Goal: Task Accomplishment & Management: Manage account settings

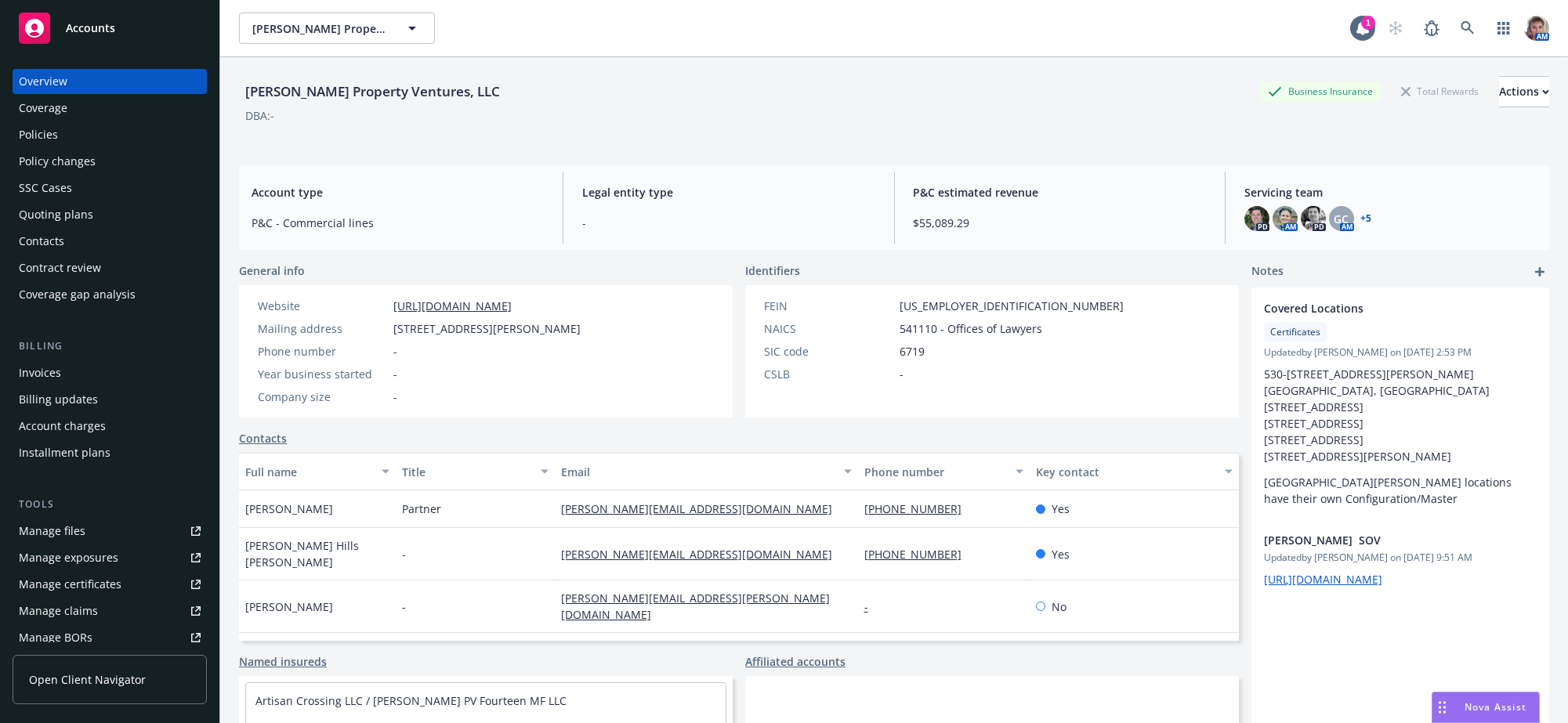
drag, startPoint x: 680, startPoint y: 330, endPoint x: 392, endPoint y: 334, distance: 288.0
click at [392, 334] on div "Website http://windyhillpv.com/ Mailing address 530 Emerson Street, Suite 150, …" at bounding box center [486, 352] width 494 height 132
copy span "530 Emerson Street, Suite 150, Palo Alto, CA, 94301"
click at [81, 227] on div "Quoting plans" at bounding box center [56, 215] width 75 height 26
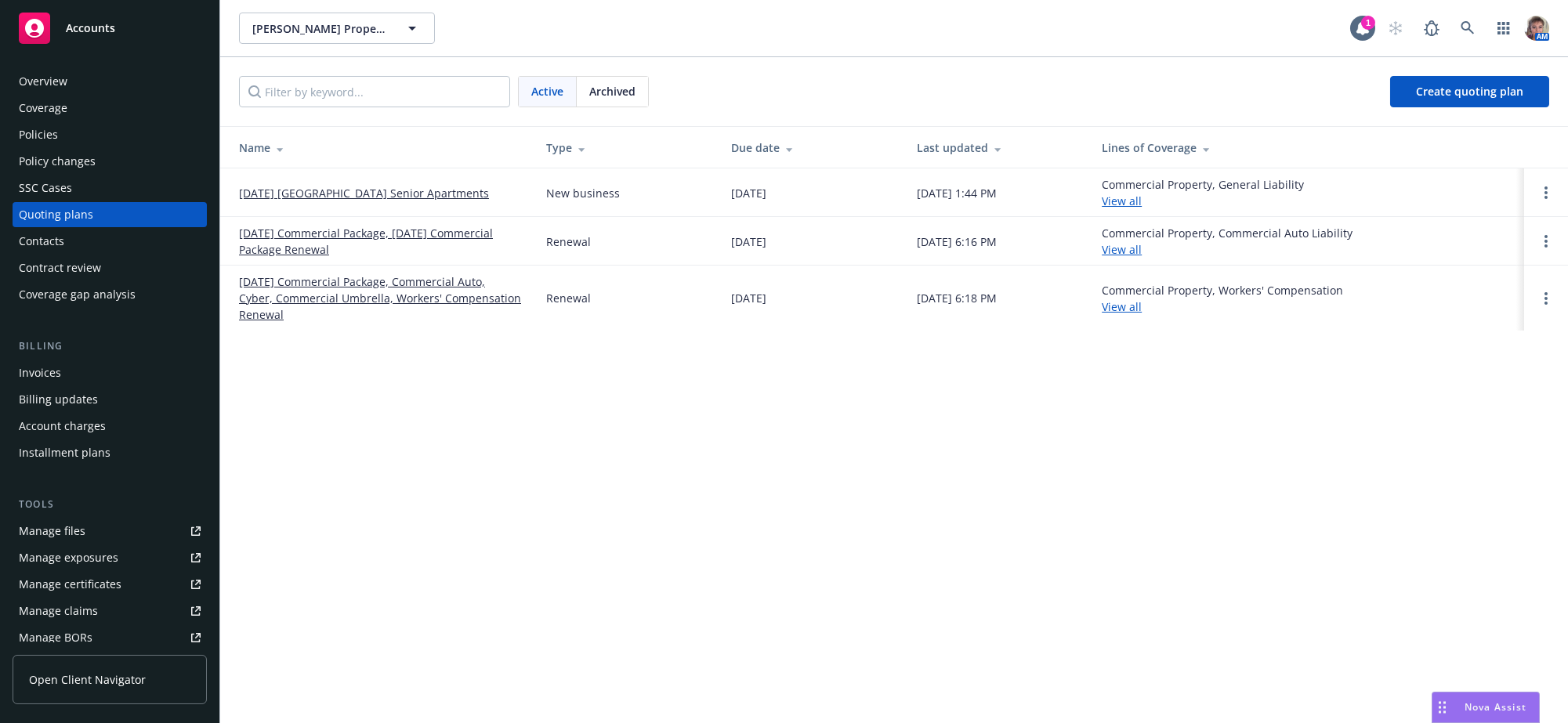
click at [394, 195] on link "09/08/25 New Carmel Pines Senior Apartments" at bounding box center [364, 193] width 250 height 16
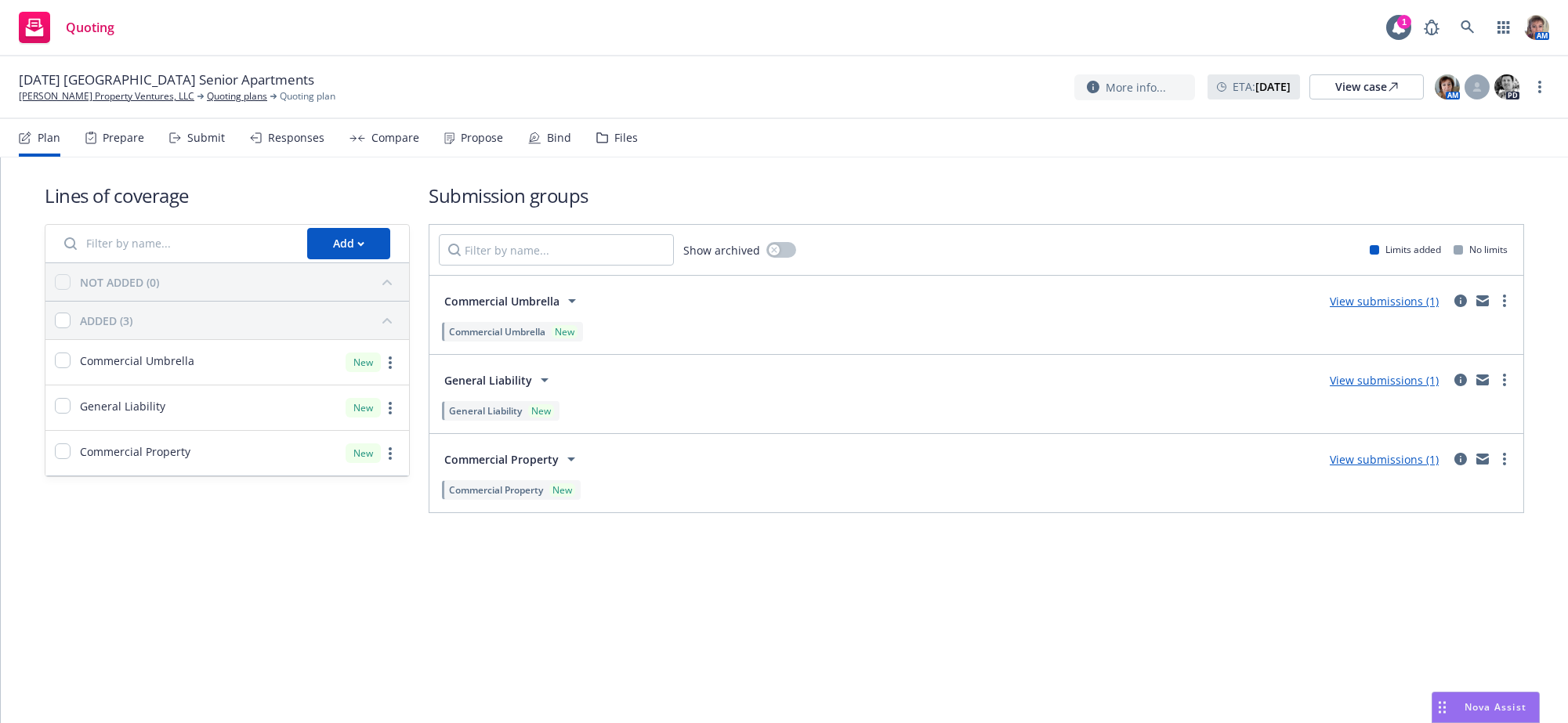
click at [503, 142] on div "Propose" at bounding box center [481, 137] width 43 height 12
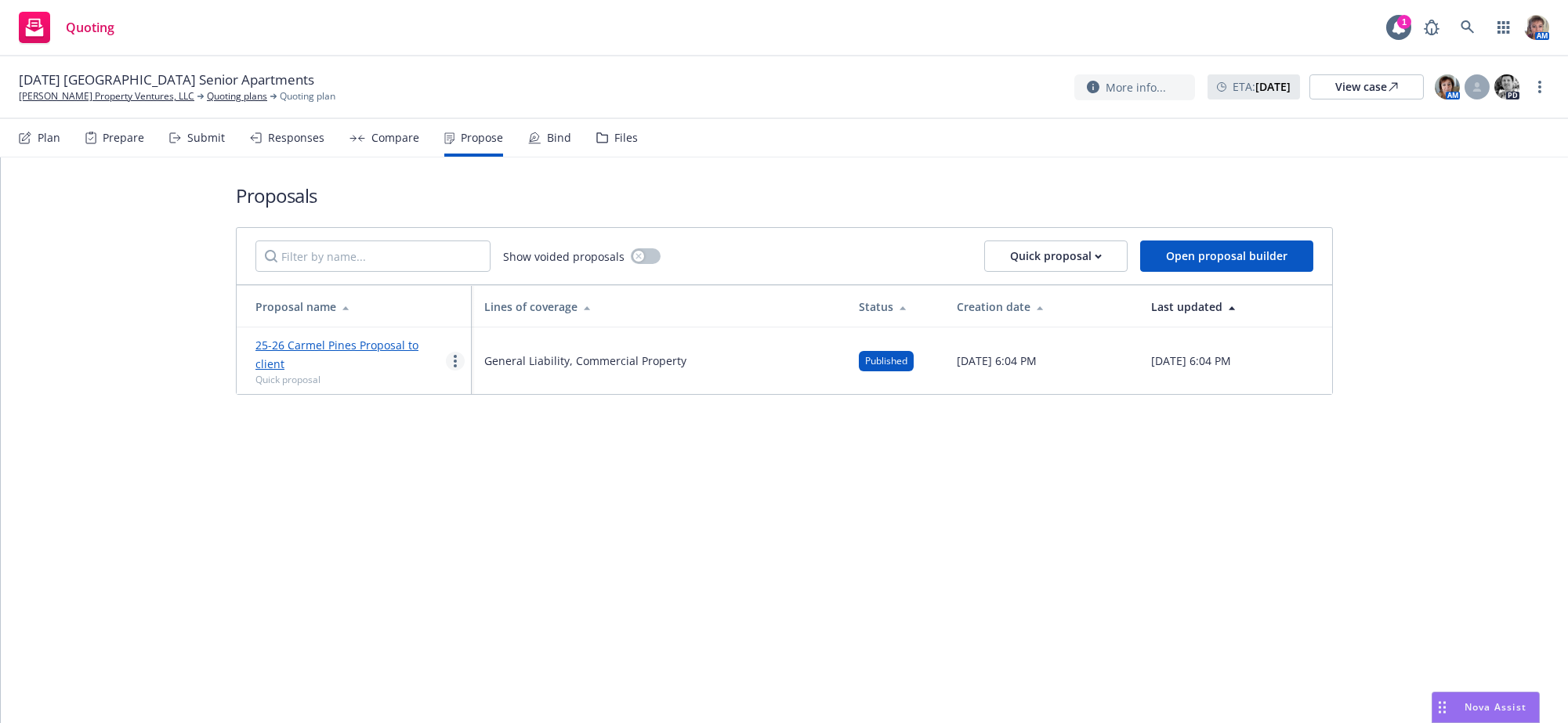
click at [455, 363] on circle "more" at bounding box center [455, 360] width 3 height 3
click at [516, 473] on span "Log client response" at bounding box center [516, 472] width 140 height 15
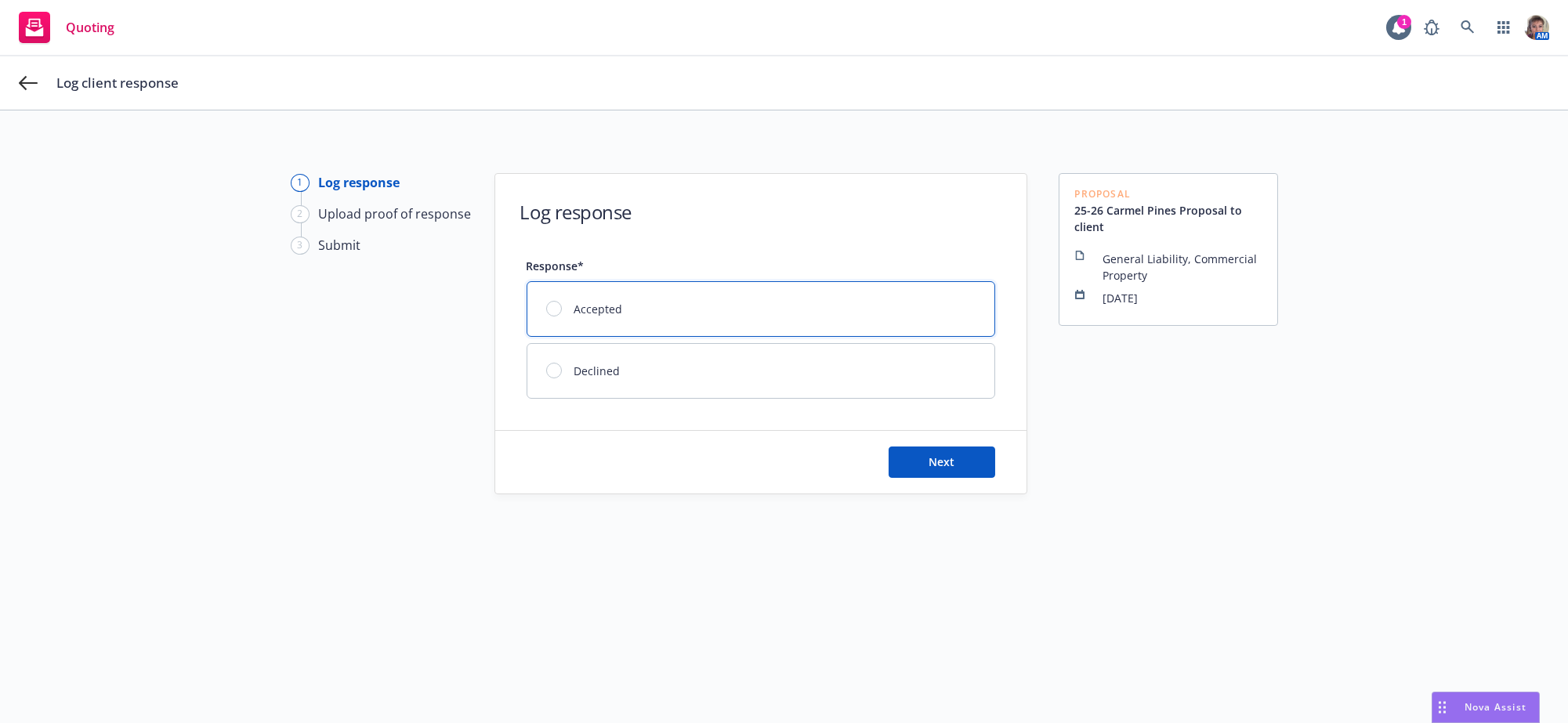
click at [551, 312] on div at bounding box center [554, 308] width 16 height 16
click at [932, 469] on span "Next" at bounding box center [941, 462] width 26 height 15
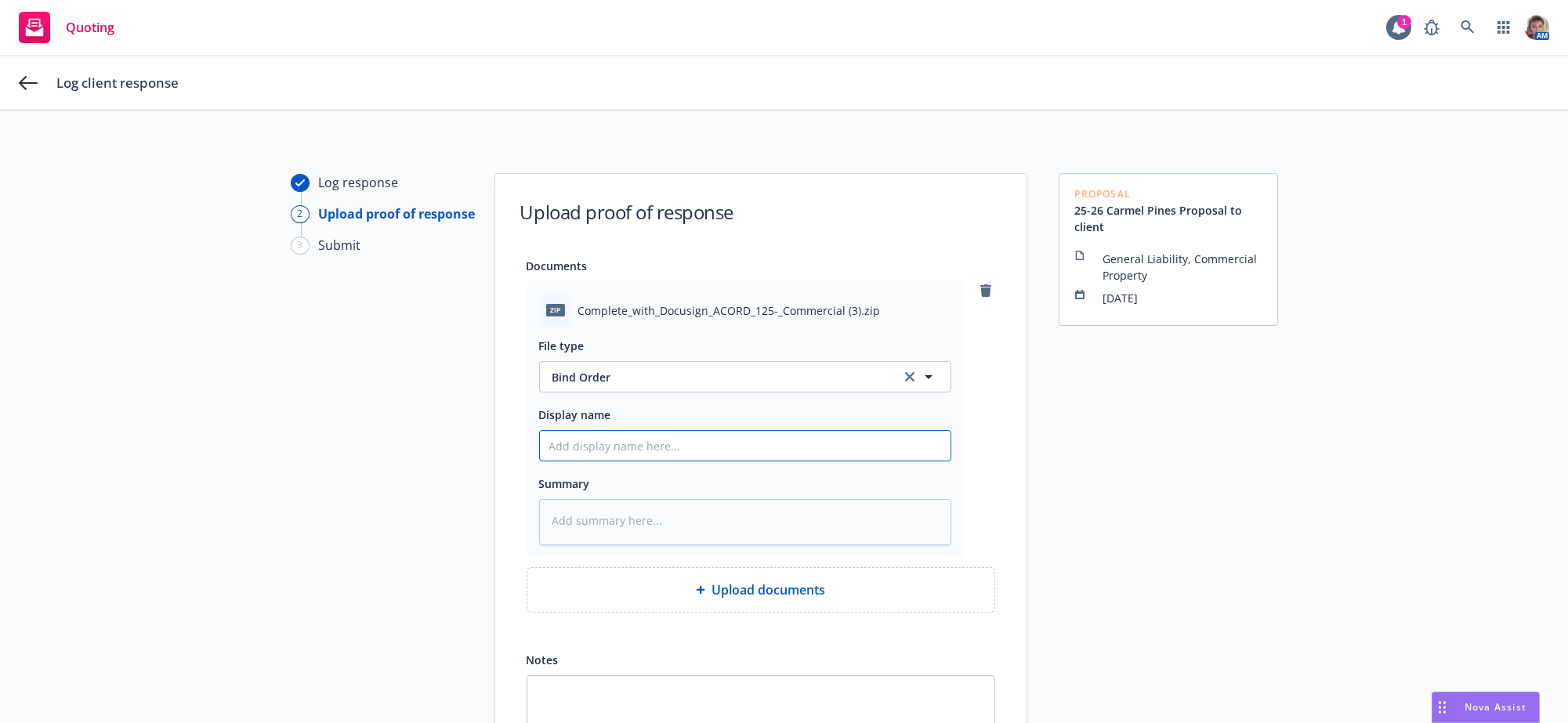
click at [716, 459] on input "Display name" at bounding box center [745, 445] width 410 height 29
type textarea "x"
type input "S"
type textarea "x"
type input "Si"
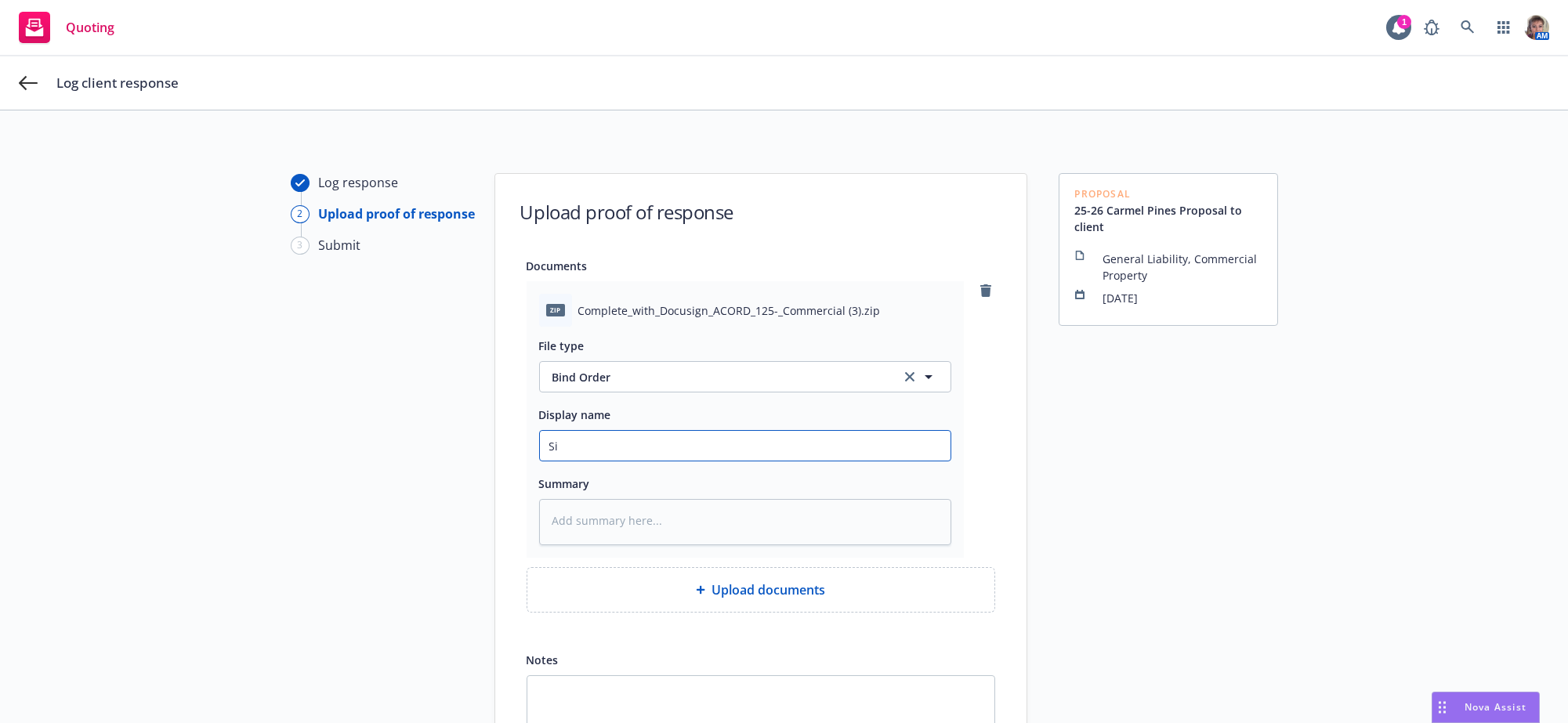
type textarea "x"
type input "Sig"
type textarea "x"
type input "Sign"
type textarea "x"
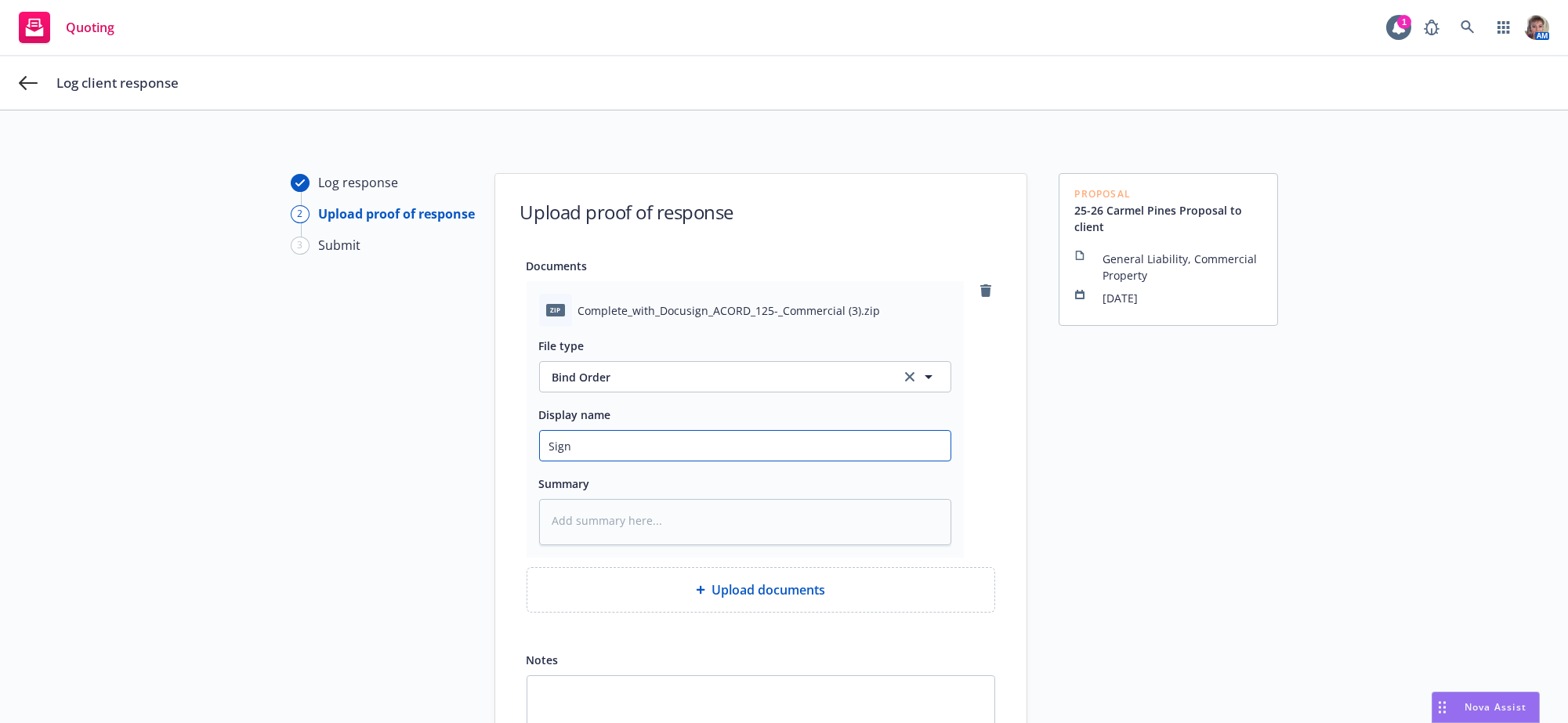
type input "Signe"
type textarea "x"
type input "Signed"
type textarea "x"
type input "Signed"
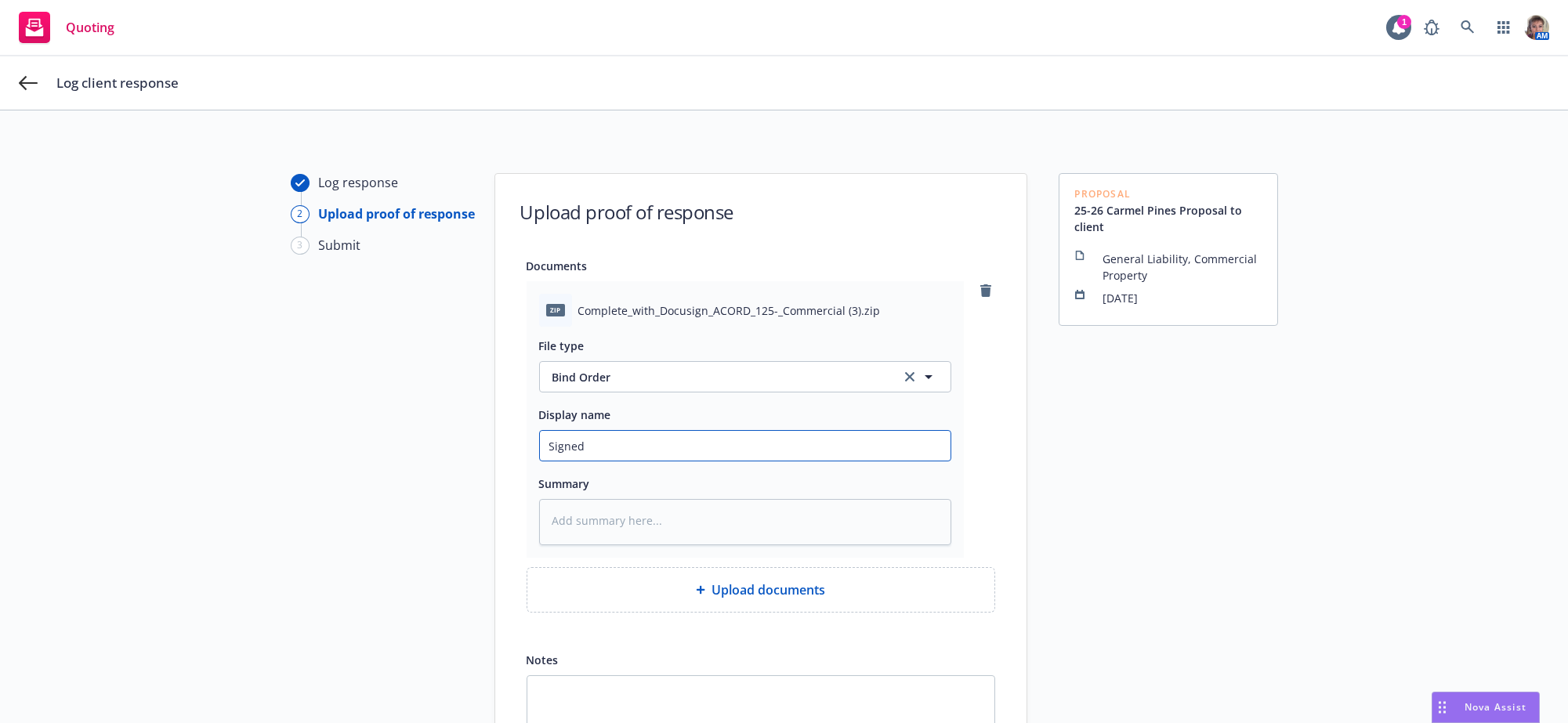
type textarea "x"
type input "Signed p"
type textarea "x"
type input "Signed pa"
type textarea "x"
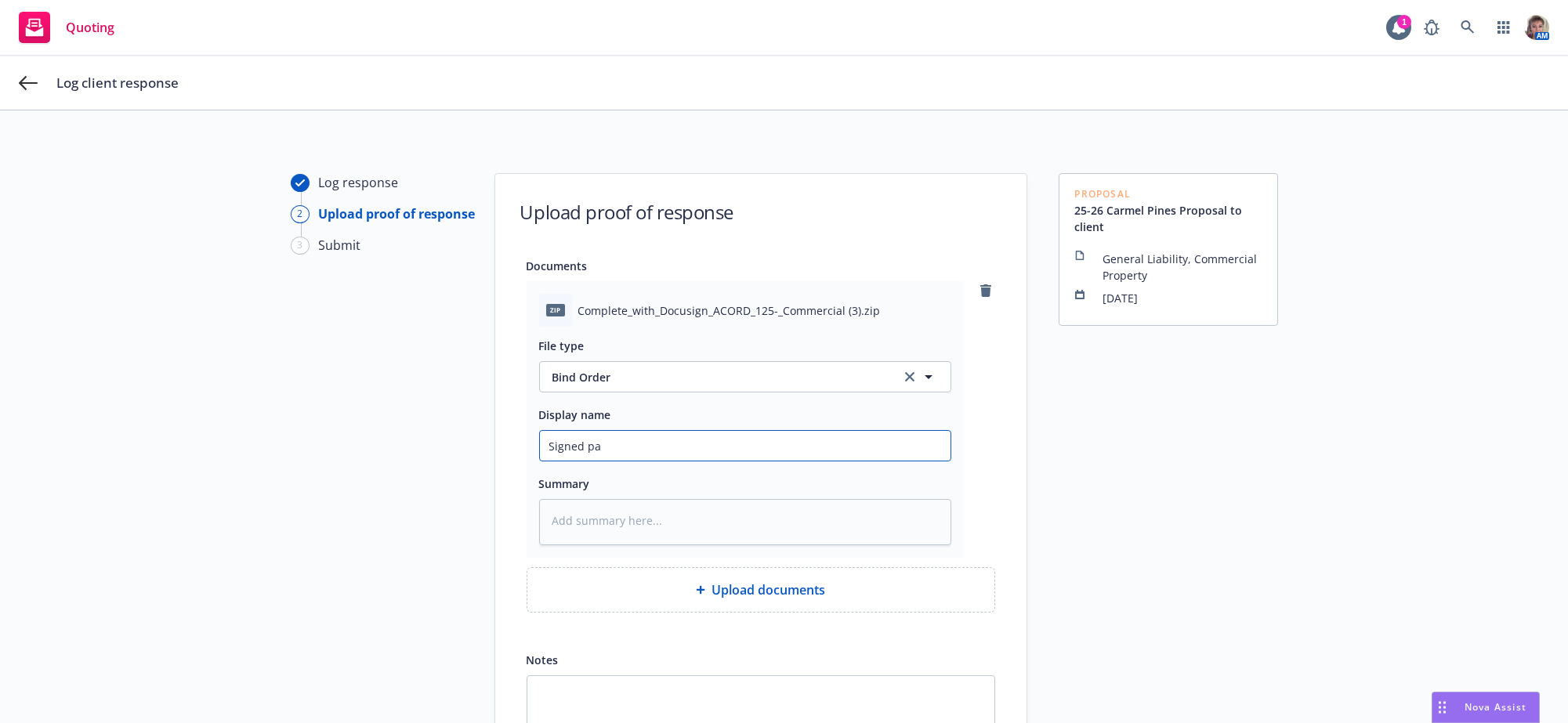
type input "Signed pap"
type textarea "x"
type input "Signed pape"
type textarea "x"
type input "Signed paper"
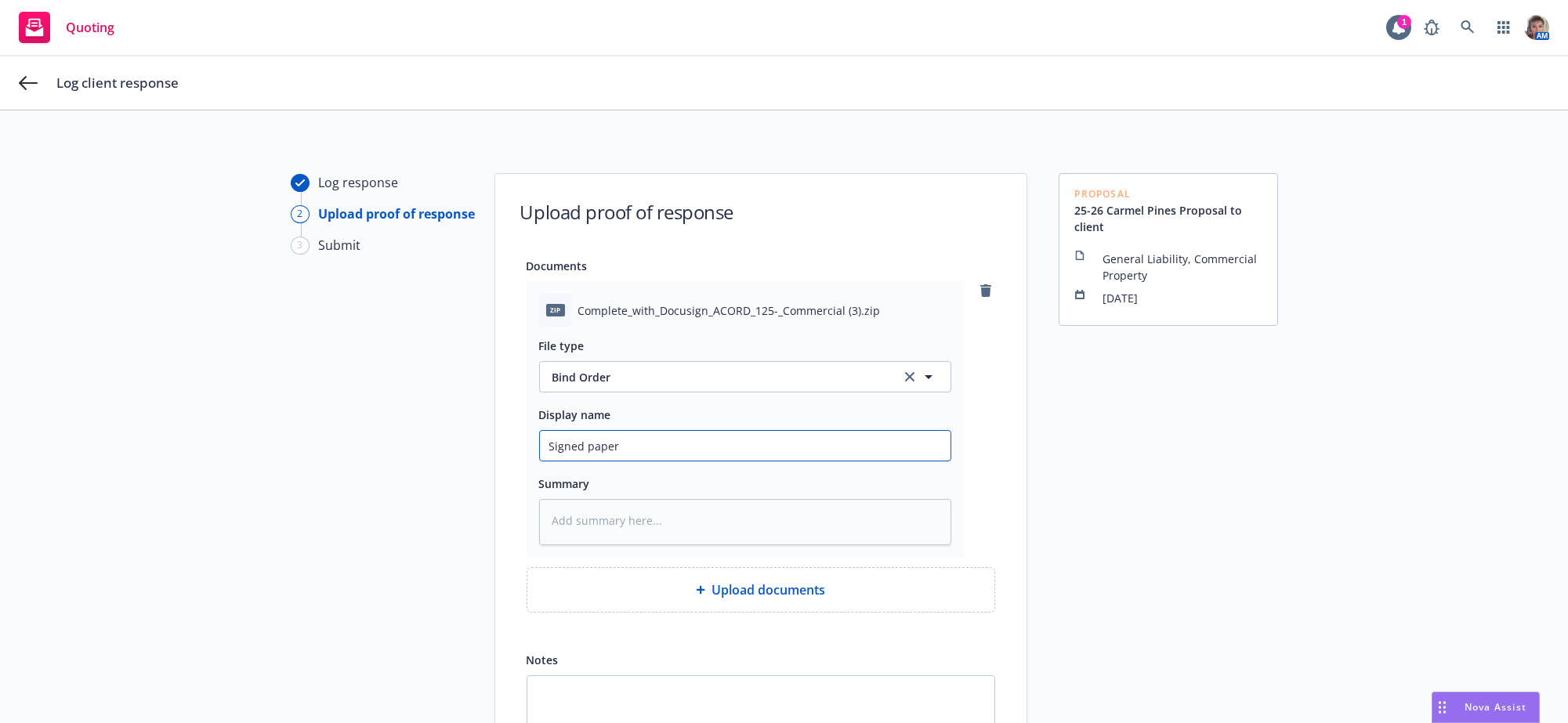
type textarea "x"
type input "Signed paperw"
type textarea "x"
type input "Signed paperwo"
type textarea "x"
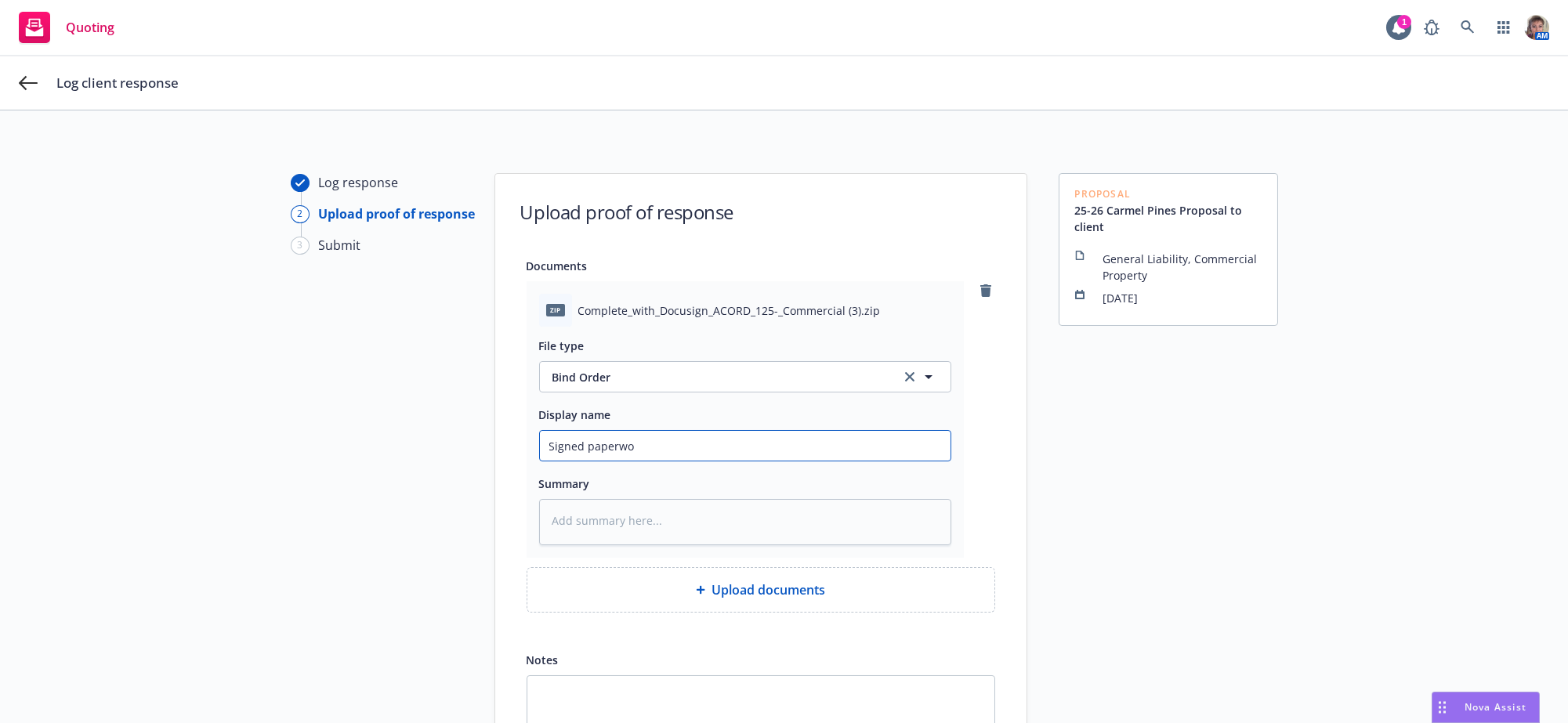
type input "Signed paperwor"
type textarea "x"
type input "Signed paperwork"
type textarea "x"
type input "Signed paperwork"
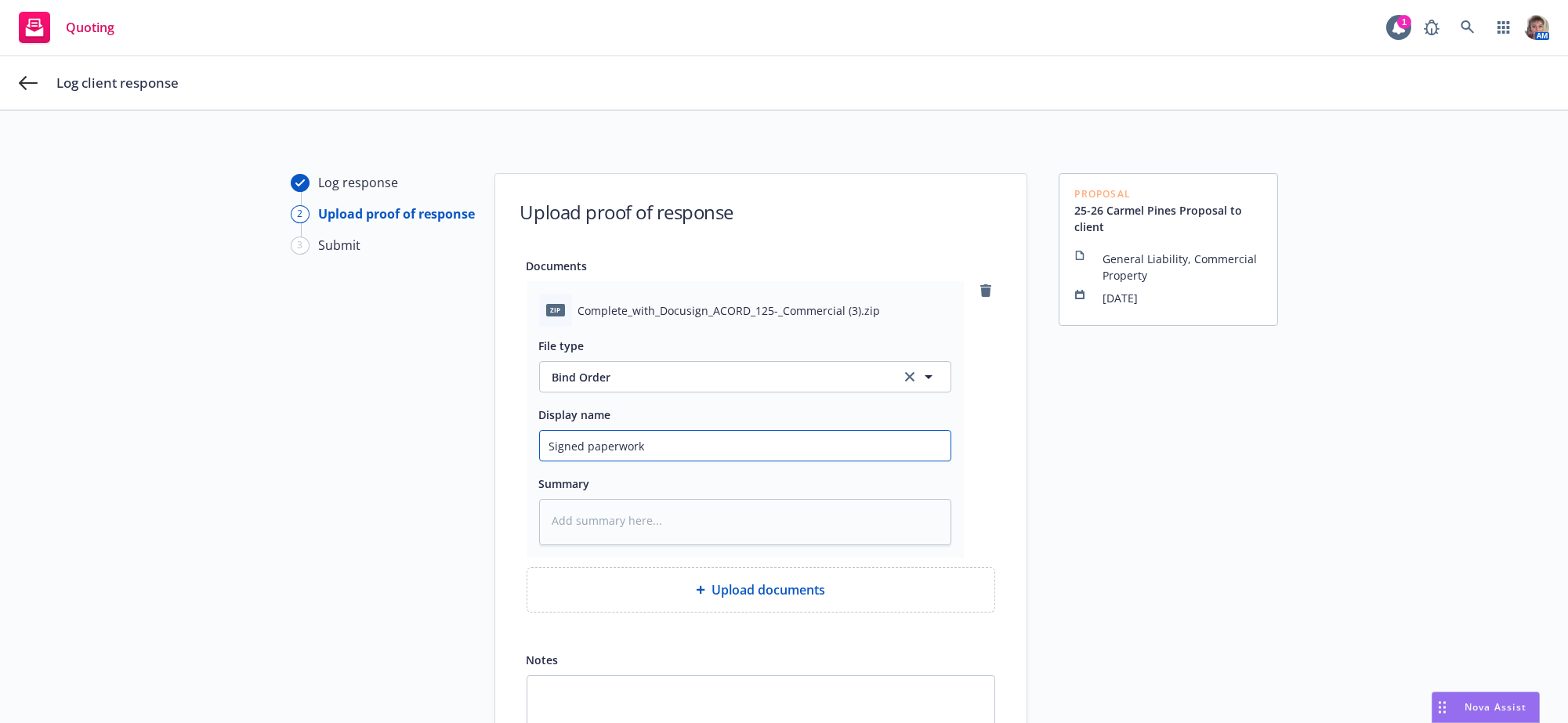
type textarea "x"
type input "Signed paperwork f"
type textarea "x"
type input "Signed paperwork"
type textarea "x"
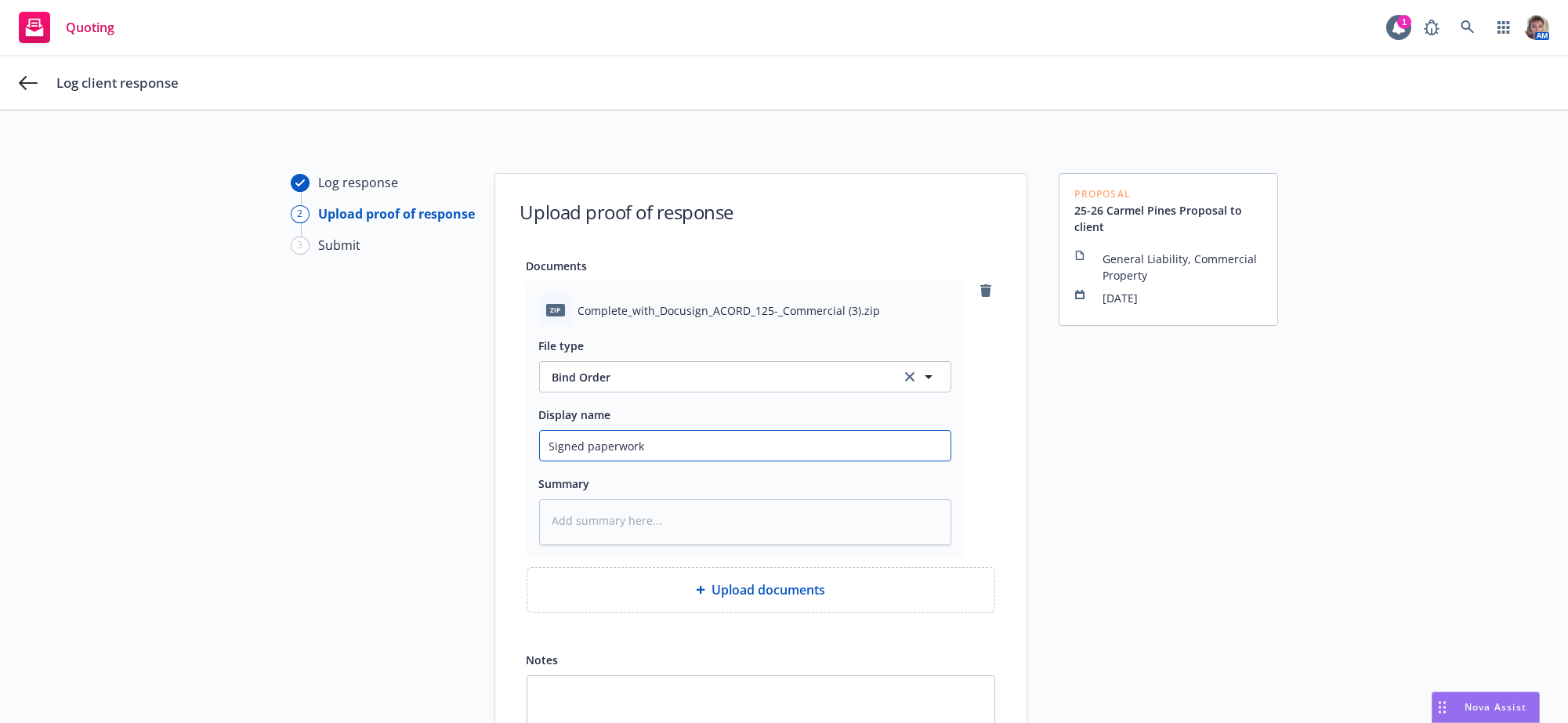
type input "Signed paperwork t"
type textarea "x"
type input "Signed paperwork th"
type textarea "x"
type input "Signed paperwork thr"
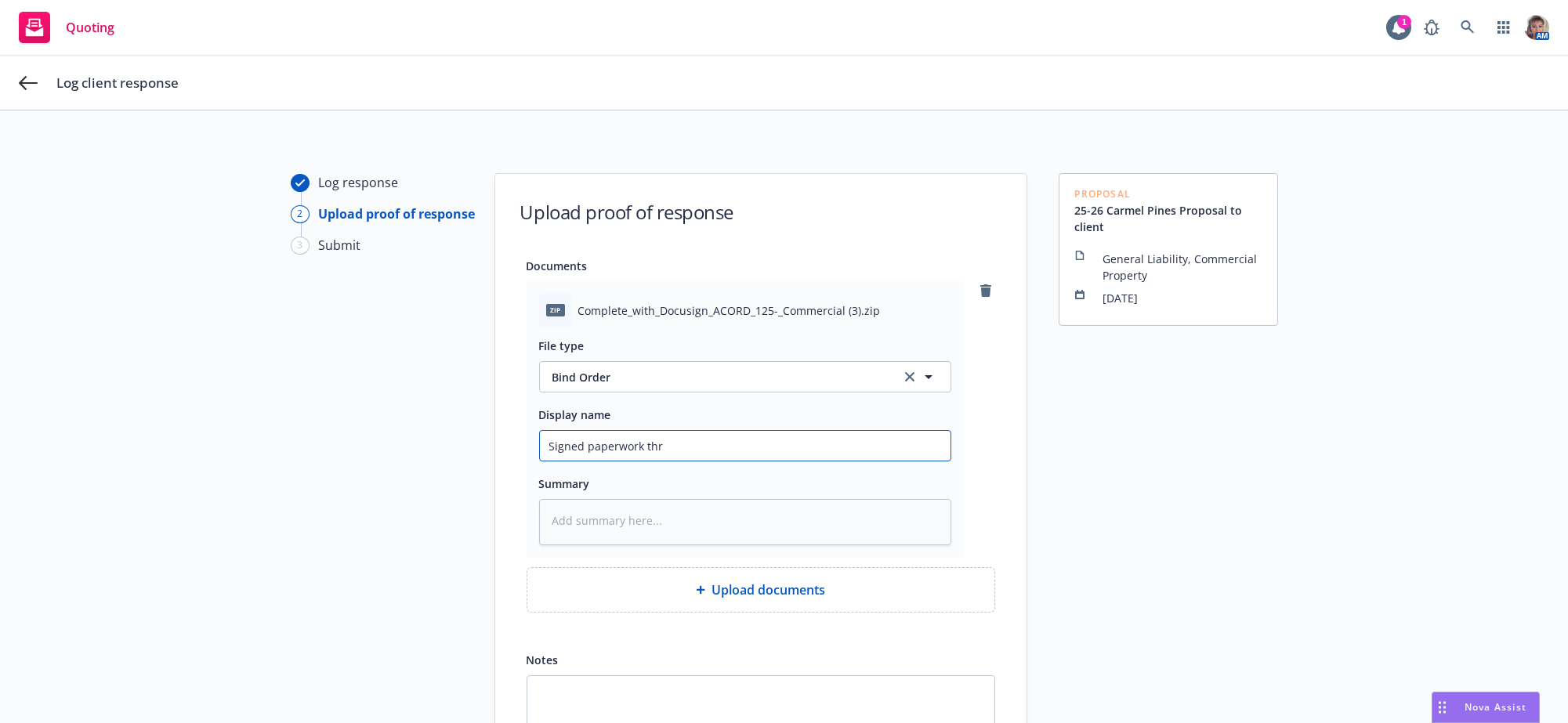
type textarea "x"
type input "Signed paperwork thro"
type textarea "x"
type input "Signed paperwork throu"
type textarea "x"
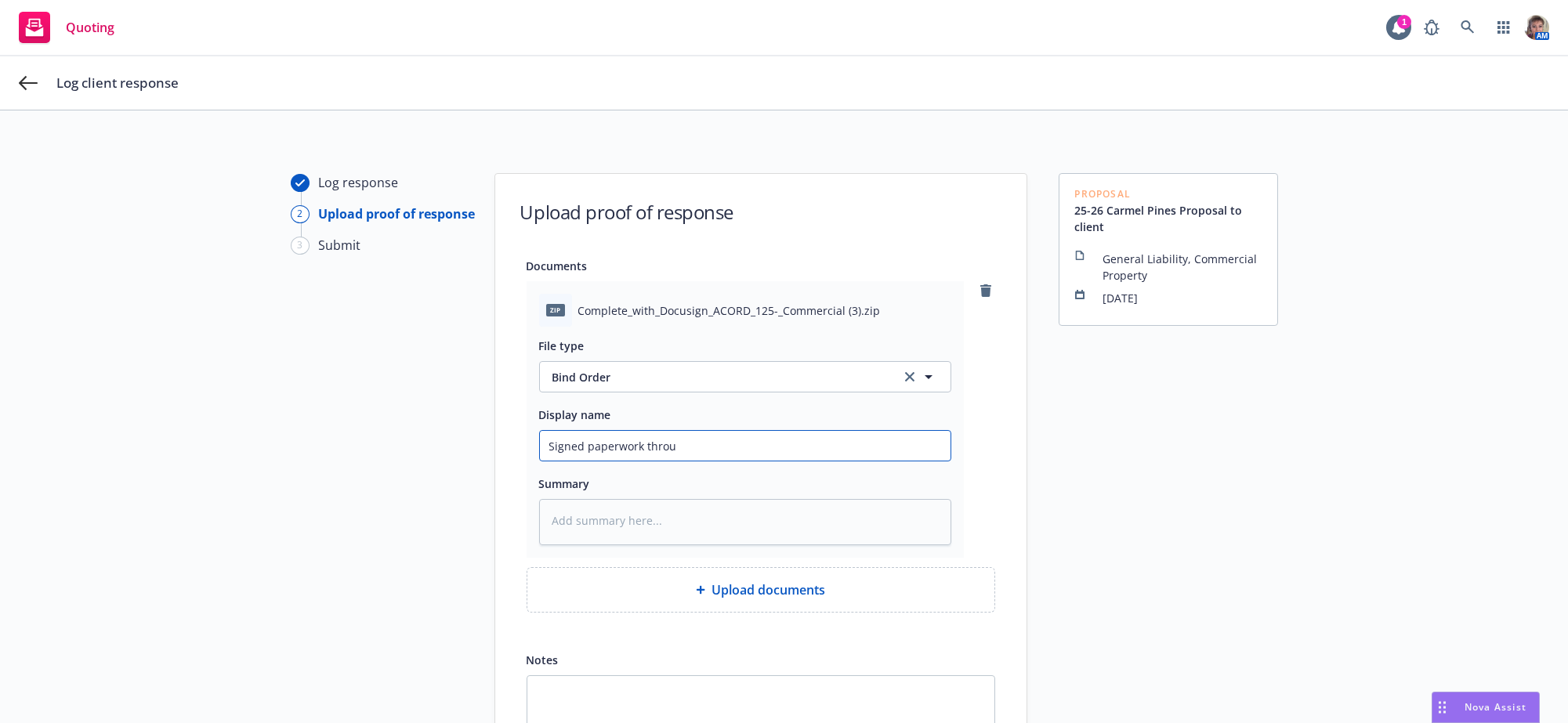
type input "Signed paperwork throug"
type textarea "x"
type input "Signed paperwork through"
type textarea "x"
type input "Signed paperwork through"
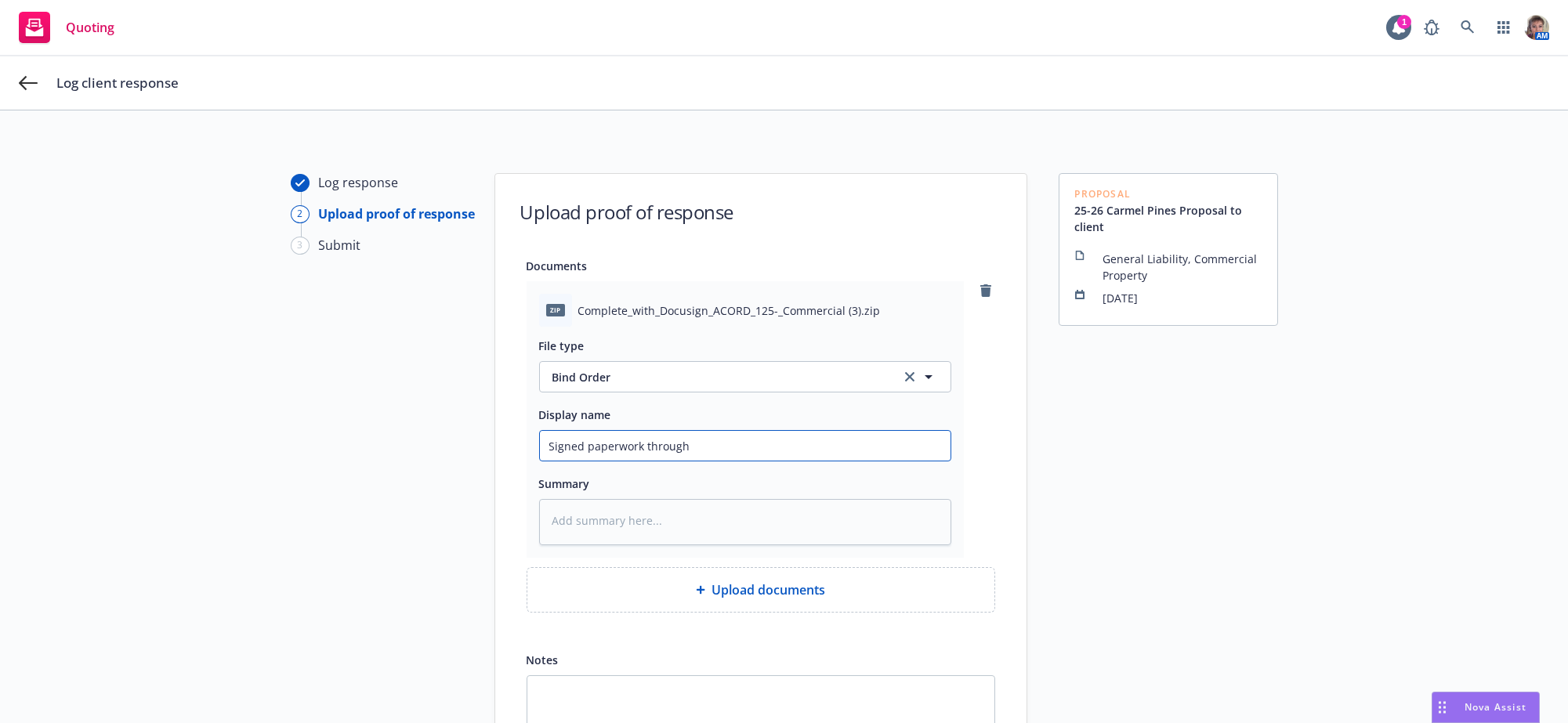
type textarea "x"
type input "Signed paperwork through D"
type textarea "x"
type input "Signed paperwork through Do"
type textarea "x"
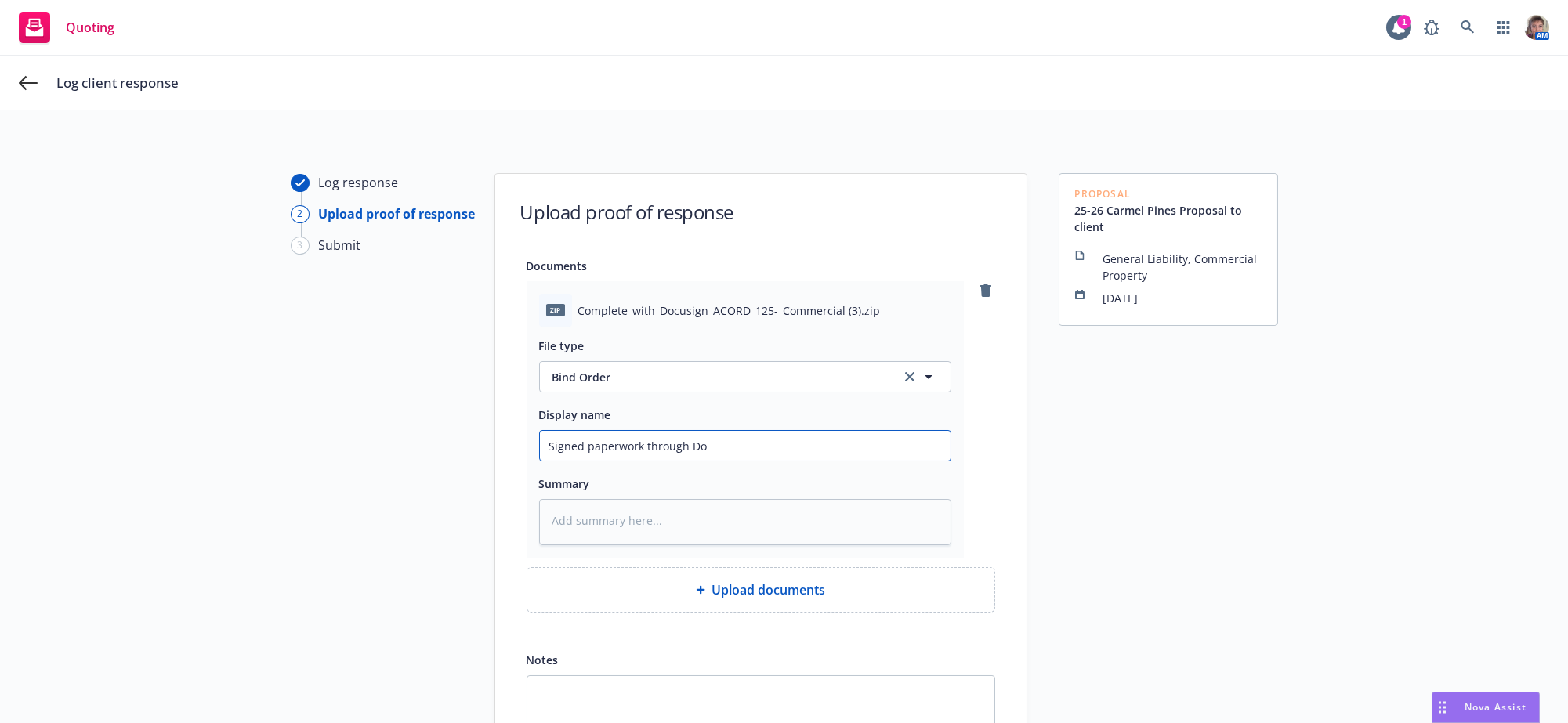
type input "Signed paperwork through Doc"
type textarea "x"
type input "Signed paperwork through Docu"
type textarea "x"
type input "Signed paperwork through DocuS"
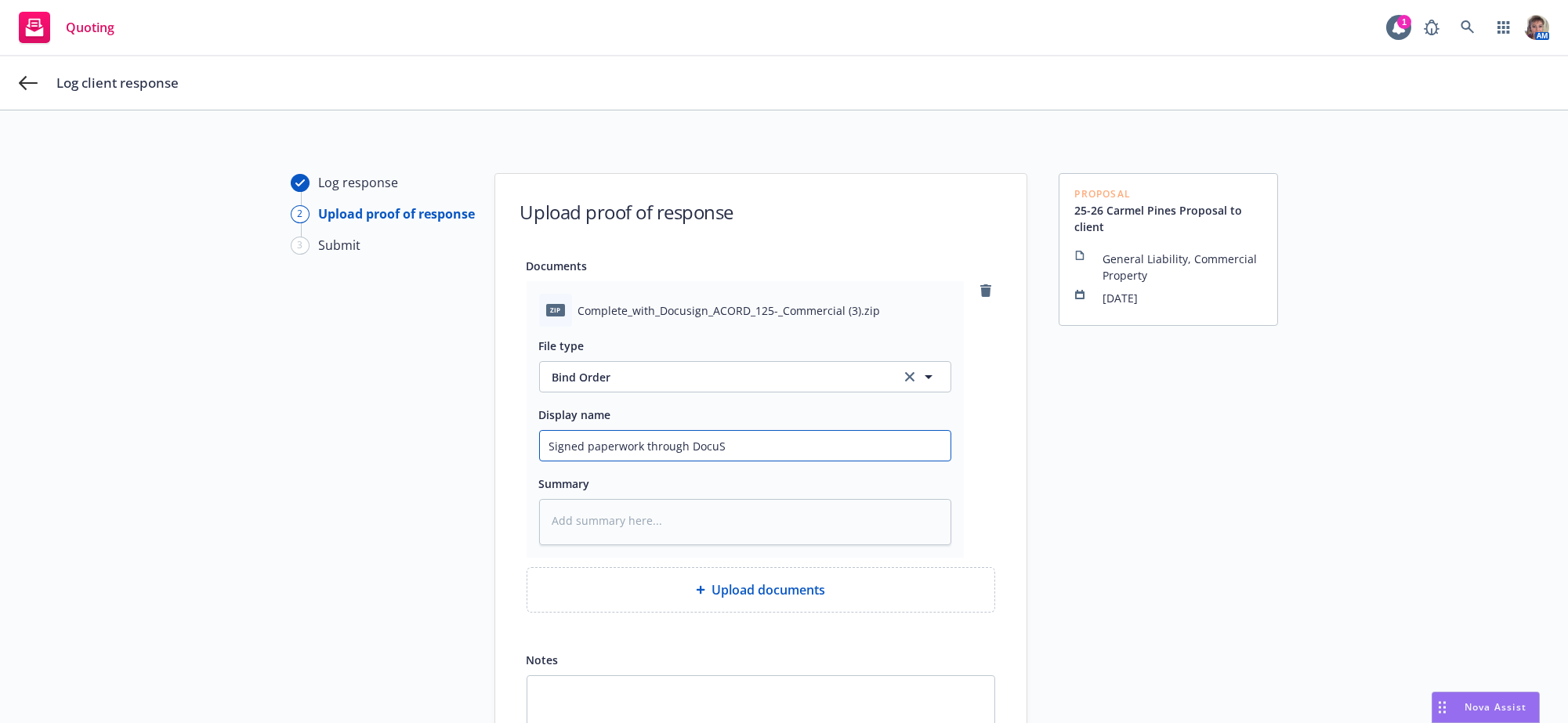
type textarea "x"
type input "Signed paperwork through DocuSi"
type textarea "x"
type input "Signed paperwork through DocuSig"
type textarea "x"
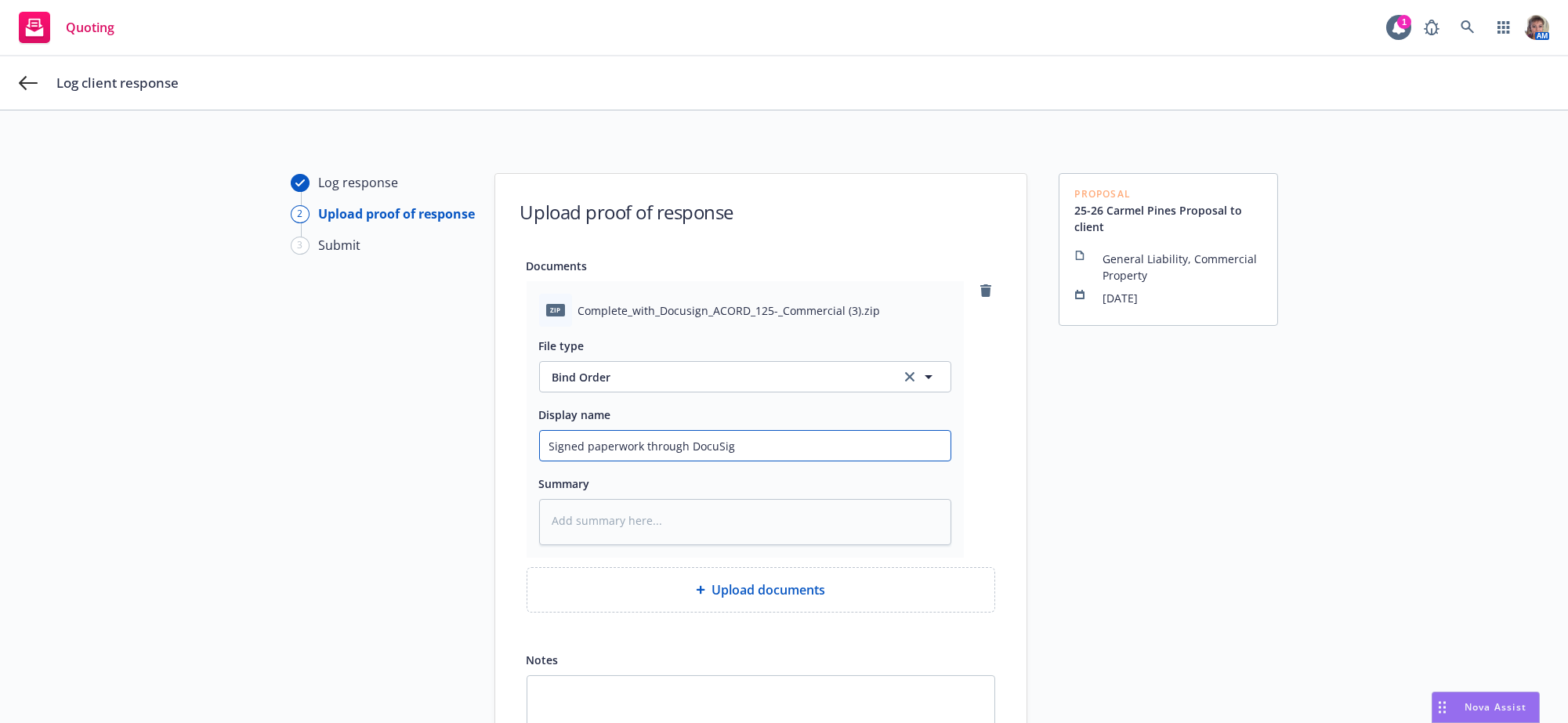
type input "Signed paperwork through DocuSign"
type textarea "x"
type input "Signed paperwork through DocuSign"
type textarea "x"
type input "Signed paperwork through DocuSign f"
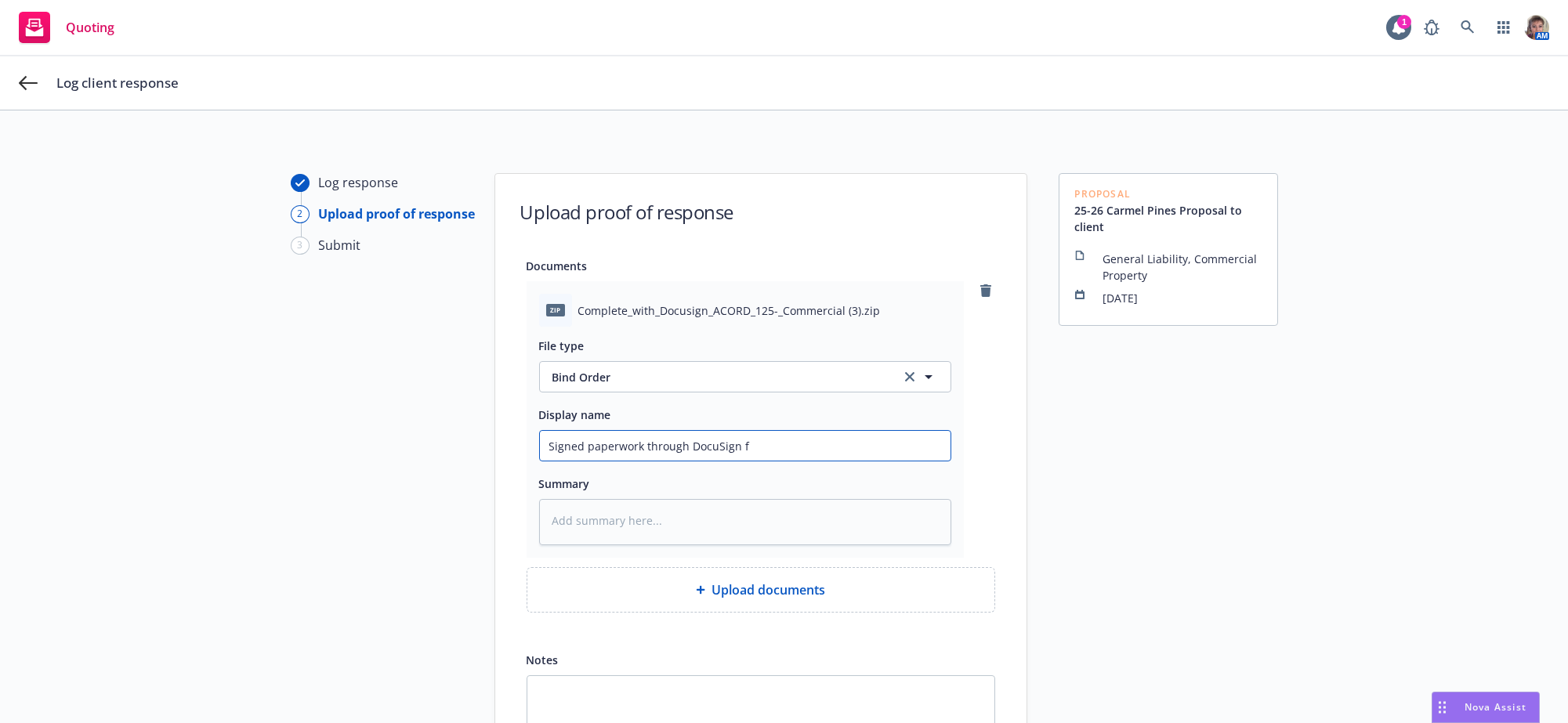
type textarea "x"
type input "Signed paperwork through DocuSign fo"
type textarea "x"
type input "Signed paperwork through DocuSign for"
type textarea "x"
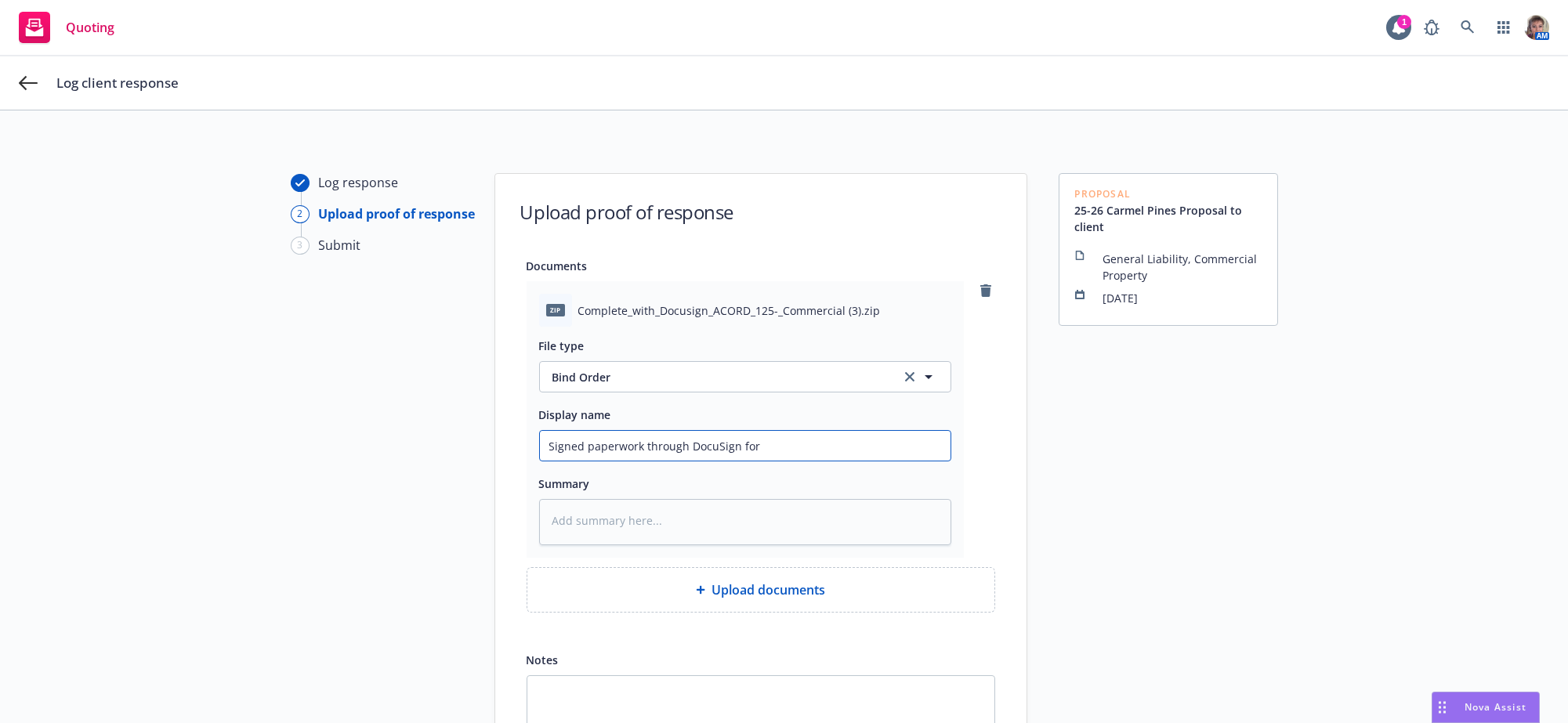
type input "Signed paperwork through DocuSign for"
type textarea "x"
type input "Signed paperwork through DocuSign for C"
type textarea "x"
type input "Signed paperwork through DocuSign for Ca"
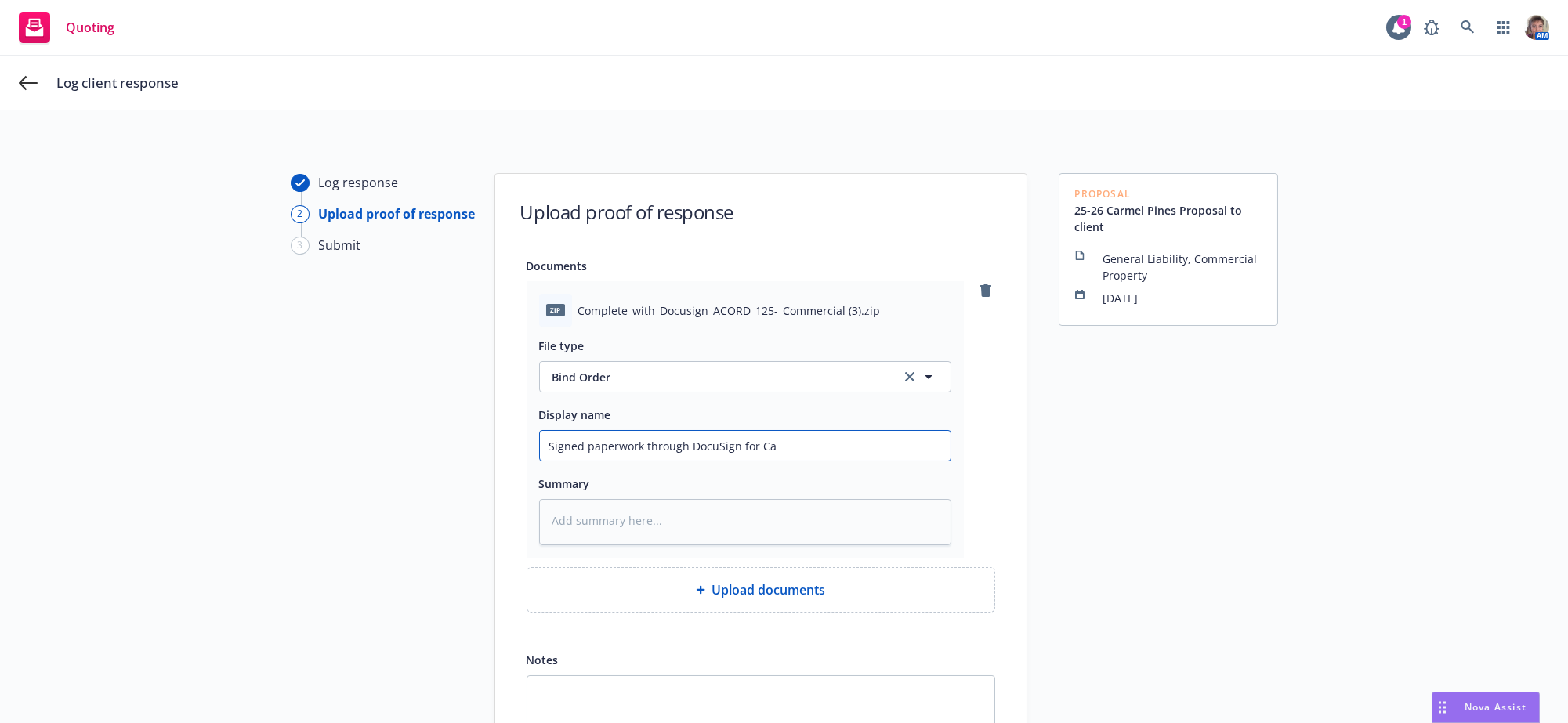
type textarea "x"
type input "Signed paperwork through DocuSign for Car"
type textarea "x"
type input "Signed paperwork through DocuSign for Carm"
type textarea "x"
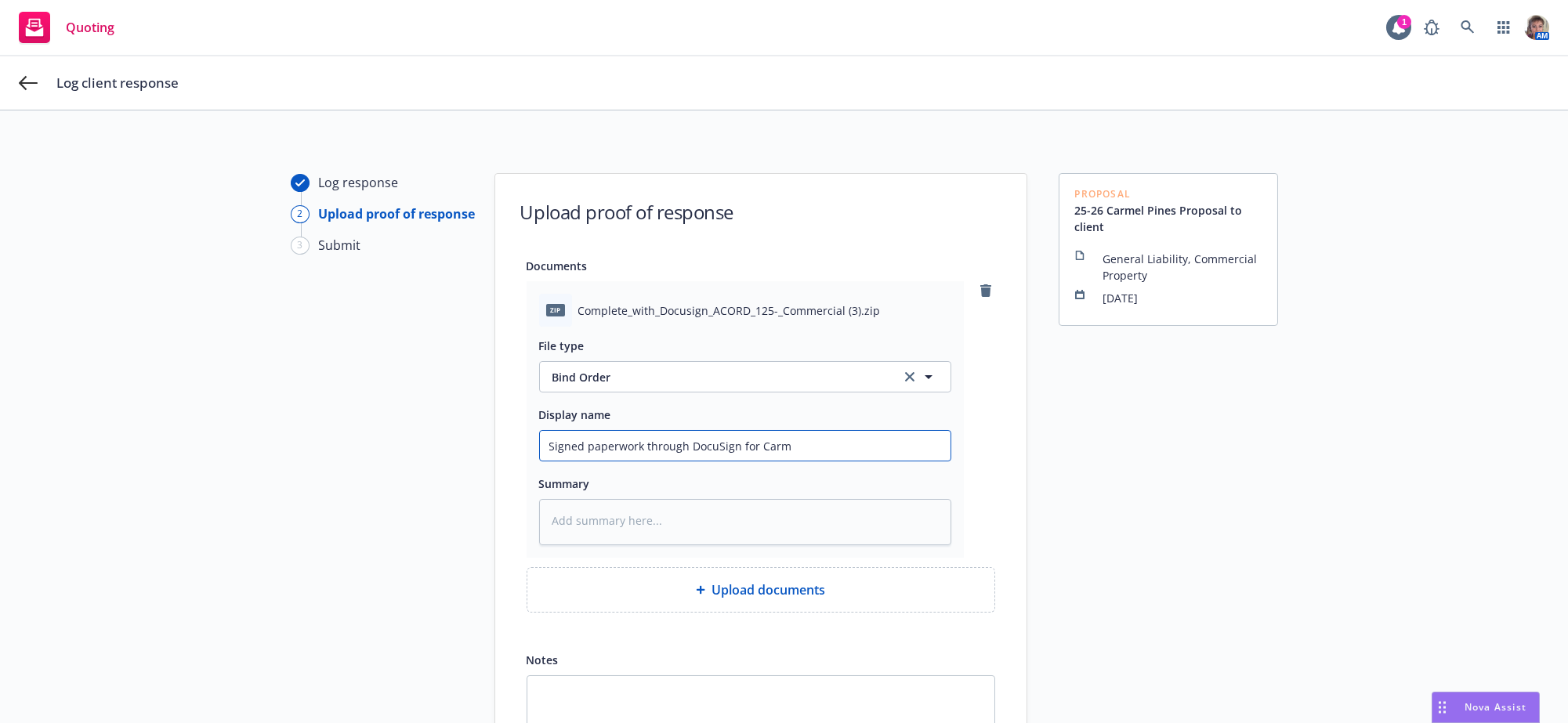
type input "Signed paperwork through DocuSign for Carme"
type textarea "x"
type input "Signed paperwork through DocuSign for Carmel"
type textarea "x"
type input "Signed paperwork through DocuSign for Carmel"
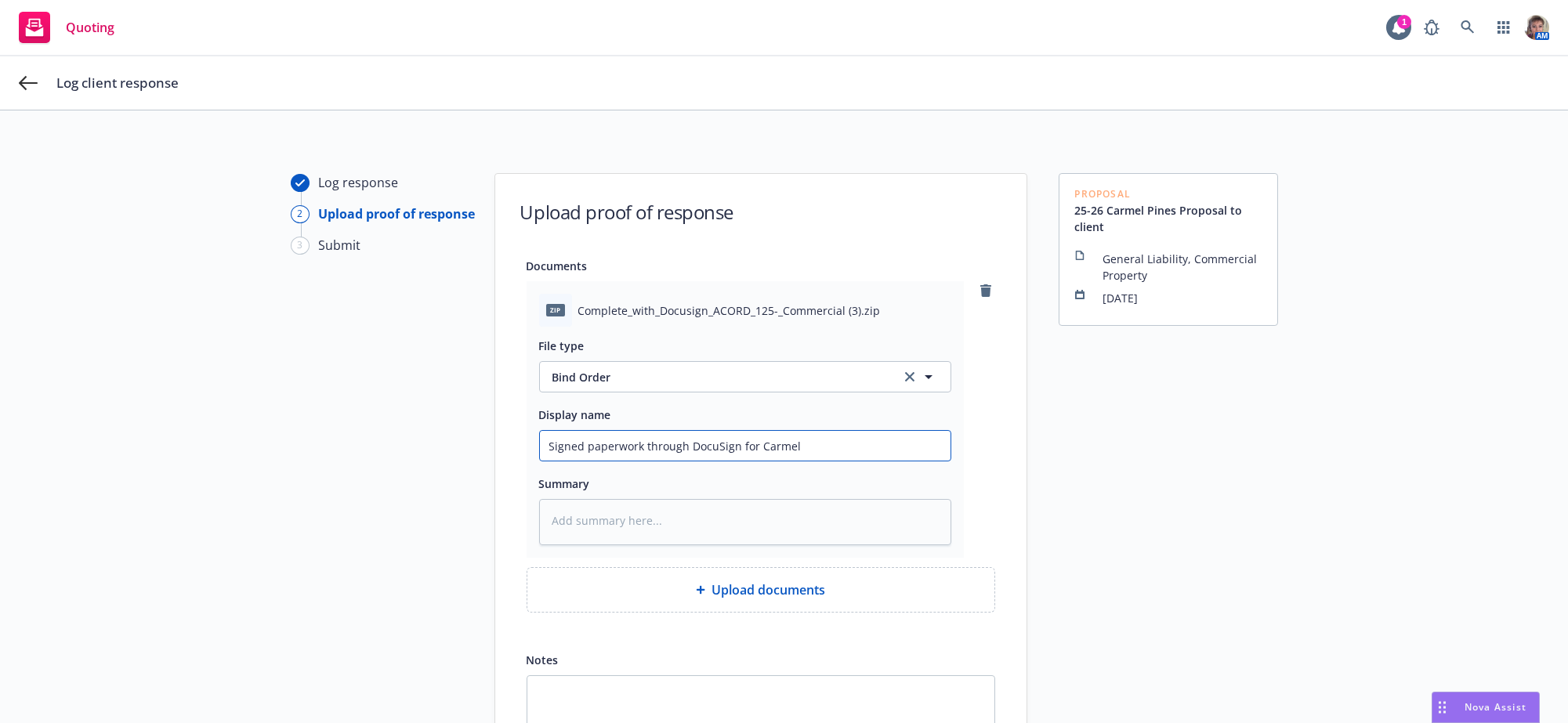
type textarea "x"
type input "Signed paperwork through DocuSign for Carmel P"
type textarea "x"
type input "Signed paperwork through DocuSign for Carmel Pi"
type textarea "x"
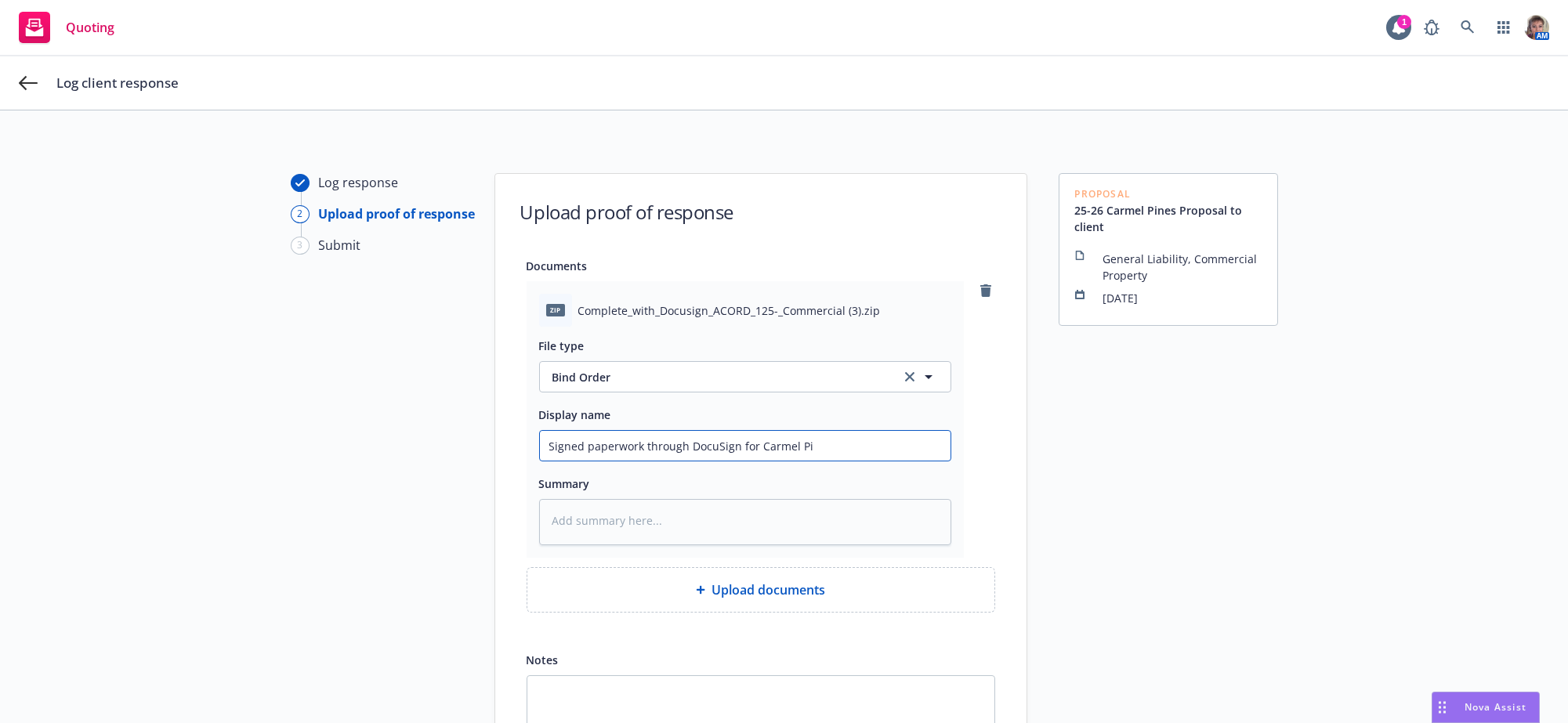
type input "Signed paperwork through DocuSign for Carmel Pin"
type textarea "x"
type input "Signed paperwork through DocuSign for Carmel Pine"
type textarea "x"
type input "Signed paperwork through DocuSign for Carmel Pines"
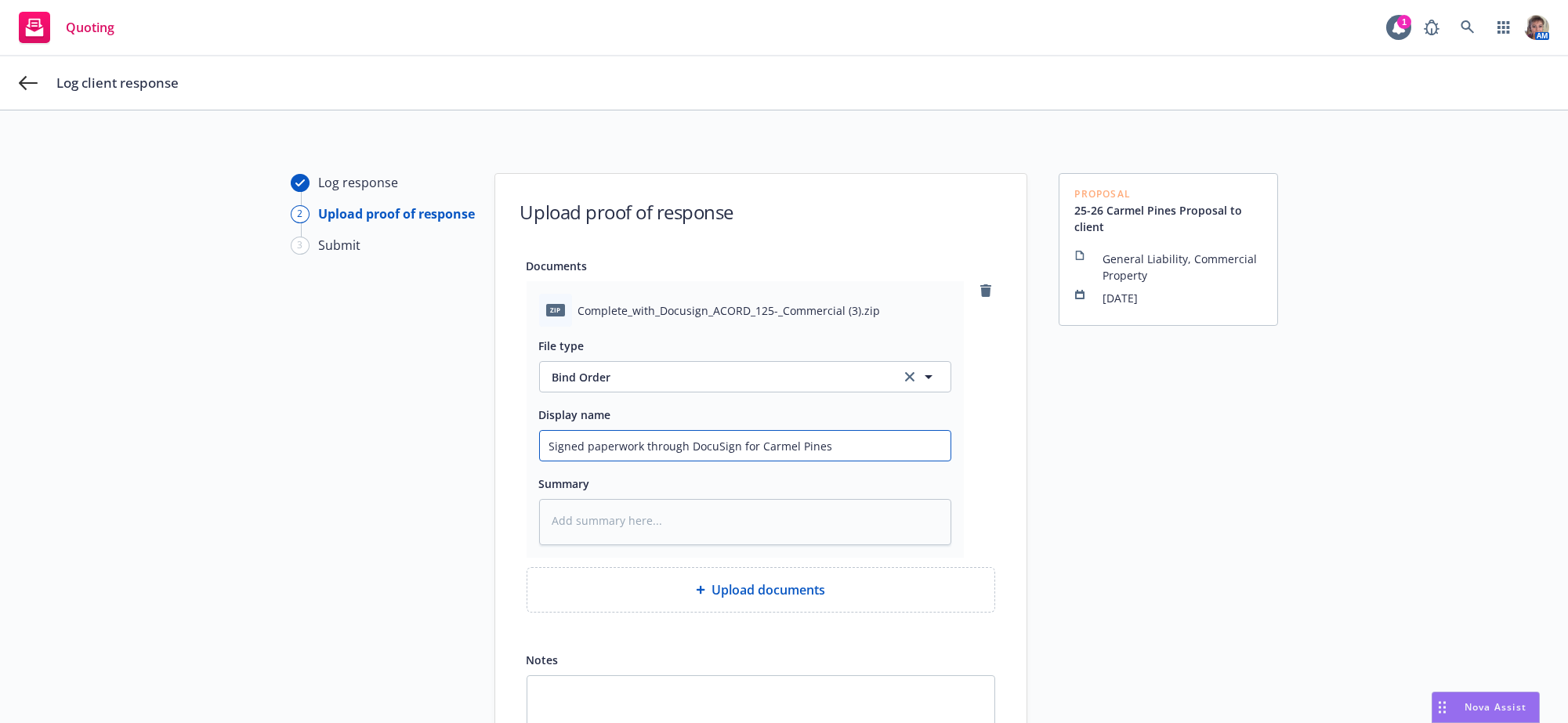
type textarea "x"
type input "Signed paperwork through DocuSign for Carmel Pines"
type textarea "x"
type input "Signed paperwork through DocuSign for Carmel Pines b"
type textarea "x"
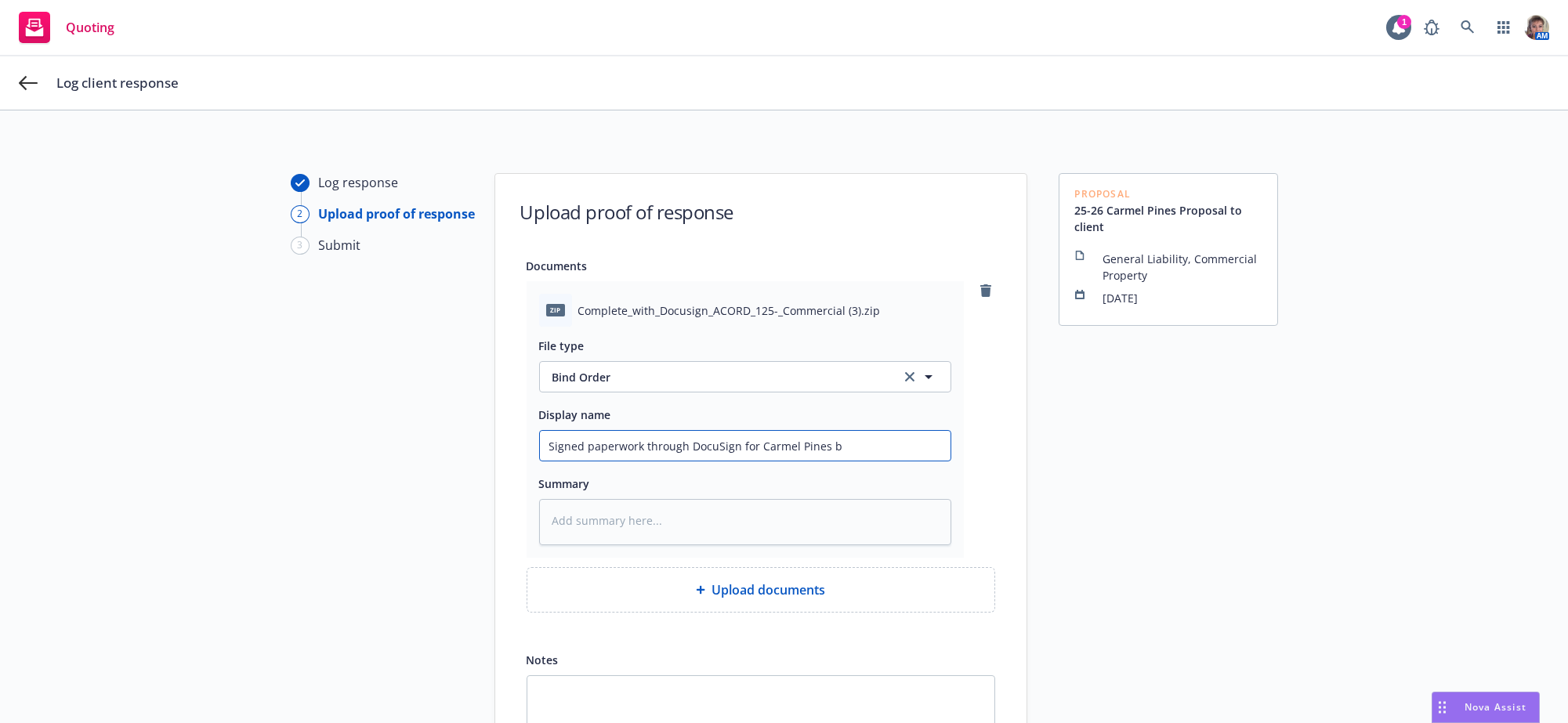
type input "Signed paperwork through DocuSign for Carmel Pines bi"
type textarea "x"
type input "Signed paperwork through DocuSign for Carmel Pines bin"
type textarea "x"
type input "Signed paperwork through DocuSign for Carmel Pines bind"
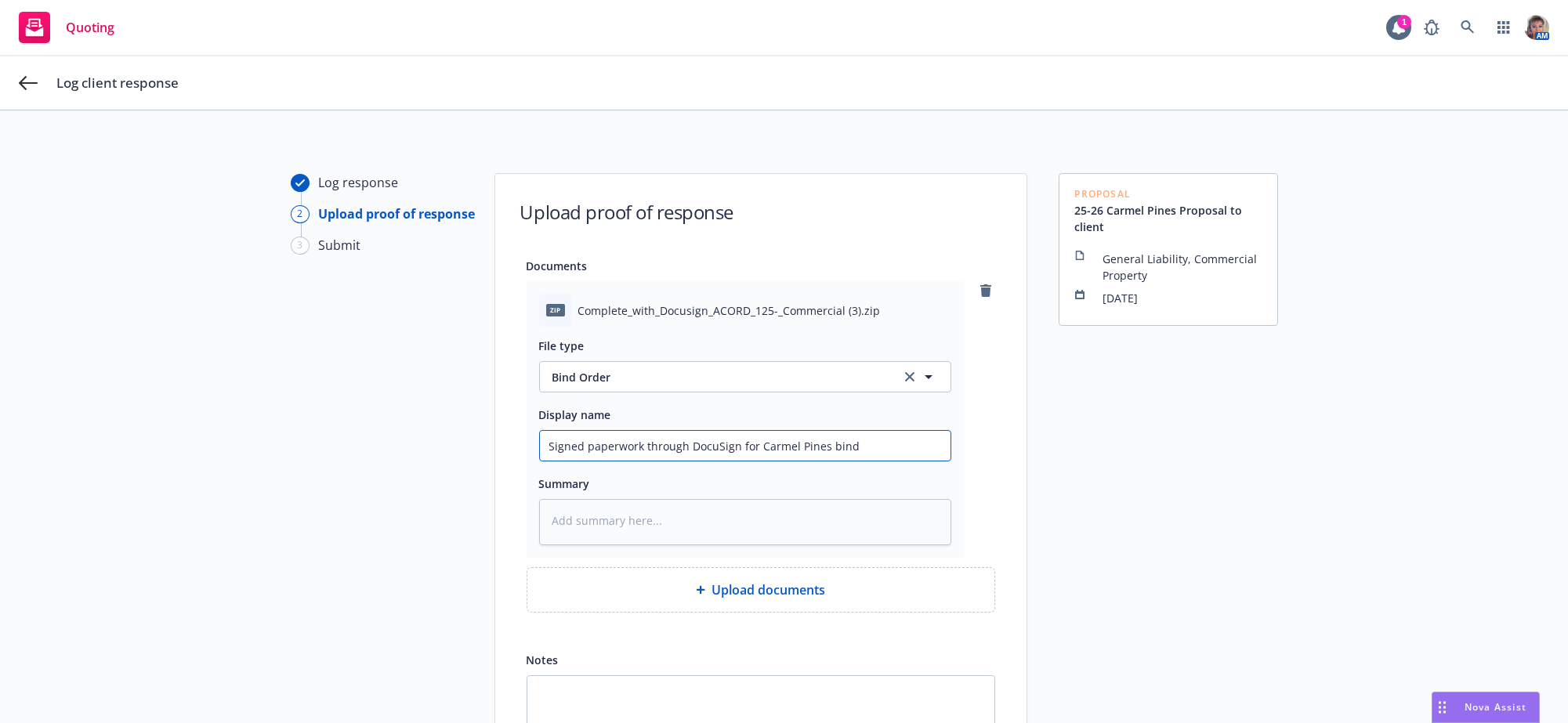
type textarea "x"
type input "Signed paperwork through DocuSign for Carmel Pines bind"
type textarea "x"
type input "Signed paperwork through DocuSign for Carmel Pines bind o"
type textarea "x"
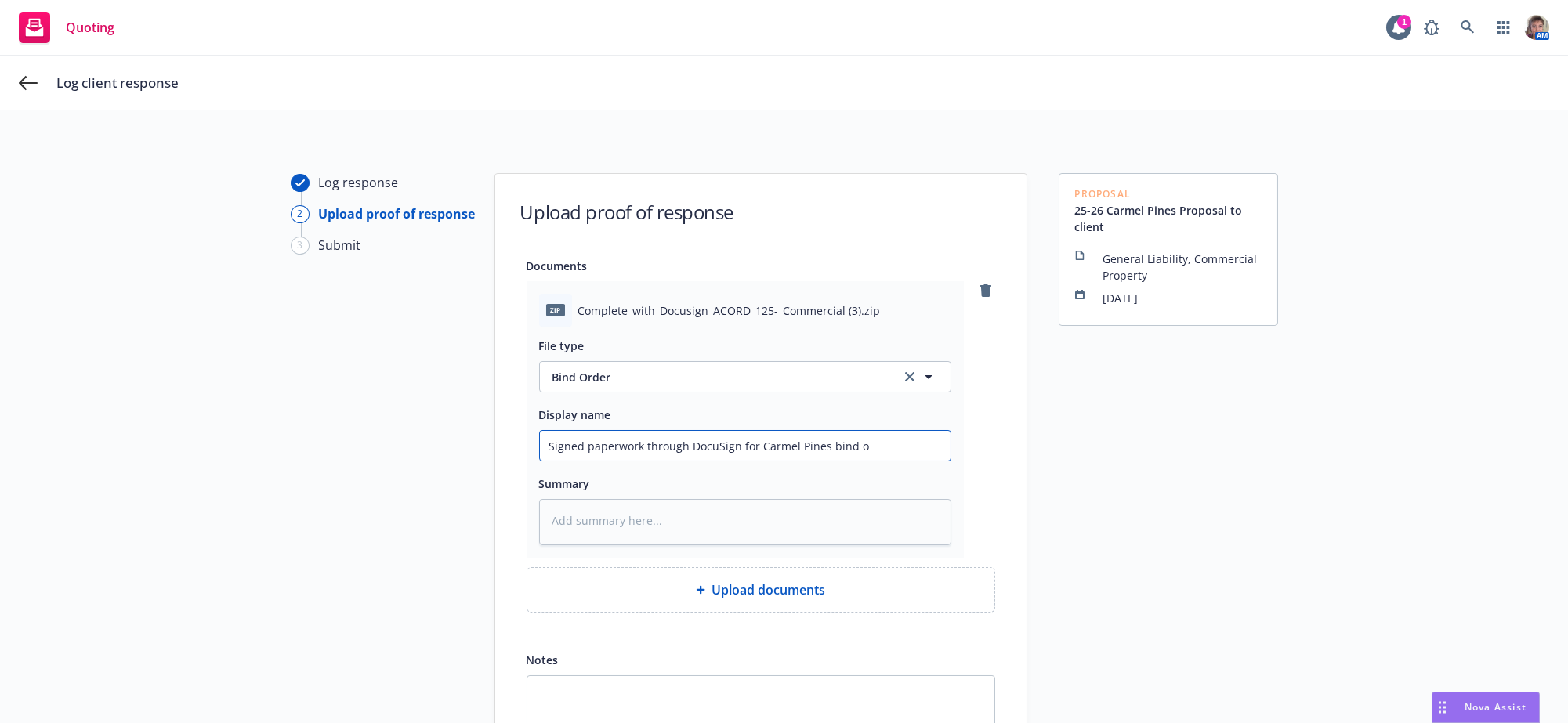
type input "Signed paperwork through DocuSign for Carmel Pines bind or"
type textarea "x"
type input "Signed paperwork through DocuSign for Carmel Pines bind ord"
type textarea "x"
type input "Signed paperwork through DocuSign for Carmel Pines bind orde"
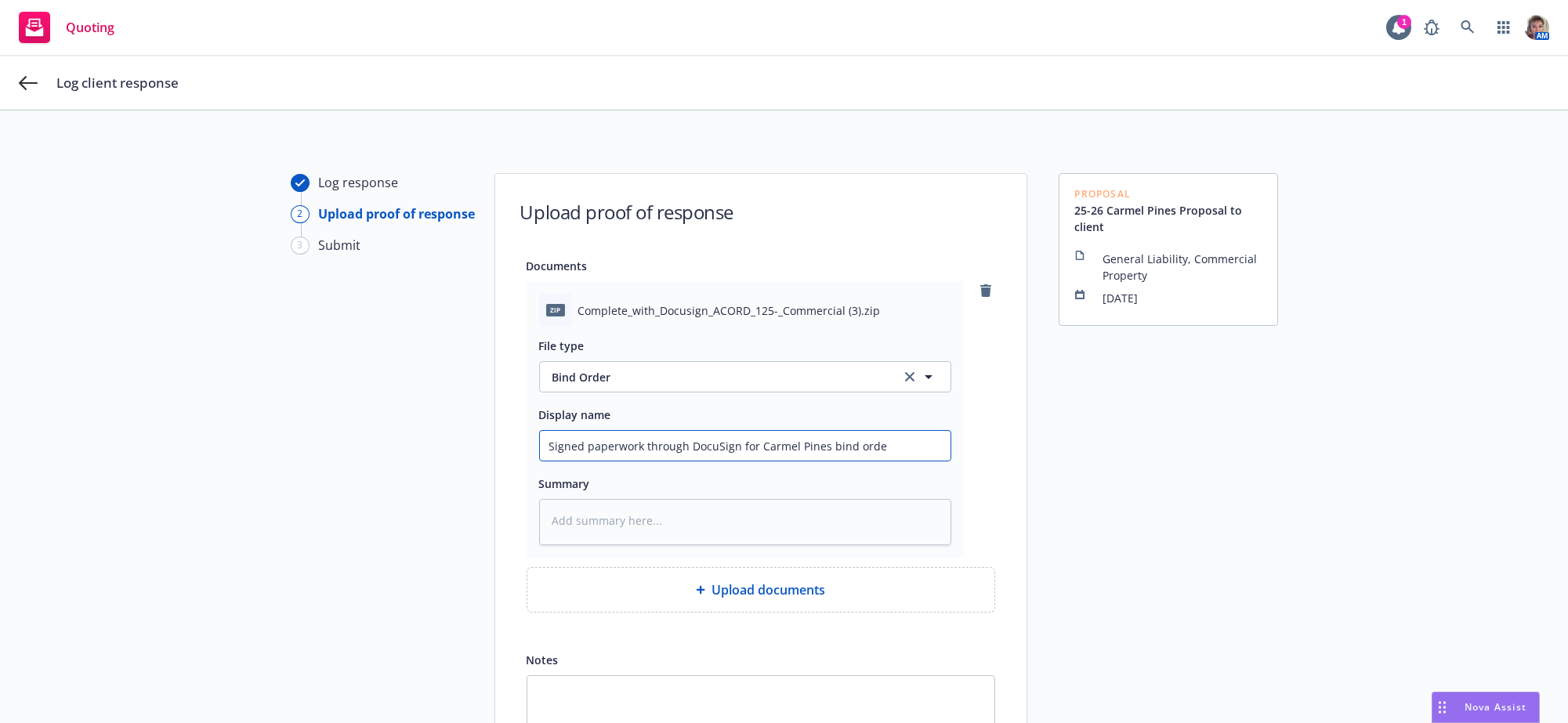
type textarea "x"
type input "Signed paperwork through DocuSign for Carmel Pines bind order"
type textarea "x"
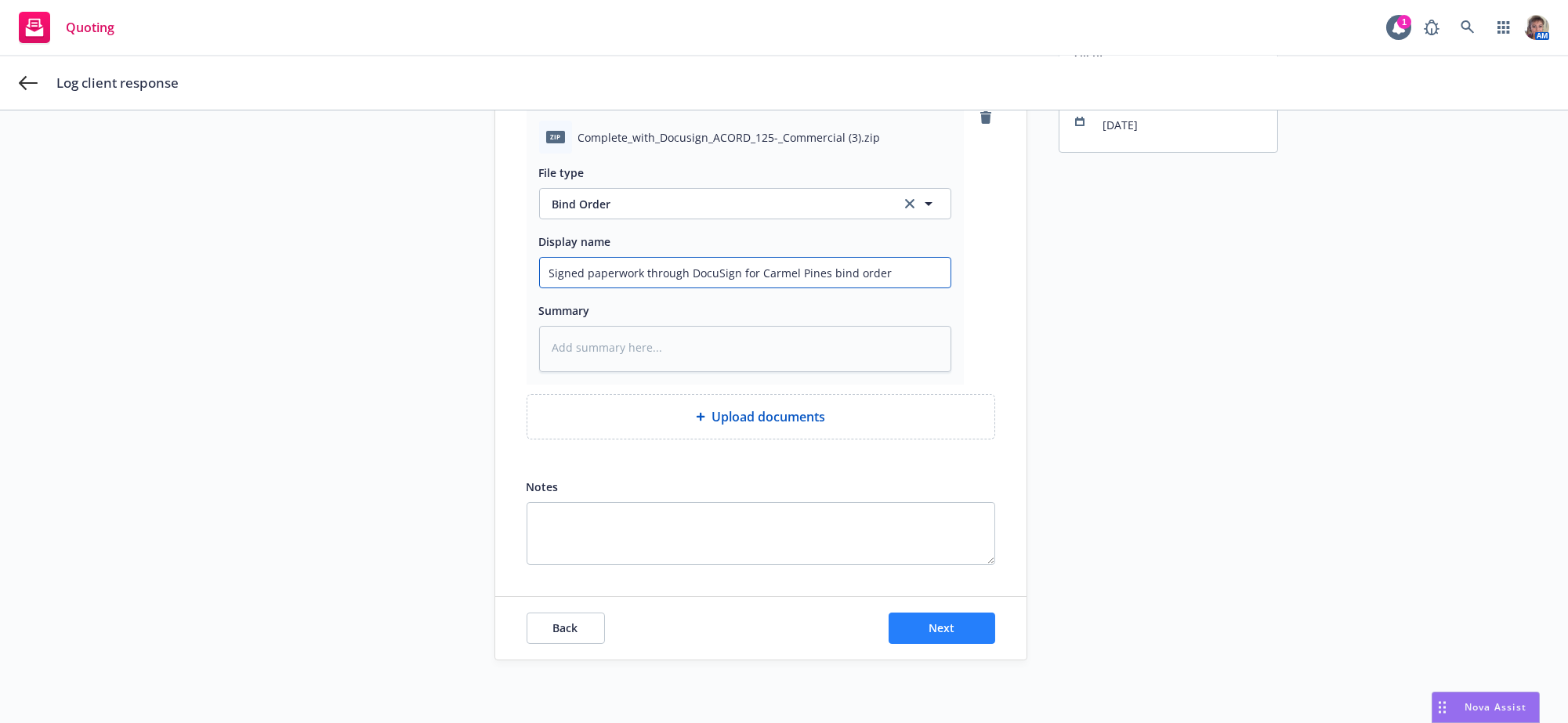
type input "Signed paperwork through DocuSign for Carmel Pines bind order"
click at [964, 633] on button "Next" at bounding box center [942, 628] width 107 height 31
type textarea "x"
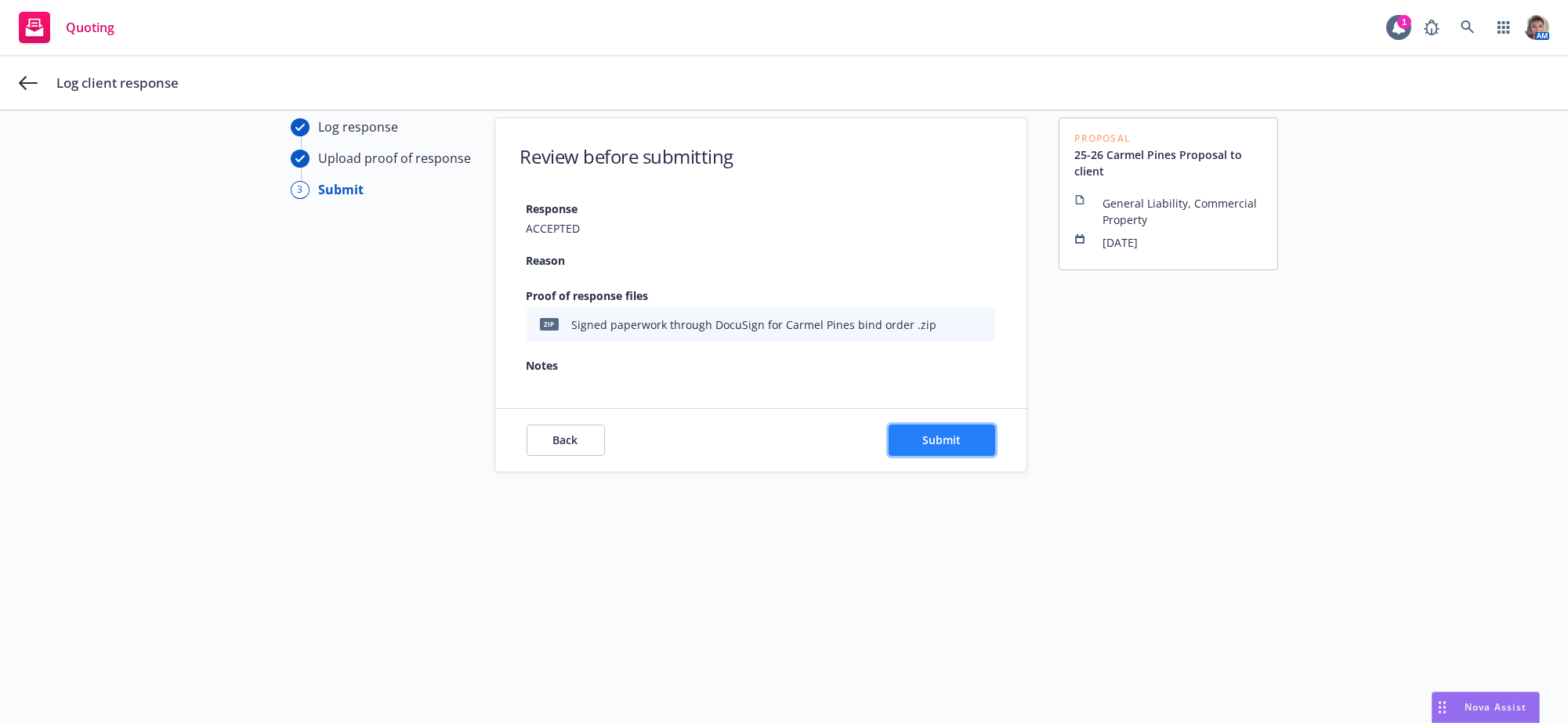
click at [939, 447] on span "Submit" at bounding box center [941, 439] width 39 height 15
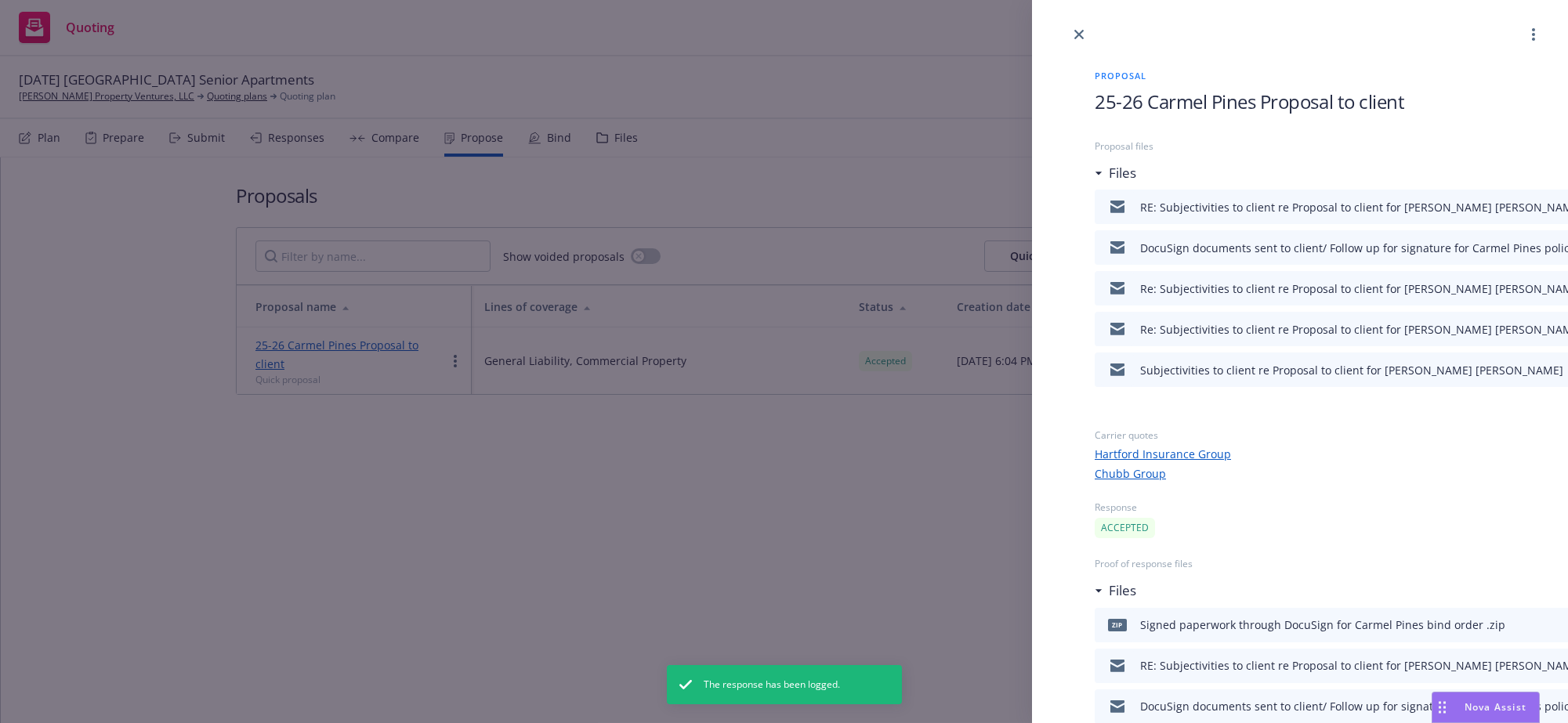
click at [769, 479] on div "Proposal 25-26 Carmel Pines Proposal to client Proposal files Files RE: Subject…" at bounding box center [784, 361] width 1568 height 723
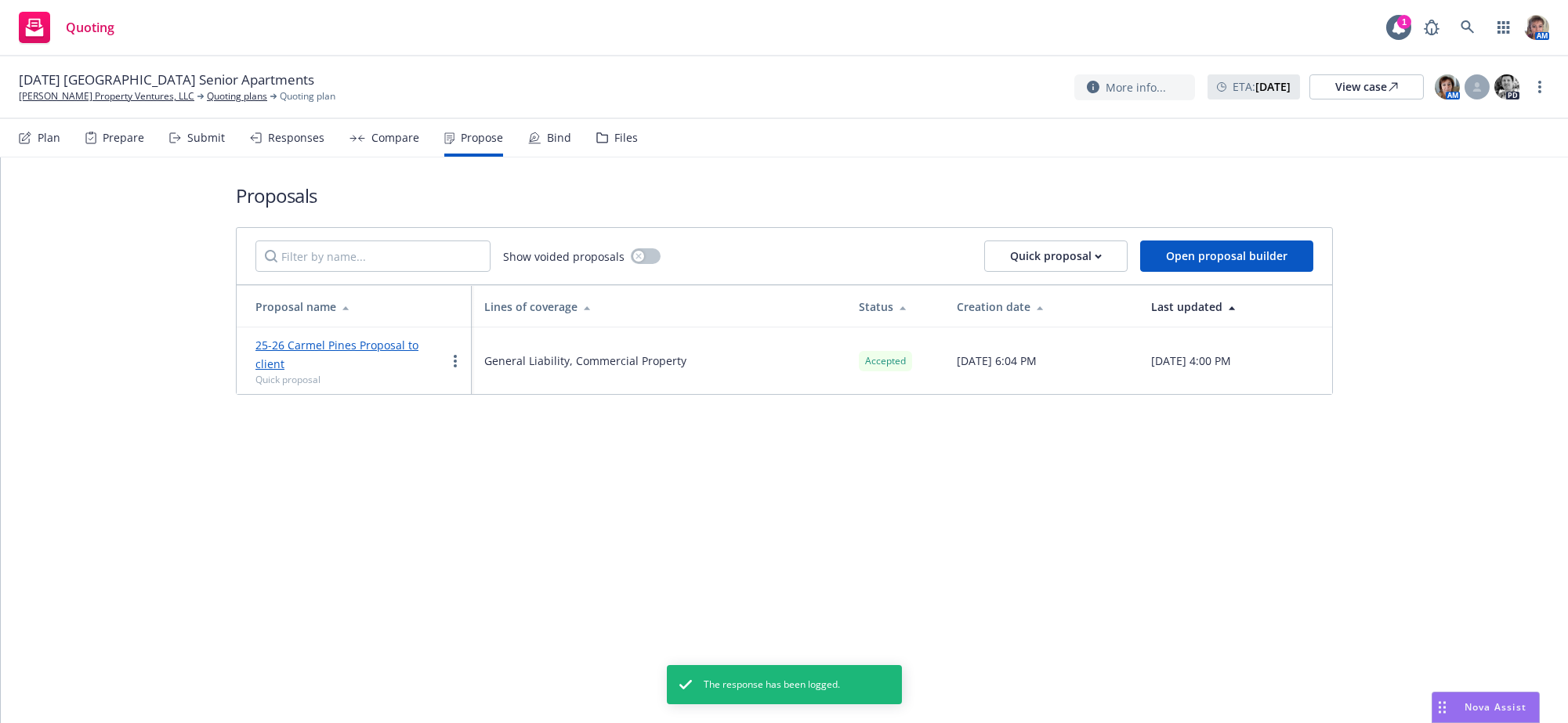
click at [566, 149] on div "Bind" at bounding box center [550, 138] width 44 height 38
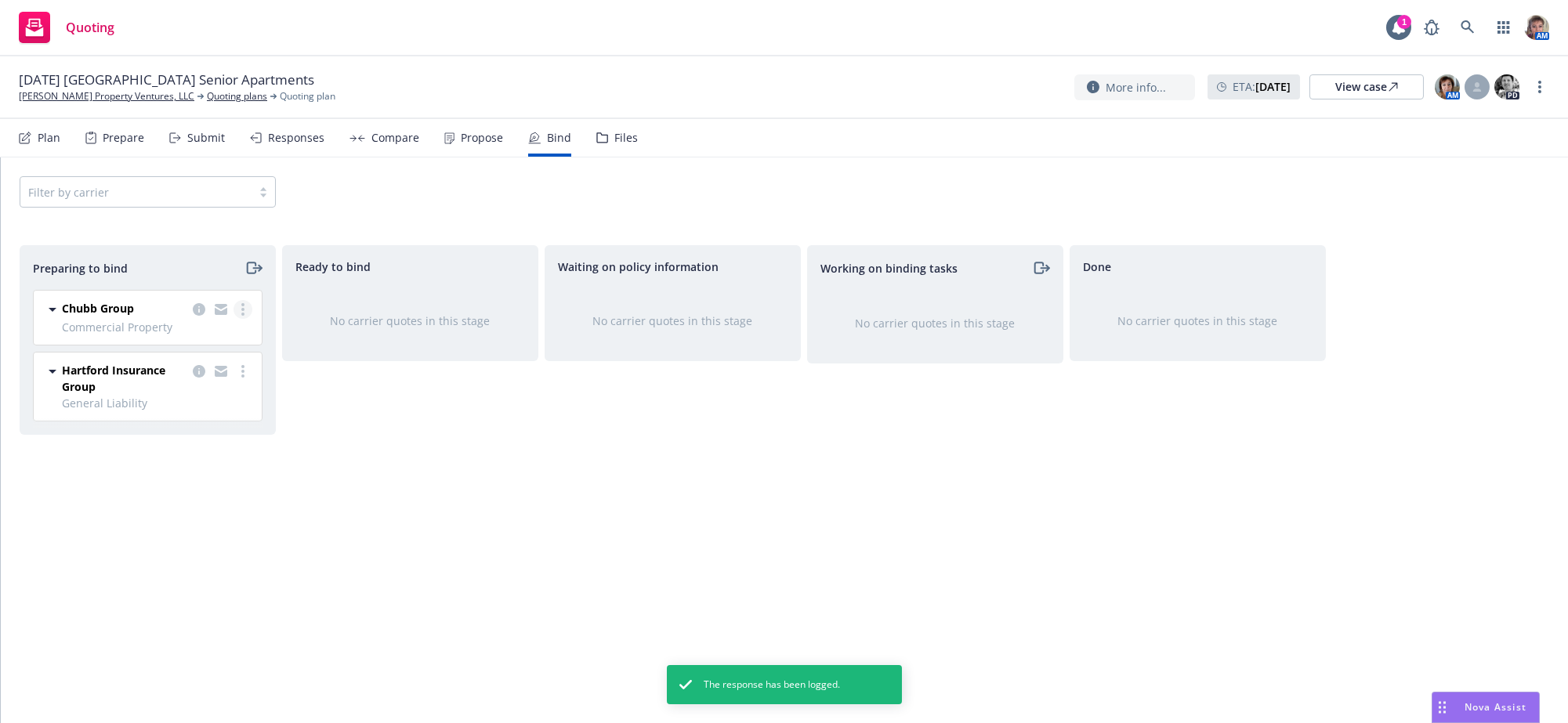
click at [240, 318] on link "more" at bounding box center [243, 309] width 19 height 19
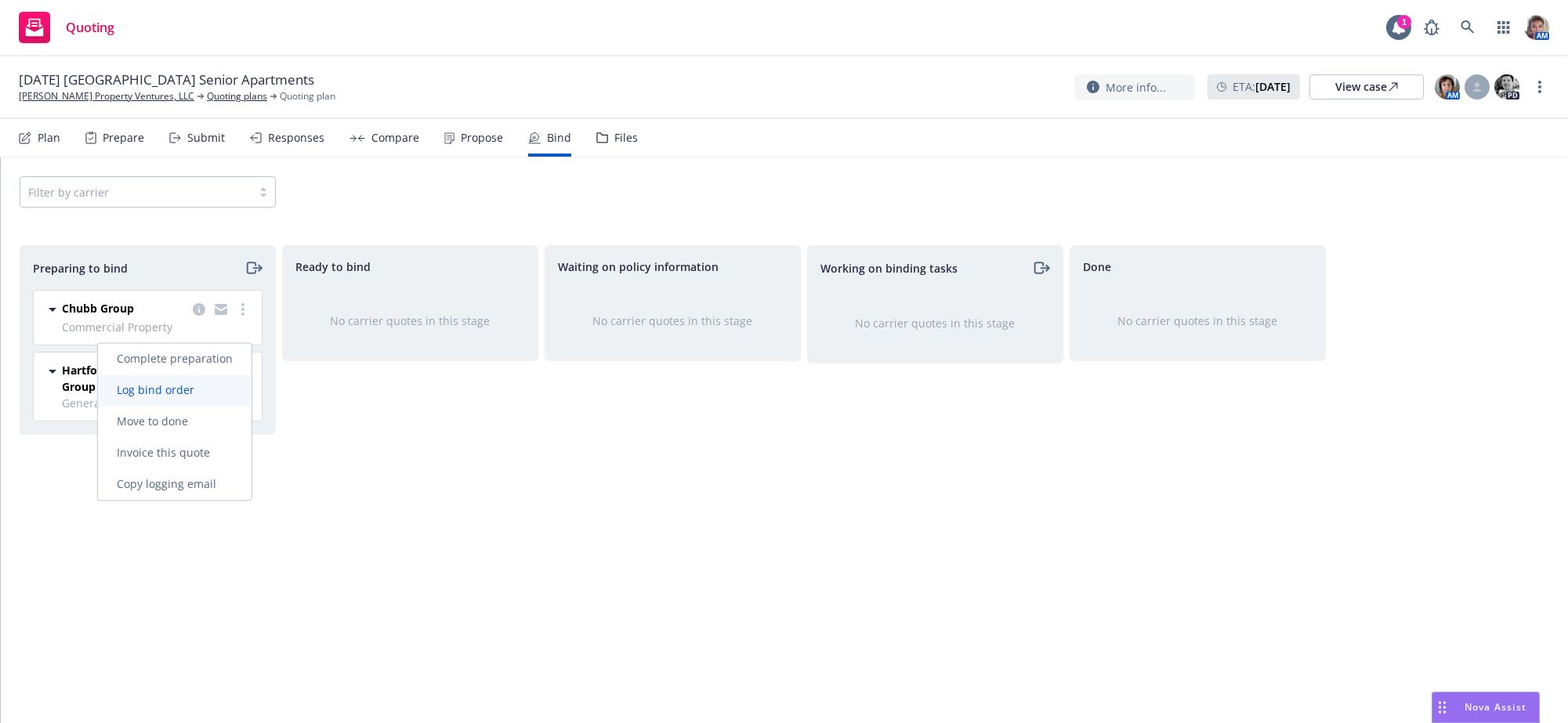
click at [206, 390] on span "Log bind order" at bounding box center [156, 390] width 115 height 15
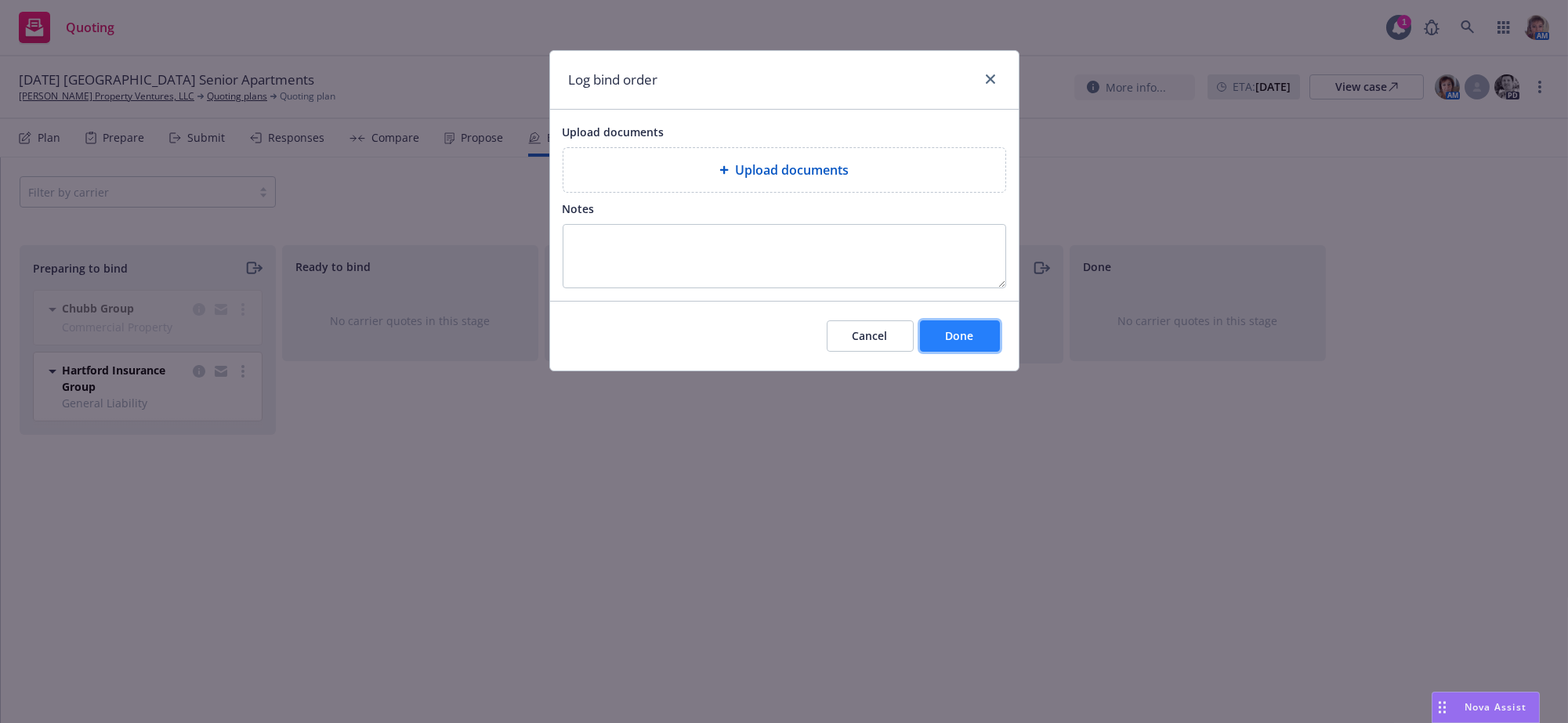
click at [954, 343] on span "Done" at bounding box center [960, 336] width 28 height 15
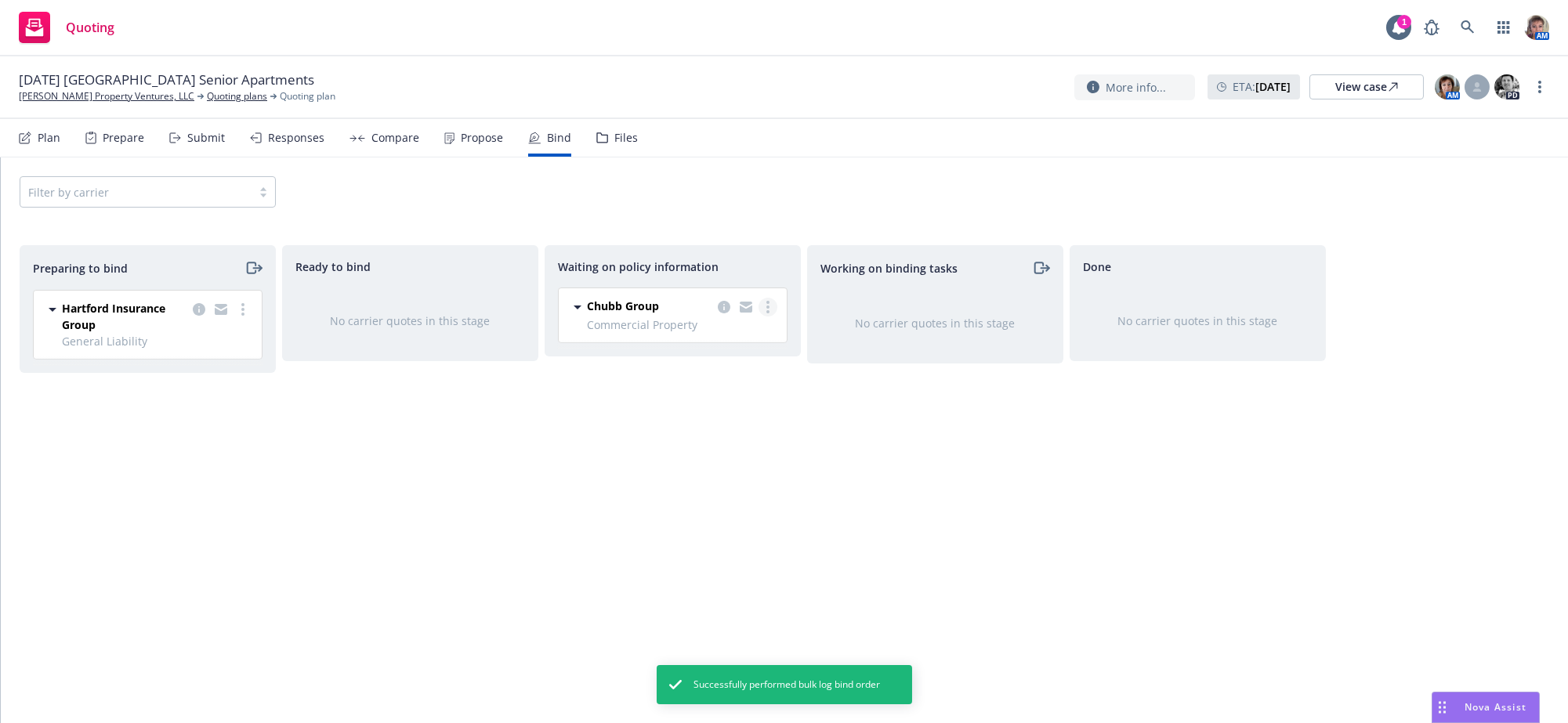
click at [764, 317] on link "more" at bounding box center [768, 307] width 19 height 19
click at [693, 480] on span "Copy logging email" at bounding box center [703, 481] width 137 height 15
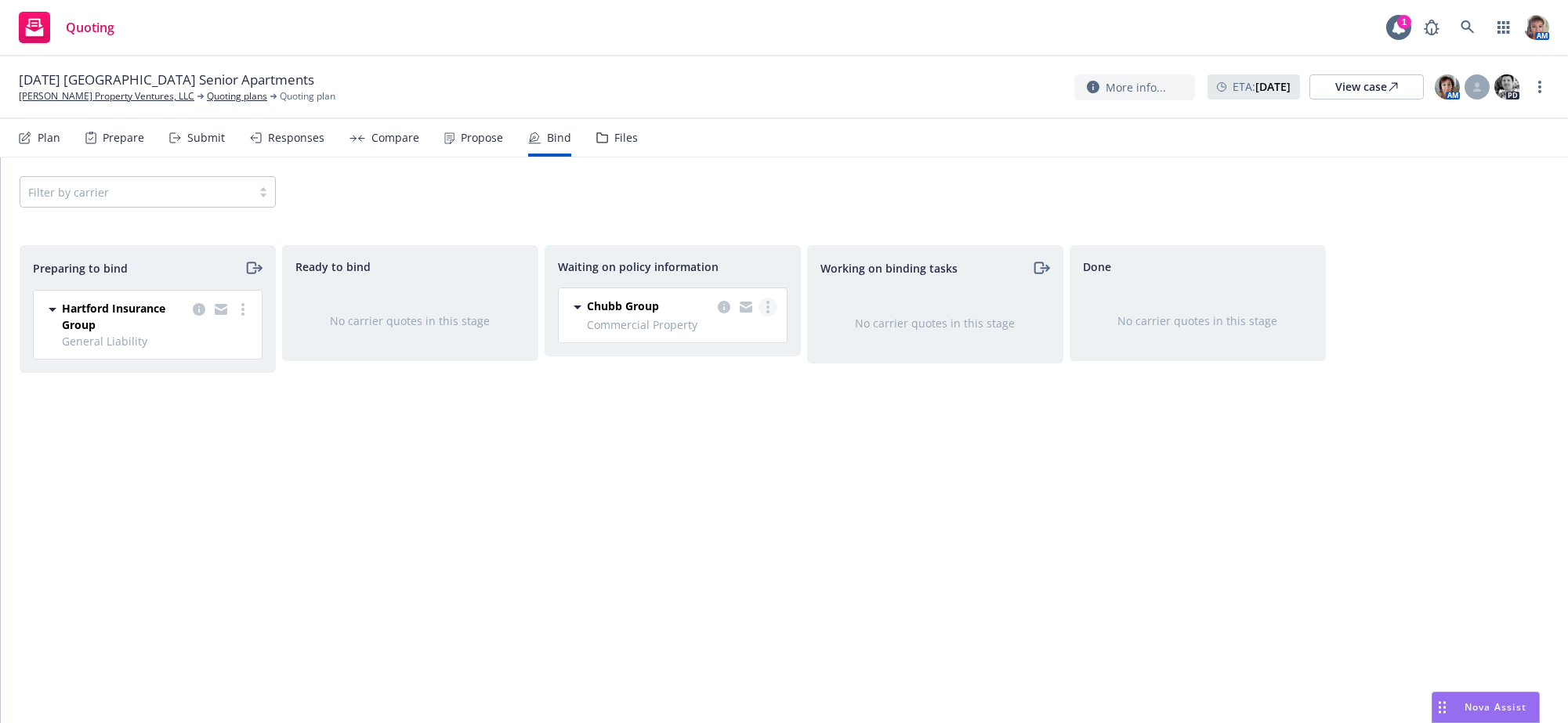
click at [760, 317] on link "more" at bounding box center [768, 307] width 19 height 19
drag, startPoint x: 737, startPoint y: 481, endPoint x: 845, endPoint y: 474, distance: 108.2
click at [738, 481] on span "Copy logging email" at bounding box center [703, 481] width 137 height 15
click at [202, 316] on icon "copy logging email" at bounding box center [199, 309] width 12 height 12
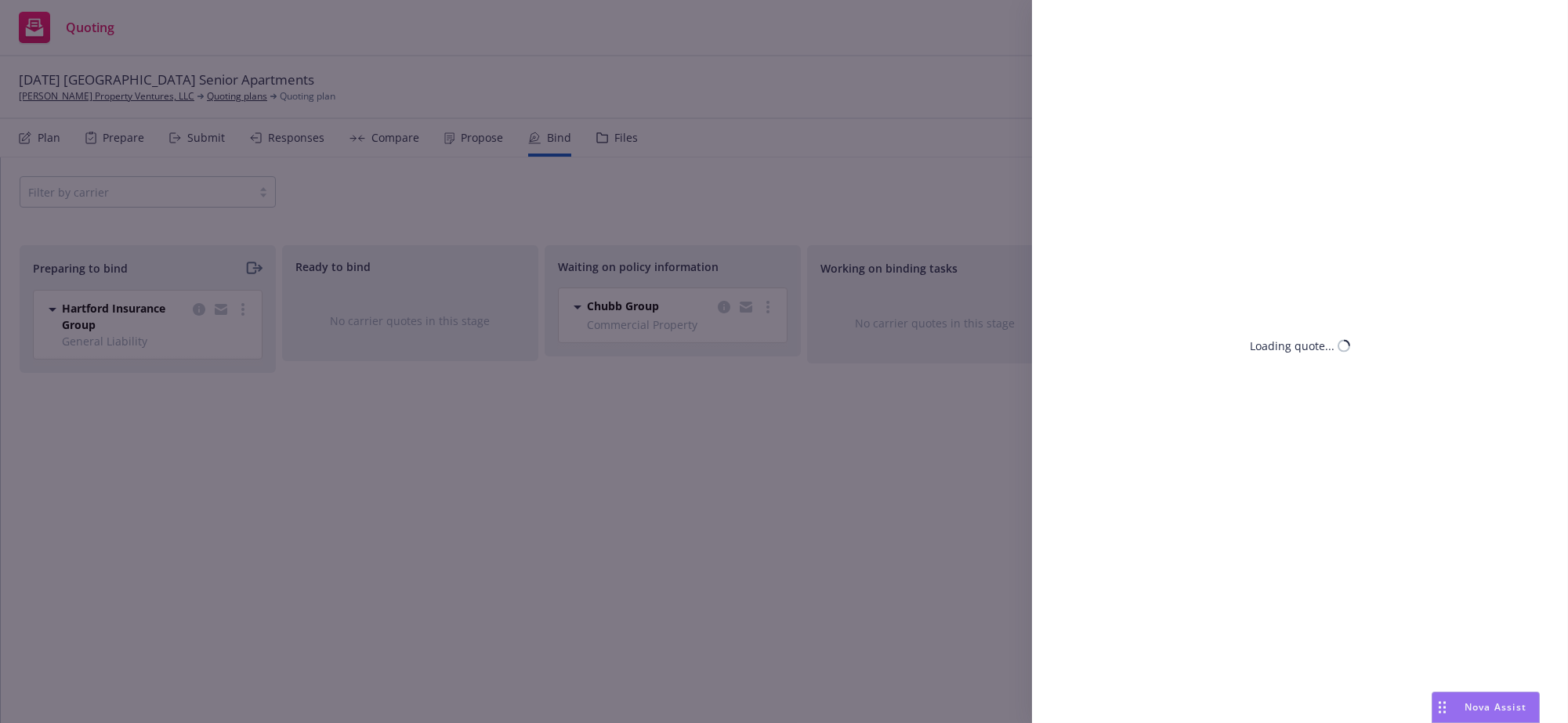
select select "CA"
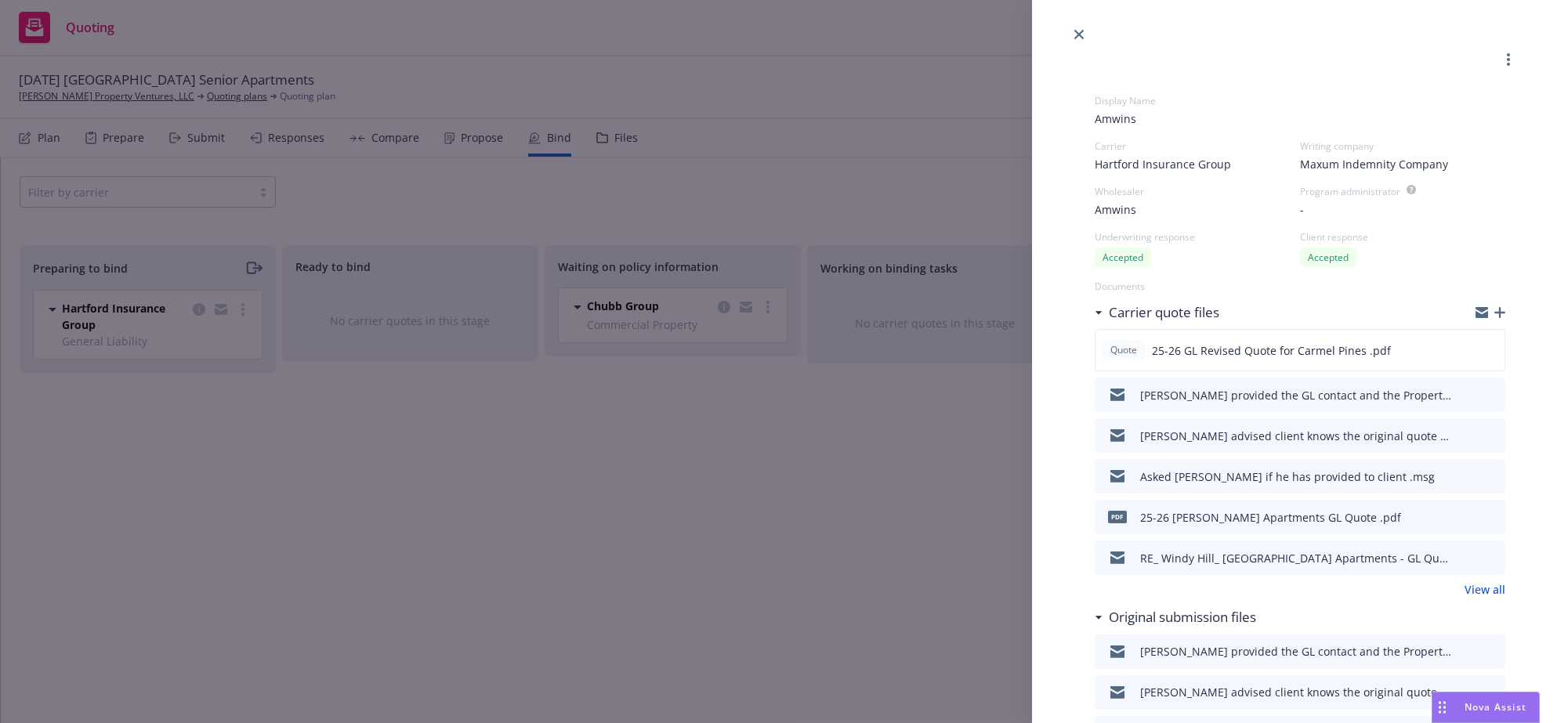
click at [221, 295] on div "Display Name Amwins Carrier Hartford Insurance Group Writing company Maxum Inde…" at bounding box center [784, 361] width 1568 height 723
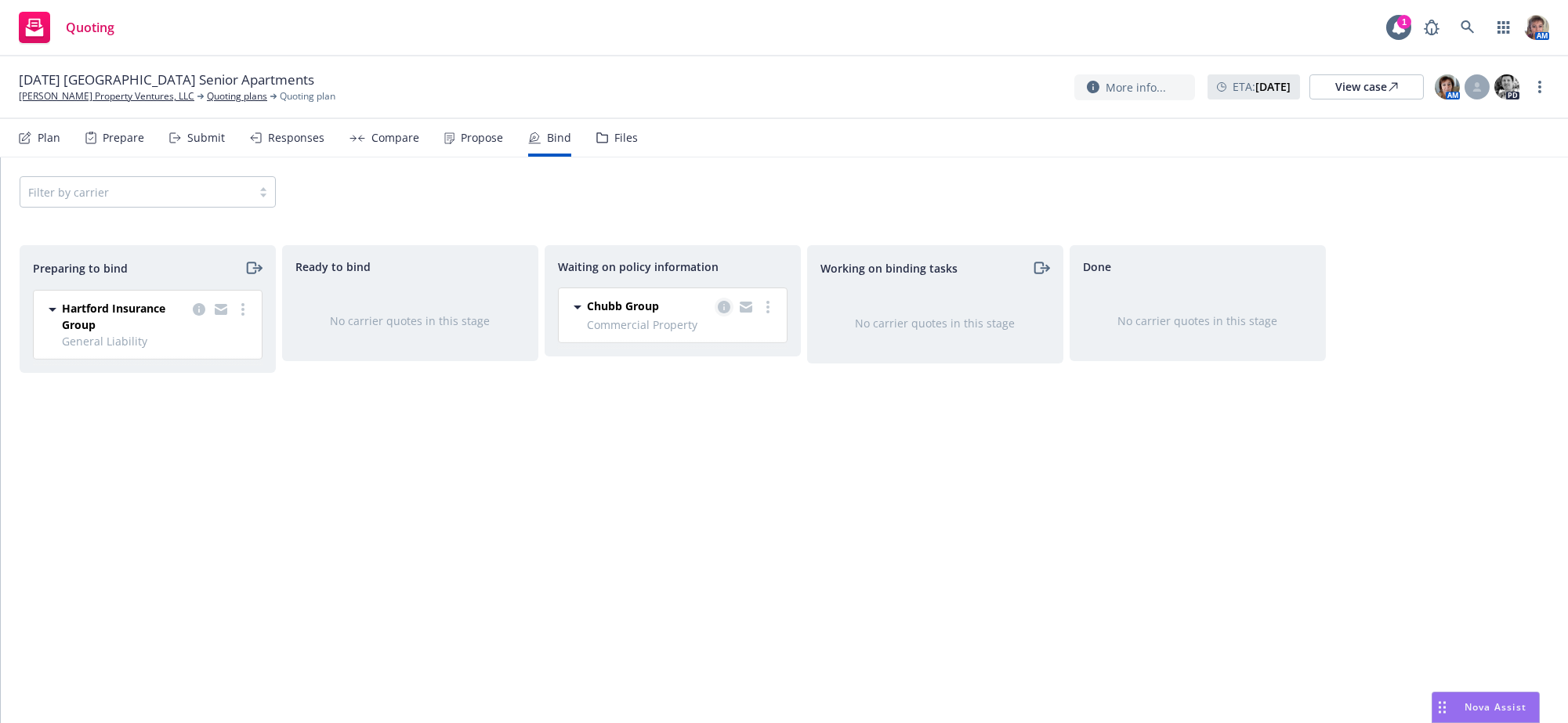
click at [725, 314] on icon "copy logging email" at bounding box center [723, 306] width 12 height 12
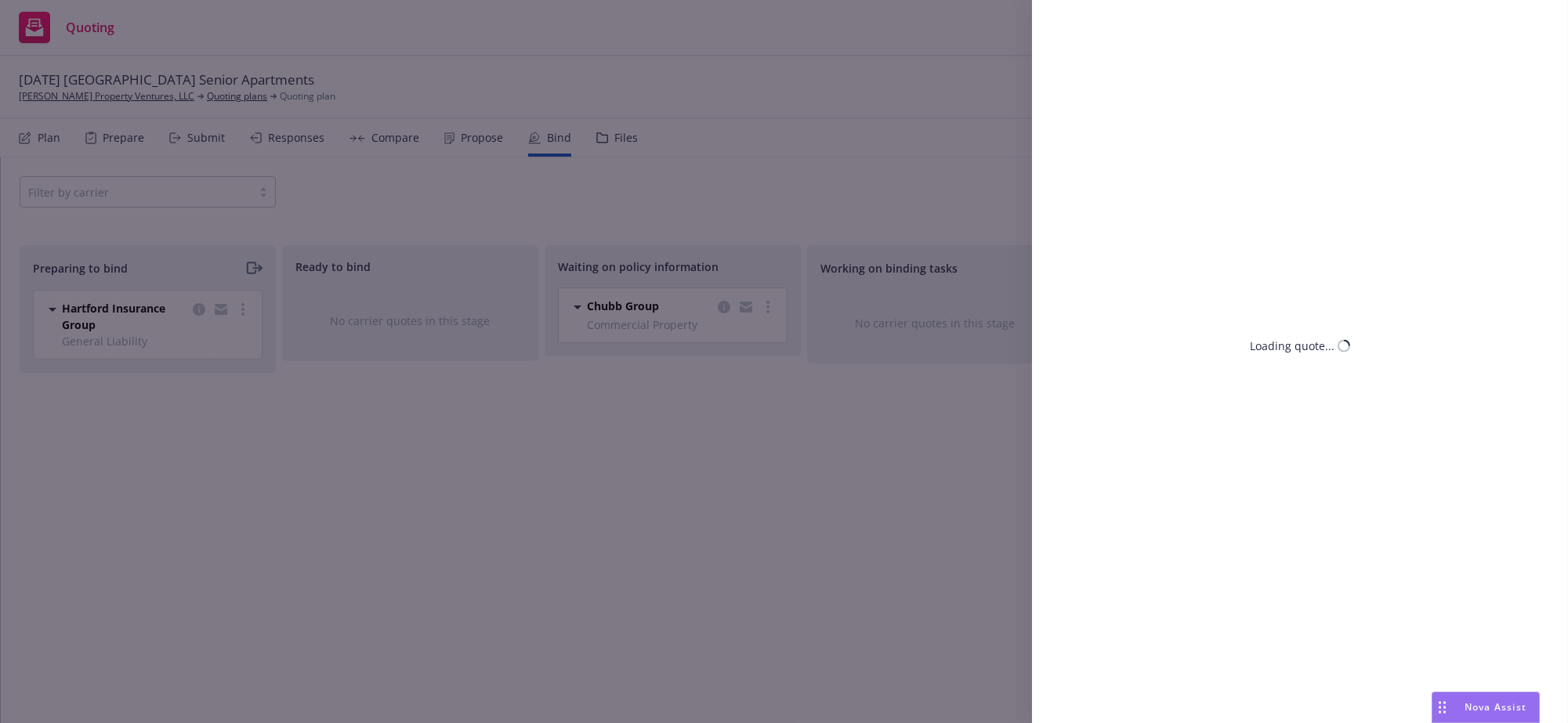
select select "CA"
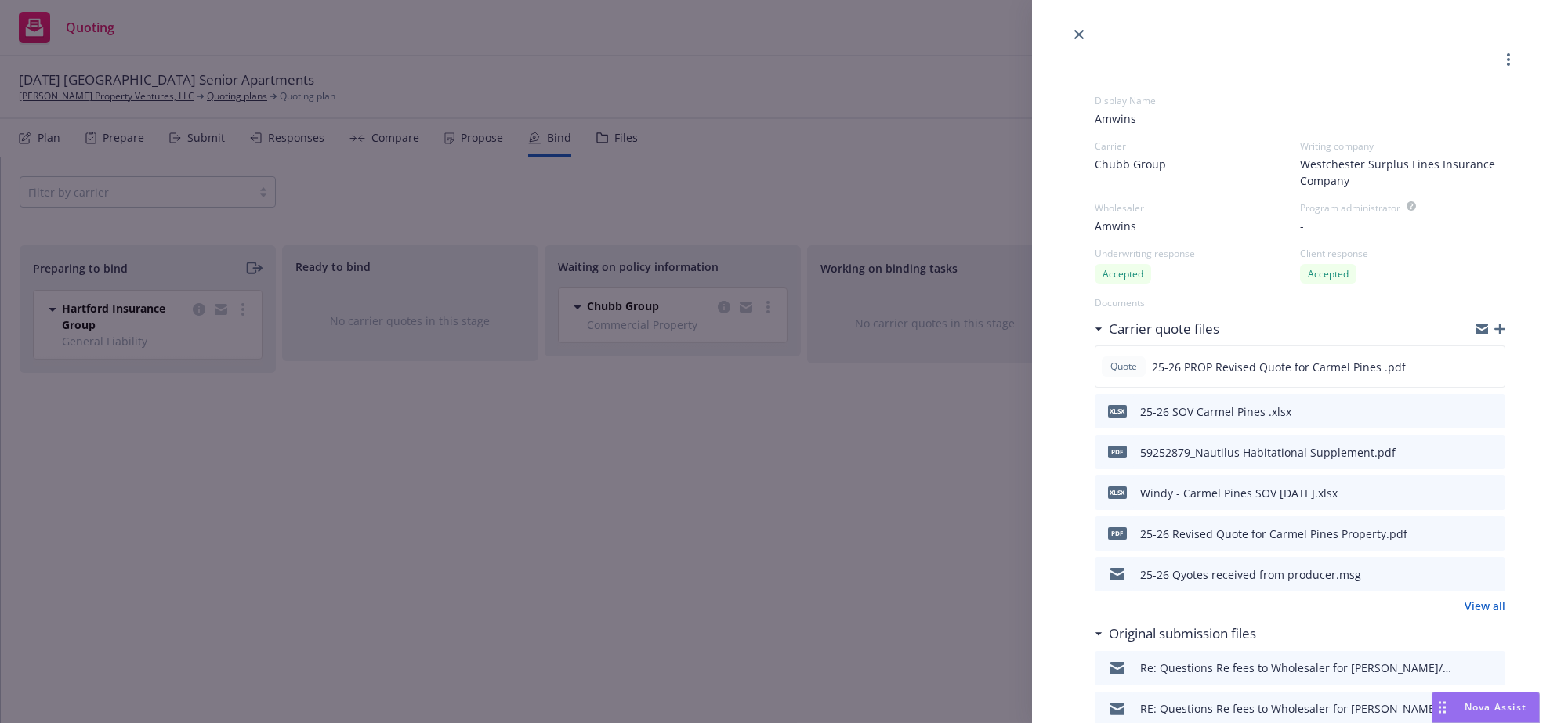
click at [1148, 168] on span "Chubb Group" at bounding box center [1130, 164] width 71 height 16
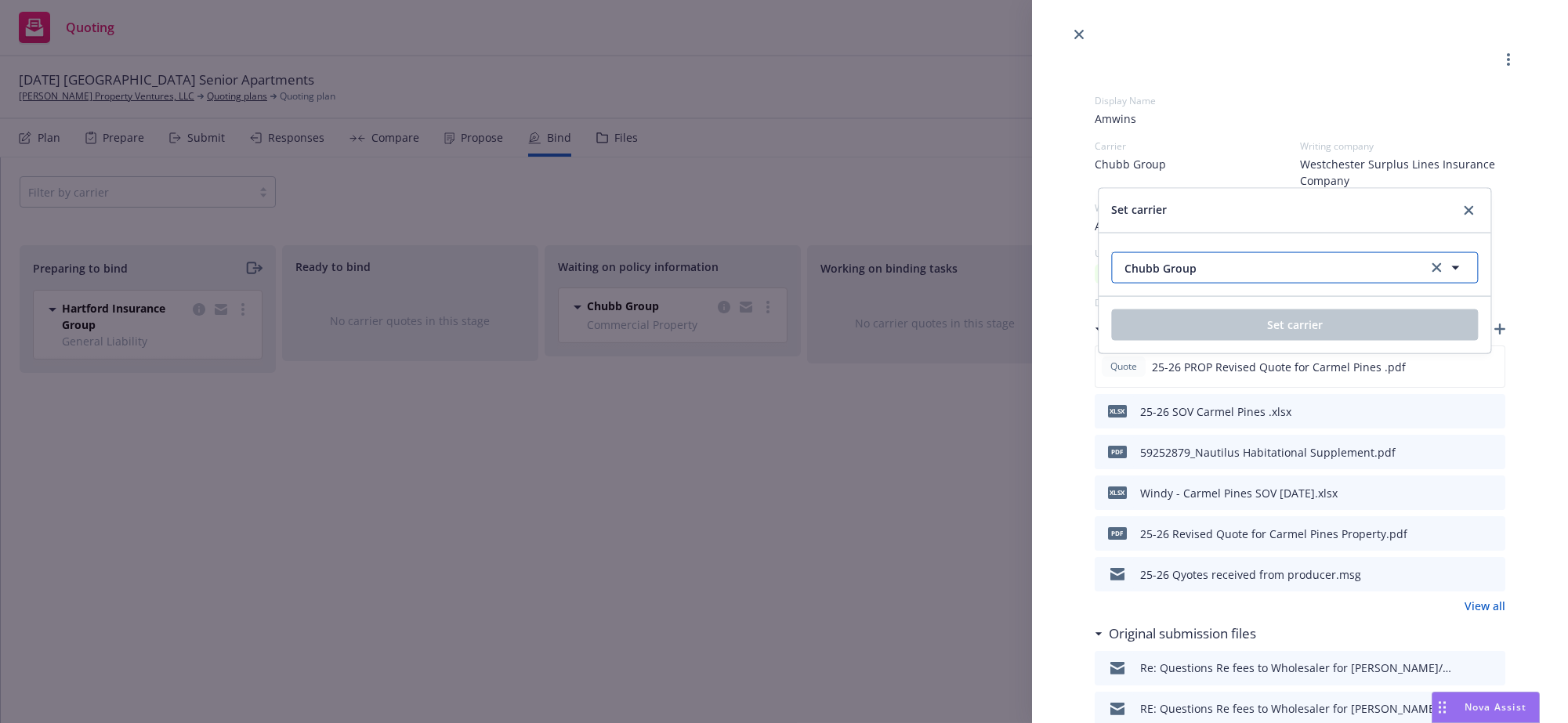
click at [1454, 271] on icon "button" at bounding box center [1455, 267] width 19 height 19
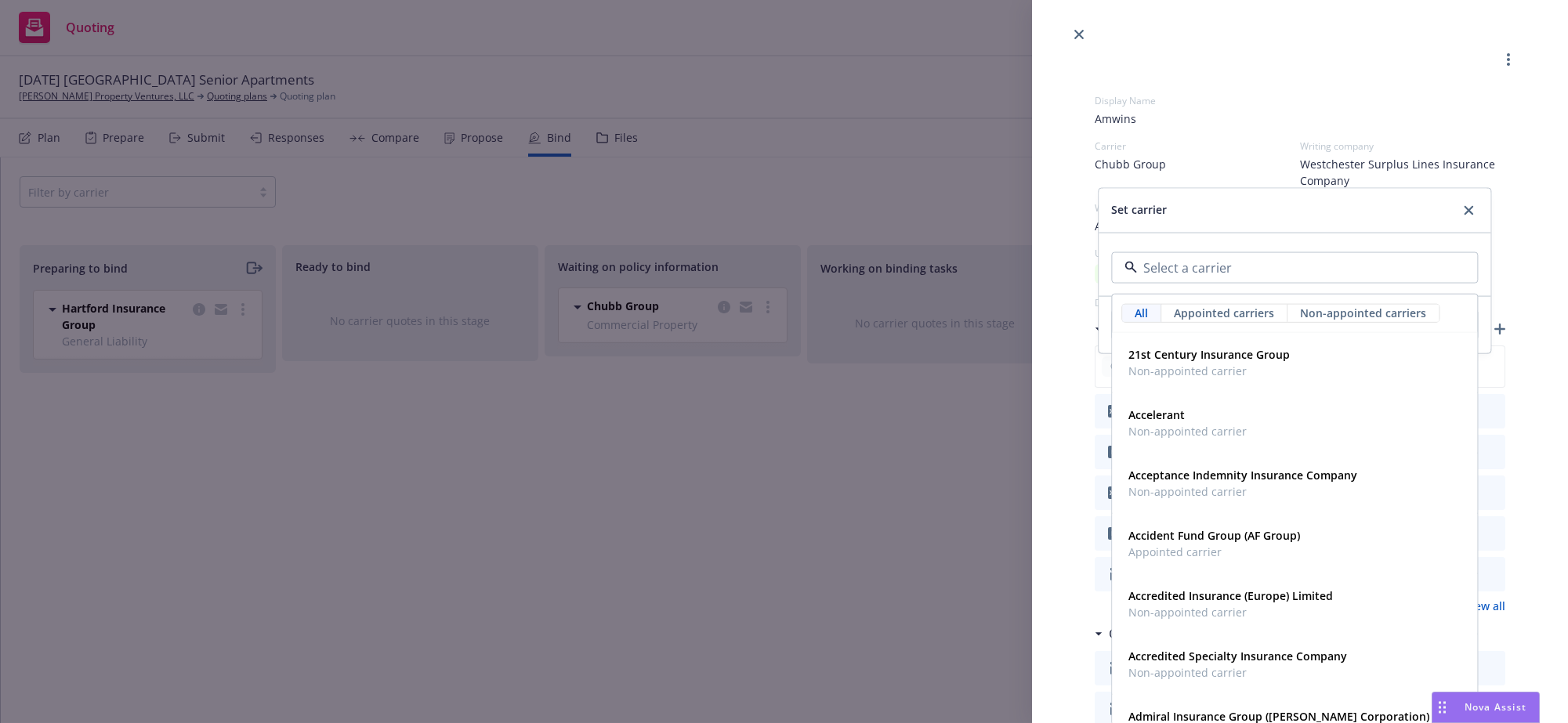
click at [1454, 271] on div at bounding box center [1295, 267] width 367 height 31
click at [1228, 277] on input at bounding box center [1292, 267] width 309 height 19
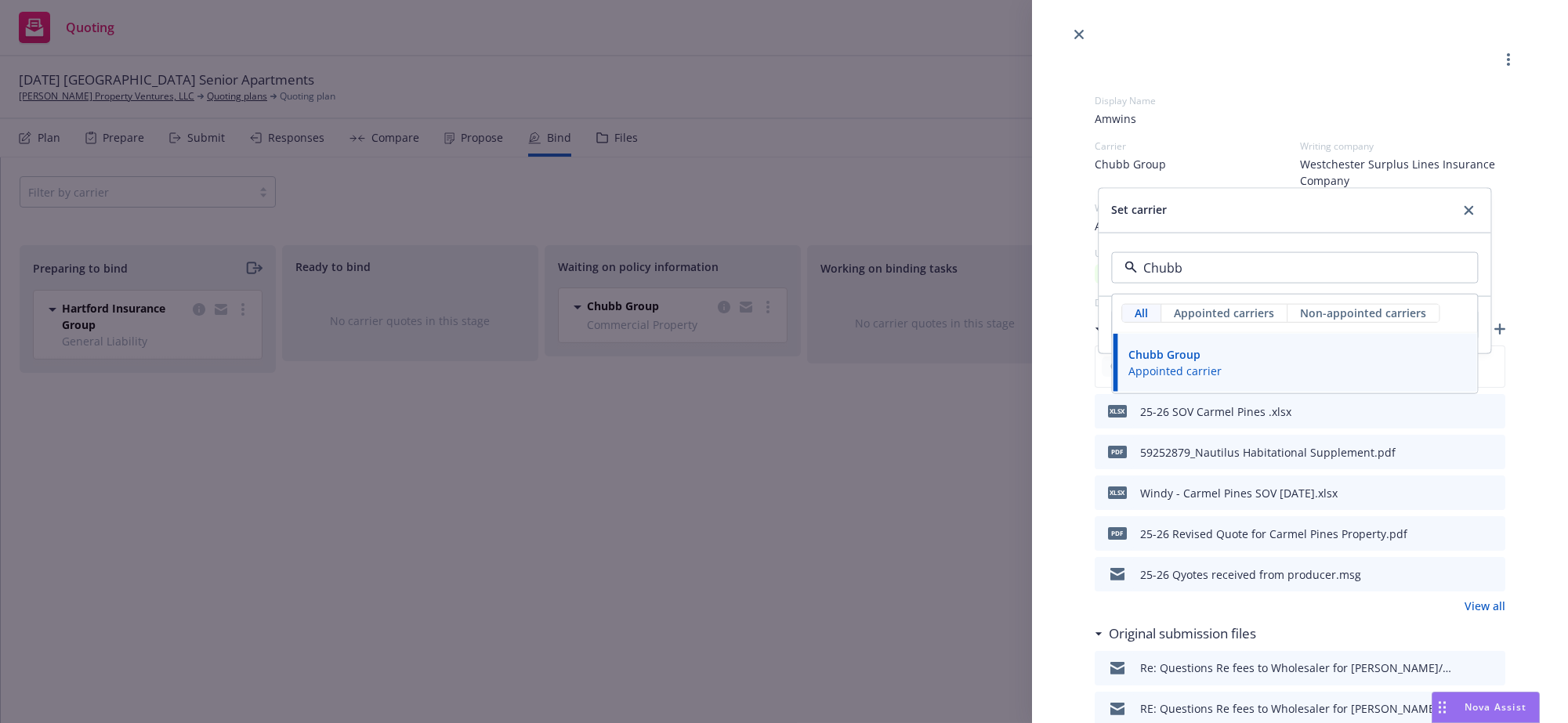
type input "Chubb"
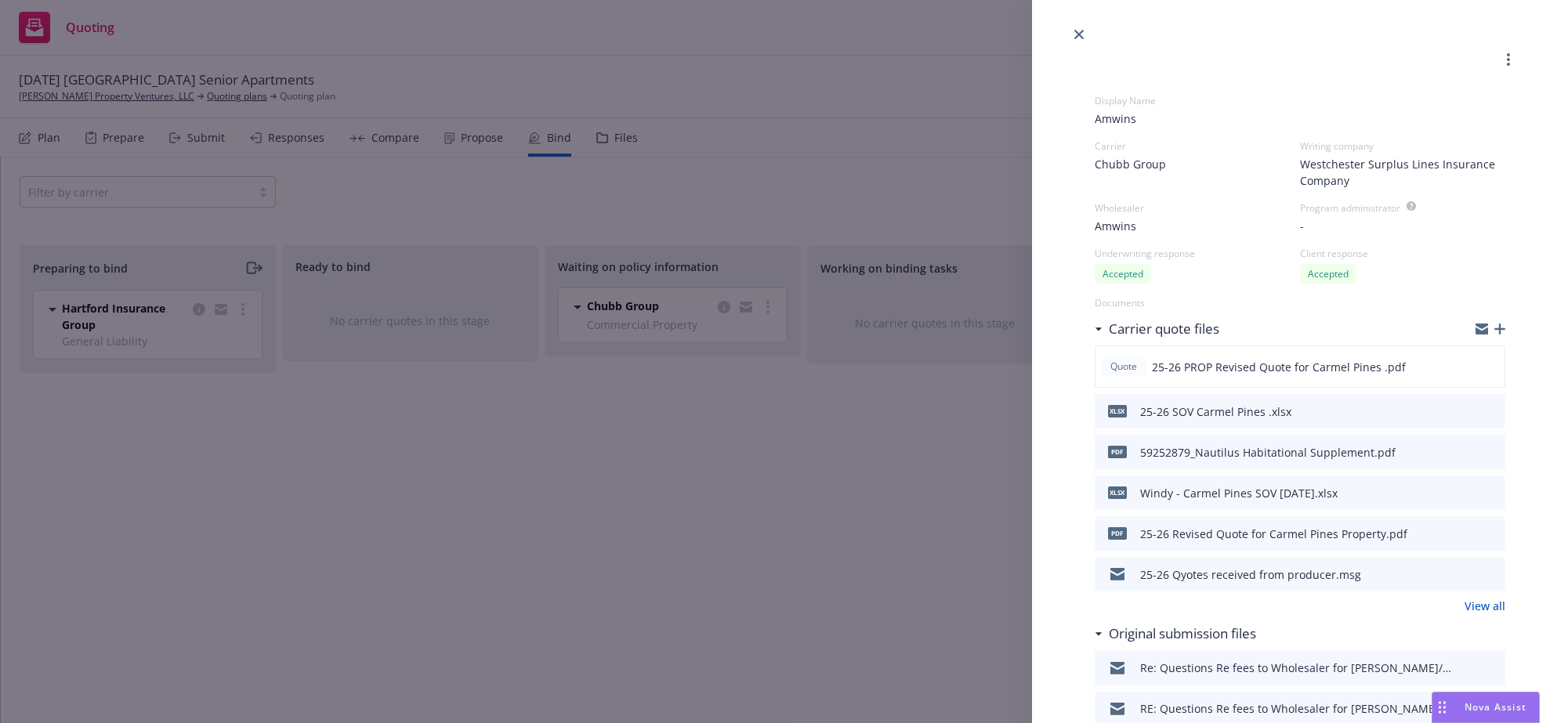
click at [927, 599] on div "Display Name Amwins Carrier Chubb Group Set carrier Chubb All Appointed carrier…" at bounding box center [784, 361] width 1568 height 723
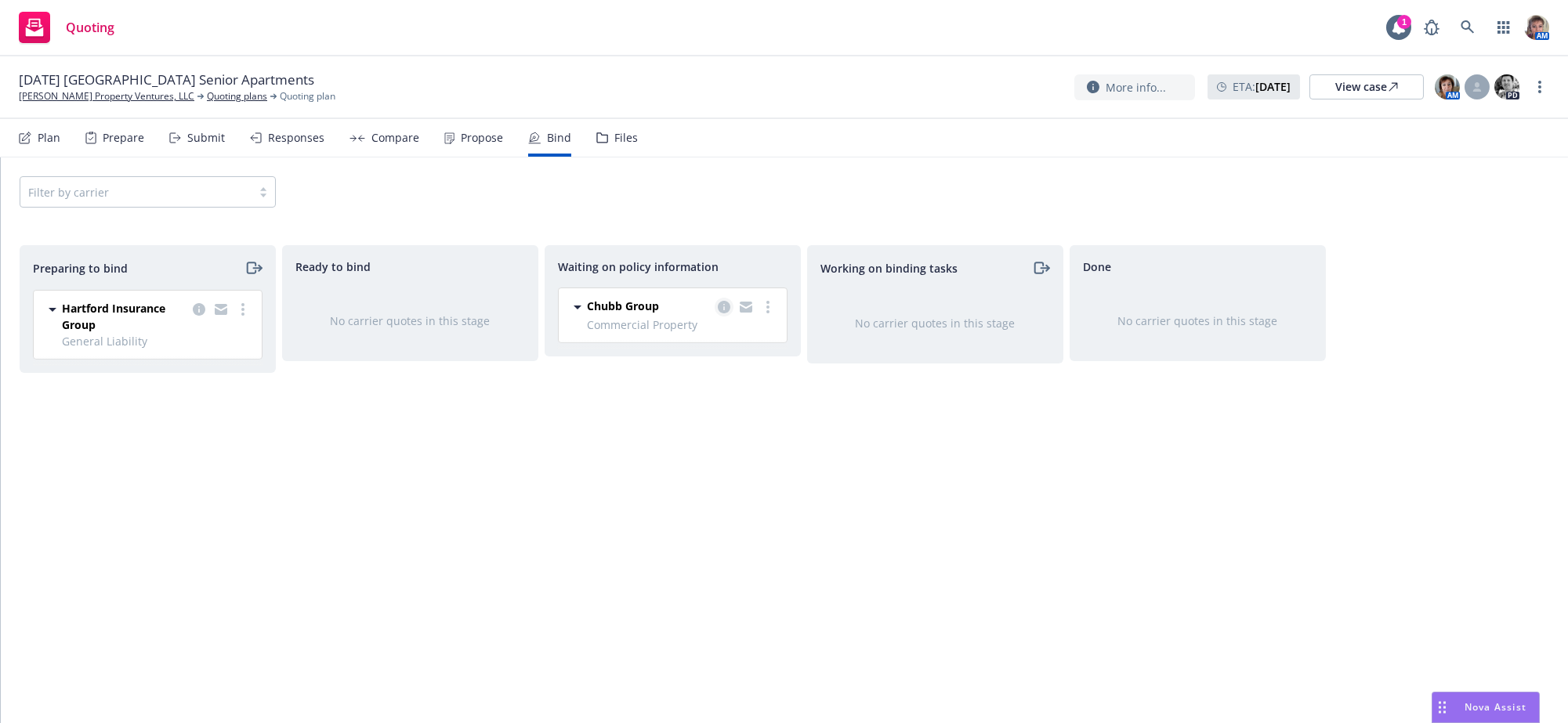
click at [725, 314] on icon "copy logging email" at bounding box center [723, 306] width 12 height 12
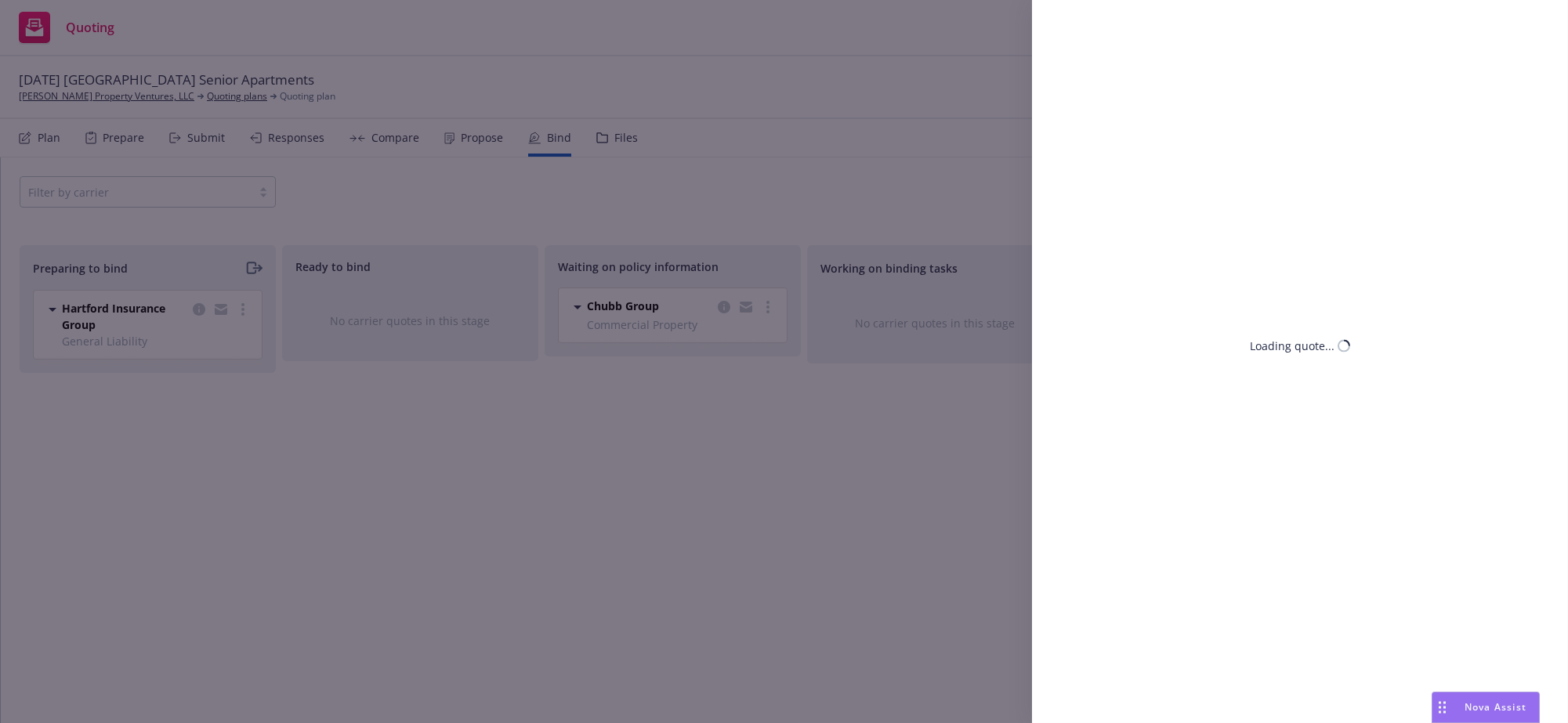
select select "CA"
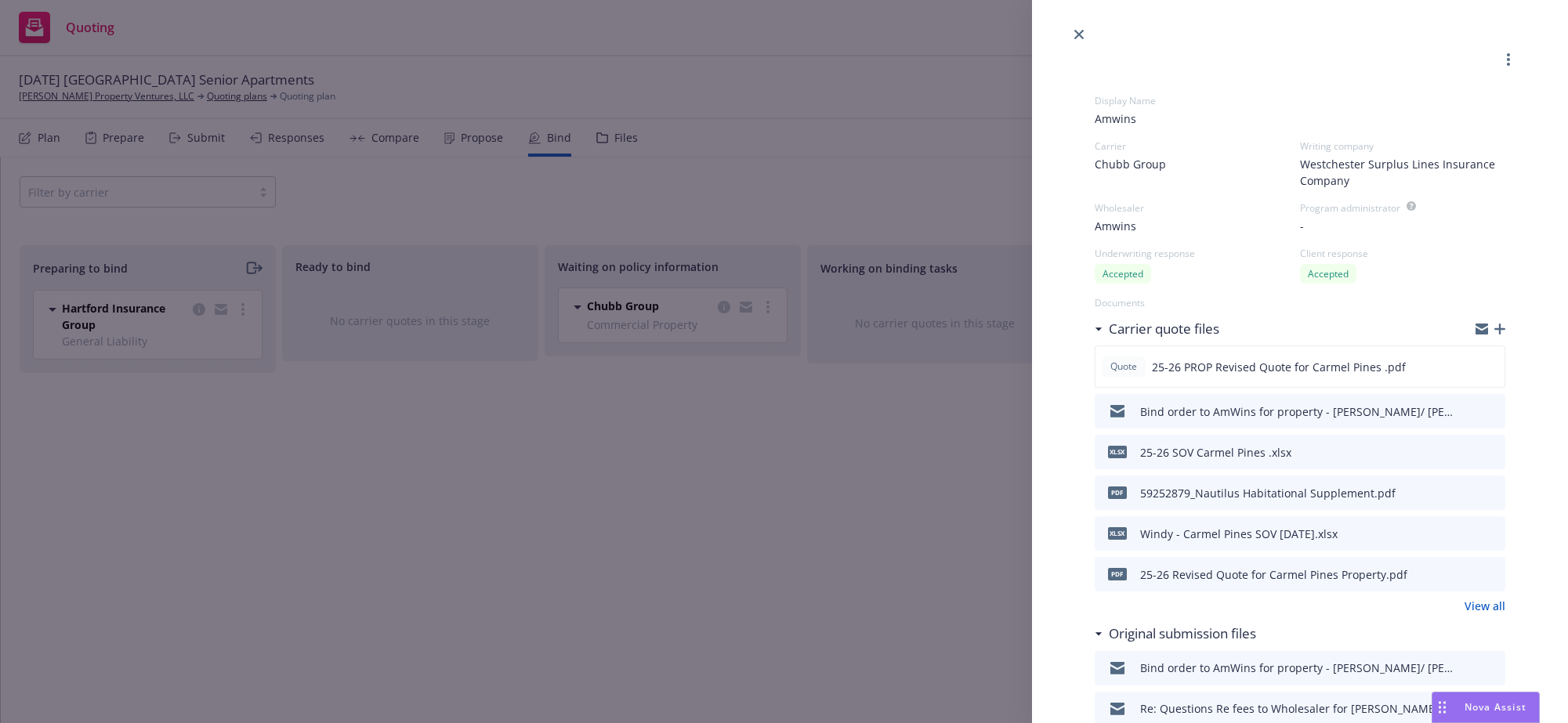
click at [1132, 126] on span "Amwins" at bounding box center [1300, 118] width 410 height 16
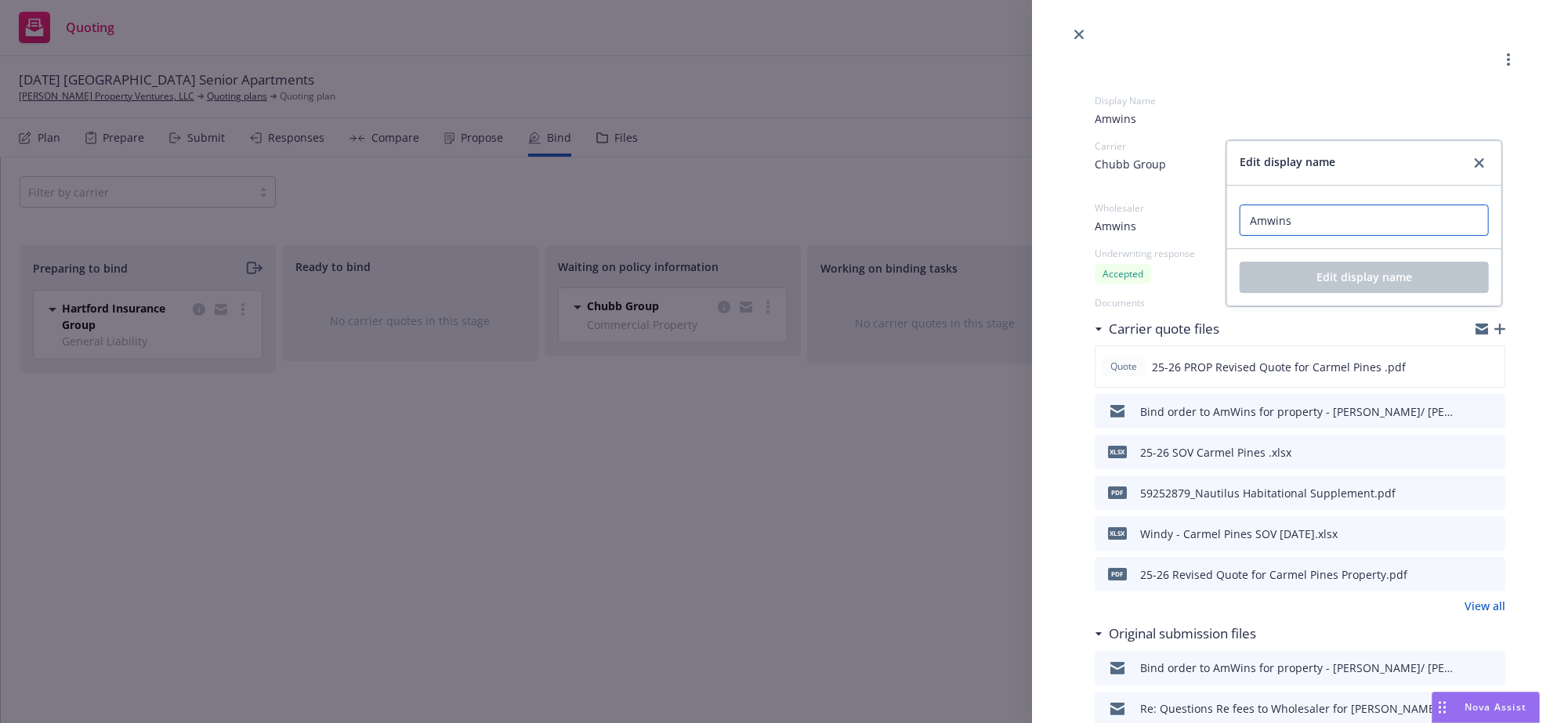
click at [1320, 221] on input "Amwins" at bounding box center [1365, 219] width 250 height 31
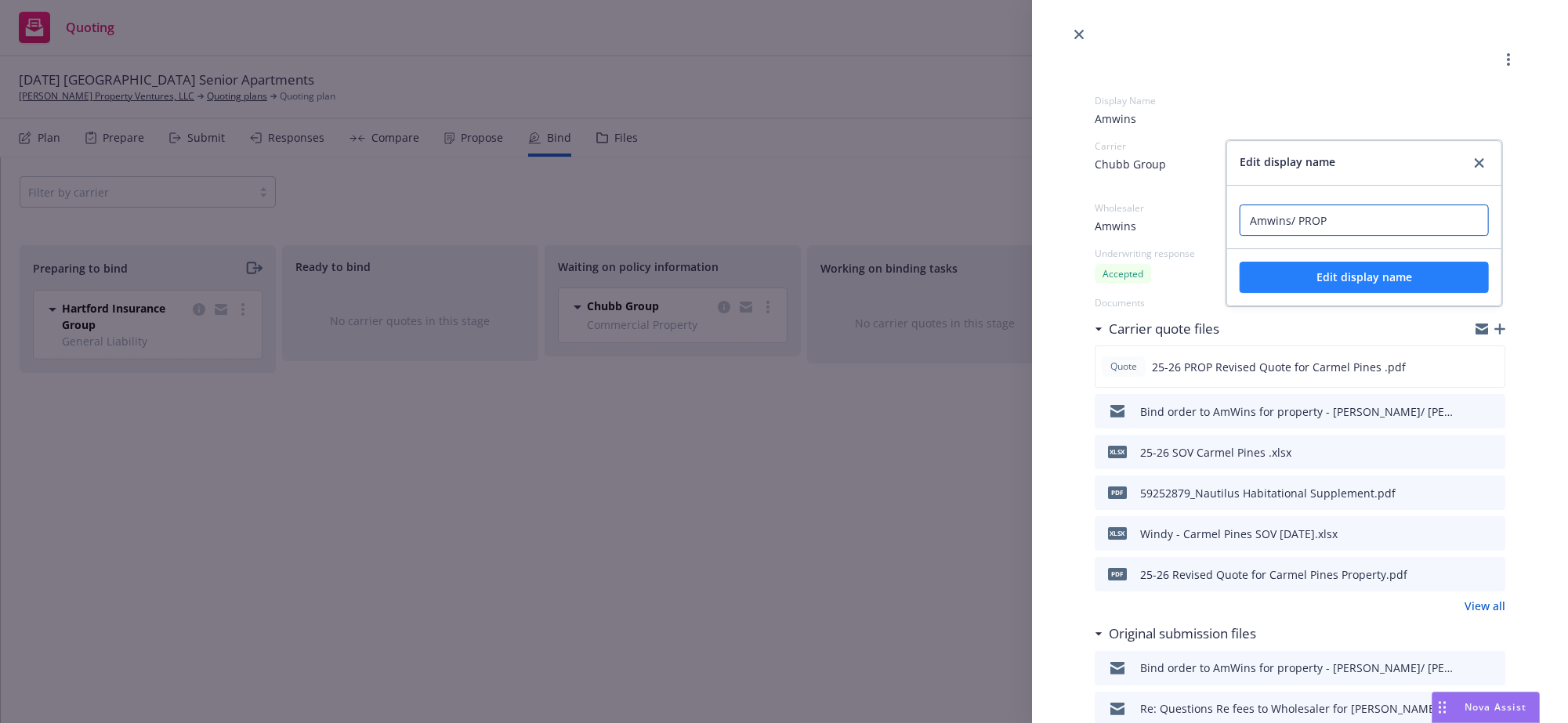
type input "Amwins/ PROP"
click at [1334, 284] on span "Edit display name" at bounding box center [1364, 277] width 96 height 15
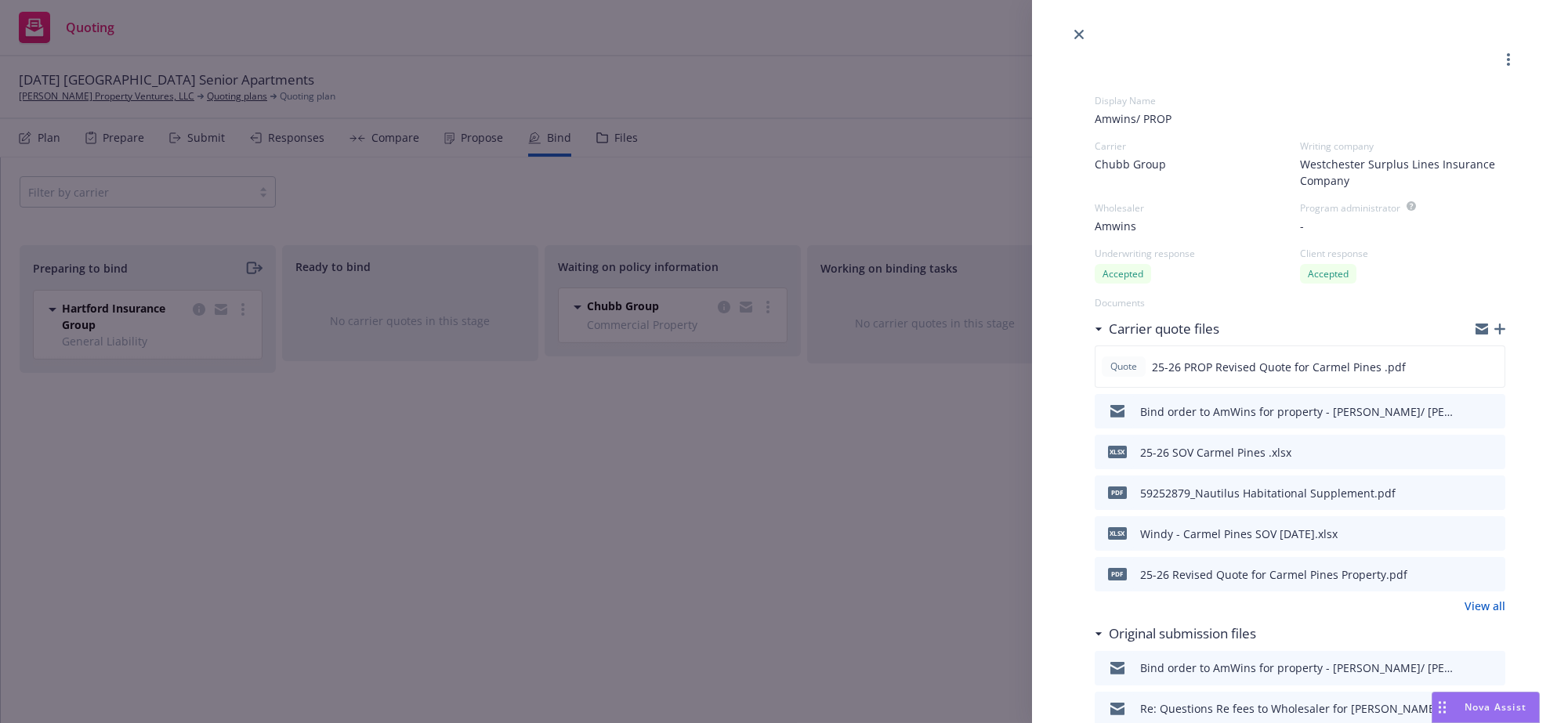
click at [916, 452] on div "Display Name Amwins/ PROP Carrier Chubb Group Writing company Westchester Surpl…" at bounding box center [784, 361] width 1568 height 723
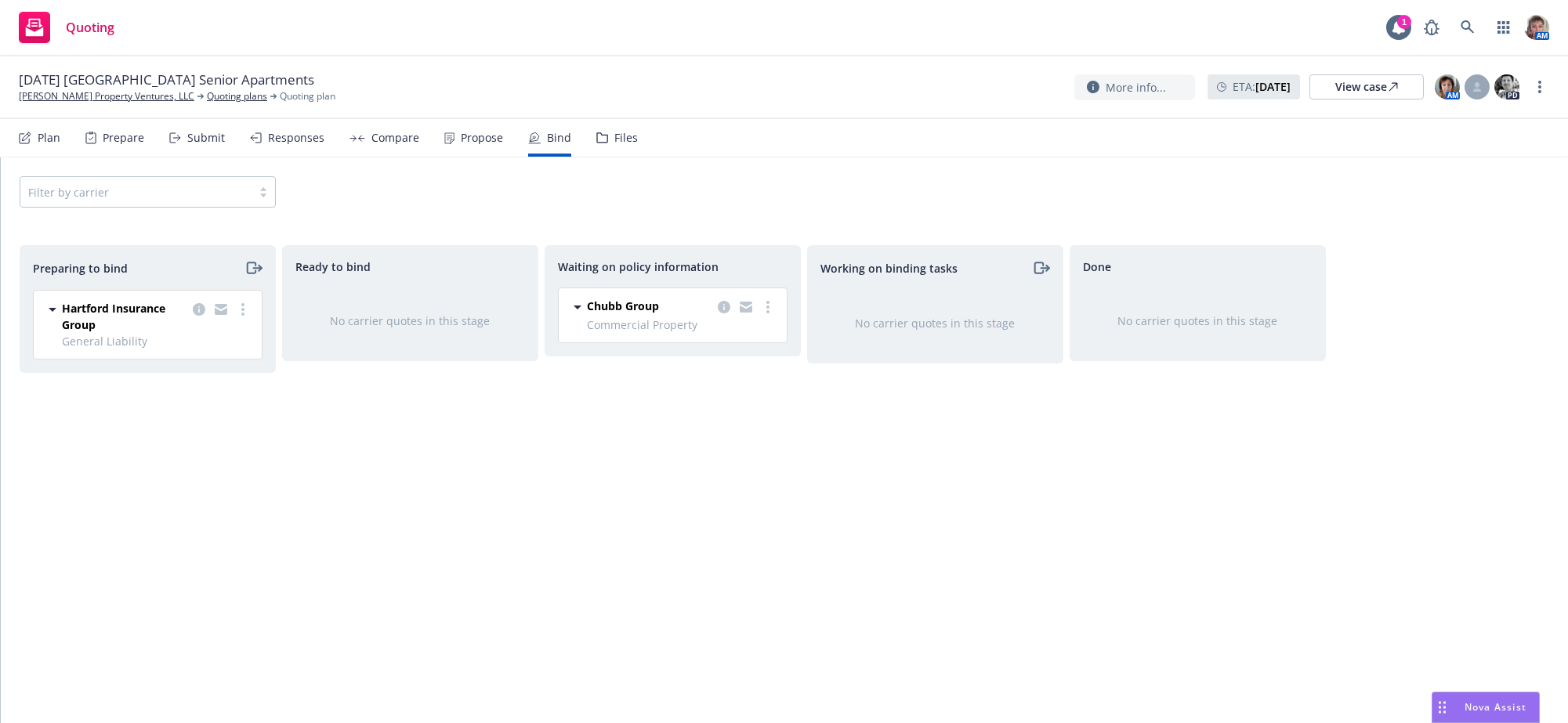
click at [969, 620] on div "Working on binding tasks No carrier quotes in this stage" at bounding box center [935, 467] width 256 height 445
click at [638, 143] on div "Files" at bounding box center [626, 137] width 24 height 12
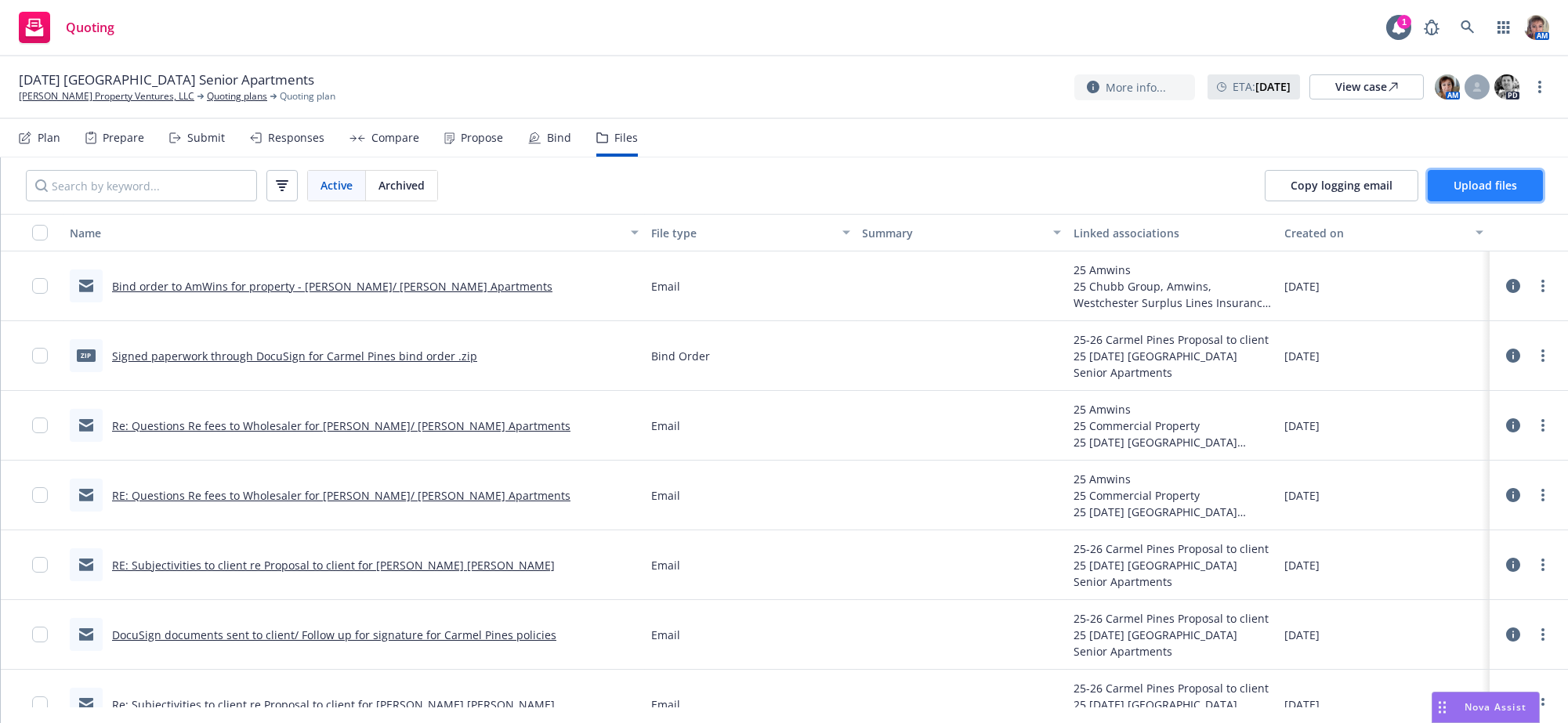
click at [1467, 193] on span "Upload files" at bounding box center [1485, 185] width 63 height 15
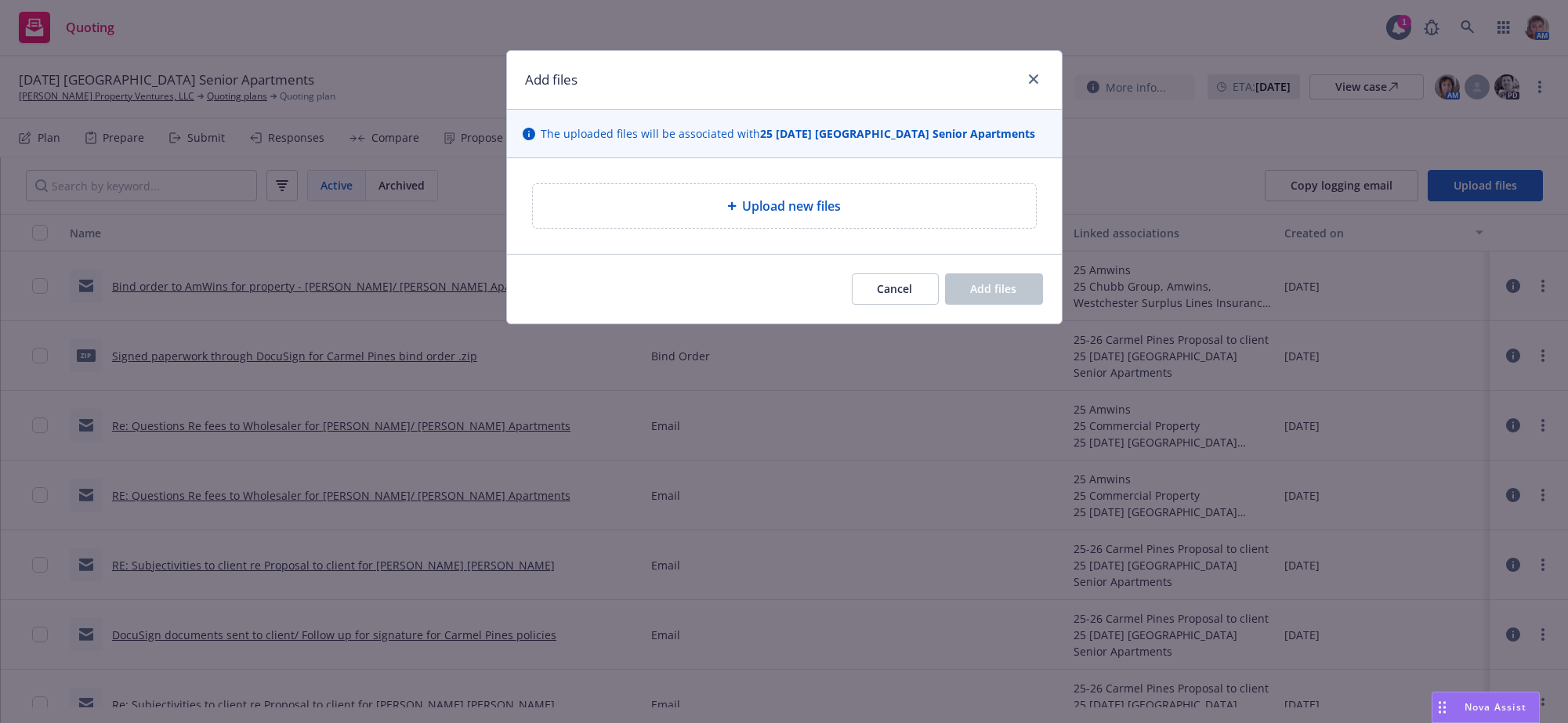
type textarea "x"
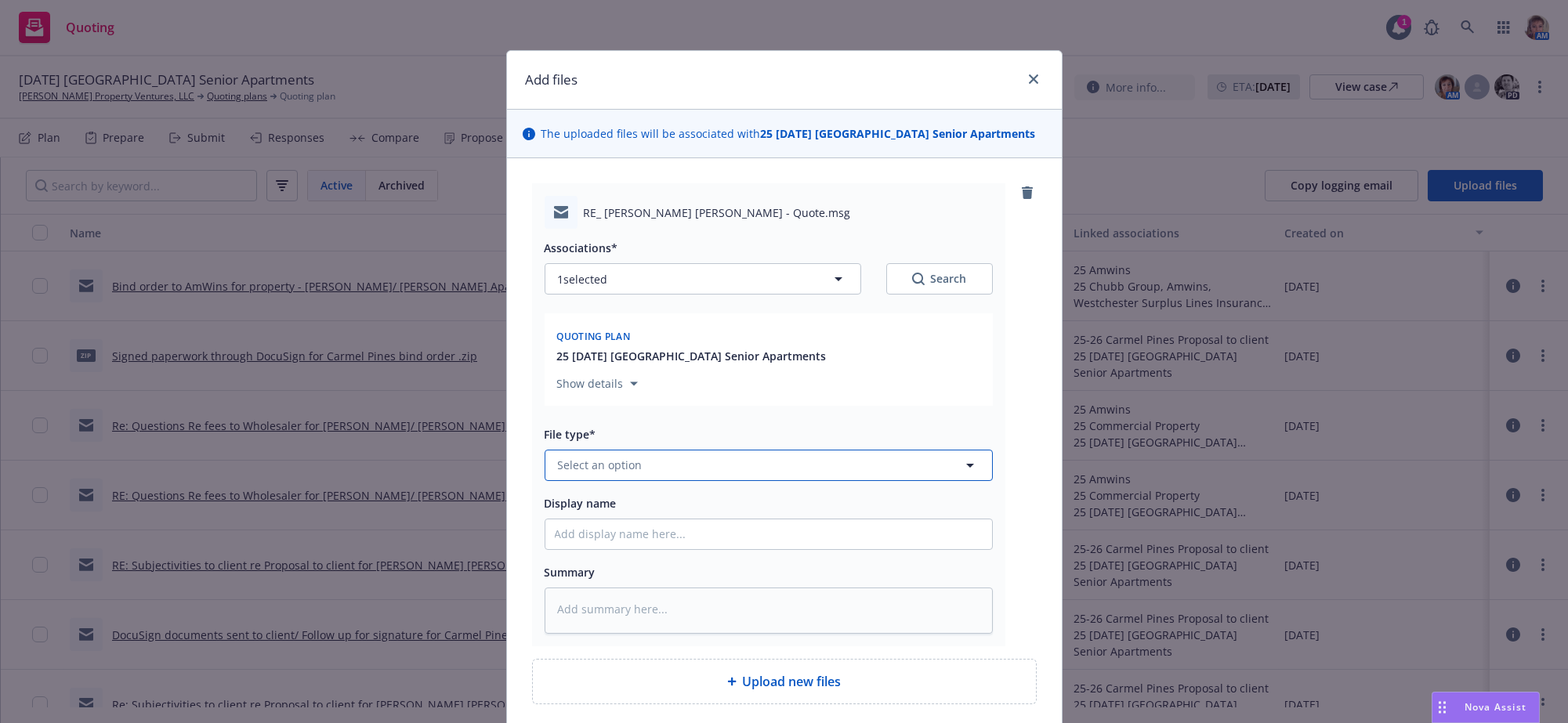
click at [616, 473] on span "Select an option" at bounding box center [601, 464] width 85 height 16
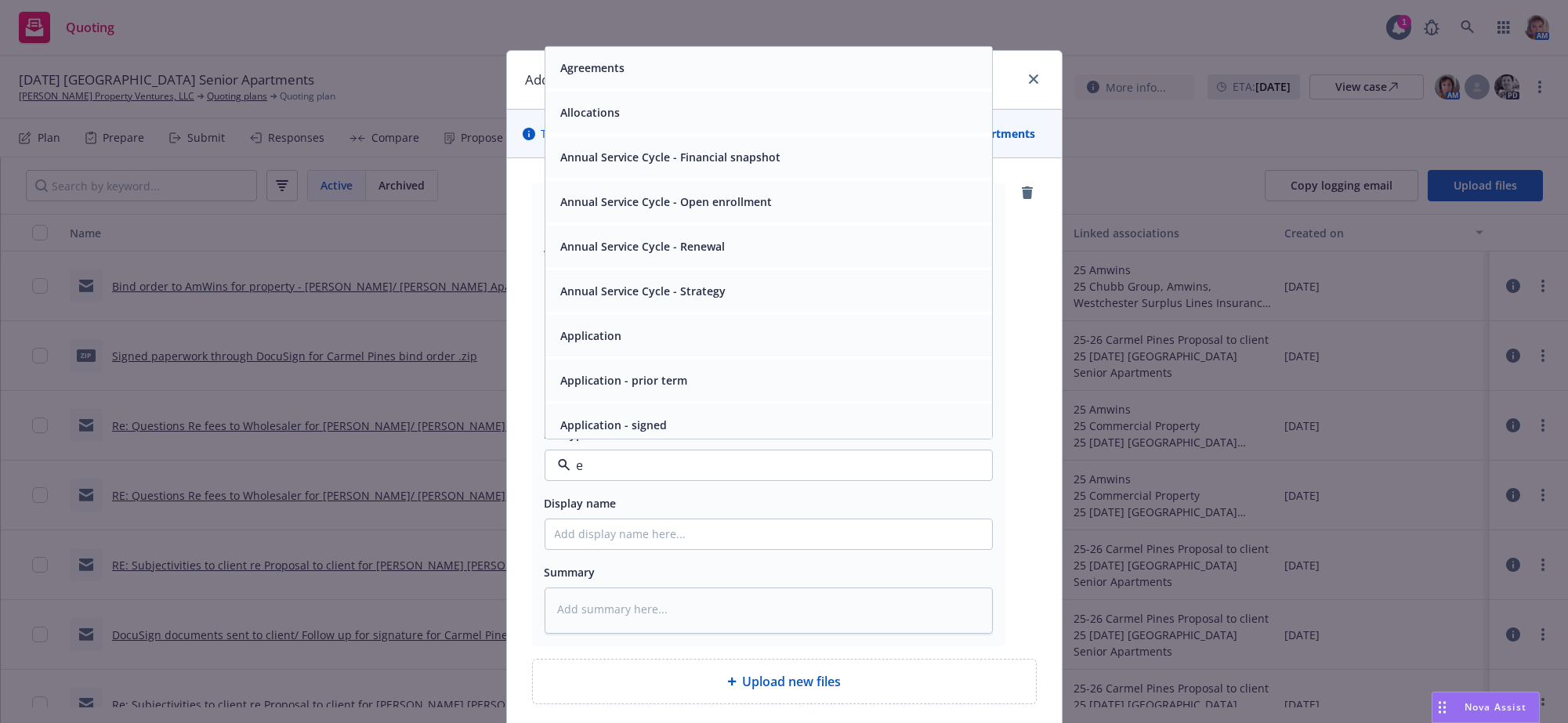
type input "em"
click at [614, 124] on div "Email" at bounding box center [769, 112] width 428 height 23
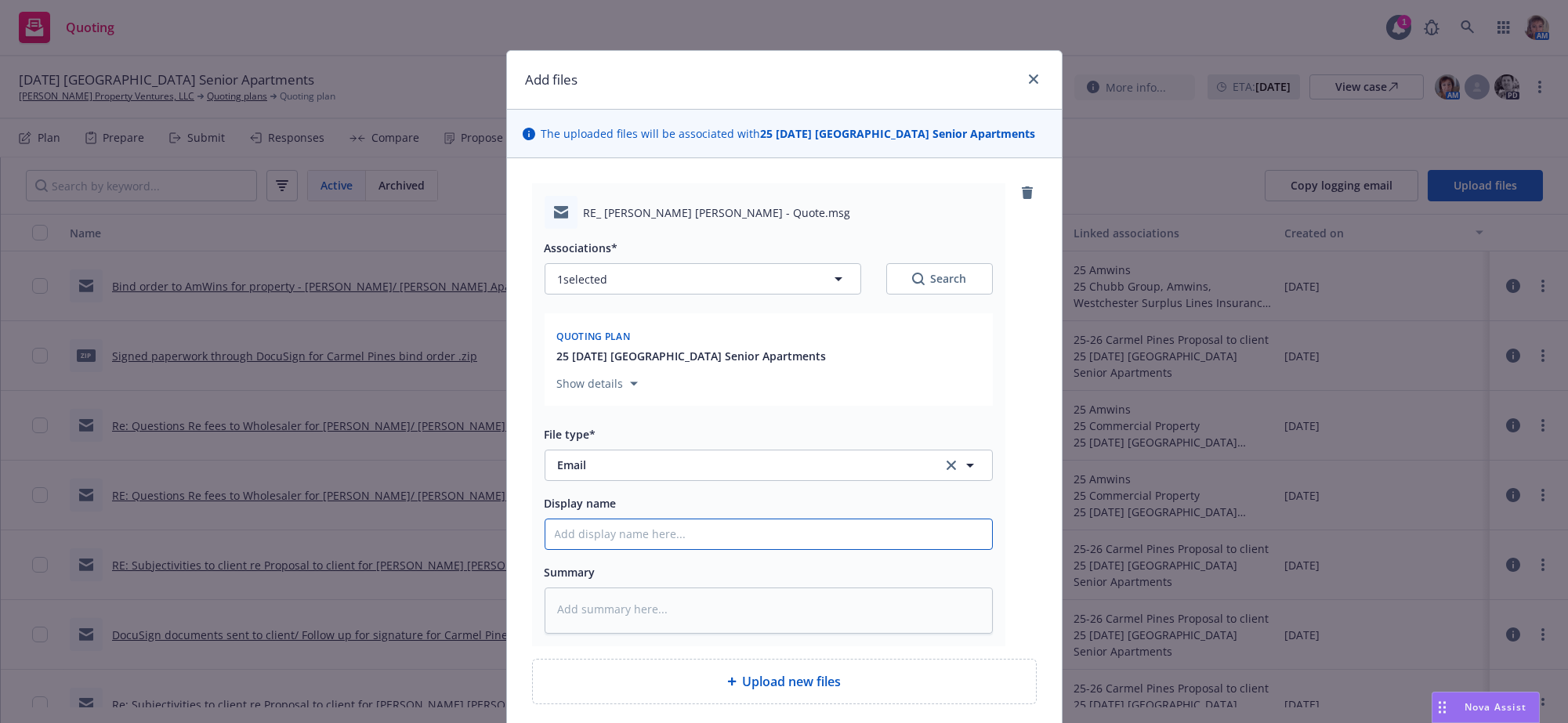
click at [609, 549] on input "Display name" at bounding box center [769, 533] width 446 height 29
type textarea "x"
type input "E"
type textarea "x"
type input "Er"
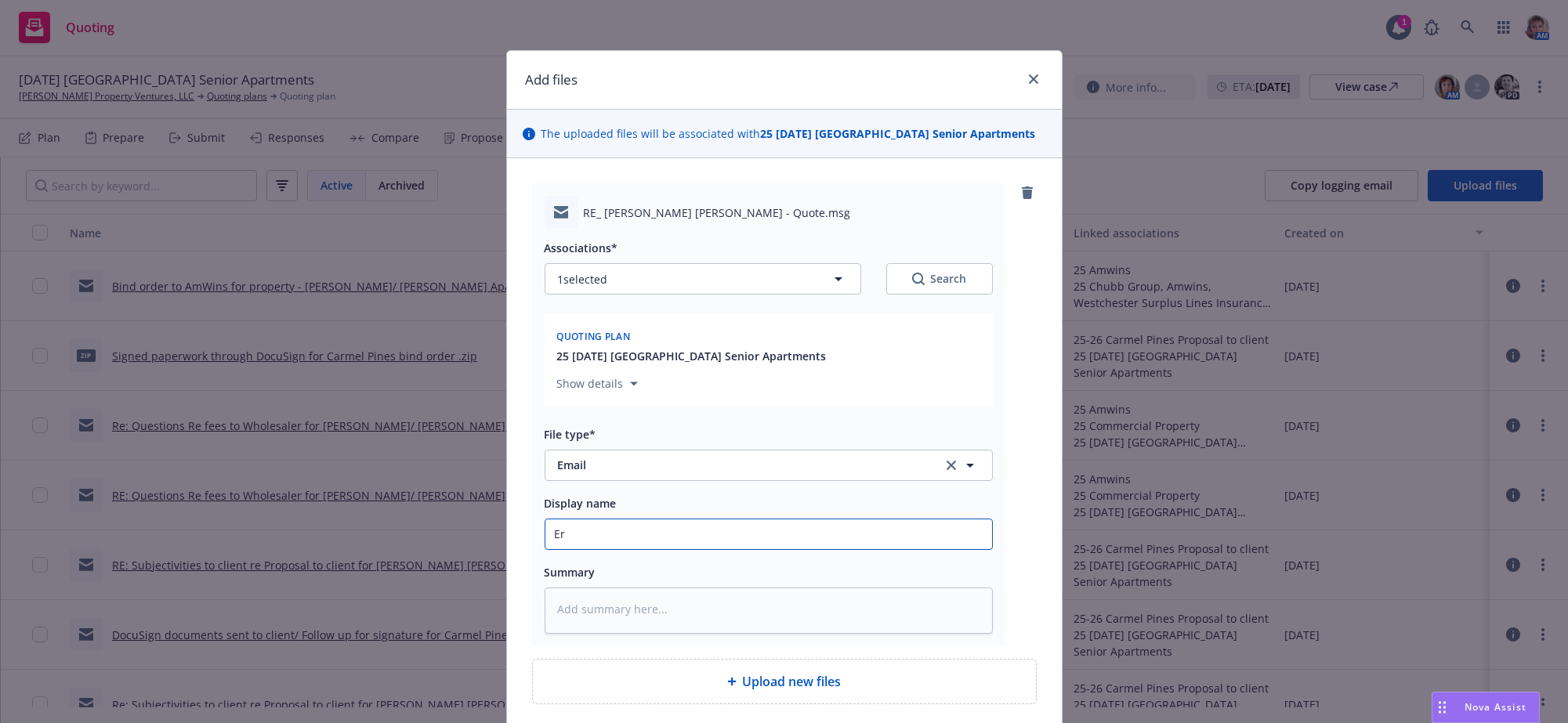
type textarea "x"
type input "Eri"
type textarea "x"
type input "Eric"
type textarea "x"
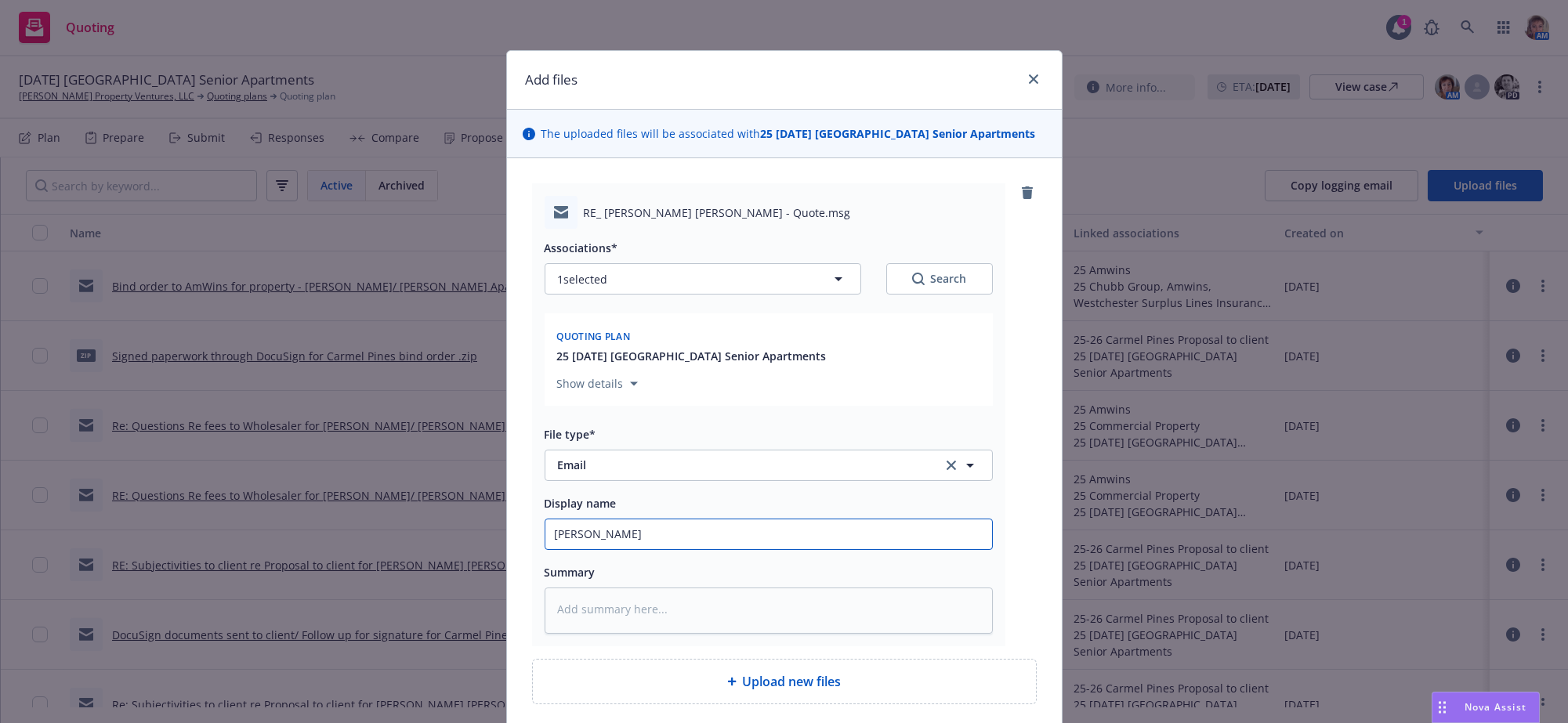
type input "Eric"
type textarea "x"
type input "Eric a"
type textarea "x"
type input "Eric ad"
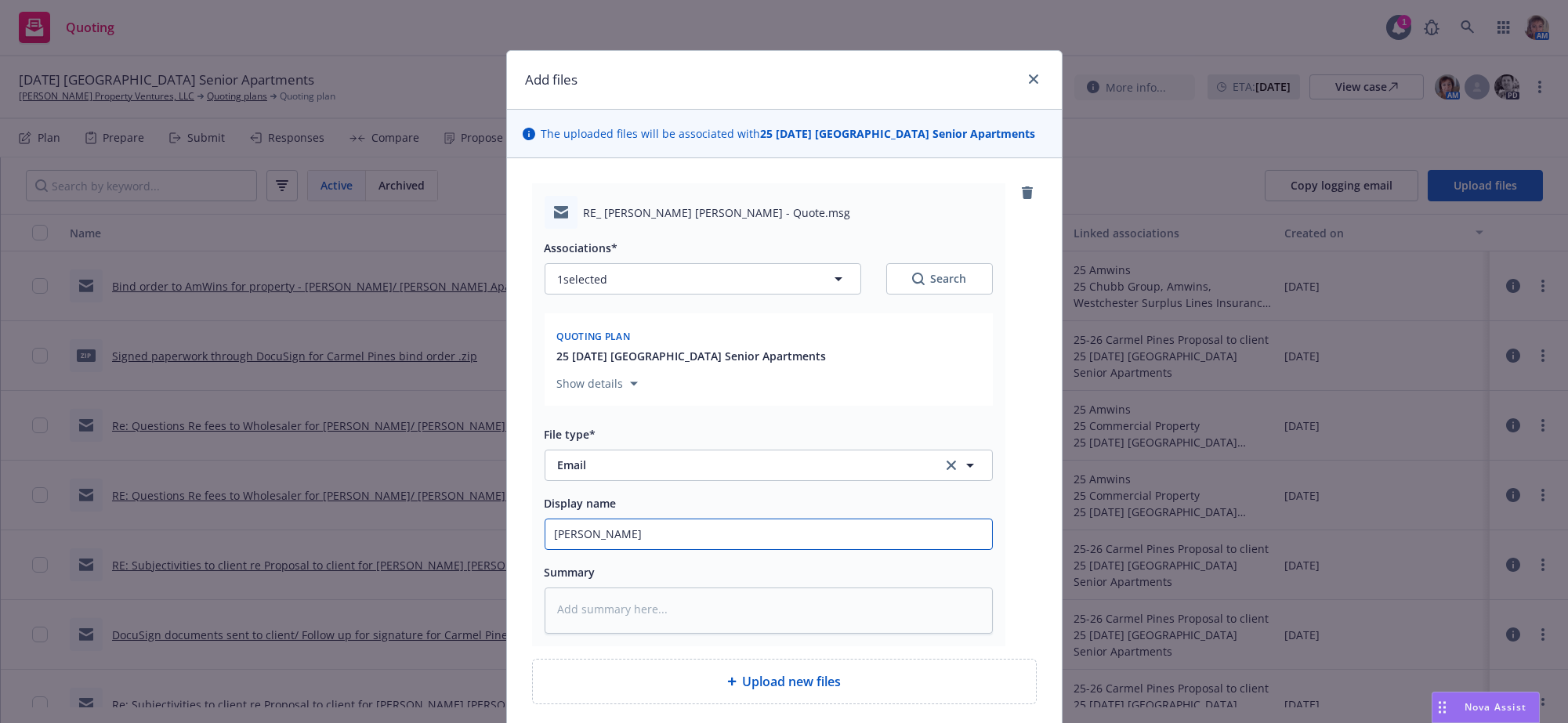
type textarea "x"
type input "Eric advi"
type textarea "x"
type input "Eric advis"
type textarea "x"
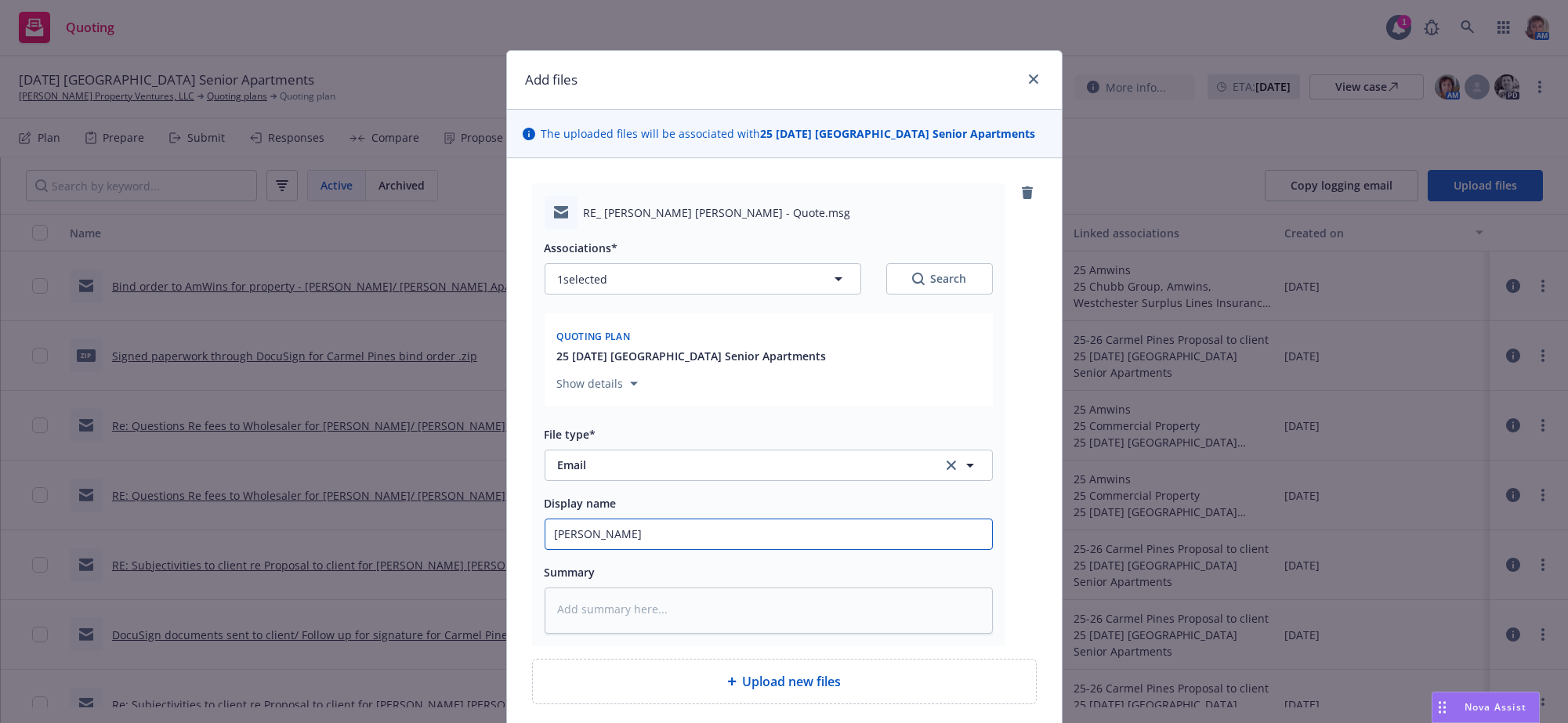
type input "Eric advise"
type textarea "x"
type input "Eric advised"
type textarea "x"
type input "Eric advised"
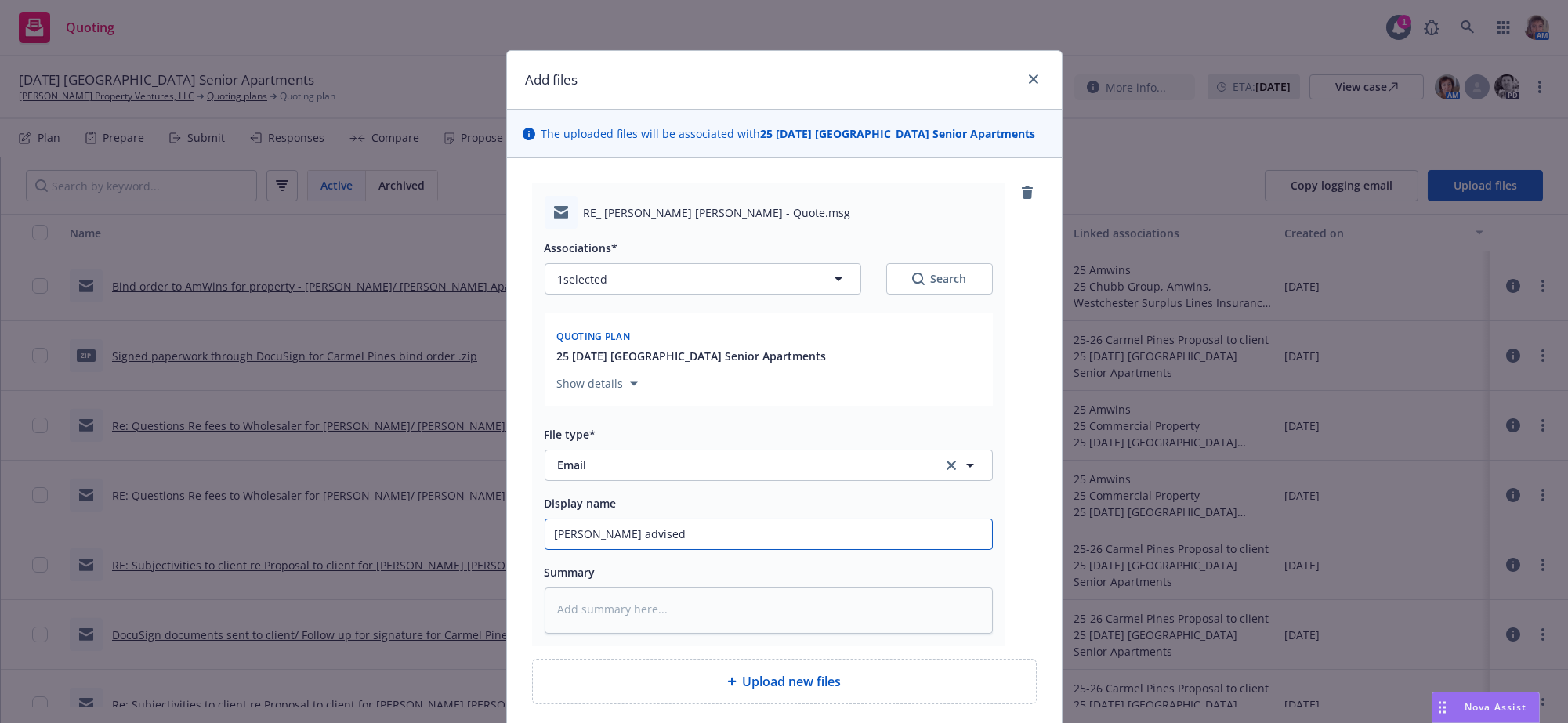
type textarea "x"
type input "Eric advised c"
type textarea "x"
type input "Eric advised cl"
type textarea "x"
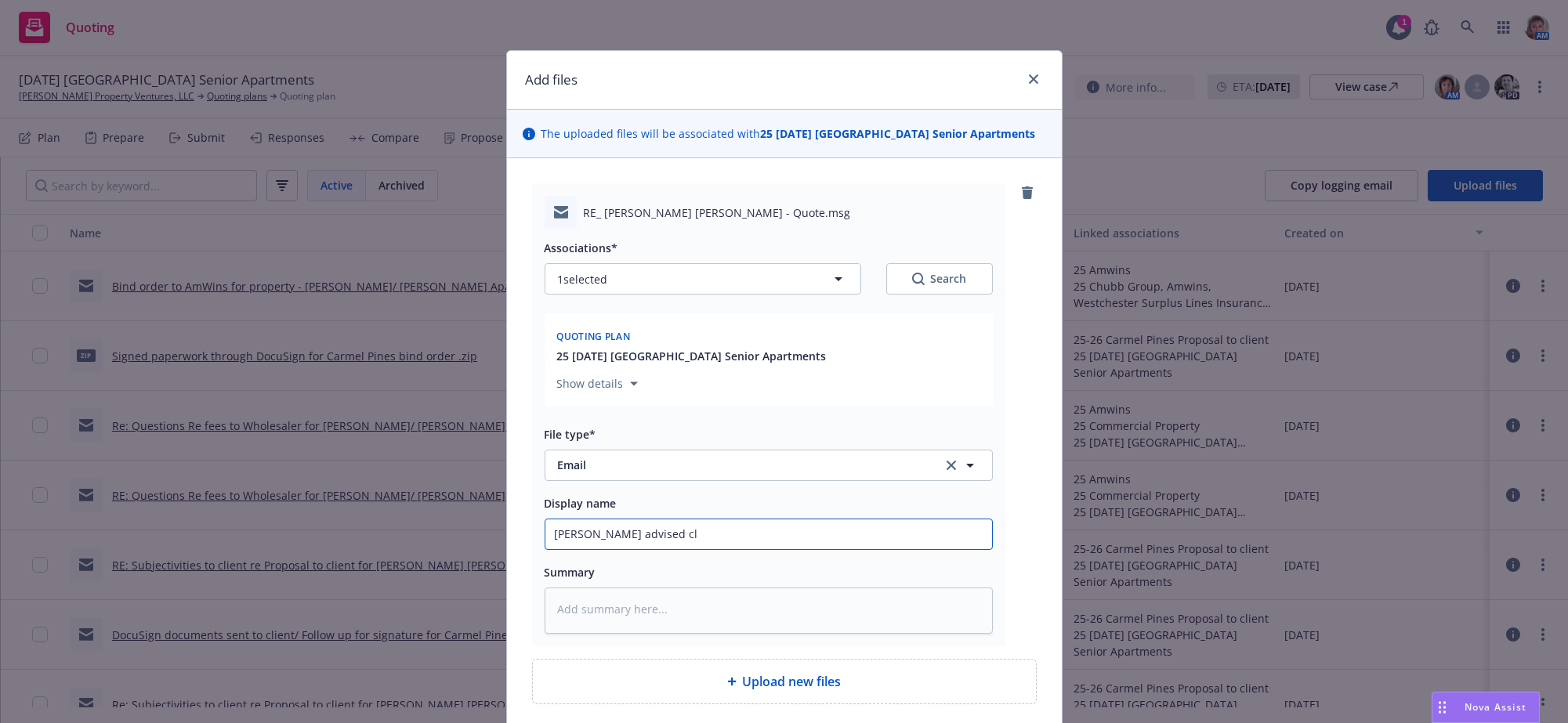
type input "Eric advised cli"
type textarea "x"
type input "Eric advised clie"
type textarea "x"
type input "Eric advised client"
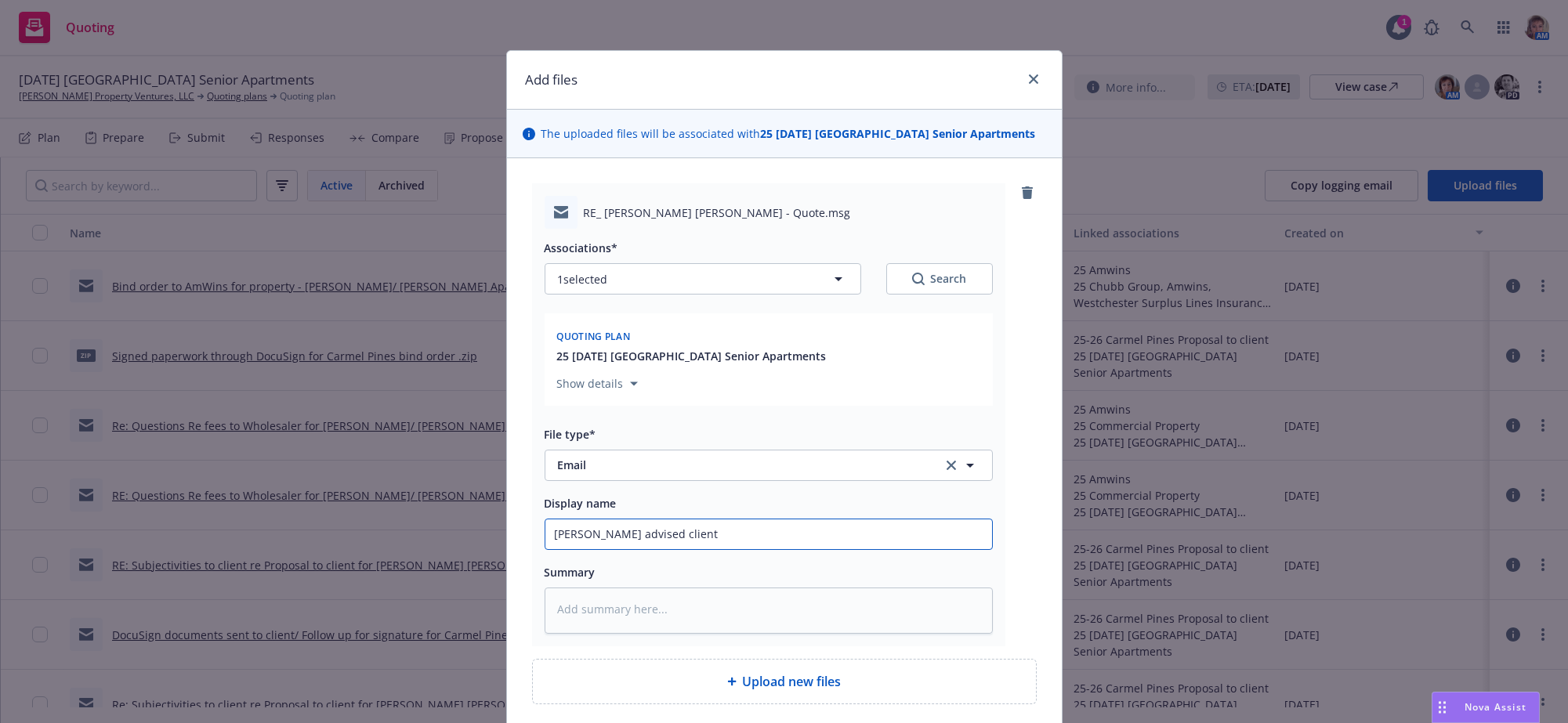
type textarea "x"
type input "Eric advised client"
type textarea "x"
type input "Eric advised client k"
type textarea "x"
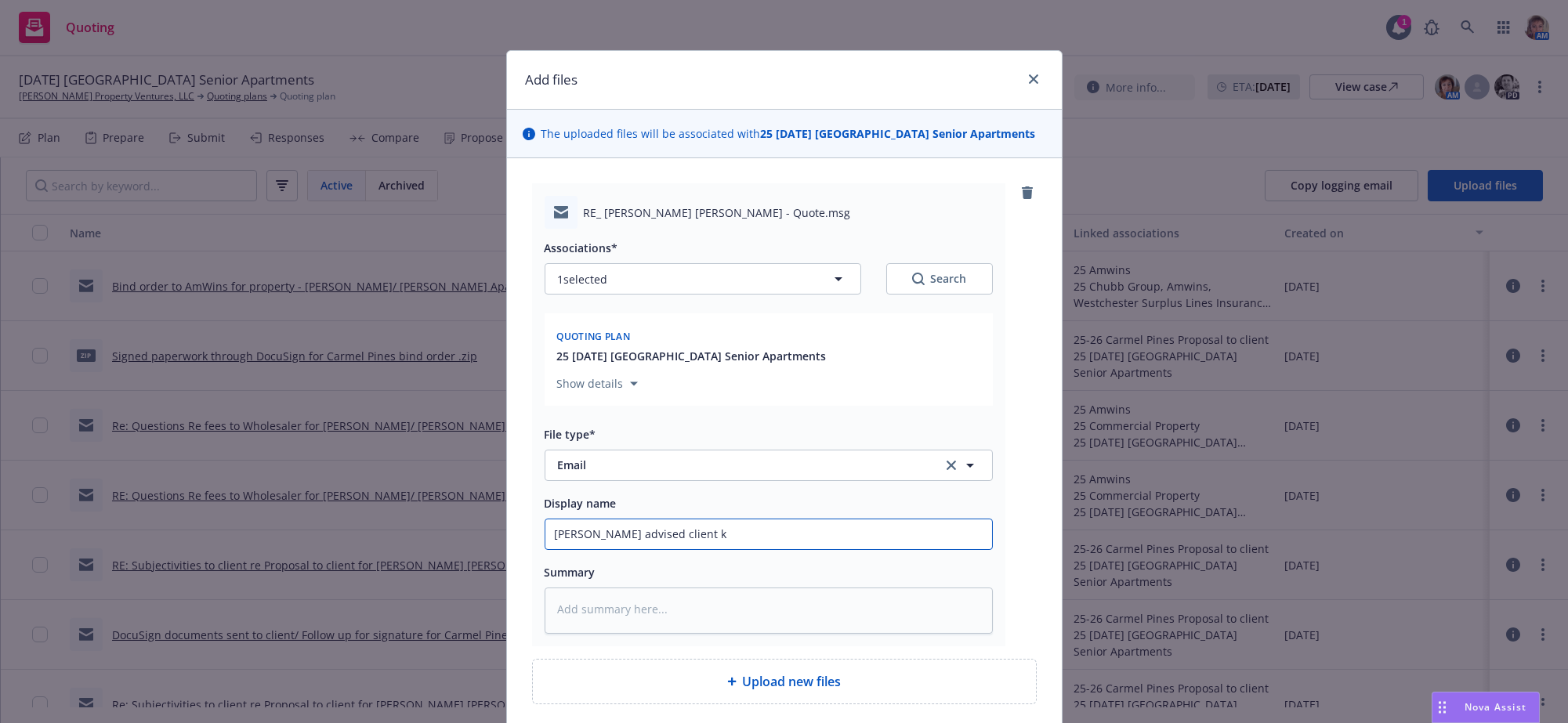
type input "Eric advised client kn"
type textarea "x"
type input "Eric advised client kno"
type textarea "x"
type input "Eric advised client know"
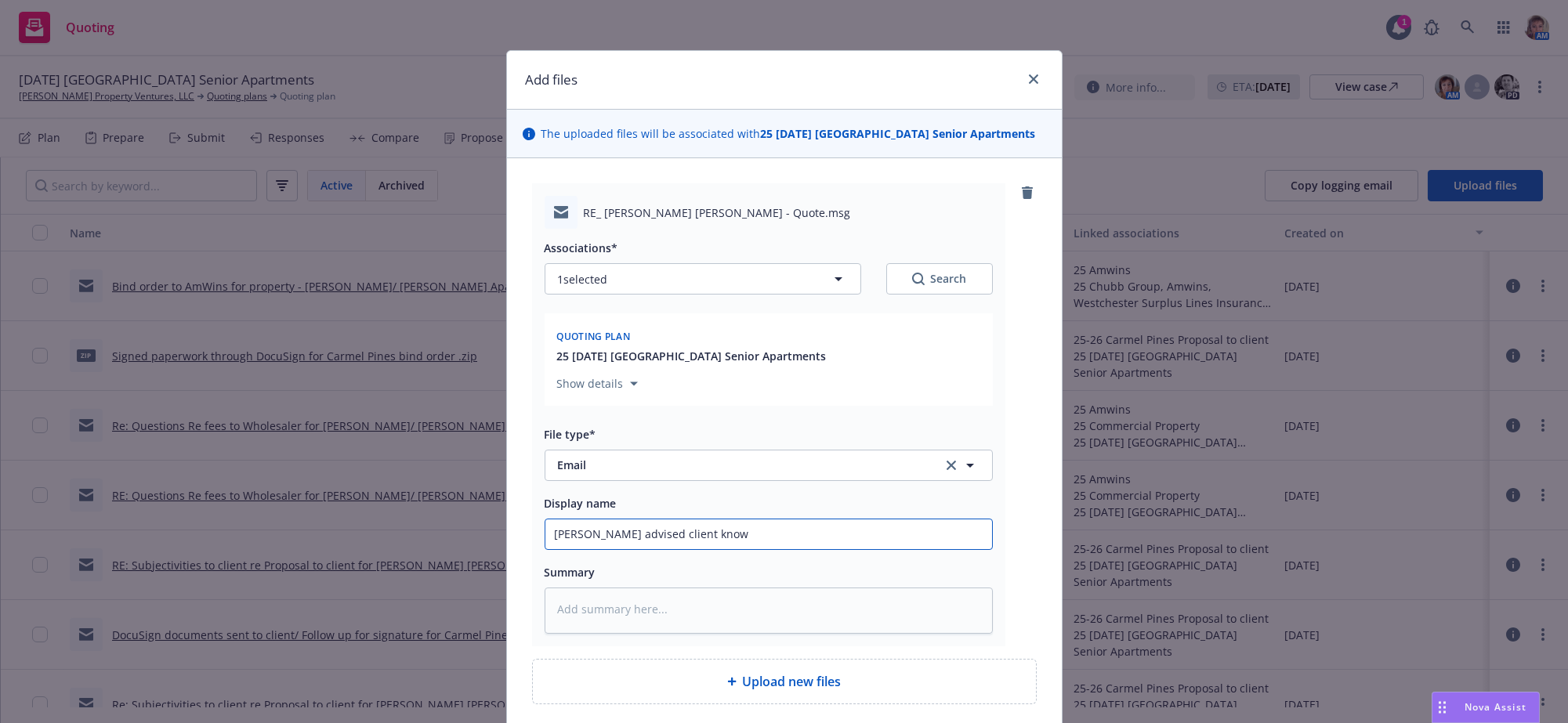
type textarea "x"
type input "Eric advised client knows"
type textarea "x"
type input "Eric advised client knows"
type textarea "x"
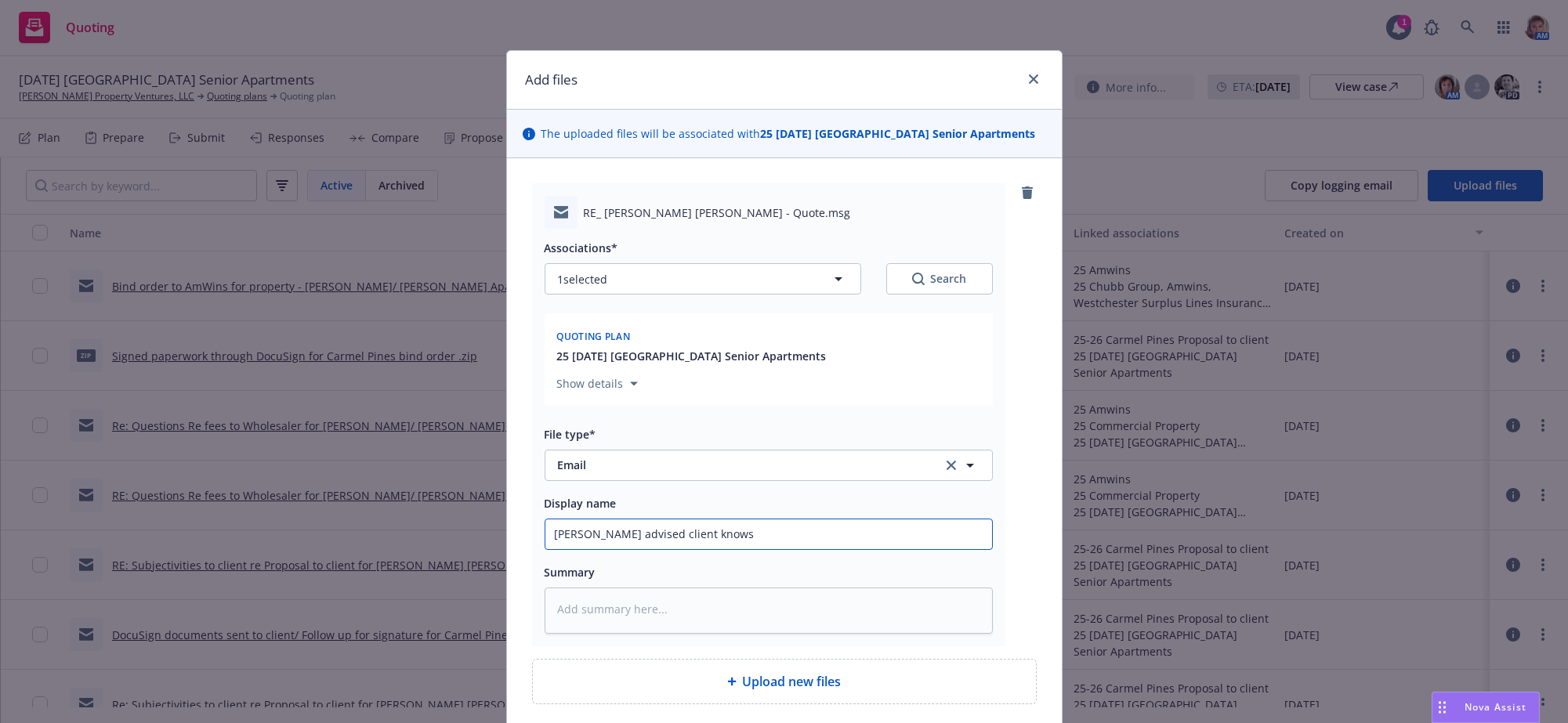
type input "Eric advised client knows o"
type textarea "x"
type input "Eric advised client knows of"
type textarea "x"
type input "Eric advised client knows of"
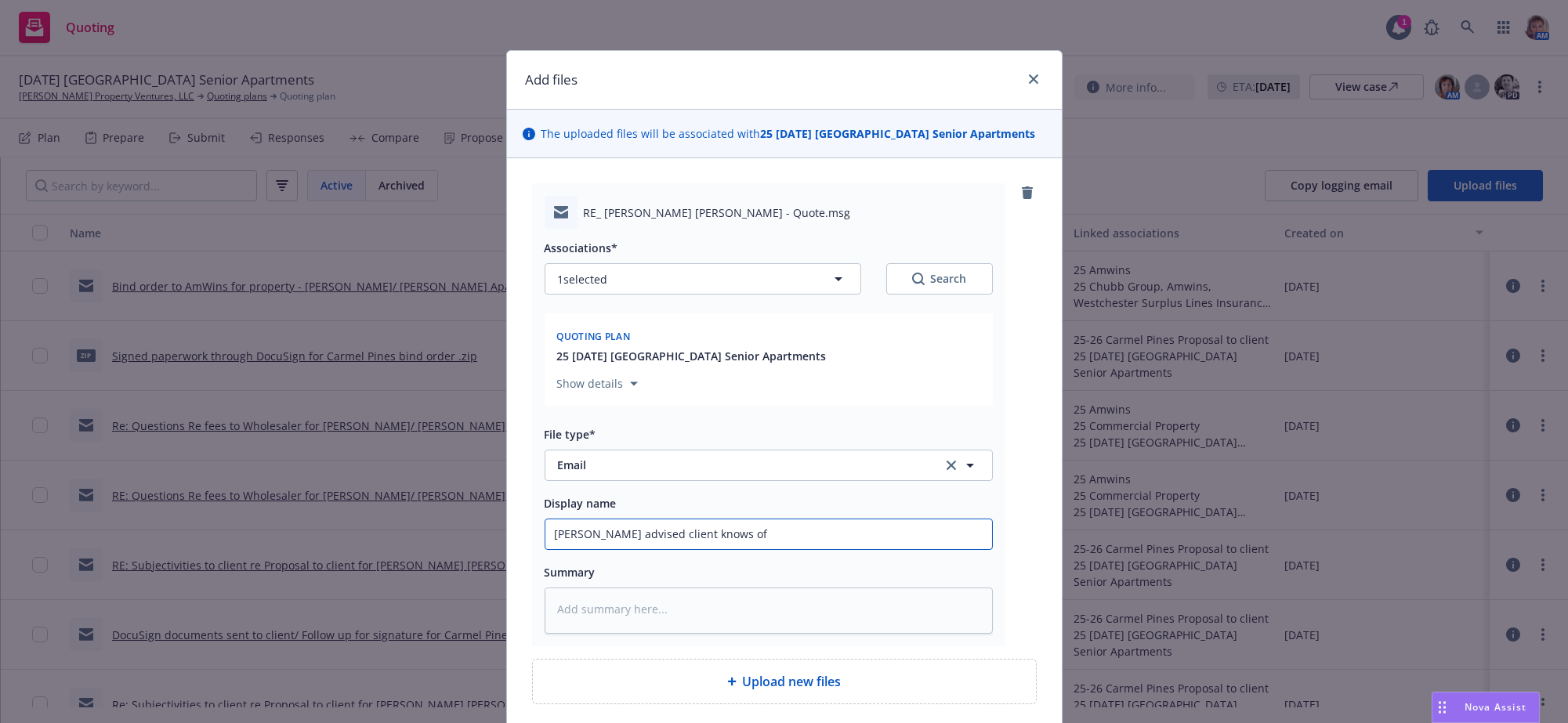
type textarea "x"
type input "Eric advised client knows of t"
type textarea "x"
type input "Eric advised client knows of th"
type textarea "x"
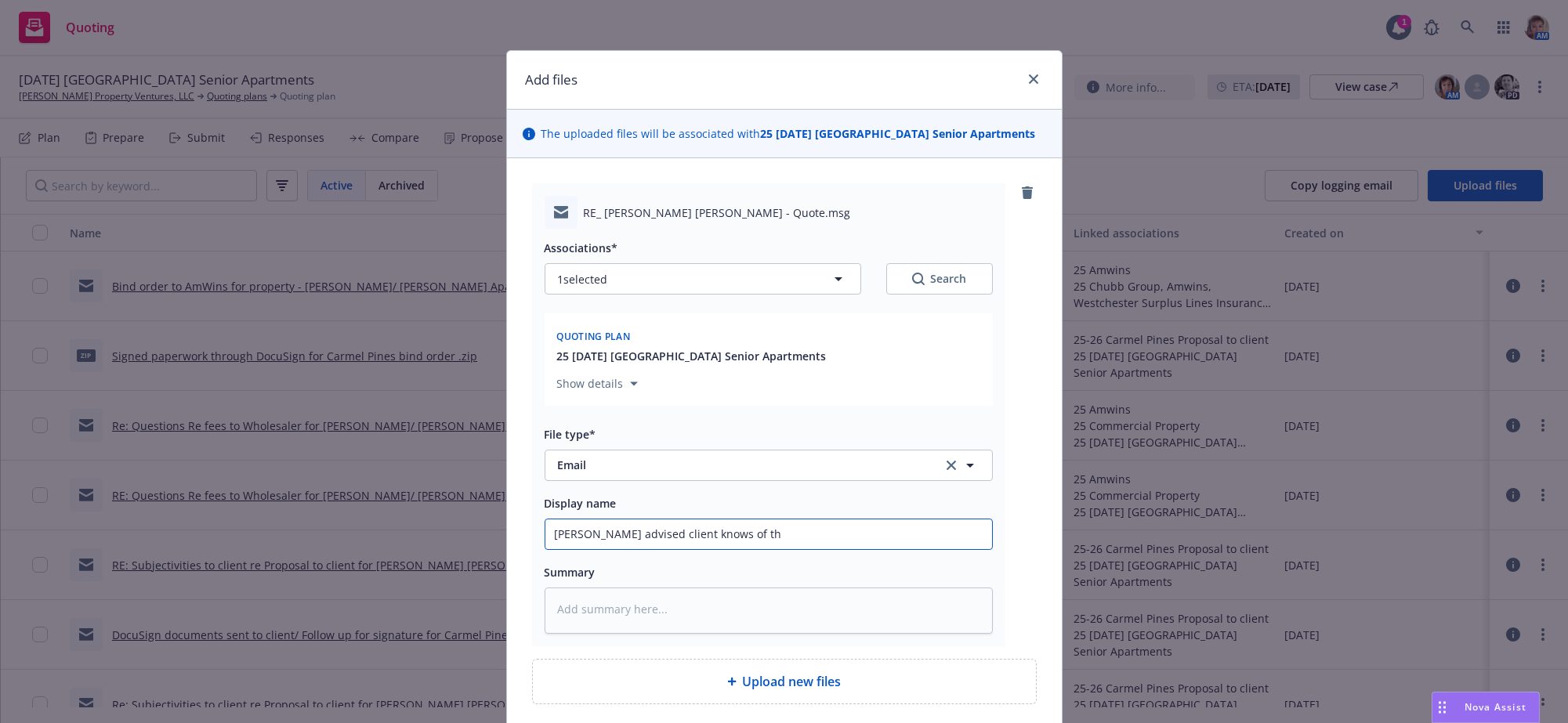
type input "Eric advised client knows of the"
type textarea "x"
type input "Eric advised client knows of the"
type textarea "x"
type input "Eric advised client knows of the o"
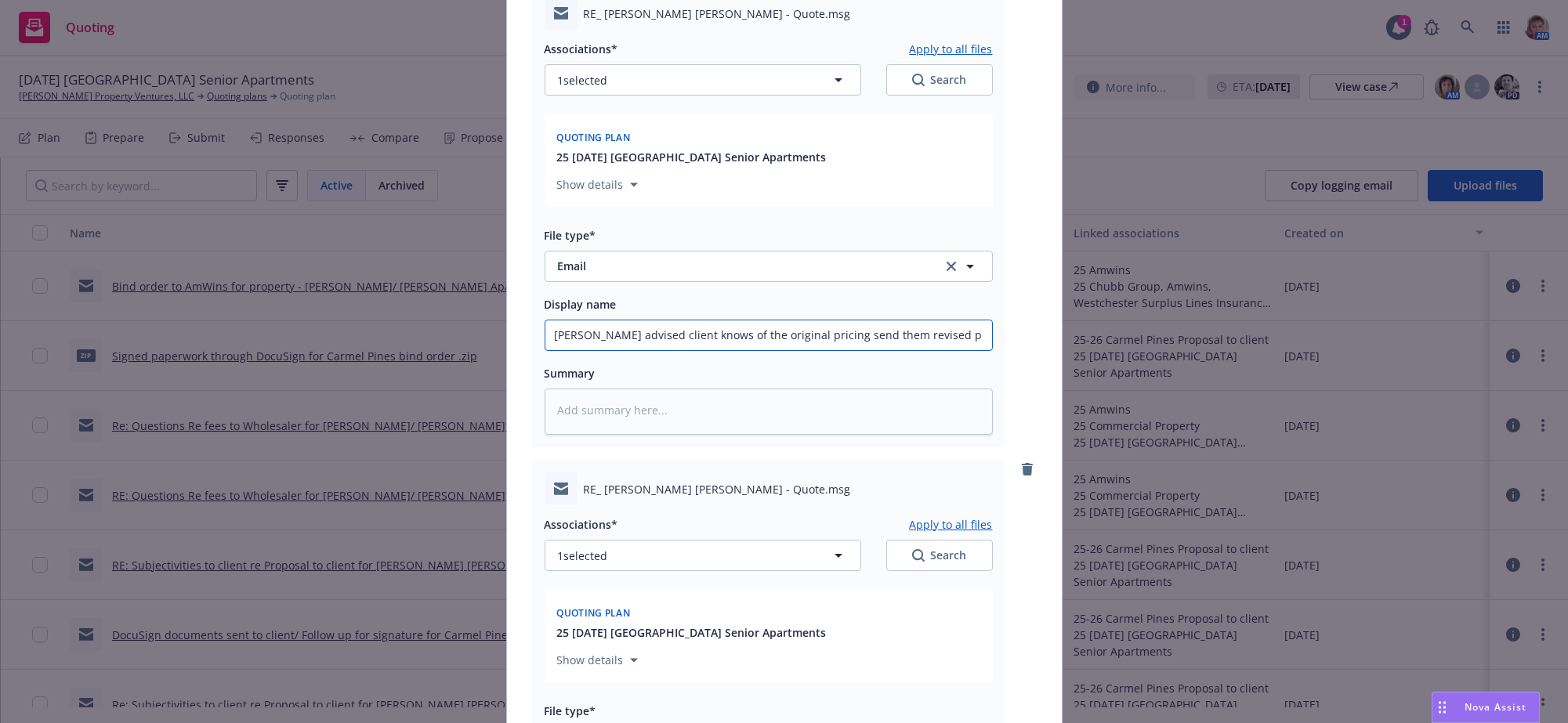
scroll to position [721, 0]
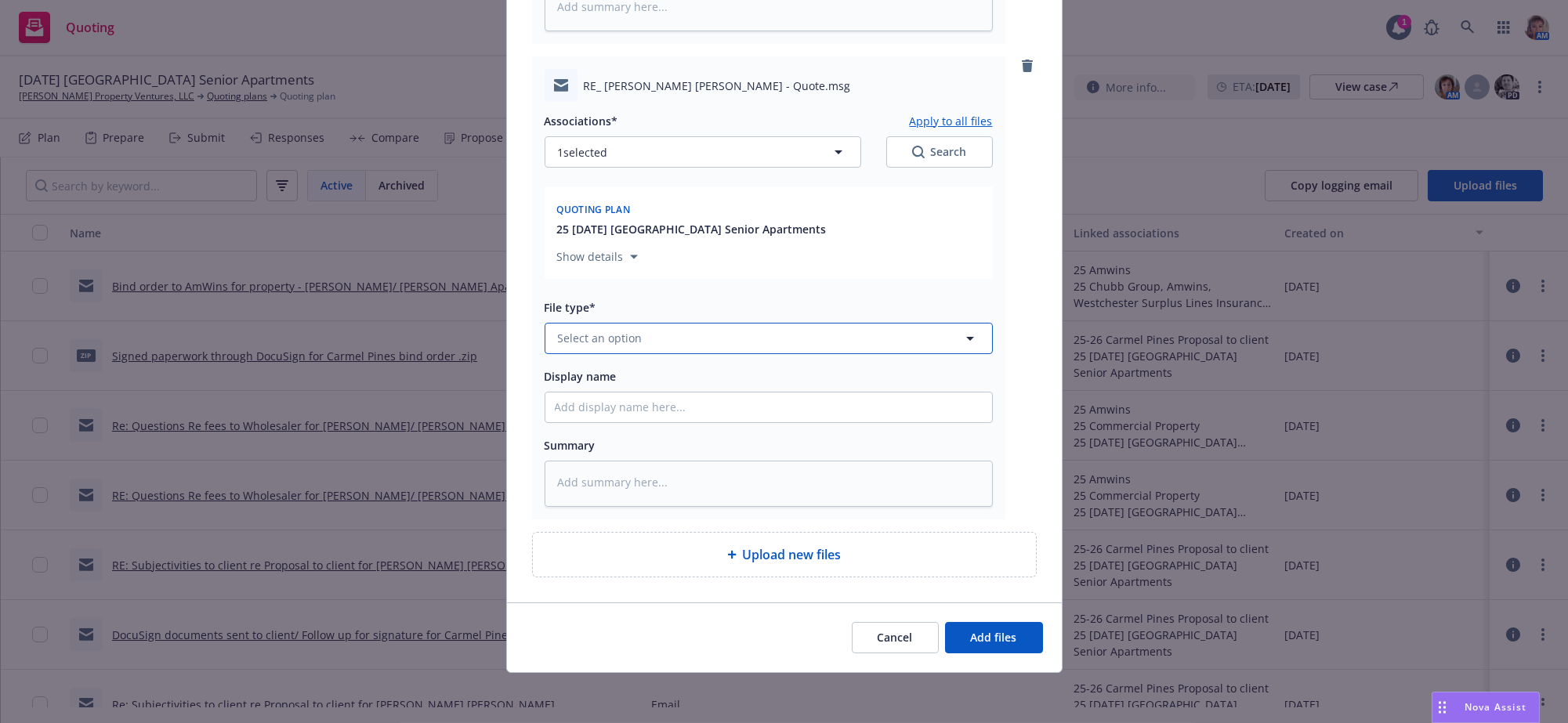
click at [563, 322] on button "Select an option" at bounding box center [769, 337] width 448 height 31
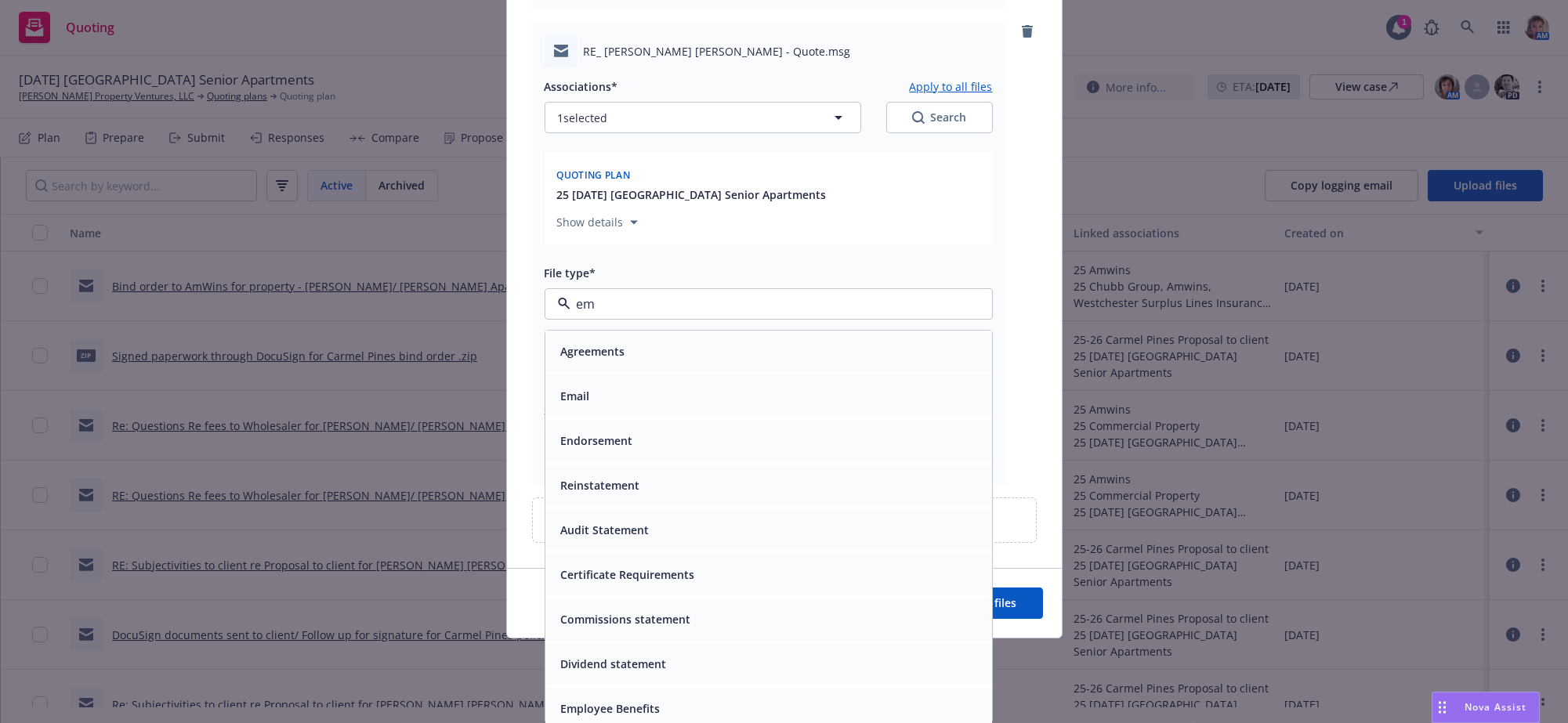
click at [634, 387] on div "Email" at bounding box center [769, 396] width 428 height 23
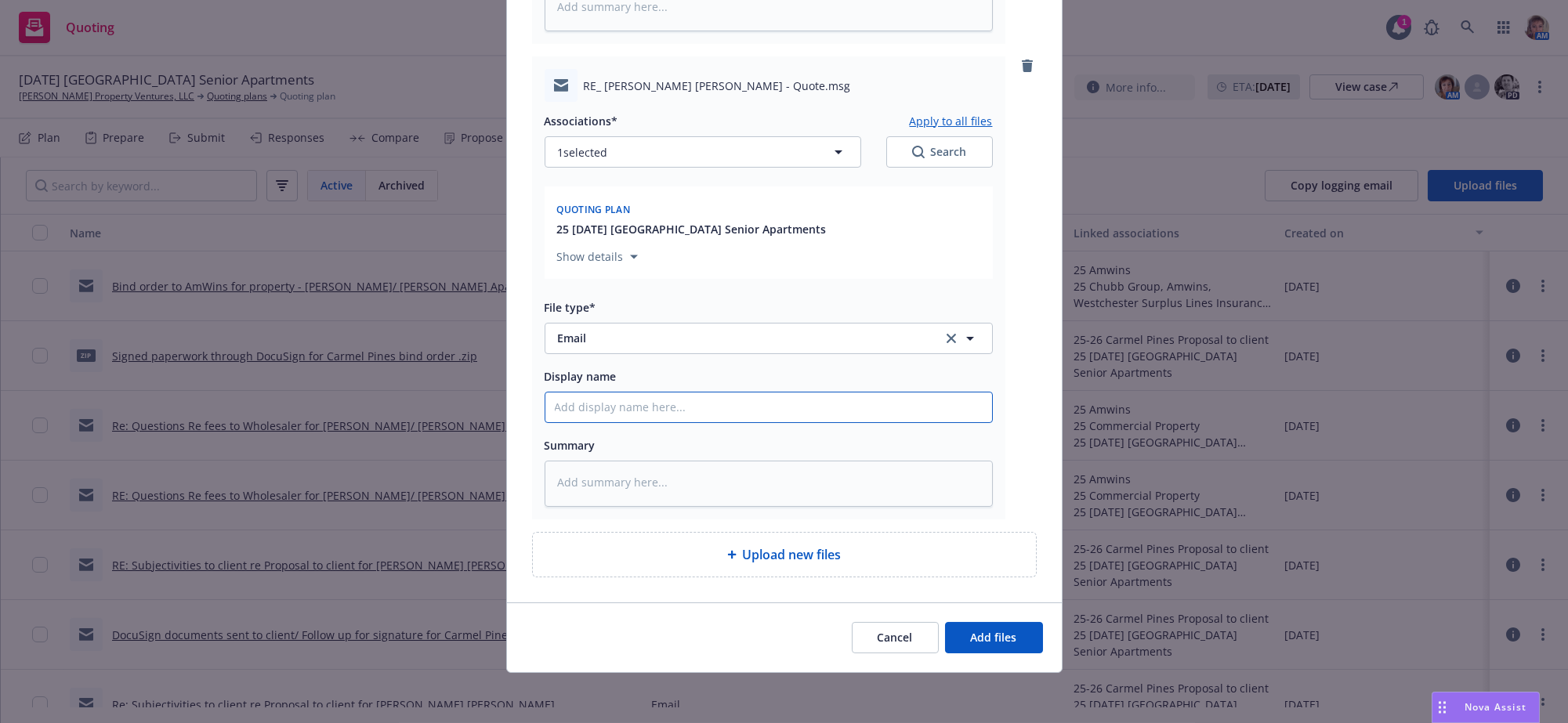
click at [1020, 622] on button "Add files" at bounding box center [994, 637] width 98 height 31
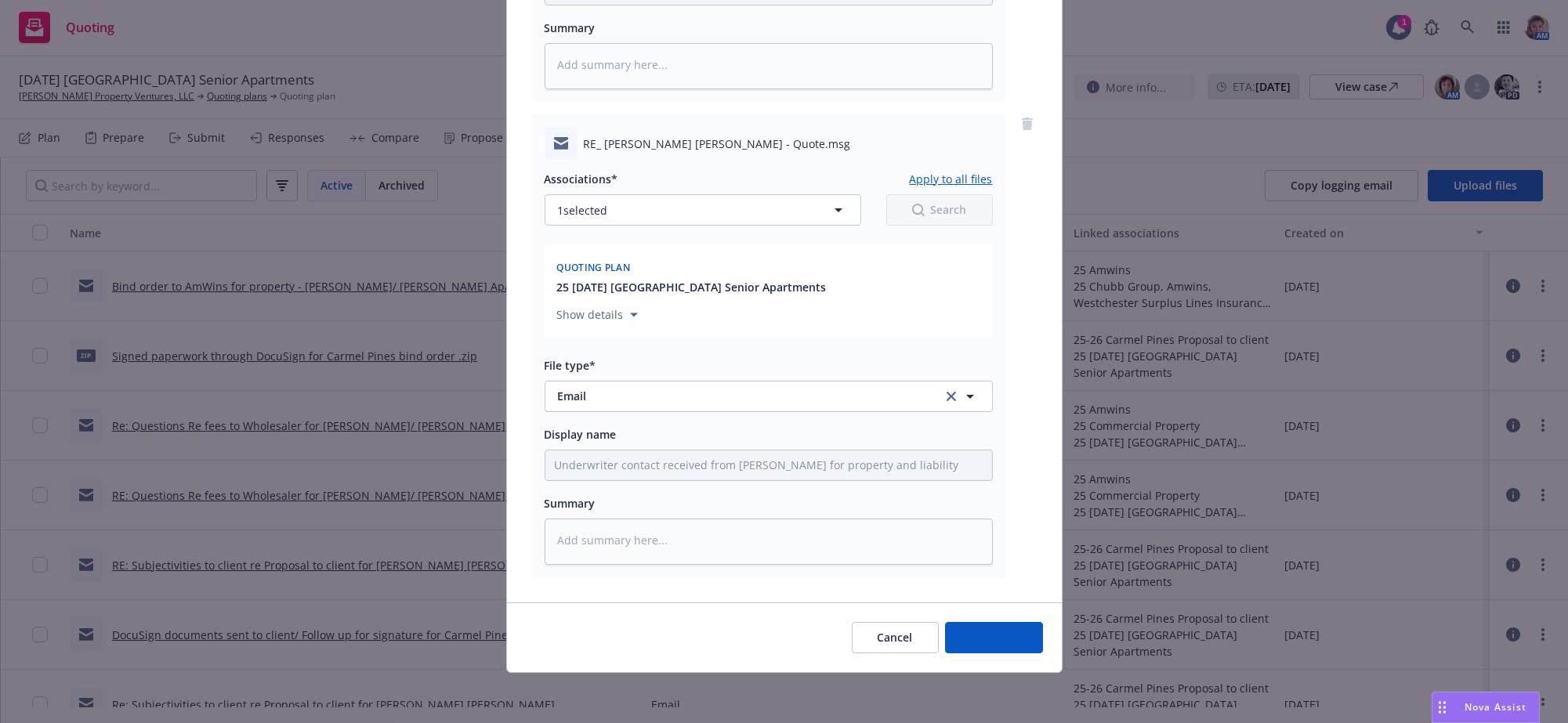
scroll to position [656, 0]
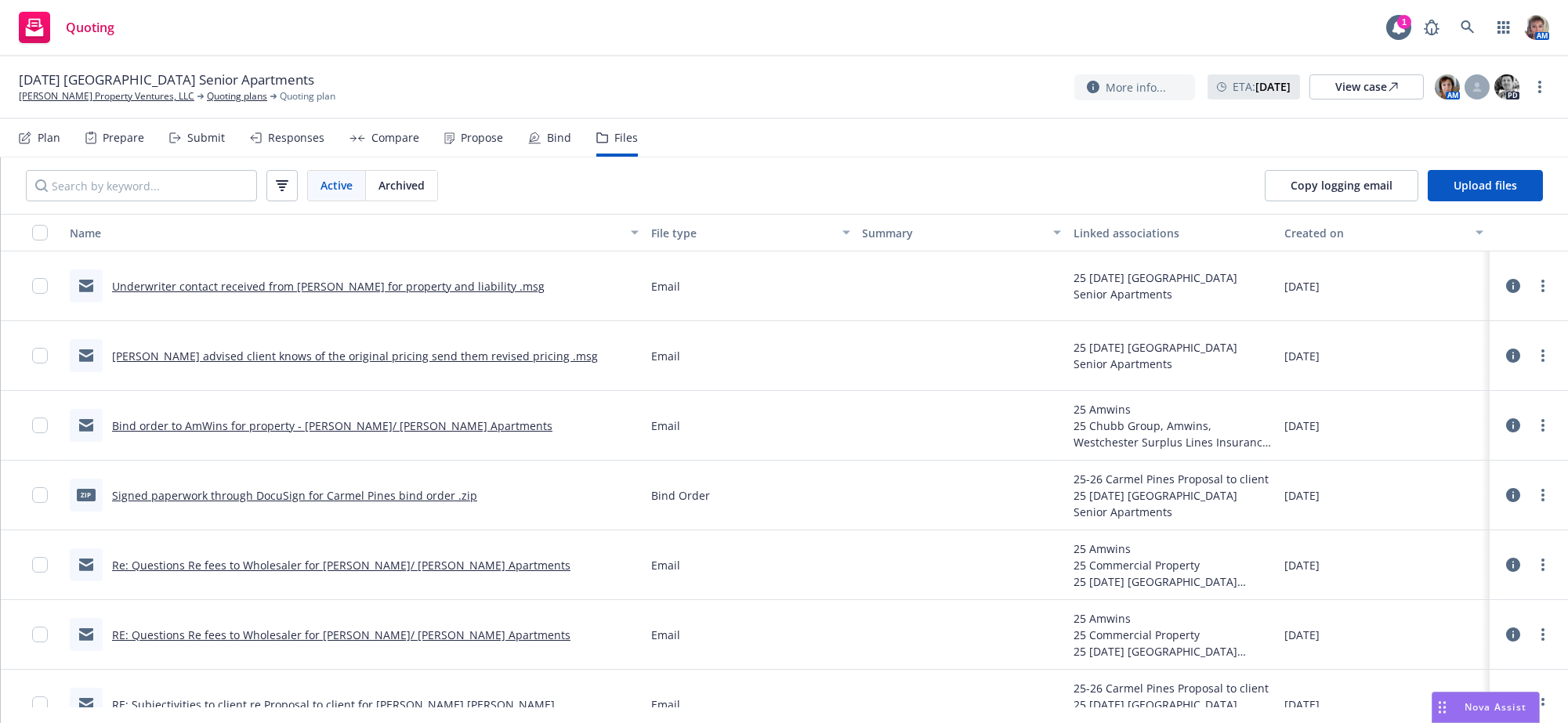
click at [218, 144] on div "Submit" at bounding box center [206, 137] width 38 height 12
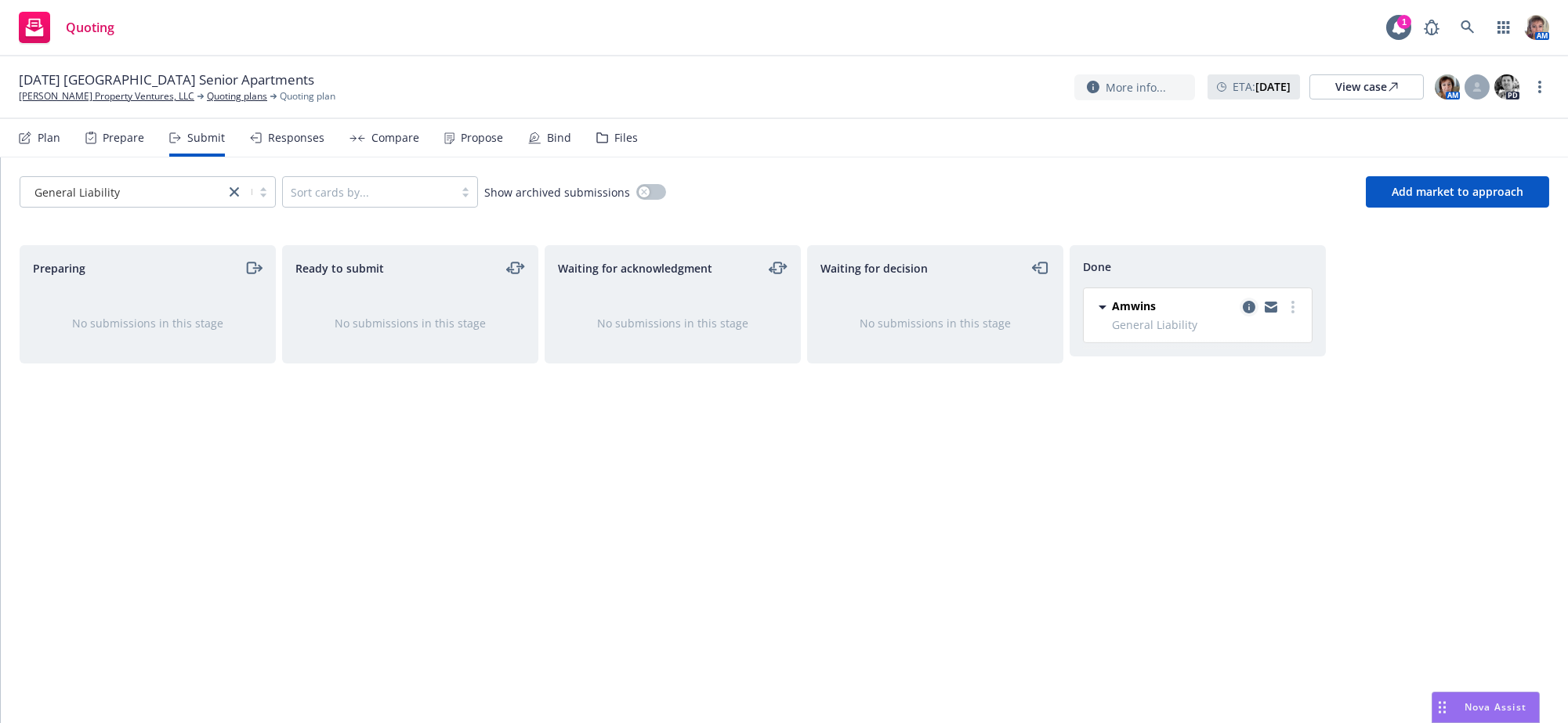
click at [1243, 314] on icon "copy logging email" at bounding box center [1248, 306] width 12 height 12
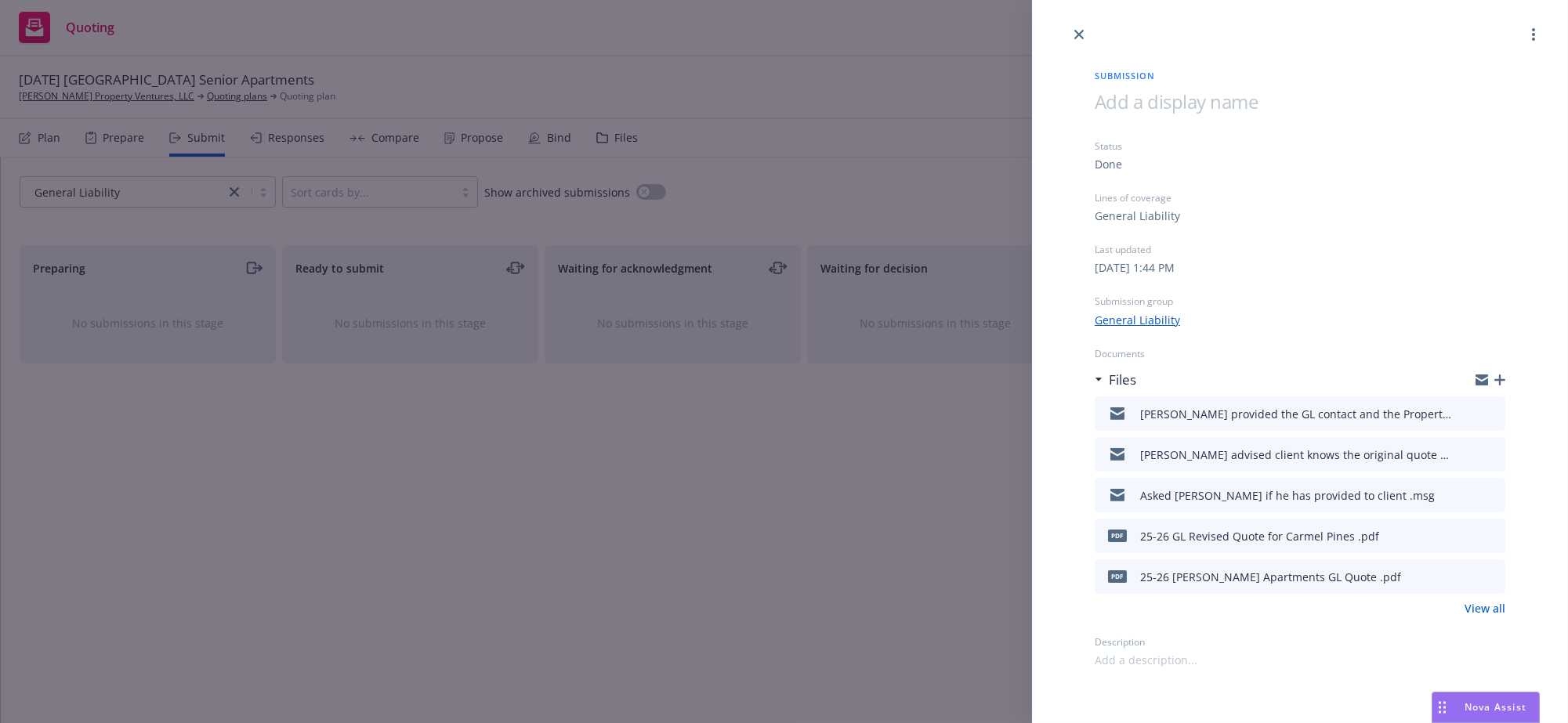
click at [672, 535] on div "Submission Status Done Lines of coverage General Liability Last updated Monday,…" at bounding box center [784, 361] width 1568 height 723
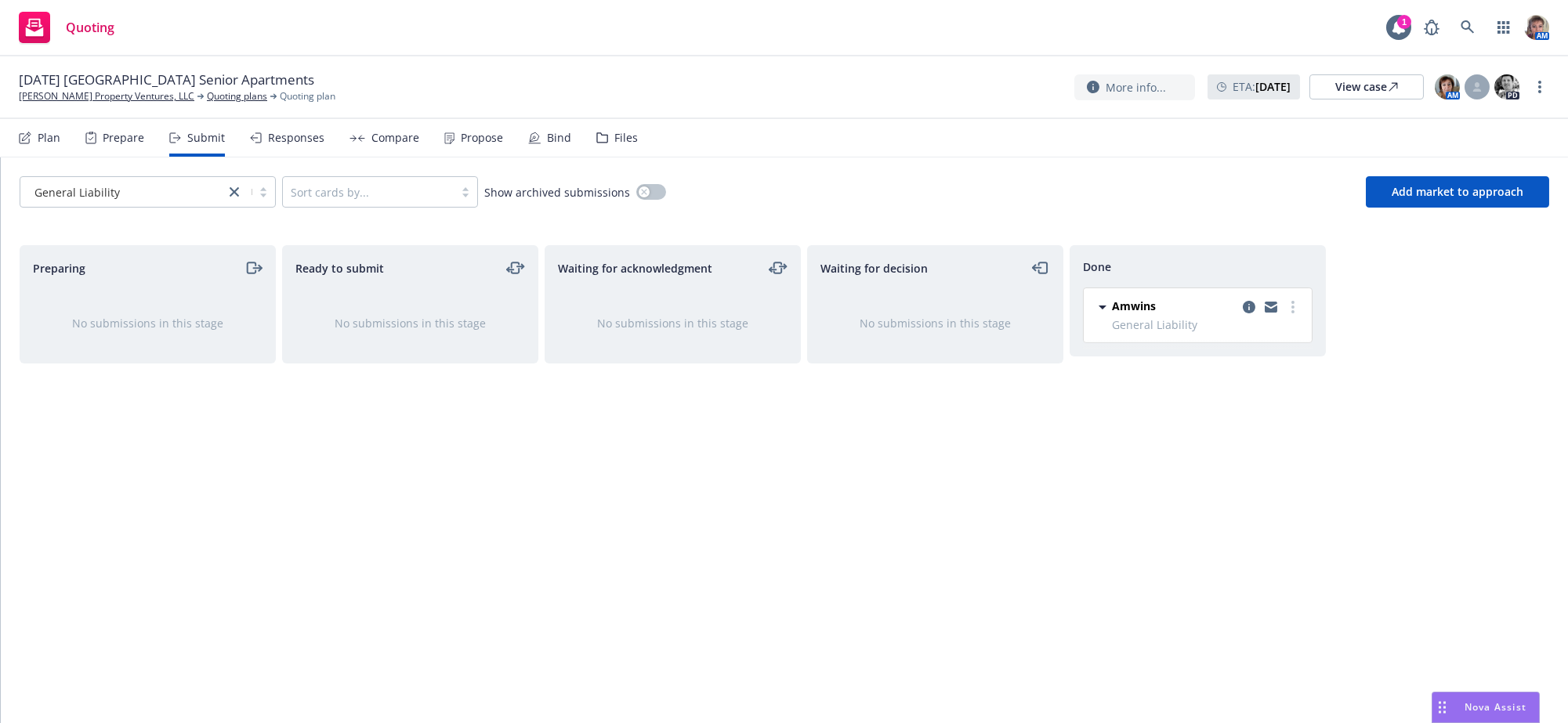
click at [562, 144] on div "Bind" at bounding box center [550, 138] width 44 height 38
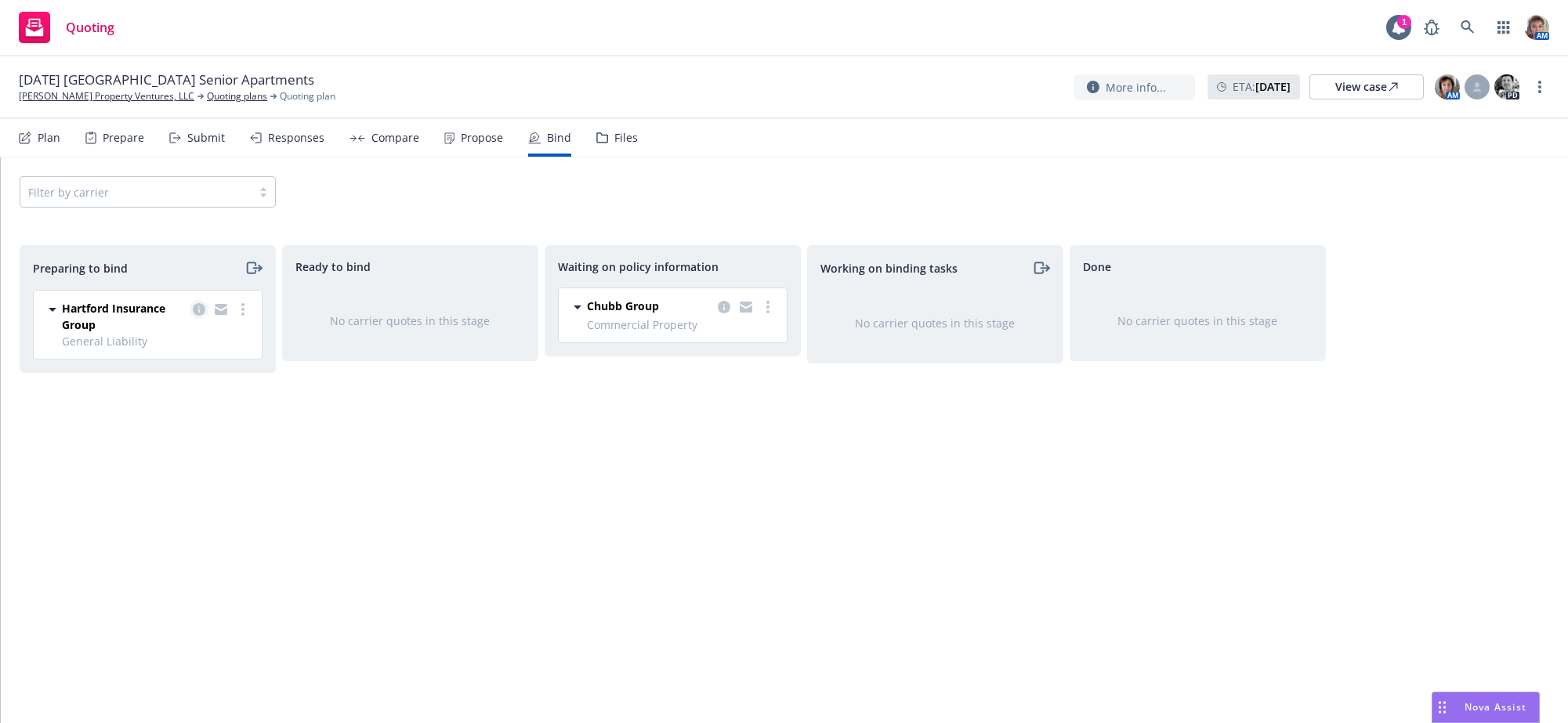
click at [200, 316] on icon "copy logging email" at bounding box center [199, 309] width 12 height 12
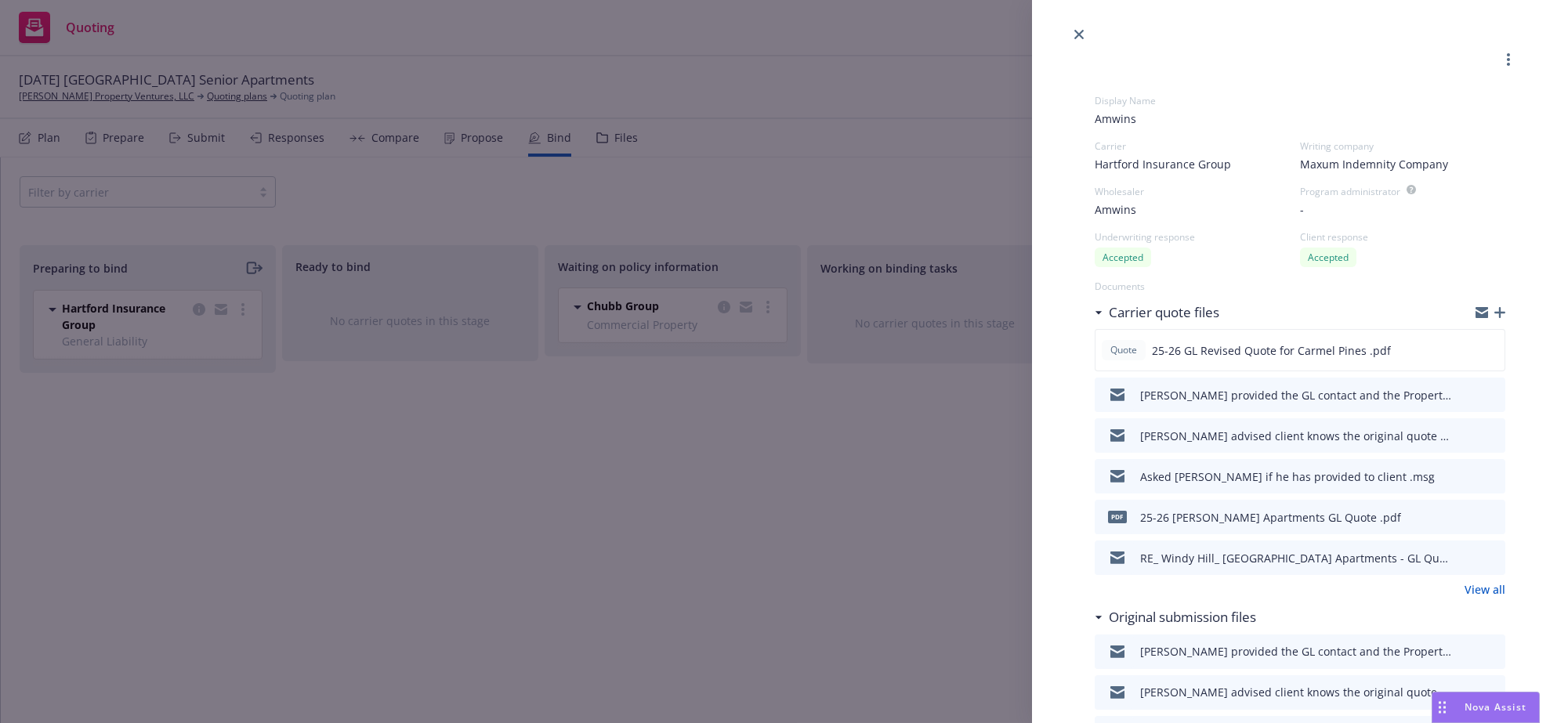
click at [871, 574] on div "Display Name Amwins Carrier Hartford Insurance Group Writing company Maxum Inde…" at bounding box center [784, 361] width 1568 height 723
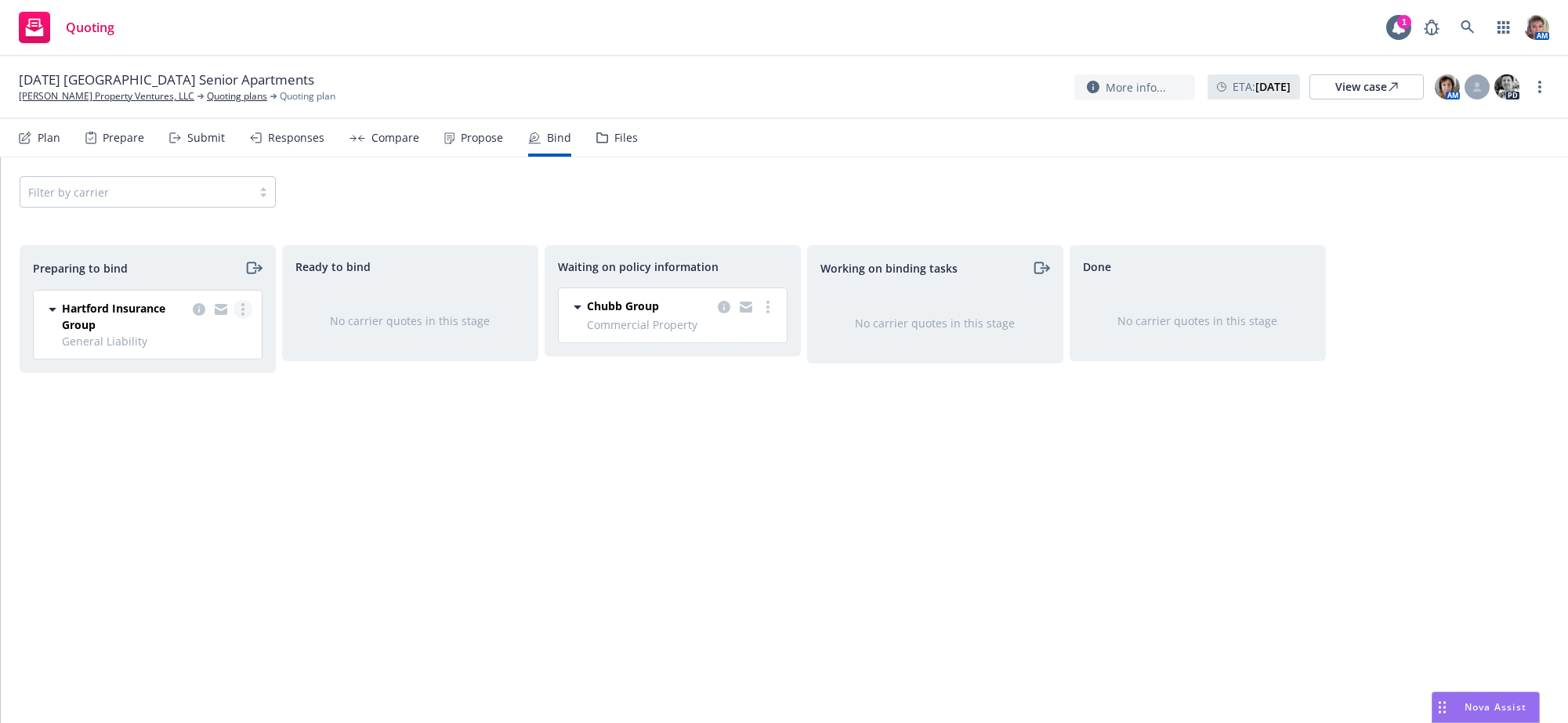
click at [248, 318] on link "more" at bounding box center [243, 309] width 19 height 19
click at [174, 482] on span "Copy logging email" at bounding box center [166, 485] width 137 height 15
click at [253, 277] on icon "moveRight" at bounding box center [253, 267] width 18 height 19
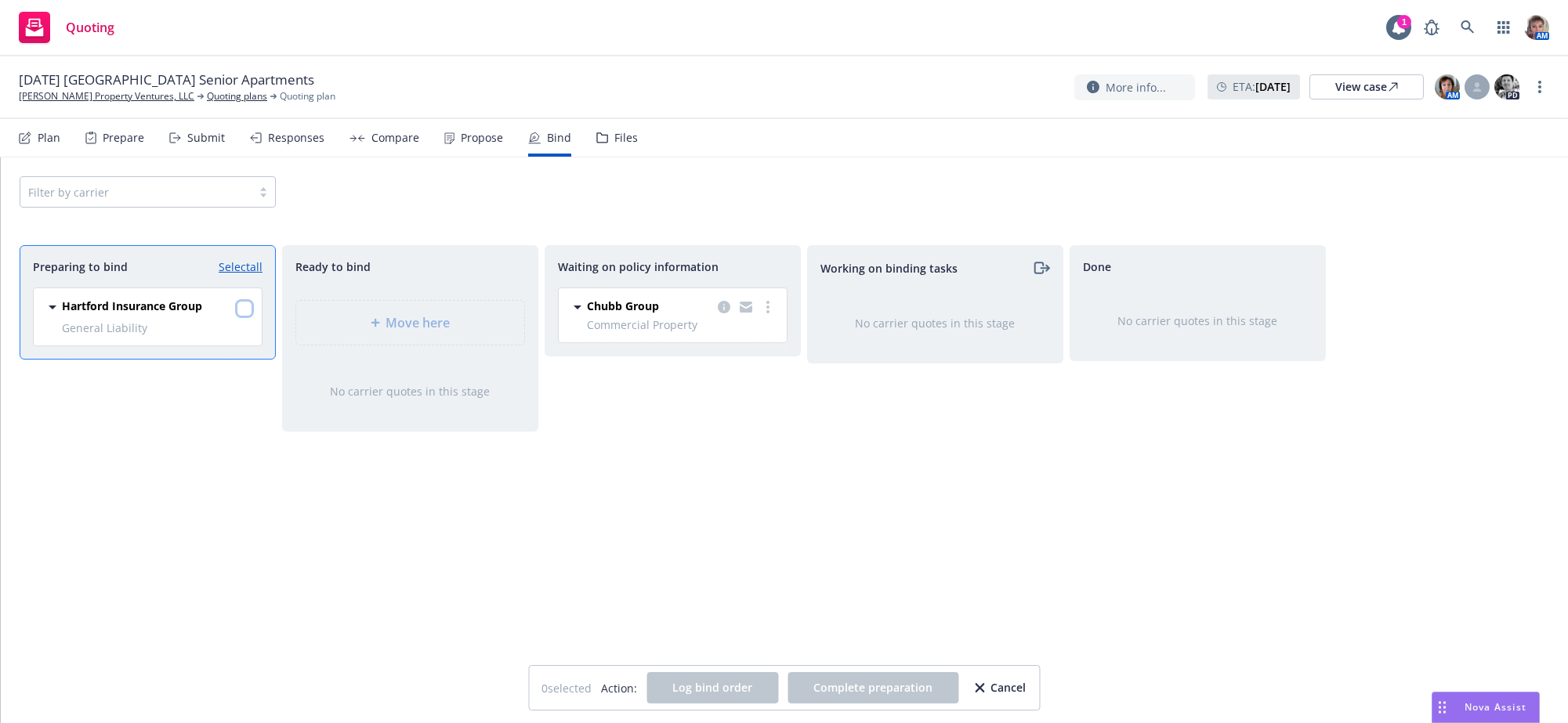
click at [247, 317] on input "checkbox" at bounding box center [244, 308] width 16 height 16
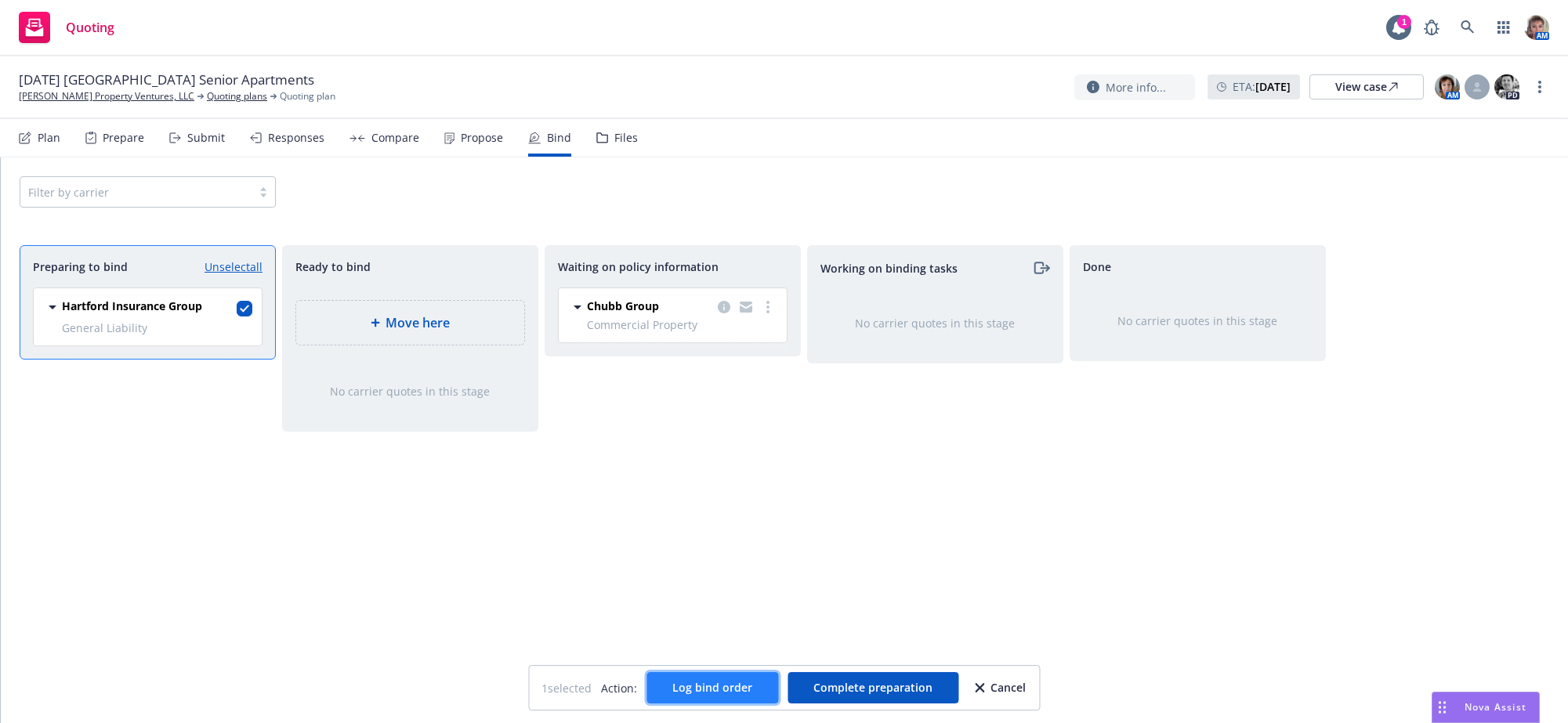
click at [715, 691] on span "Log bind order" at bounding box center [712, 687] width 80 height 15
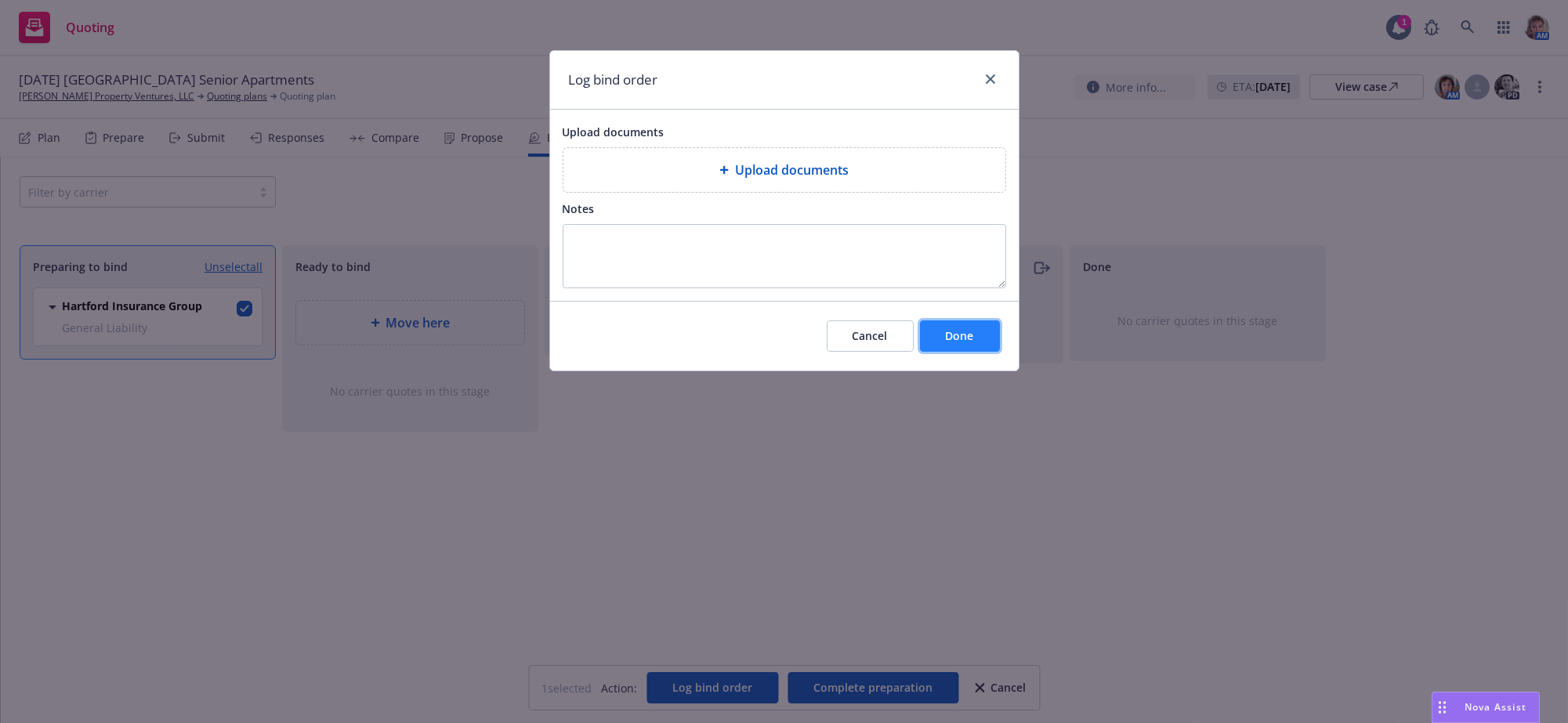
click at [975, 352] on button "Done" at bounding box center [960, 336] width 80 height 31
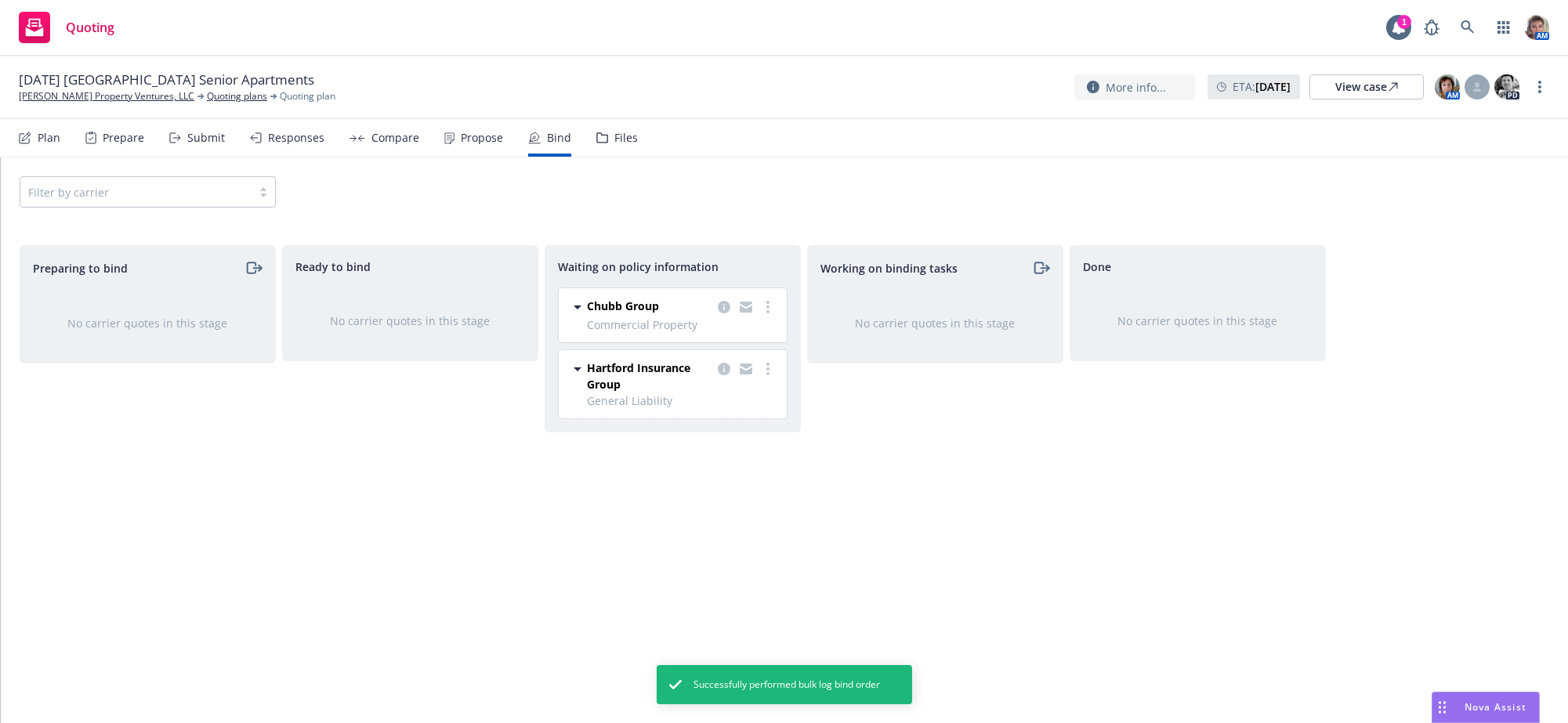
click at [1001, 519] on div "Working on binding tasks No carrier quotes in this stage" at bounding box center [935, 467] width 256 height 445
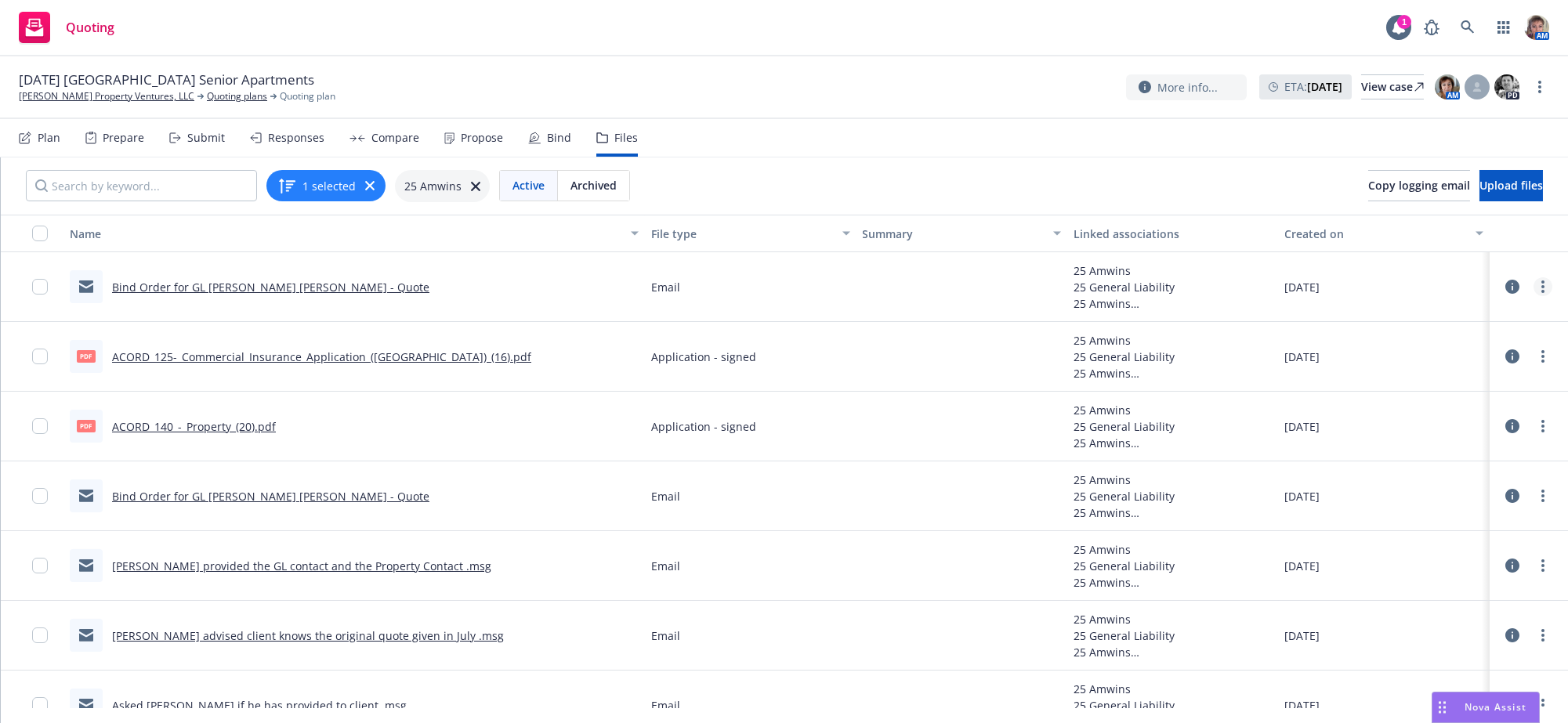
click at [1542, 293] on icon "more" at bounding box center [1542, 286] width 3 height 12
click at [1403, 414] on link "Edit" at bounding box center [1457, 403] width 156 height 31
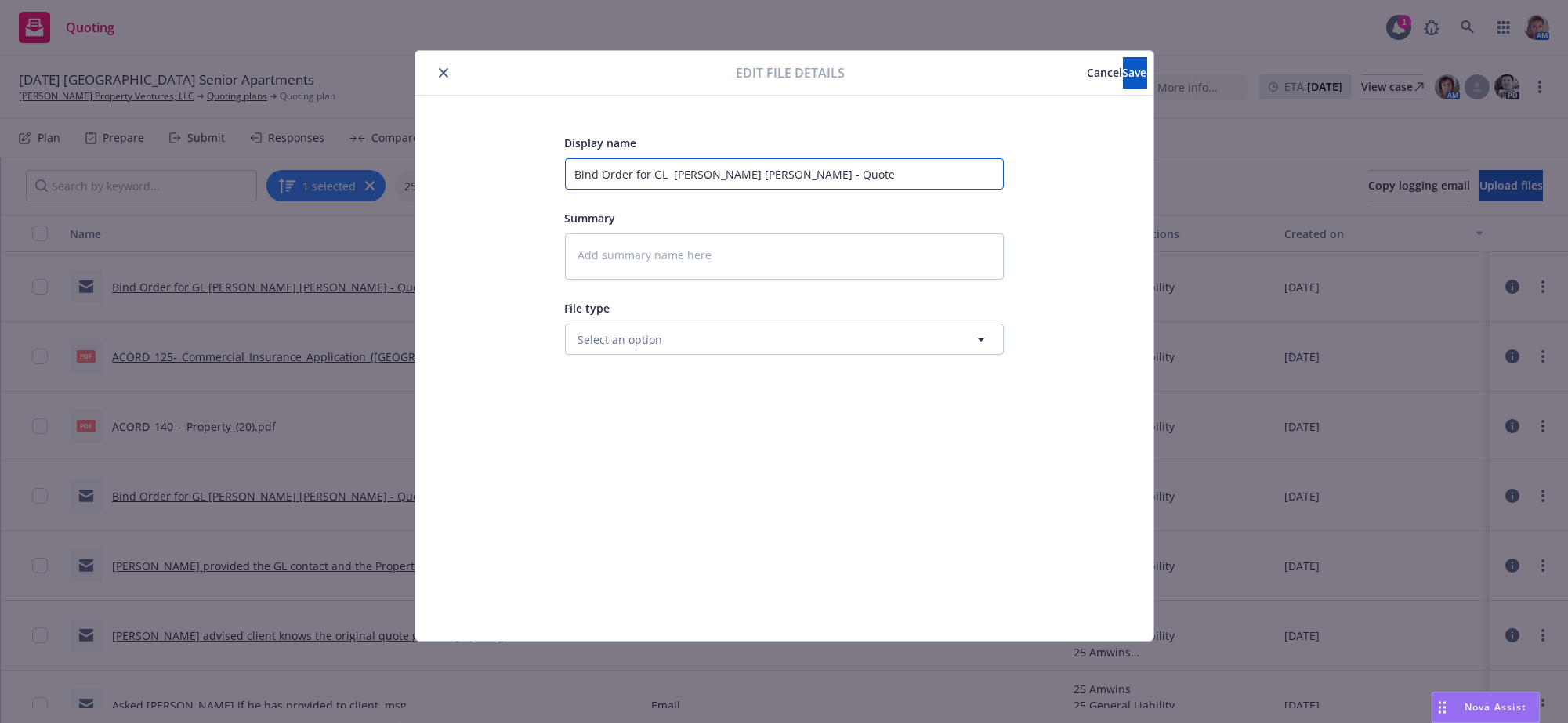
click at [571, 175] on input "Bind Order for GL Windy Hill Carmel Pines - Quote" at bounding box center [785, 173] width 439 height 31
type textarea "x"
type input "rBind Order for GL Windy Hill Carmel Pines - Quote"
type textarea "x"
type input "reBind Order for GL Windy Hill Carmel Pines - Quote"
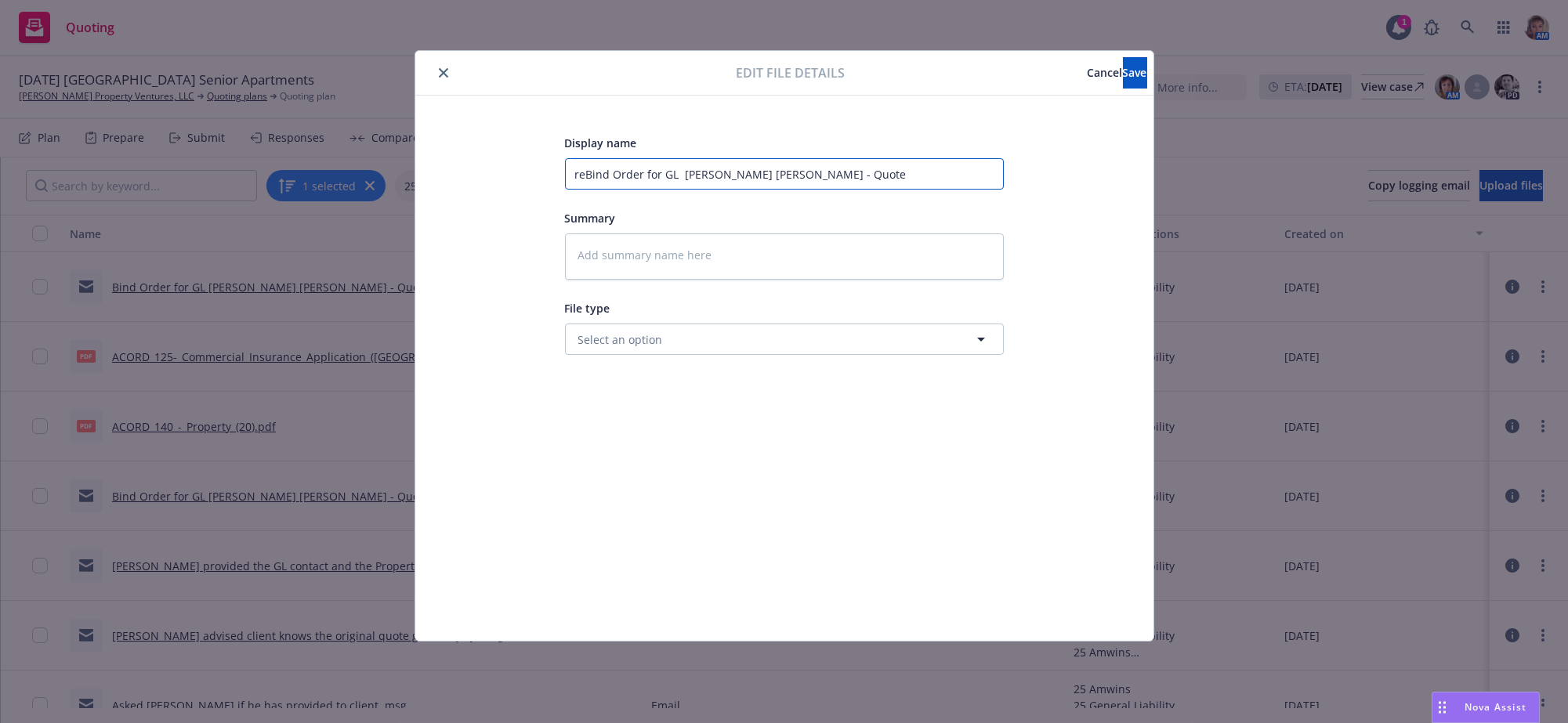
type textarea "x"
type input "revBind Order for GL Windy Hill Carmel Pines - Quote"
type textarea "x"
type input "reviBind Order for GL Windy Hill Carmel Pines - Quote"
type textarea "x"
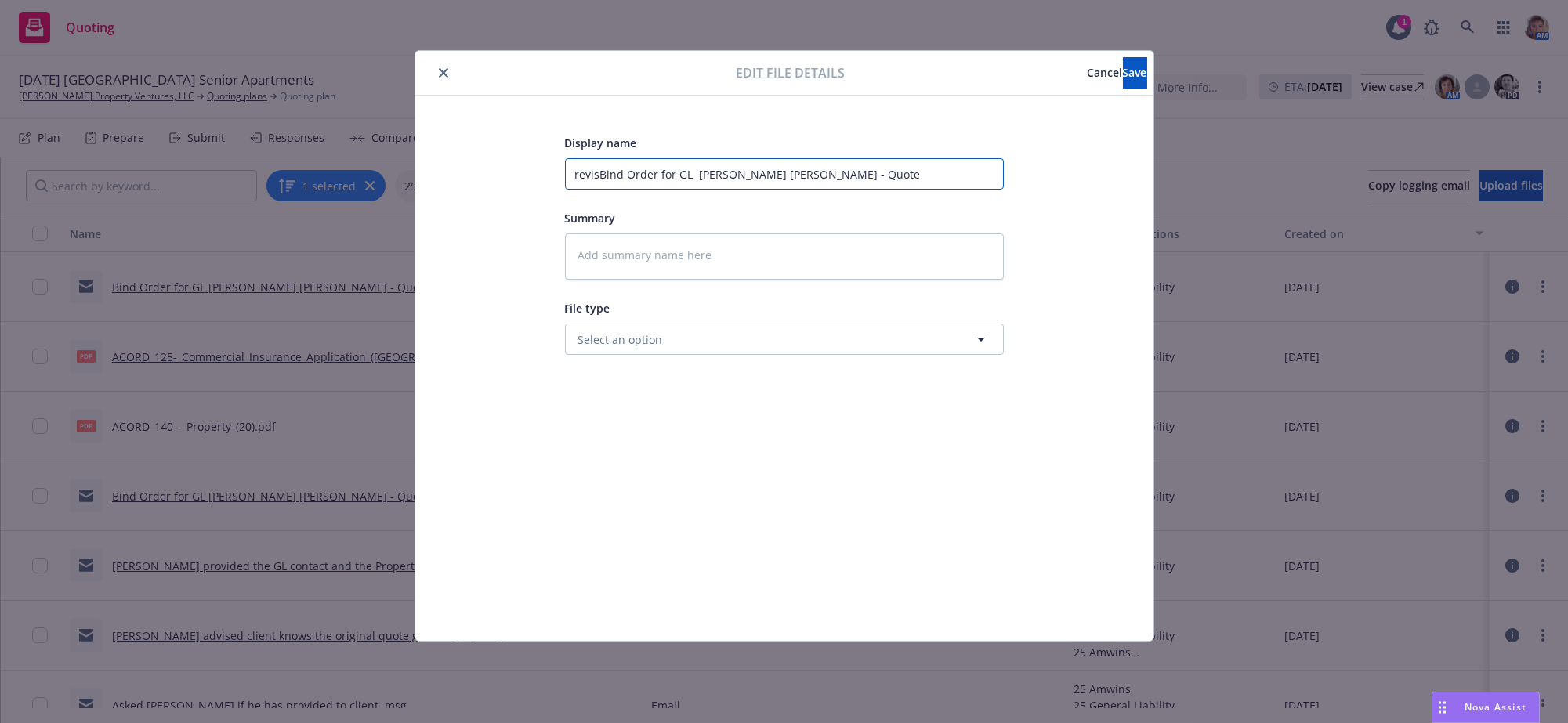
type input "reviseBind Order for GL Windy Hill Carmel Pines - Quote"
type textarea "x"
type input "revisBind Order for GL Windy Hill Carmel Pines - Quote"
type textarea "x"
type input "reviBind Order for GL Windy Hill Carmel Pines - Quote"
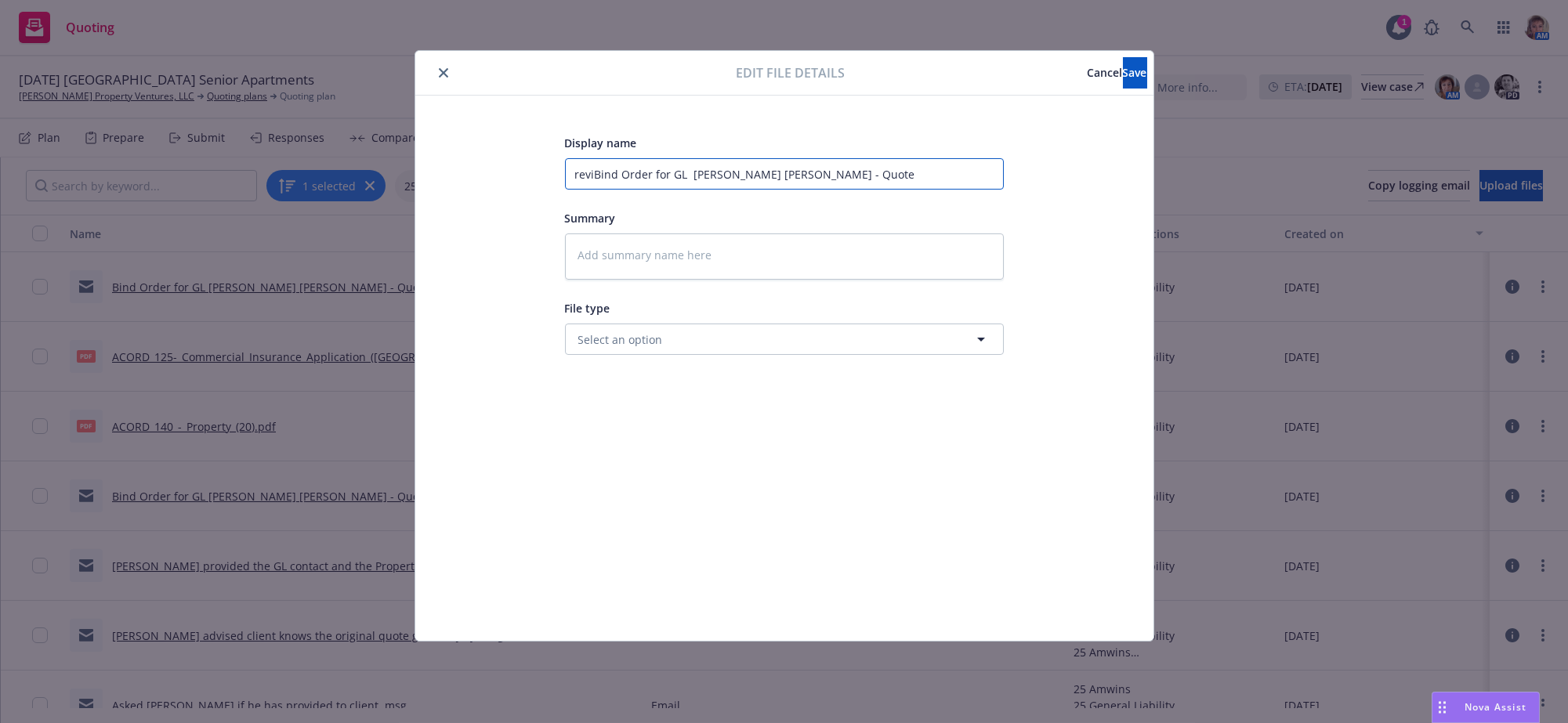
type textarea "x"
type input "revBind Order for GL Windy Hill Carmel Pines - Quote"
type textarea "x"
type input "reBind Order for GL Windy Hill Carmel Pines - Quote"
type textarea "x"
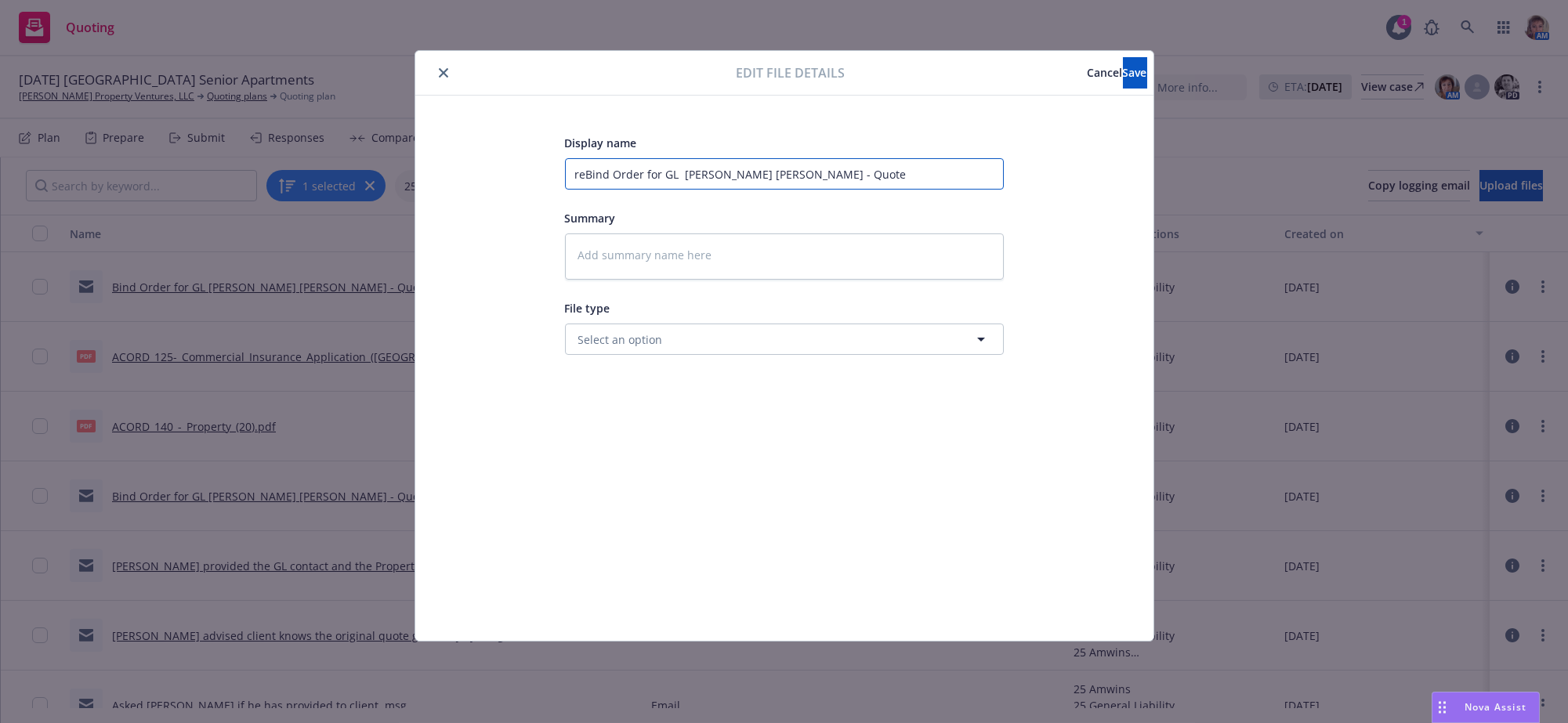
type input "rBind Order for GL Windy Hill Carmel Pines - Quote"
type textarea "x"
type input "Bind Order for GL Windy Hill Carmel Pines - Quote"
type textarea "x"
type input "RBind Order for GL Windy Hill Carmel Pines - Quote"
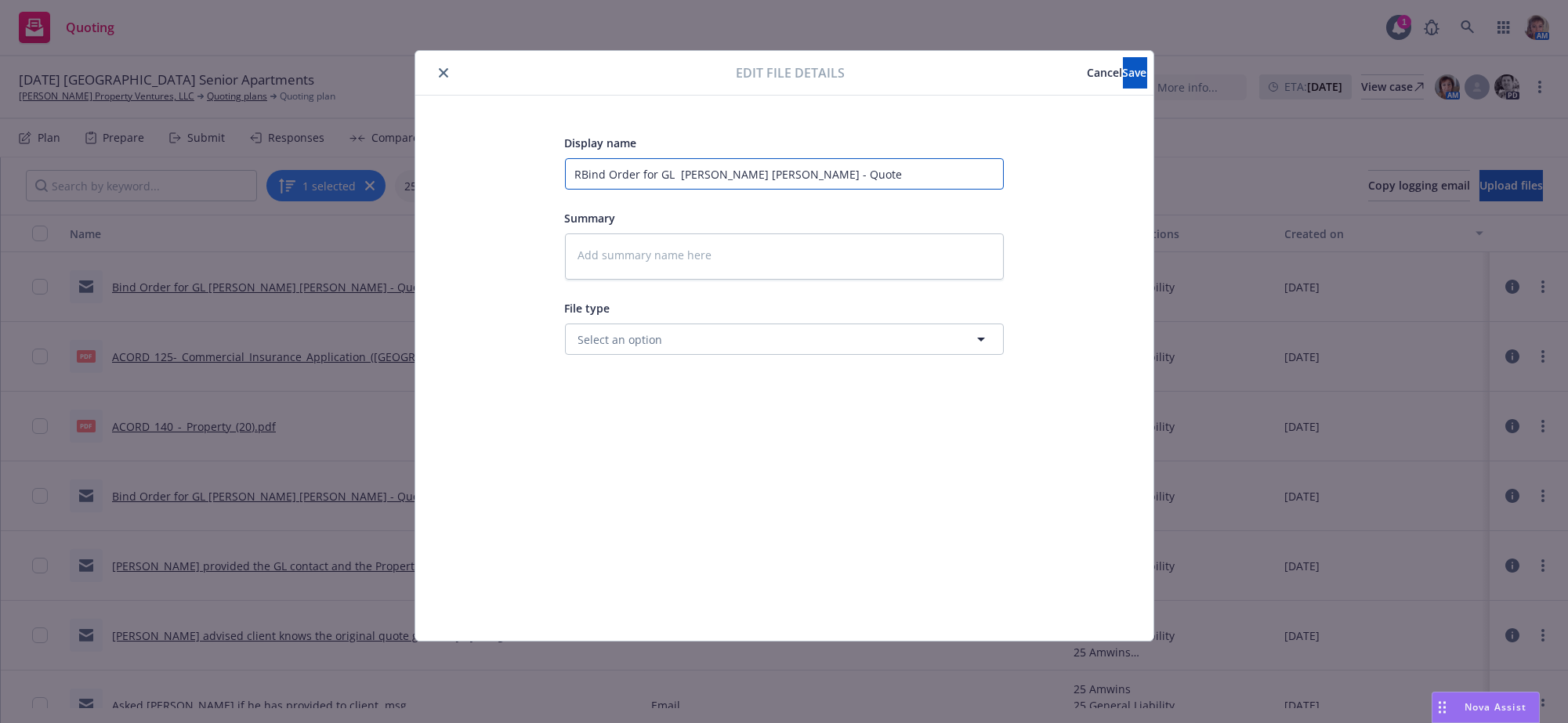
type textarea "x"
type input "ReBind Order for GL Windy Hill Carmel Pines - Quote"
type textarea "x"
type input "RevBind Order for GL Windy Hill Carmel Pines - Quote"
type textarea "x"
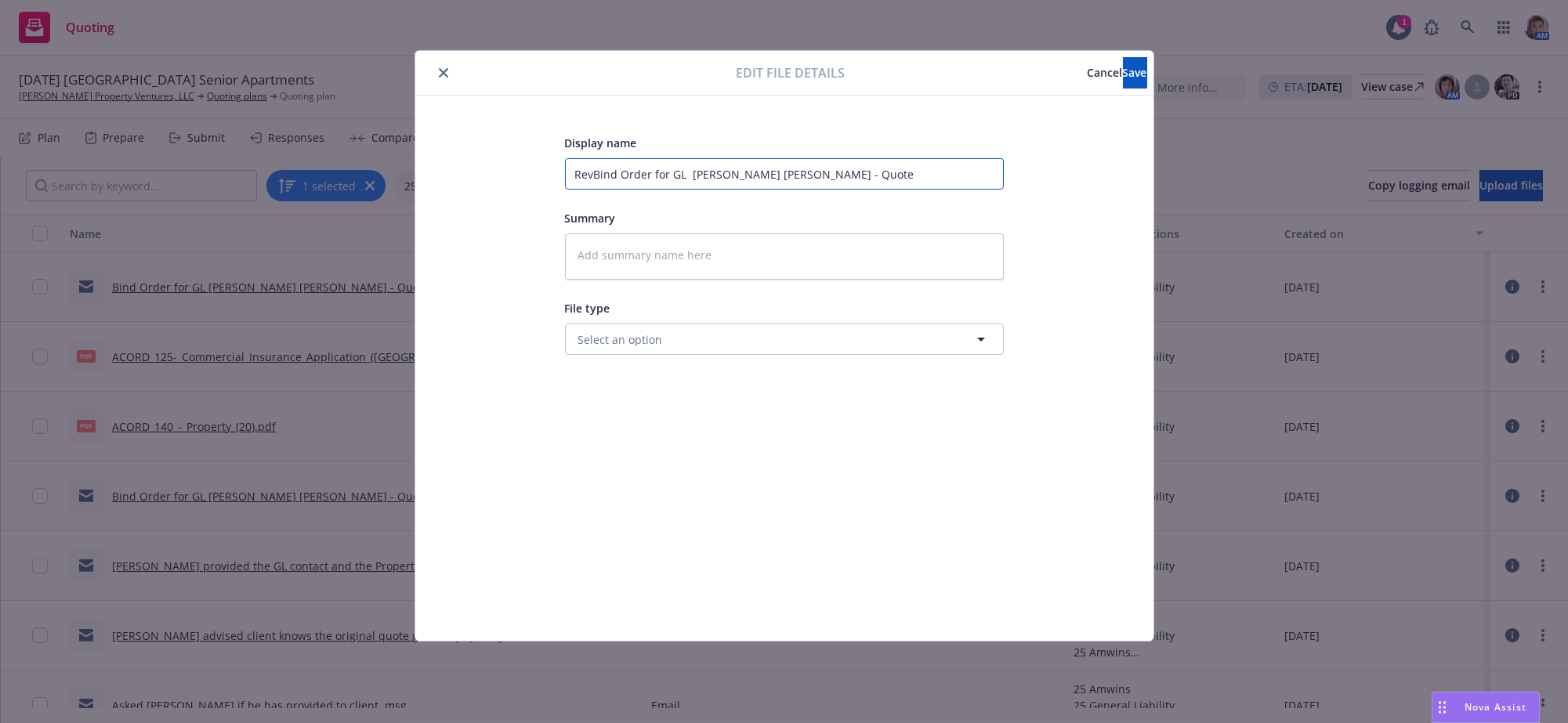
type input "ReviBind Order for GL Windy Hill Carmel Pines - Quote"
type textarea "x"
type input "RevieBind Order for GL Windy Hill Carmel Pines - Quote"
type textarea "x"
type input "ReviBind Order for GL Windy Hill Carmel Pines - Quote"
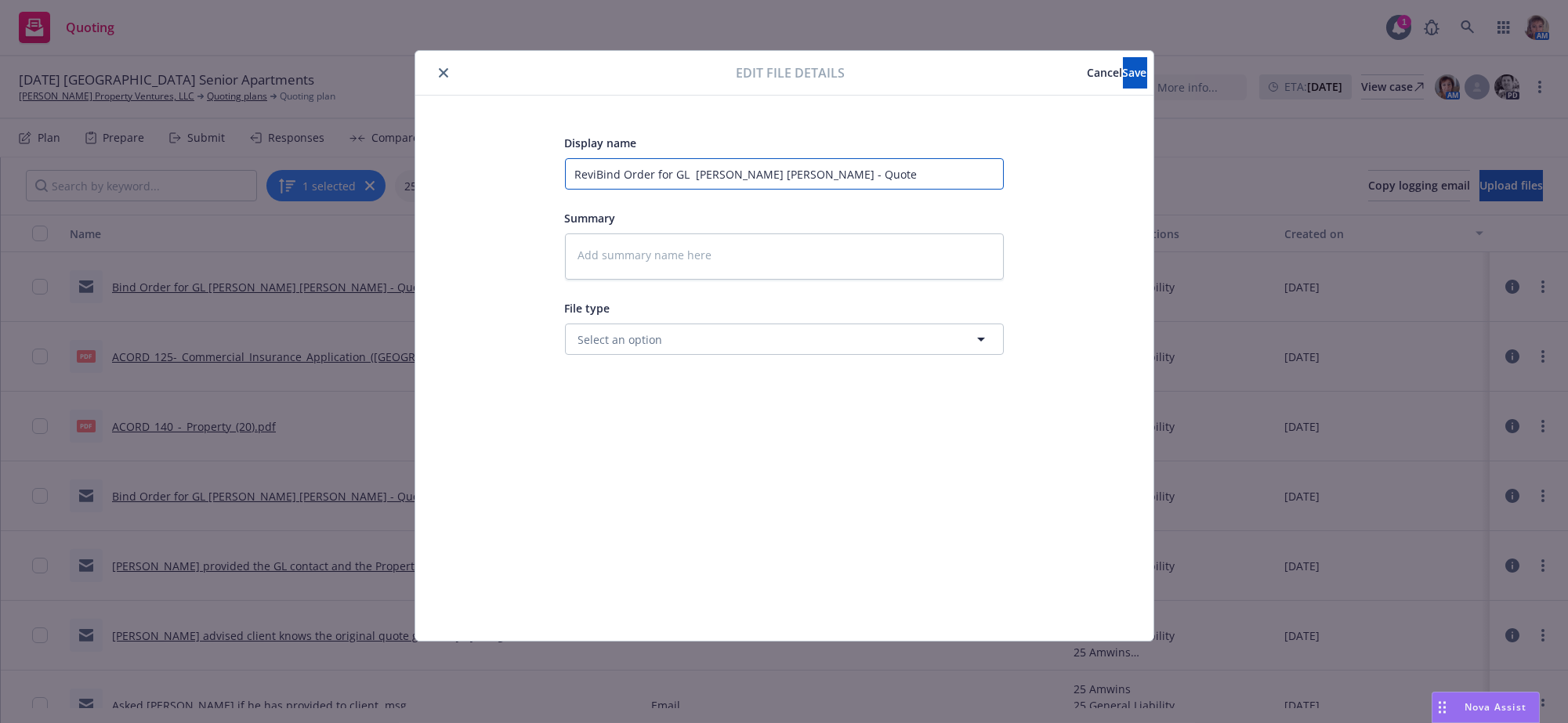
type textarea "x"
type input "RevisBind Order for GL Windy Hill Carmel Pines - Quote"
type textarea "x"
type input "ReviseBind Order for GL Windy Hill Carmel Pines - Quote"
type textarea "x"
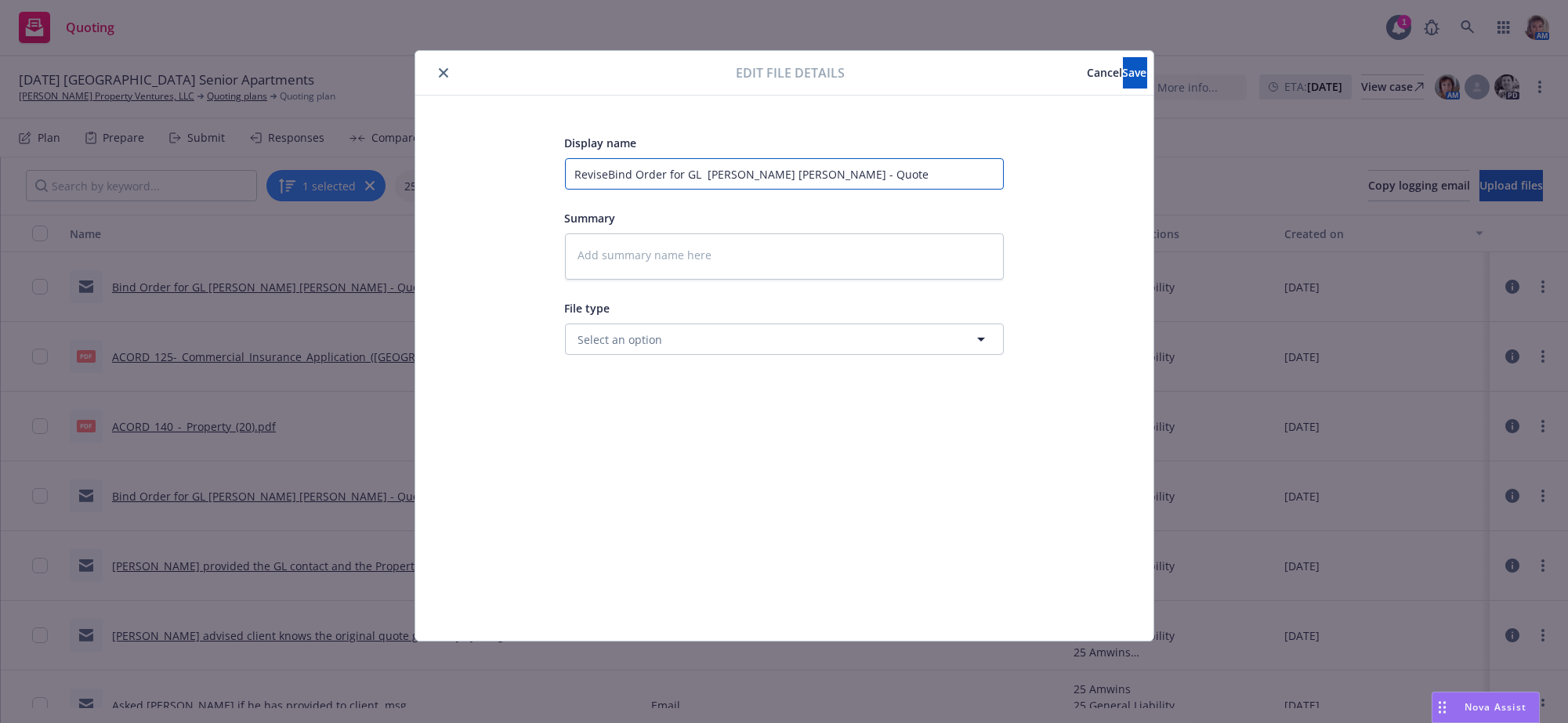
type input "RevisedBind Order for GL Windy Hill Carmel Pines - Quote"
type textarea "x"
type input "Revised Bind Order for GL Windy Hill Carmel Pines - Quote"
click at [1088, 79] on button "Cancel" at bounding box center [1105, 72] width 35 height 31
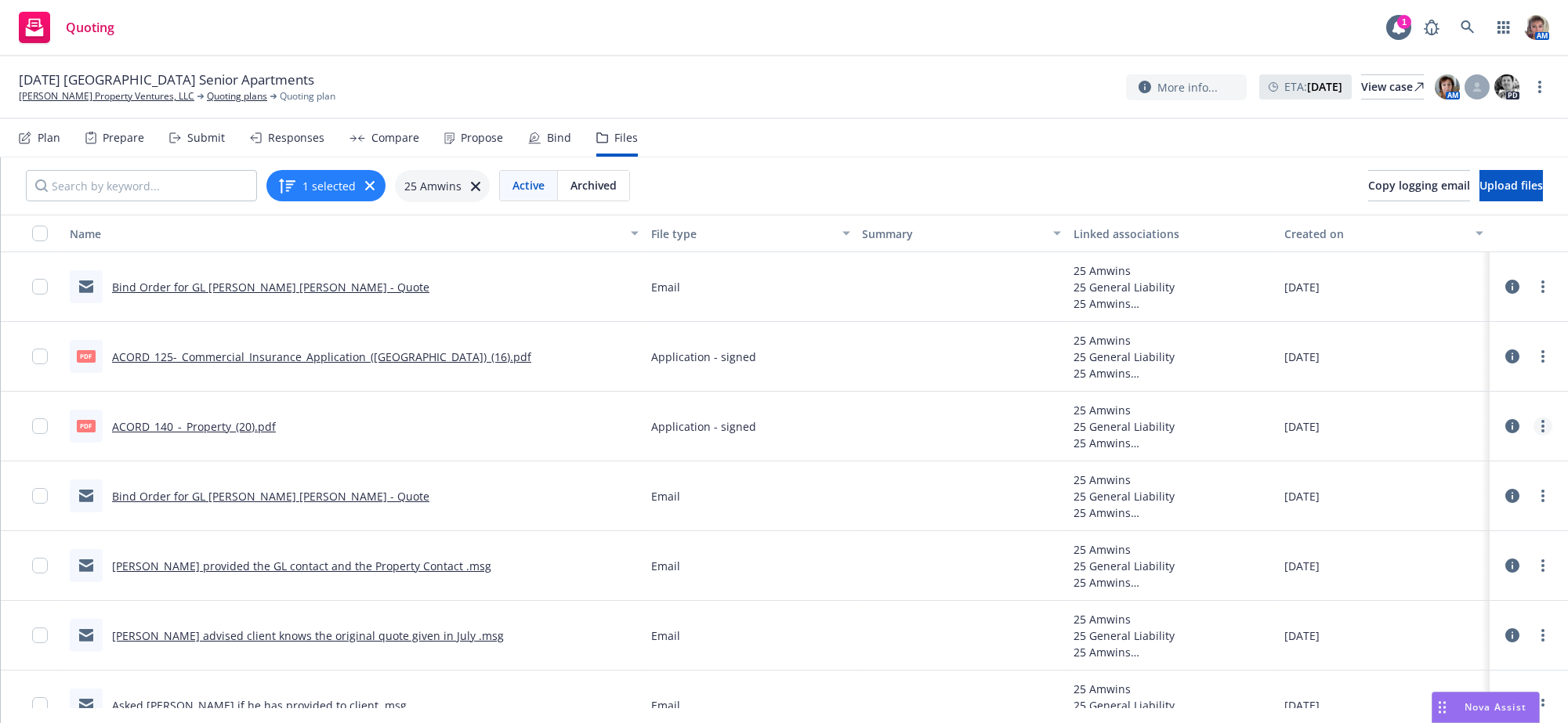
click at [1534, 436] on link "more" at bounding box center [1543, 426] width 19 height 19
click at [1439, 483] on link "Archive" at bounding box center [1457, 484] width 156 height 31
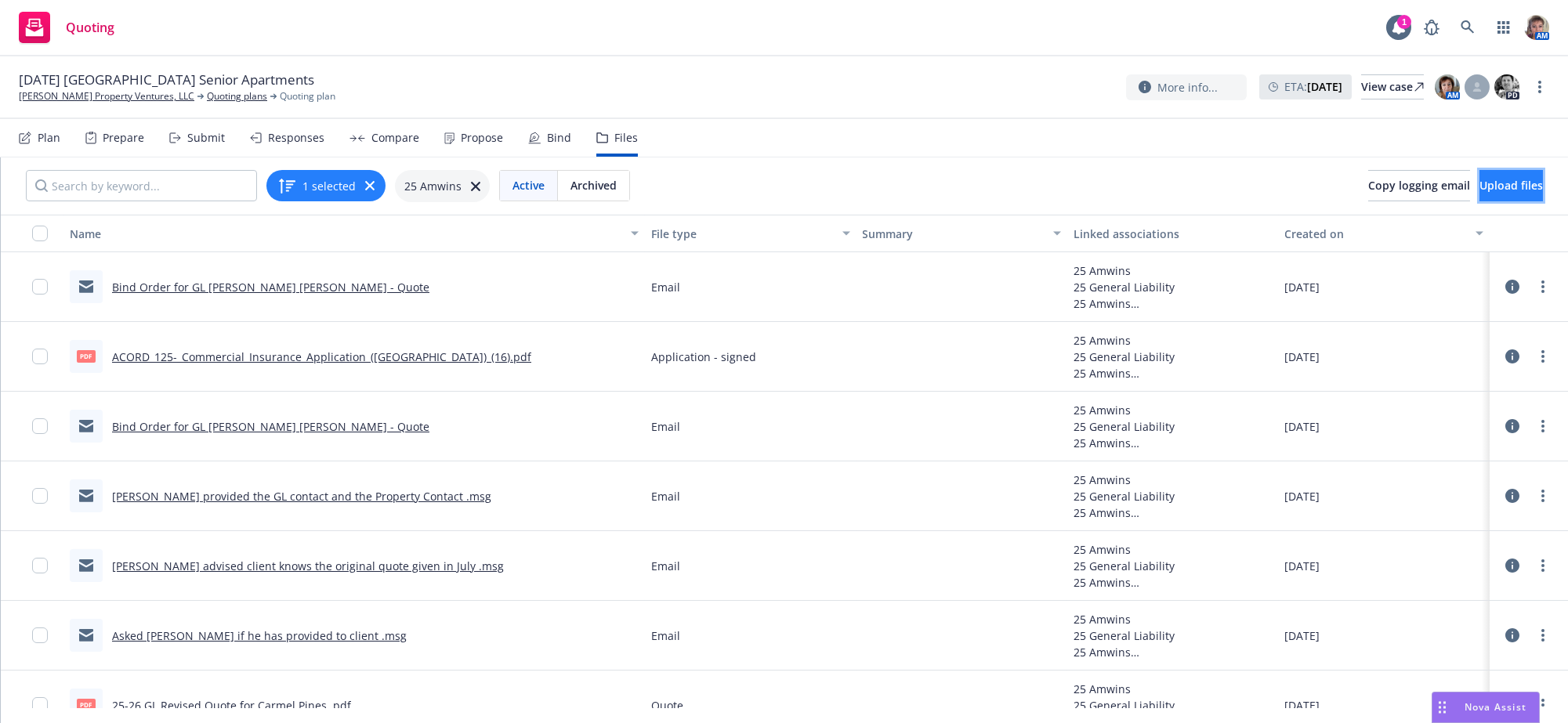
click at [1486, 201] on button "Upload files" at bounding box center [1511, 185] width 63 height 31
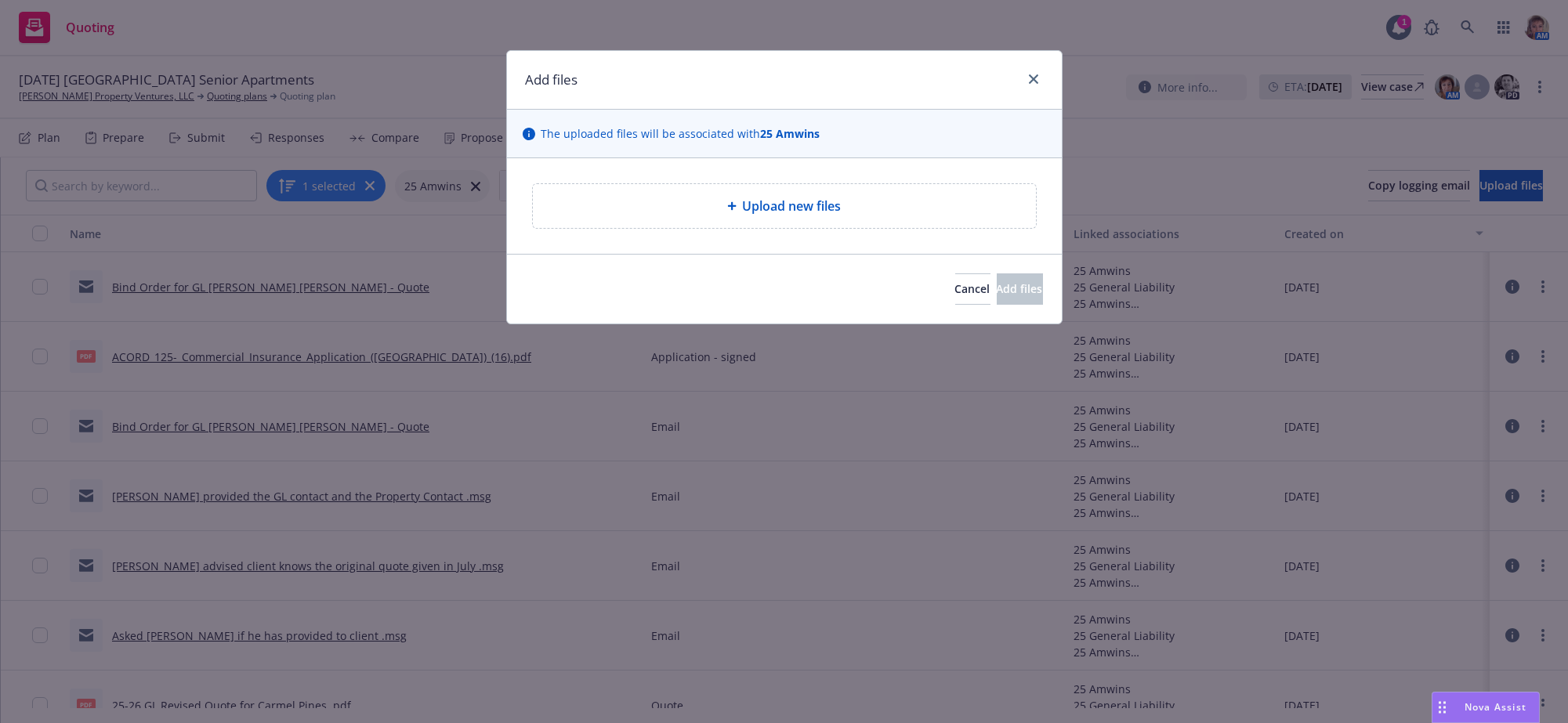
type textarea "x"
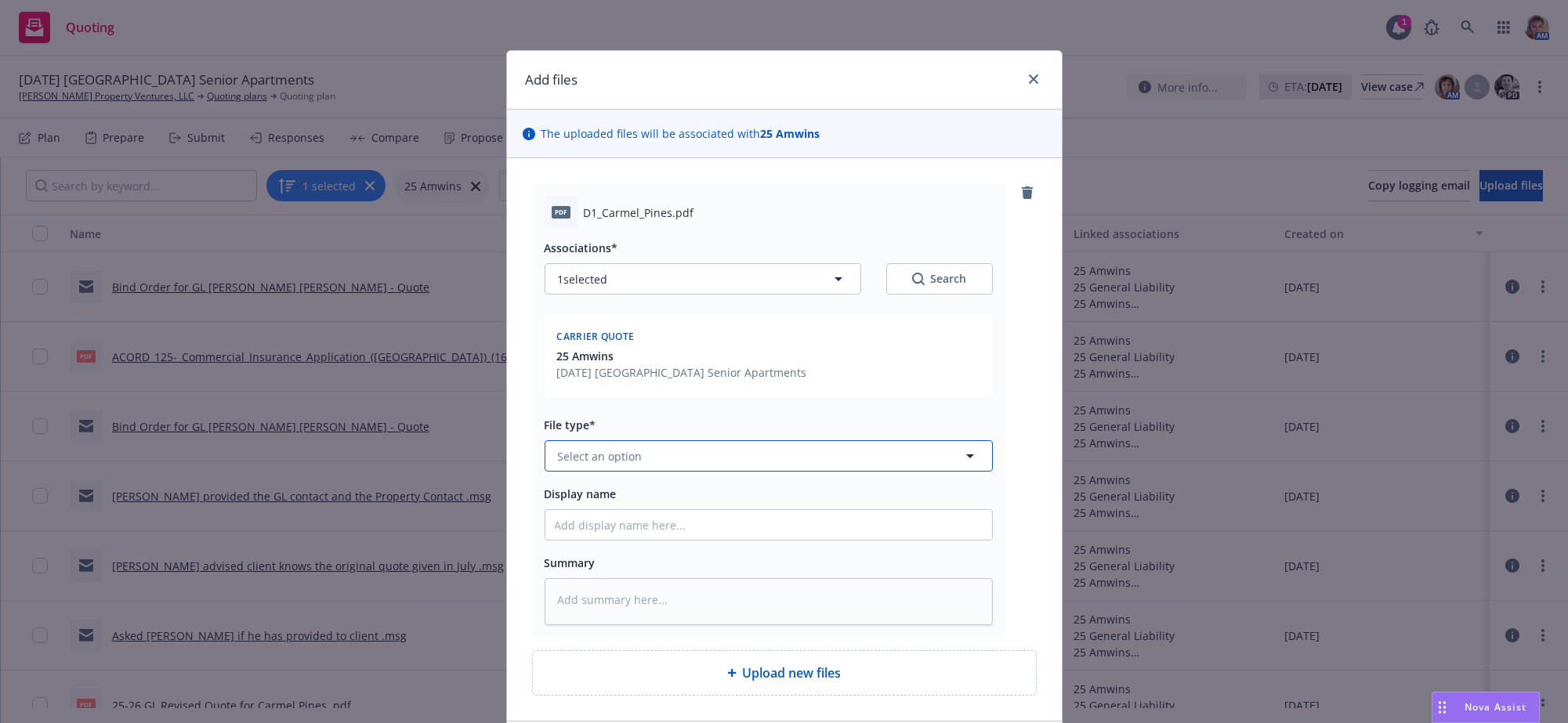
click at [721, 472] on button "Select an option" at bounding box center [769, 456] width 448 height 31
type input "d-1"
click at [722, 382] on div "D-1 - signed" at bounding box center [769, 361] width 446 height 42
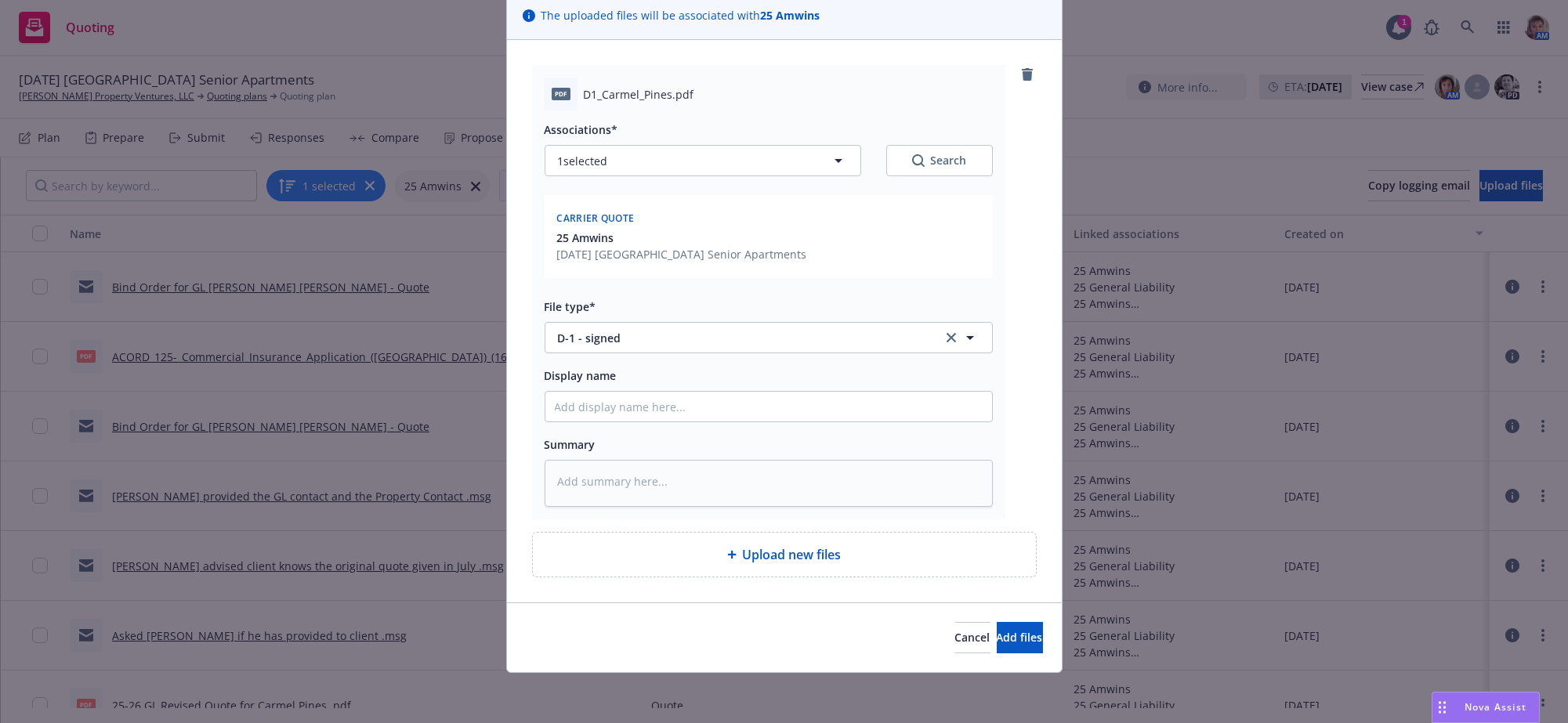
scroll to position [185, 0]
type textarea "x"
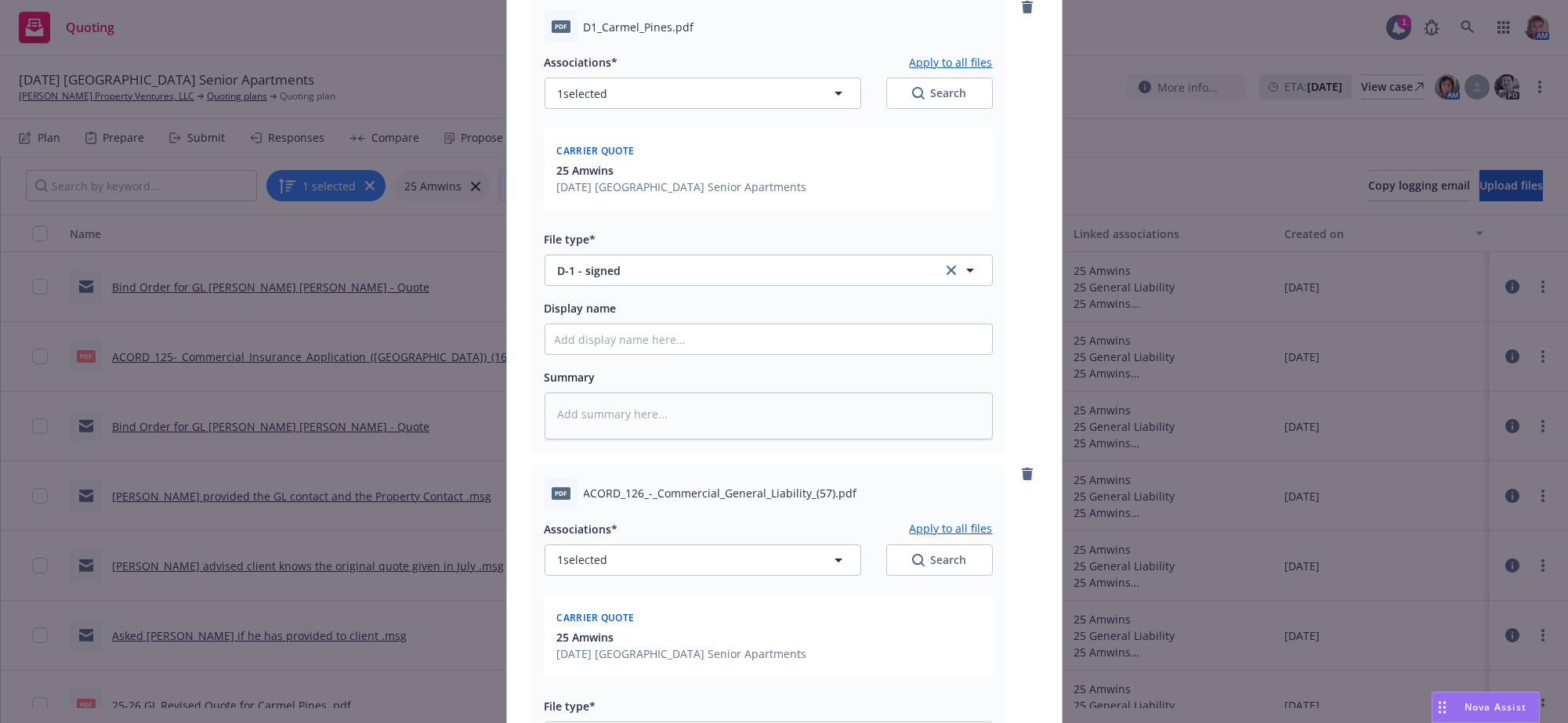
scroll to position [697, 0]
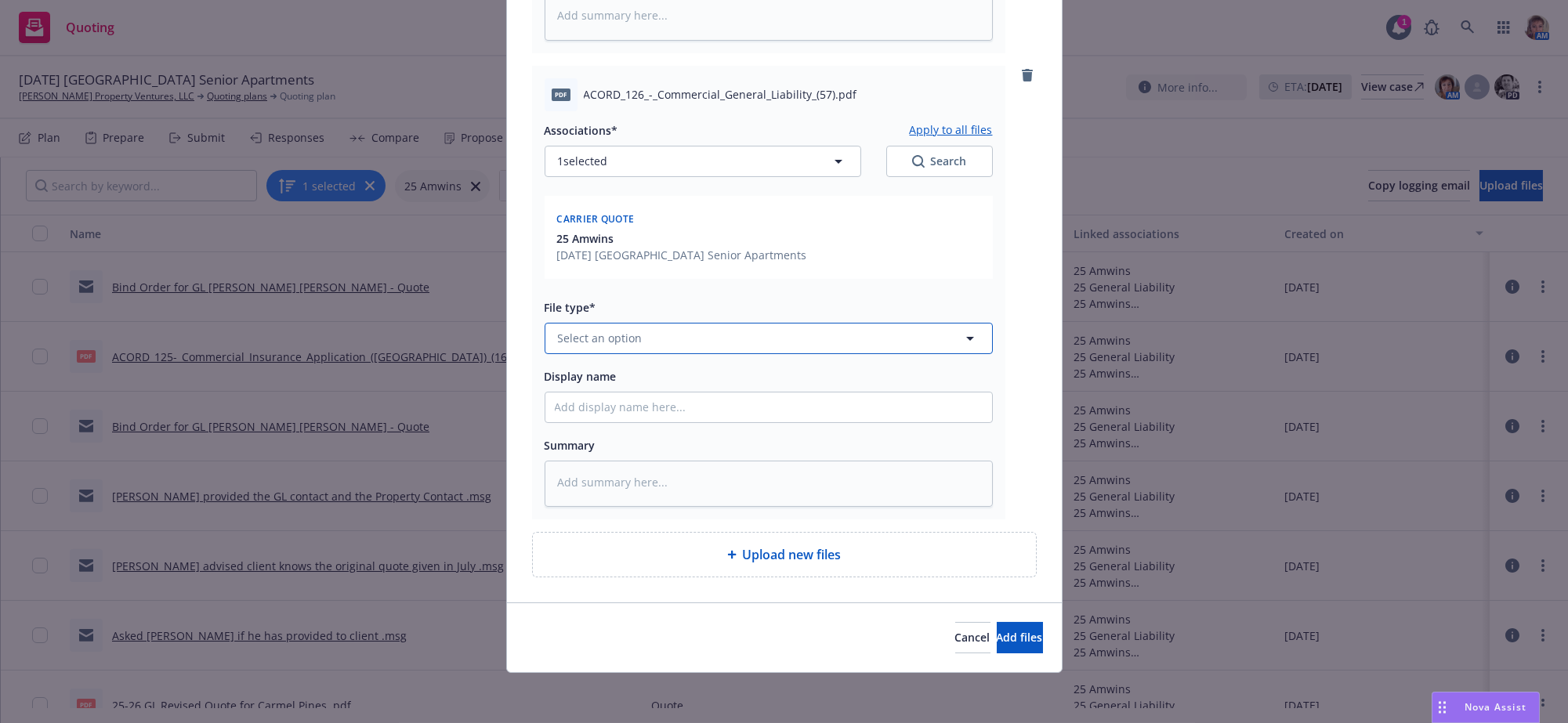
click at [654, 322] on button "Select an option" at bounding box center [769, 337] width 448 height 31
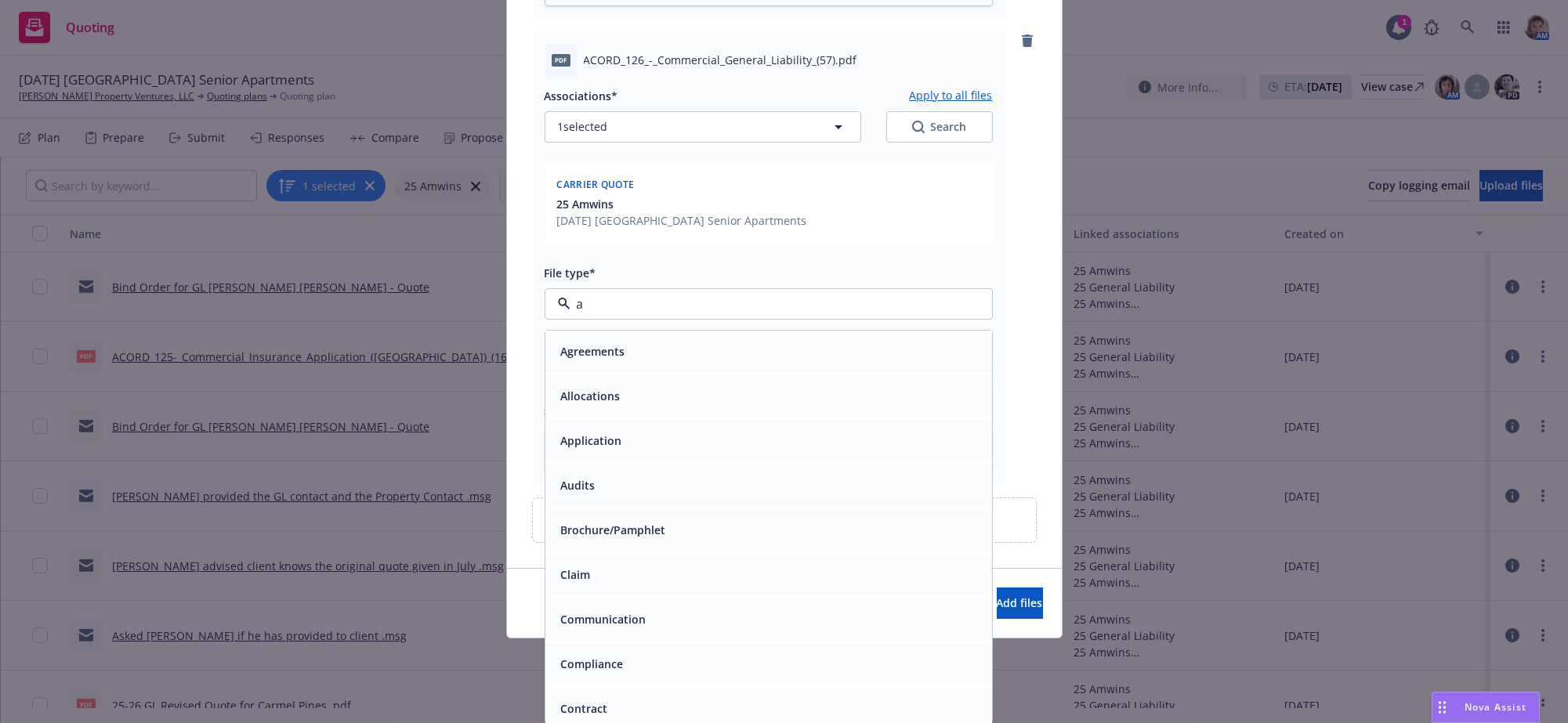
type input "a["
type textarea "x"
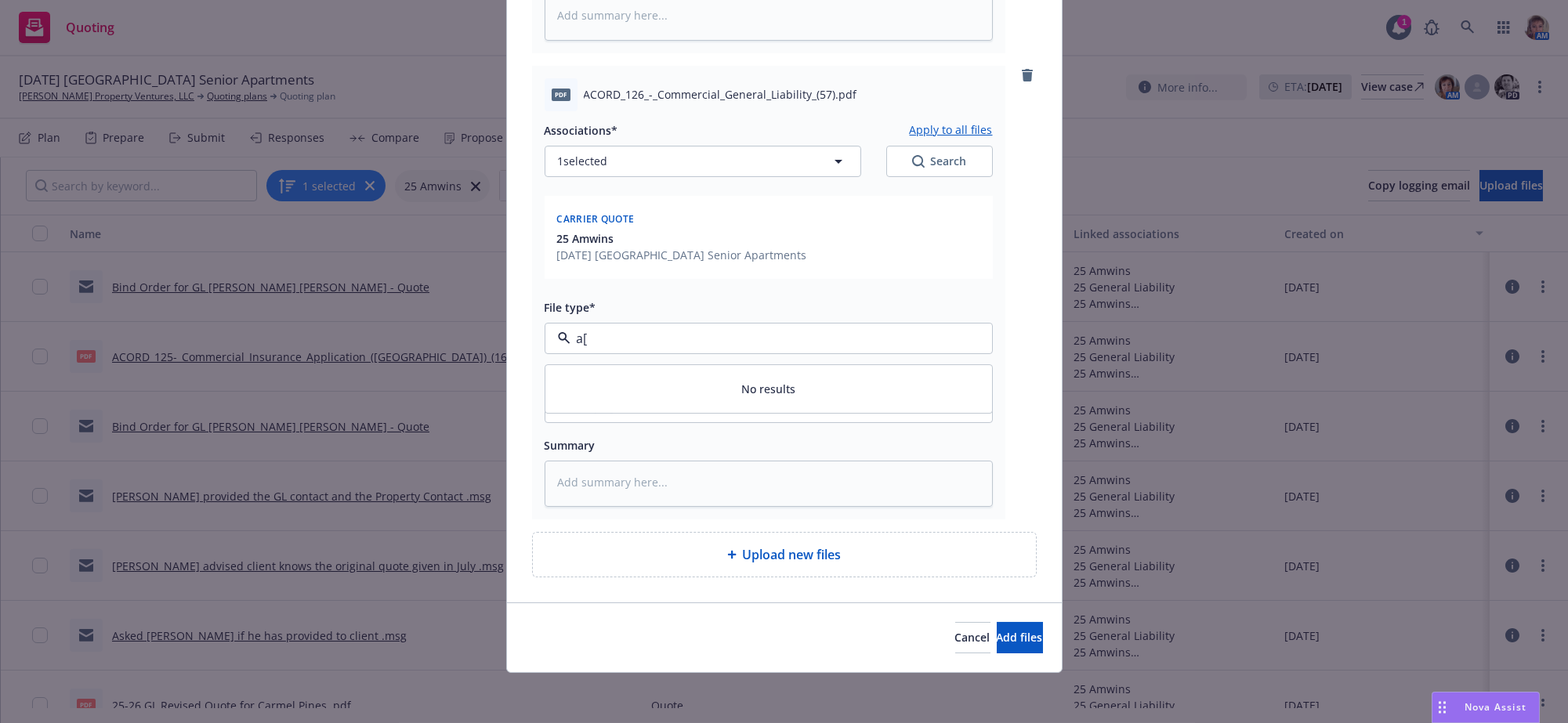
type input "a"
type input "p"
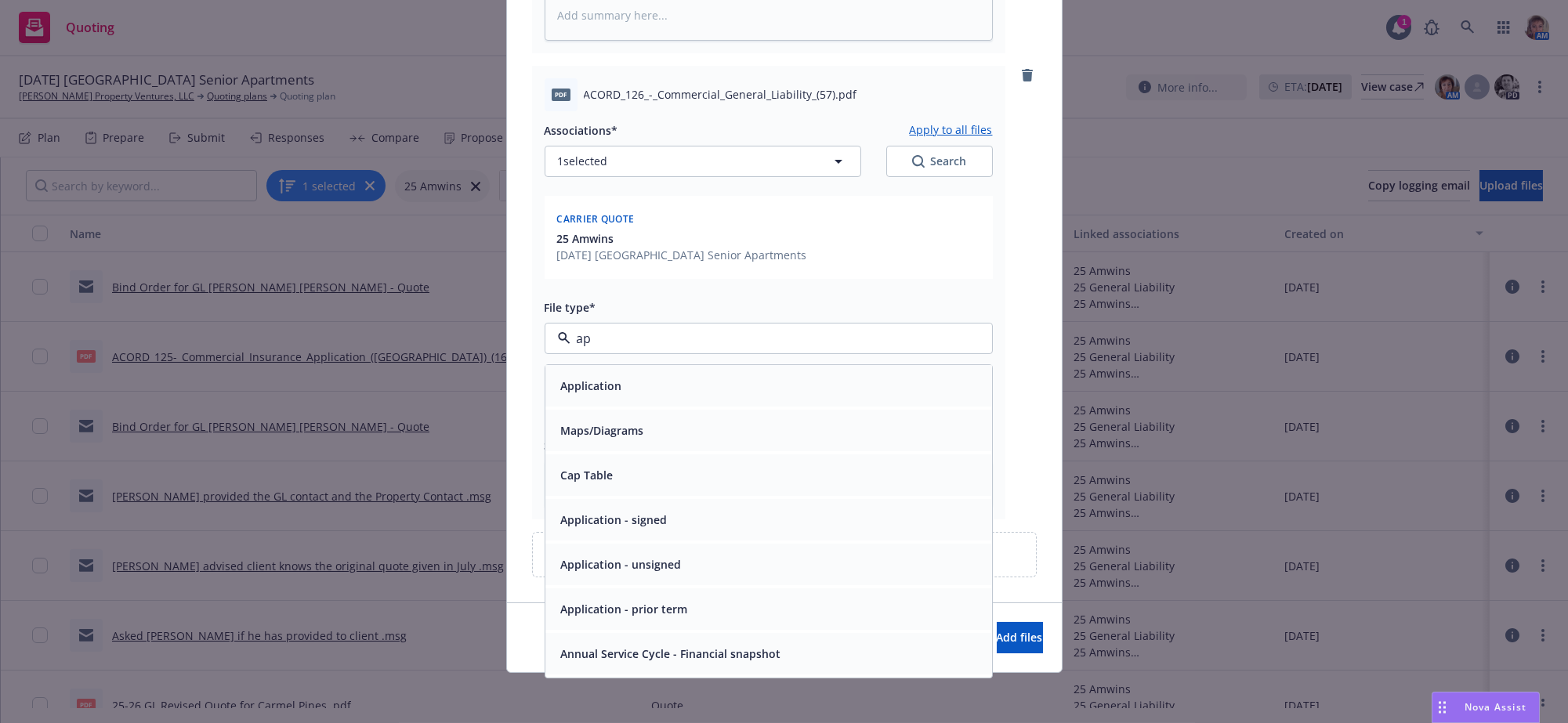
type input "app"
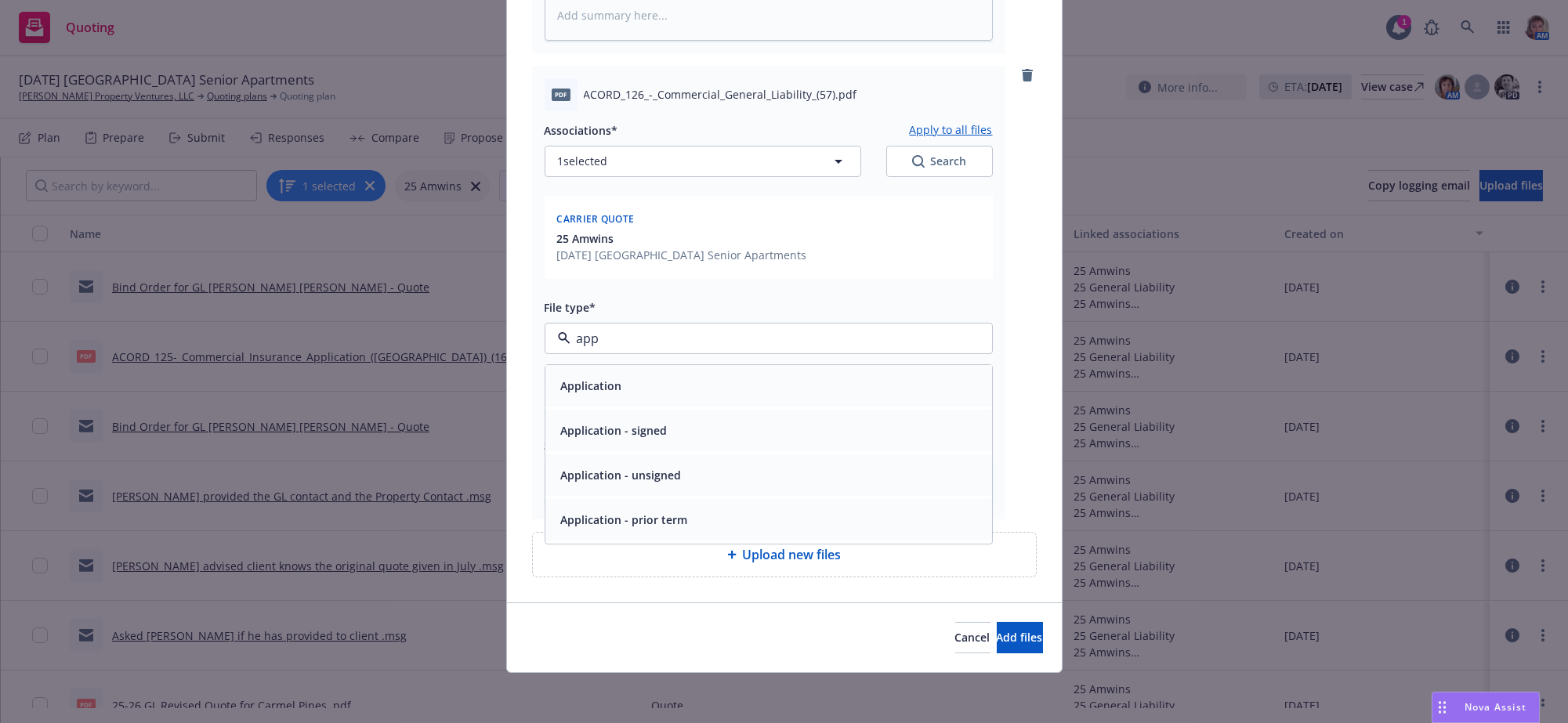
click at [729, 409] on div "Application - signed" at bounding box center [769, 430] width 446 height 42
type textarea "x"
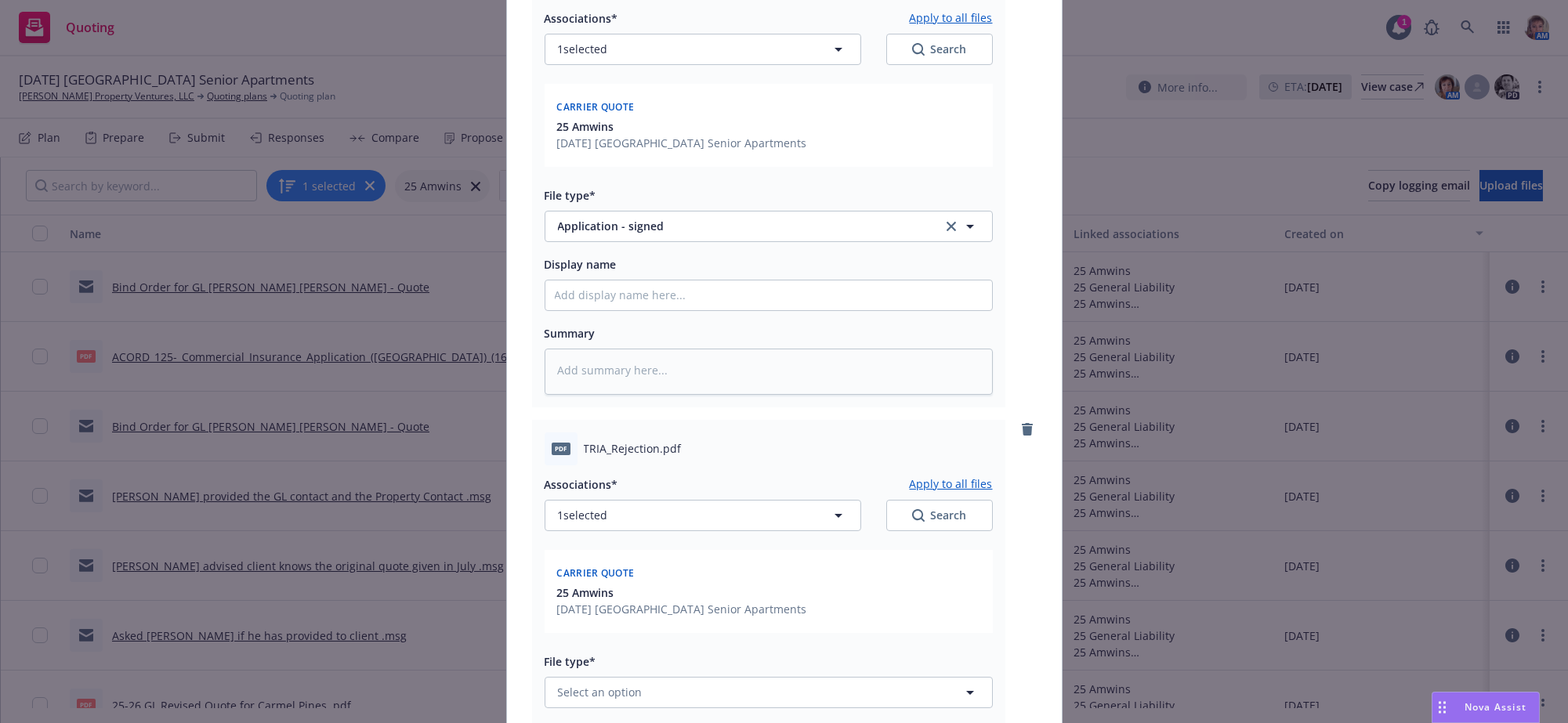
scroll to position [1206, 0]
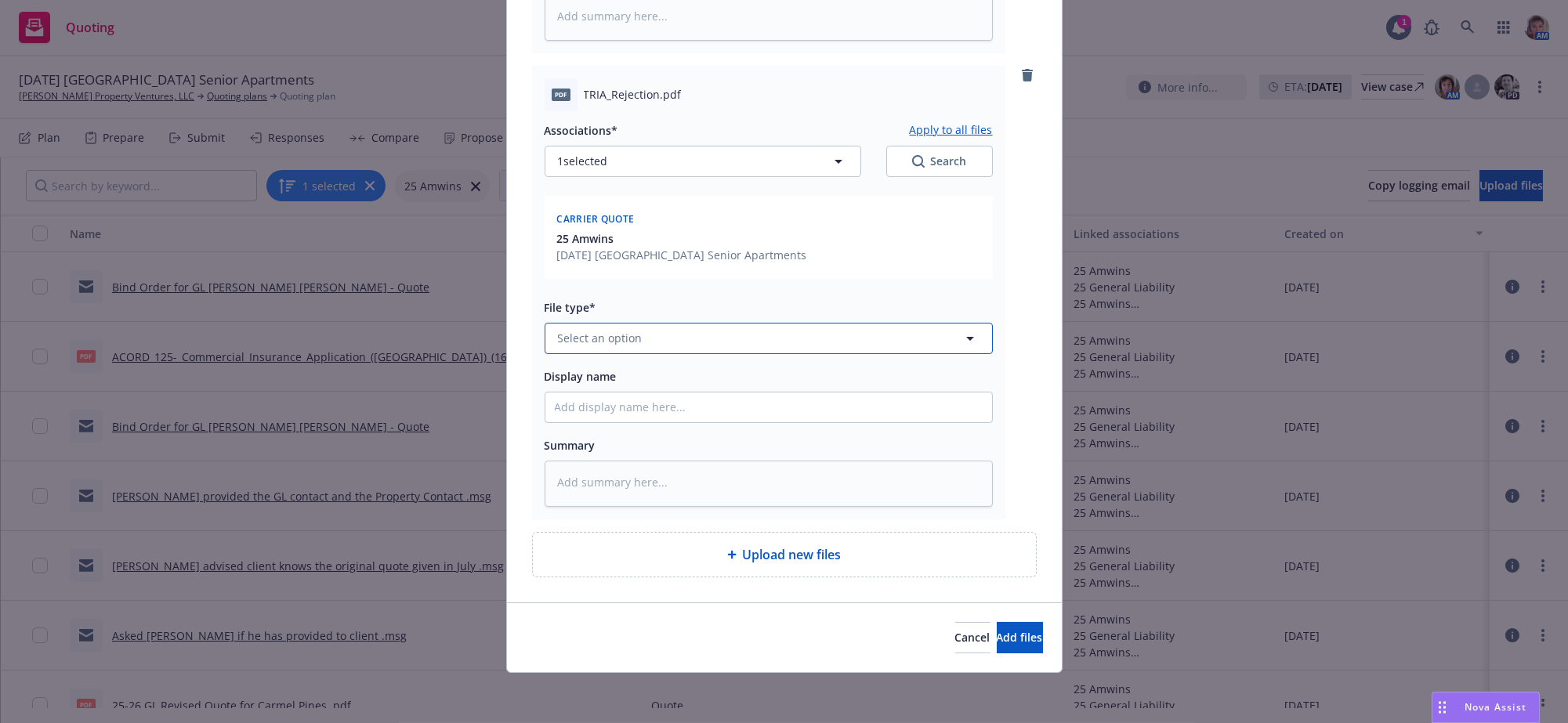
click at [645, 322] on button "Select an option" at bounding box center [769, 337] width 448 height 31
type input "tria"
click at [635, 374] on div "TRIA - signed" at bounding box center [769, 386] width 428 height 23
click at [1006, 635] on span "Add files" at bounding box center [1019, 637] width 46 height 15
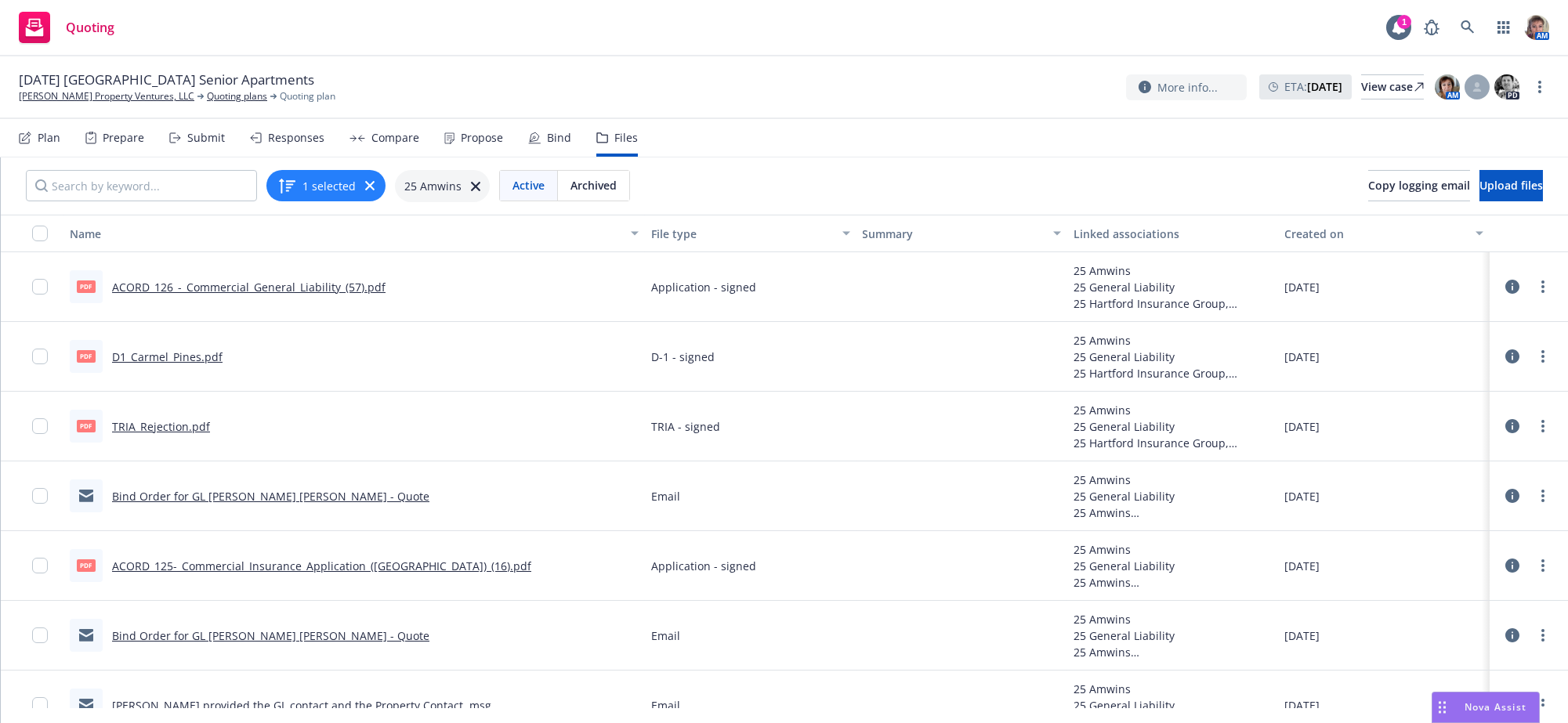
drag, startPoint x: 204, startPoint y: 151, endPoint x: 217, endPoint y: 153, distance: 13.2
click at [204, 144] on div "Submit" at bounding box center [206, 137] width 38 height 12
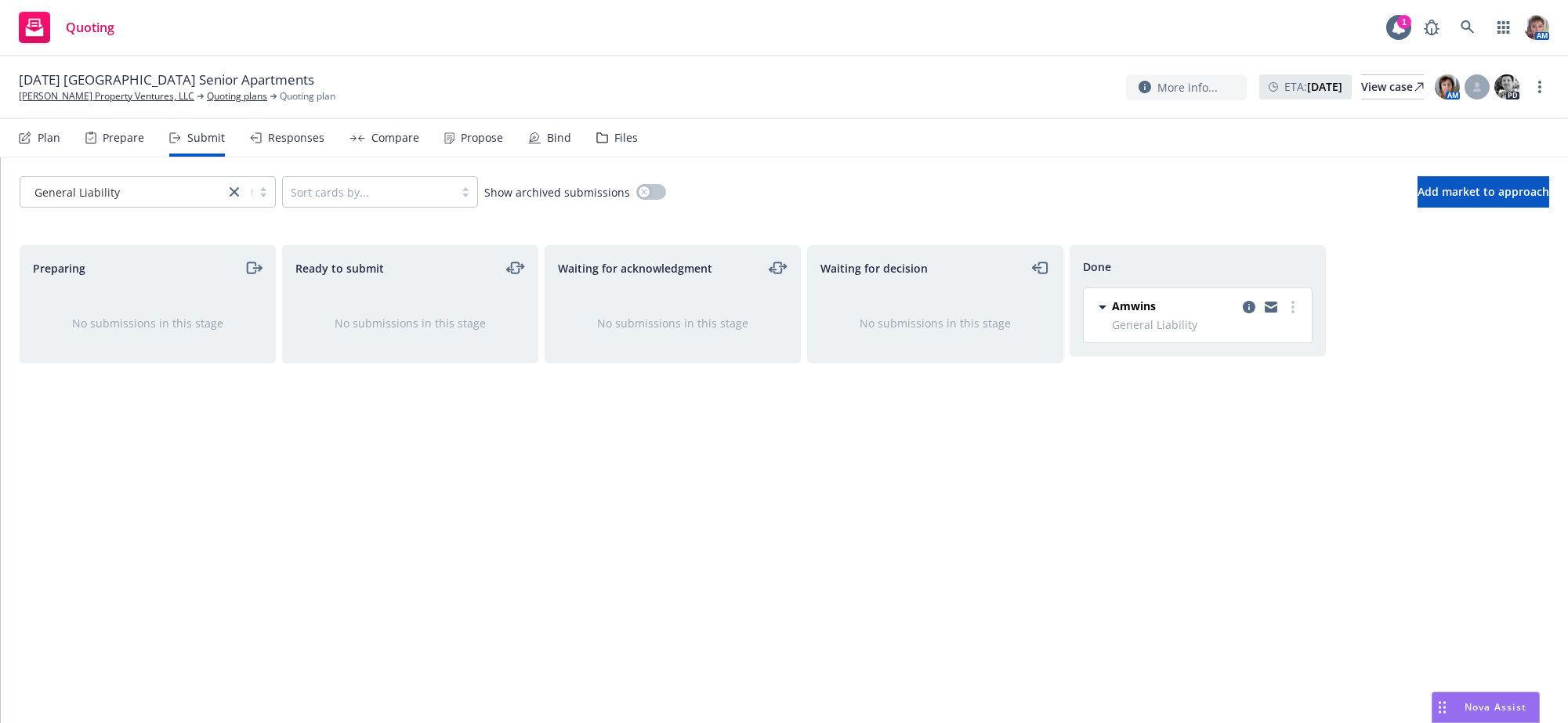
click at [629, 141] on div "Files" at bounding box center [618, 138] width 42 height 38
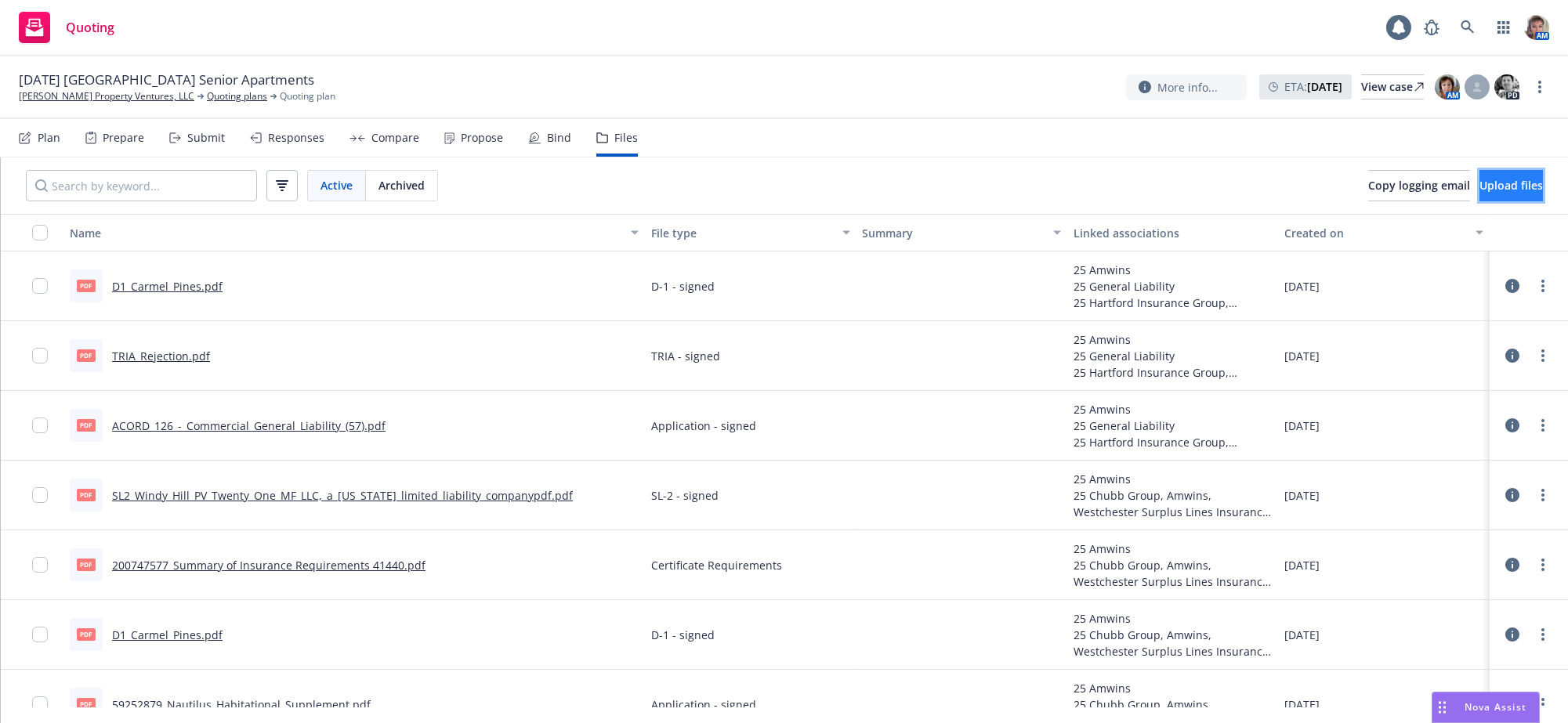
click at [1480, 201] on button "Upload files" at bounding box center [1511, 185] width 63 height 31
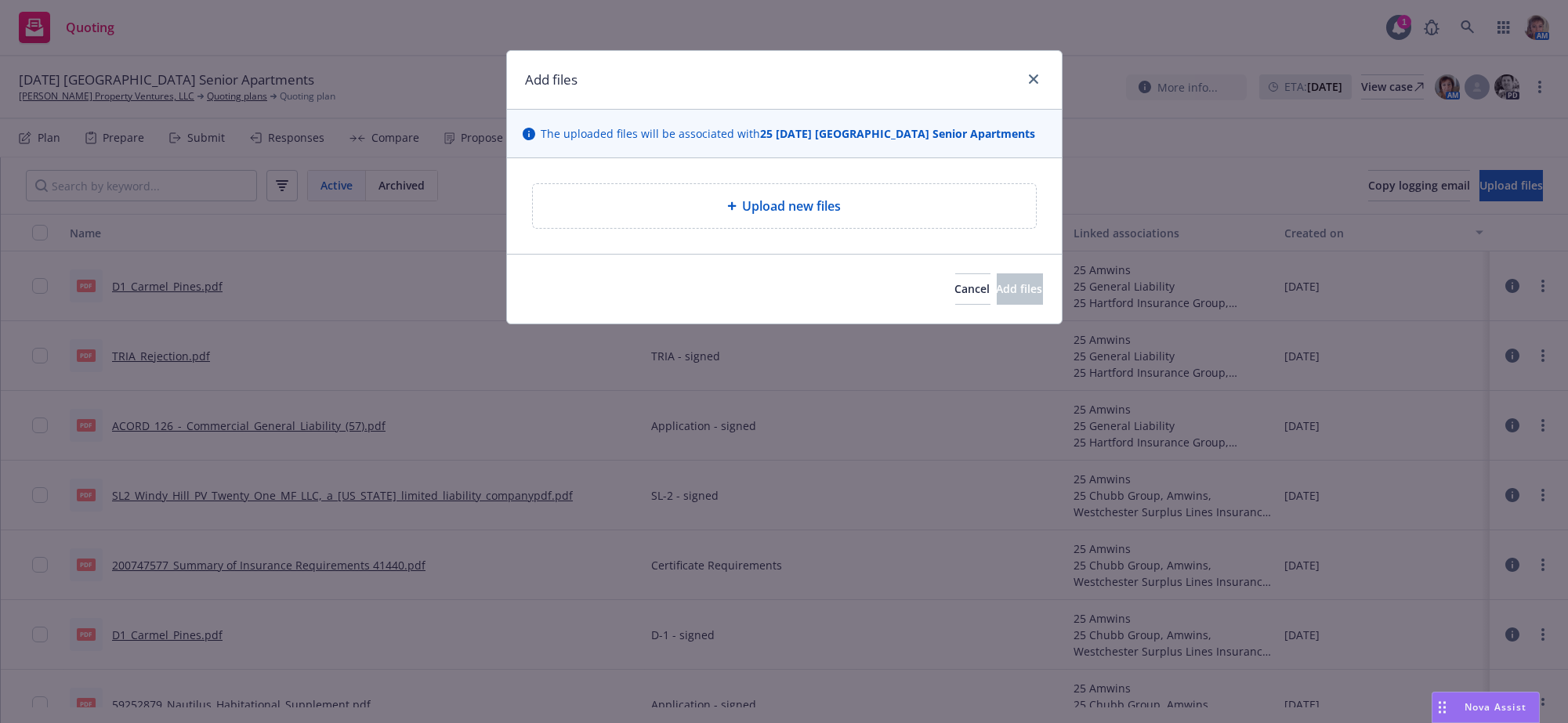
type textarea "x"
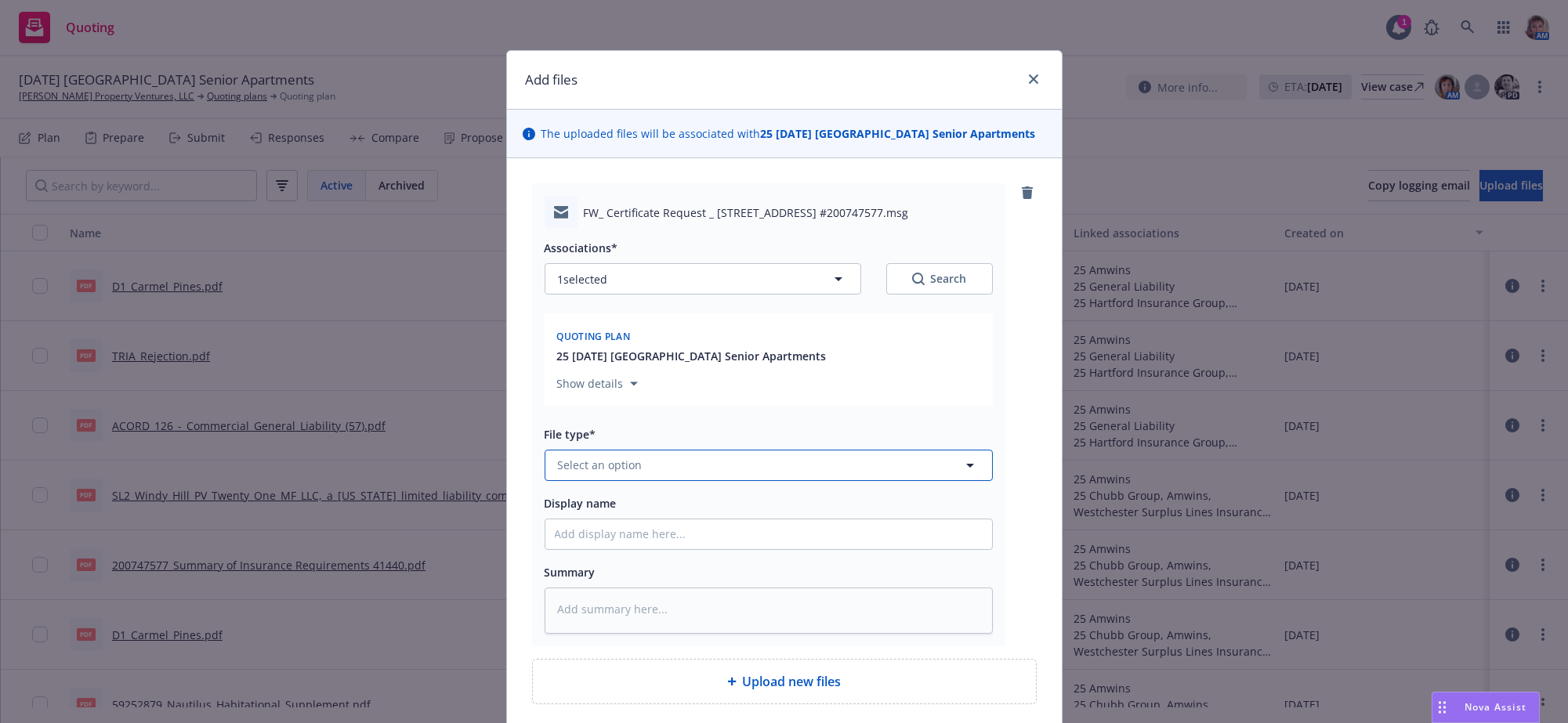
click at [744, 481] on button "Select an option" at bounding box center [769, 465] width 448 height 31
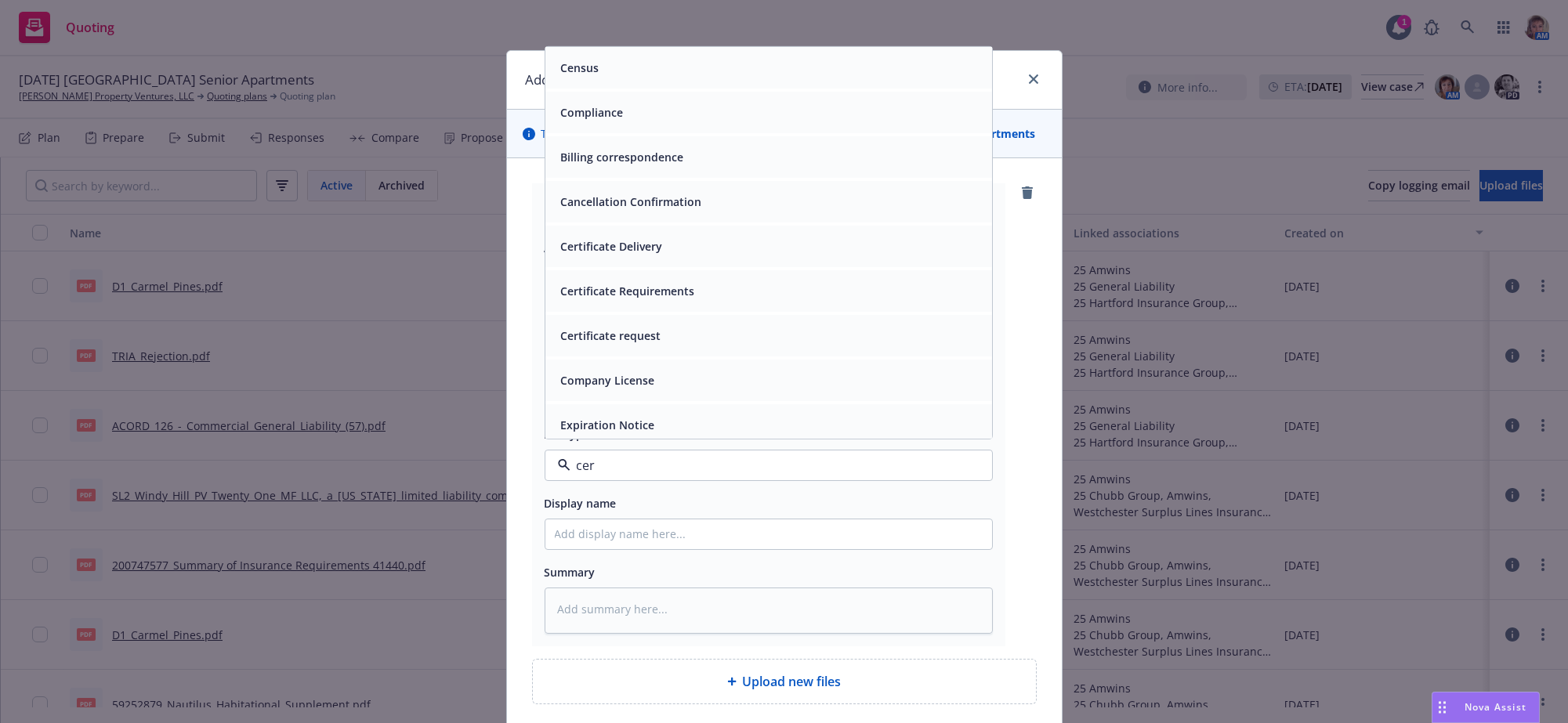
type input "cert"
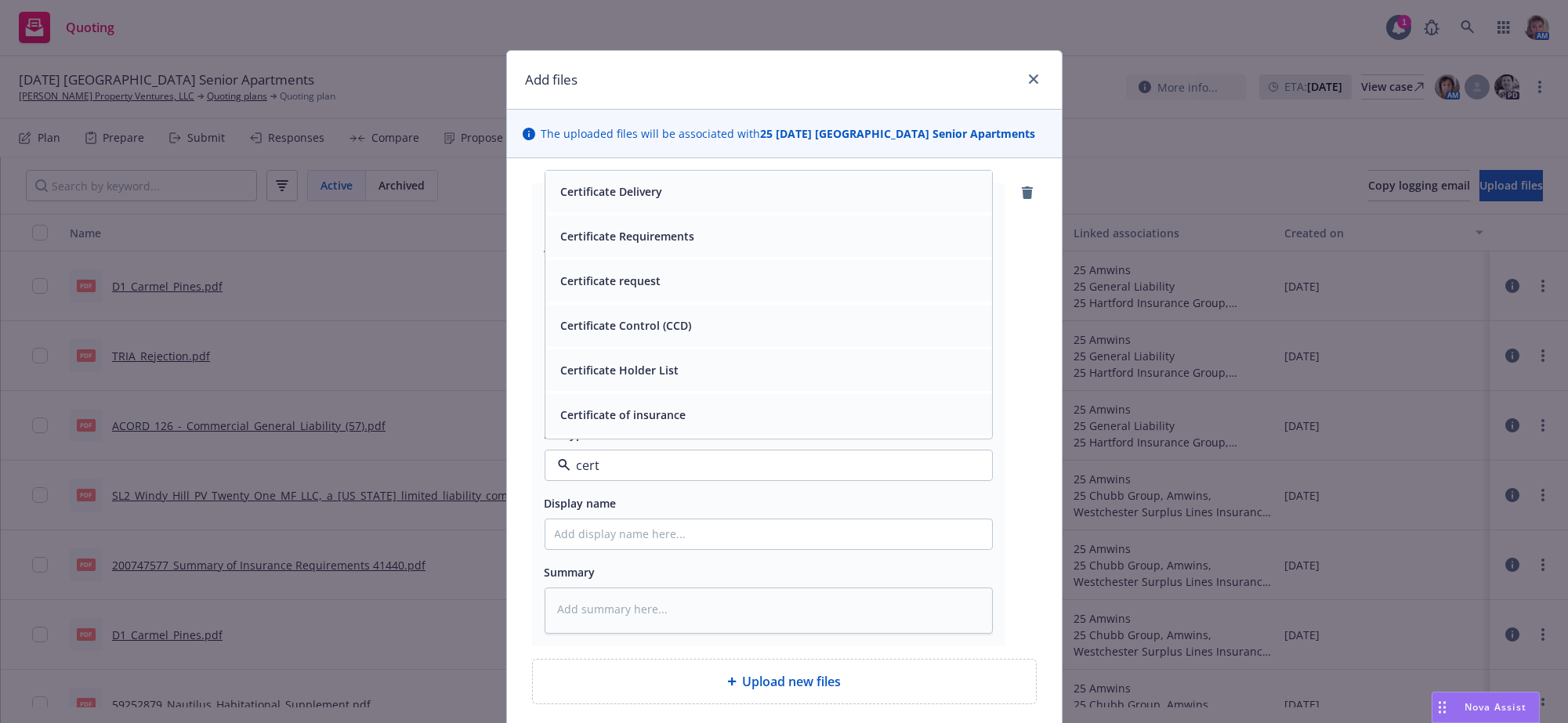
click at [718, 257] on div "Certificate Requirements" at bounding box center [769, 236] width 446 height 42
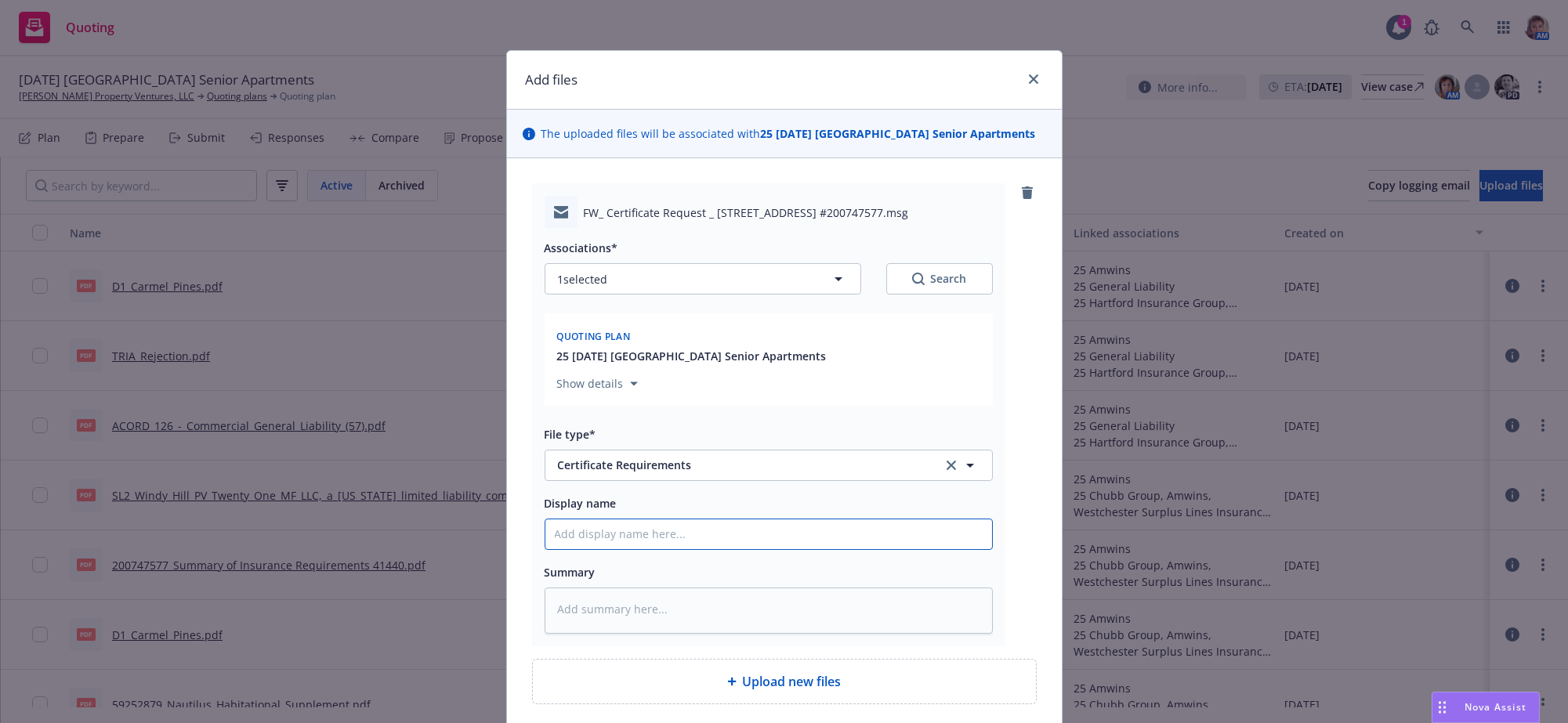
click at [688, 549] on input "Display name" at bounding box center [769, 533] width 446 height 29
type textarea "x"
type input "C"
type textarea "x"
type input "Ce"
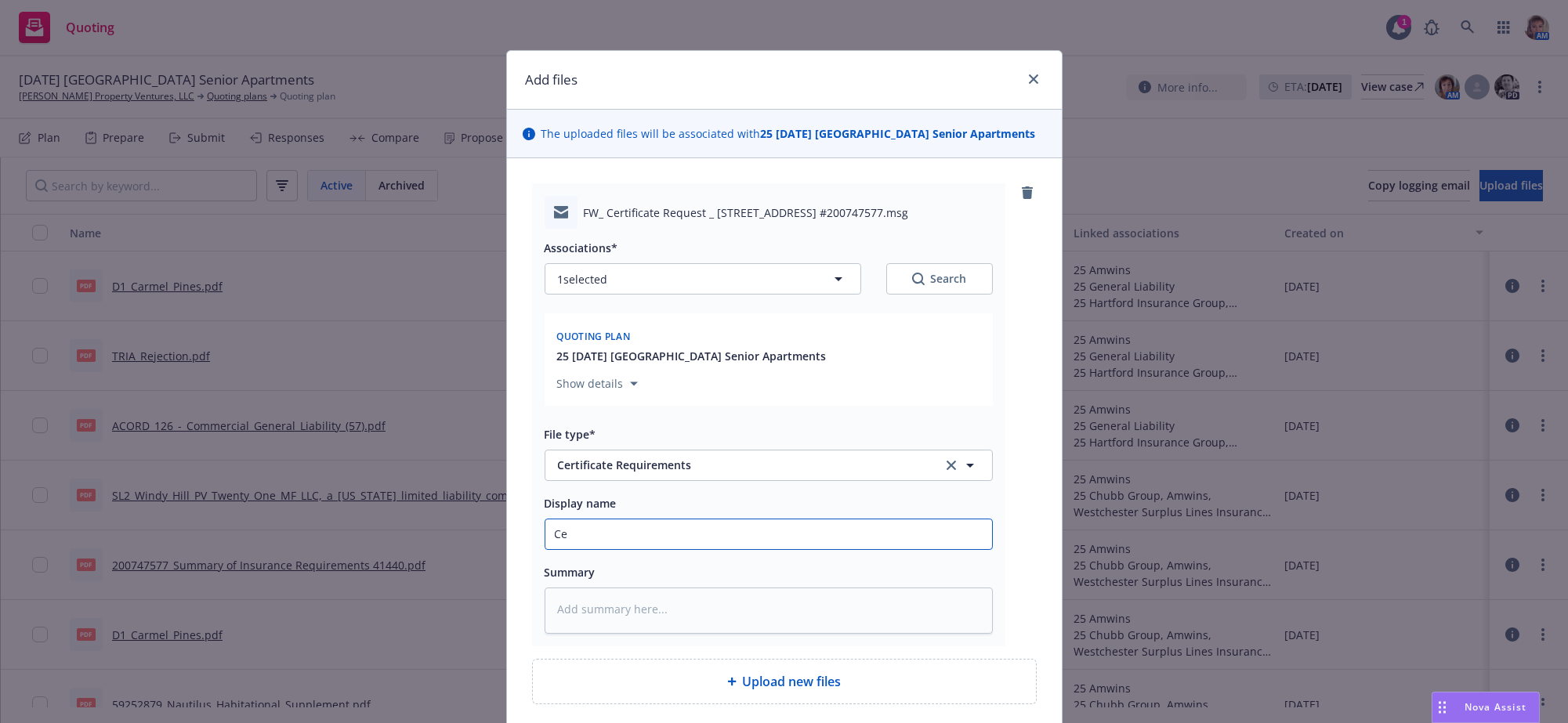
type textarea "x"
type input "Cer"
type textarea "x"
type input "Cert"
type textarea "x"
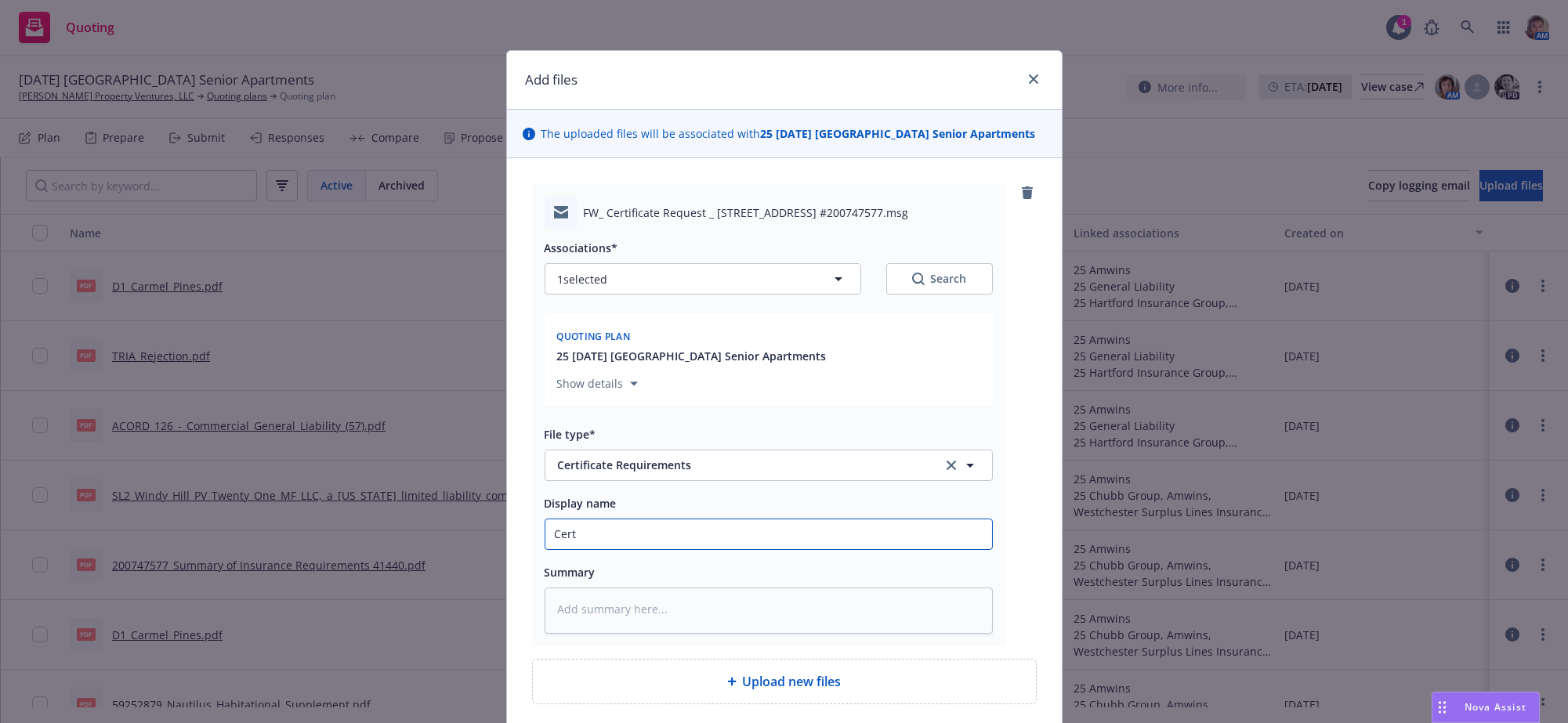
type input "Cert"
type textarea "x"
type input "Cert R"
type textarea "x"
type input "Cert Re"
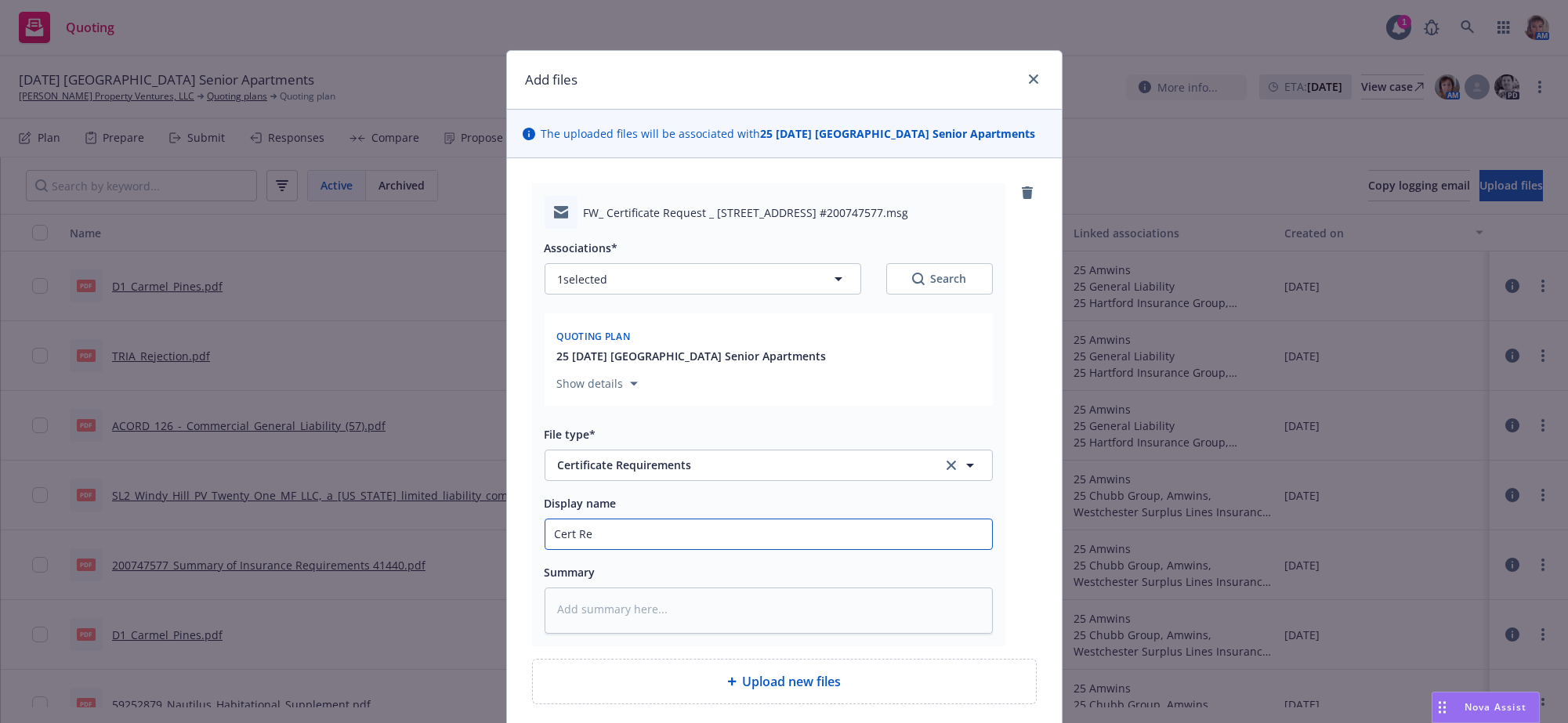
type textarea "x"
type input "Cert Req"
type textarea "x"
type input "Cert Requi"
type textarea "x"
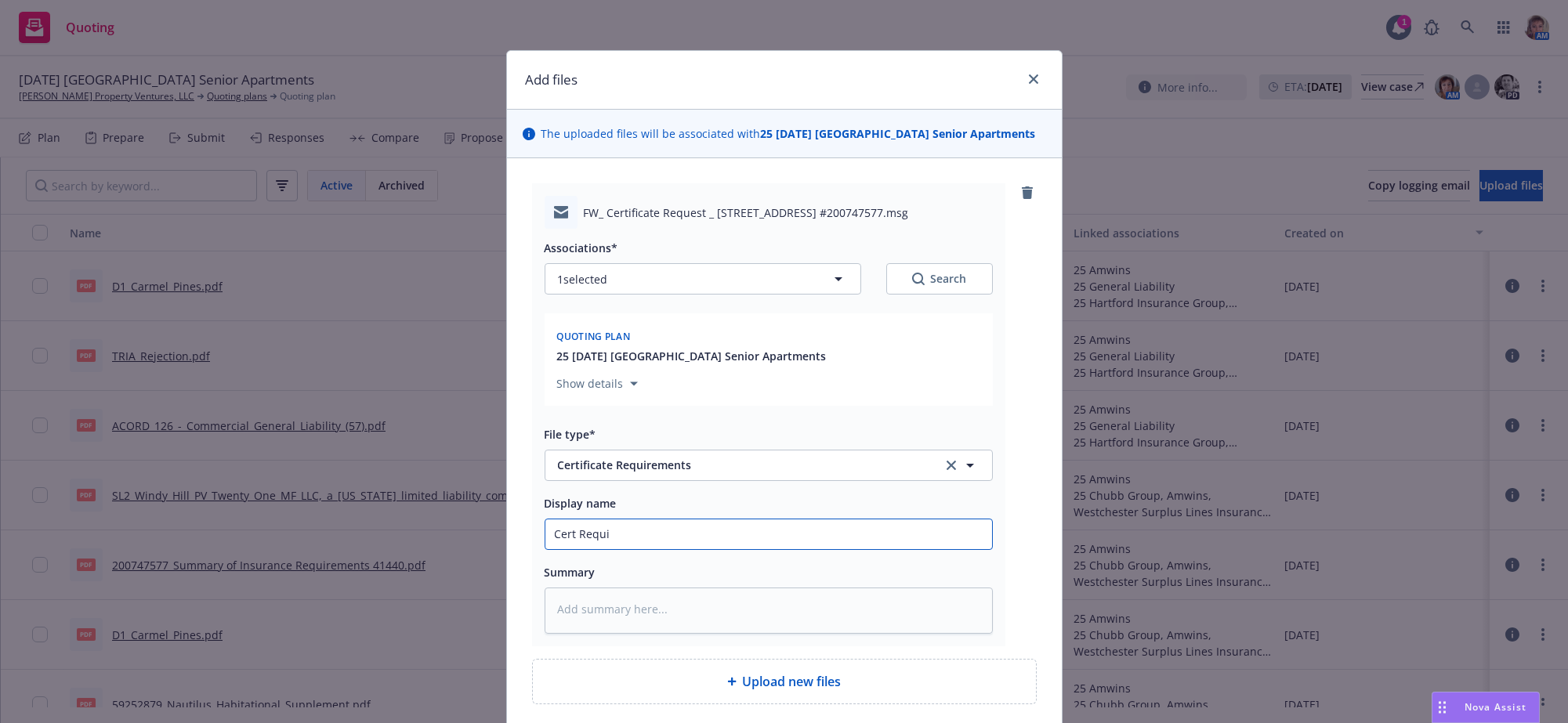
type input "Cert Requir"
type textarea "x"
type input "Cert Require"
type textarea "x"
type input "Cert Requirem"
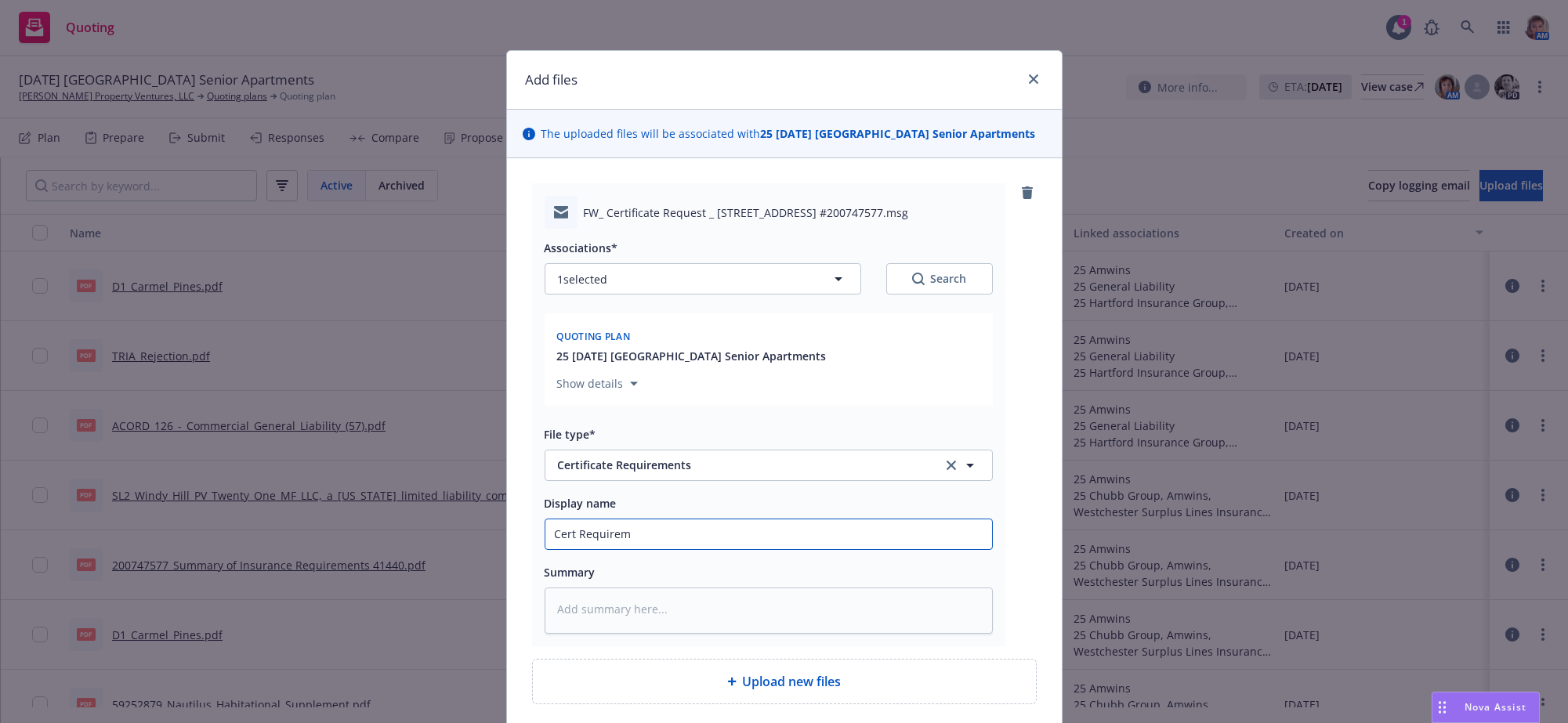
type textarea "x"
type input "Cert Requireme"
type textarea "x"
type input "Cert Requiremen"
type textarea "x"
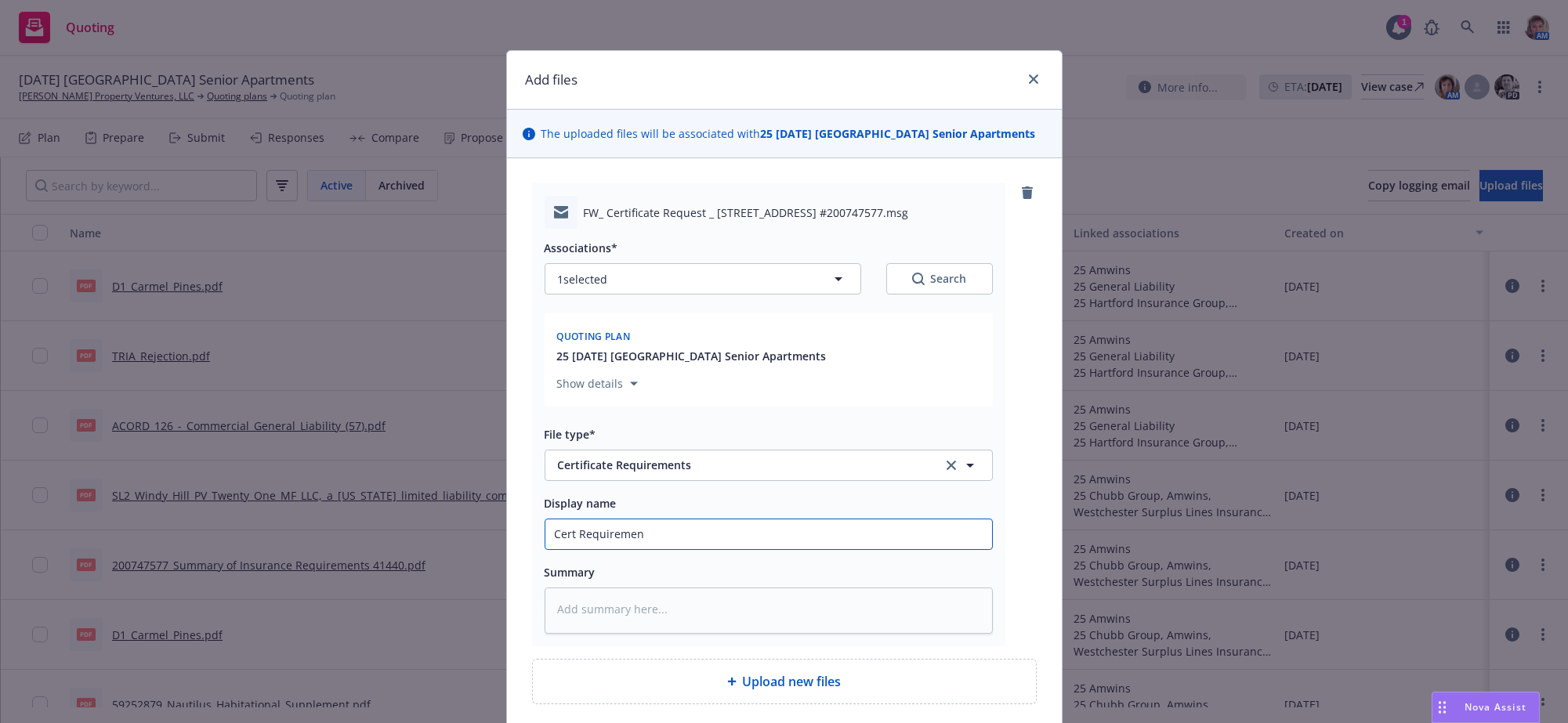
type input "Cert Requirement"
type textarea "x"
type input "Cert Requirements"
type textarea "x"
type input "Cert Requirements f"
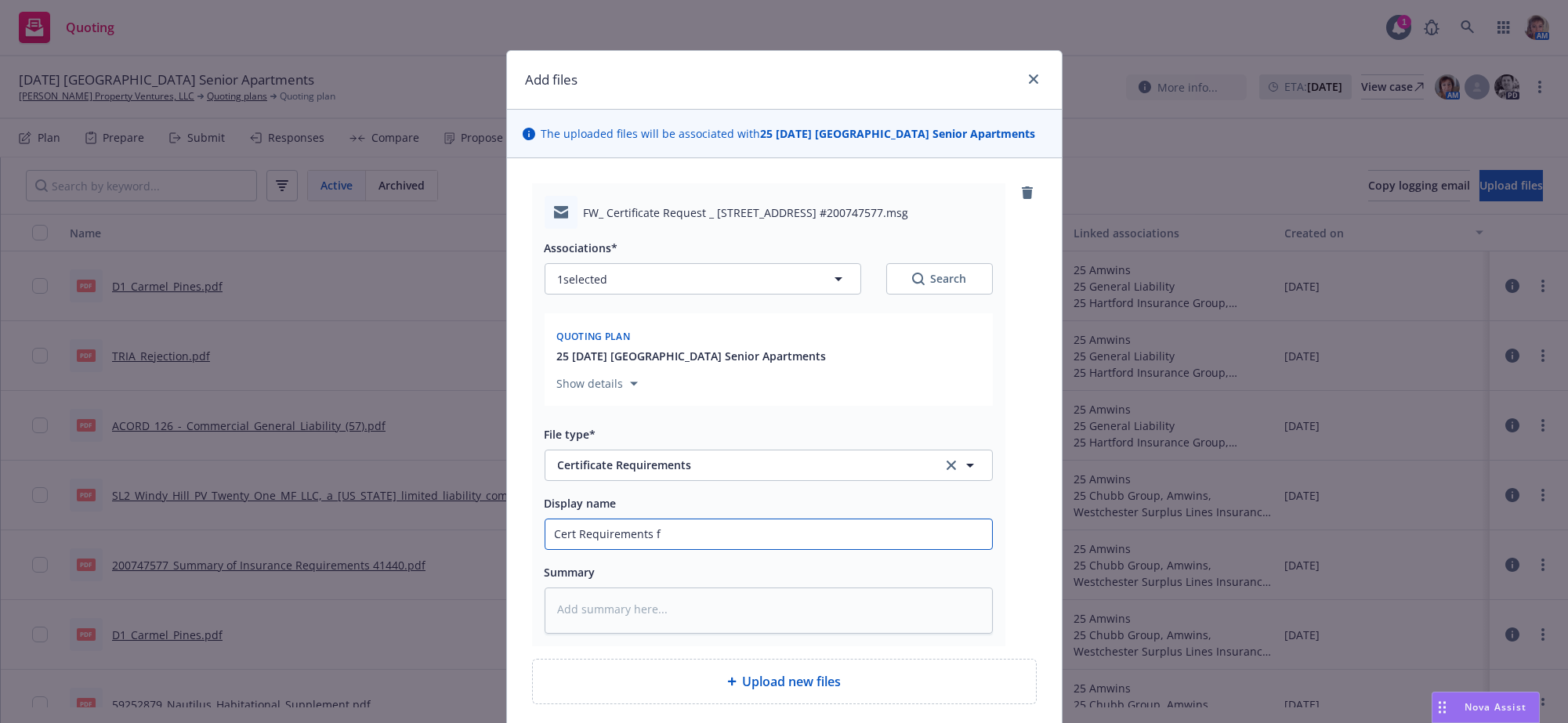
type textarea "x"
type input "Cert Requirements fr"
type textarea "x"
type input "Cert Requirements fro"
type textarea "x"
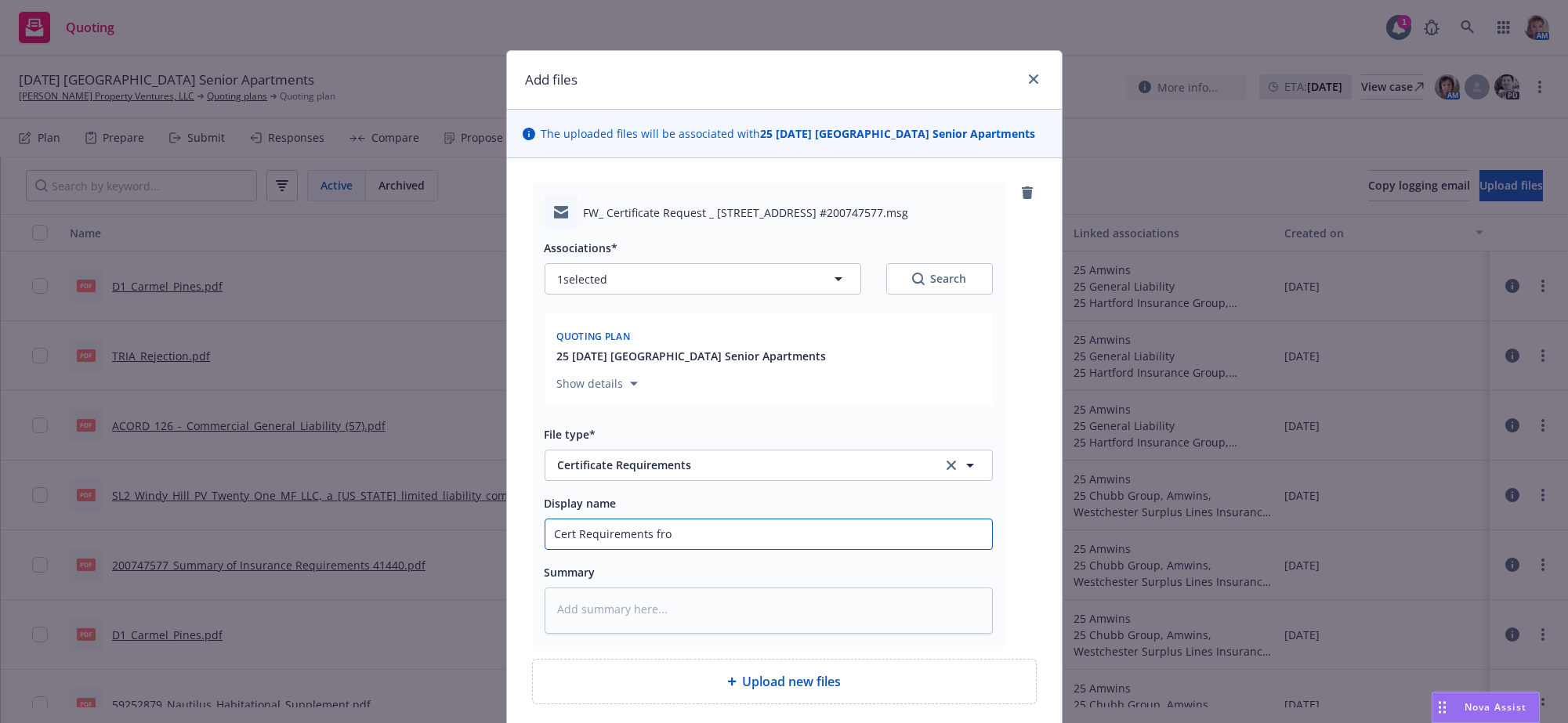
type input "Cert Requirements from"
type textarea "x"
type input "Cert Requirements from"
type textarea "x"
type input "Cert Requirements from E"
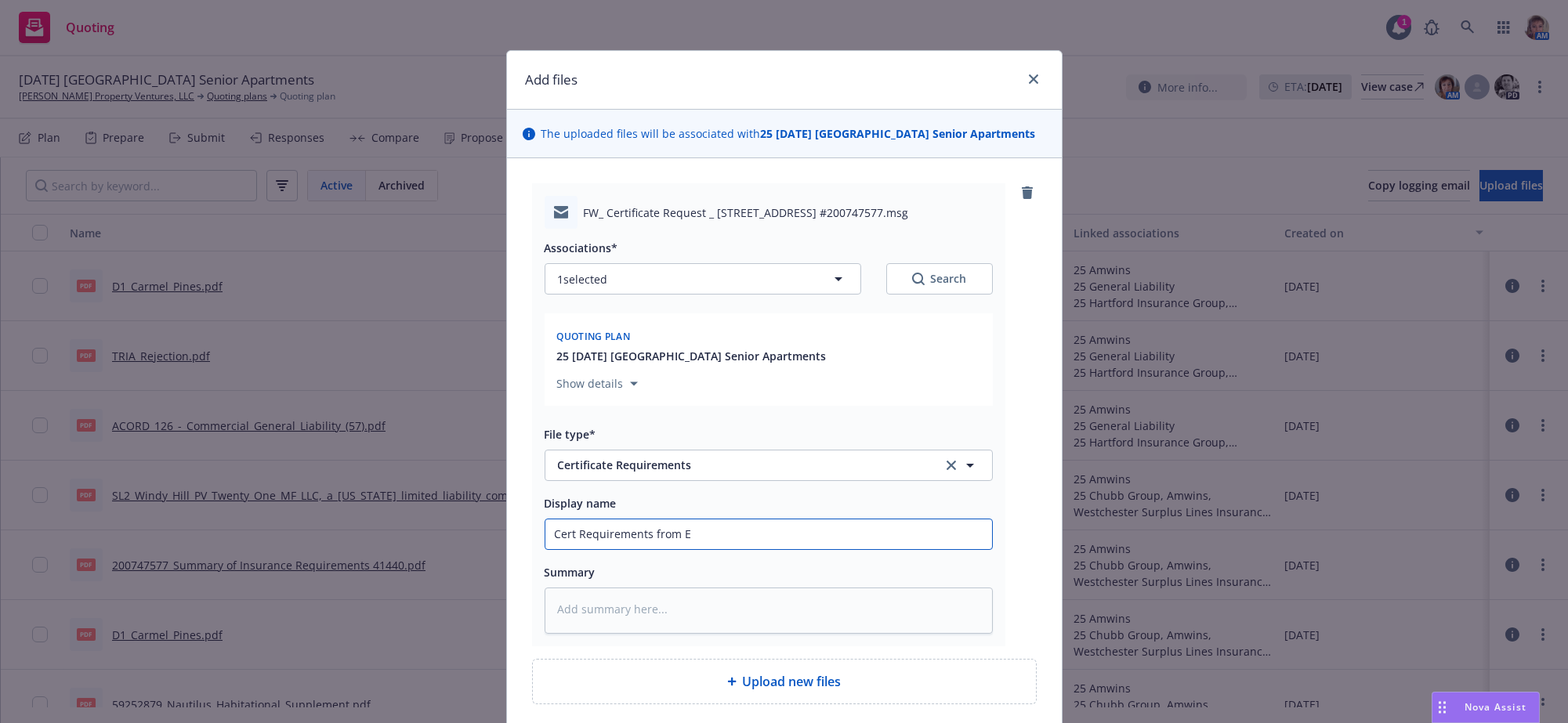
type textarea "x"
type input "Cert Requirements from Es"
type textarea "x"
type input "Cert Requirements from Esc"
type textarea "x"
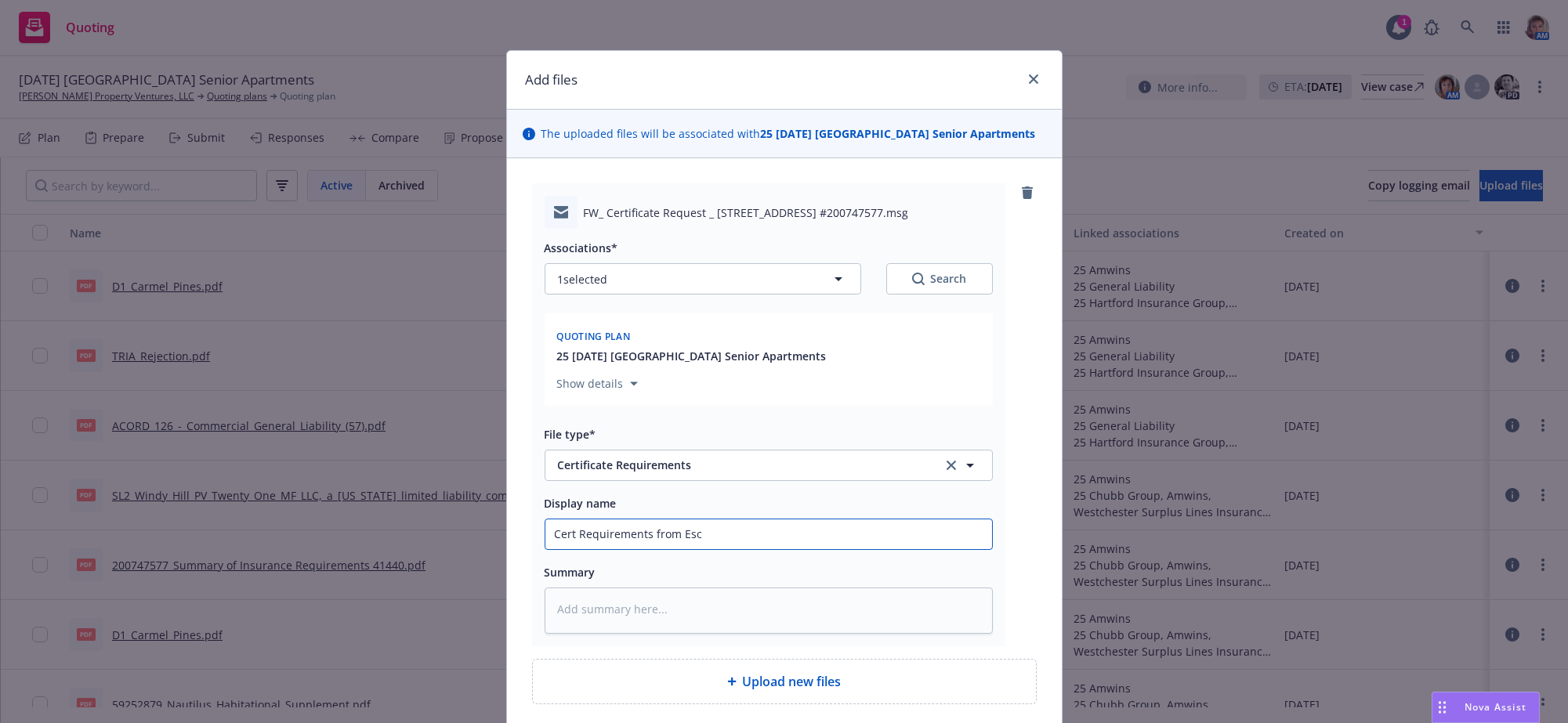
type input "Cert Requirements from Escr"
type textarea "x"
type input "Cert Requirements from Escrow"
type textarea "x"
type input "Cert Requirements from Escrow"
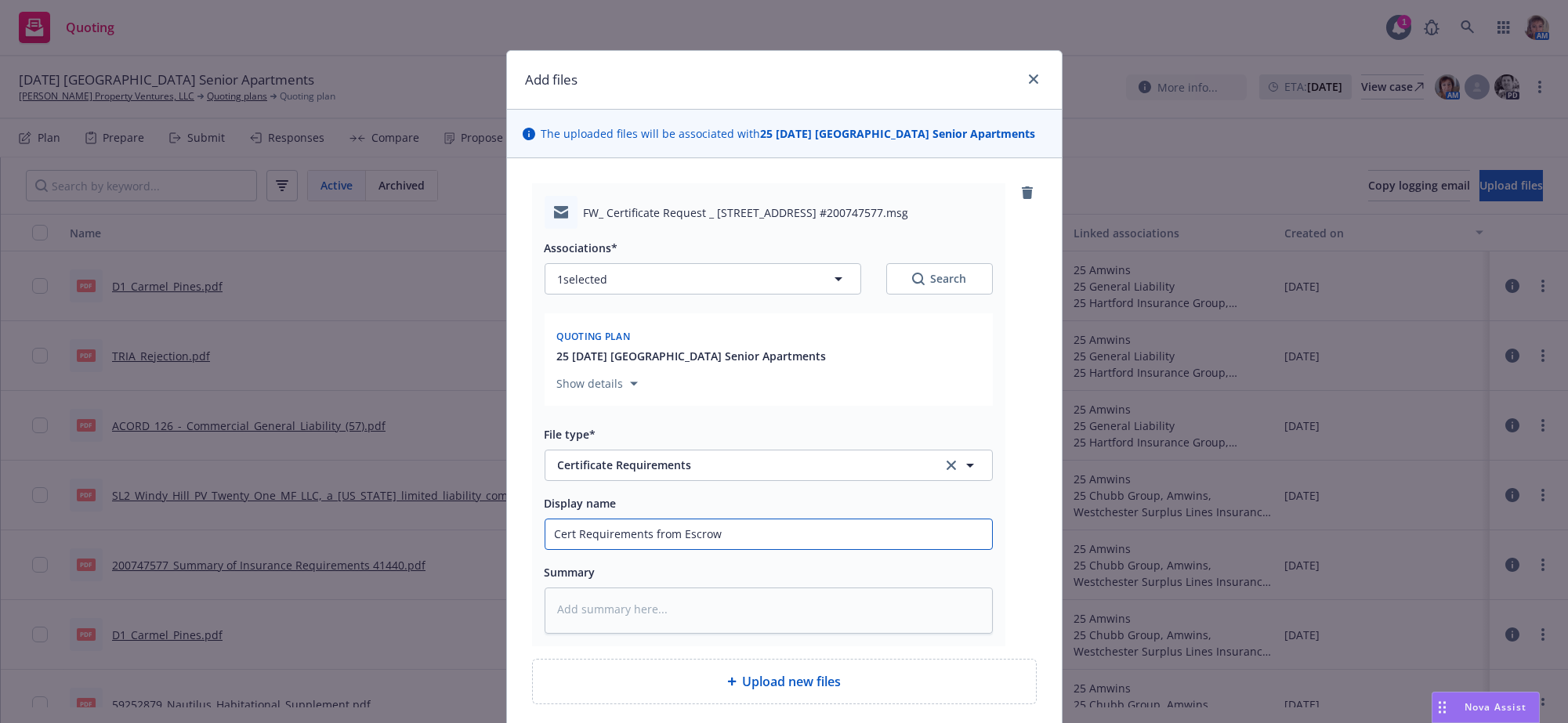
type textarea "x"
type input "Cert Requirements from Escrow f"
type textarea "x"
type input "Cert Requirements from Escrow fo"
type textarea "x"
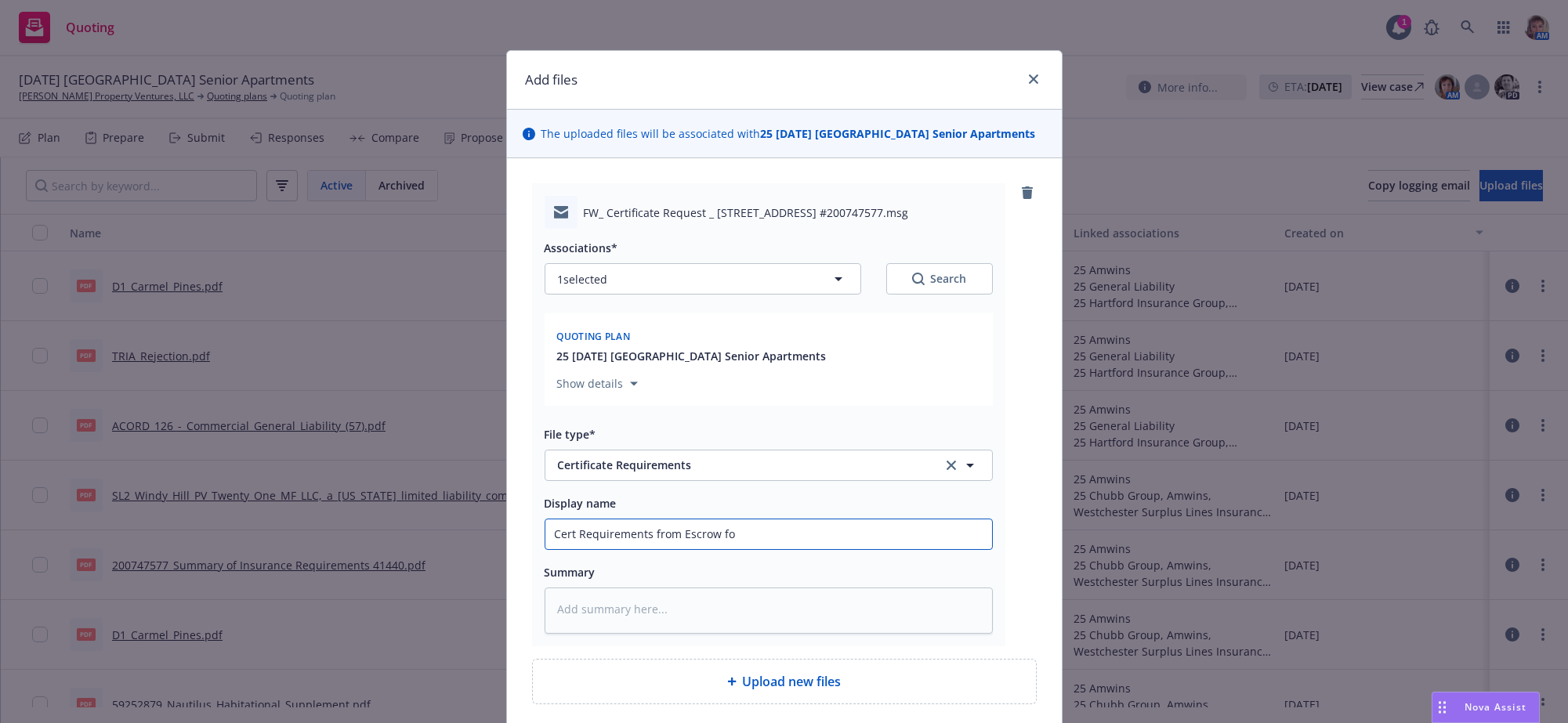
type input "Cert Requirements from Escrow for"
type textarea "x"
type input "Cert Requirements from Escrow for"
type textarea "x"
type input "Cert Requirements from Escrow for C"
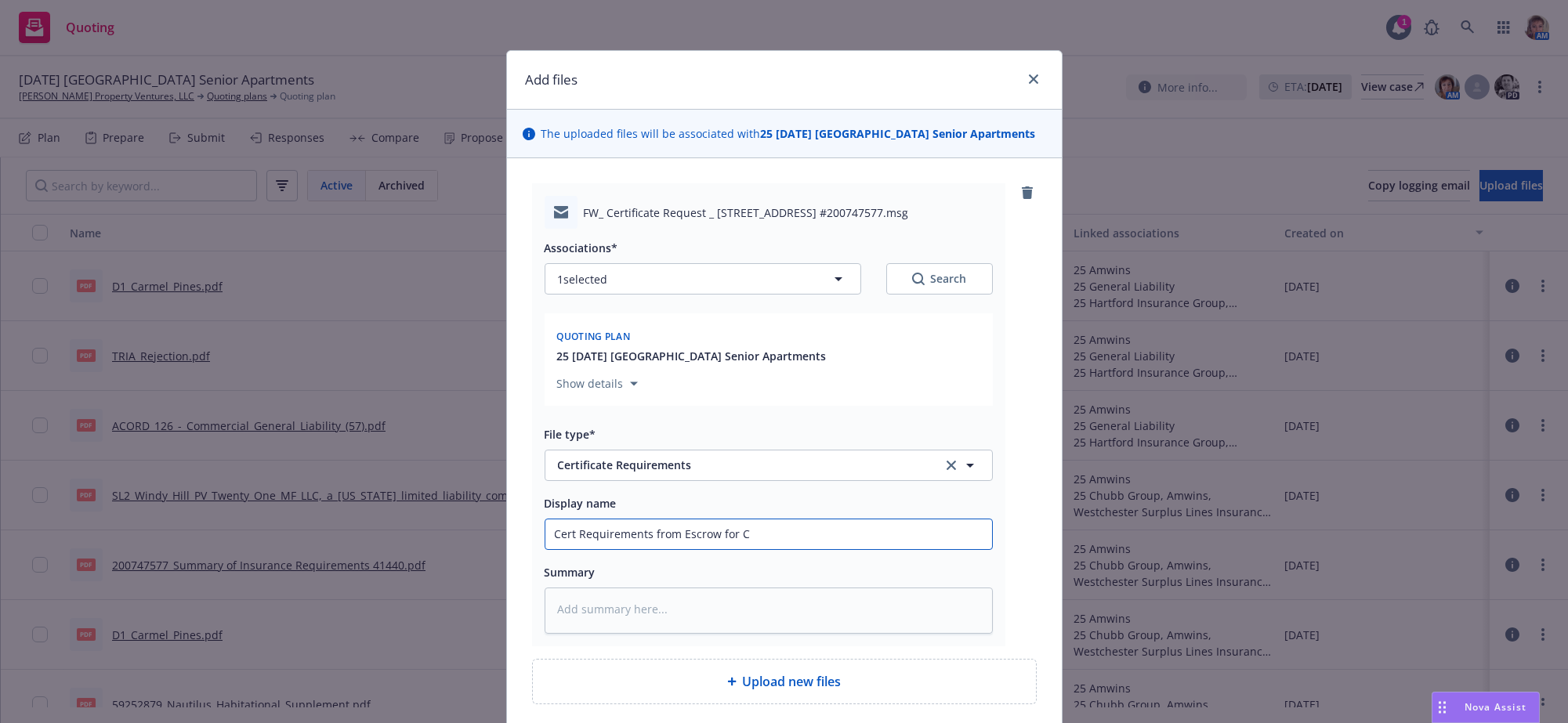
type textarea "x"
type input "Cert Requirements from Escrow for Ca"
type textarea "x"
type input "Cert Requirements from Escrow for Car"
type textarea "x"
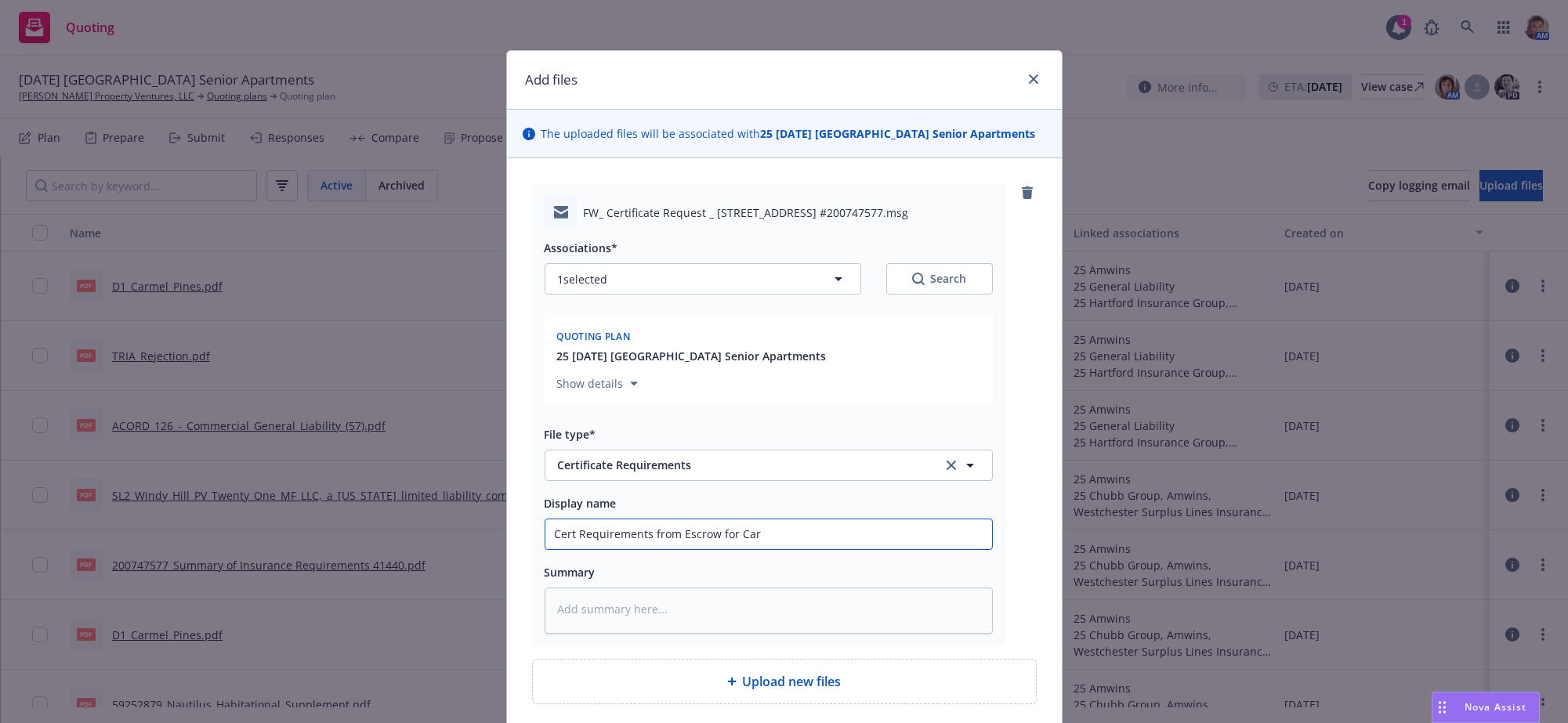
type input "Cert Requirements from Escrow for Carm"
type textarea "x"
type input "Cert Requirements from Escrow for Carme"
type textarea "x"
type input "Cert Requirements from Escrow for Carmel"
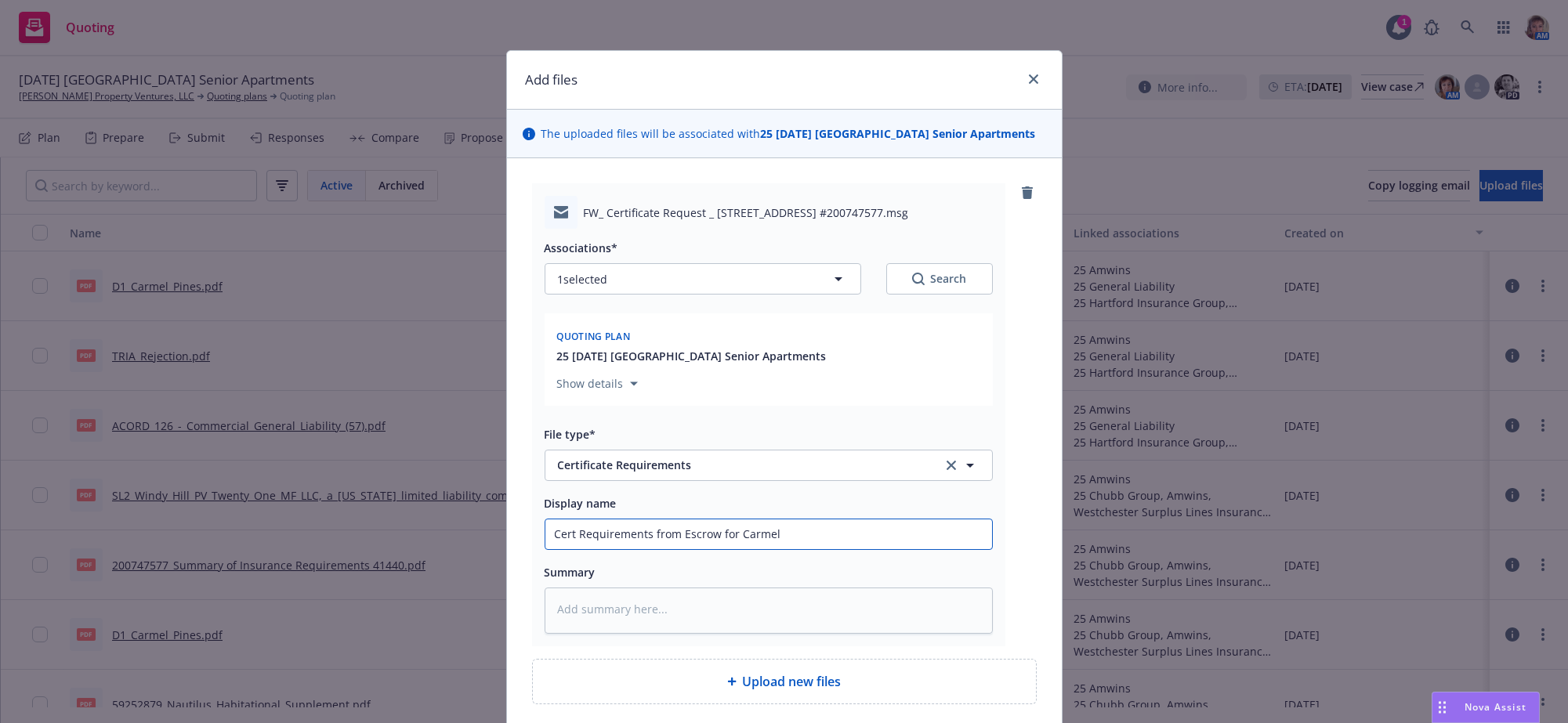
type textarea "x"
type input "Cert Requirements from Escrow for Carmel"
type textarea "x"
type input "Cert Requirements from Escrow for Carmel p"
type textarea "x"
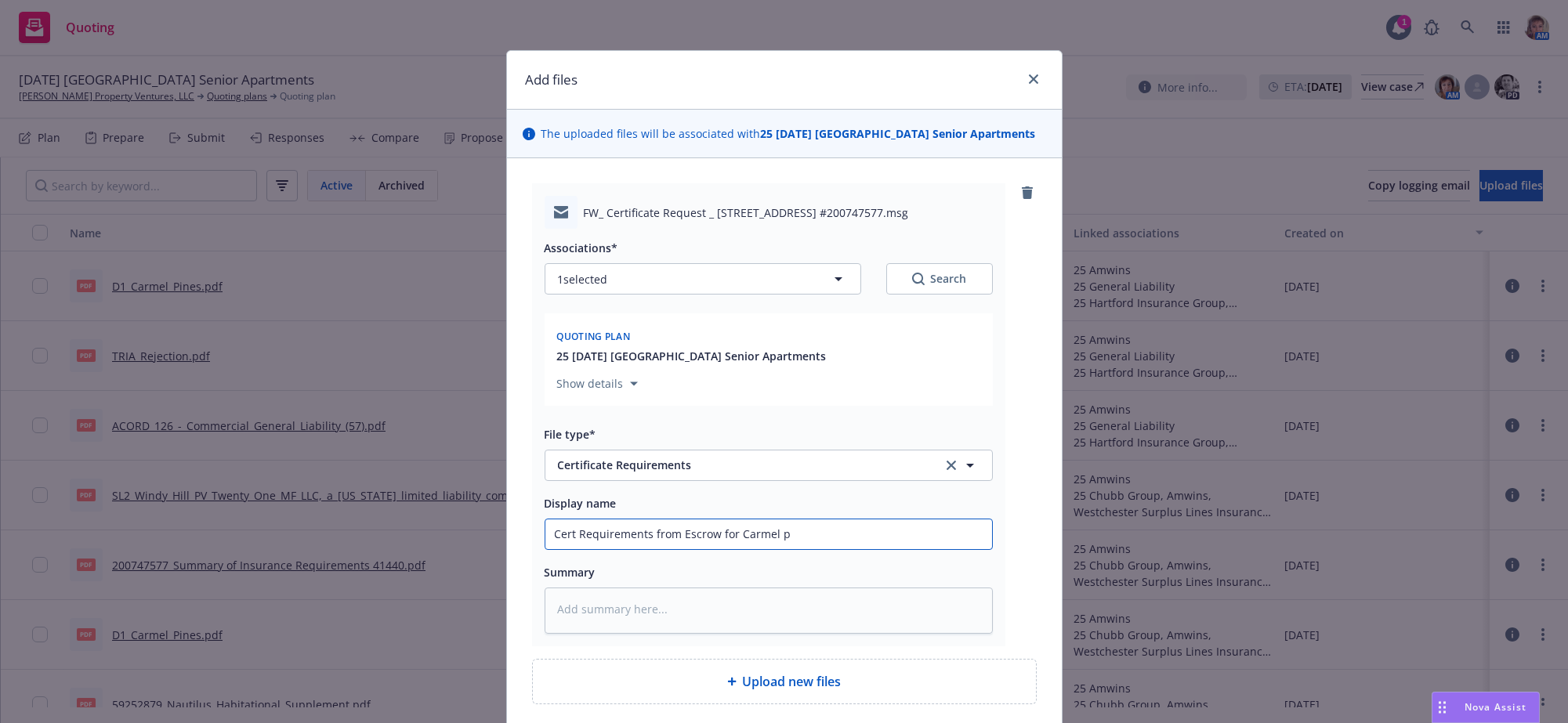
type input "Cert Requirements from Escrow for Carmel pi"
type textarea "x"
type input "Cert Requirements from Escrow for Carmel pin"
type textarea "x"
type input "Cert Requirements from Escrow for Carmel pine"
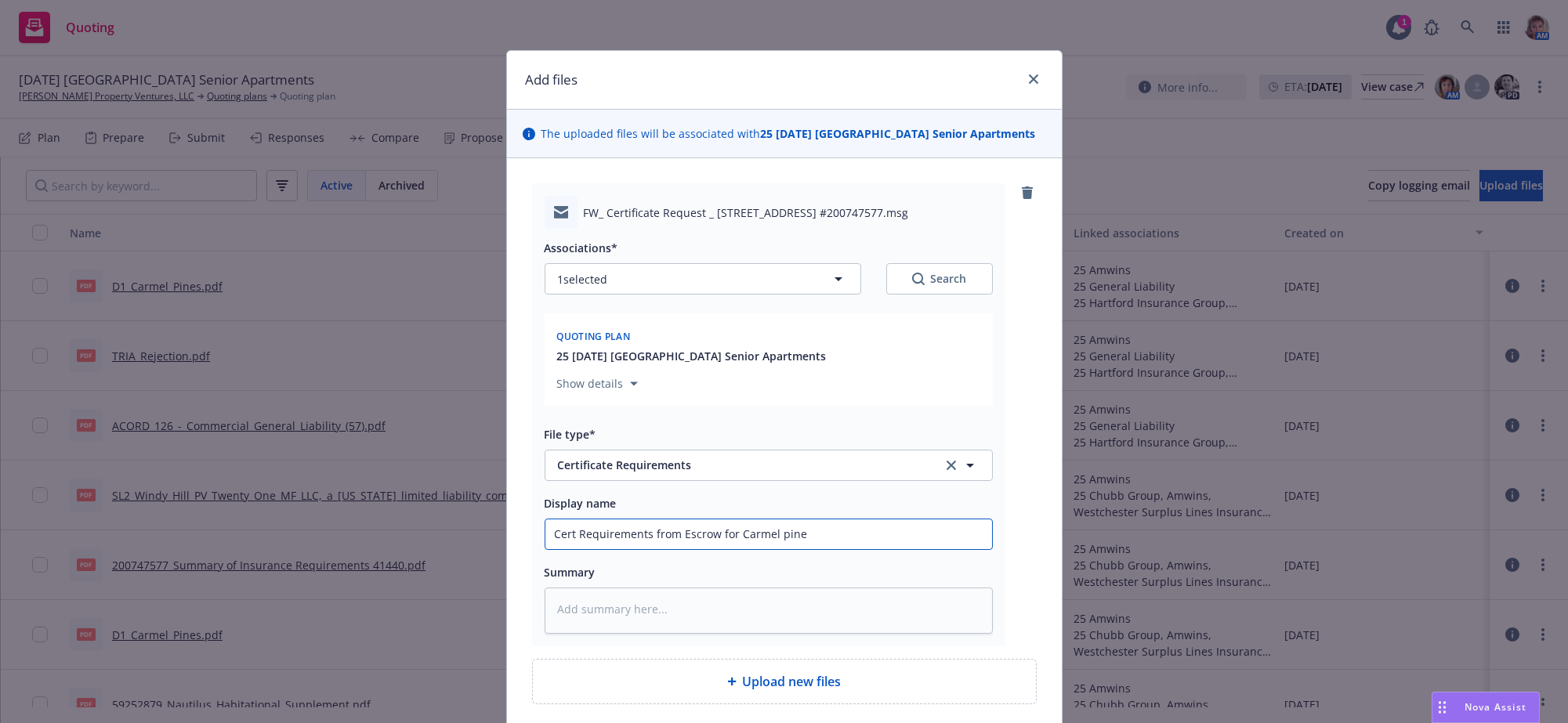
type textarea "x"
type input "Cert Requirements from Escrow for Carmel pines"
type textarea "x"
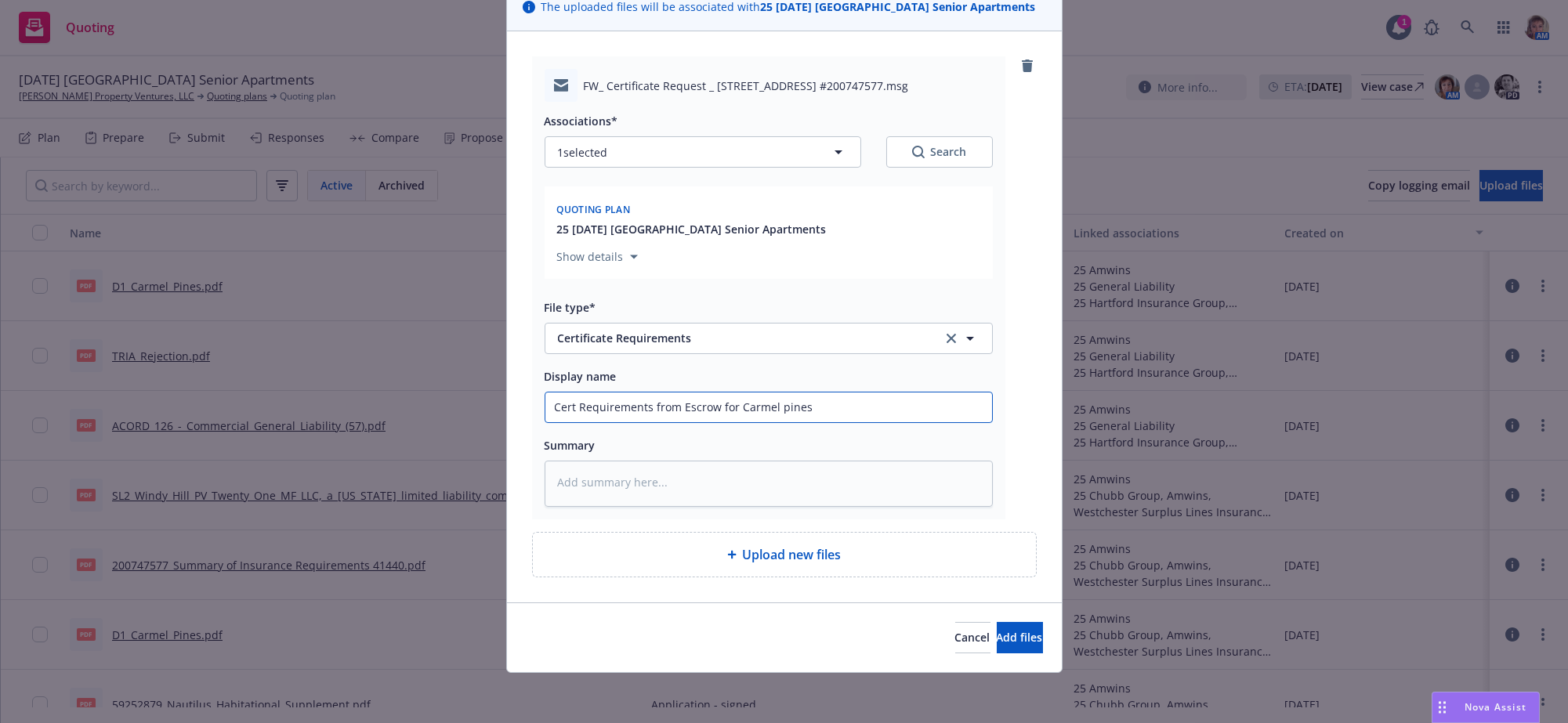
scroll to position [199, 0]
type input "Cert Requirements from Escrow for Carmel pines"
type textarea "x"
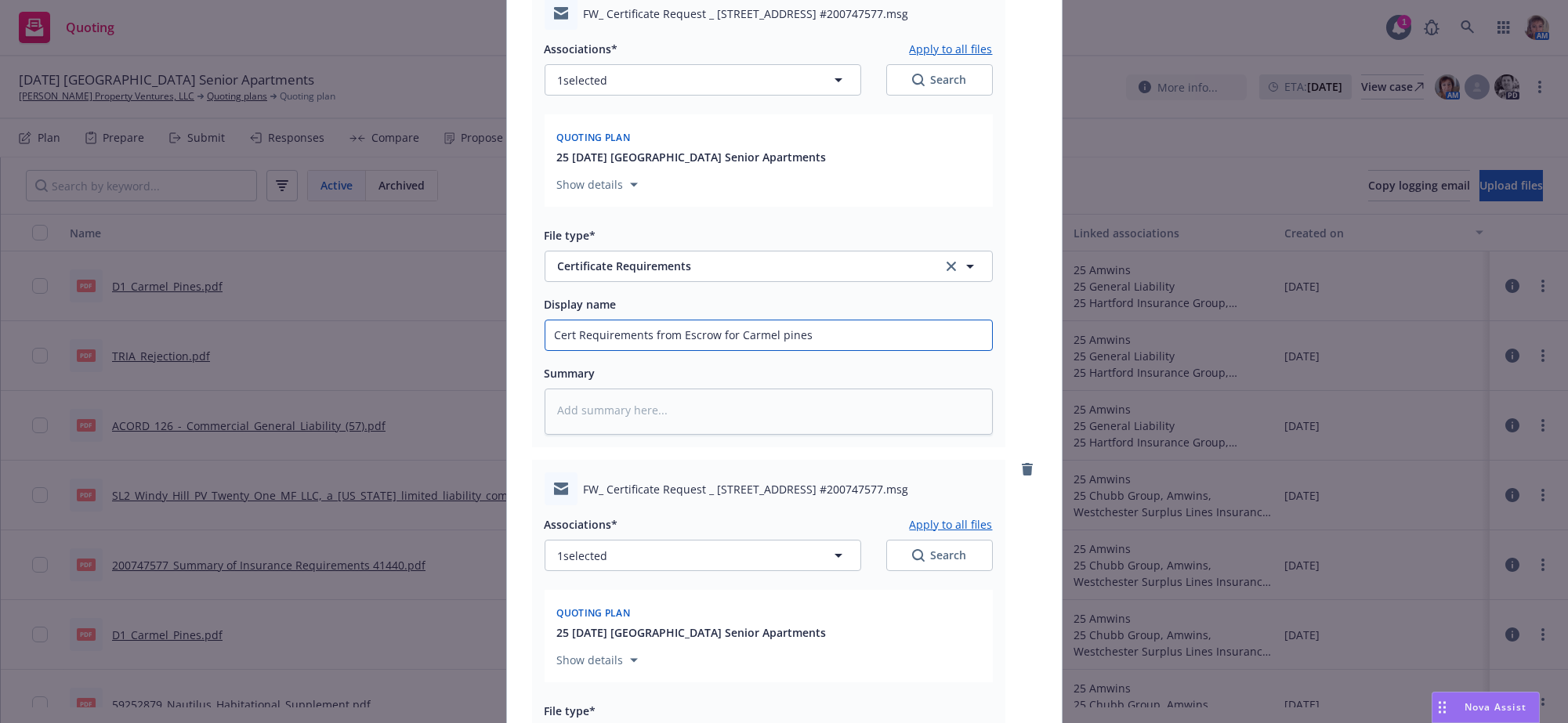
scroll to position [721, 0]
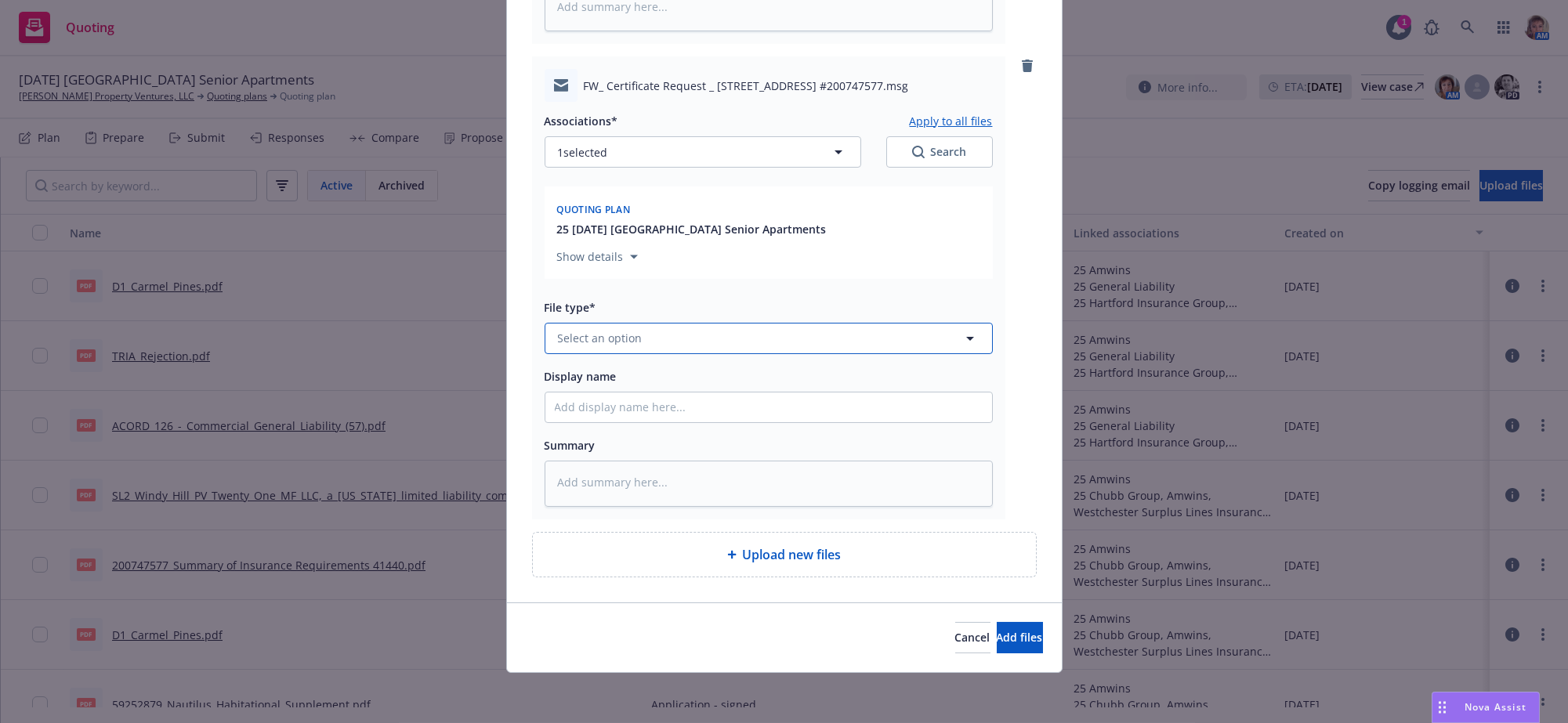
click at [573, 330] on span "Select an option" at bounding box center [601, 337] width 85 height 16
type input "e"
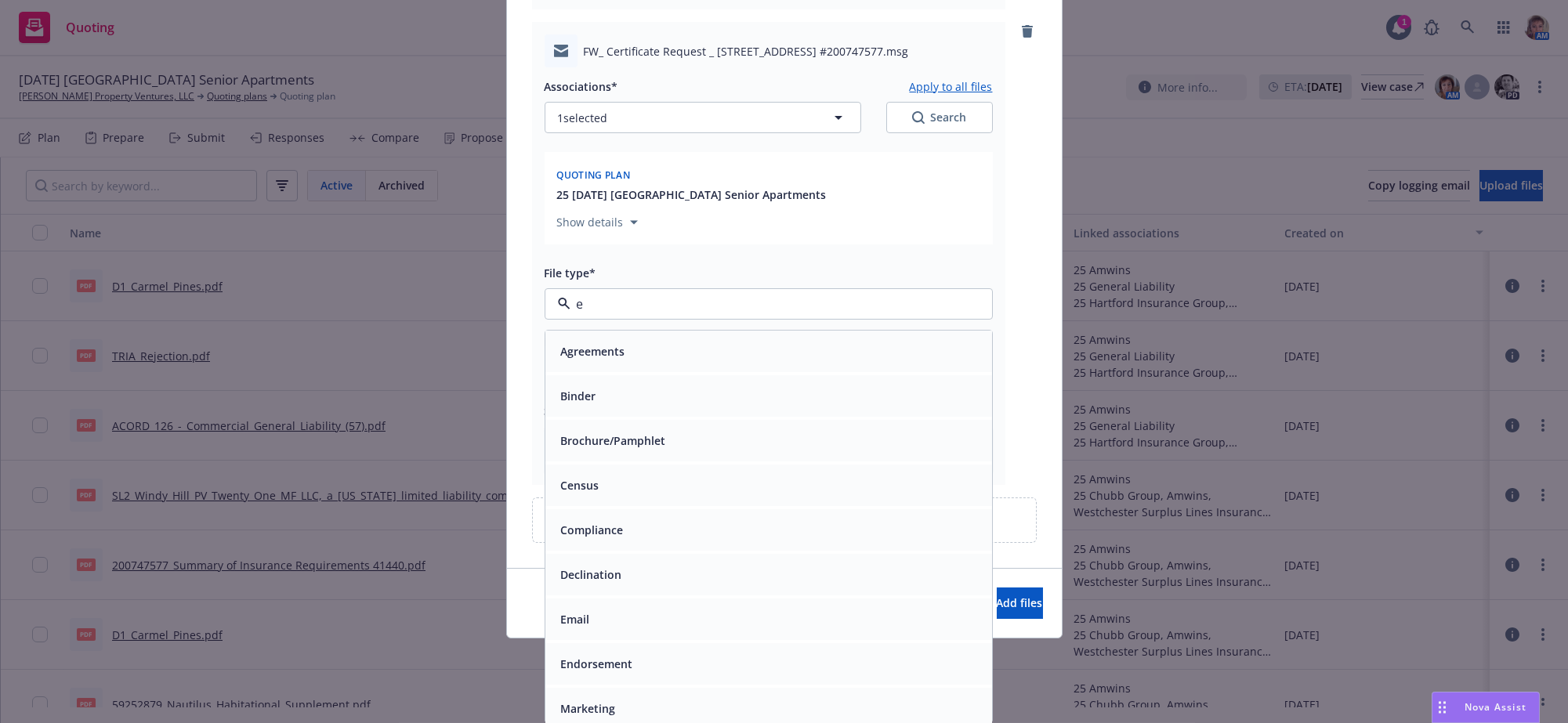
click at [649, 628] on div "Email" at bounding box center [769, 619] width 428 height 23
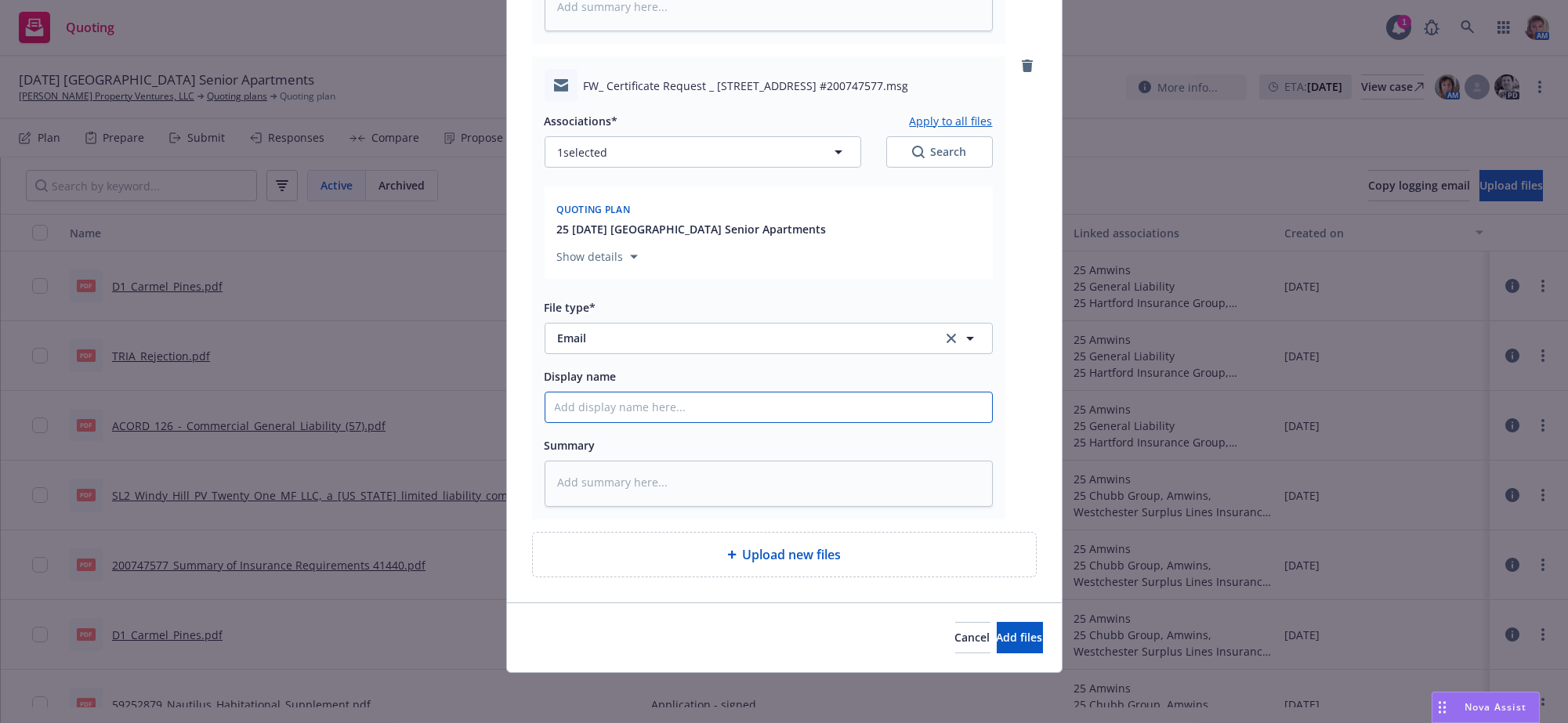
type textarea "x"
type input "E"
type textarea "x"
type input "Er"
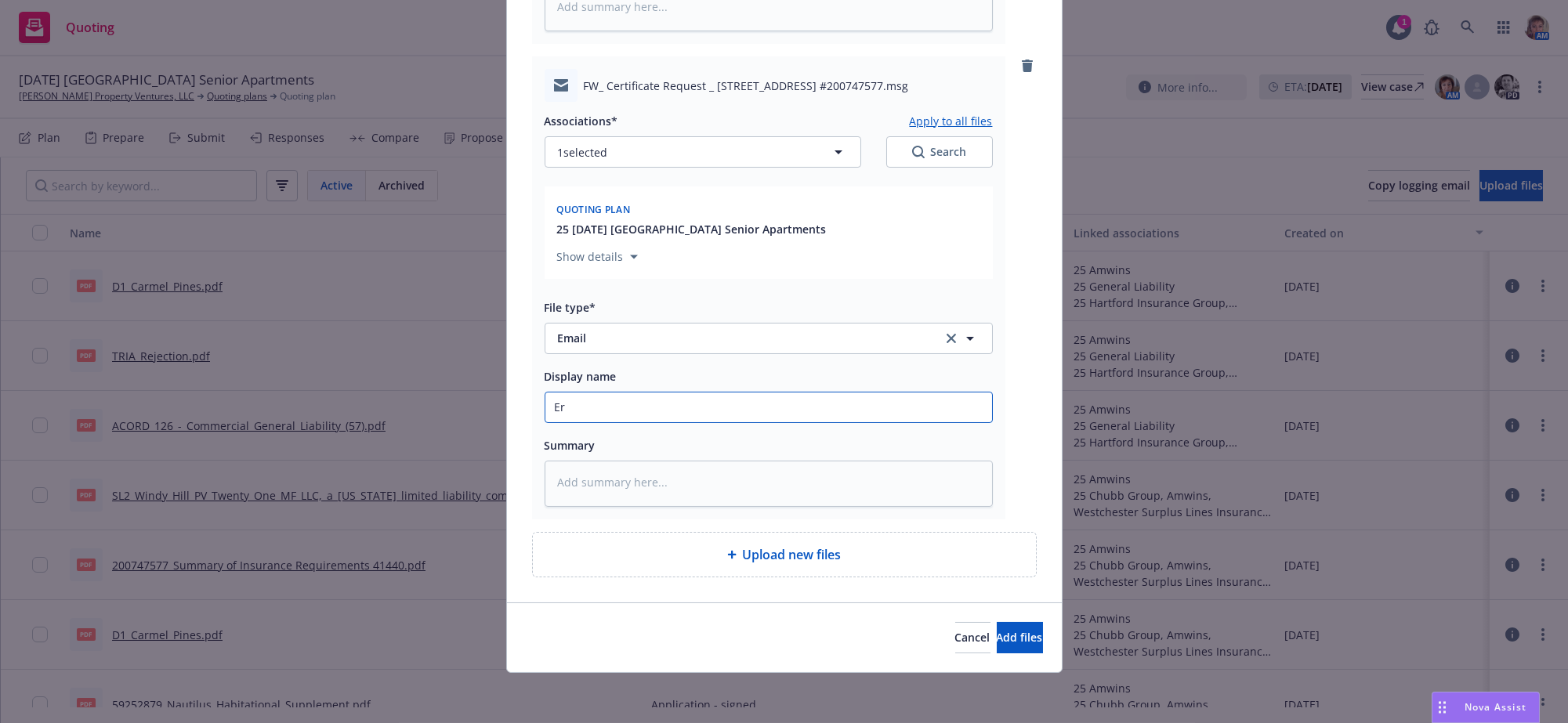
type textarea "x"
type input "Eri"
type textarea "x"
type input "Eric"
type textarea "x"
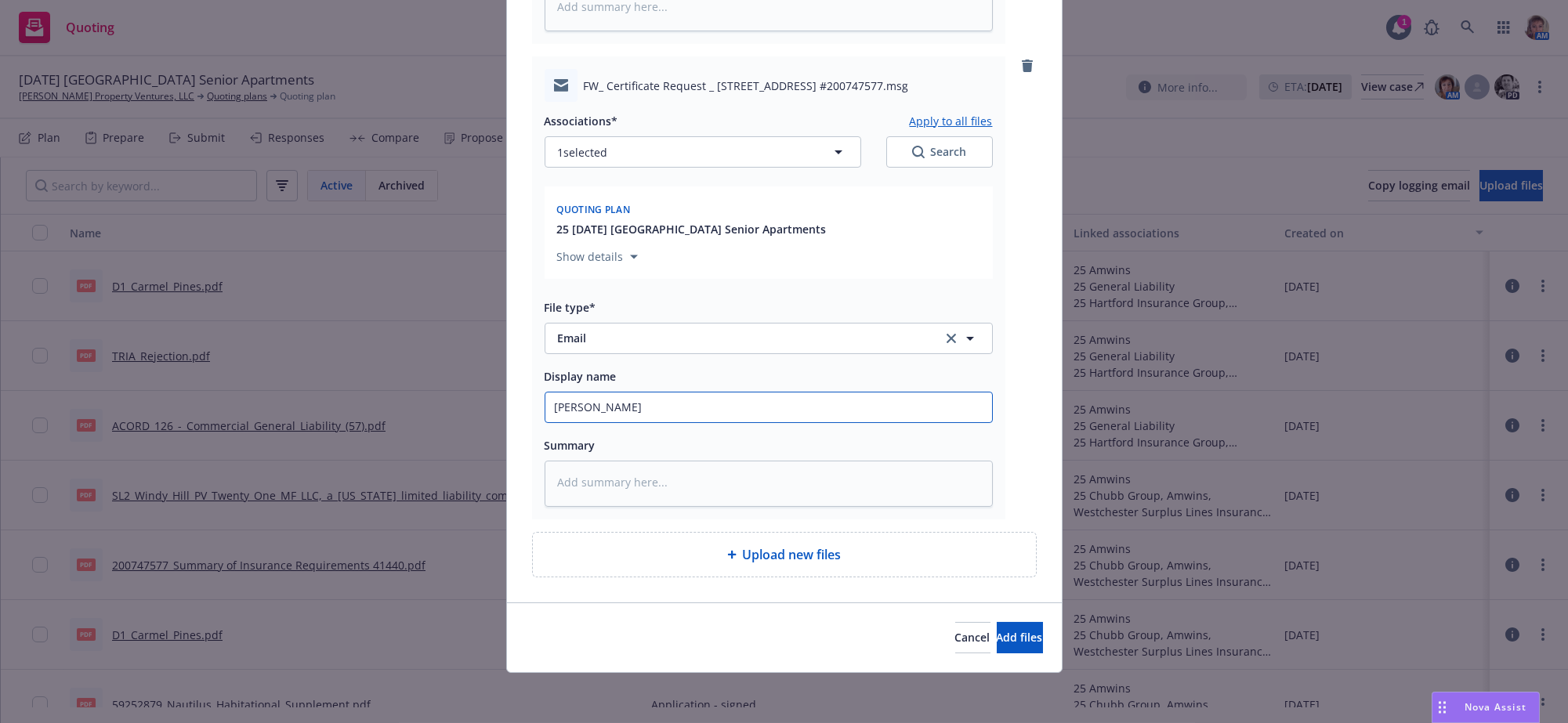
type input "Eric s"
type textarea "x"
type input "Eric se"
type textarea "x"
type input "Eric sen"
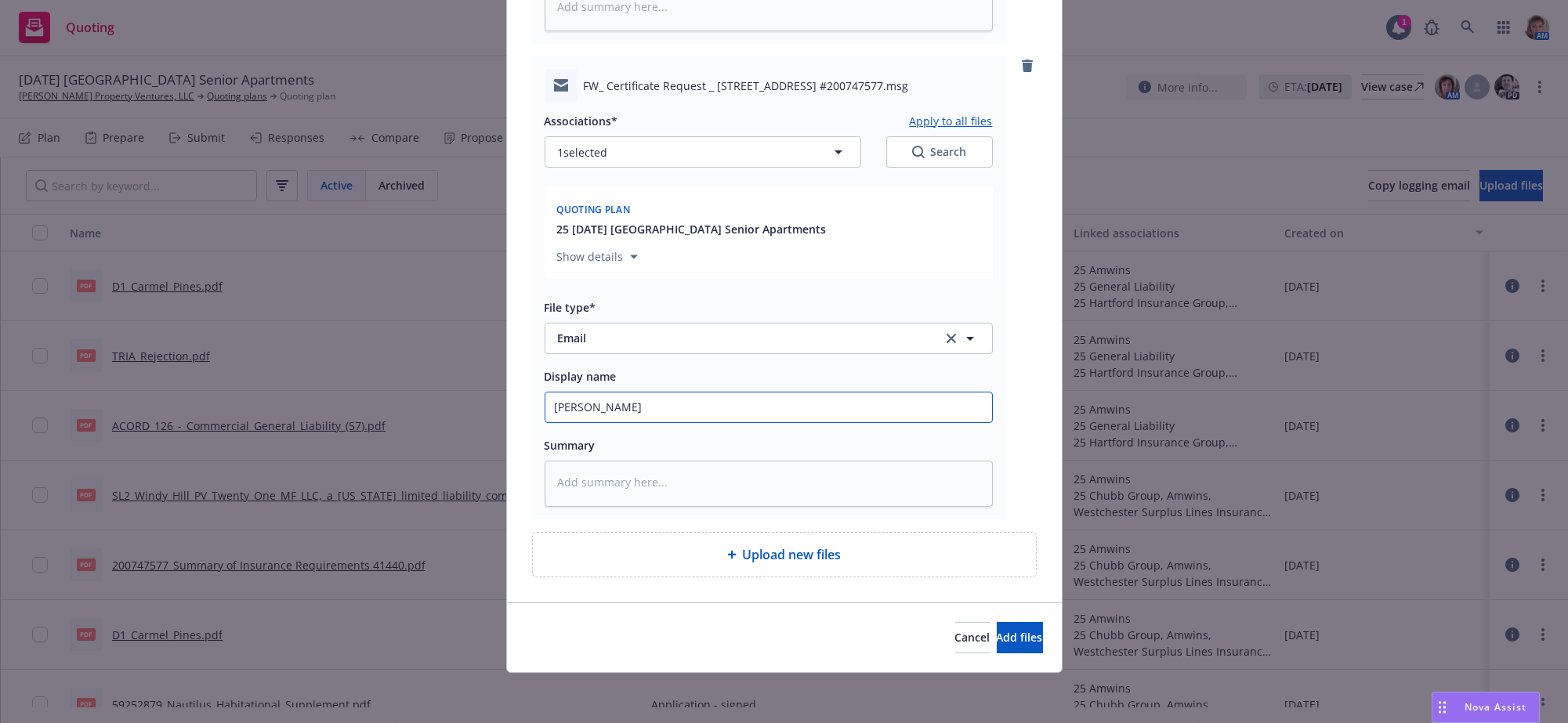
type textarea "x"
type input "Eric sent"
type textarea "x"
type input "Eric sent"
type textarea "x"
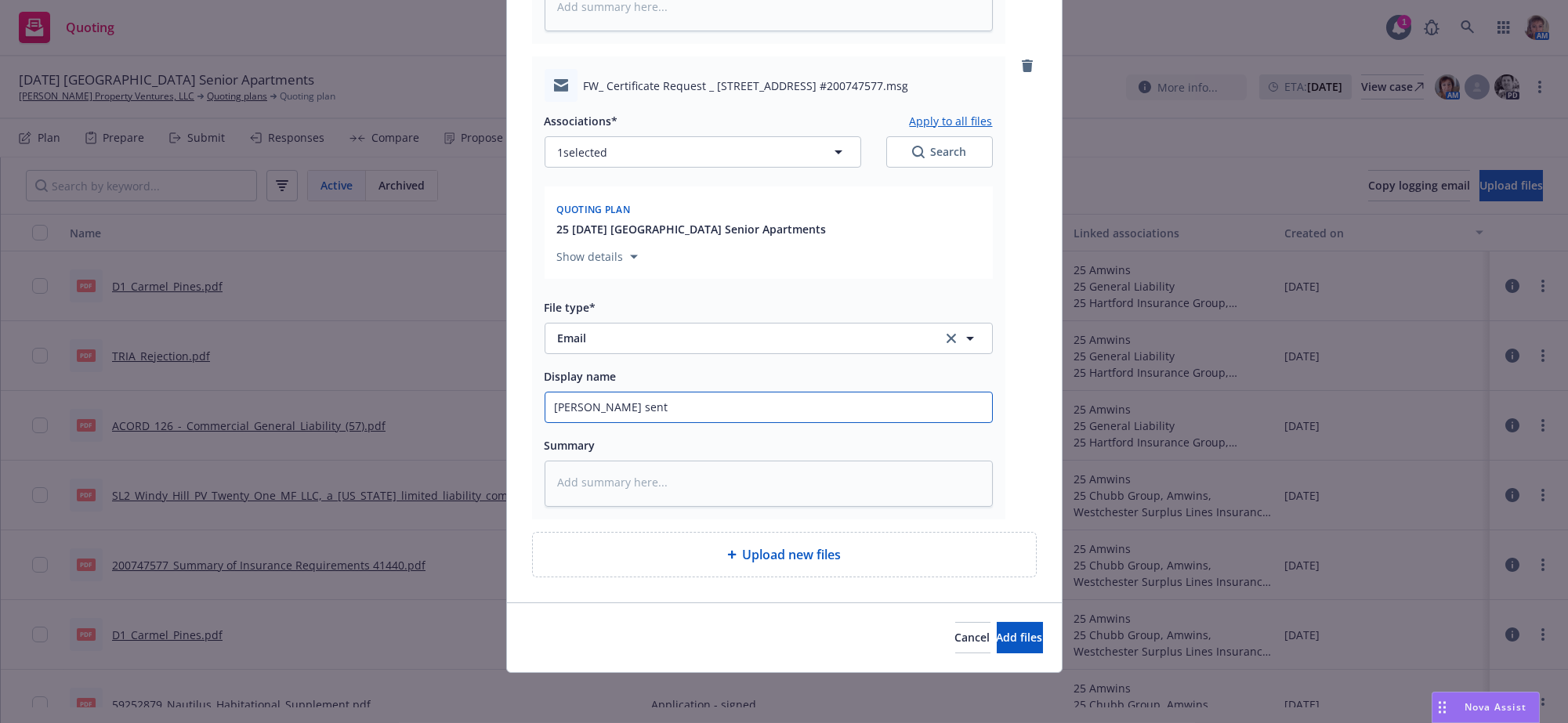
type input "Eric sent m"
type textarea "x"
type input "Eric sent me"
type textarea "x"
type input "Eric sent me"
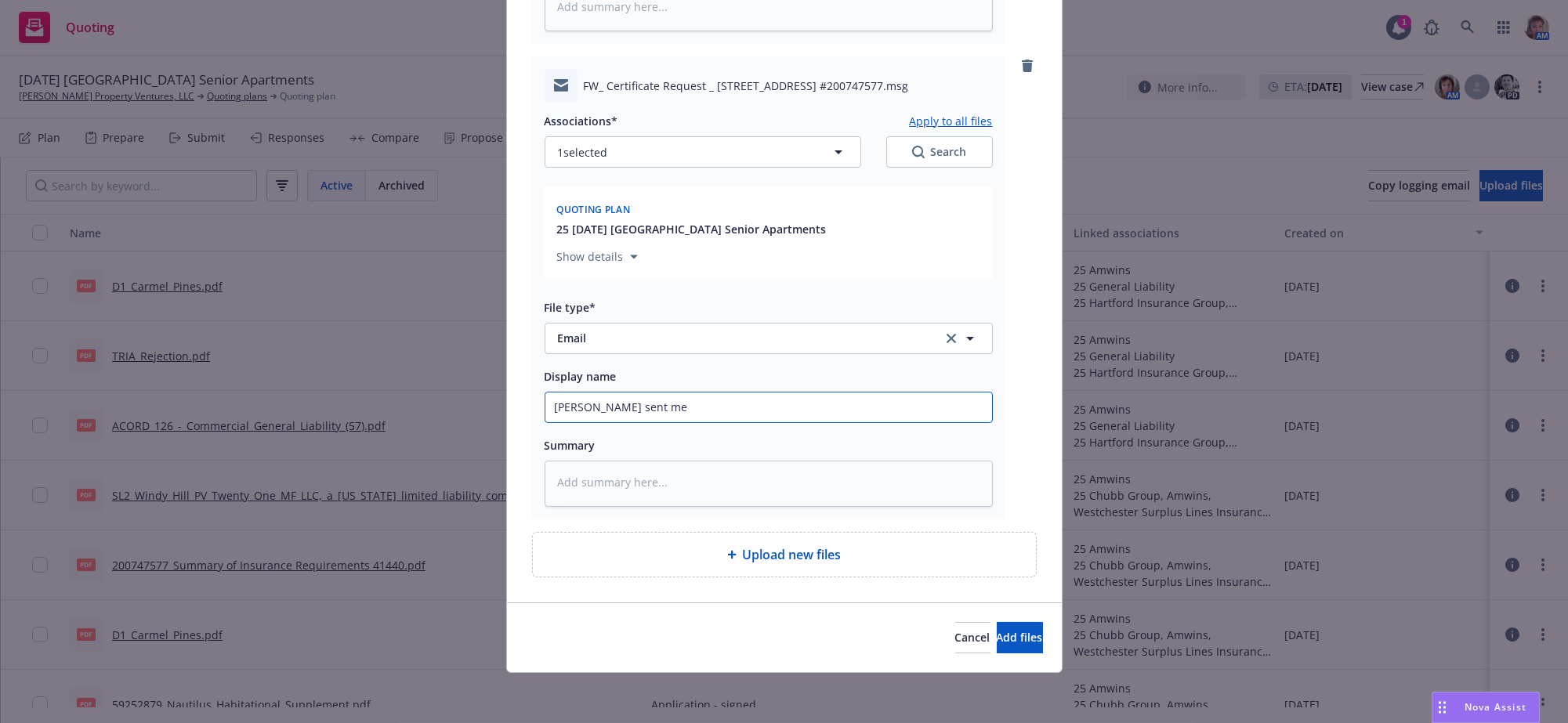
type textarea "x"
type input "Eric sent me C"
type textarea "x"
type input "Eric sent me CE"
type textarea "x"
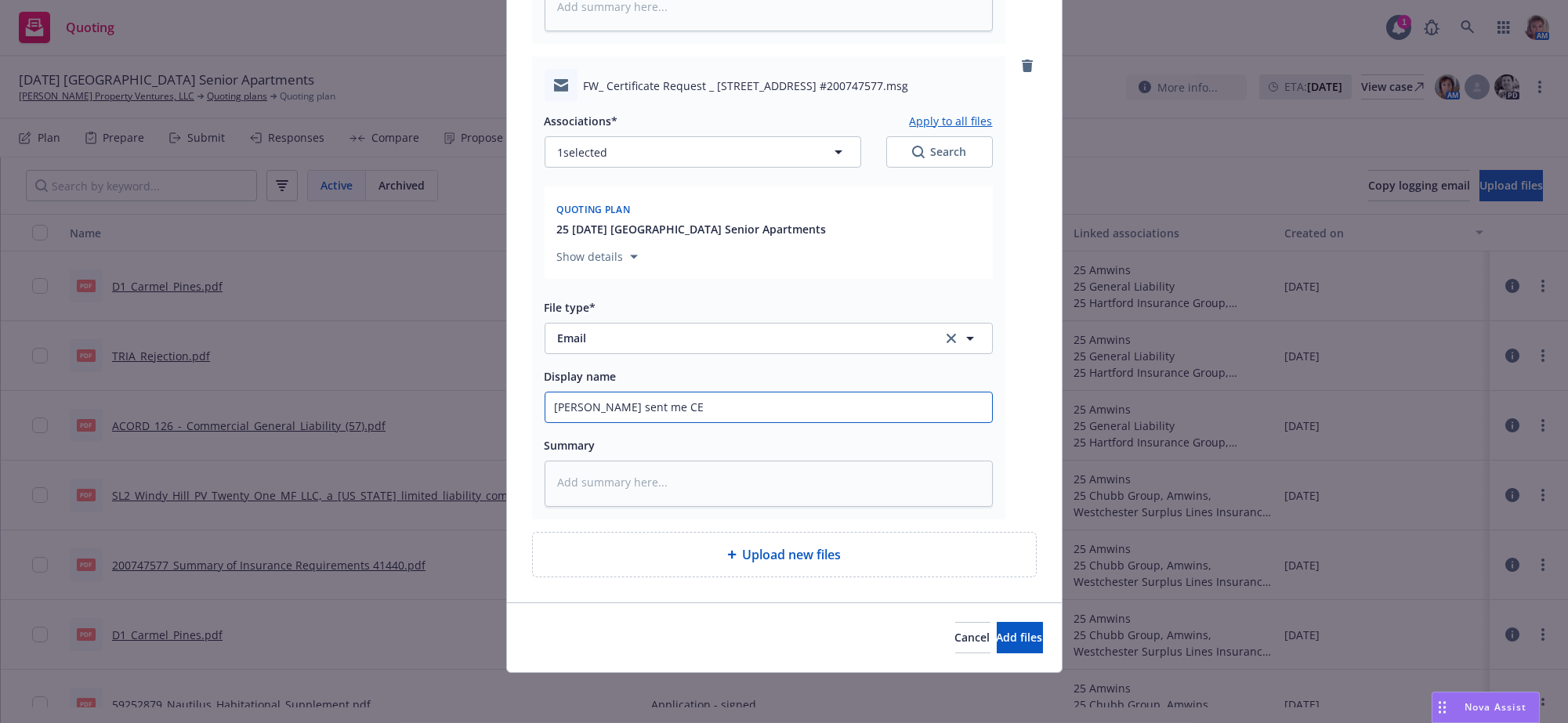
type input "Eric sent me CER"
type textarea "x"
type input "Eric sent me CERT"
type textarea "x"
type input "Eric sent me CERT"
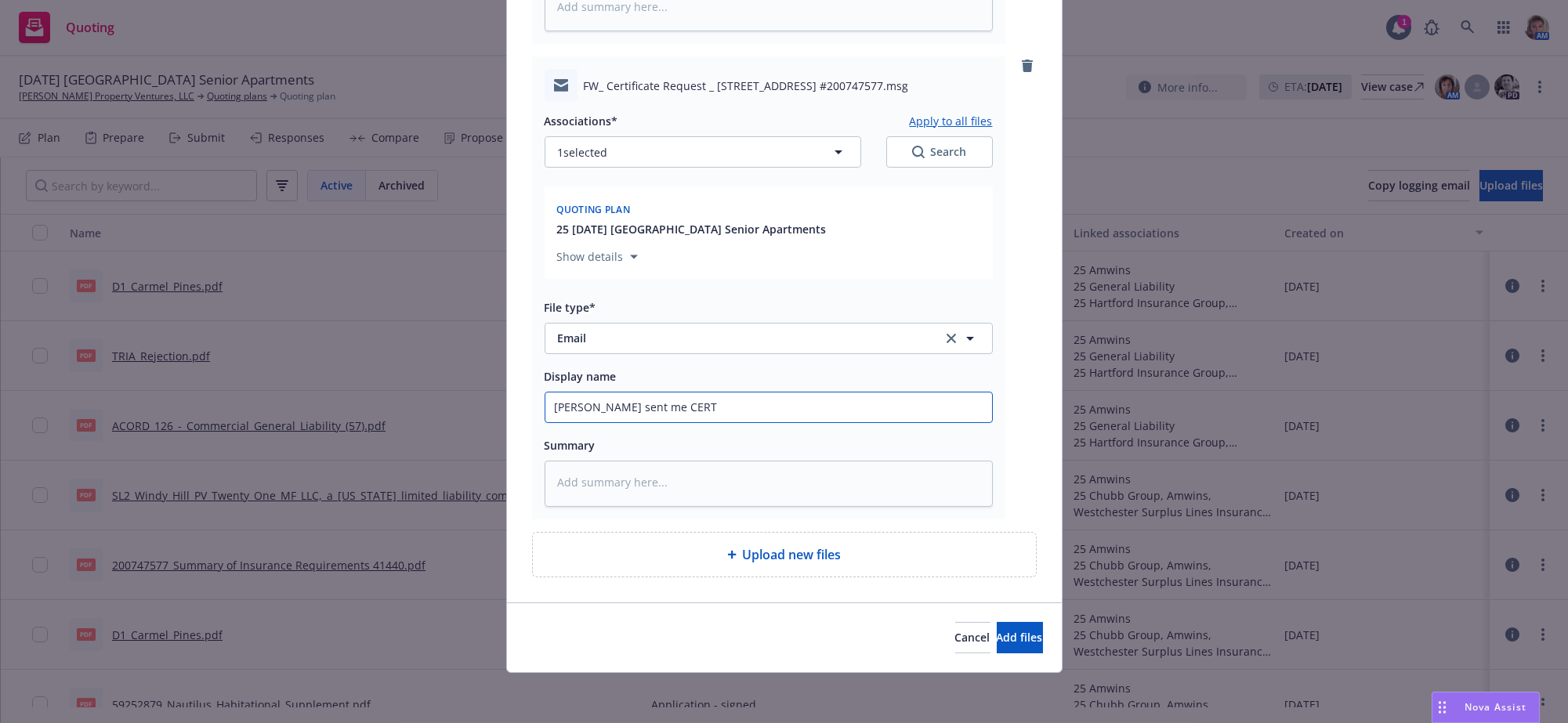
type textarea "x"
type input "Eric sent me CERT r"
type textarea "x"
type input "Eric sent me CERT re"
type textarea "x"
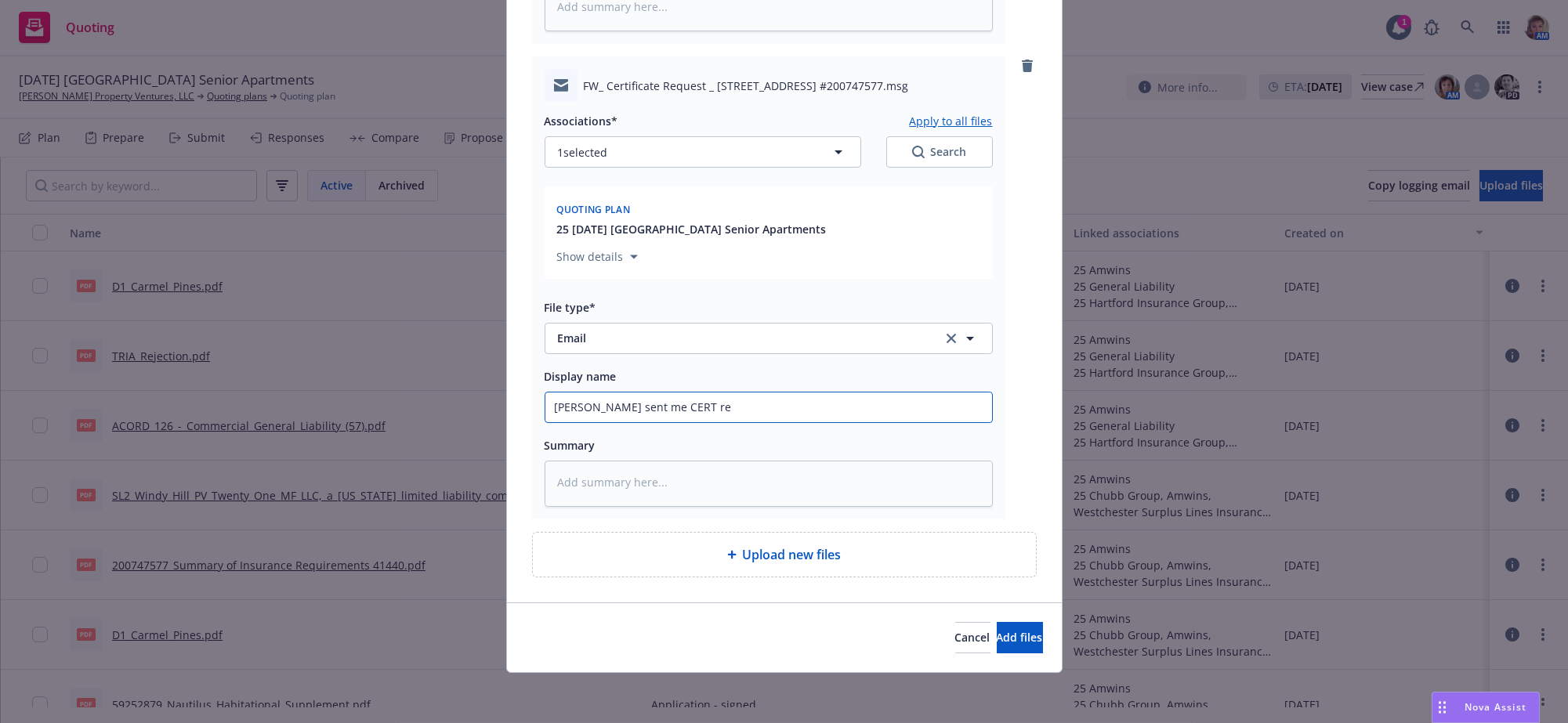
type input "Eric sent me CERT req"
type textarea "x"
type input "Eric sent me CERT requi"
type textarea "x"
type input "Eric sent me CERT require"
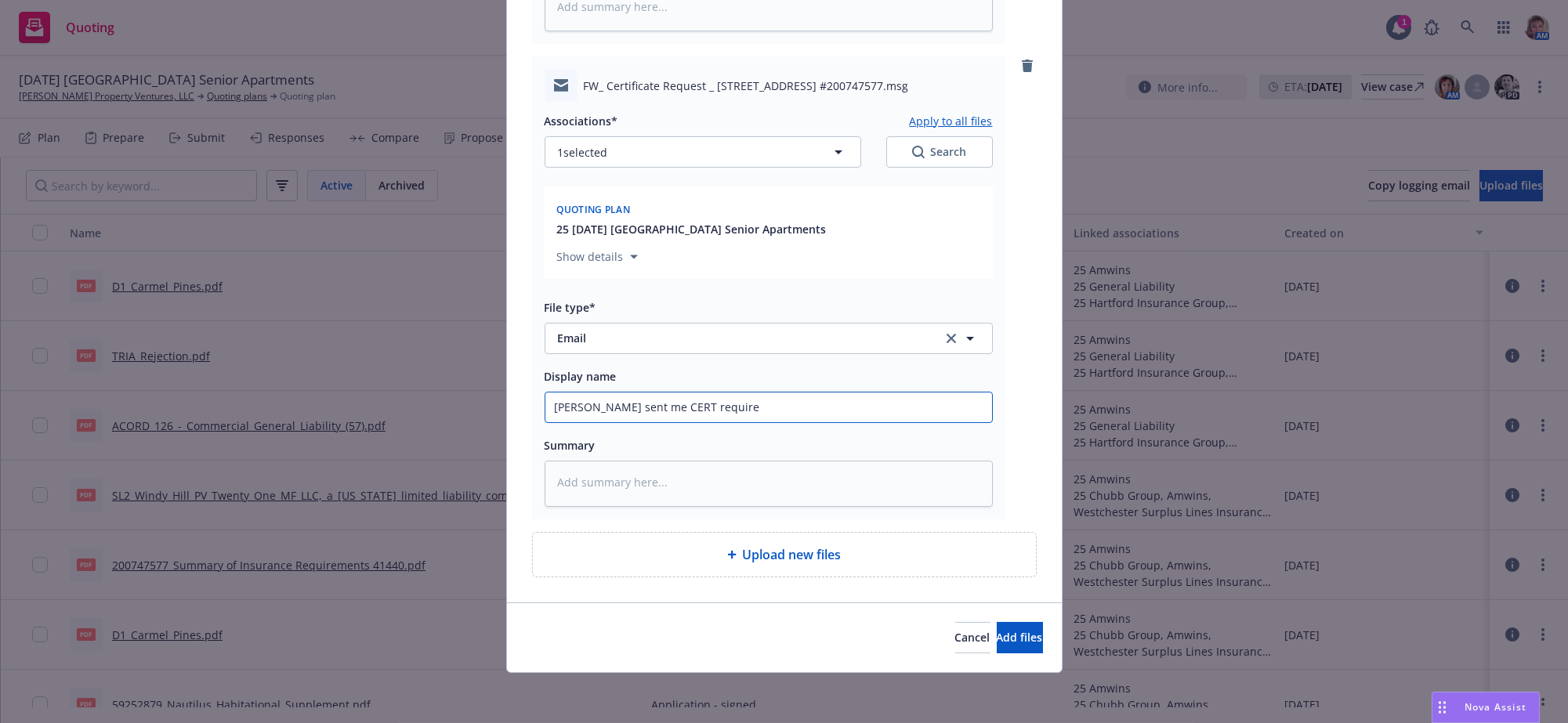
type textarea "x"
type input "Eric sent me CERT requirem"
type textarea "x"
type input "Eric sent me CERT requiremen"
type textarea "x"
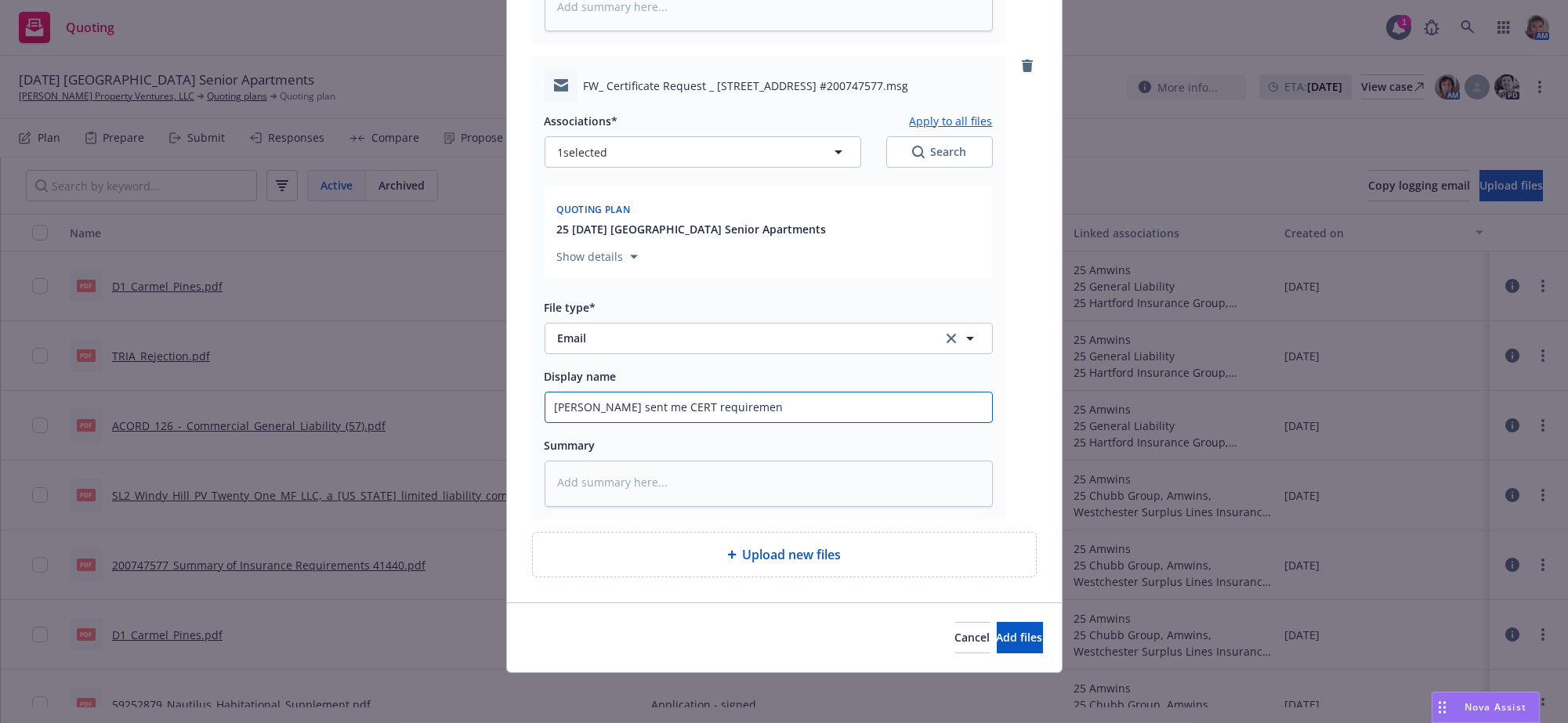
type input "Eric sent me CERT requirement"
type textarea "x"
type input "Eric sent me CERT requirements"
type textarea "x"
type input "Eric sent me CERT requirements"
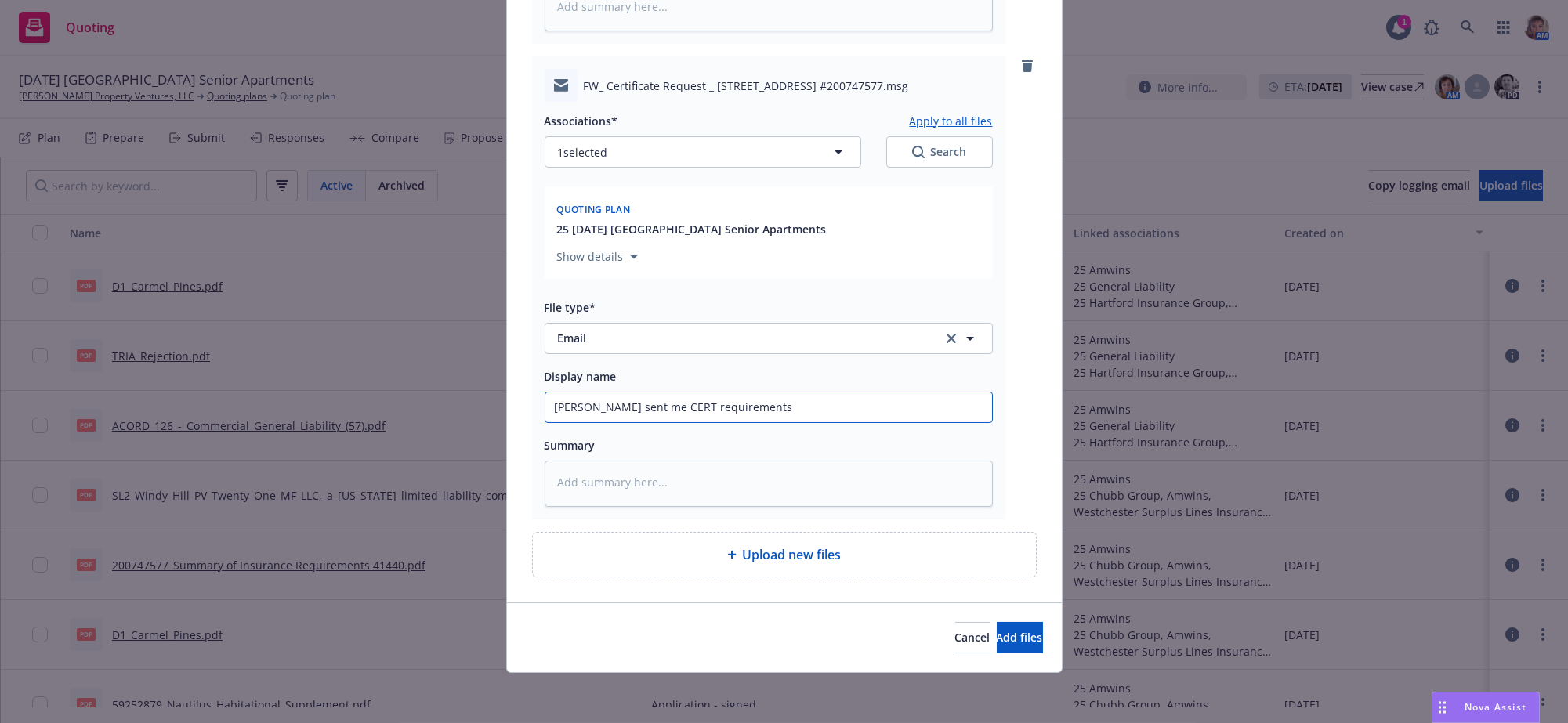
type textarea "x"
type input "Eric sent me CERT requirements f"
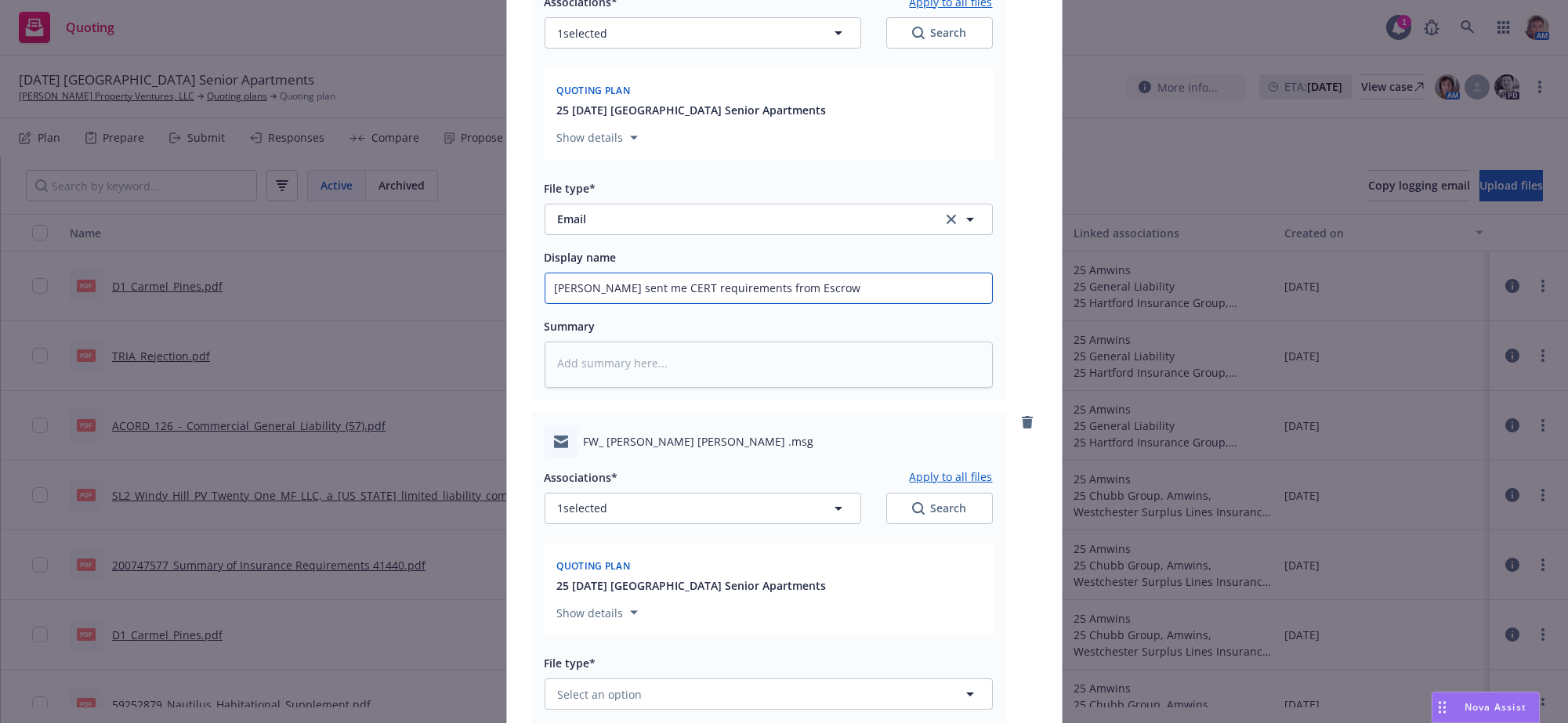
scroll to position [1244, 0]
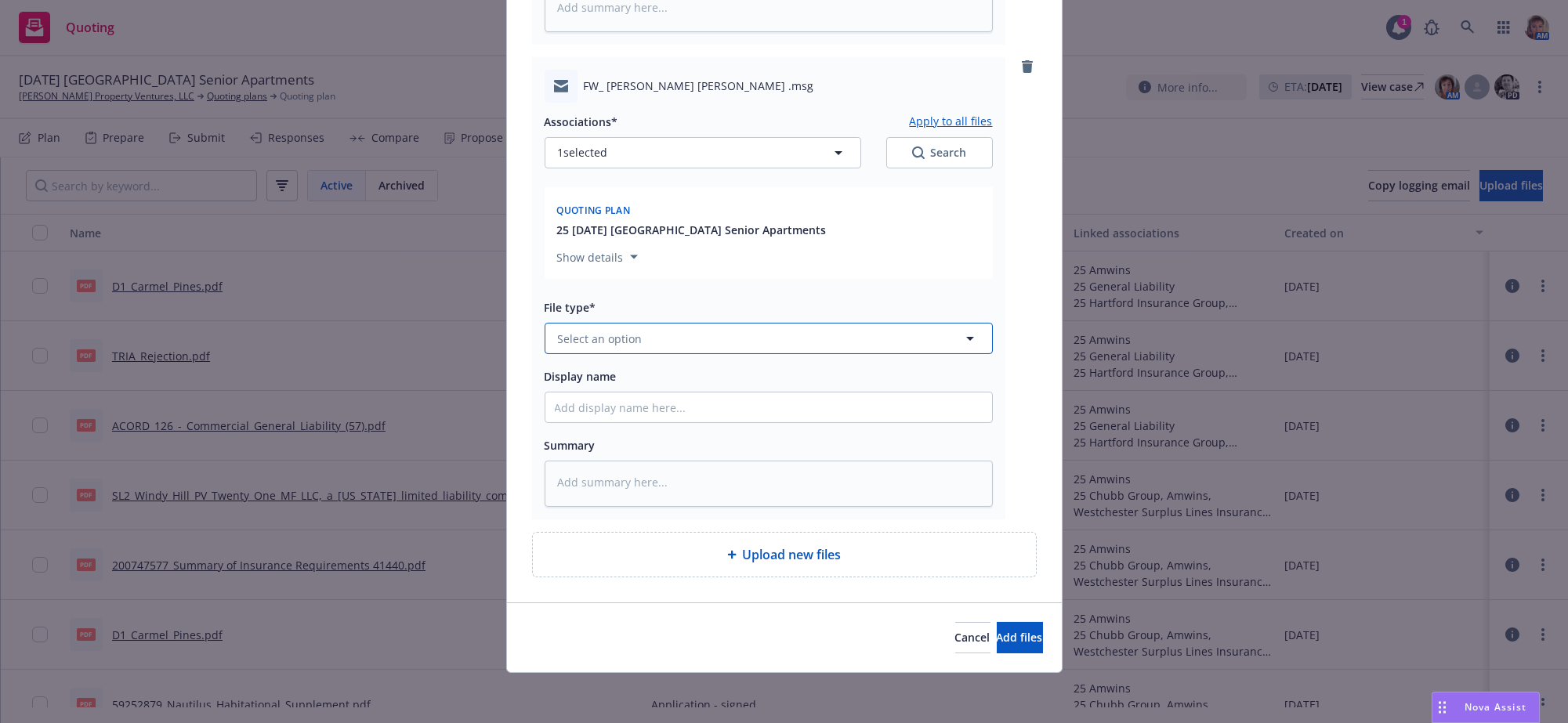
click at [693, 322] on button "Select an option" at bounding box center [769, 337] width 448 height 31
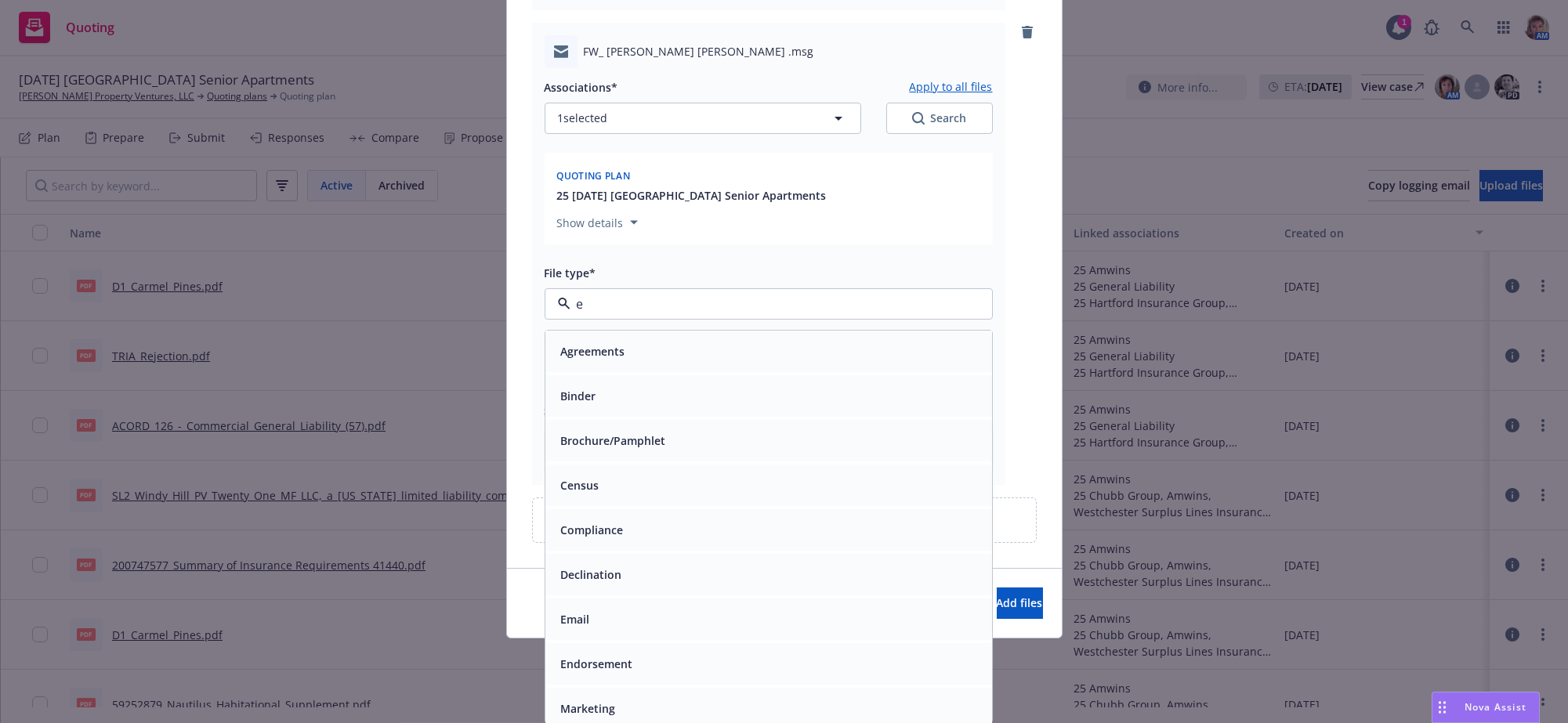
click at [711, 617] on div "Email" at bounding box center [769, 619] width 428 height 23
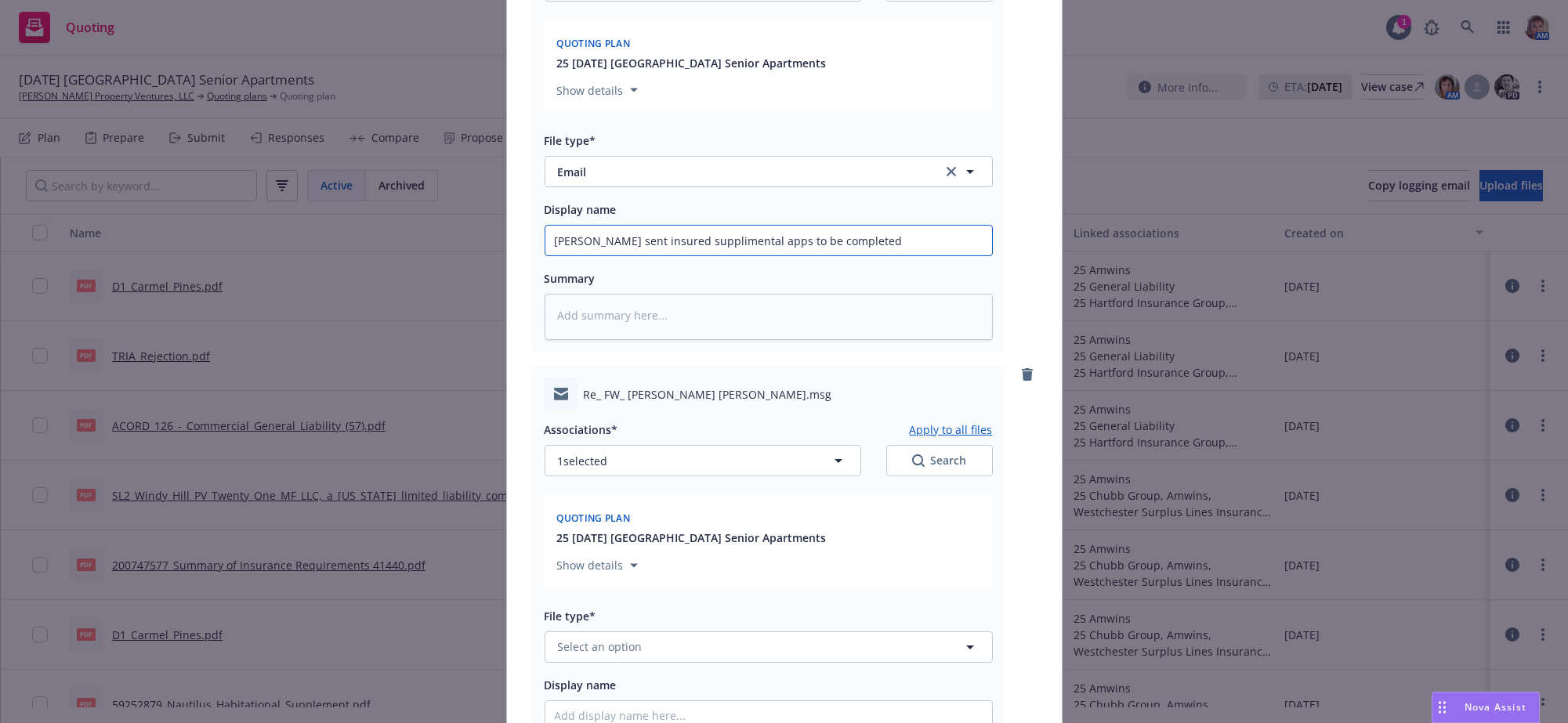
scroll to position [1767, 0]
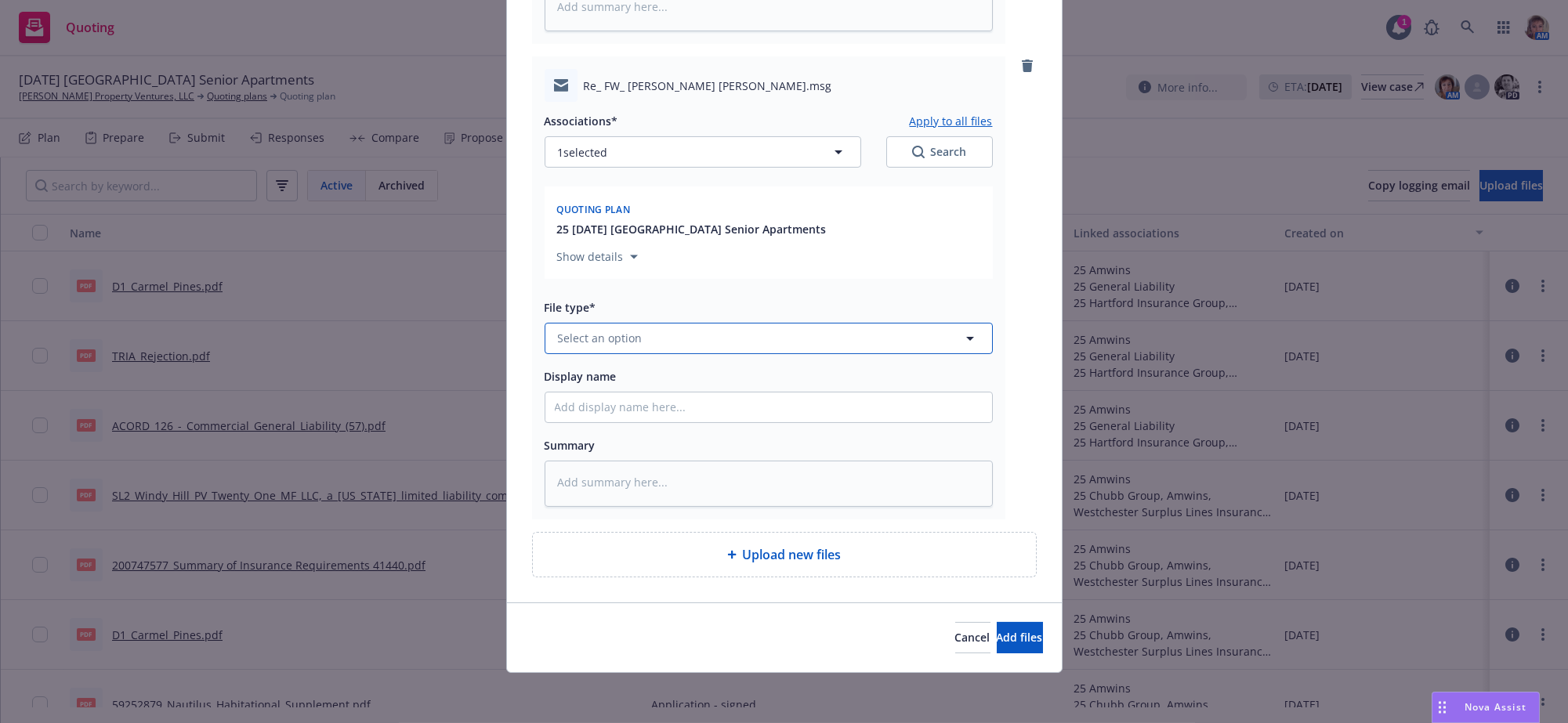
click at [712, 322] on button "Select an option" at bounding box center [769, 337] width 448 height 31
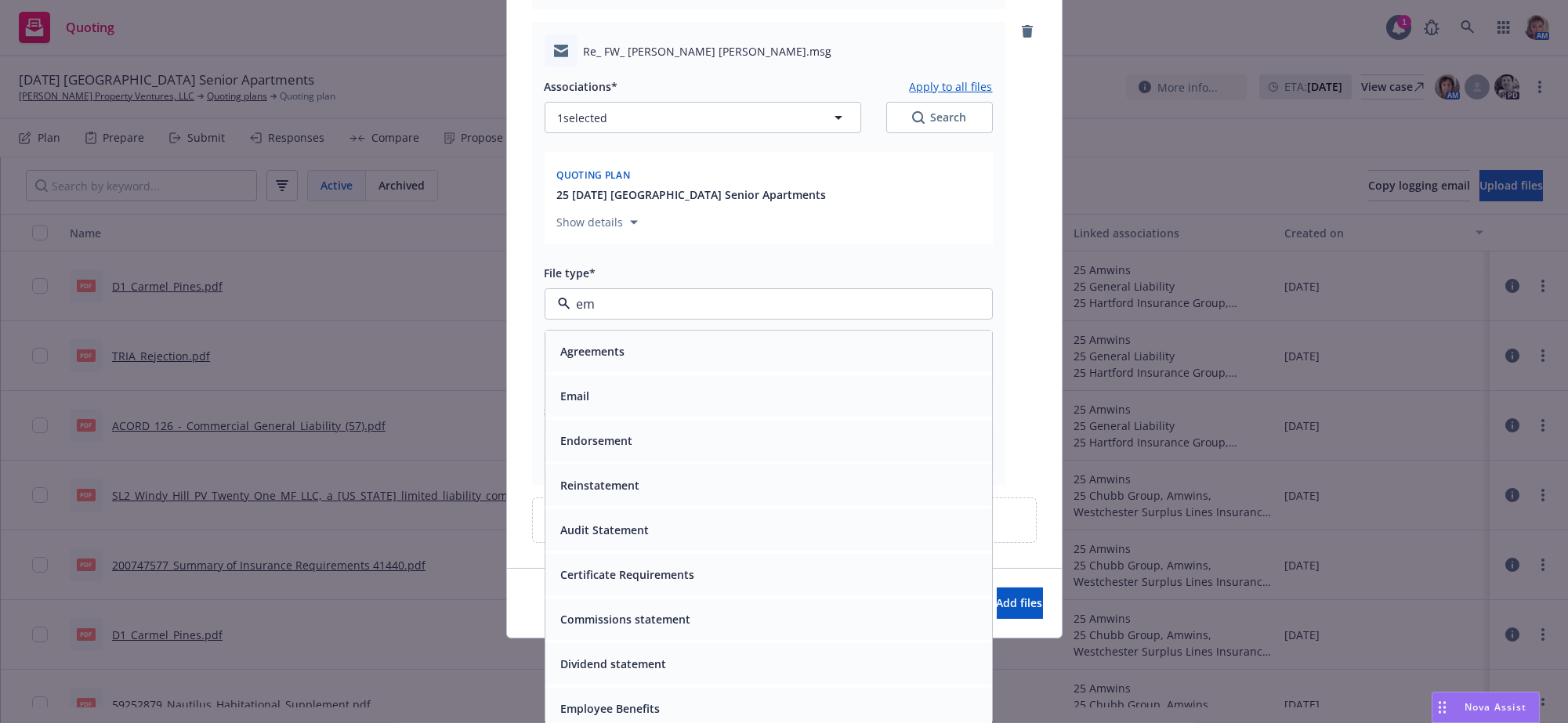
drag, startPoint x: 692, startPoint y: 426, endPoint x: 692, endPoint y: 401, distance: 25.0
click at [676, 414] on div "Email" at bounding box center [769, 396] width 446 height 42
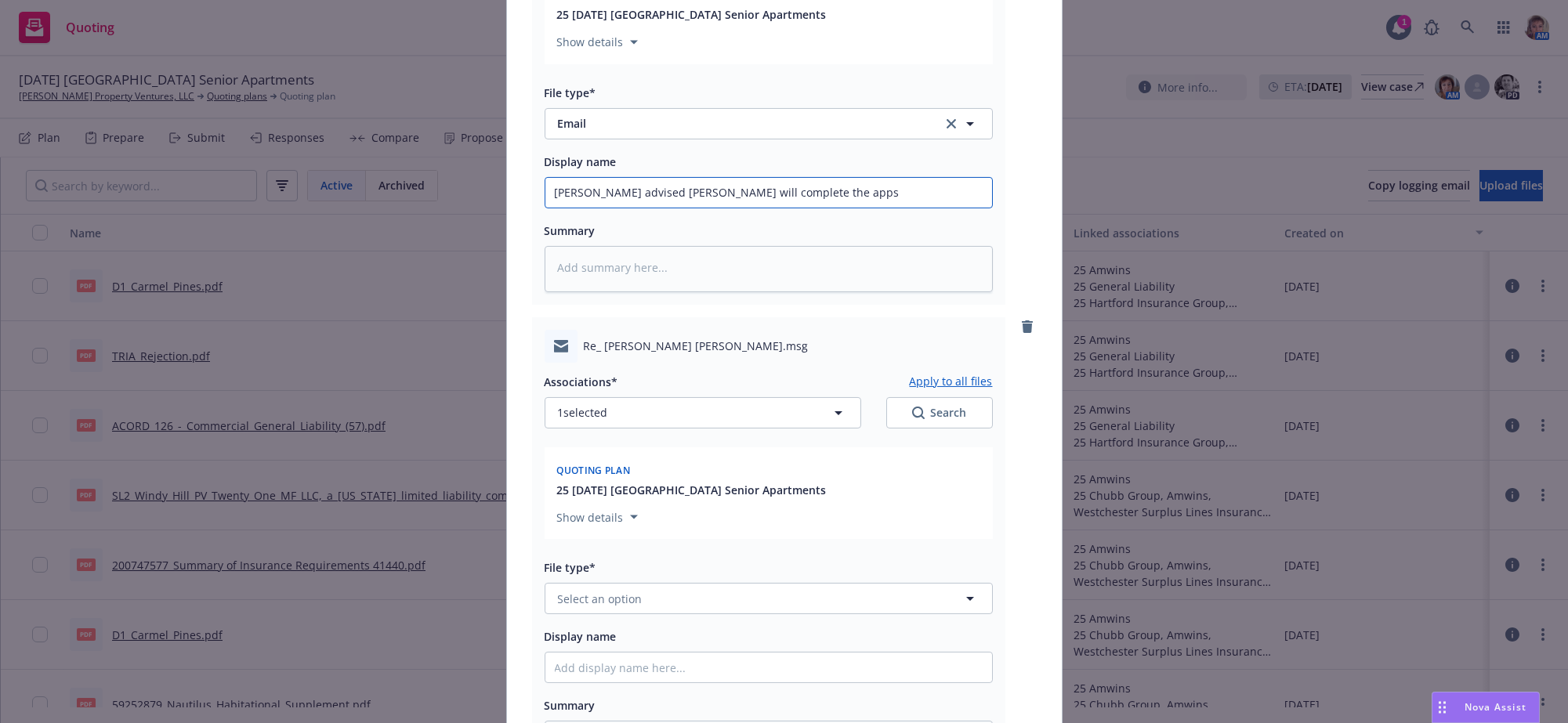
scroll to position [2289, 0]
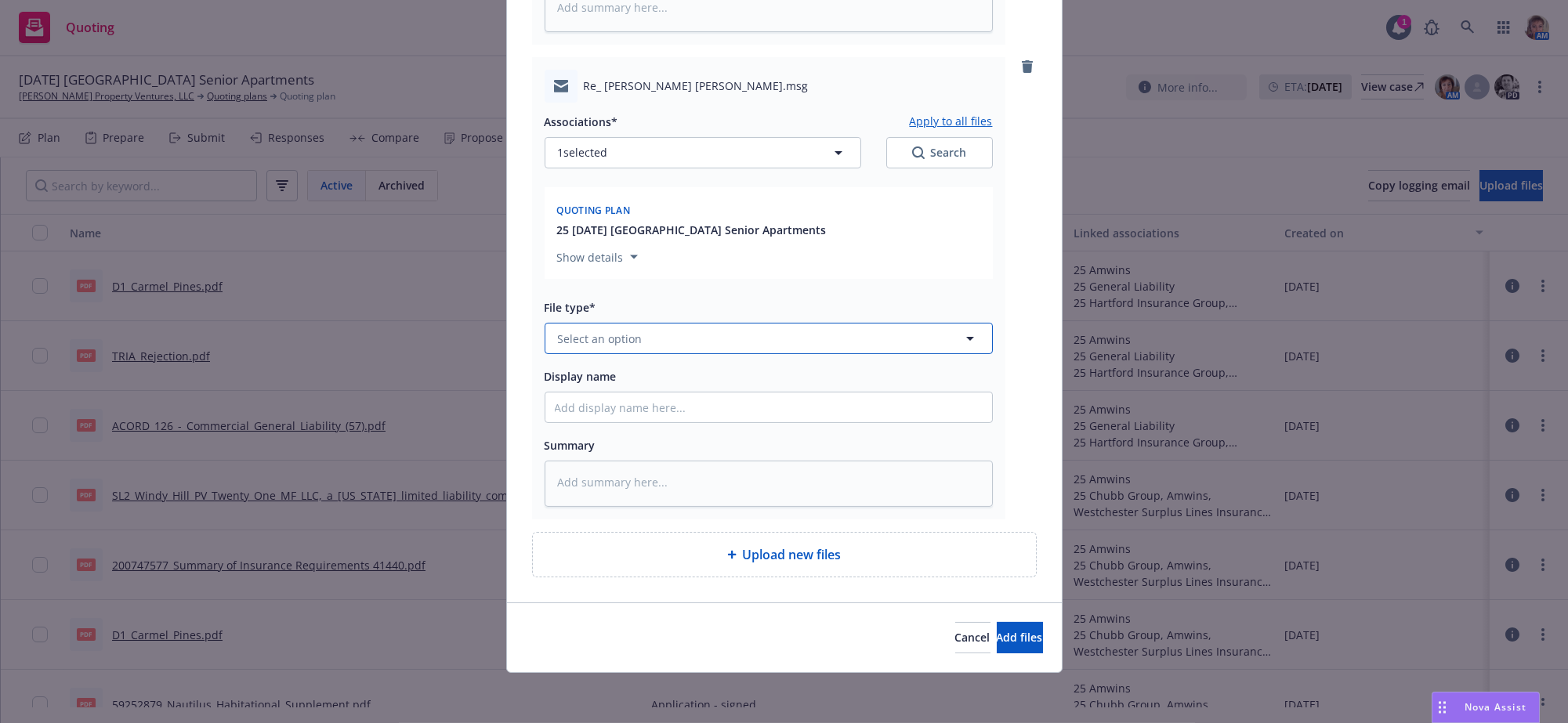
click at [663, 322] on button "Select an option" at bounding box center [769, 337] width 448 height 31
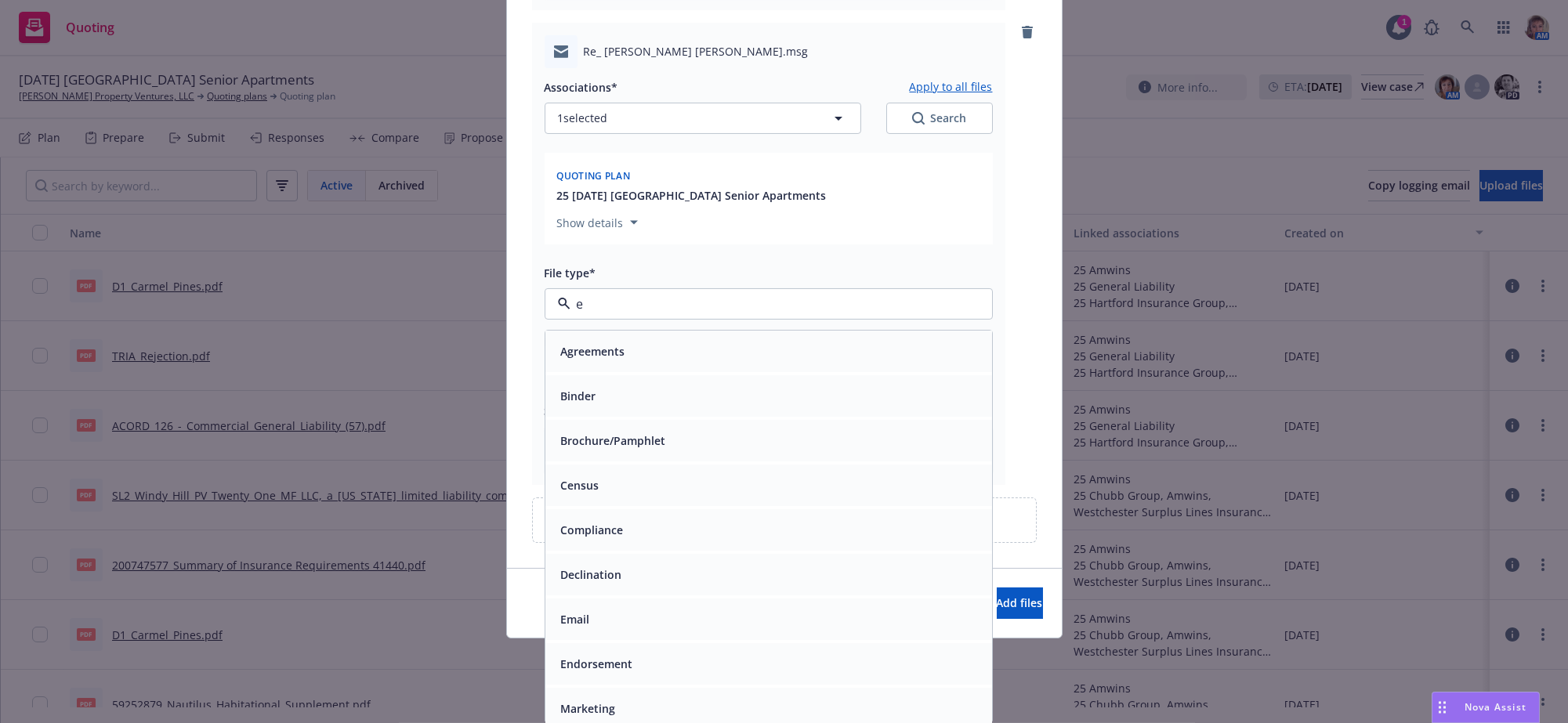
click at [645, 626] on div "Email" at bounding box center [769, 619] width 428 height 23
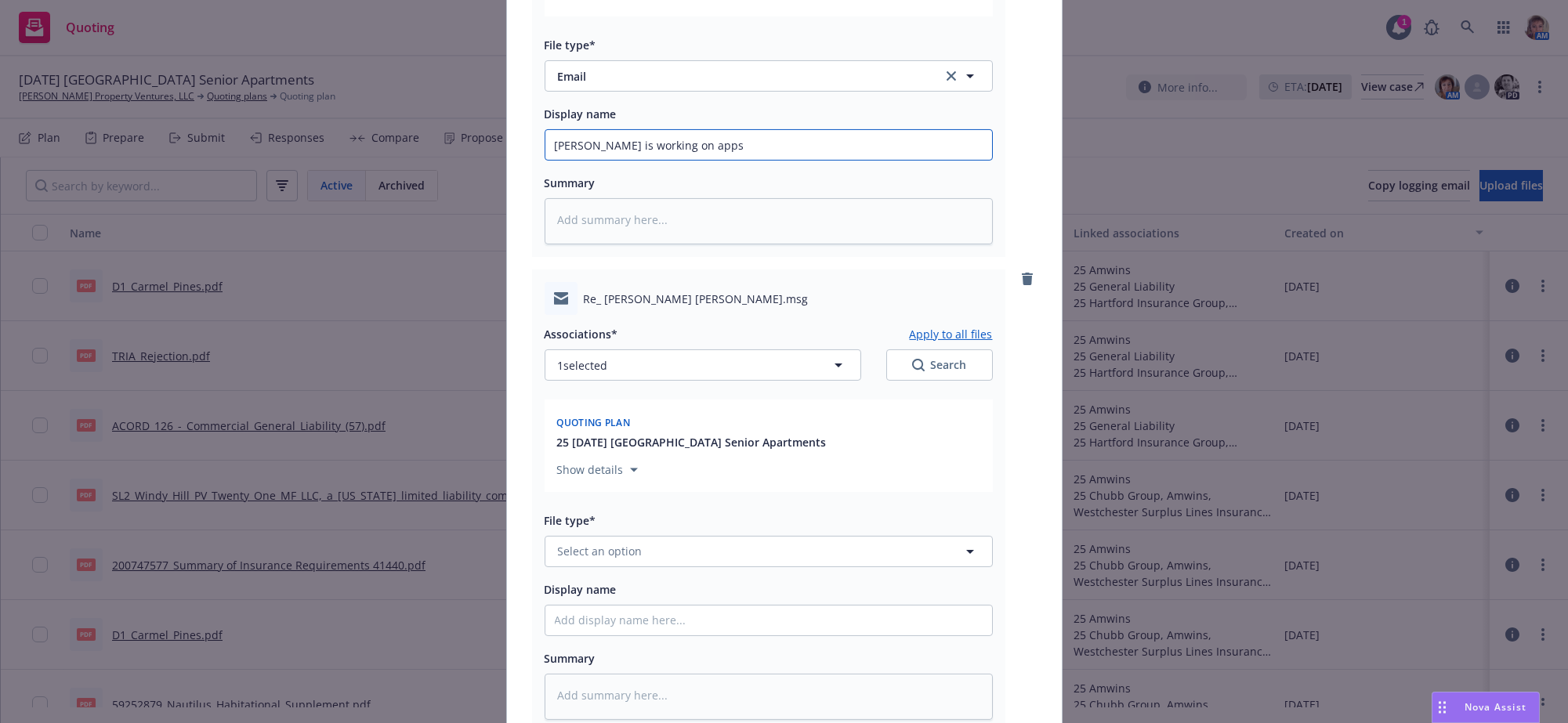
scroll to position [2813, 0]
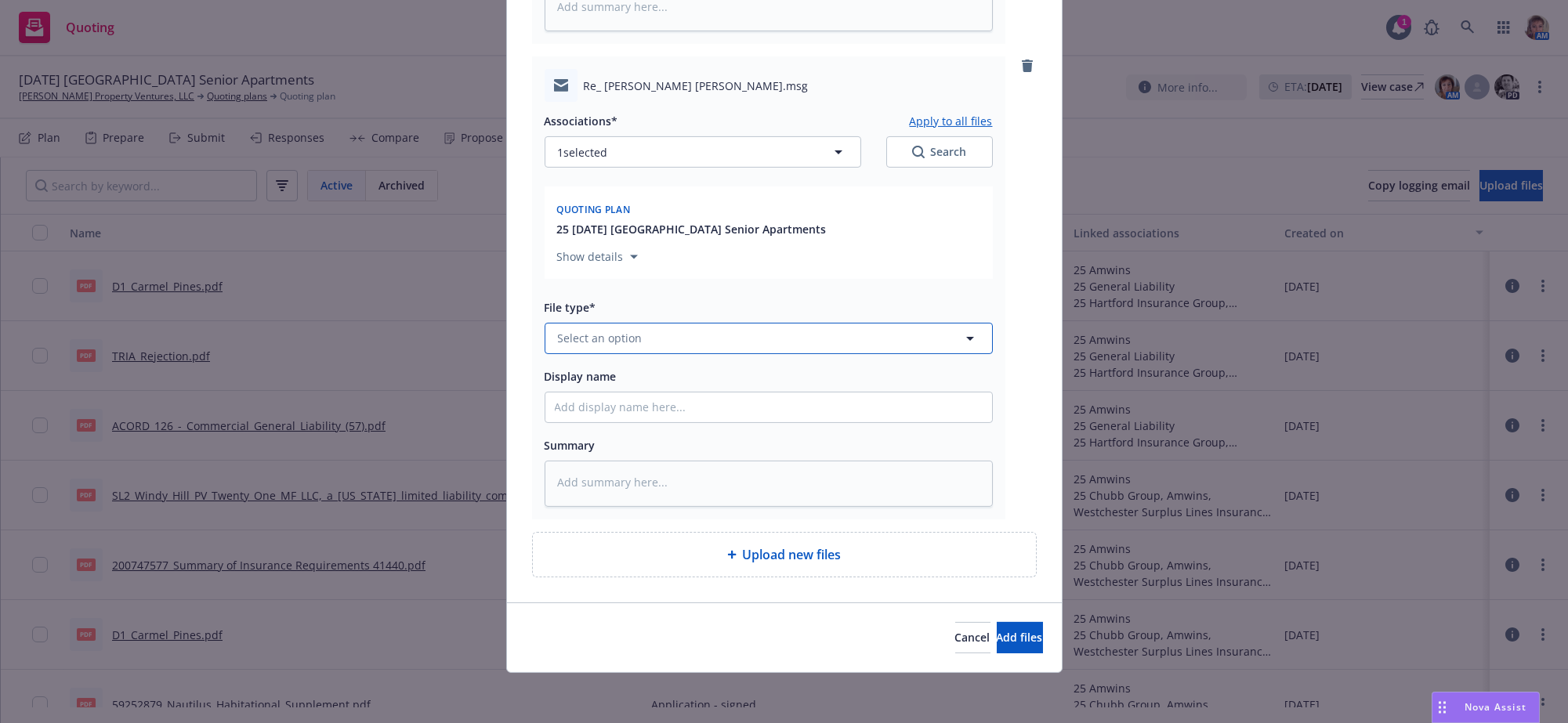
click at [629, 330] on span "Select an option" at bounding box center [601, 337] width 85 height 16
click at [621, 374] on div "Email" at bounding box center [769, 386] width 428 height 23
click at [1001, 646] on button "Add files" at bounding box center [1019, 637] width 46 height 31
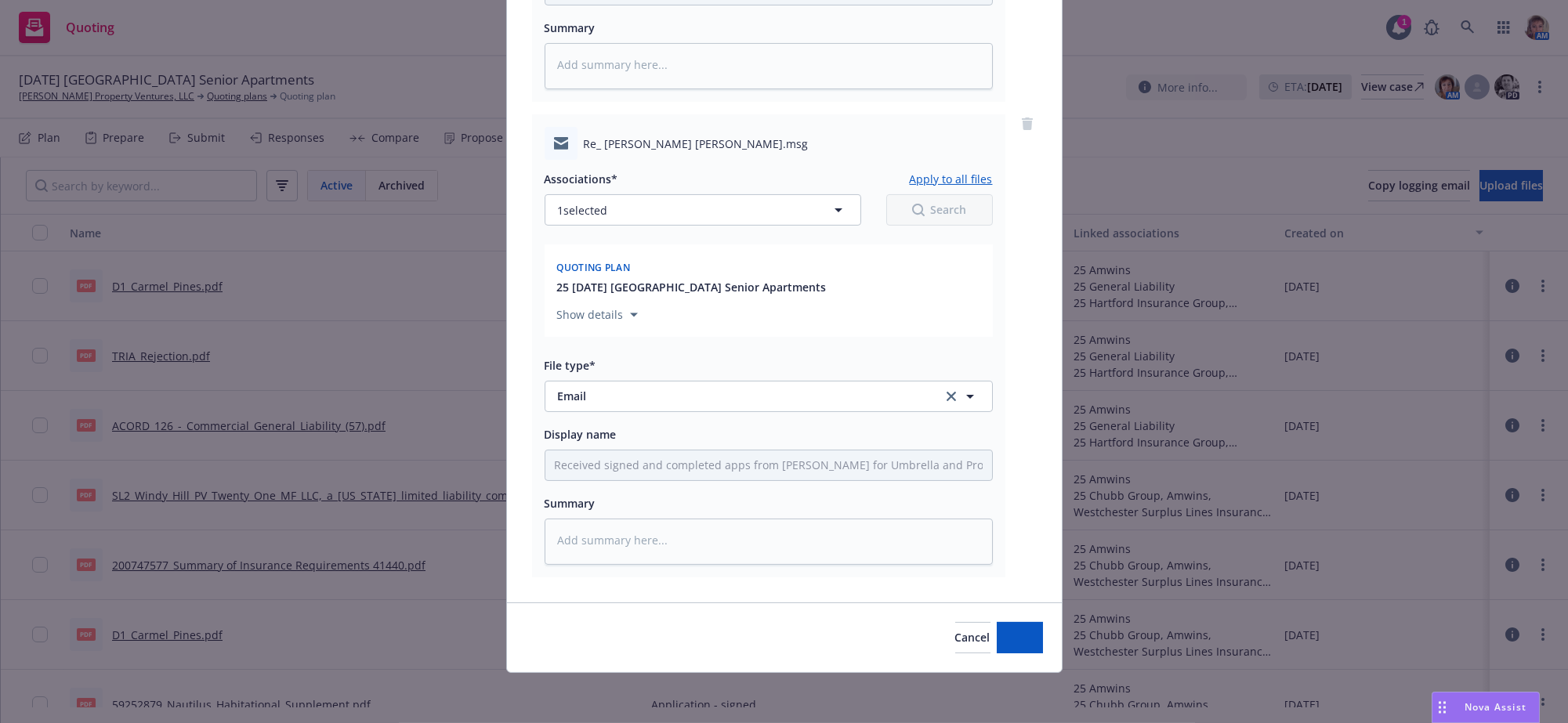
scroll to position [2747, 0]
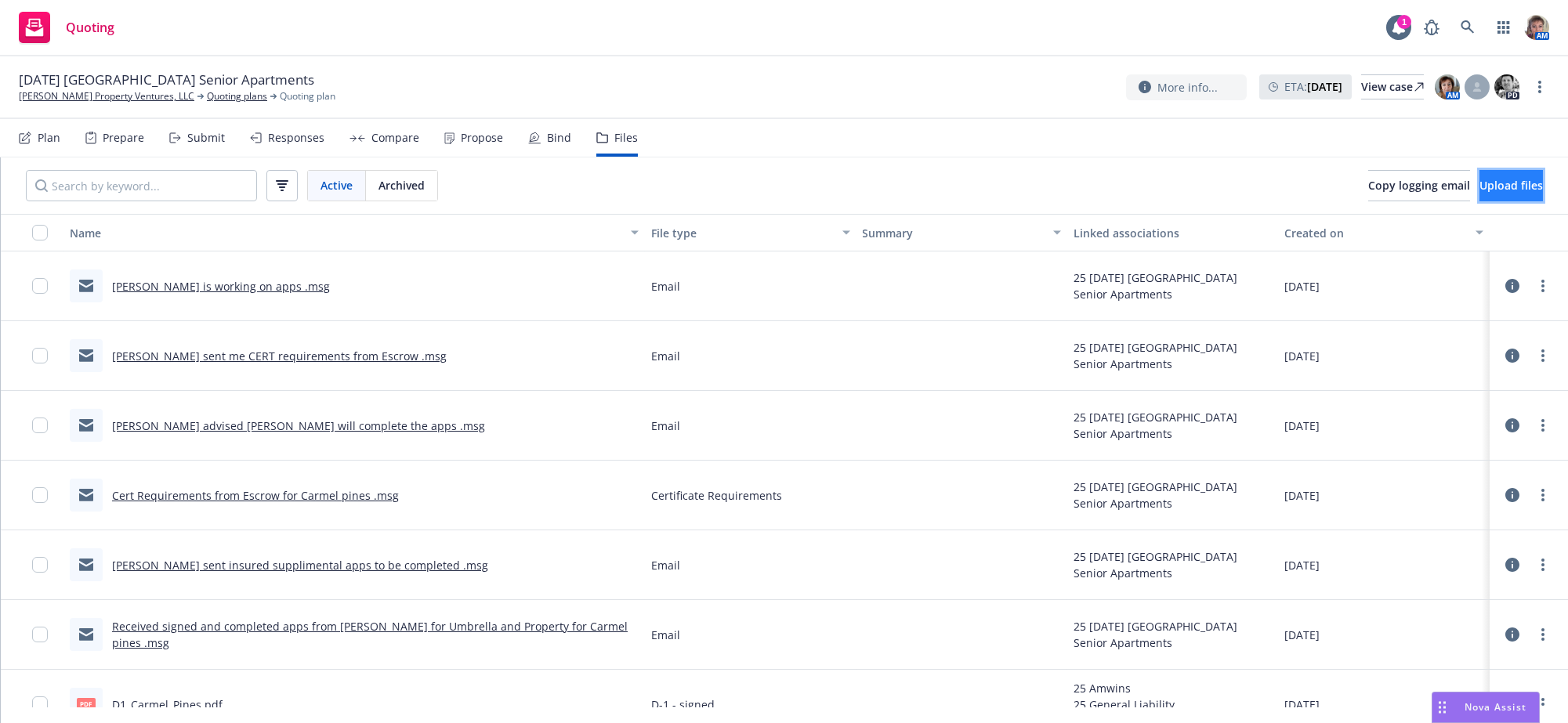
click at [1480, 191] on span "Upload files" at bounding box center [1511, 185] width 63 height 15
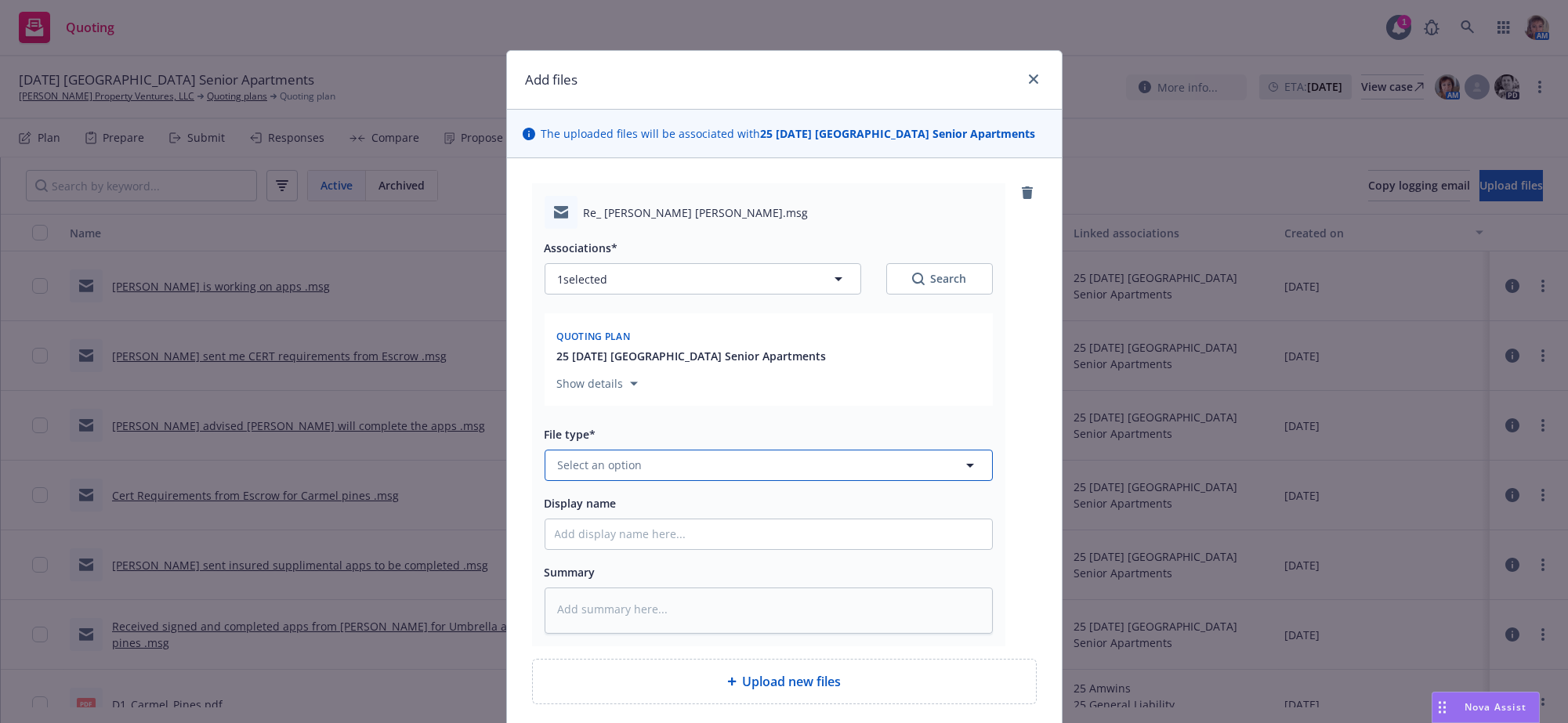
click at [675, 481] on button "Select an option" at bounding box center [769, 465] width 448 height 31
click at [656, 426] on div "Email" at bounding box center [769, 415] width 428 height 23
click at [667, 549] on input "Display name" at bounding box center [769, 533] width 446 height 29
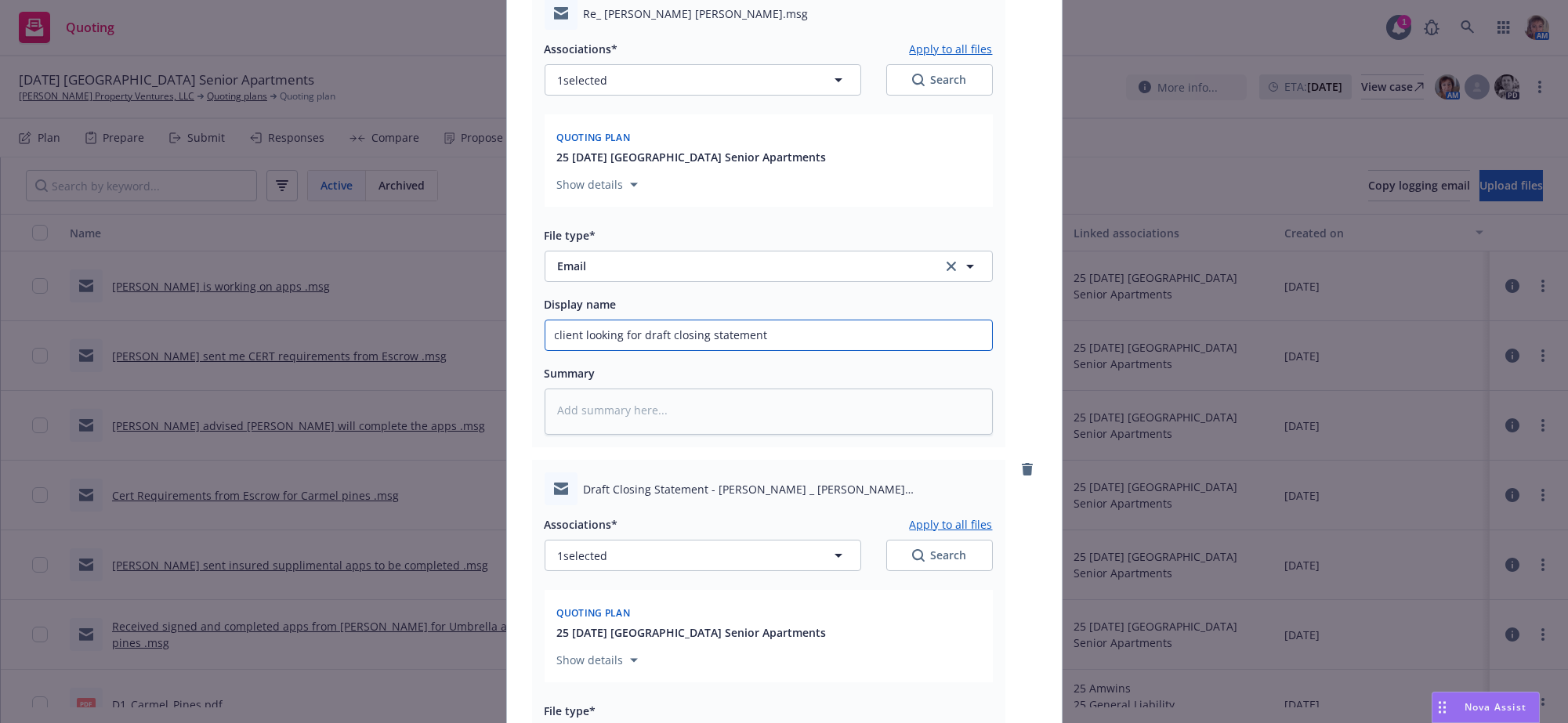
scroll to position [721, 0]
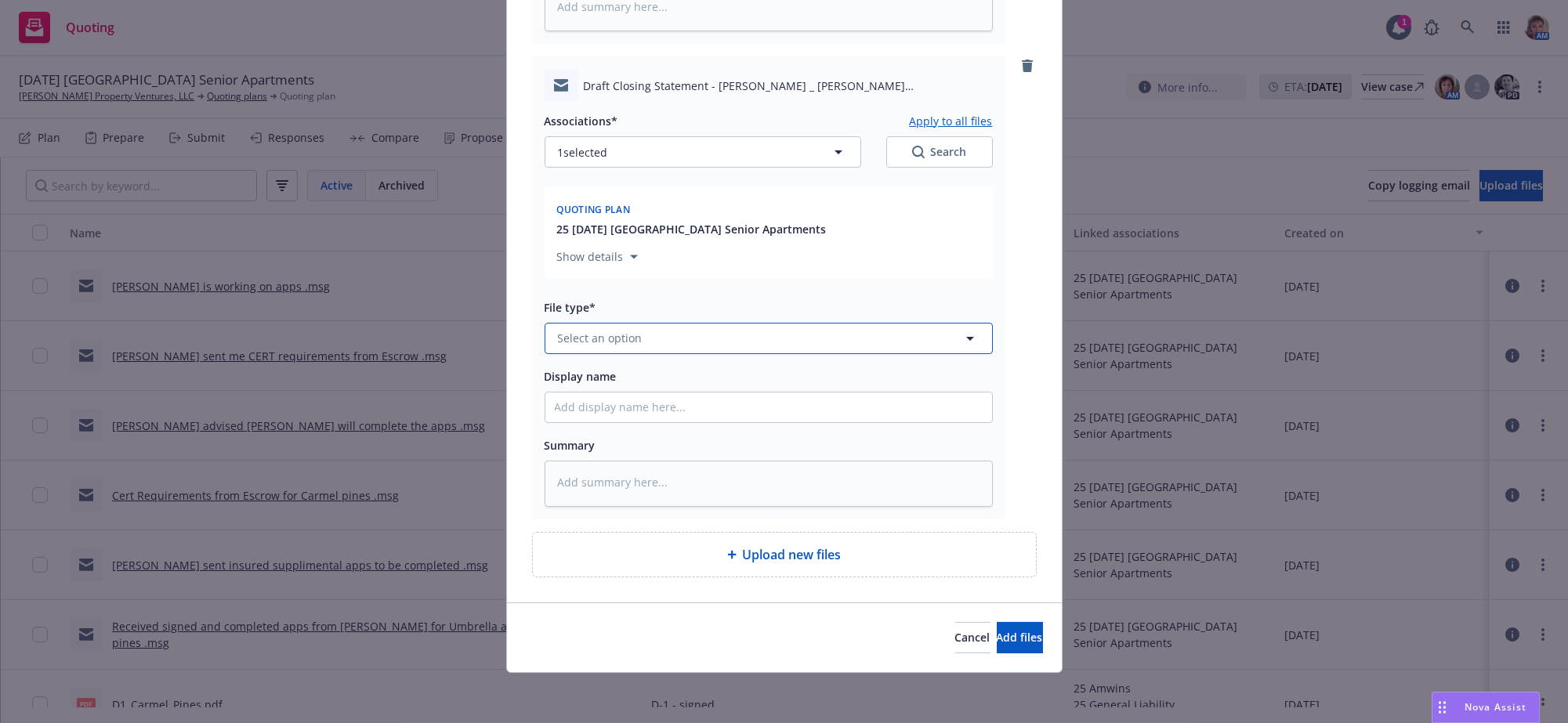
click at [629, 330] on span "Select an option" at bounding box center [601, 337] width 85 height 16
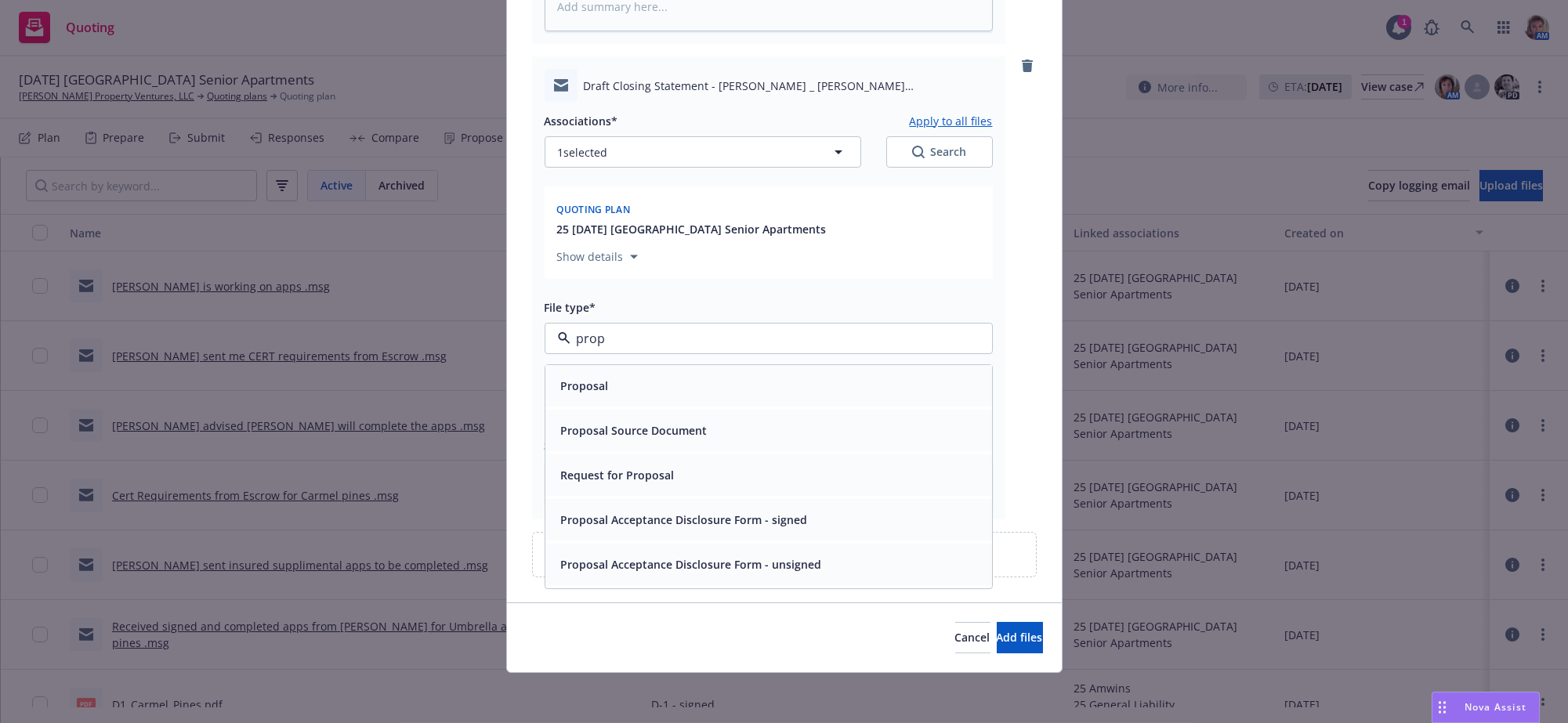
click at [618, 374] on div "Proposal" at bounding box center [769, 386] width 428 height 23
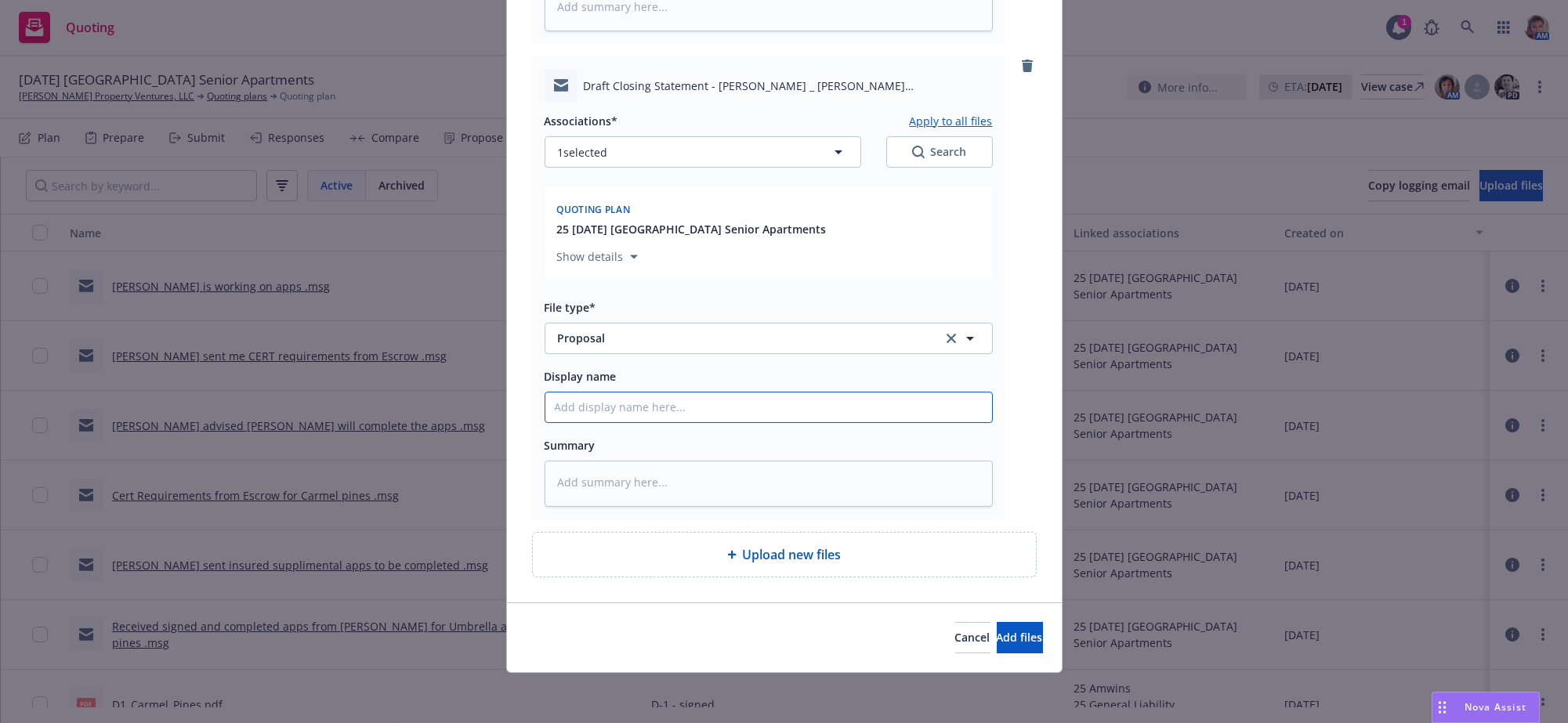
drag, startPoint x: 799, startPoint y: 384, endPoint x: 426, endPoint y: 371, distance: 373.2
click at [426, 371] on div "Add files The uploaded files will be associated with 25 09/08/25 New Carmel Pin…" at bounding box center [784, 361] width 1568 height 723
click at [707, 322] on button "Select an option" at bounding box center [769, 337] width 448 height 31
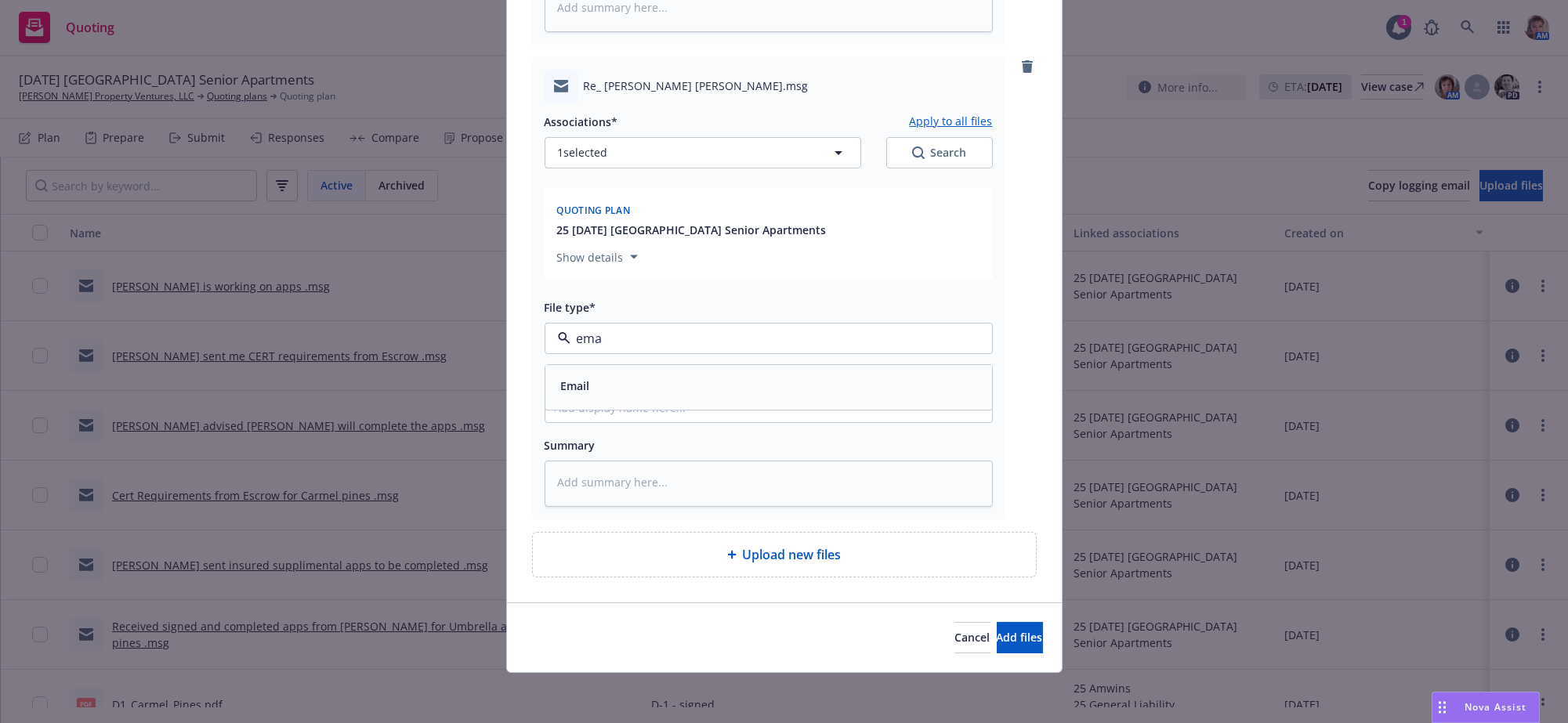
click at [700, 374] on div "Email" at bounding box center [769, 386] width 428 height 23
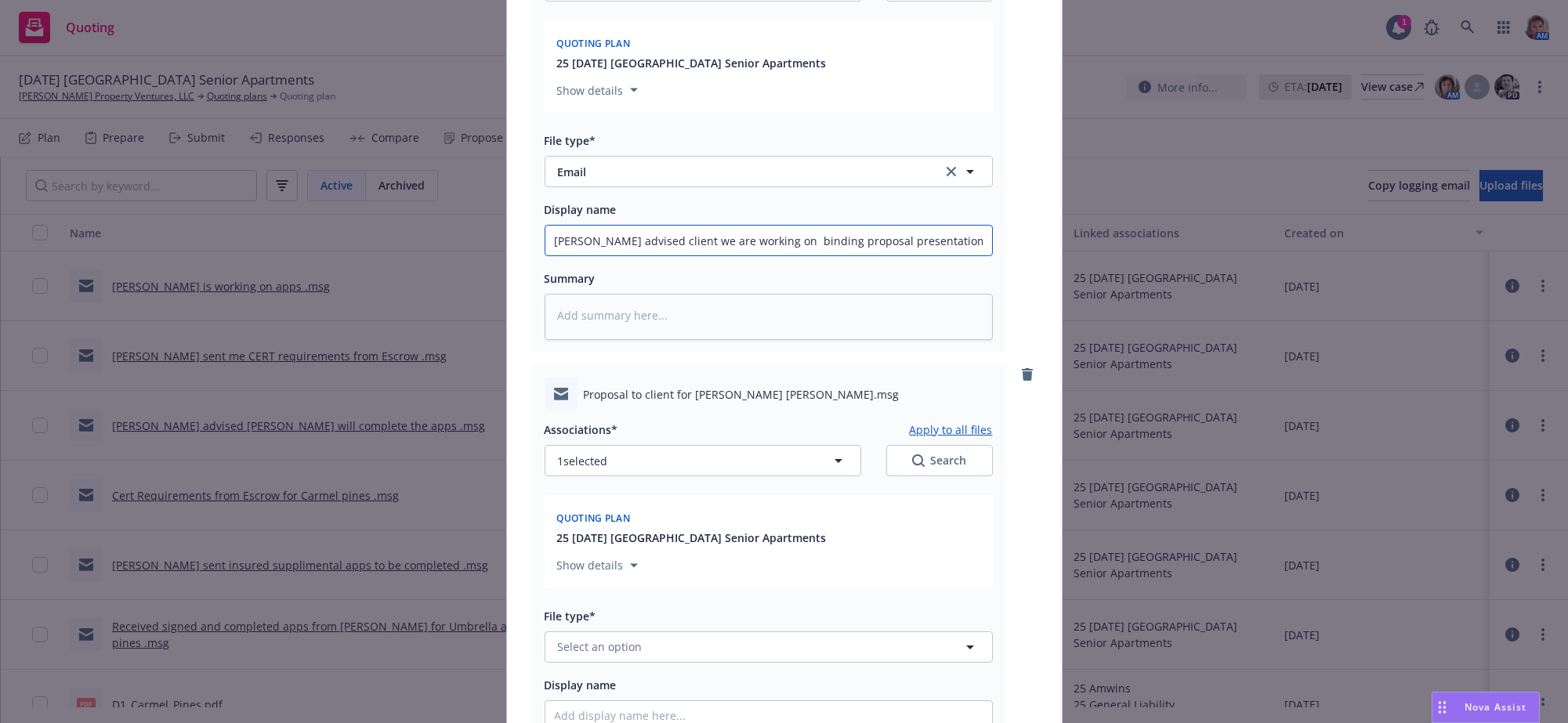
scroll to position [1767, 0]
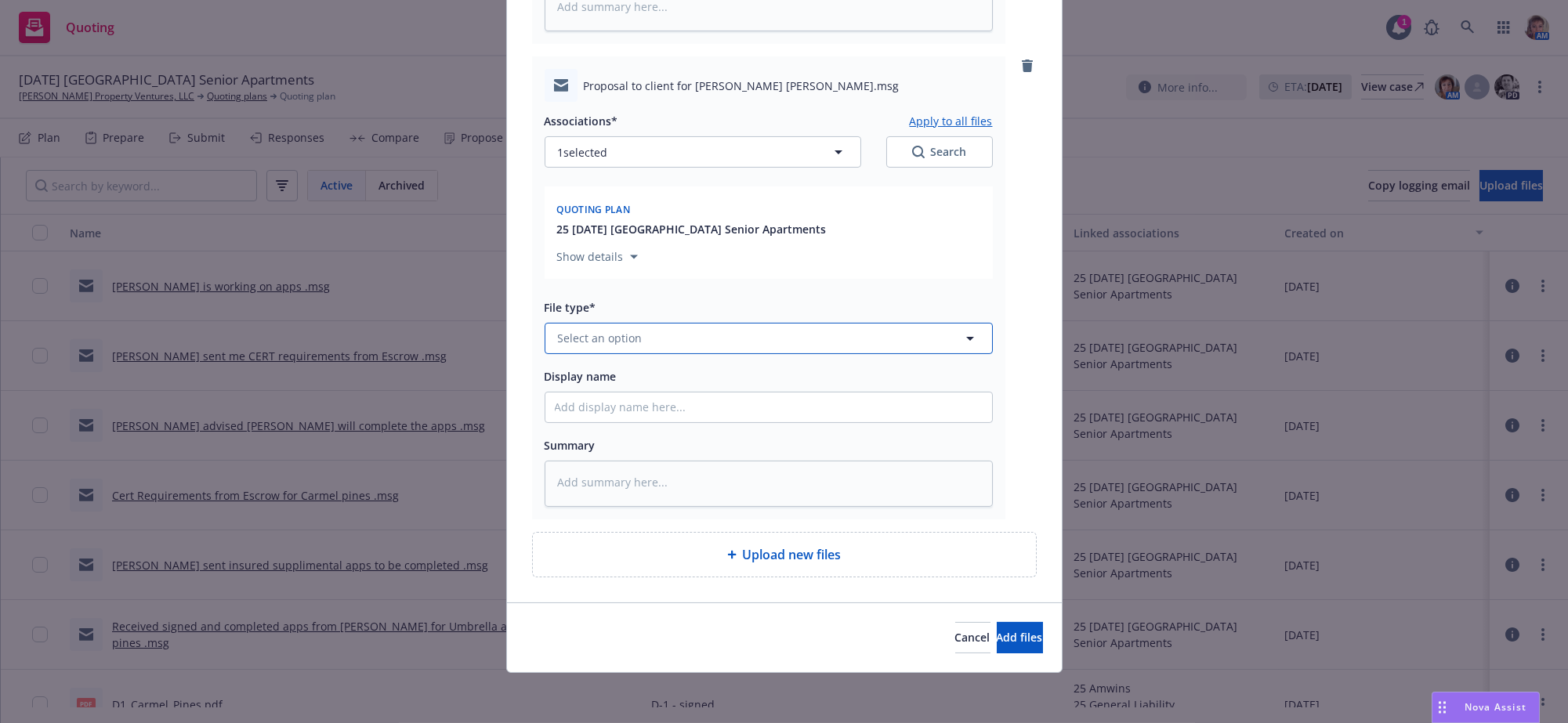
click at [636, 330] on span "Select an option" at bounding box center [601, 337] width 85 height 16
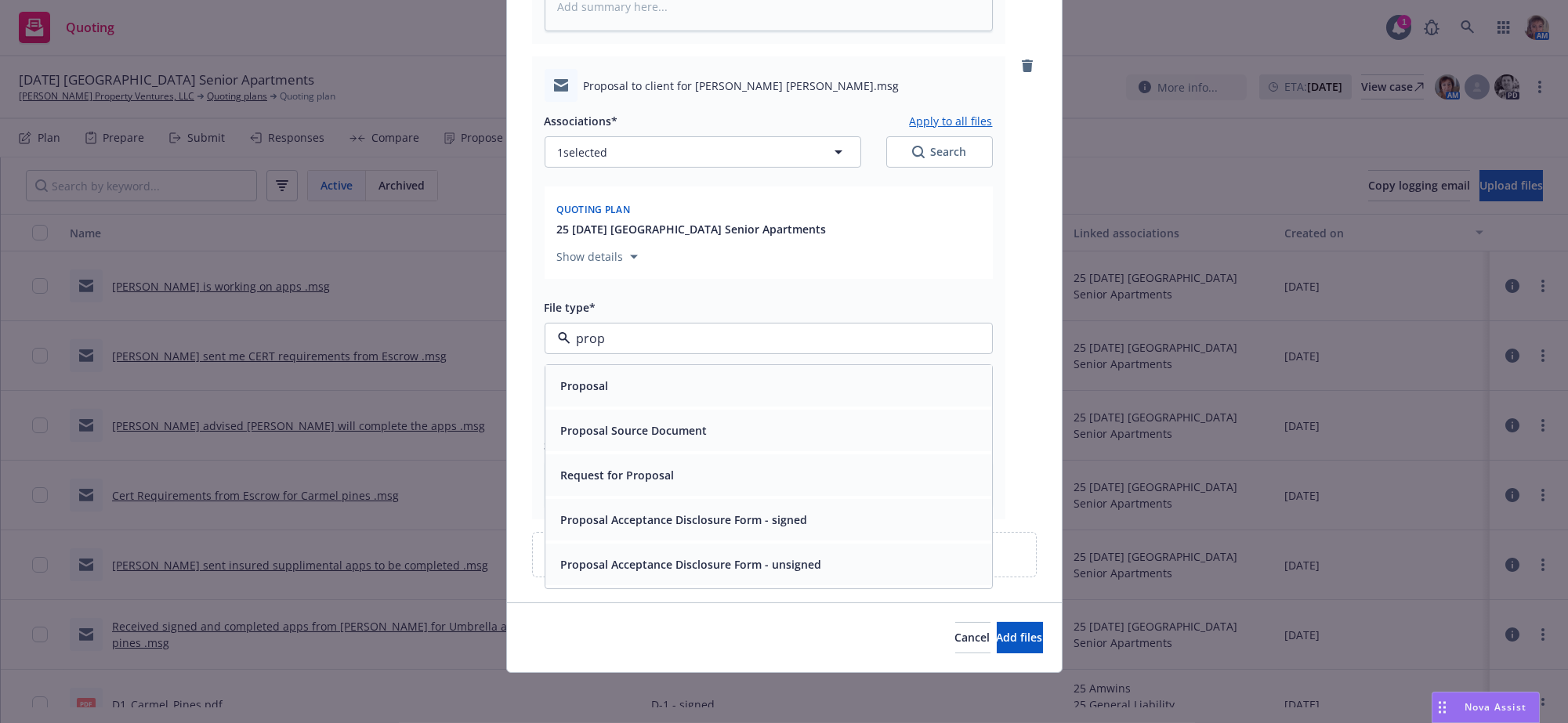
click at [636, 409] on div "Proposal Source Document" at bounding box center [769, 430] width 446 height 42
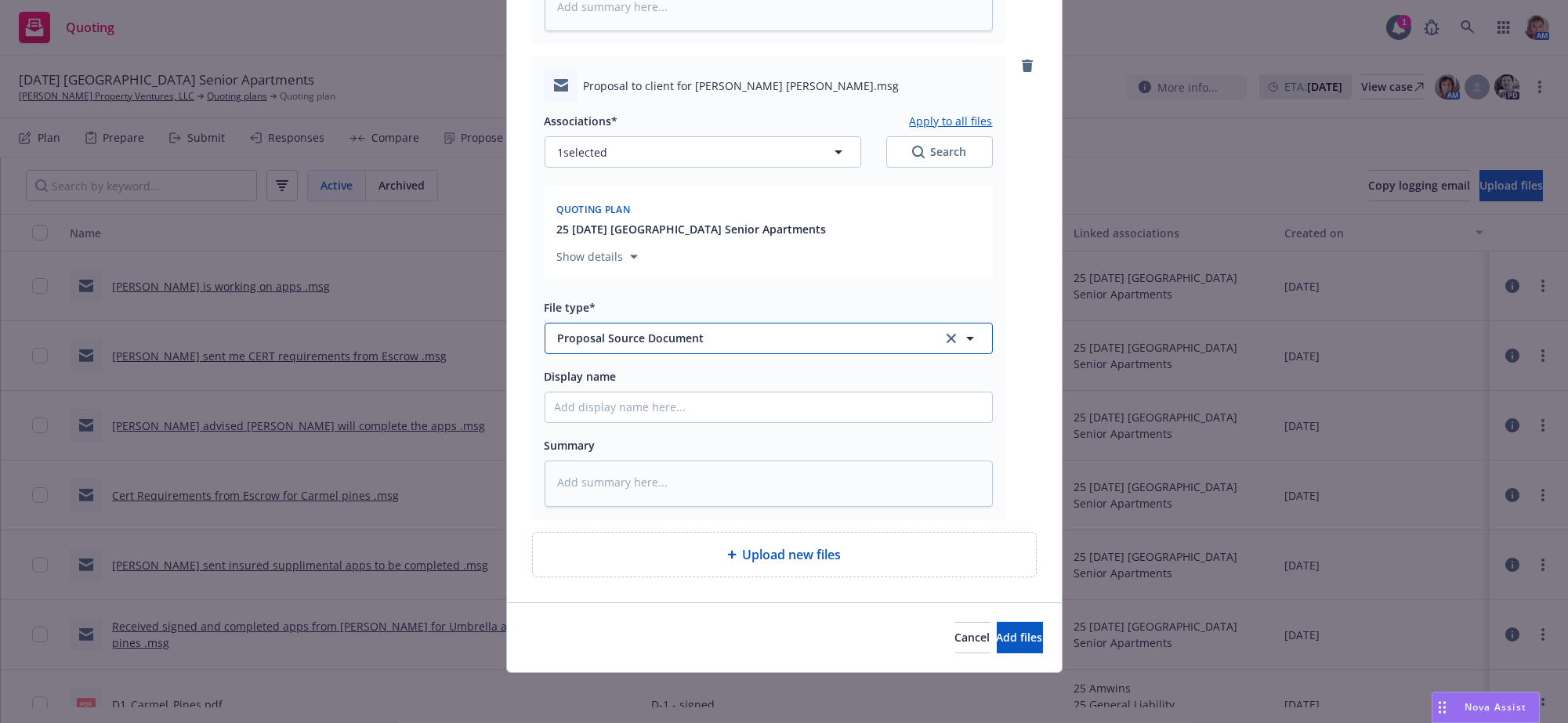
click at [704, 330] on span "Proposal Source Document" at bounding box center [740, 337] width 363 height 16
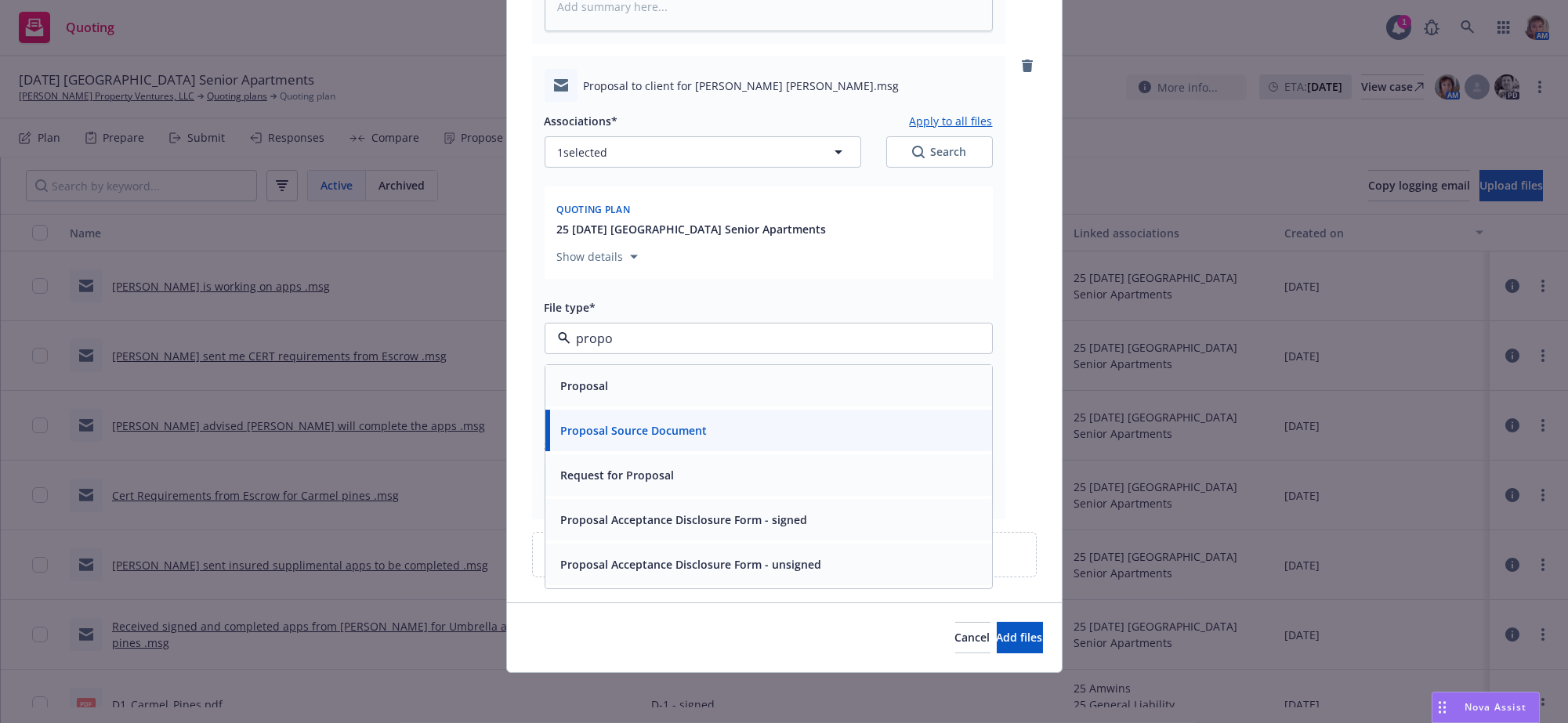
click at [769, 374] on div "Proposal" at bounding box center [769, 386] width 428 height 23
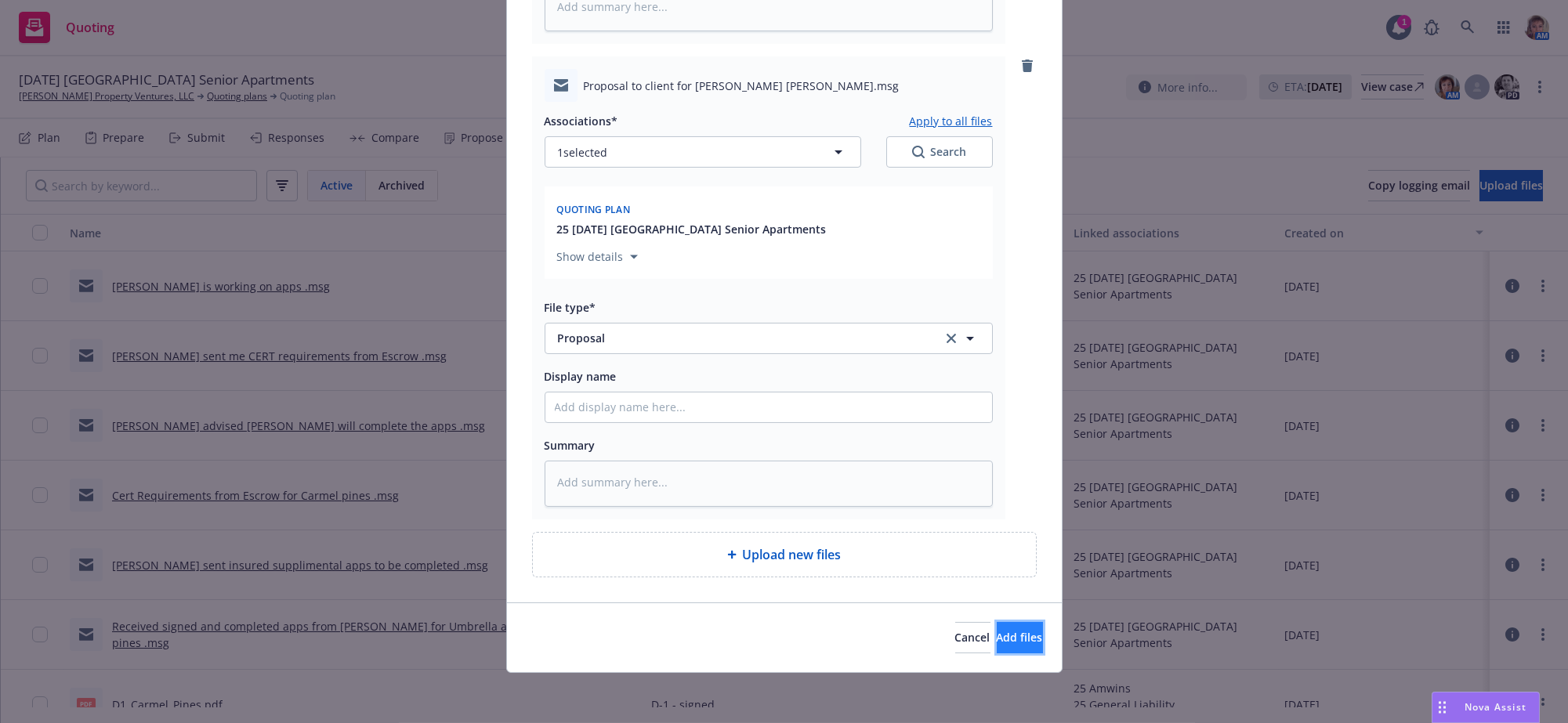
click at [997, 629] on span "Add files" at bounding box center [1019, 637] width 46 height 15
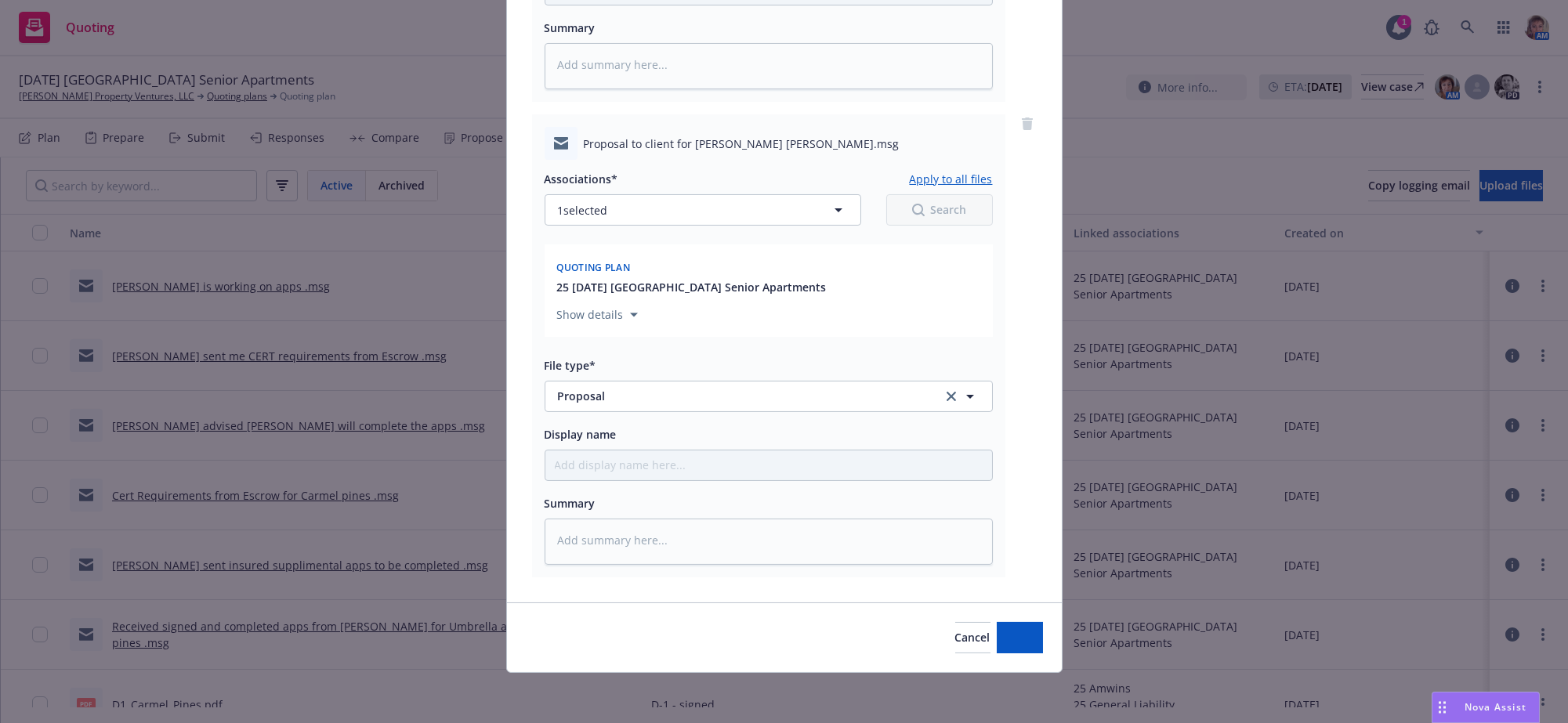
scroll to position [1701, 0]
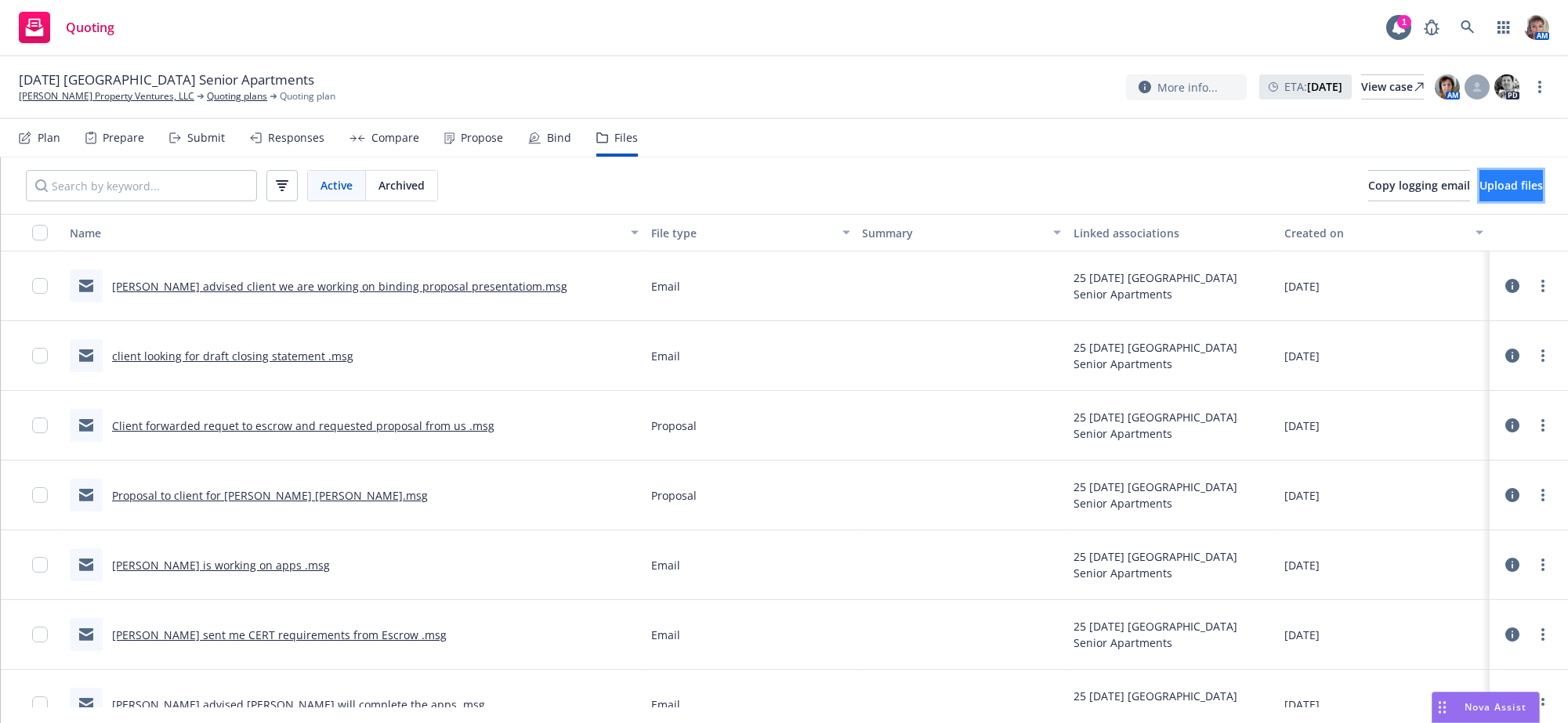
click at [1494, 201] on button "Upload files" at bounding box center [1511, 185] width 63 height 31
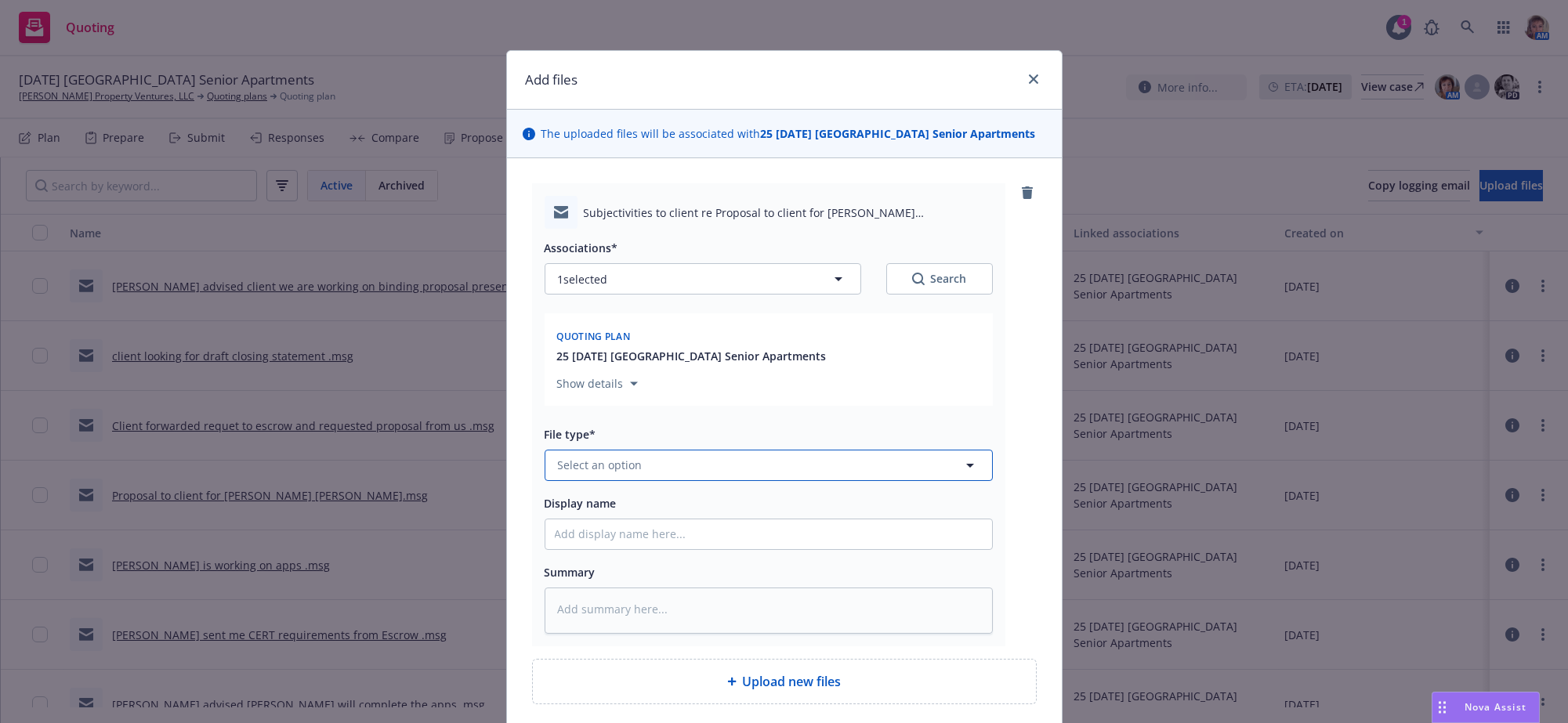
click at [677, 481] on button "Select an option" at bounding box center [769, 465] width 448 height 31
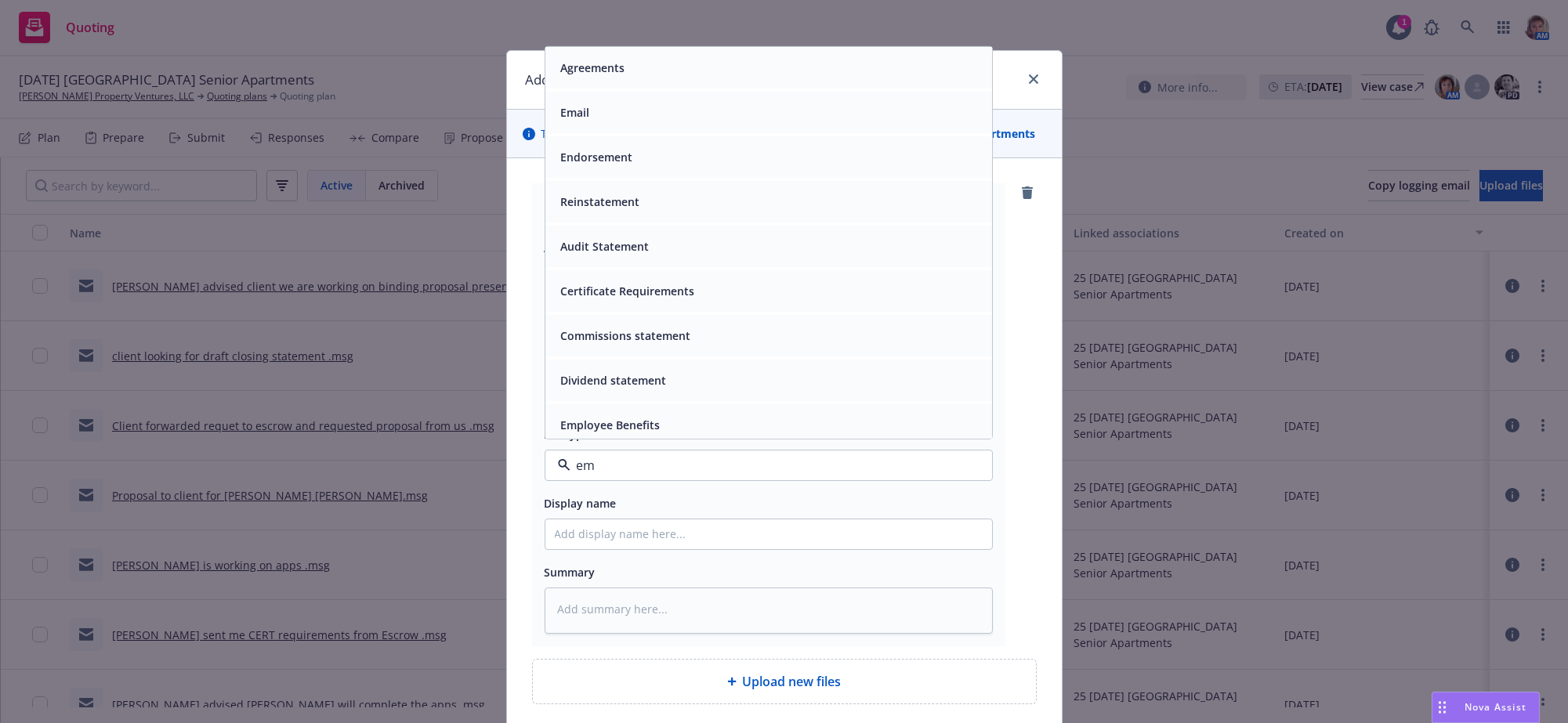
click at [700, 124] on div "Email" at bounding box center [769, 112] width 428 height 23
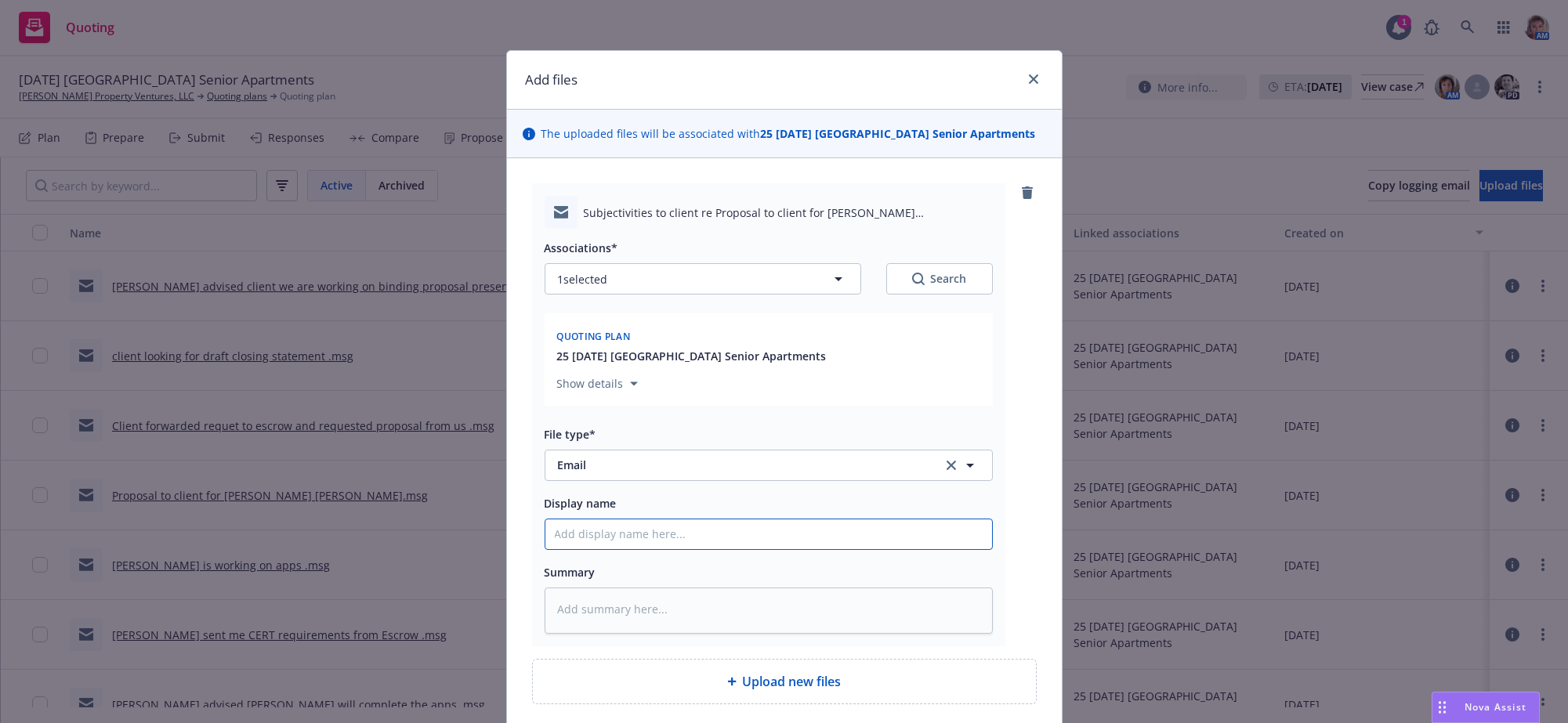
click at [708, 549] on input "Display name" at bounding box center [769, 533] width 446 height 29
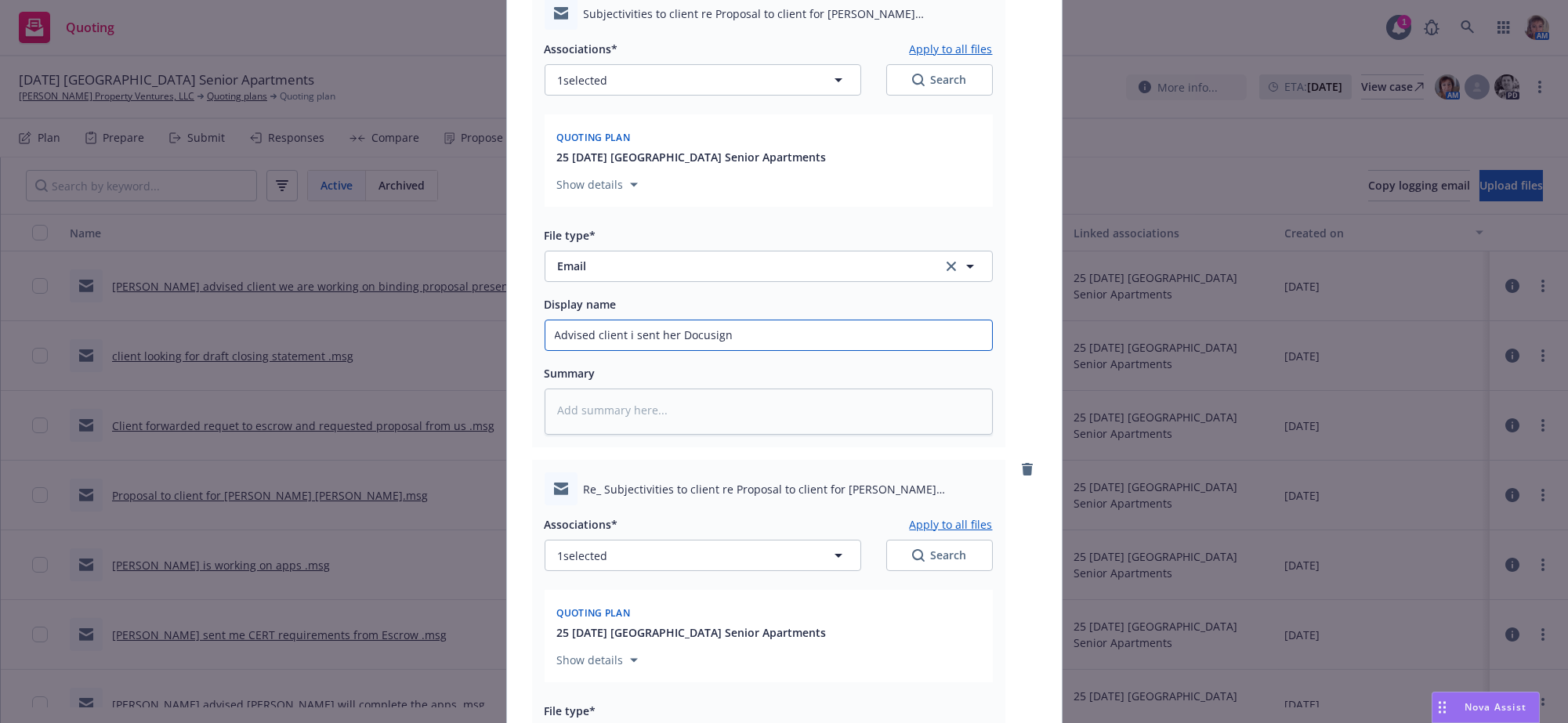
scroll to position [721, 0]
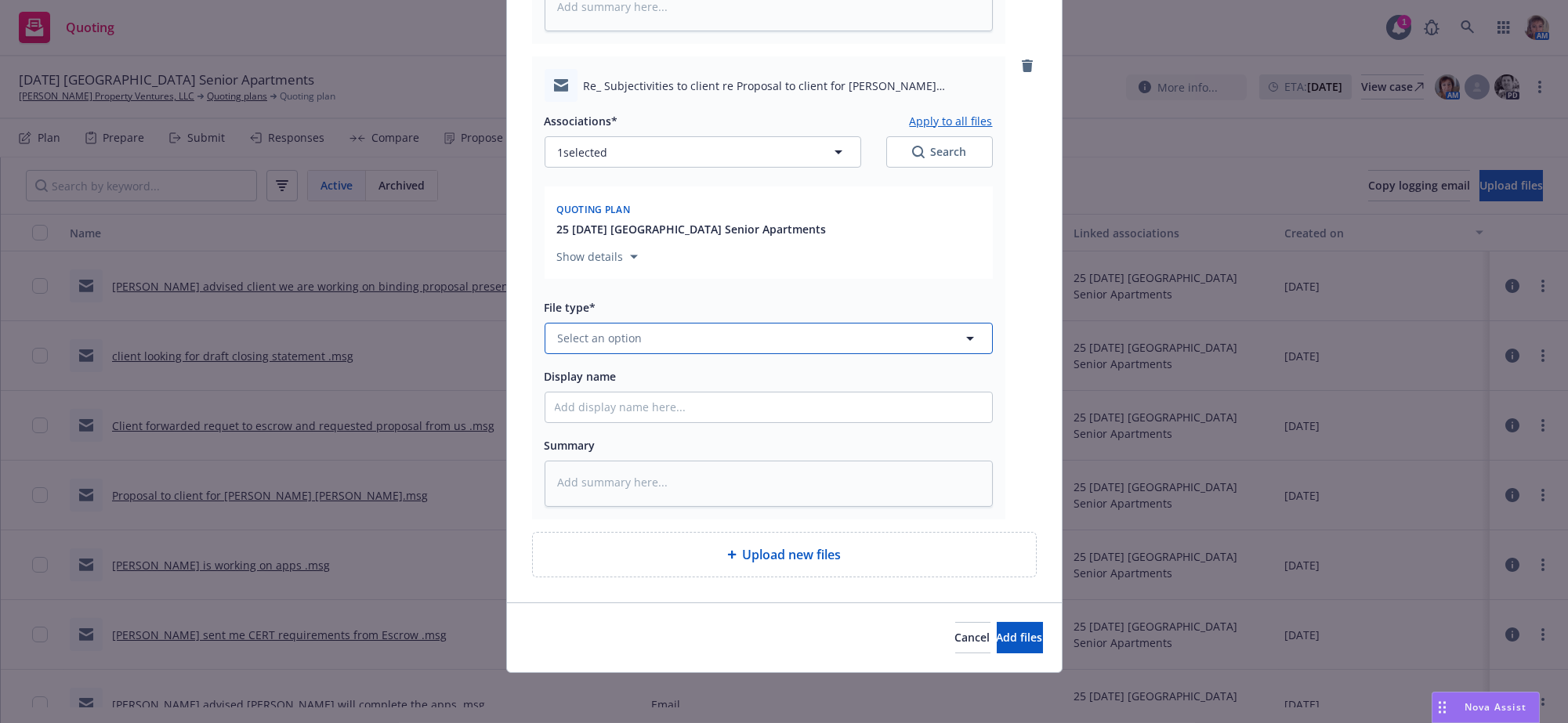
click at [596, 330] on span "Select an option" at bounding box center [601, 337] width 85 height 16
click at [694, 370] on div "Email" at bounding box center [769, 386] width 446 height 42
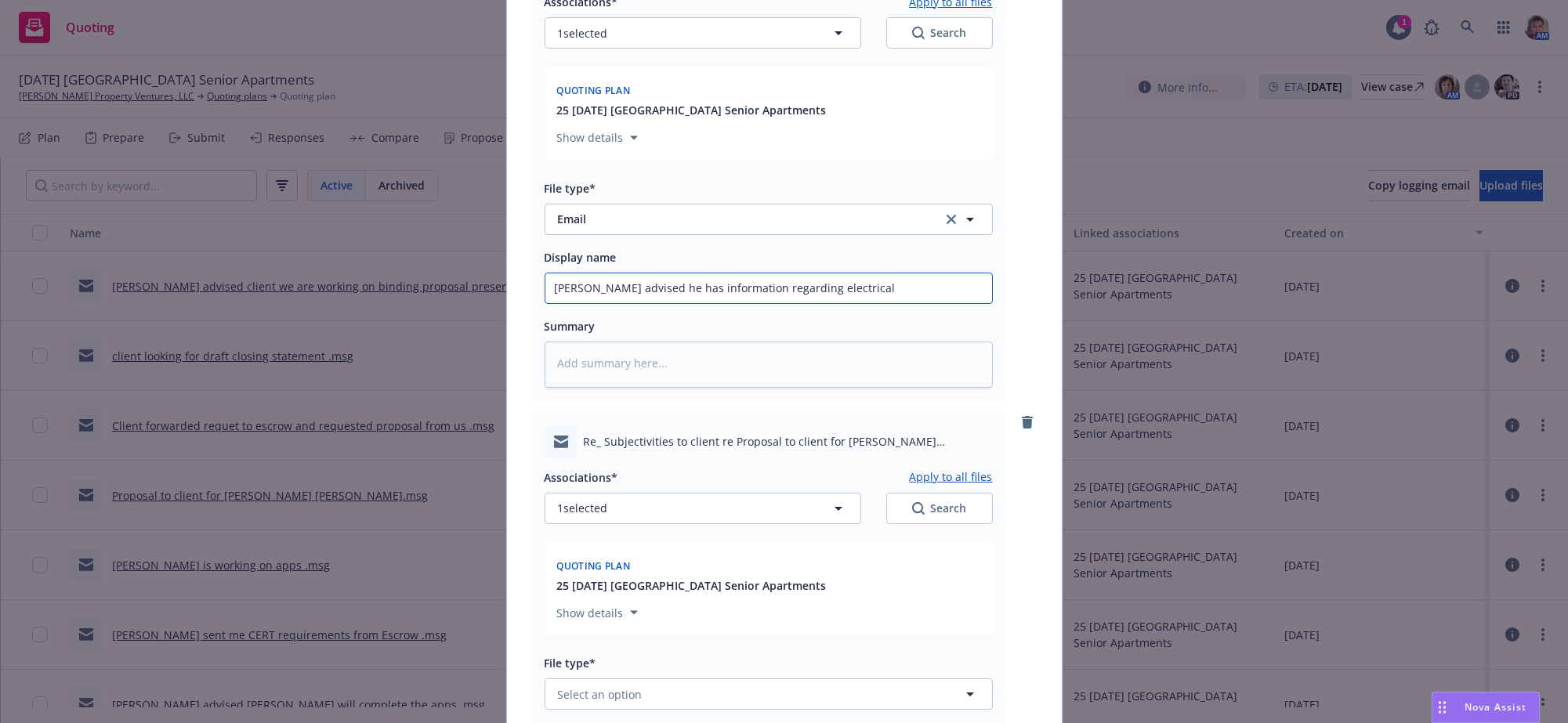
scroll to position [1244, 0]
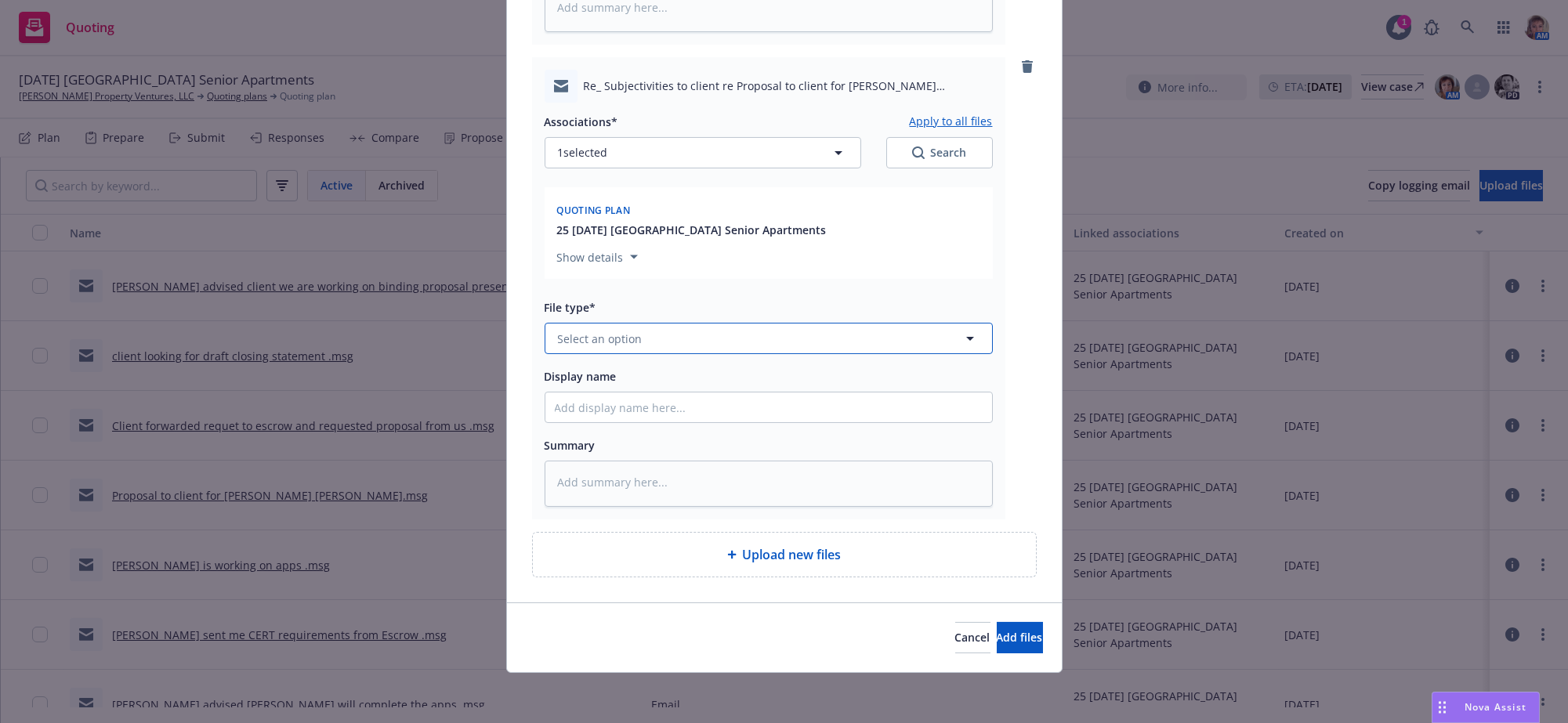
click at [716, 322] on button "Select an option" at bounding box center [769, 337] width 448 height 31
click at [728, 370] on div "Email" at bounding box center [769, 386] width 446 height 42
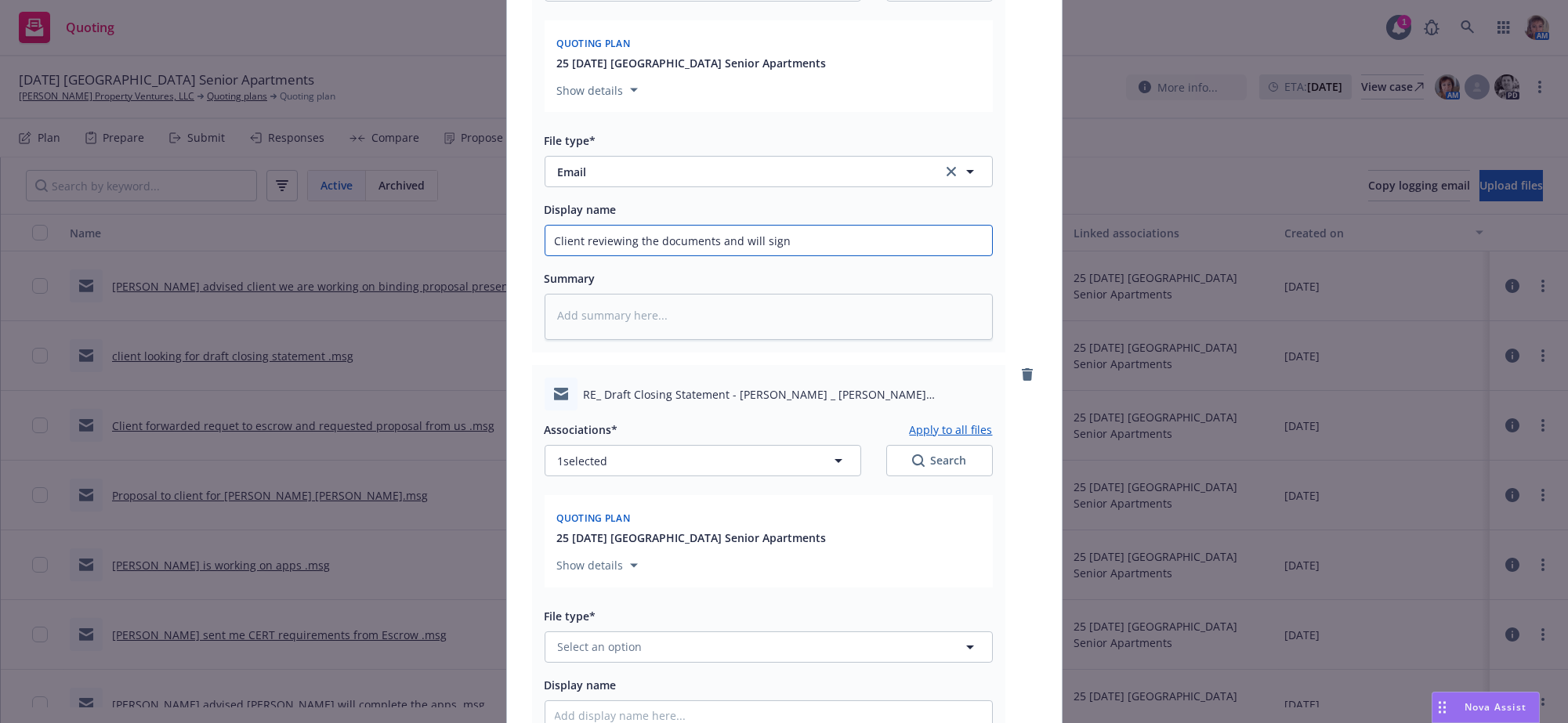
scroll to position [1767, 0]
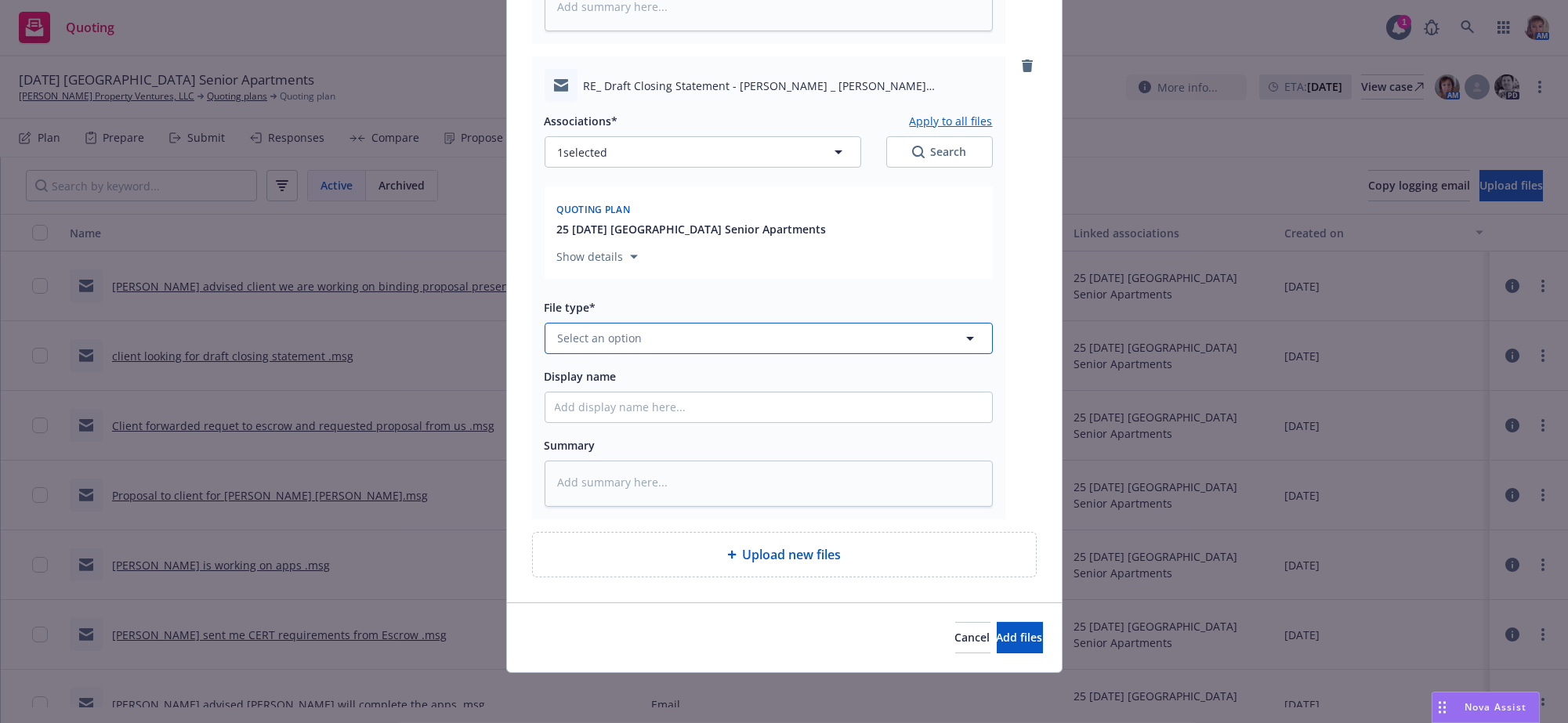
click at [674, 322] on button "Select an option" at bounding box center [769, 337] width 448 height 31
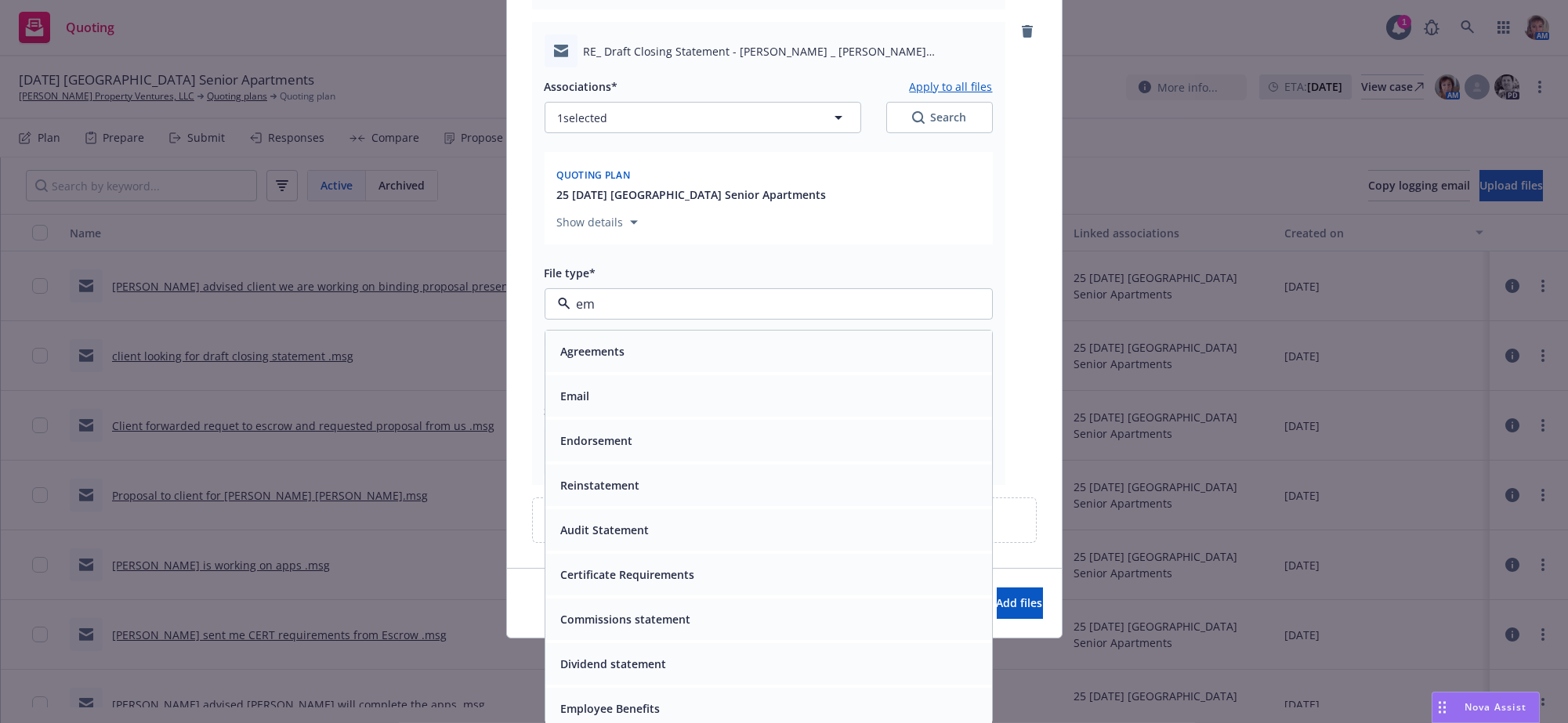
click at [652, 389] on div "Email" at bounding box center [769, 396] width 428 height 23
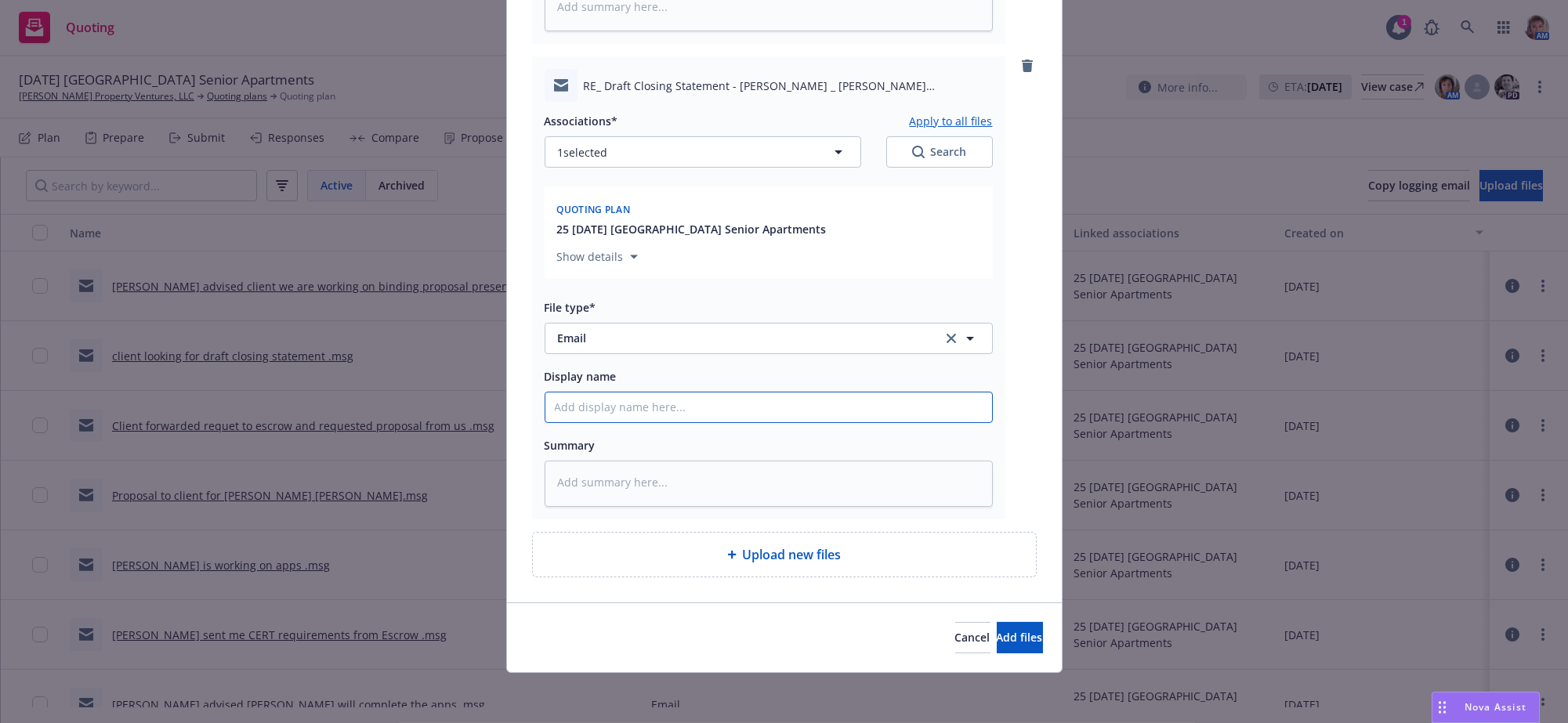
click at [997, 630] on span "Add files" at bounding box center [1019, 637] width 46 height 15
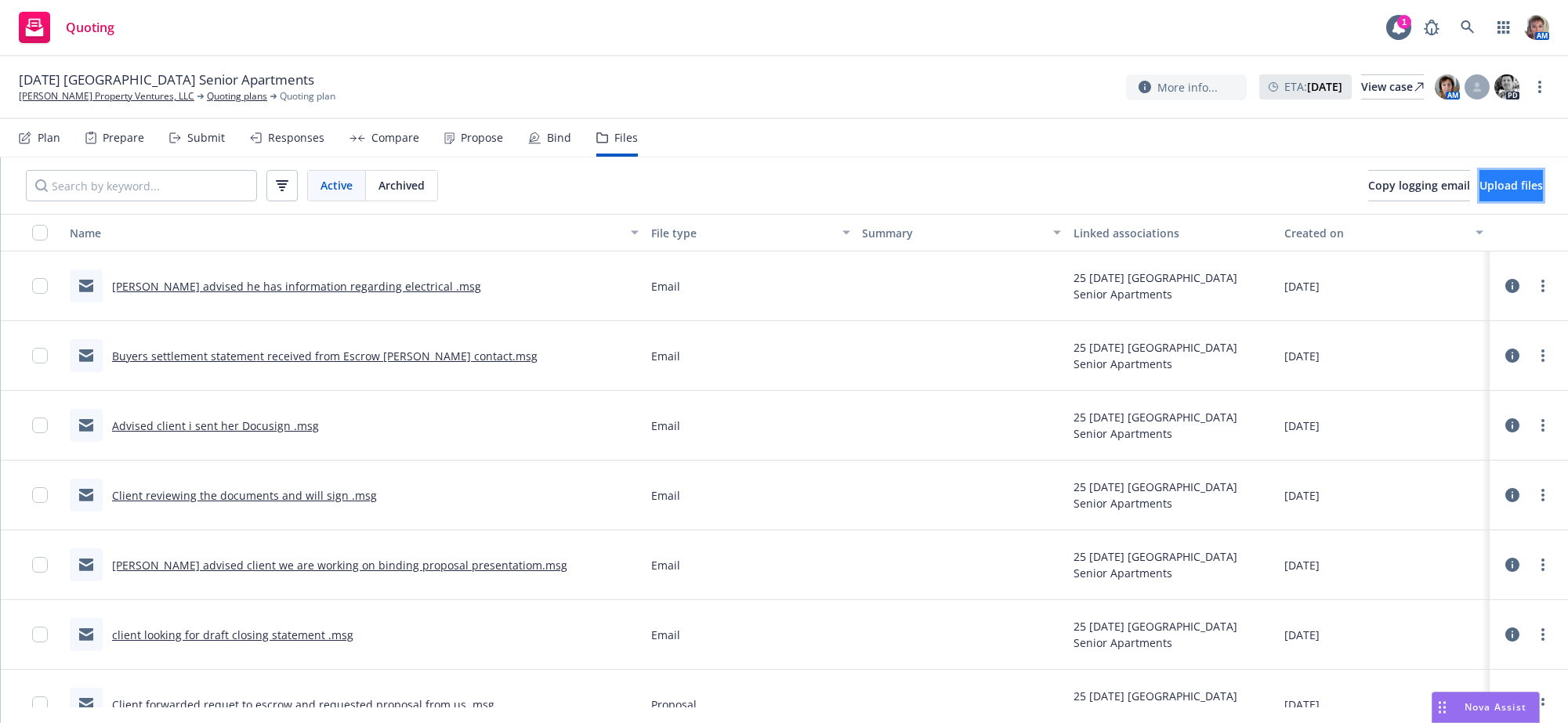
click at [1480, 193] on span "Upload files" at bounding box center [1511, 185] width 63 height 15
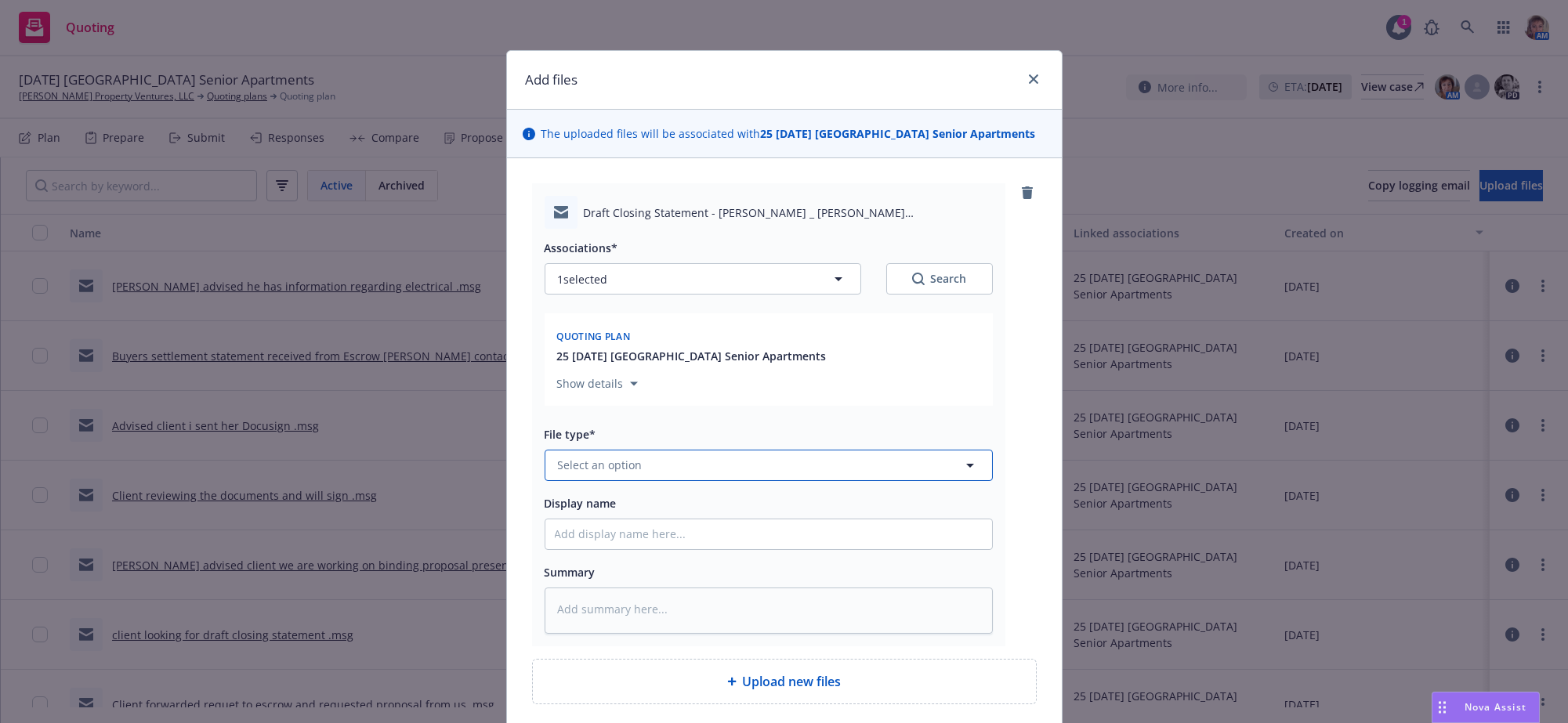
click at [738, 481] on button "Select an option" at bounding box center [769, 465] width 448 height 31
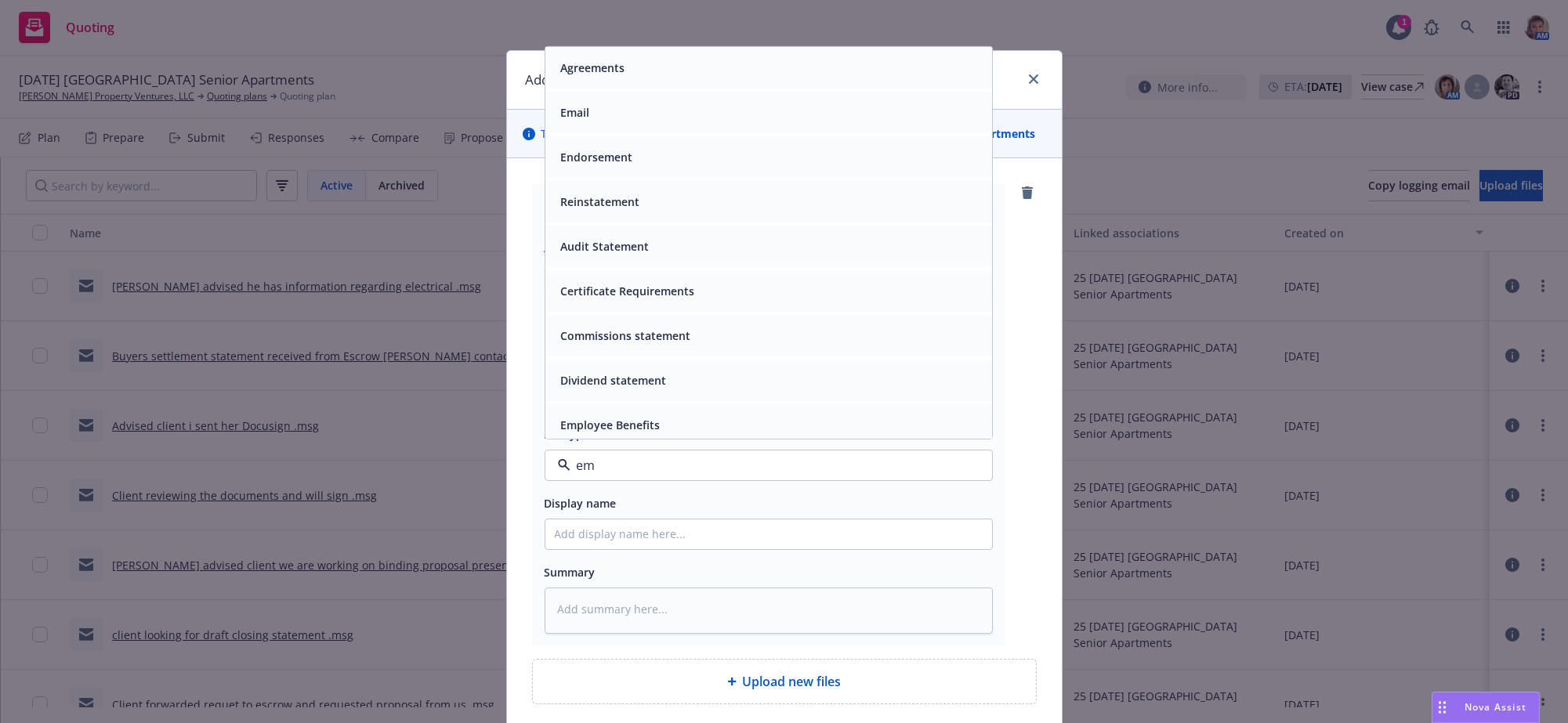
click at [730, 124] on div "Email" at bounding box center [769, 112] width 428 height 23
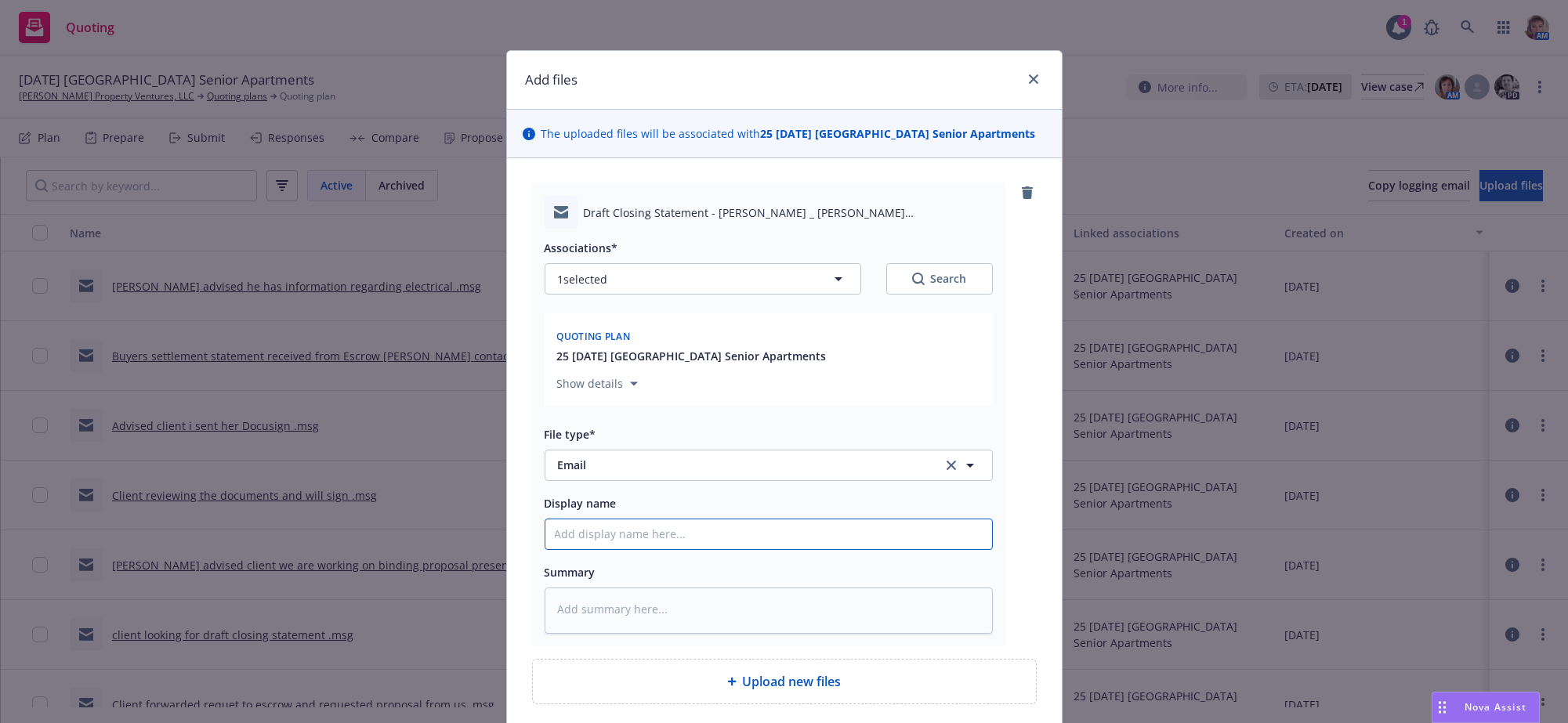
click at [660, 549] on input "Display name" at bounding box center [769, 533] width 446 height 29
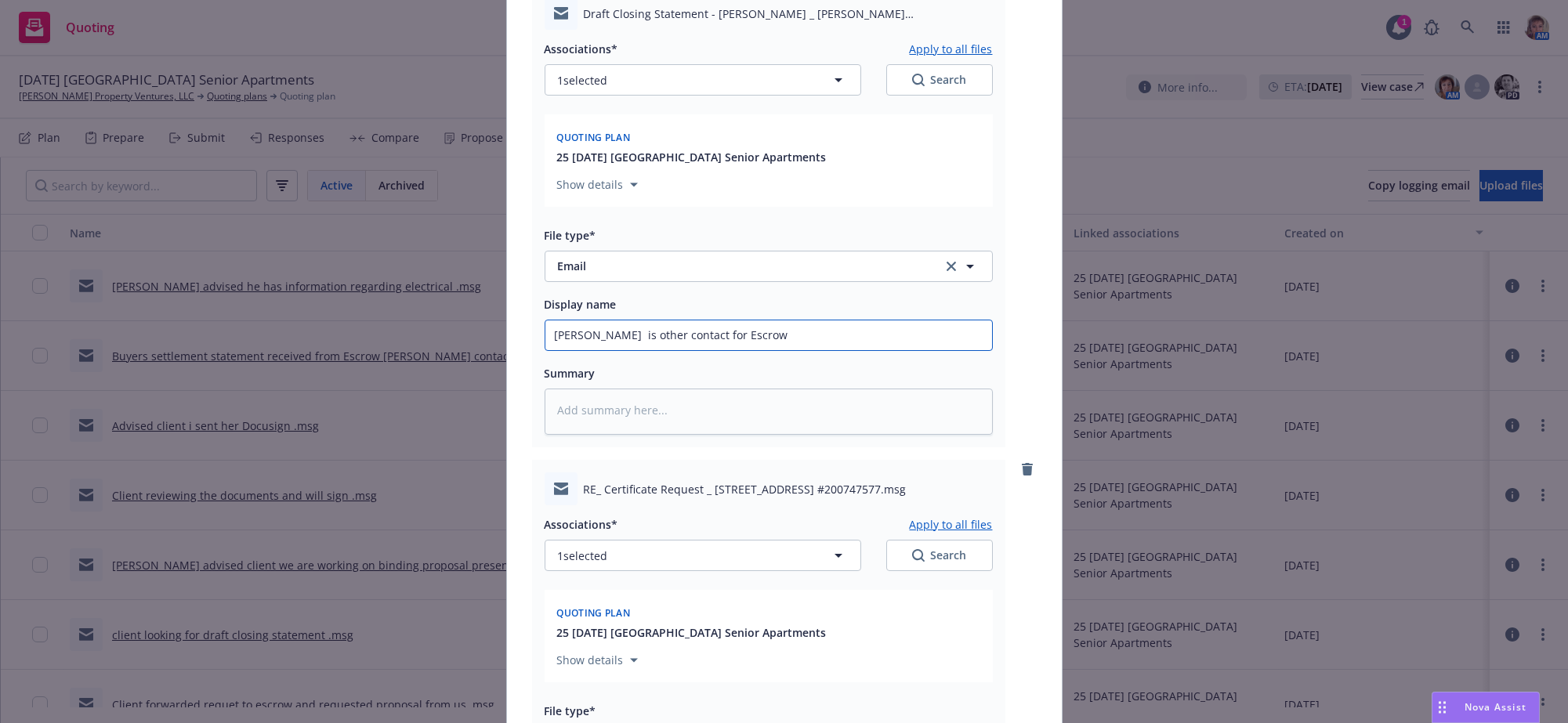
scroll to position [721, 0]
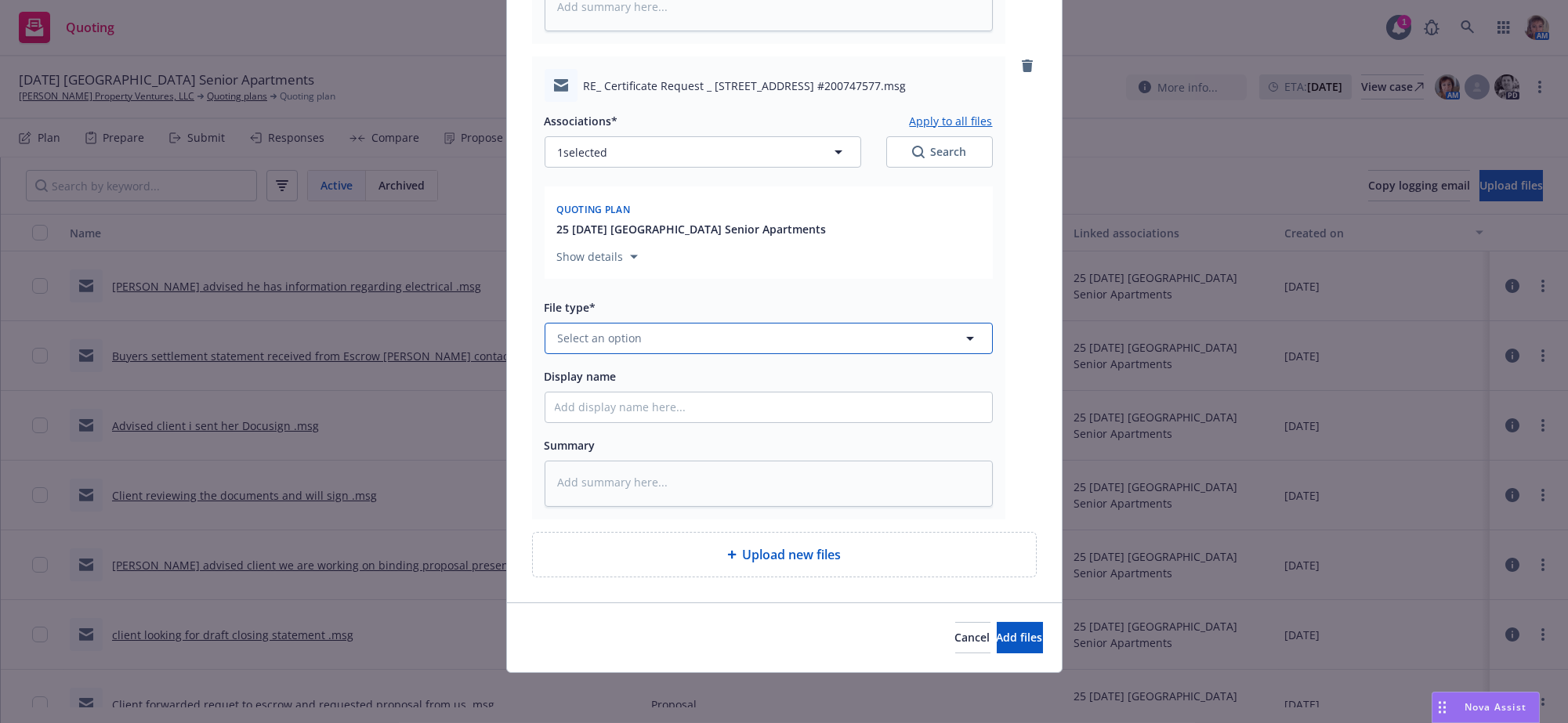
click at [649, 322] on button "Select an option" at bounding box center [769, 337] width 448 height 31
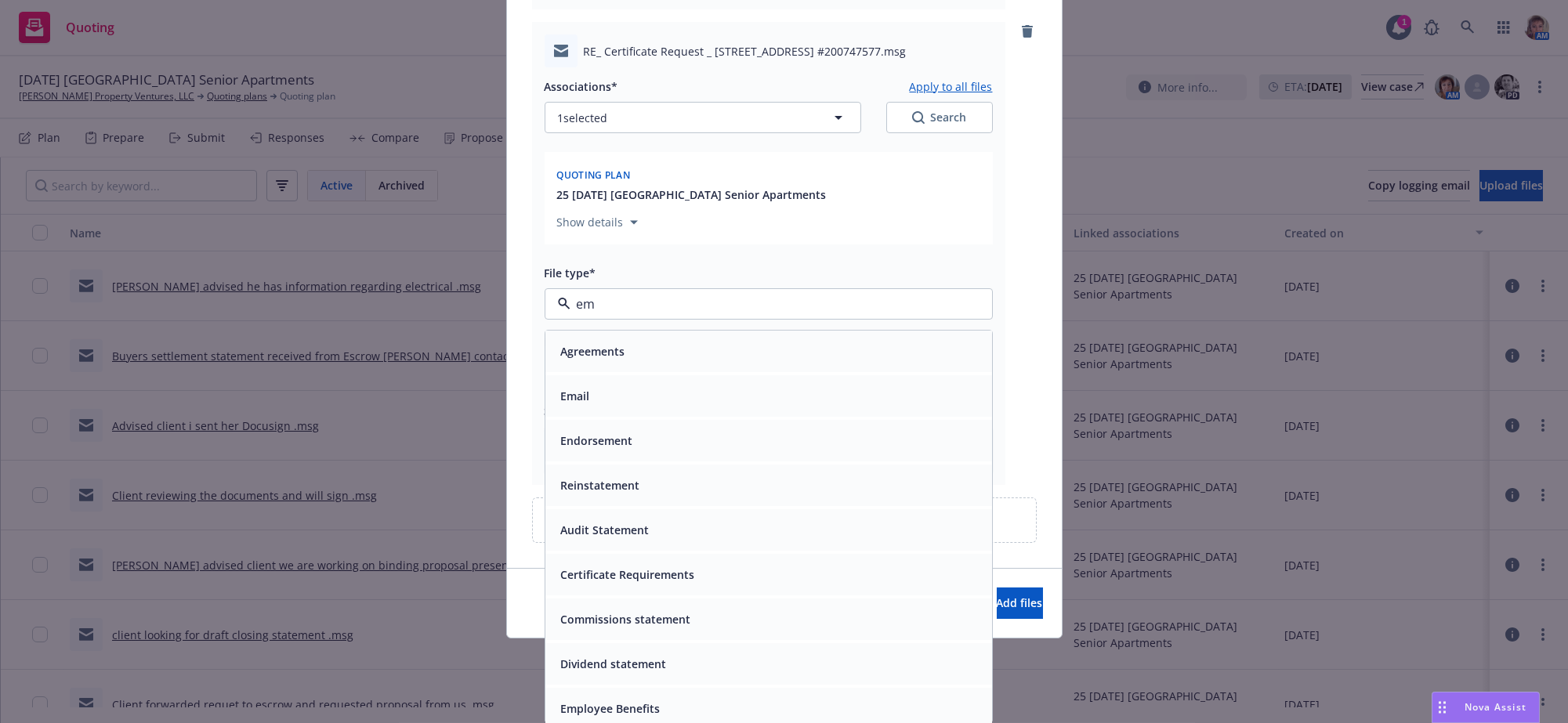
click at [803, 383] on div "Email" at bounding box center [769, 396] width 446 height 42
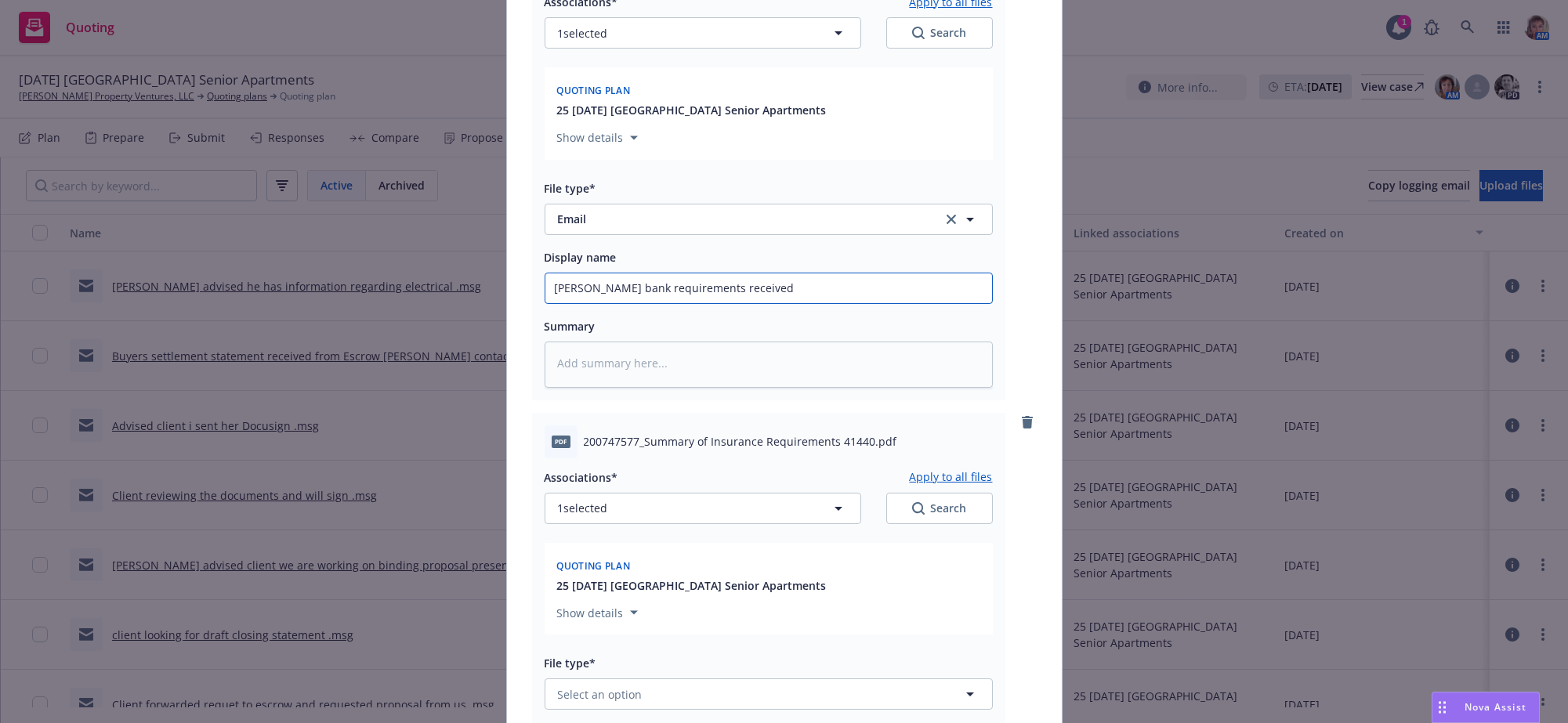
scroll to position [1244, 0]
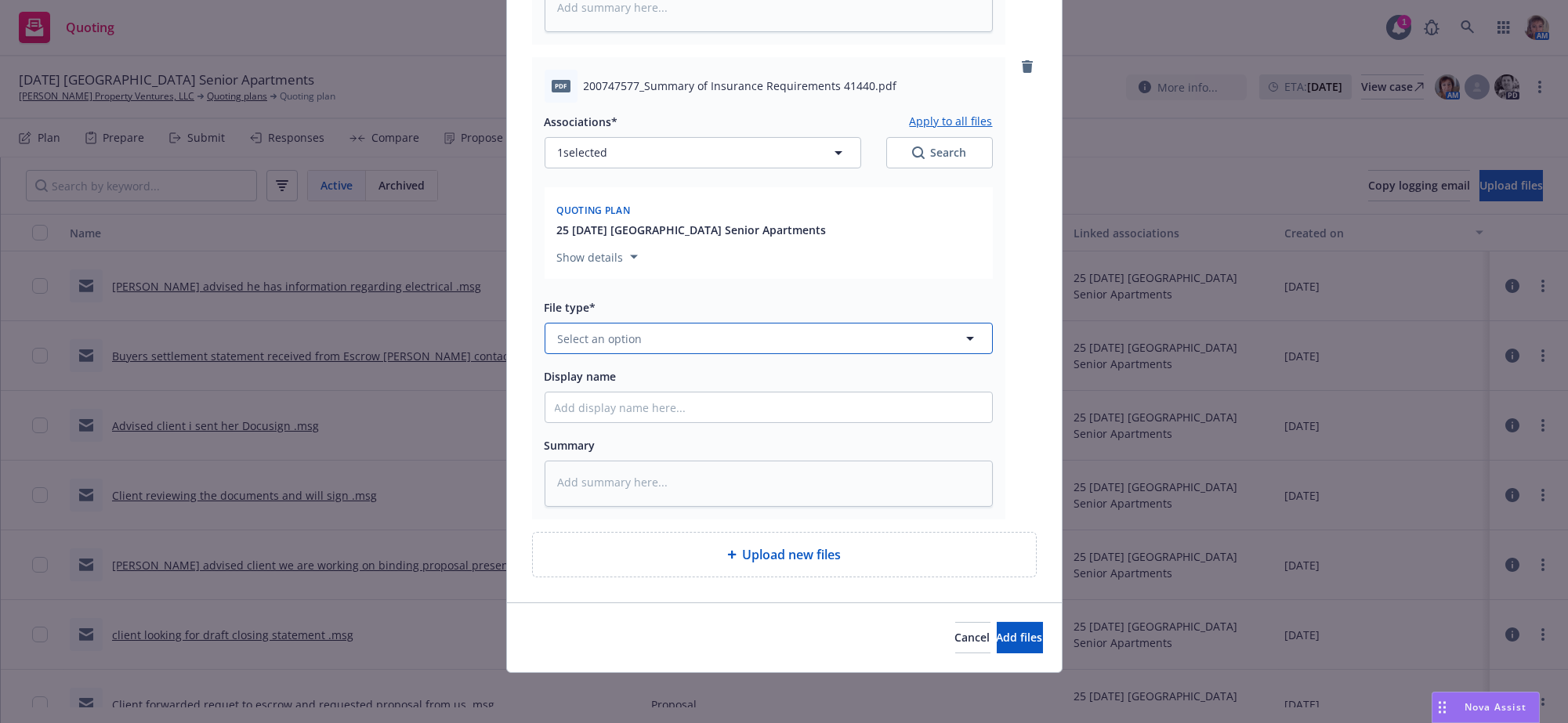
click at [624, 331] on span "Select an option" at bounding box center [601, 338] width 85 height 16
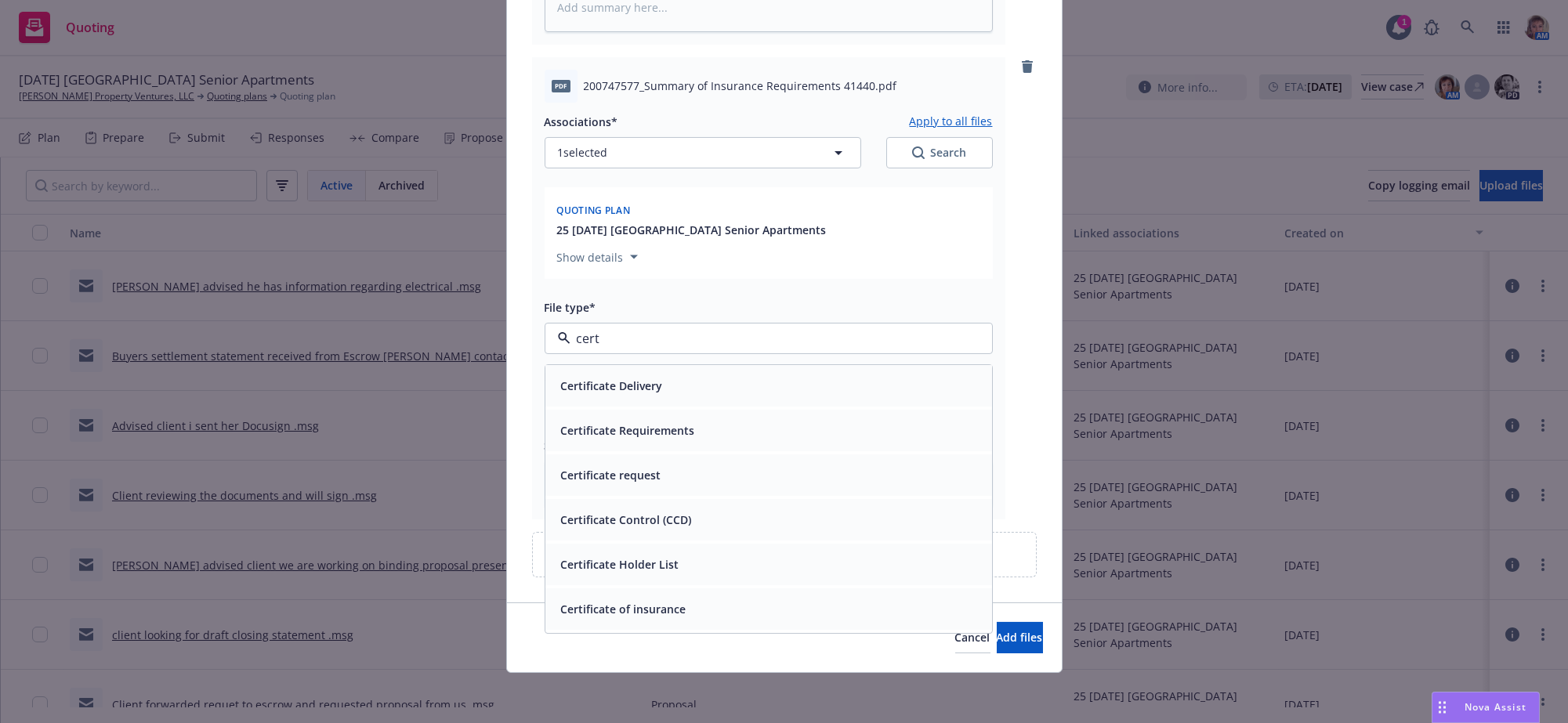
click at [778, 409] on div "Certificate Requirements" at bounding box center [769, 430] width 446 height 42
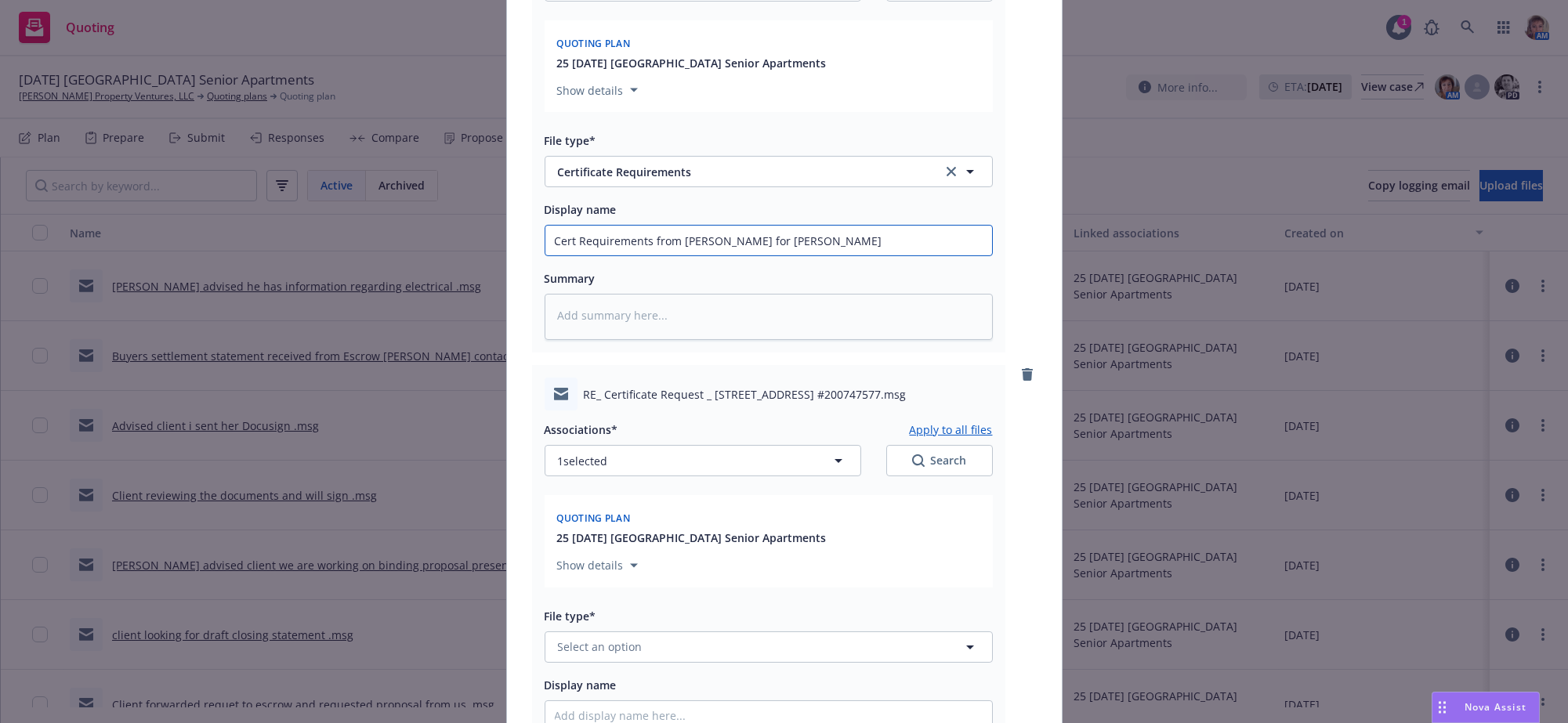
scroll to position [1767, 0]
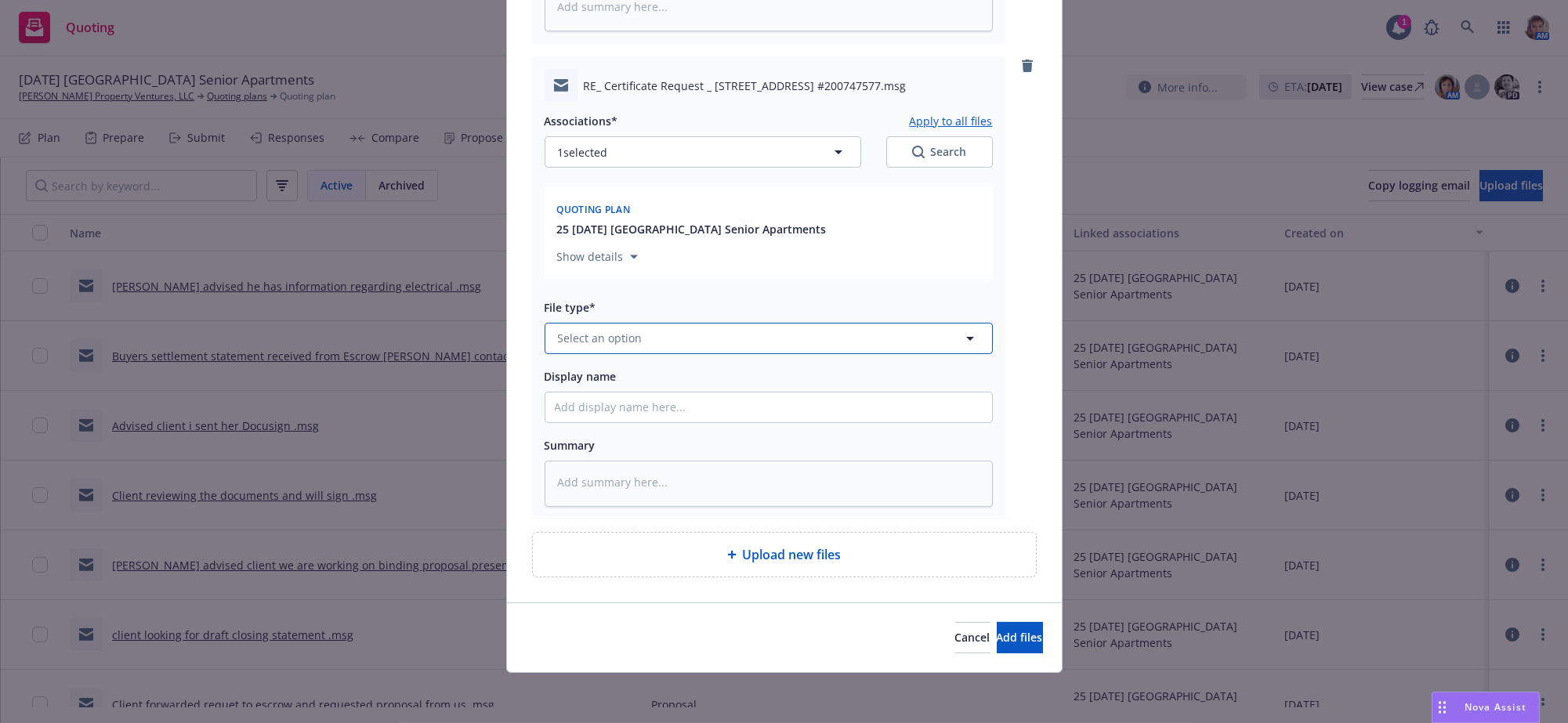
click at [655, 322] on button "Select an option" at bounding box center [769, 337] width 448 height 31
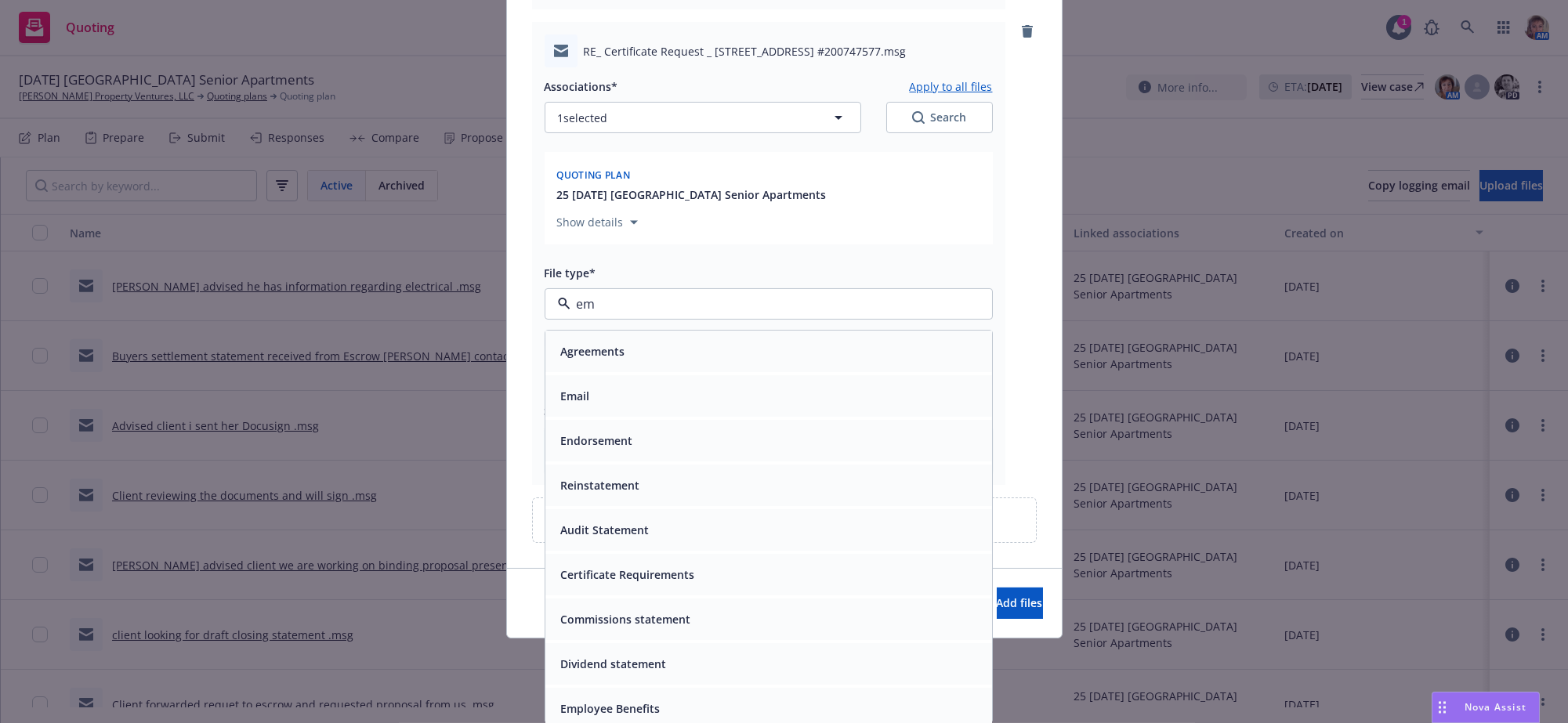
click at [657, 417] on div "Email" at bounding box center [769, 396] width 446 height 42
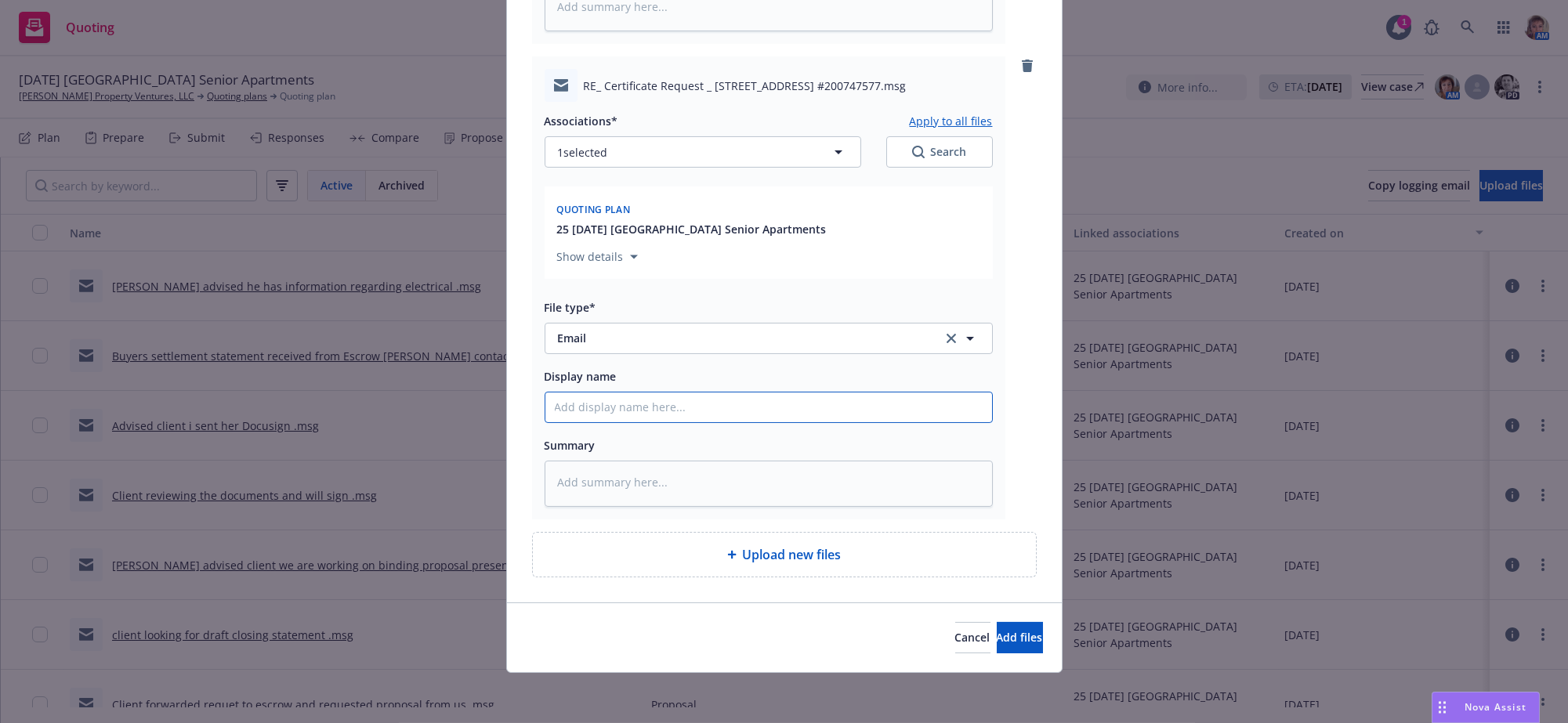
drag, startPoint x: 651, startPoint y: 394, endPoint x: 636, endPoint y: 379, distance: 21.2
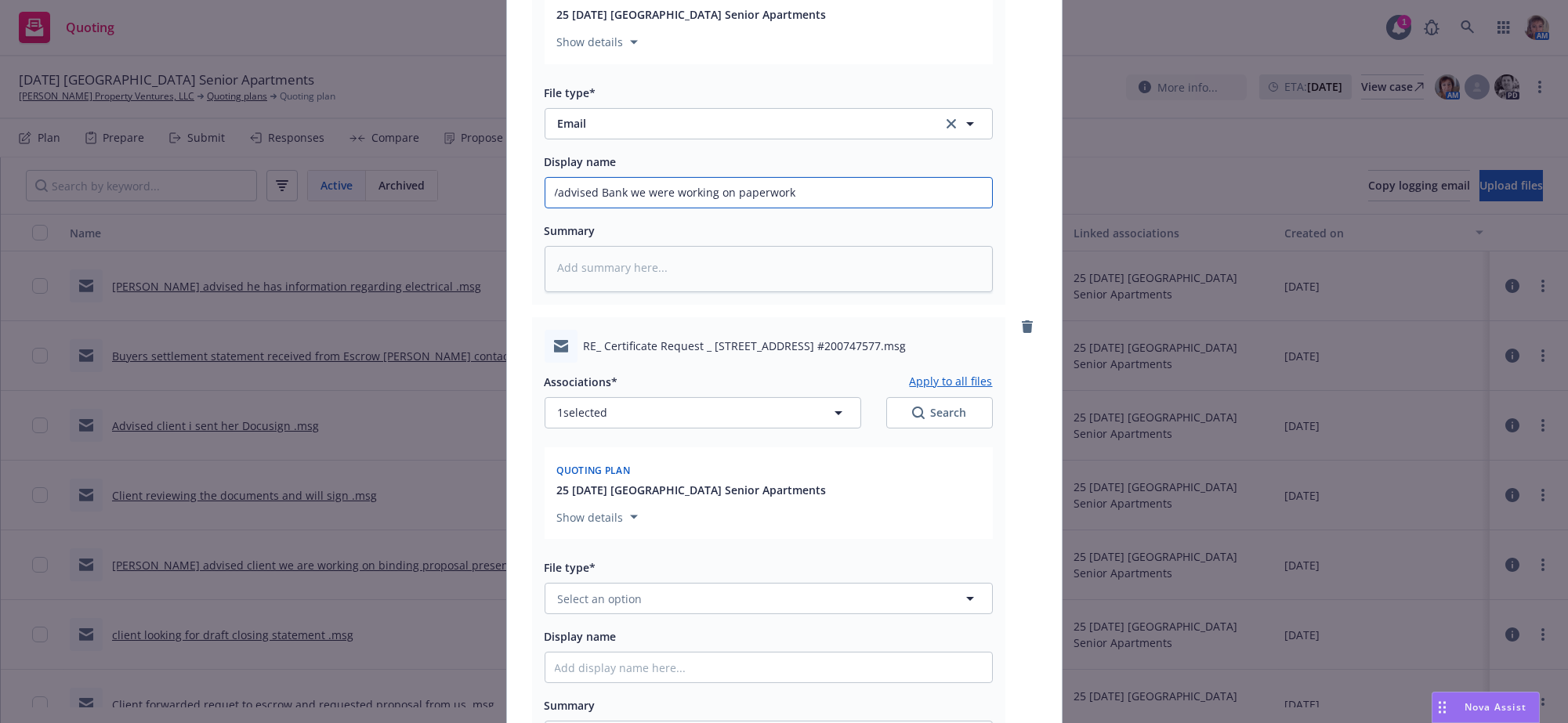
scroll to position [2289, 0]
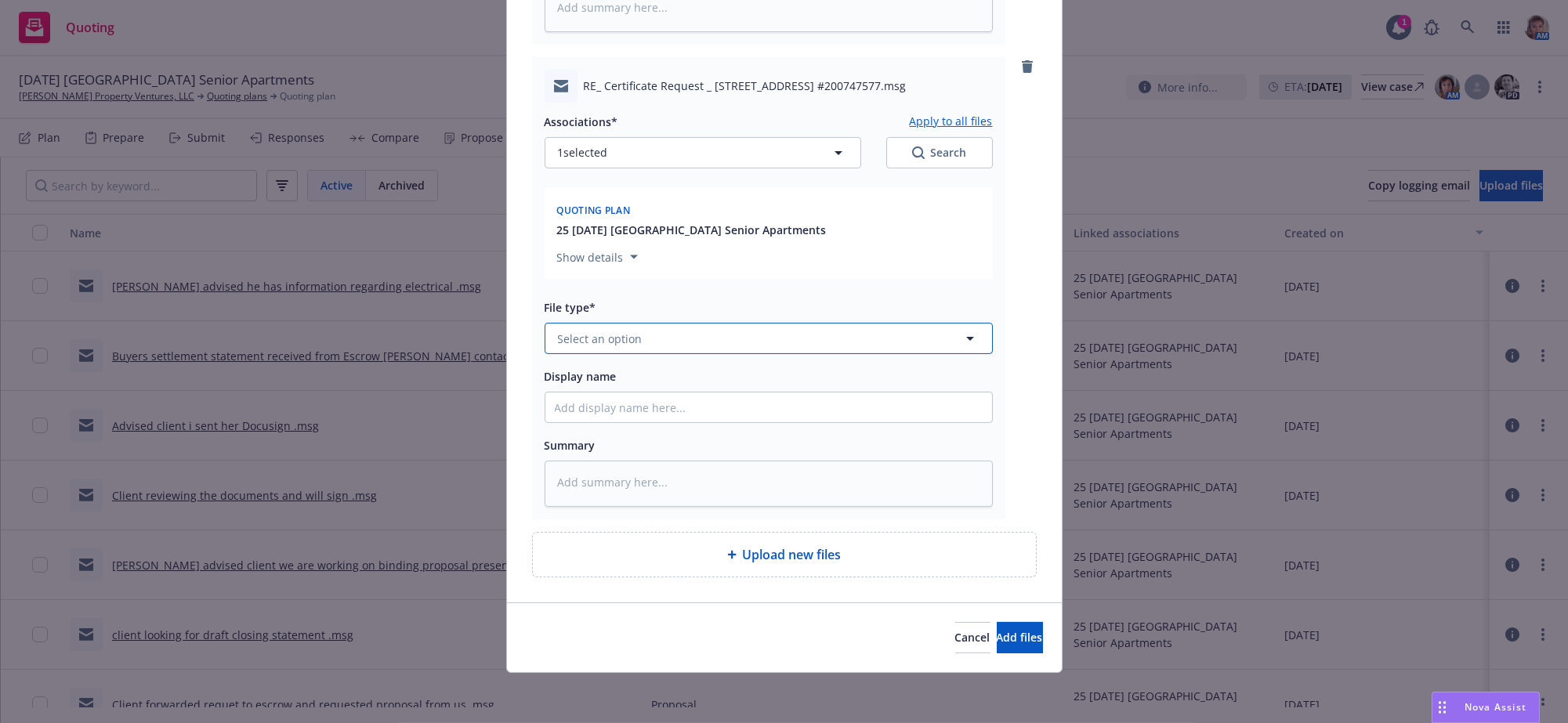
click at [716, 322] on button "Select an option" at bounding box center [769, 337] width 448 height 31
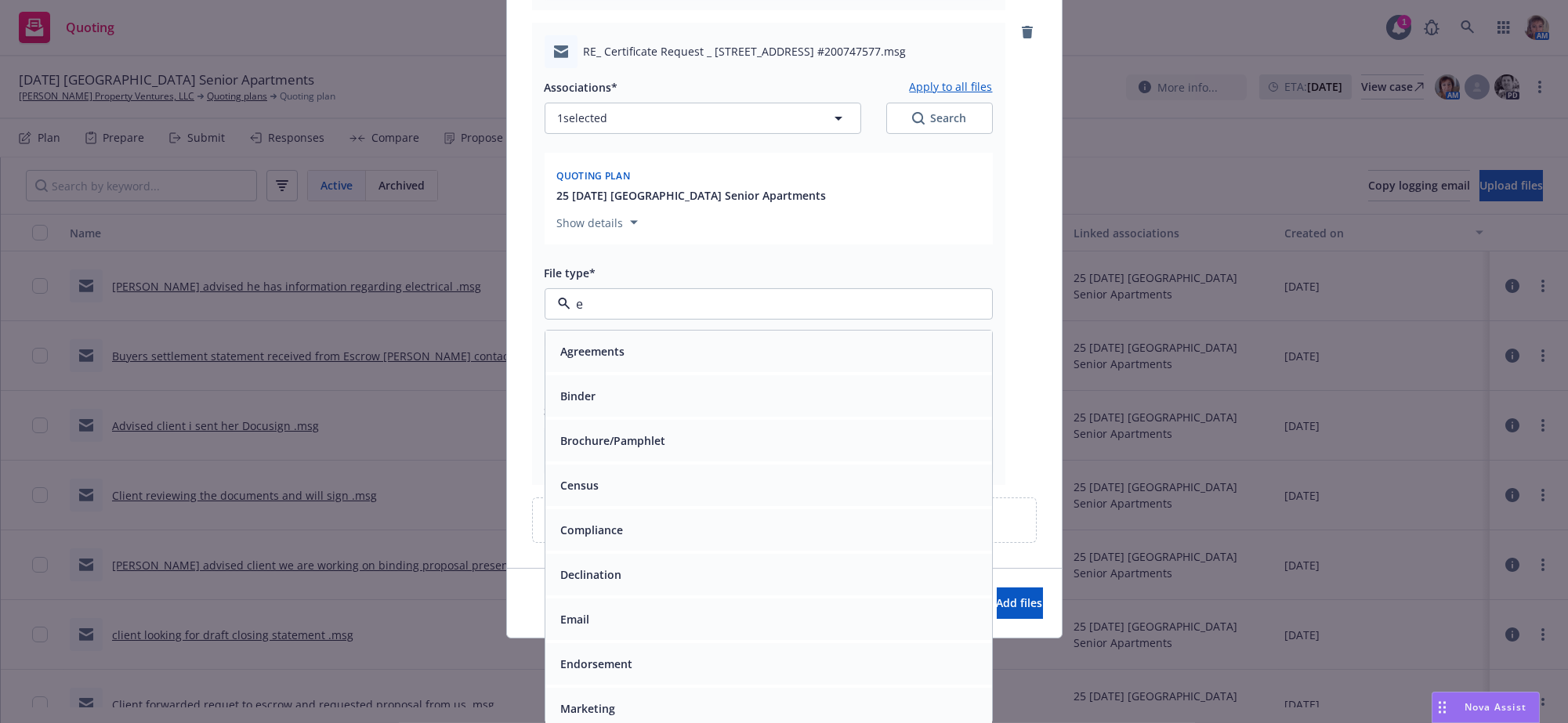
click at [663, 610] on div "Email" at bounding box center [769, 619] width 428 height 23
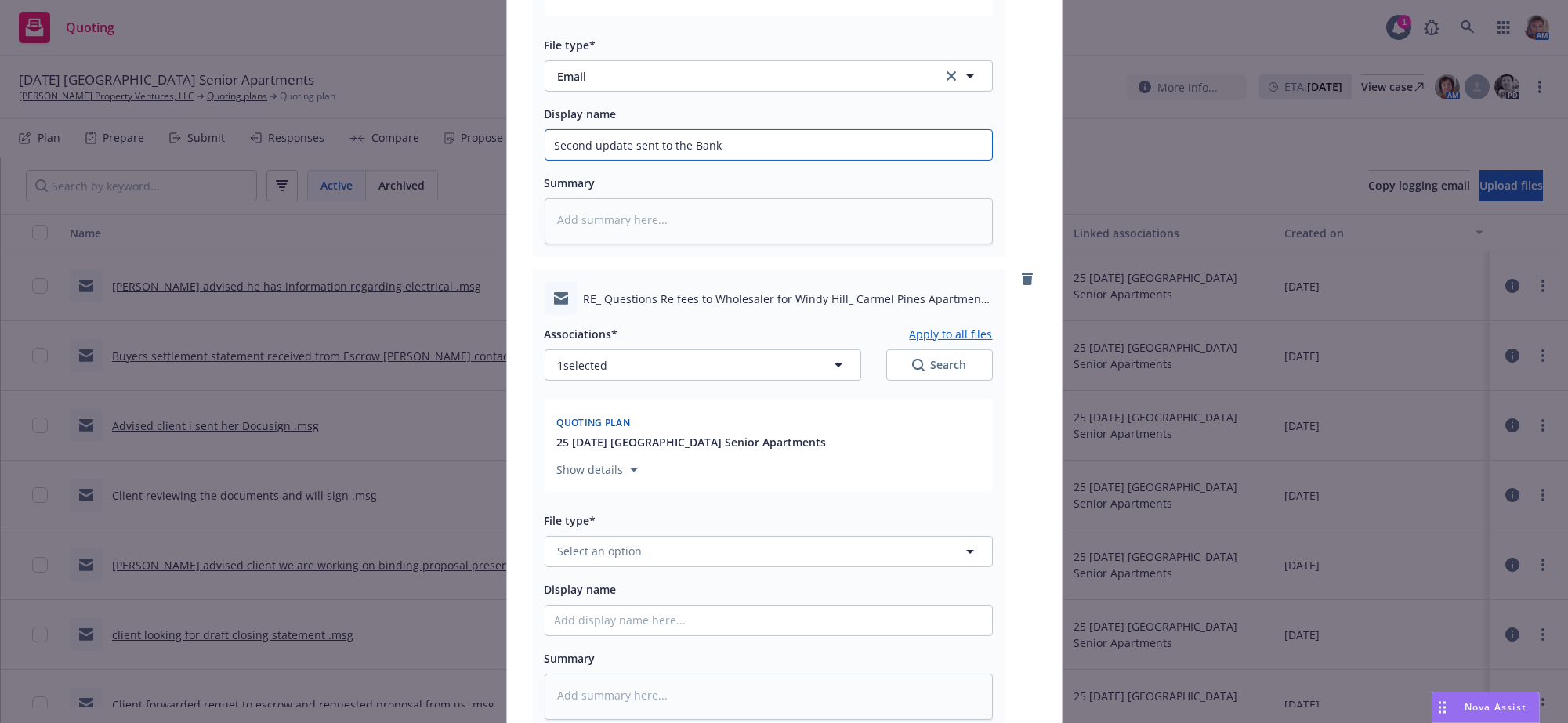
scroll to position [2813, 0]
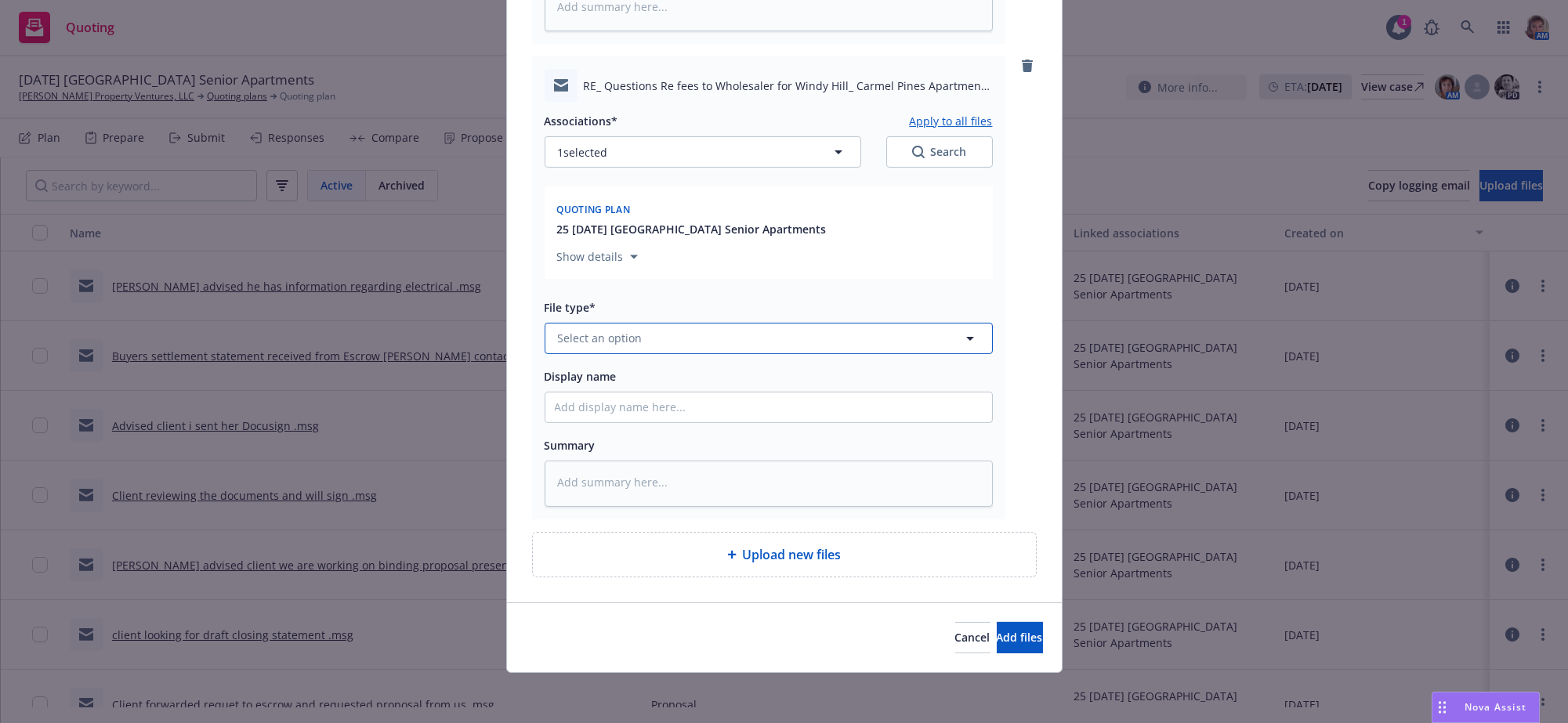
click at [677, 322] on button "Select an option" at bounding box center [769, 337] width 448 height 31
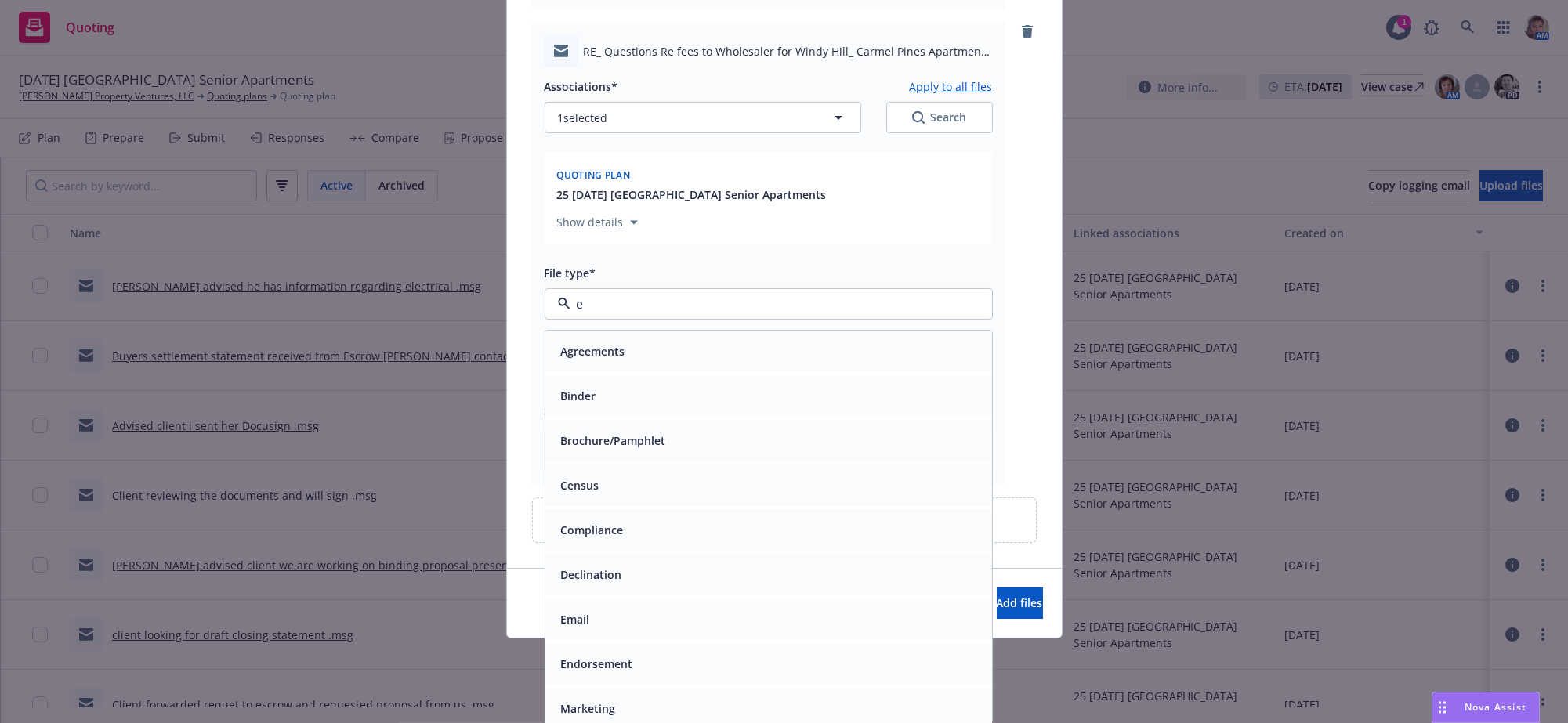
click at [688, 610] on div "Email" at bounding box center [769, 619] width 428 height 23
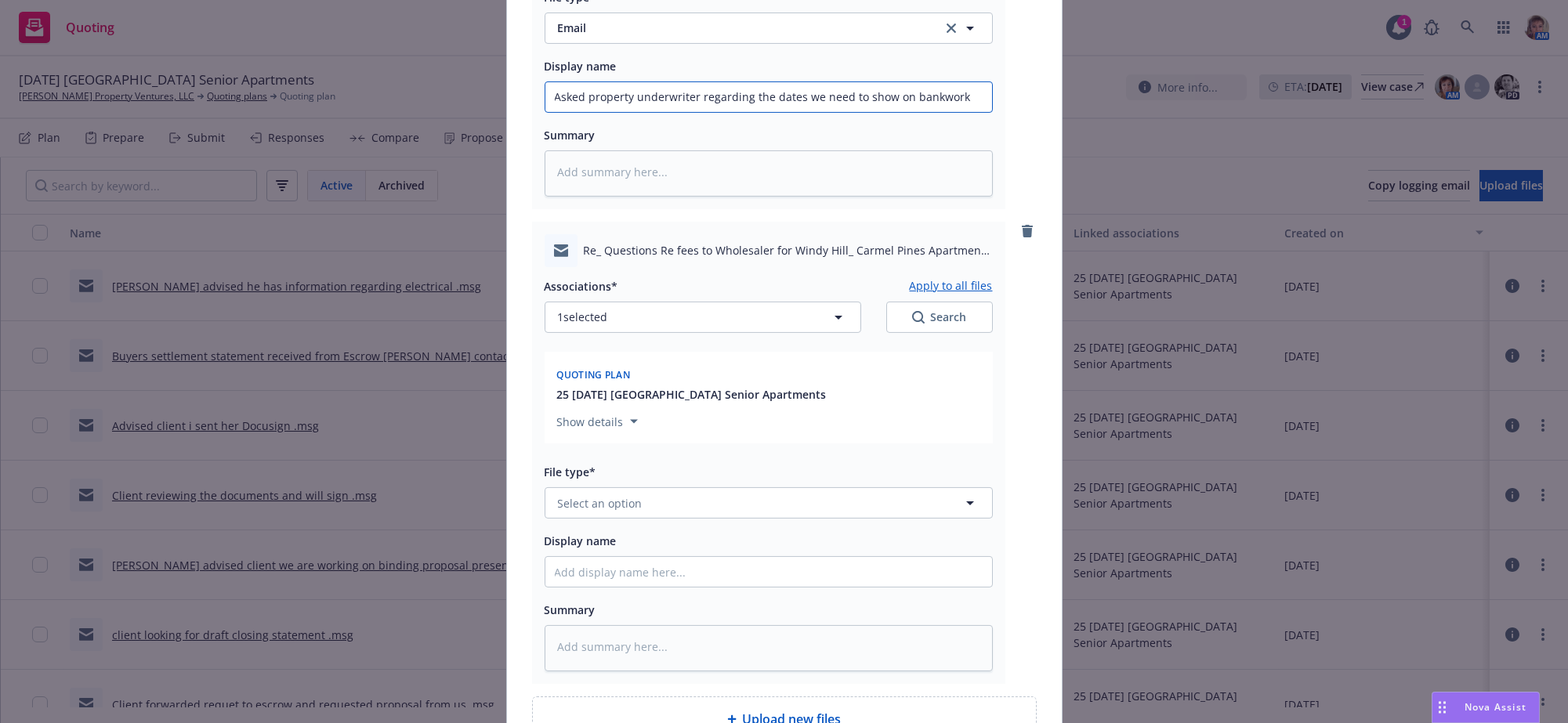
scroll to position [3335, 0]
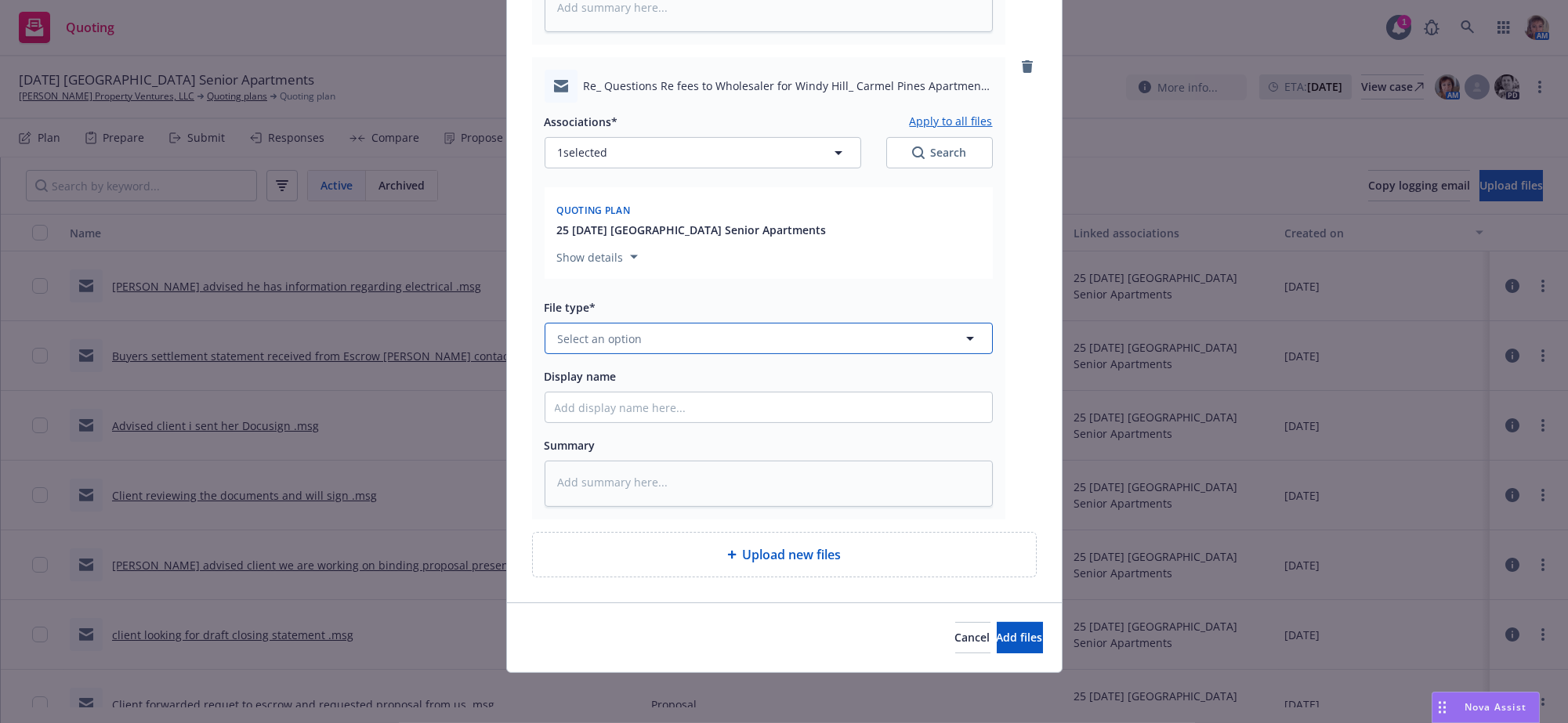
click at [706, 322] on button "Select an option" at bounding box center [769, 337] width 448 height 31
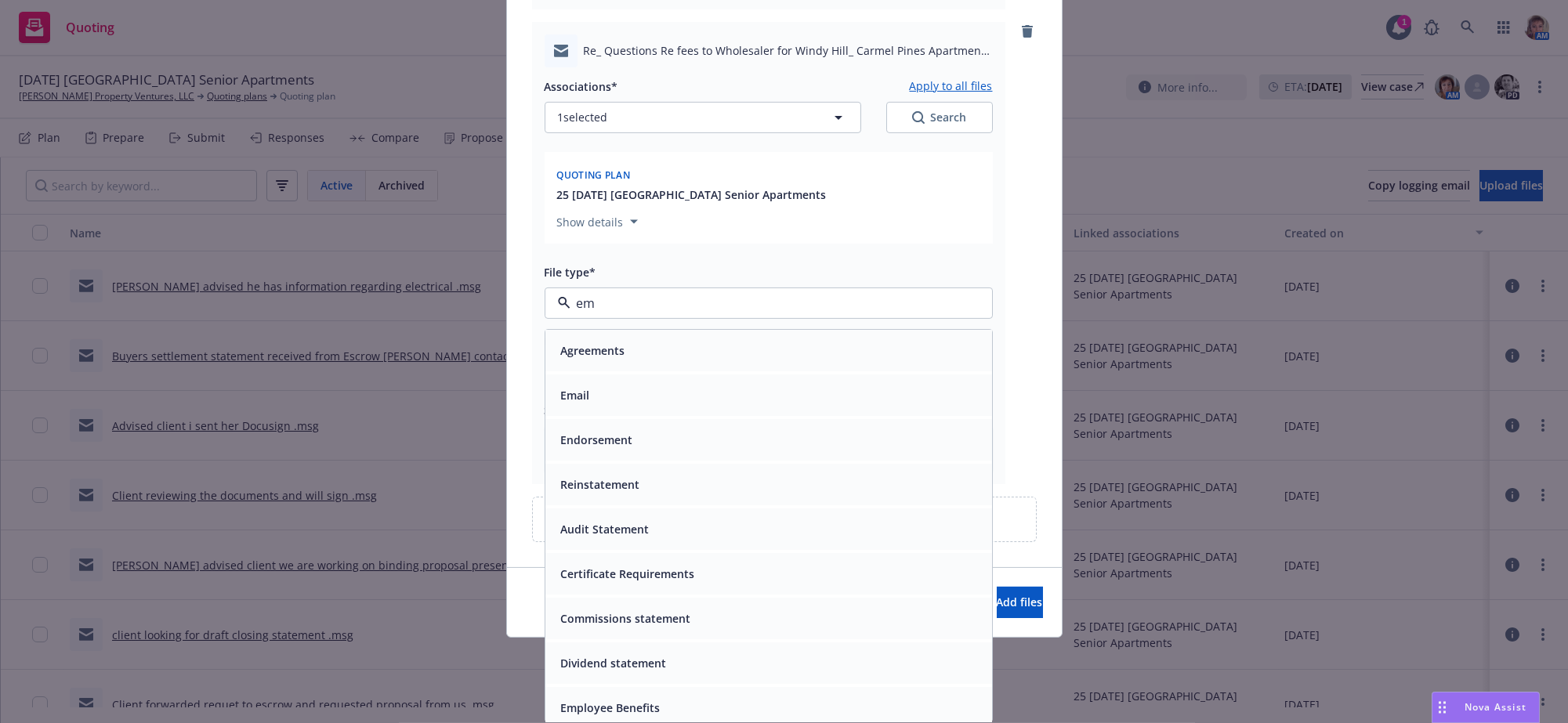
click at [723, 397] on div "Email" at bounding box center [769, 396] width 428 height 23
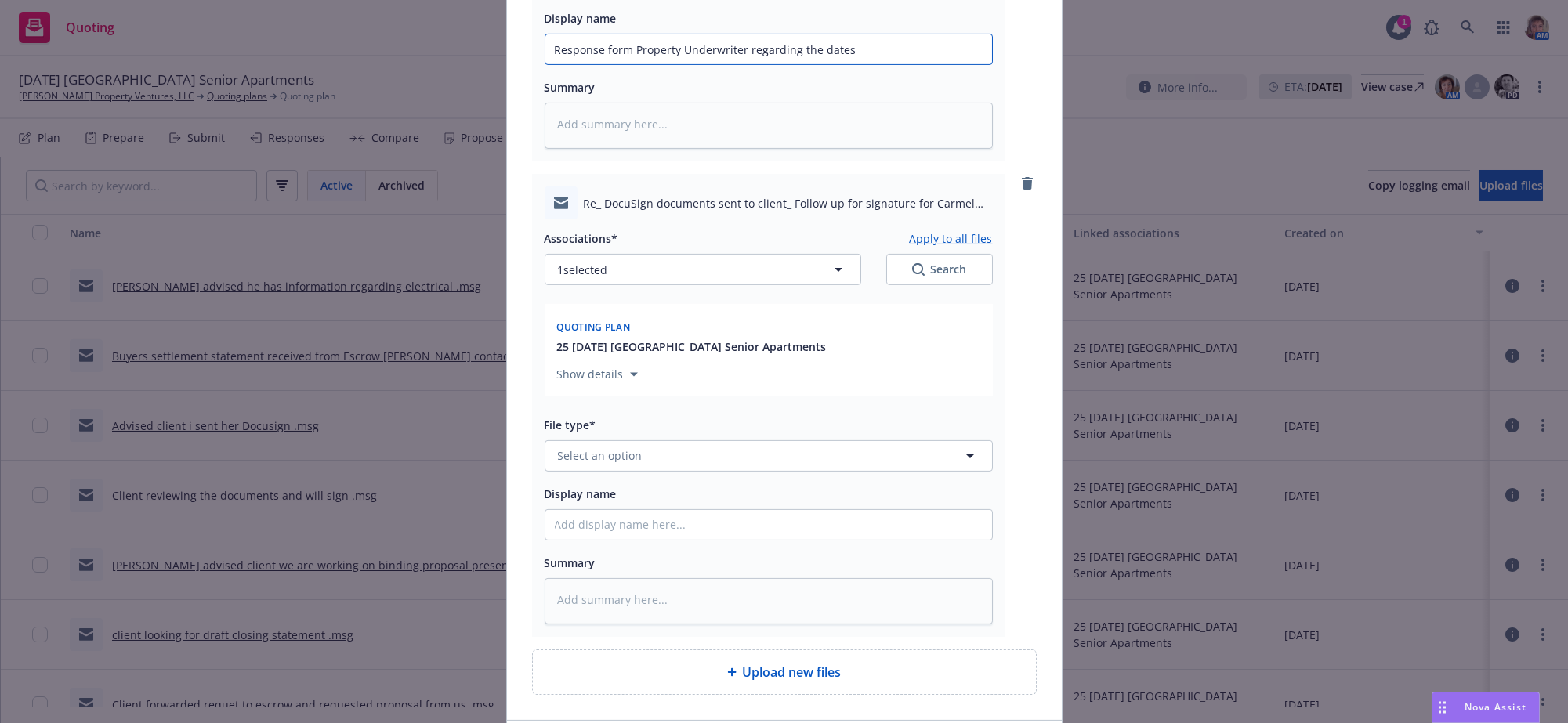
scroll to position [3858, 0]
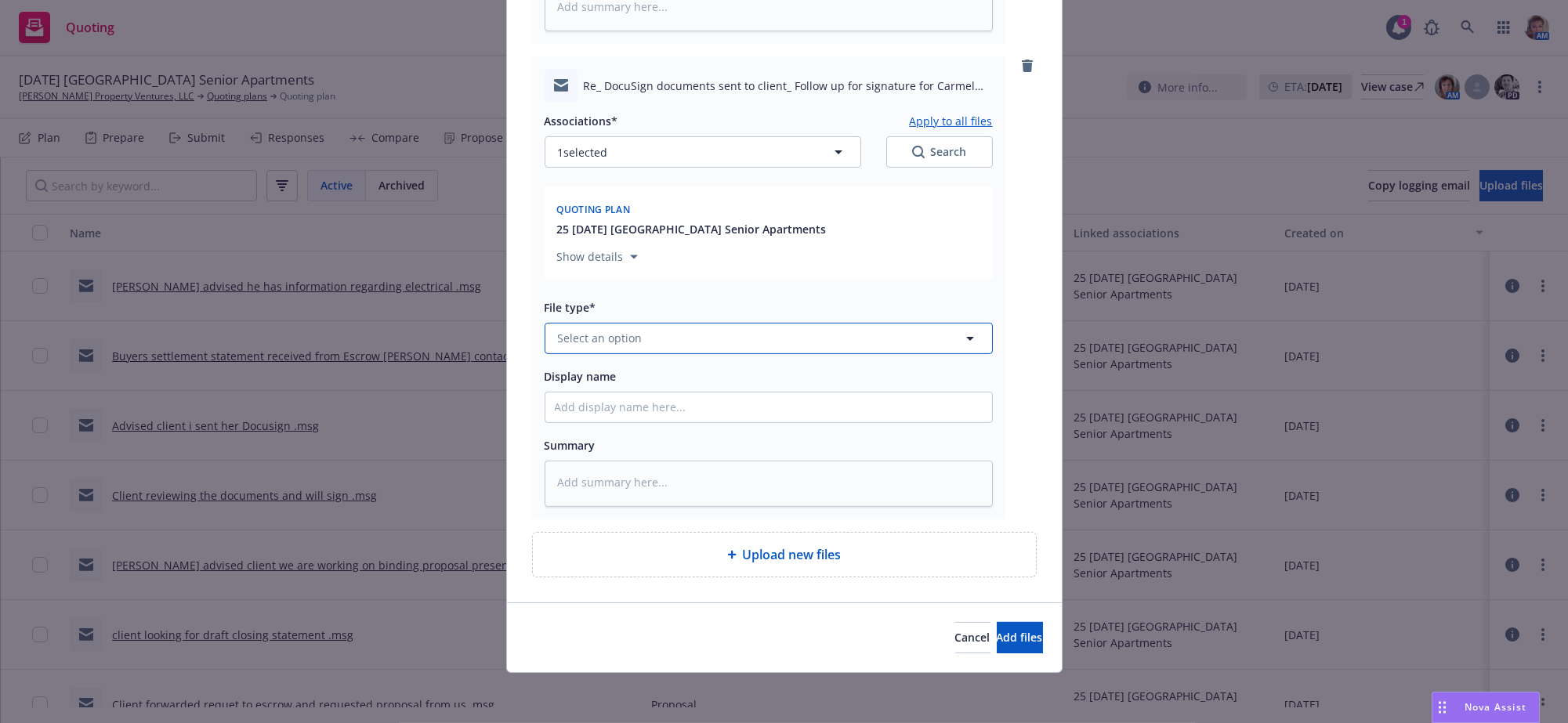
click at [671, 322] on button "Select an option" at bounding box center [769, 337] width 448 height 31
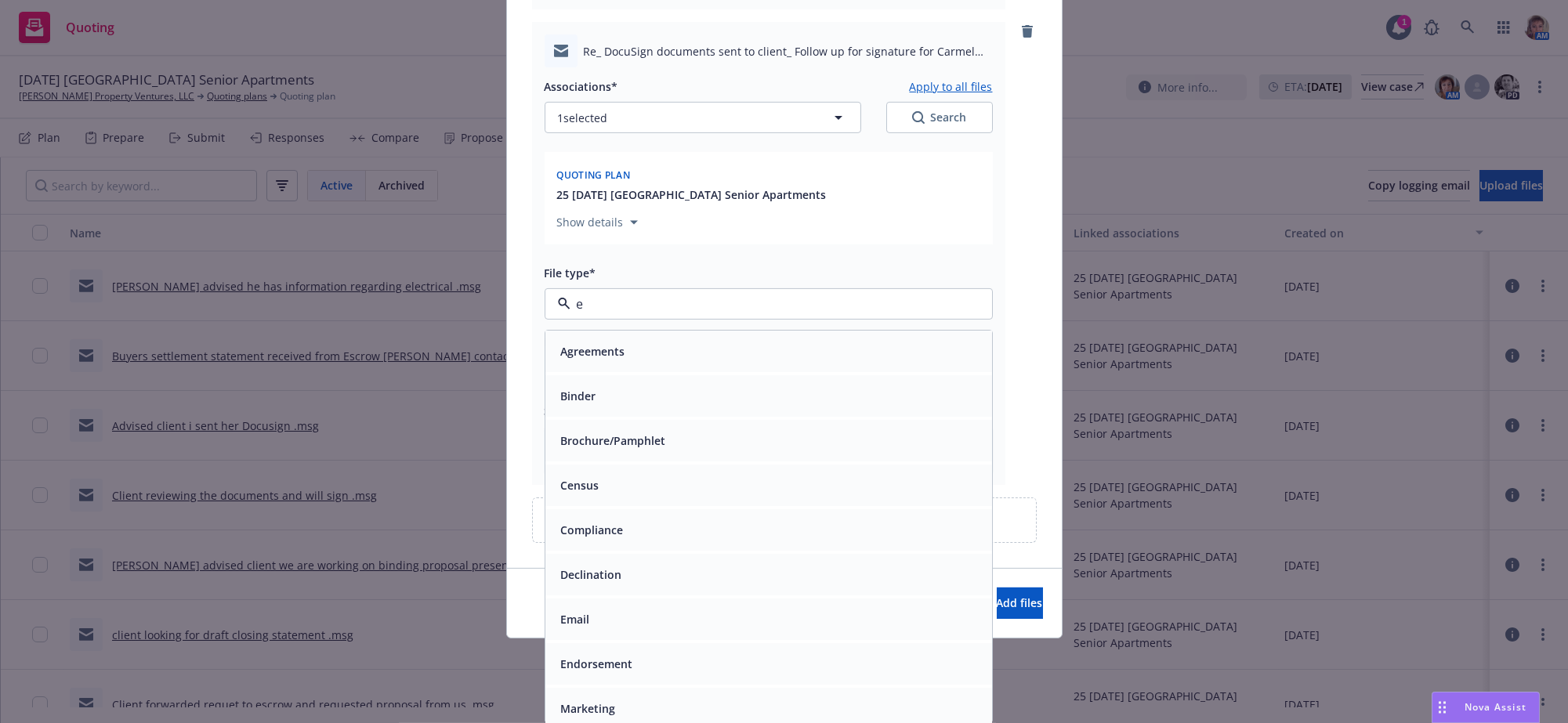
click at [659, 615] on div "Email" at bounding box center [769, 619] width 428 height 23
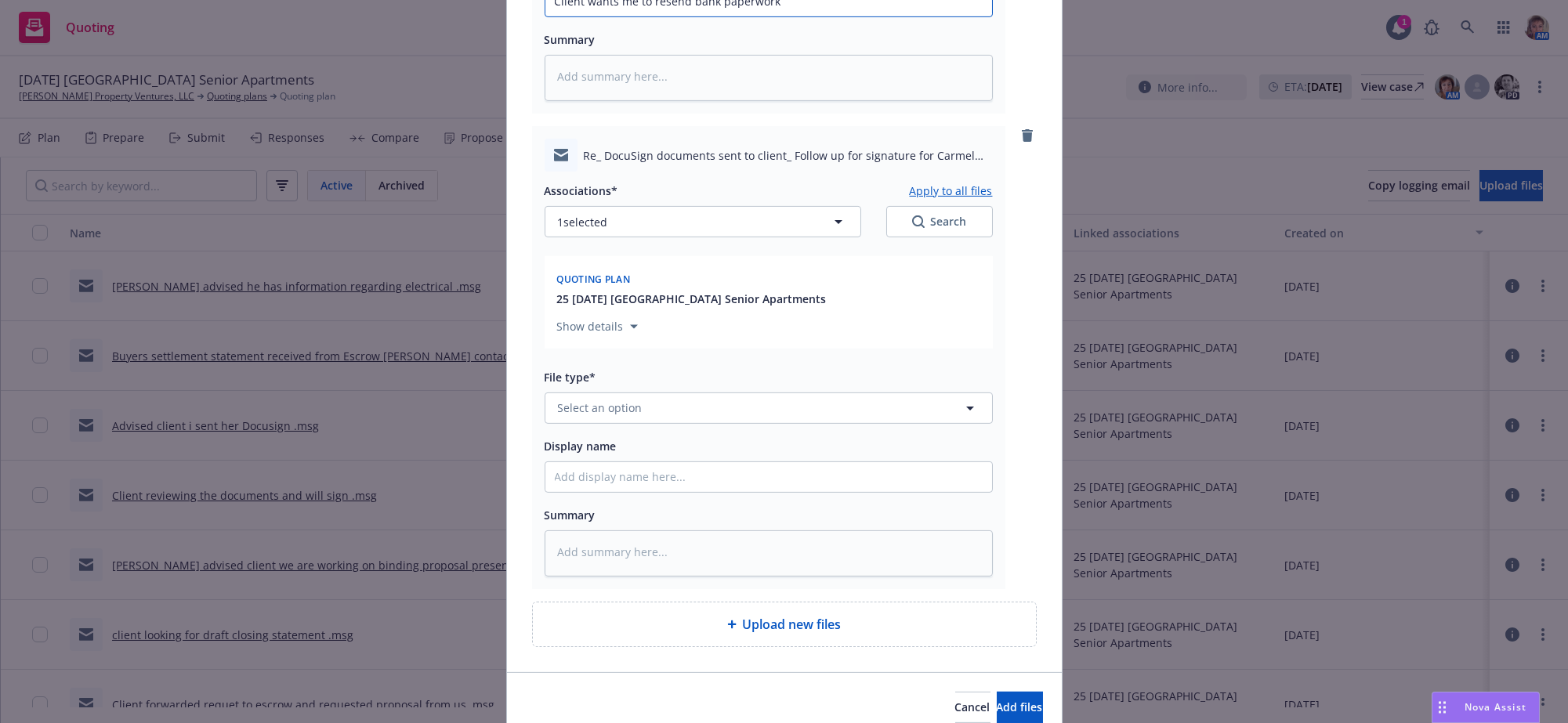
scroll to position [4381, 0]
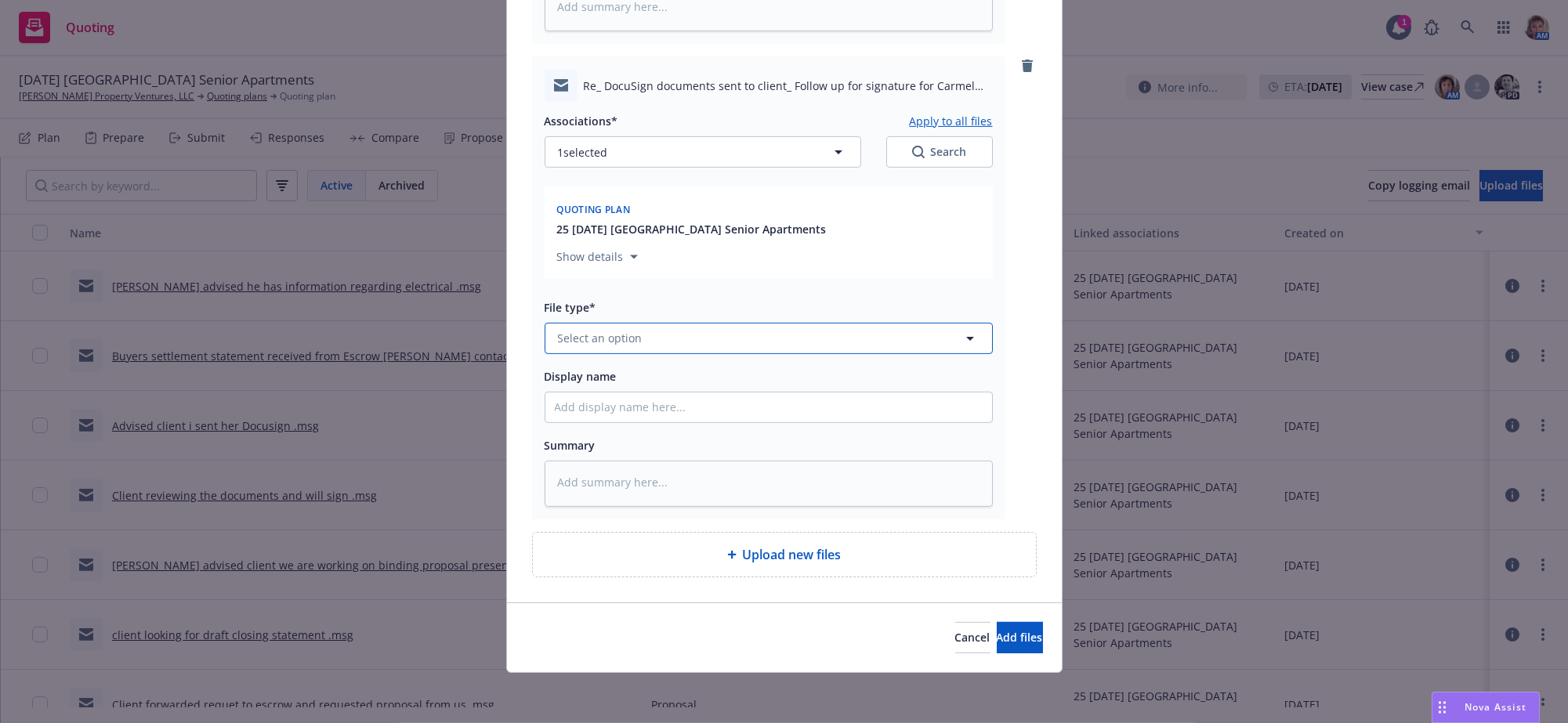
click at [735, 322] on button "Select an option" at bounding box center [769, 337] width 448 height 31
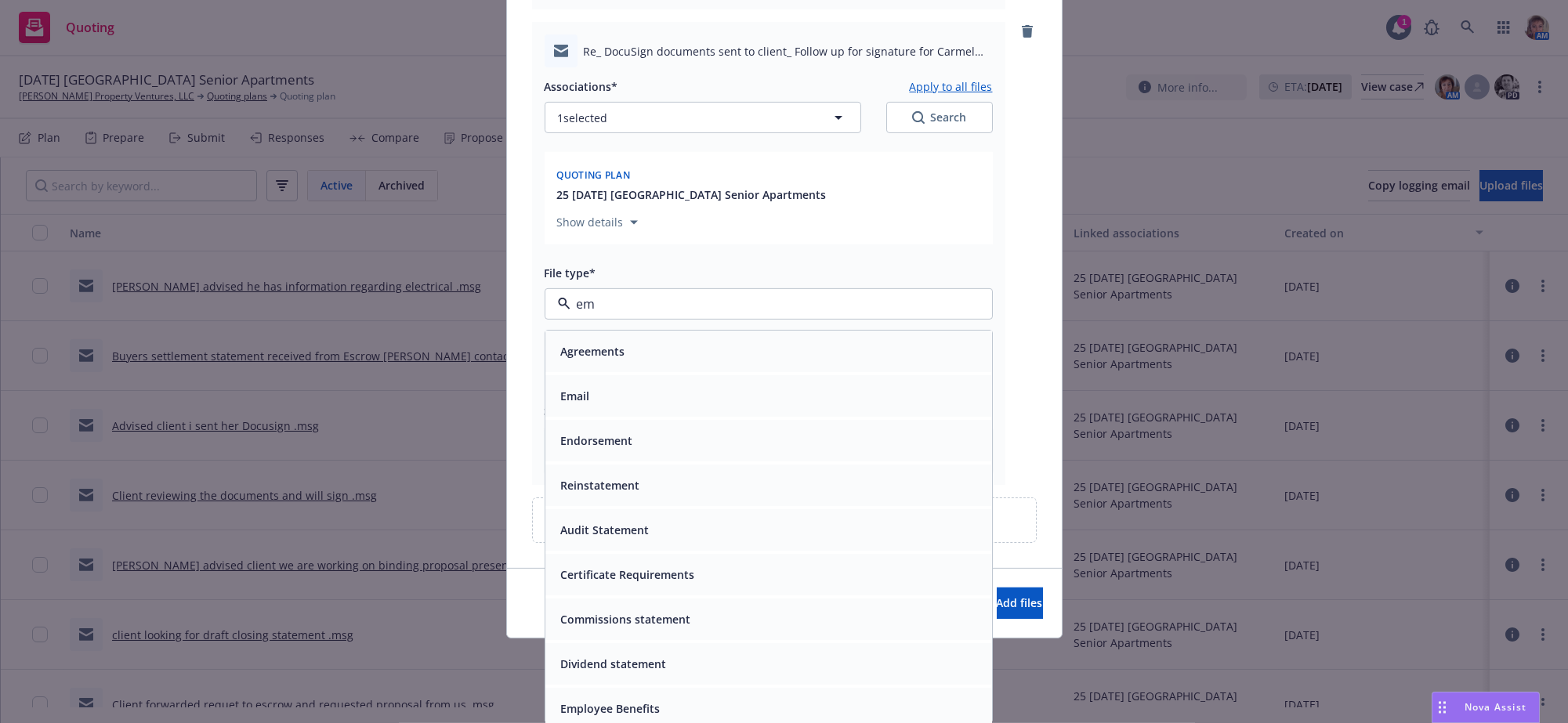
click at [668, 392] on div "Email" at bounding box center [769, 396] width 428 height 23
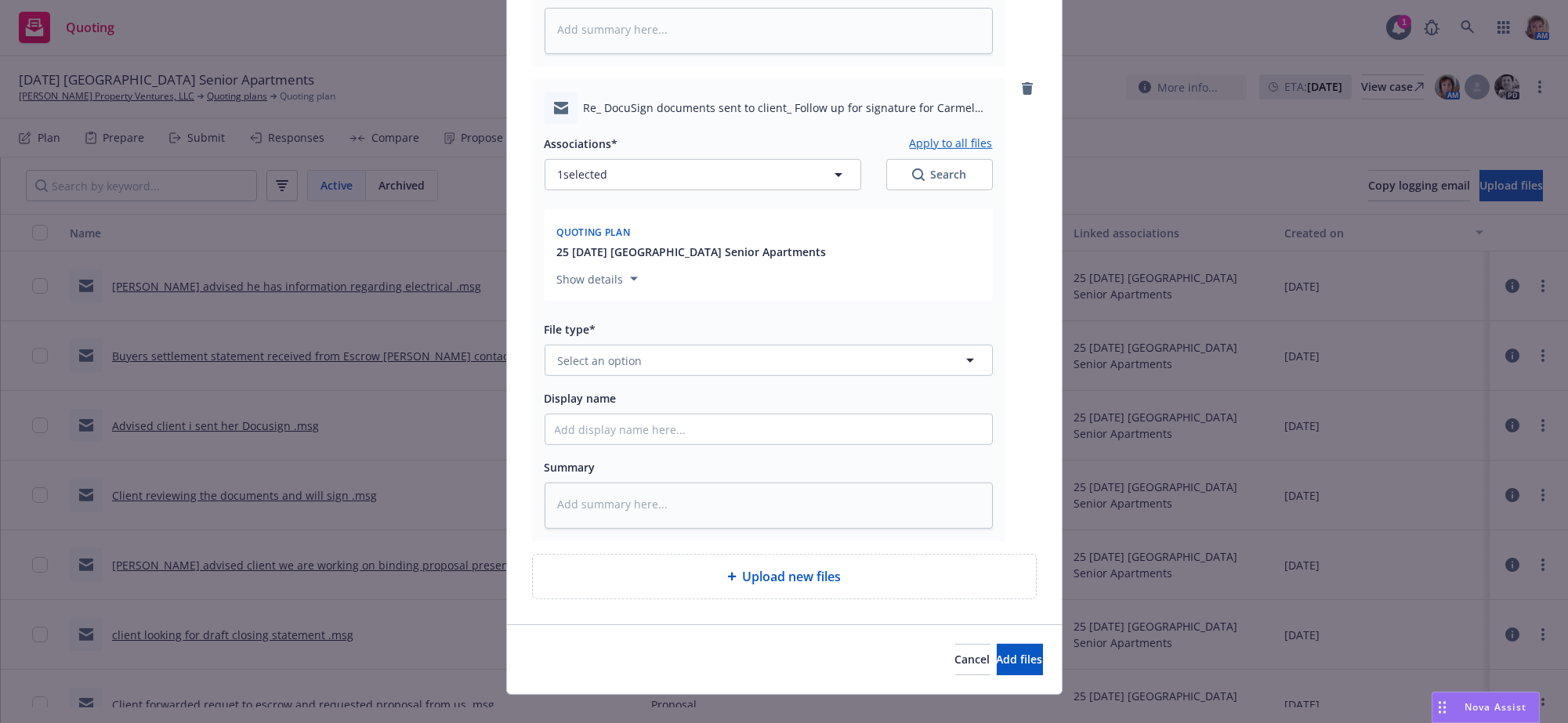
scroll to position [4904, 0]
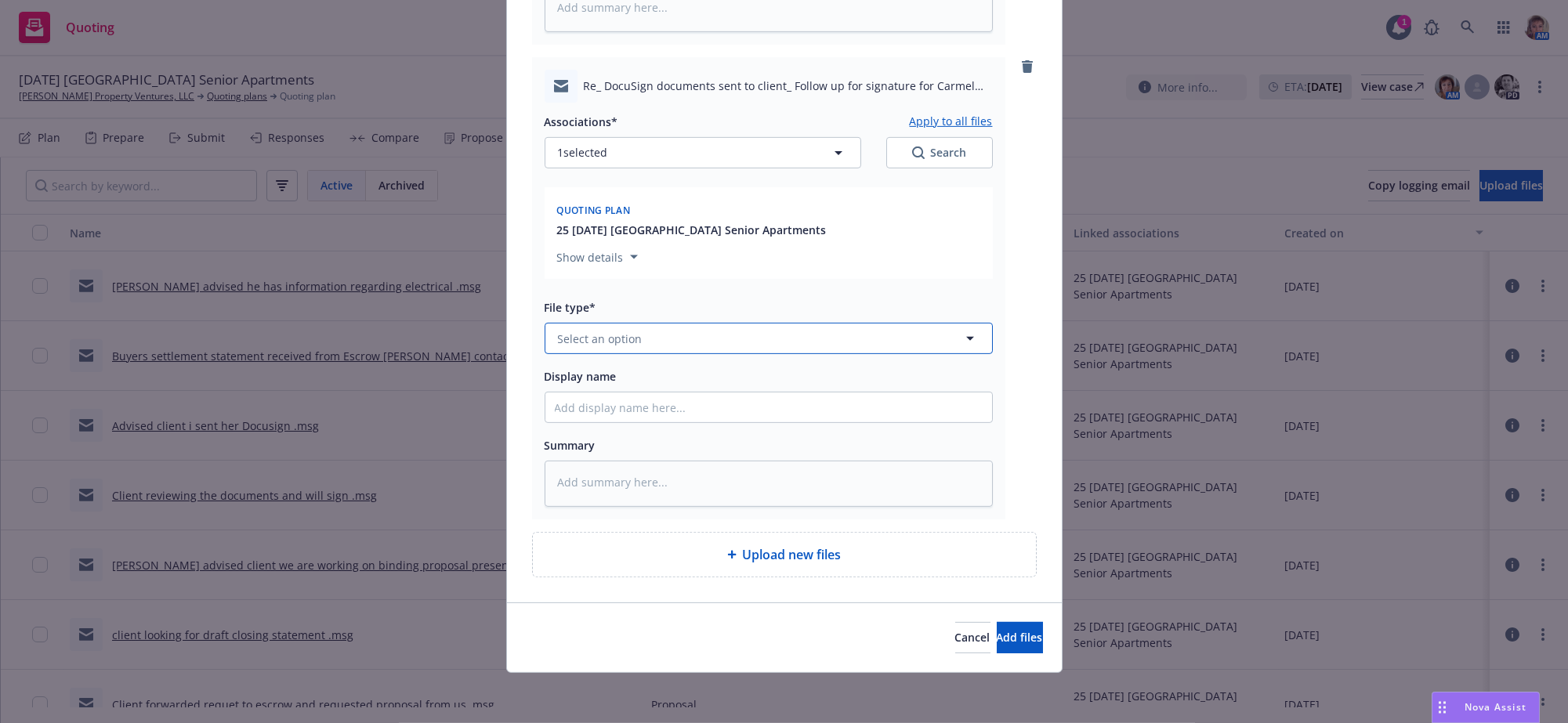
click at [678, 322] on button "Select an option" at bounding box center [769, 337] width 448 height 31
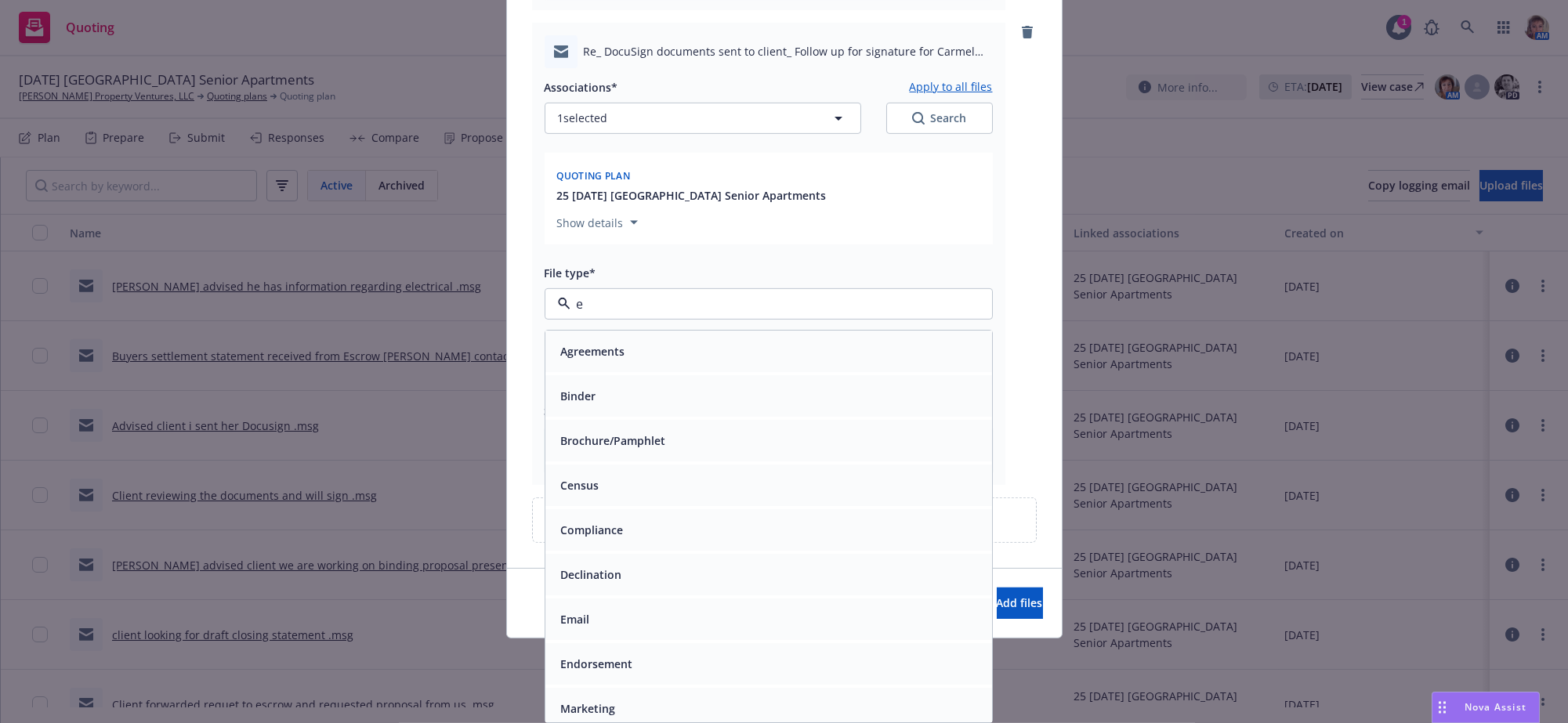
drag, startPoint x: 630, startPoint y: 612, endPoint x: 654, endPoint y: 491, distance: 123.4
click at [630, 610] on div "Email" at bounding box center [769, 619] width 428 height 23
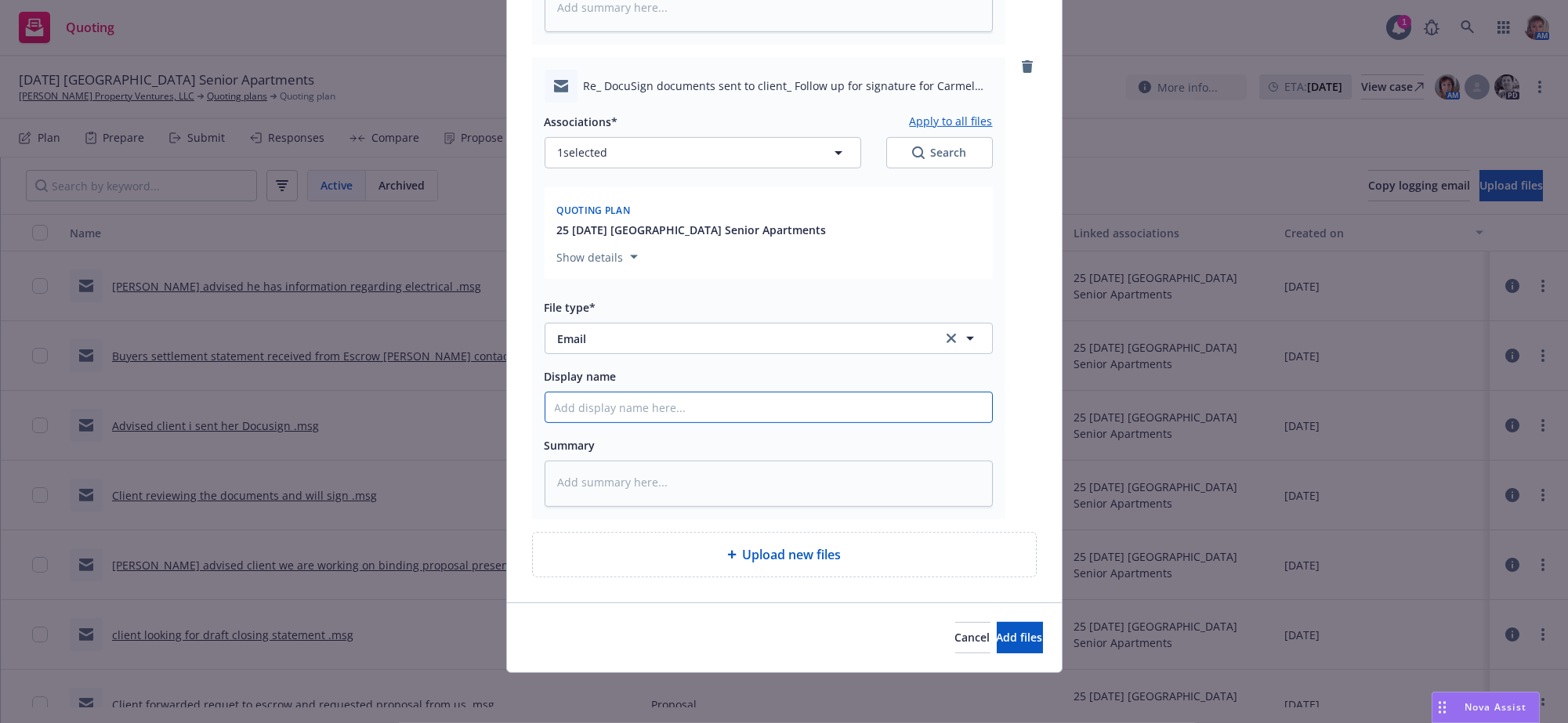
click at [740, 322] on button "Select an option" at bounding box center [769, 337] width 448 height 31
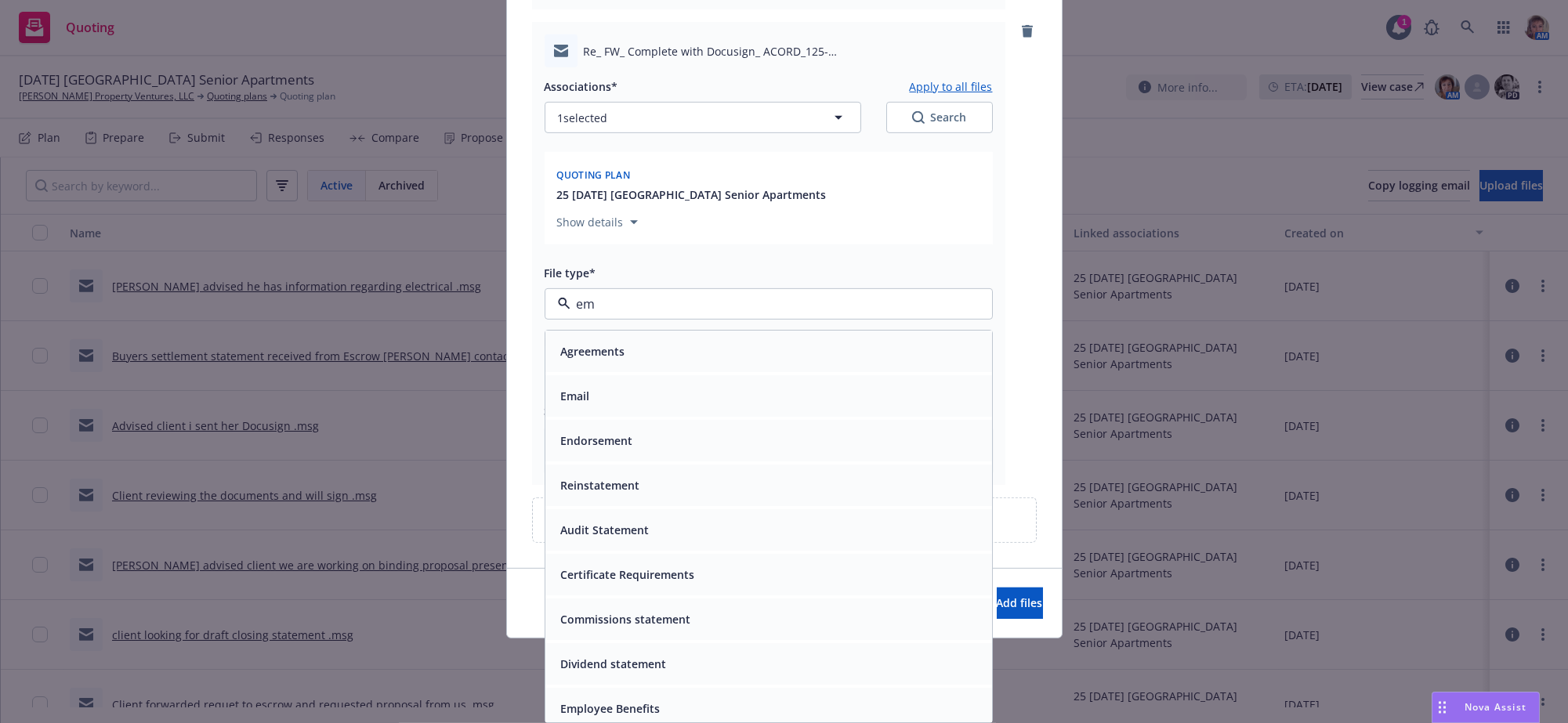
click at [762, 387] on div "Email" at bounding box center [769, 396] width 446 height 42
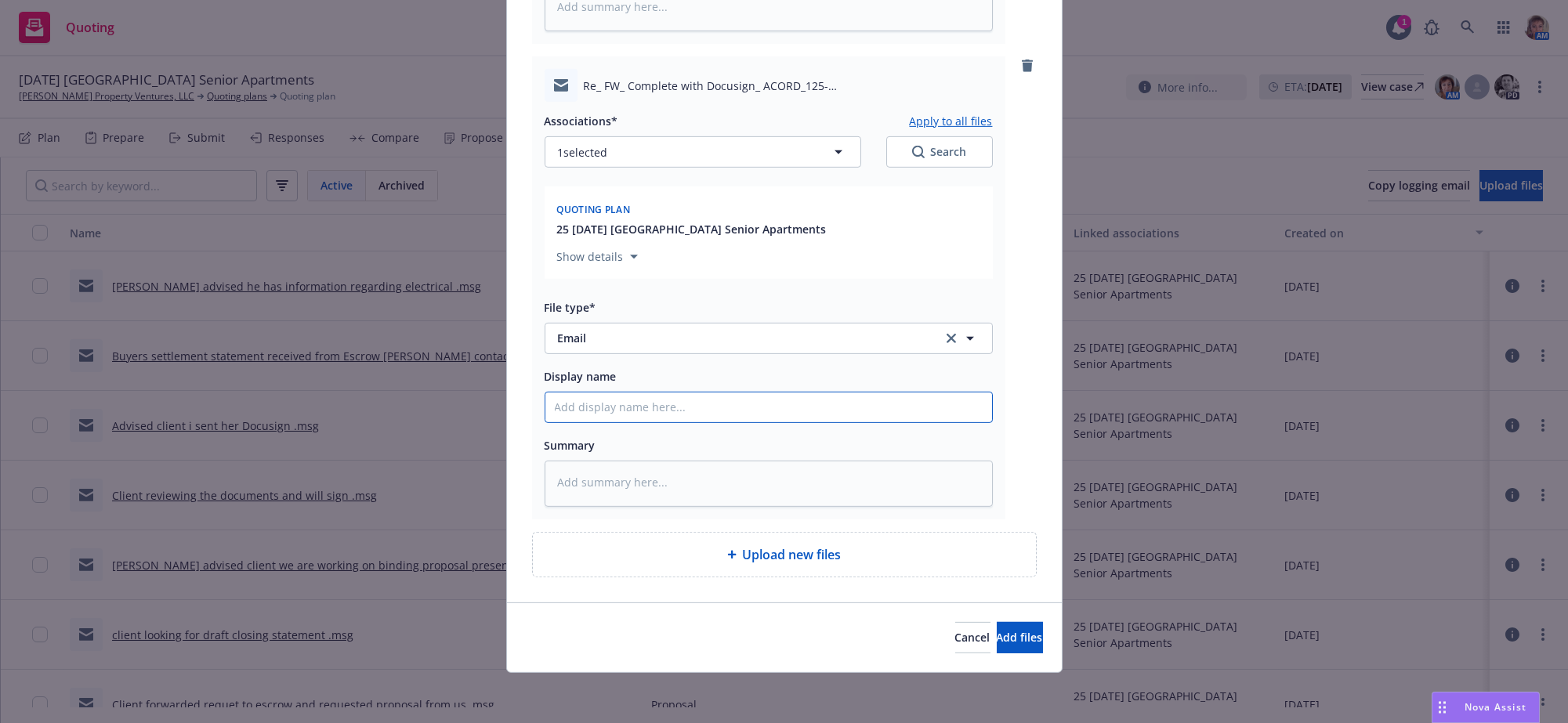
click at [997, 632] on span "Add files" at bounding box center [1019, 637] width 46 height 15
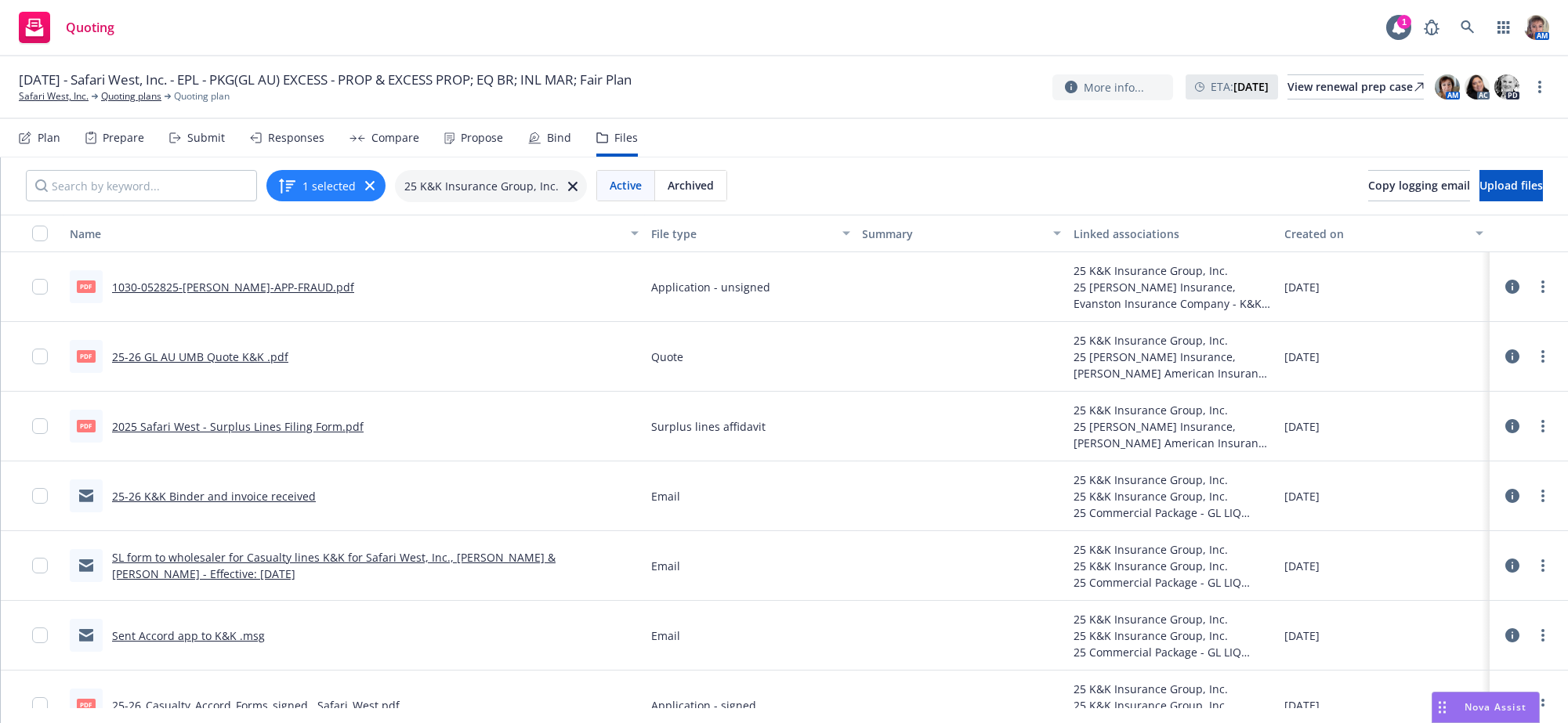
click at [566, 145] on div "Bind" at bounding box center [550, 138] width 44 height 38
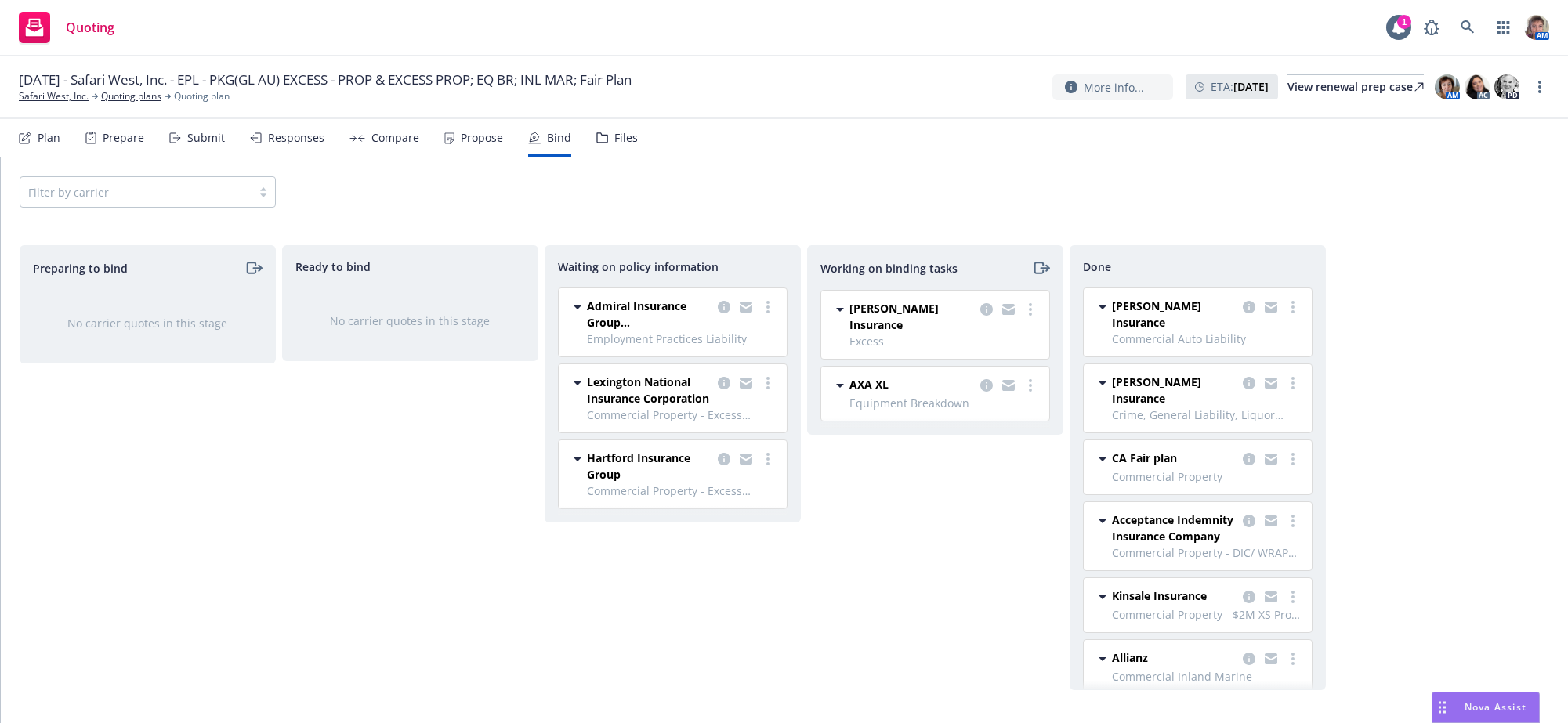
click at [913, 553] on div "Working on binding tasks [PERSON_NAME] Insurance Excess [DATE] - [DATE] [DATE] …" at bounding box center [935, 467] width 256 height 445
click at [571, 144] on div "Bind" at bounding box center [559, 137] width 25 height 12
click at [1243, 314] on icon "copy logging email" at bounding box center [1248, 306] width 12 height 12
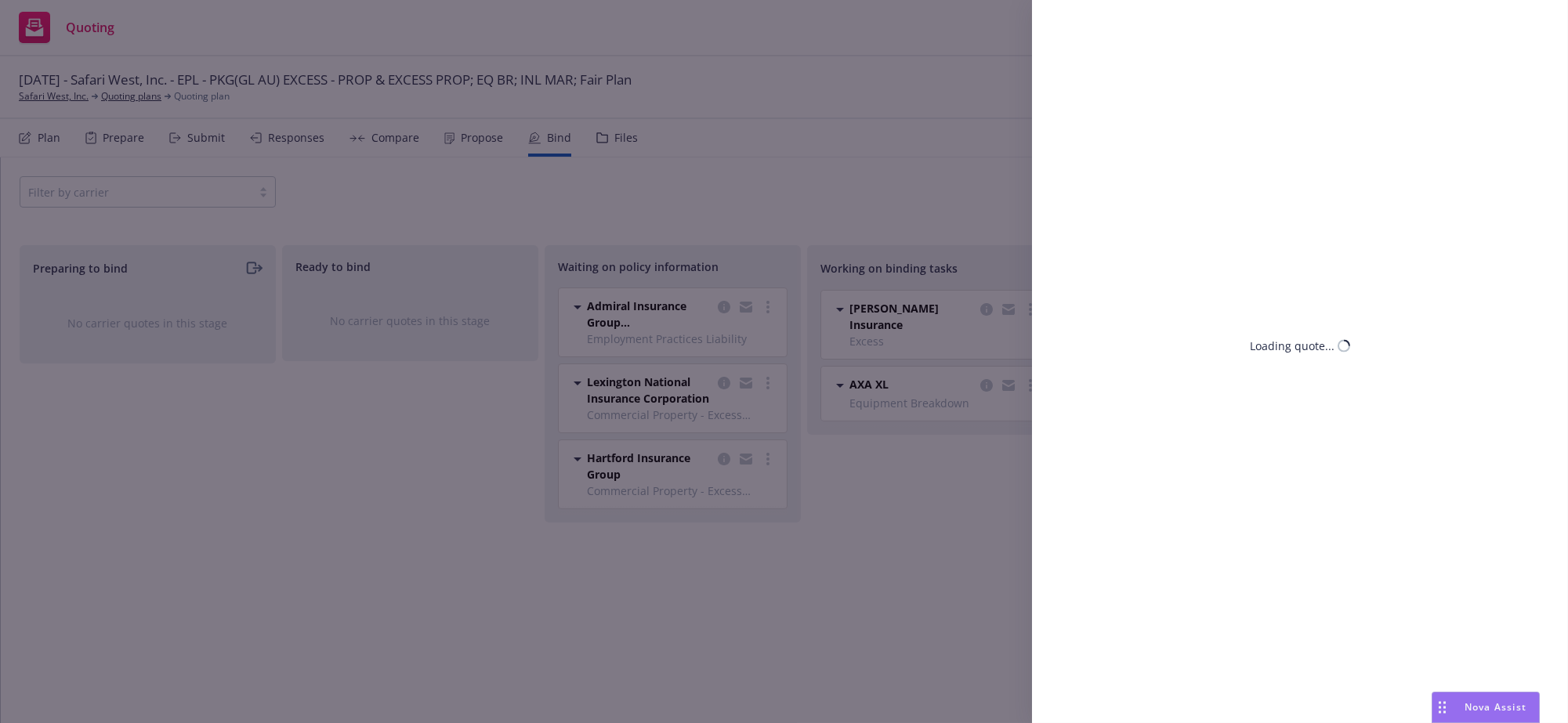
select select "CA"
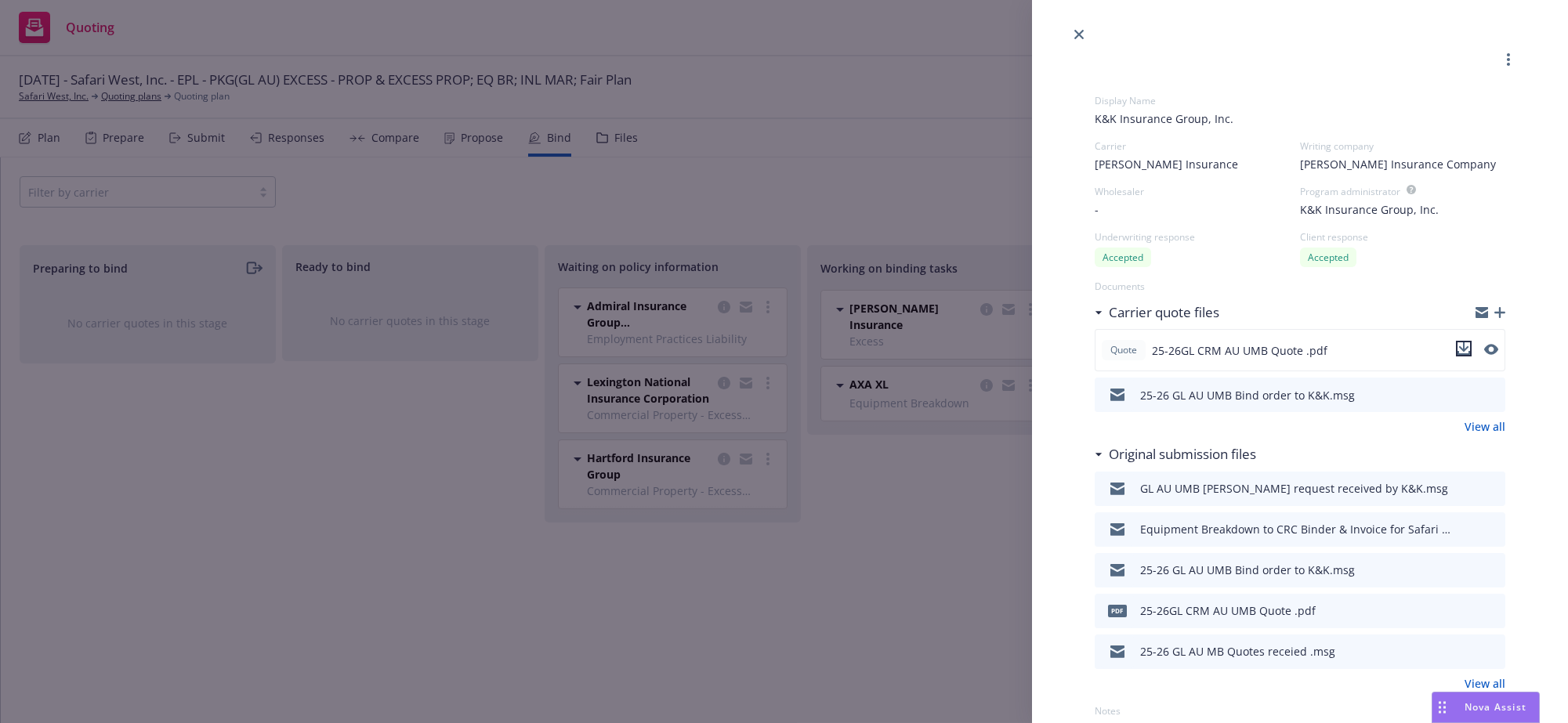
click at [1457, 354] on icon "download file" at bounding box center [1463, 348] width 12 height 12
click at [890, 552] on div "Display Name K&K Insurance Group, Inc. Carrier Markel Insurance Writing company…" at bounding box center [784, 361] width 1568 height 723
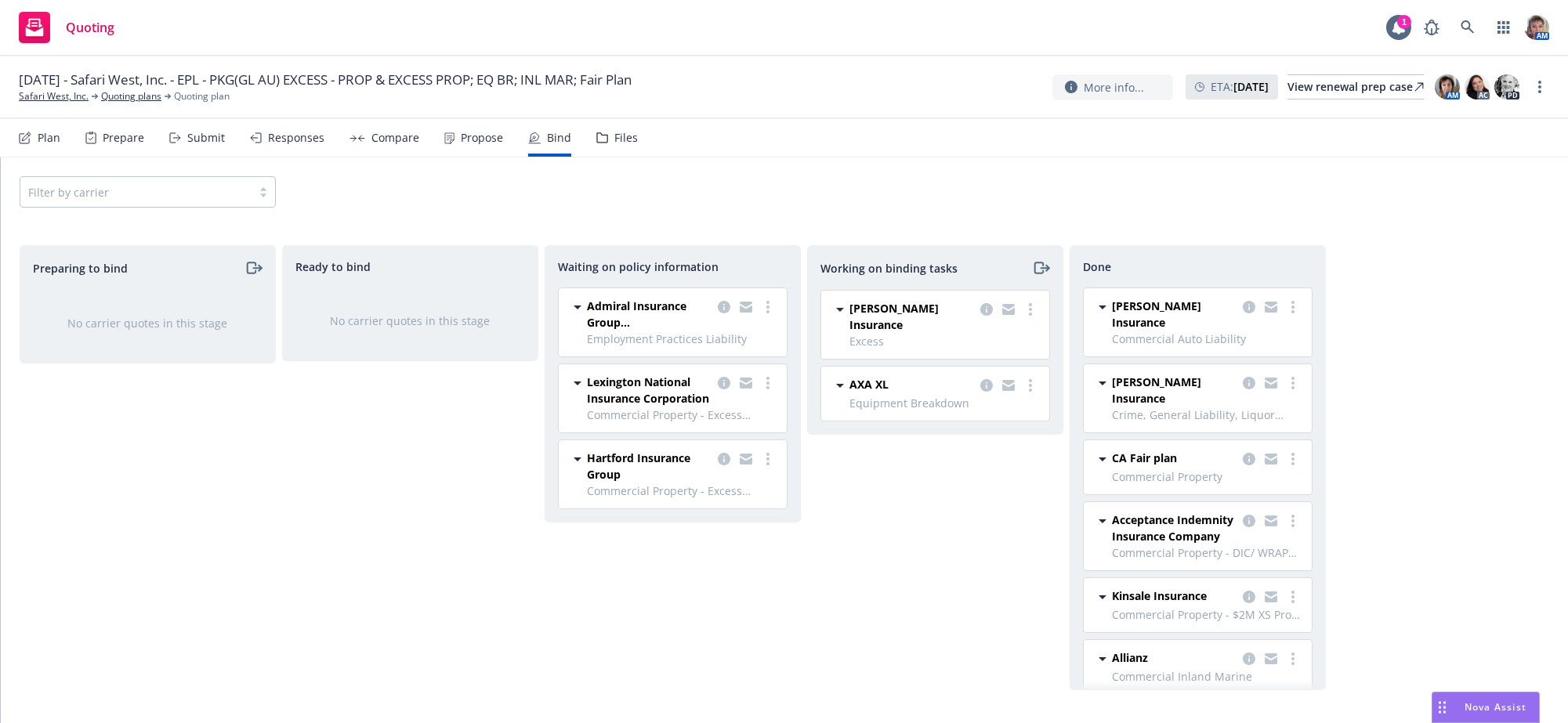
click at [750, 589] on div "Waiting on policy information Admiral Insurance Group (W.R. Berkley Corporation…" at bounding box center [672, 467] width 256 height 445
click at [836, 588] on div "Working on binding tasks Markel Insurance Excess 08/15/2025 - 08/15/2026 Monday…" at bounding box center [935, 467] width 256 height 445
click at [1243, 314] on icon "copy logging email" at bounding box center [1248, 306] width 12 height 12
select select "CA"
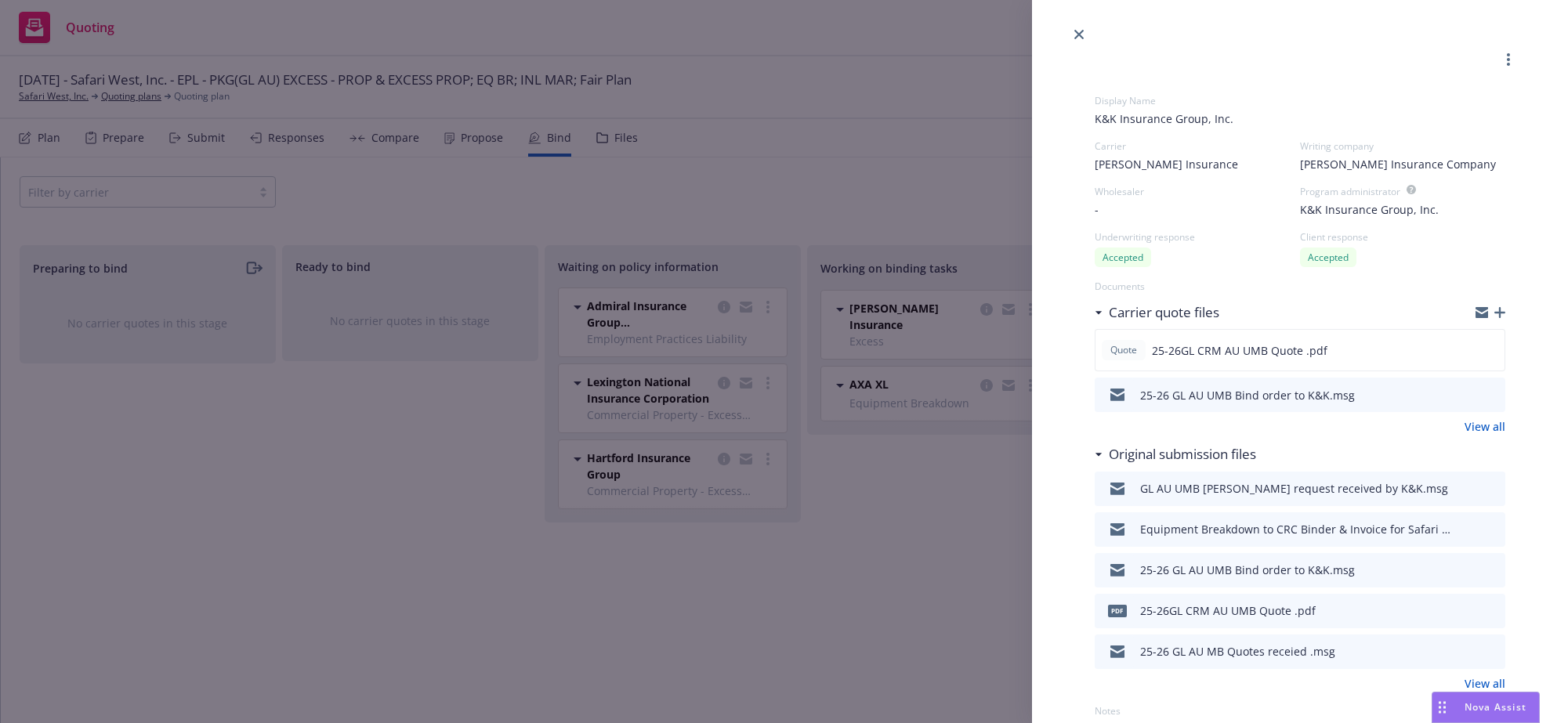
click at [946, 537] on div "Display Name K&K Insurance Group, Inc. Carrier Markel Insurance Writing company…" at bounding box center [784, 361] width 1568 height 723
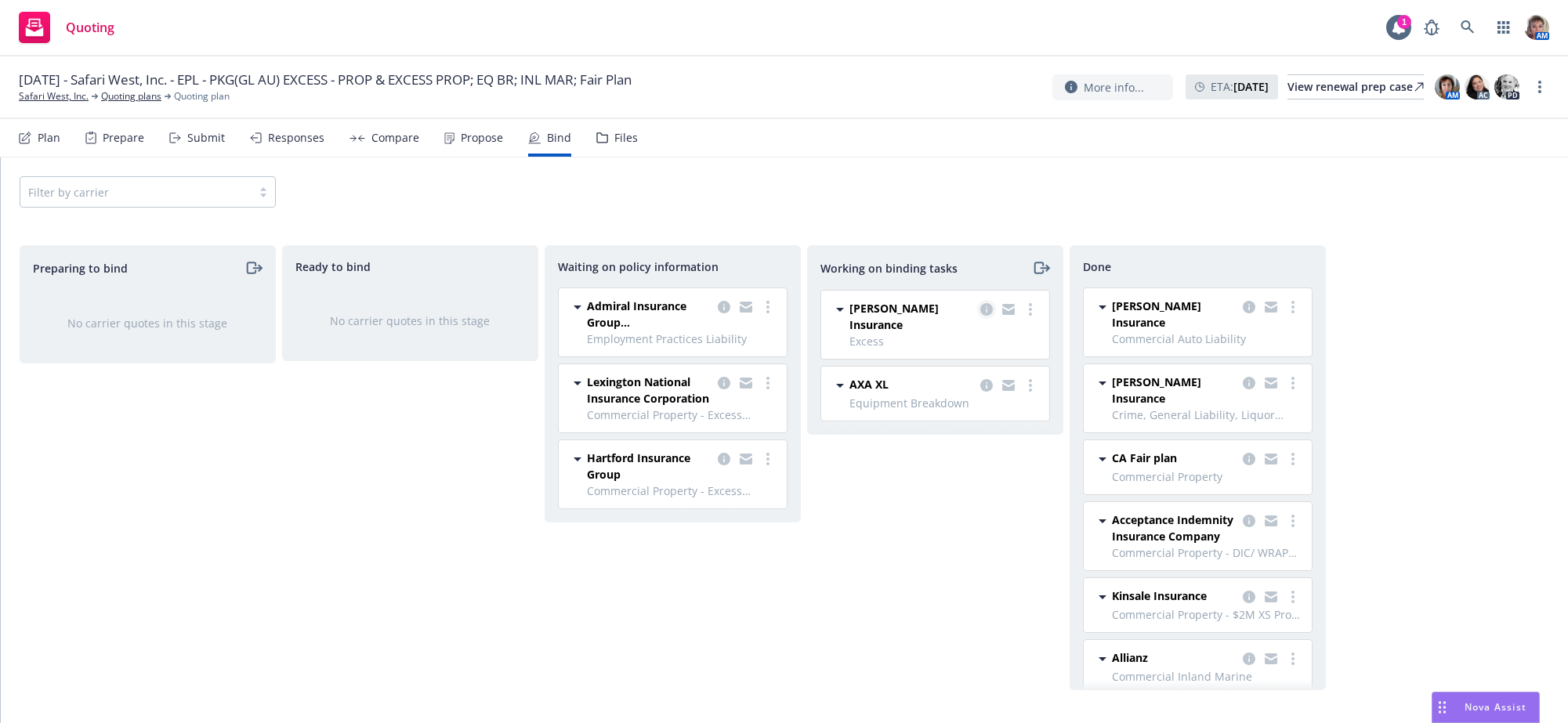
click at [988, 316] on icon "copy logging email" at bounding box center [986, 309] width 12 height 12
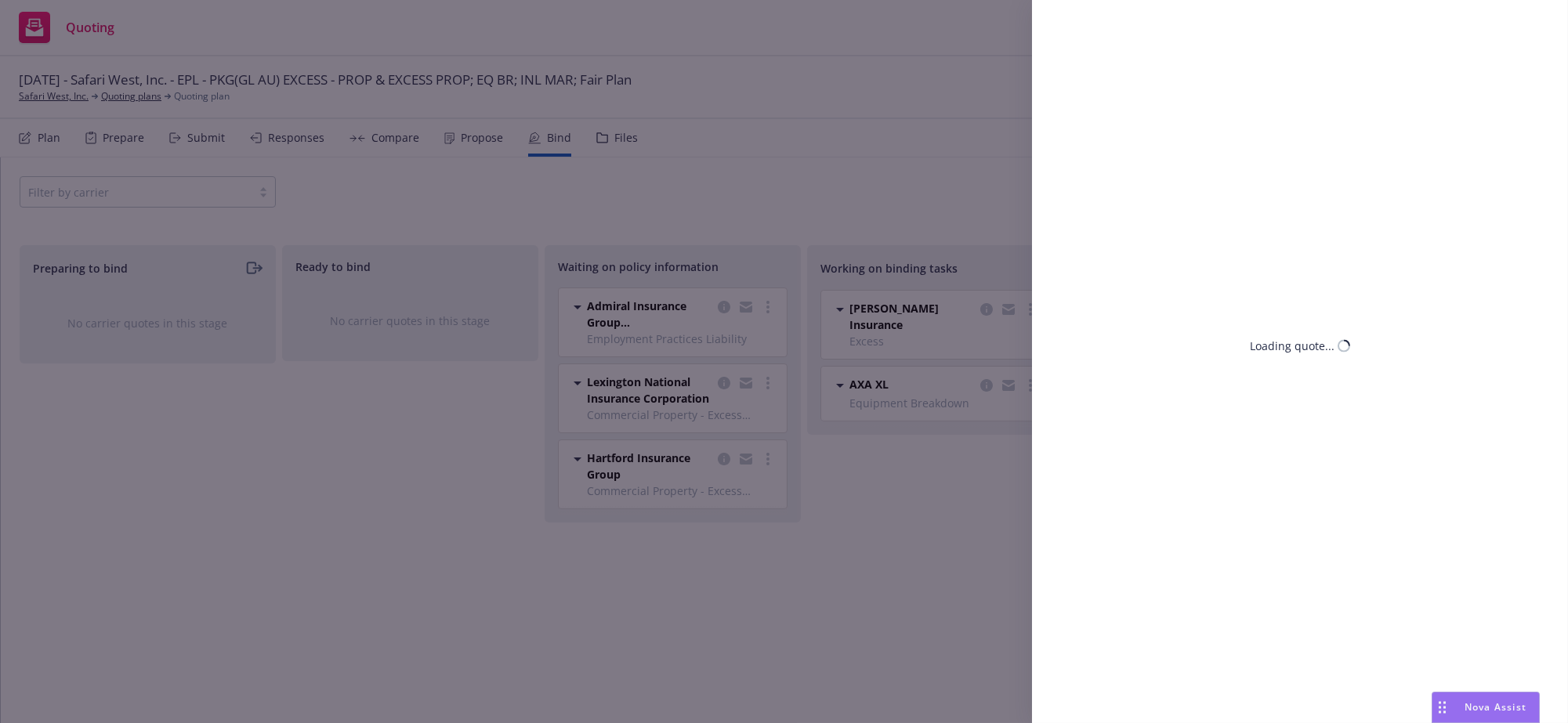
select select "CA"
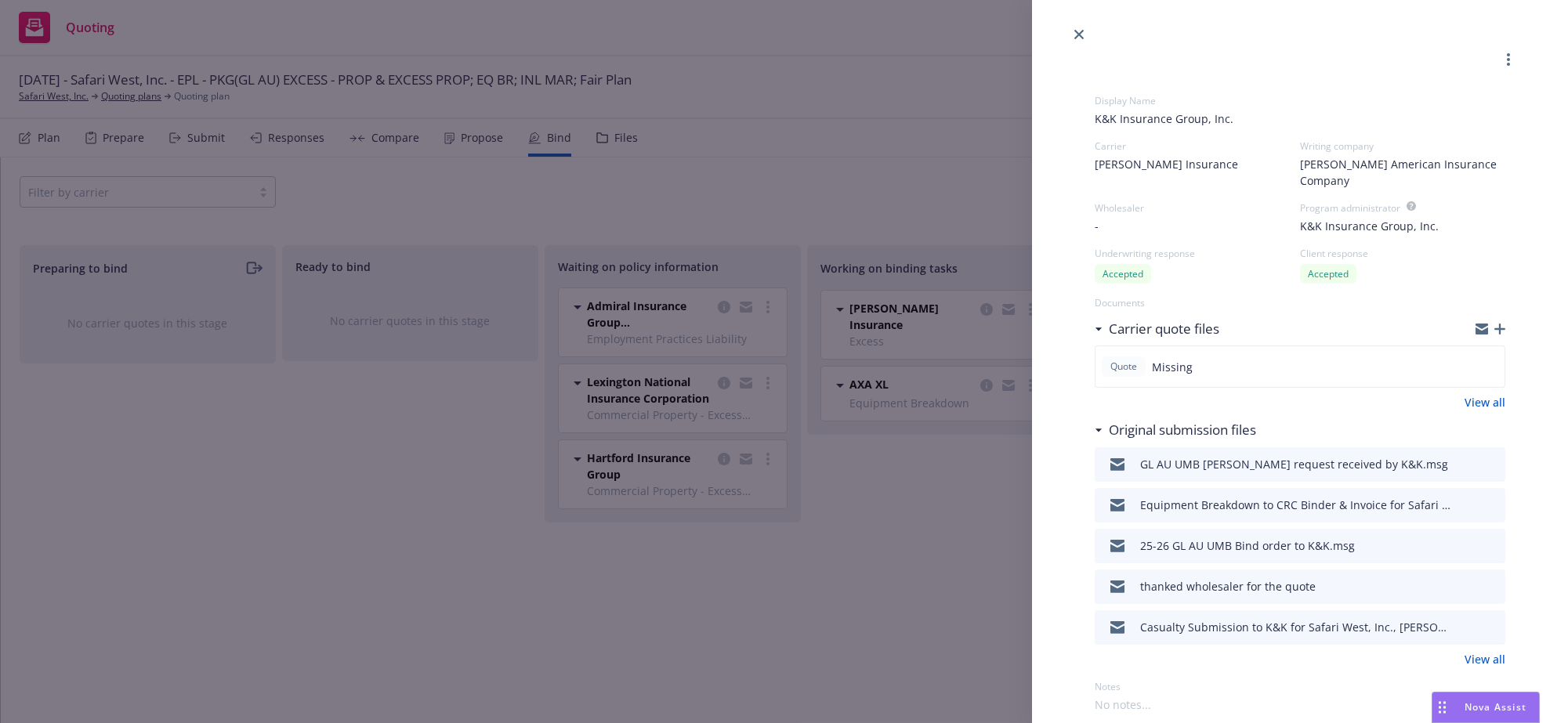
click at [986, 327] on div "Display Name K&K Insurance Group, Inc. Carrier Markel Insurance Writing company…" at bounding box center [784, 361] width 1568 height 723
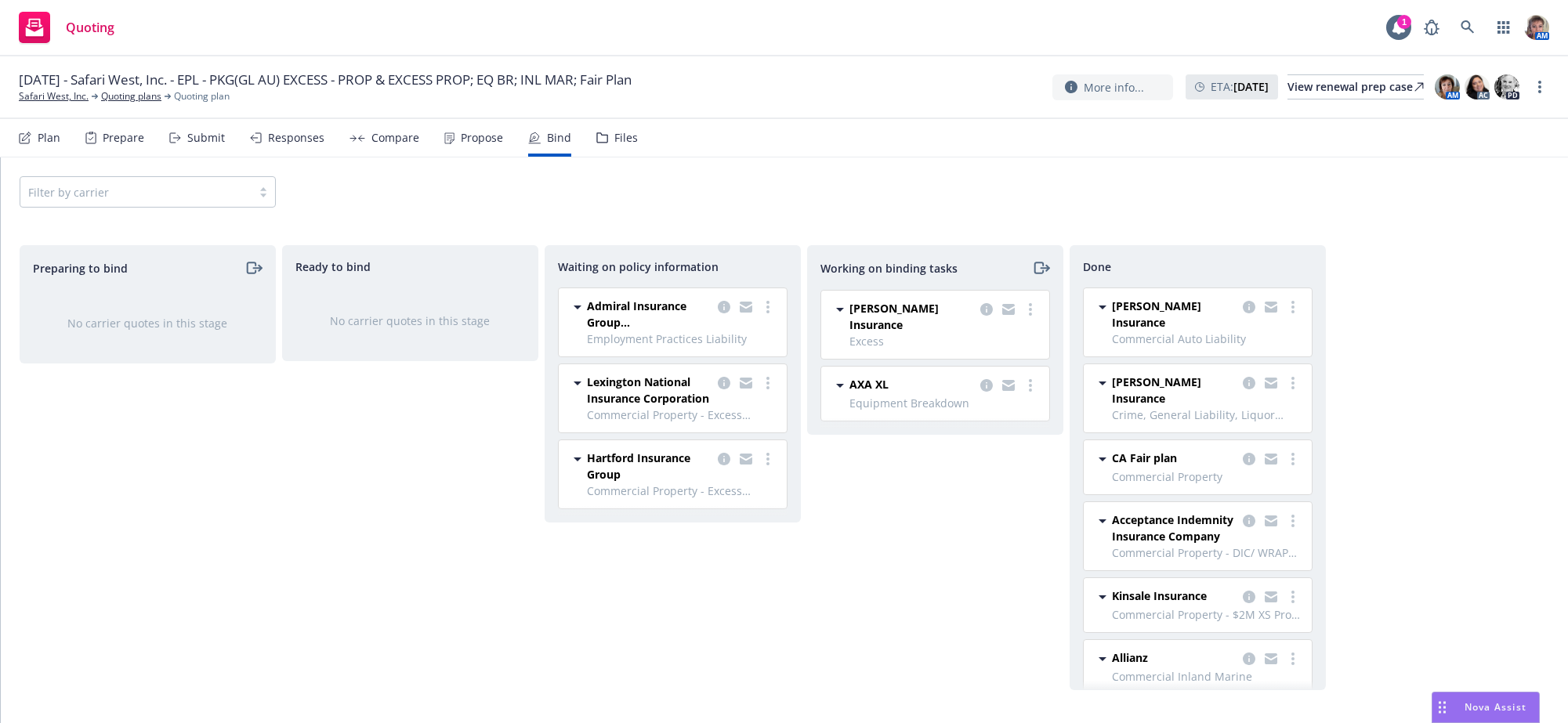
click at [986, 316] on icon "copy logging email" at bounding box center [986, 309] width 12 height 12
select select "CA"
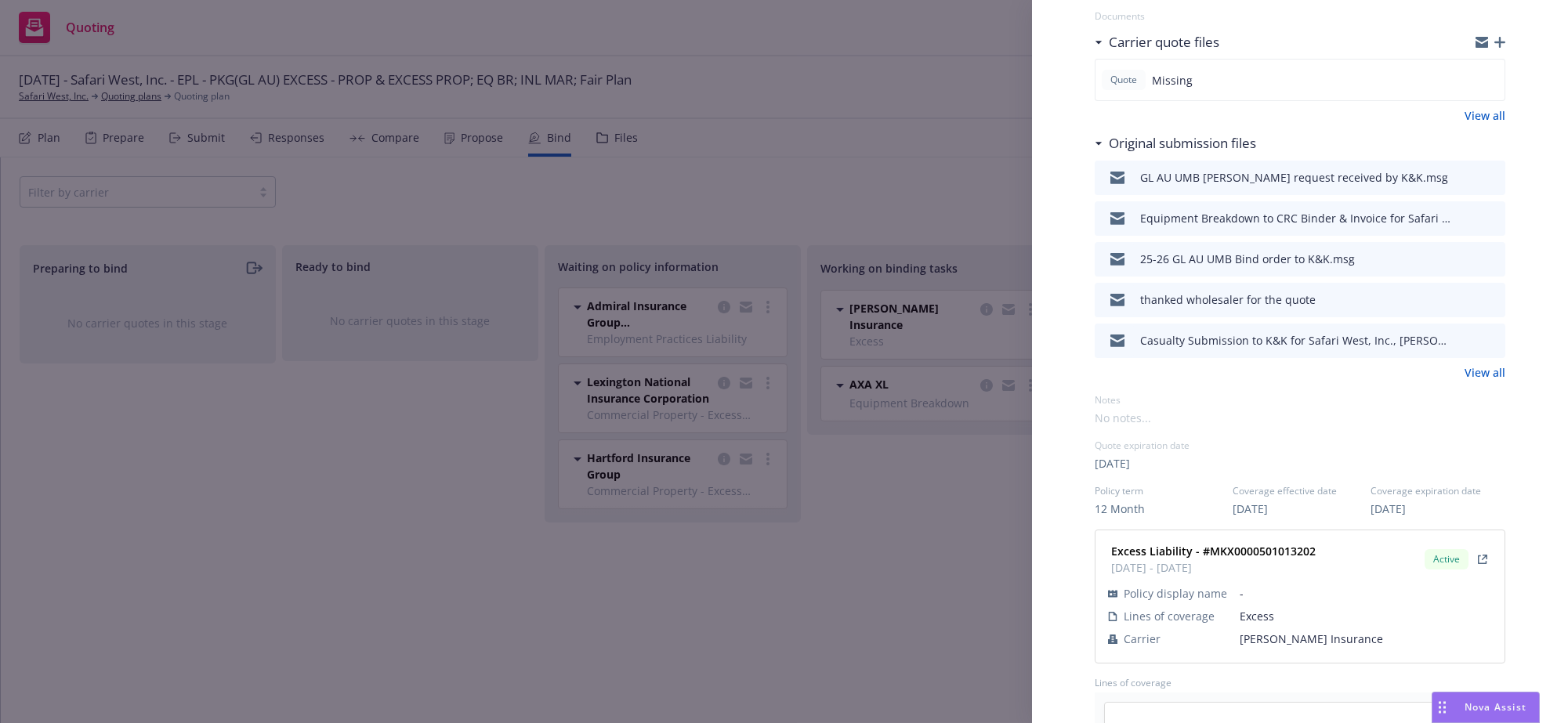
scroll to position [313, 0]
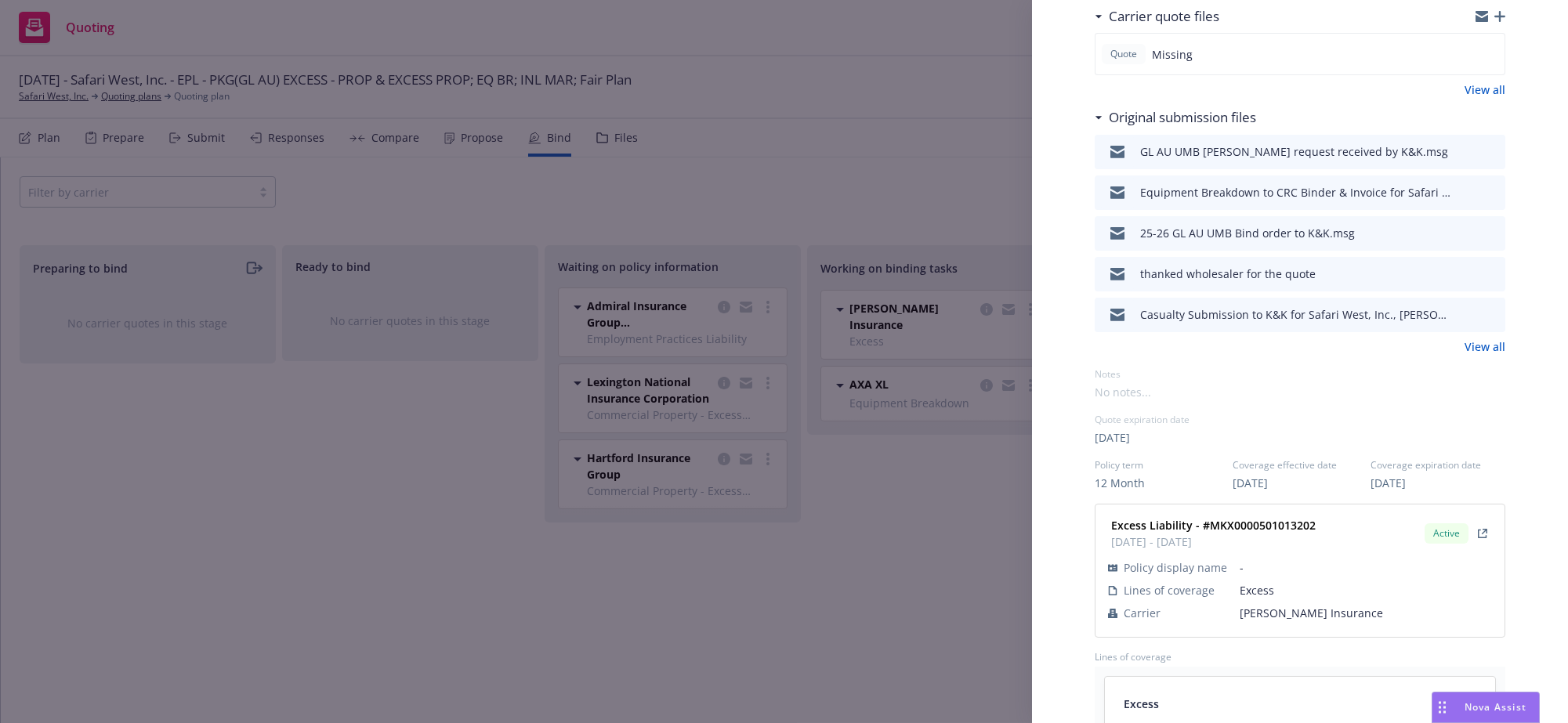
click at [1465, 354] on link "View all" at bounding box center [1485, 346] width 41 height 16
drag, startPoint x: 162, startPoint y: 455, endPoint x: 160, endPoint y: 361, distance: 94.0
click at [163, 452] on div "Display Name K&K Insurance Group, Inc. Carrier Markel Insurance Writing company…" at bounding box center [784, 361] width 1568 height 723
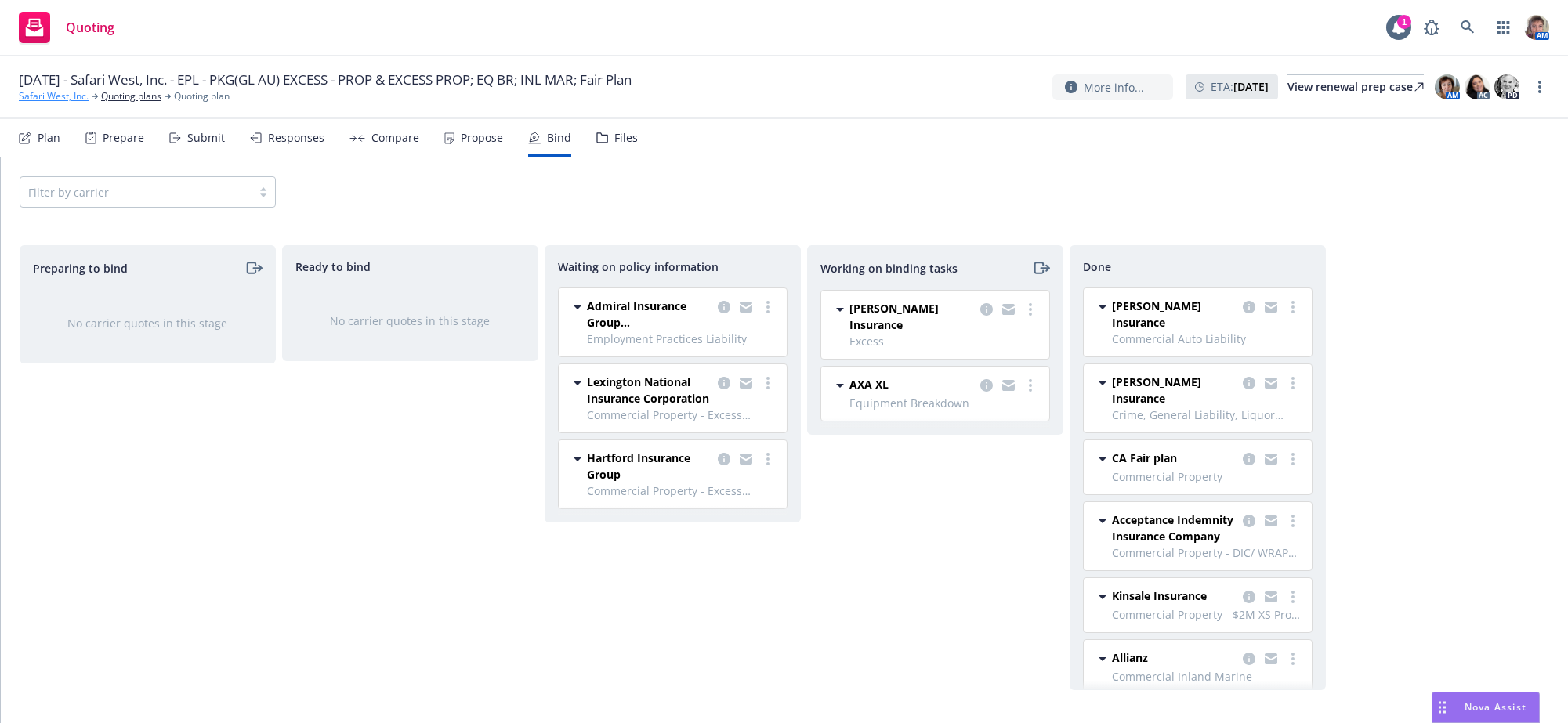
click at [30, 98] on link "Safari West, Inc." at bounding box center [54, 95] width 70 height 14
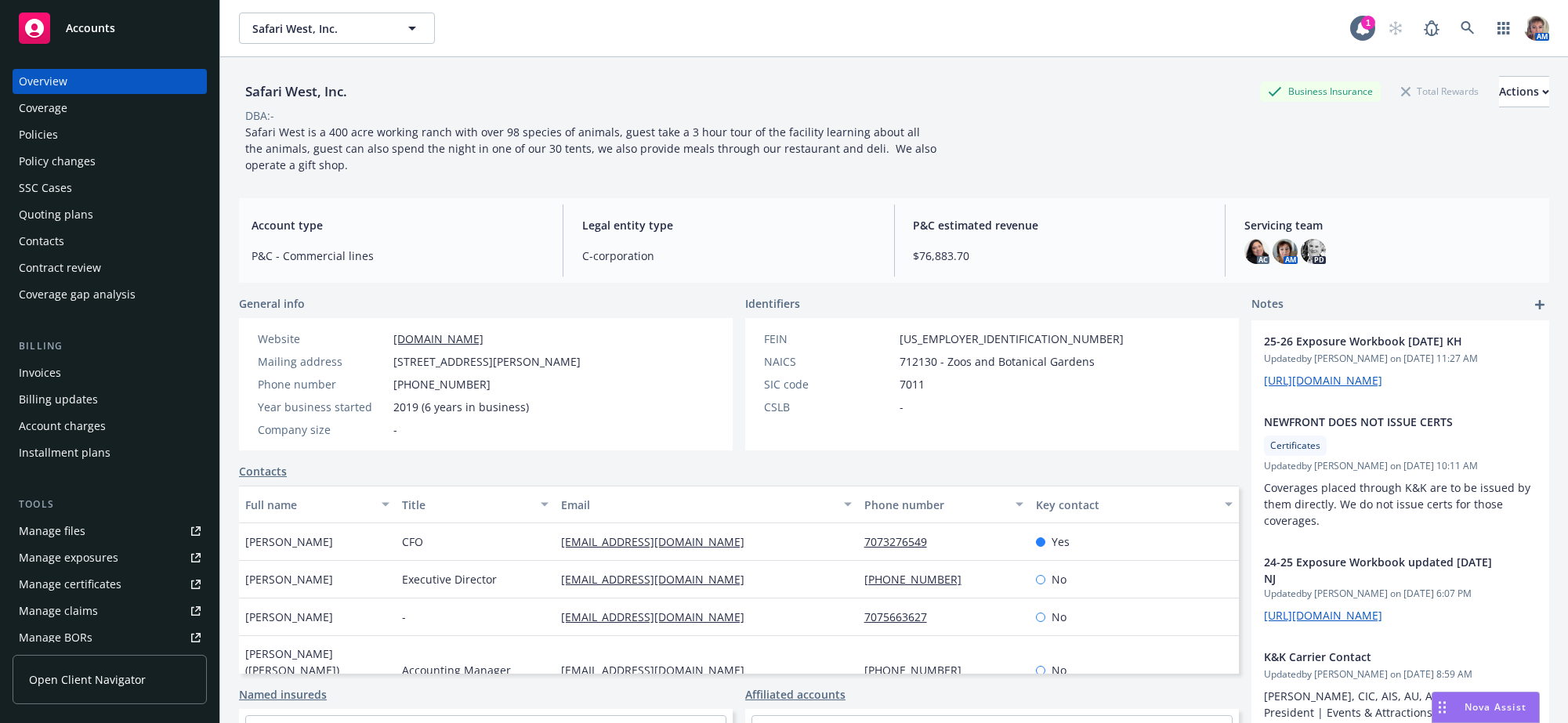
click at [54, 147] on div "Policies" at bounding box center [38, 134] width 39 height 26
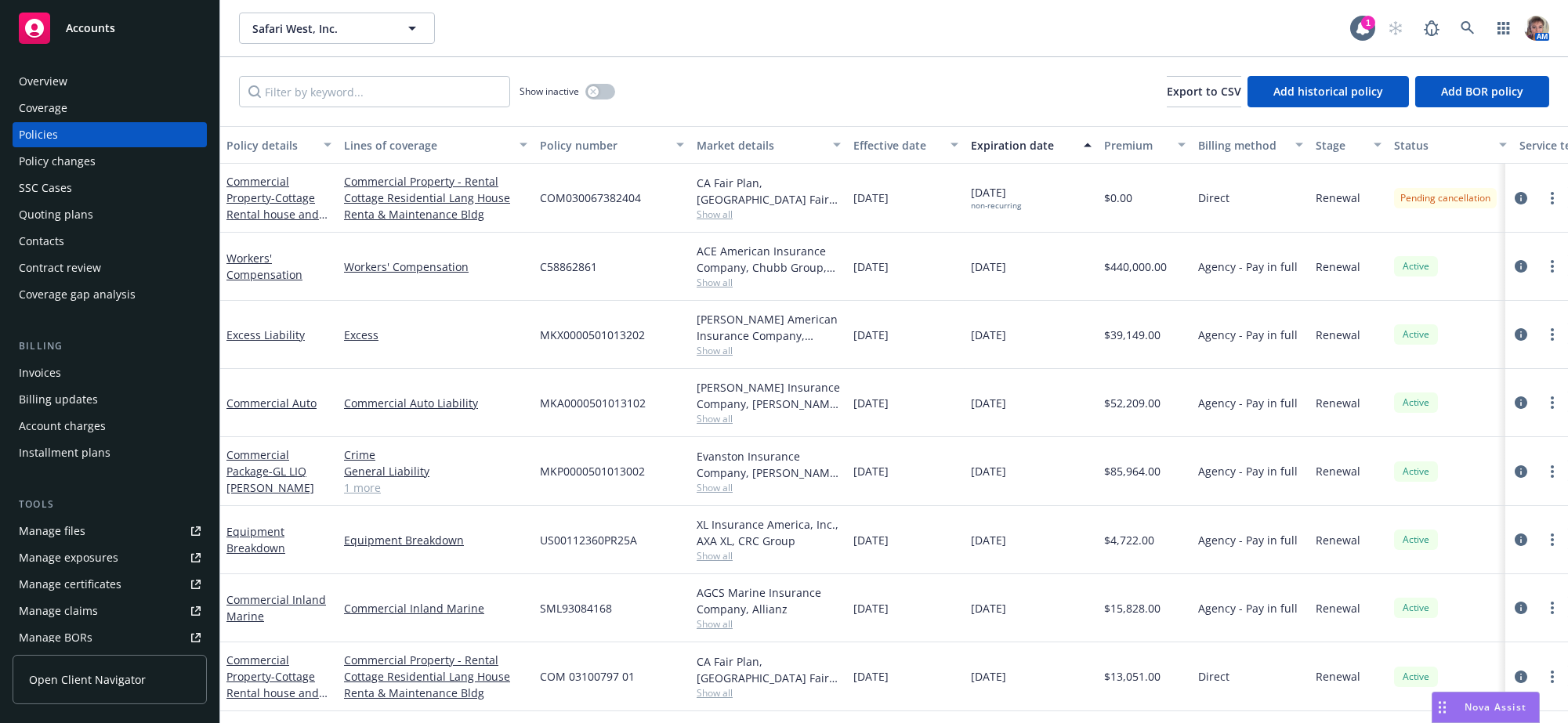
click at [1032, 369] on div "[DATE]" at bounding box center [1031, 335] width 133 height 68
click at [1023, 437] on div "[DATE]" at bounding box center [1031, 403] width 133 height 68
click at [1515, 341] on icon "circleInformation" at bounding box center [1521, 334] width 12 height 12
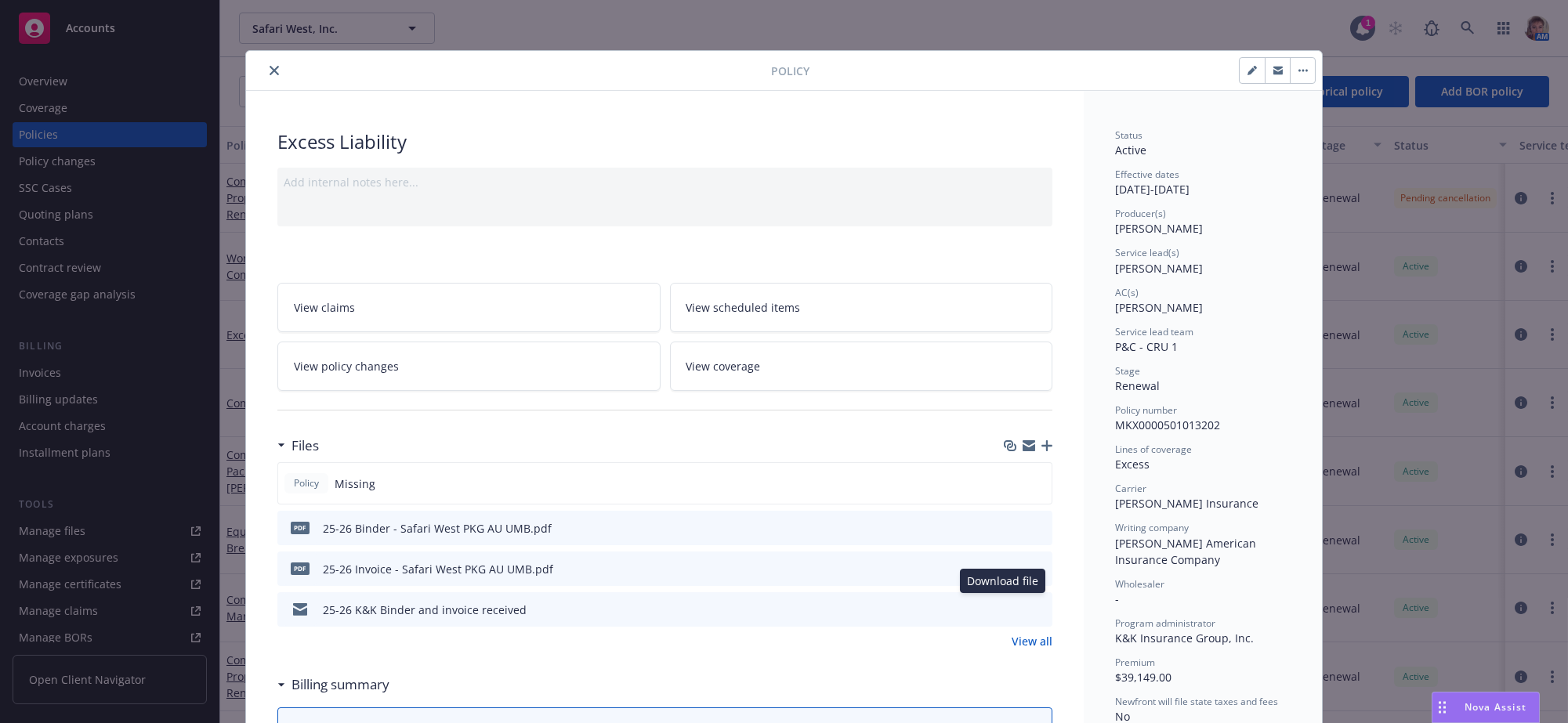
click at [1005, 574] on icon "download file" at bounding box center [1011, 567] width 12 height 12
click at [1240, 80] on button "button" at bounding box center [1252, 70] width 26 height 26
select select "RENEWAL"
select select "12"
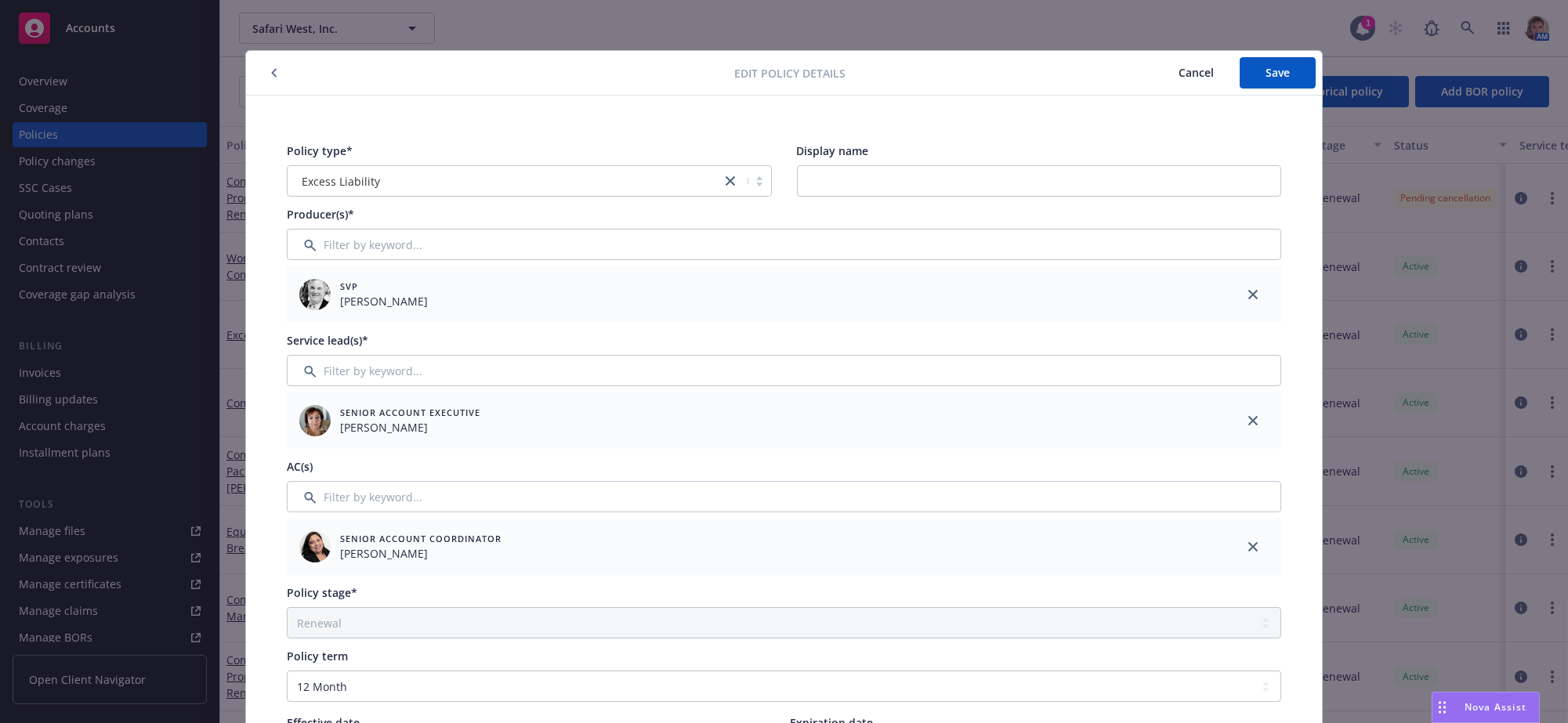
click at [272, 71] on icon "button" at bounding box center [274, 73] width 7 height 9
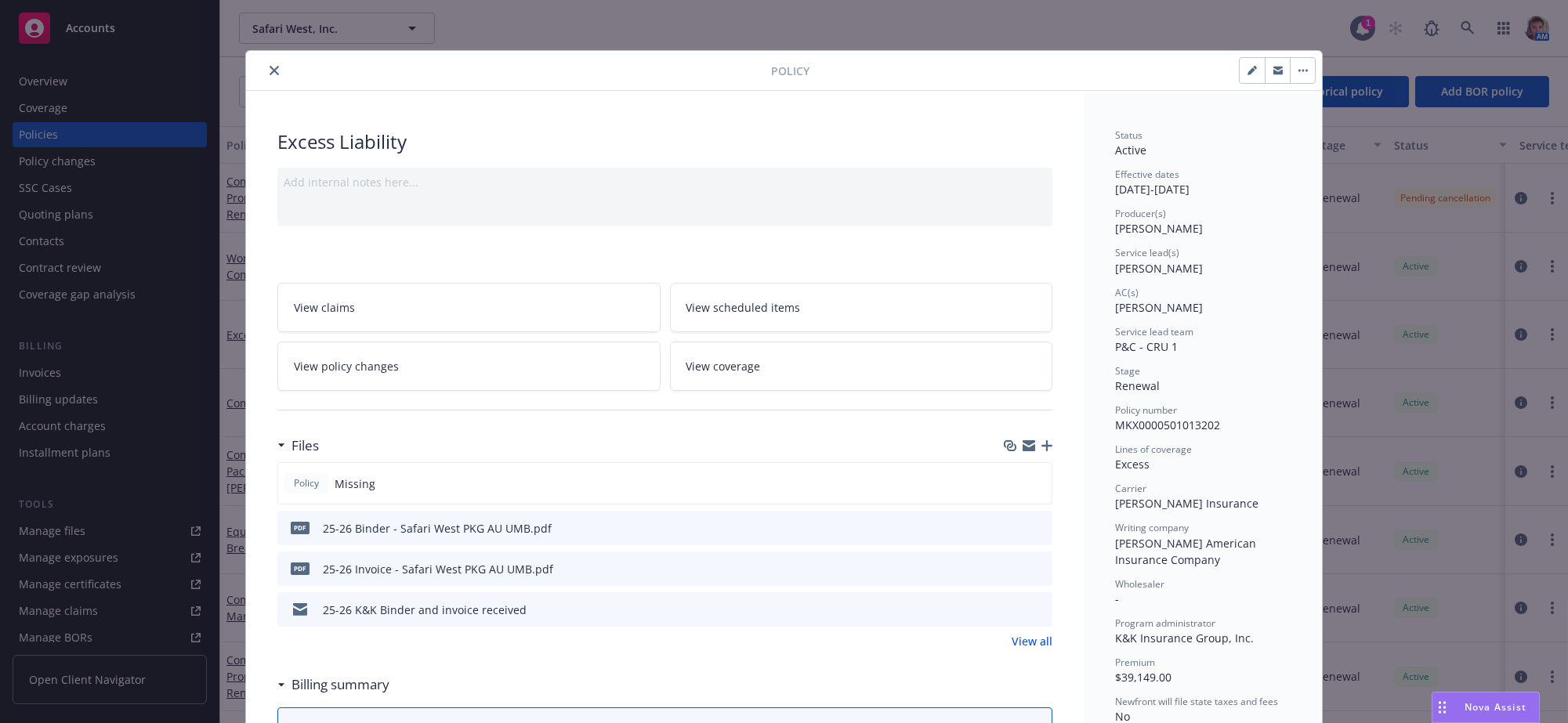
click at [1301, 76] on button "button" at bounding box center [1302, 70] width 26 height 26
click at [1247, 74] on icon "button" at bounding box center [1252, 71] width 9 height 9
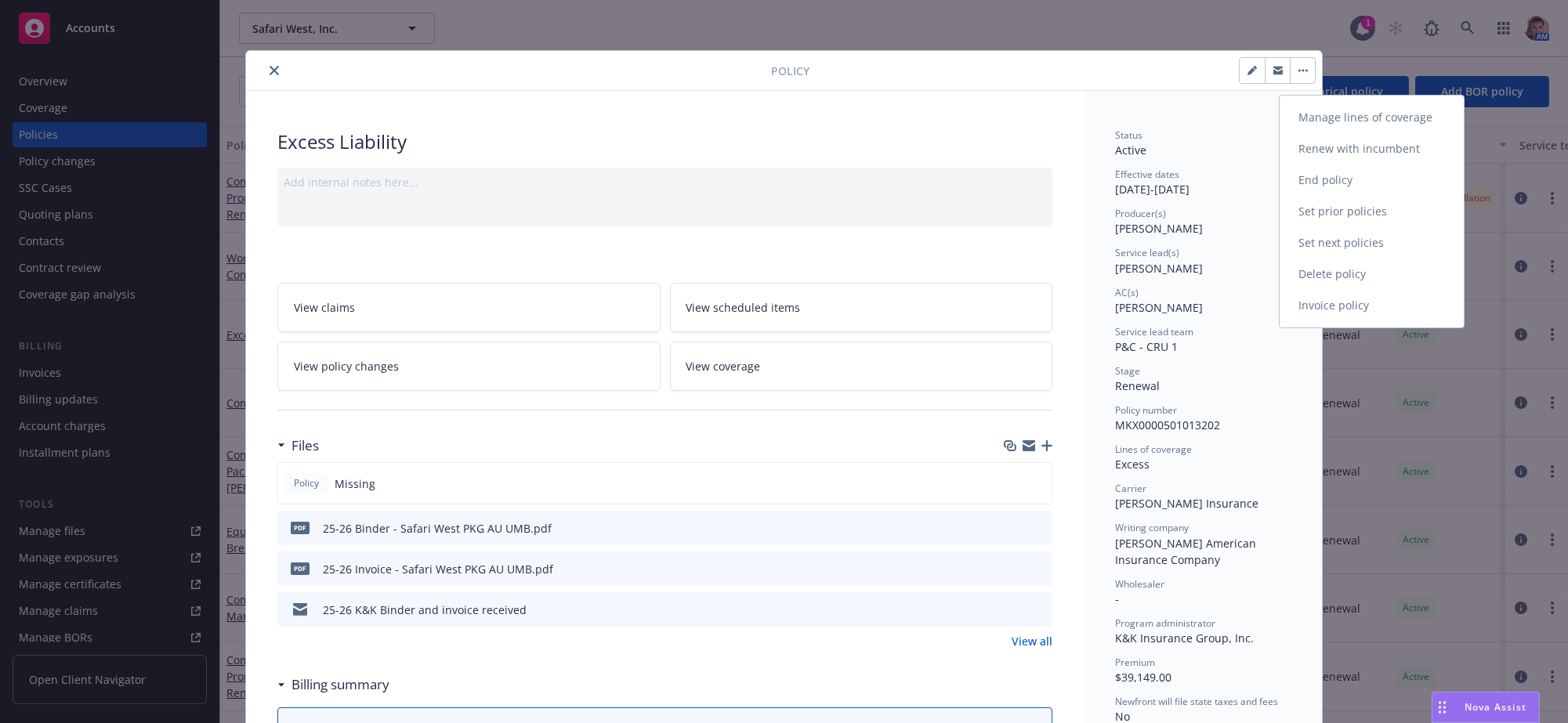
select select "RENEWAL"
select select "12"
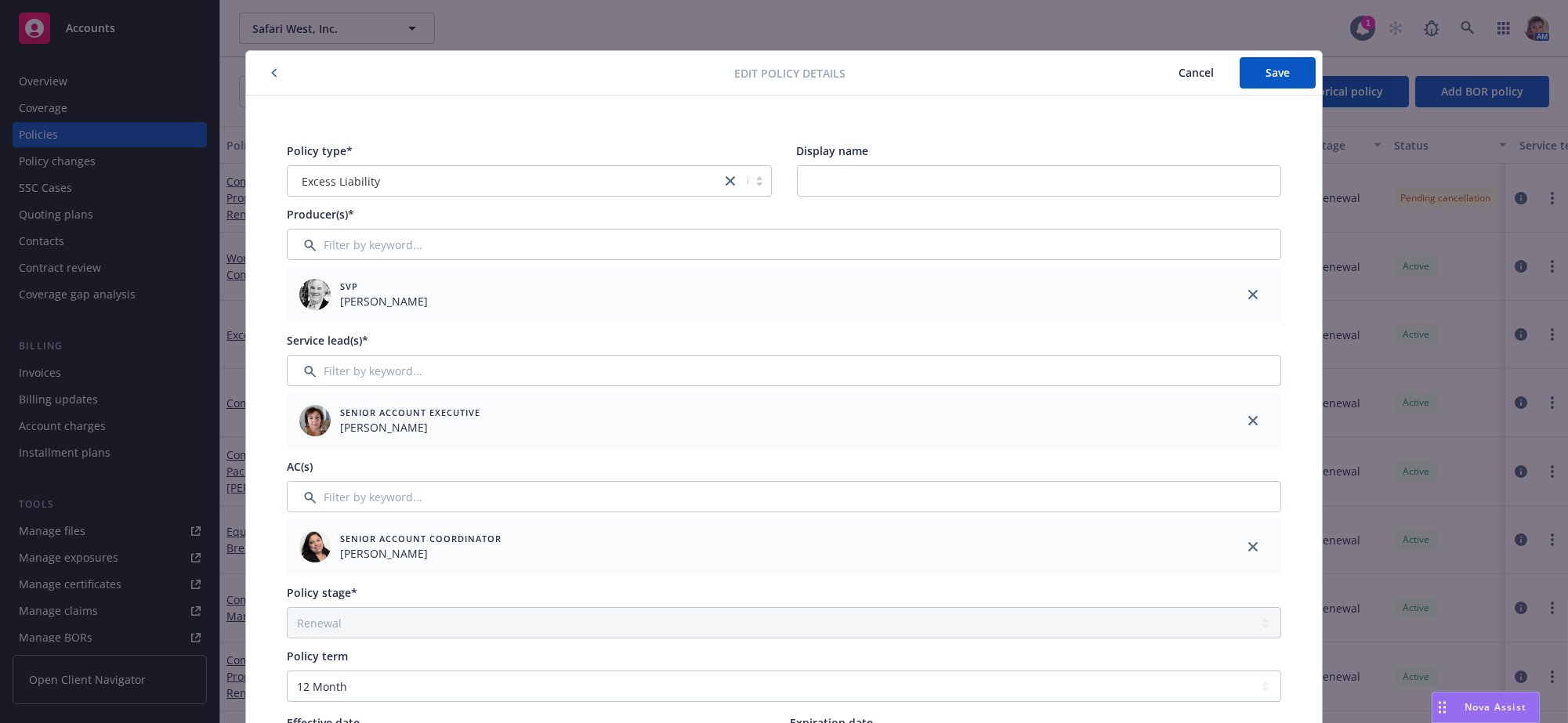
scroll to position [681, 0]
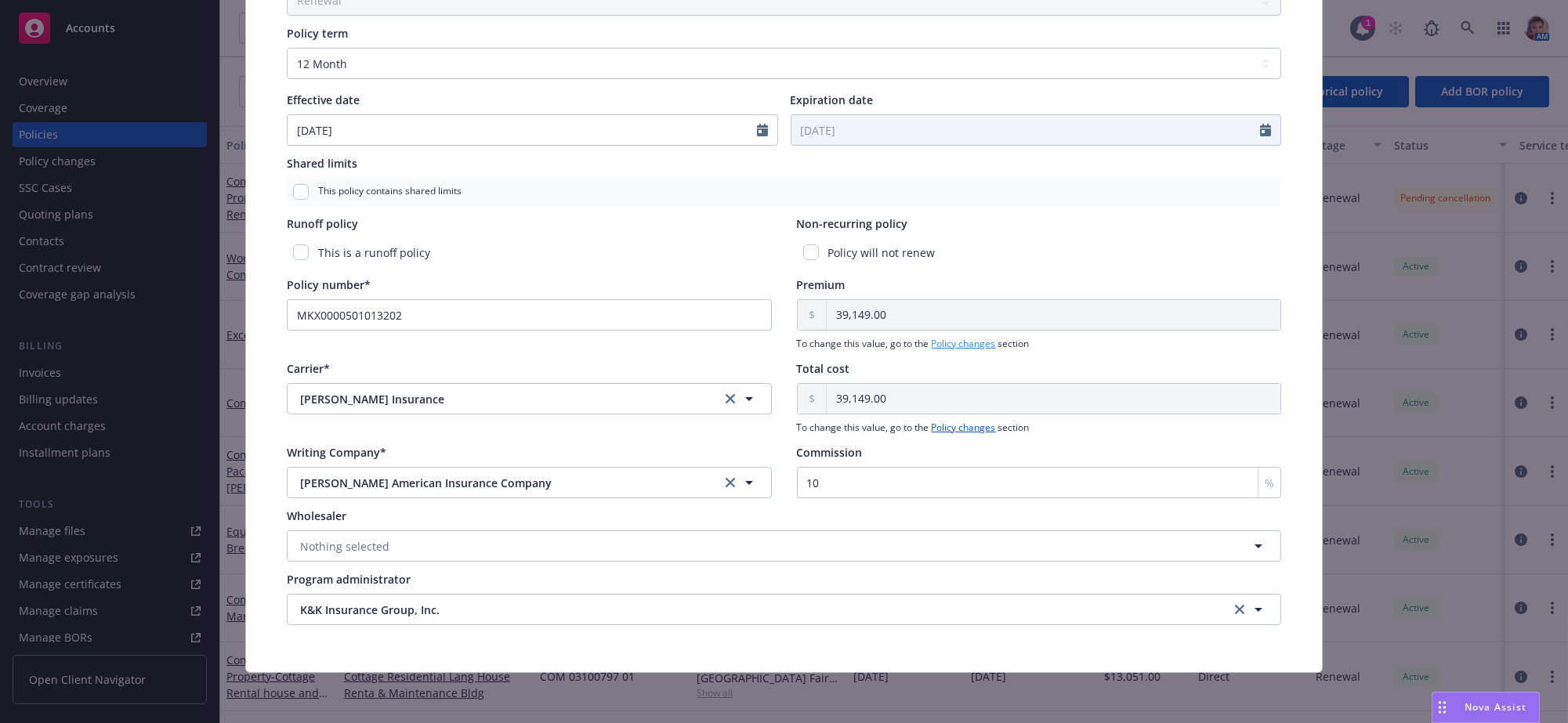
click at [957, 336] on link "Policy changes" at bounding box center [964, 343] width 64 height 13
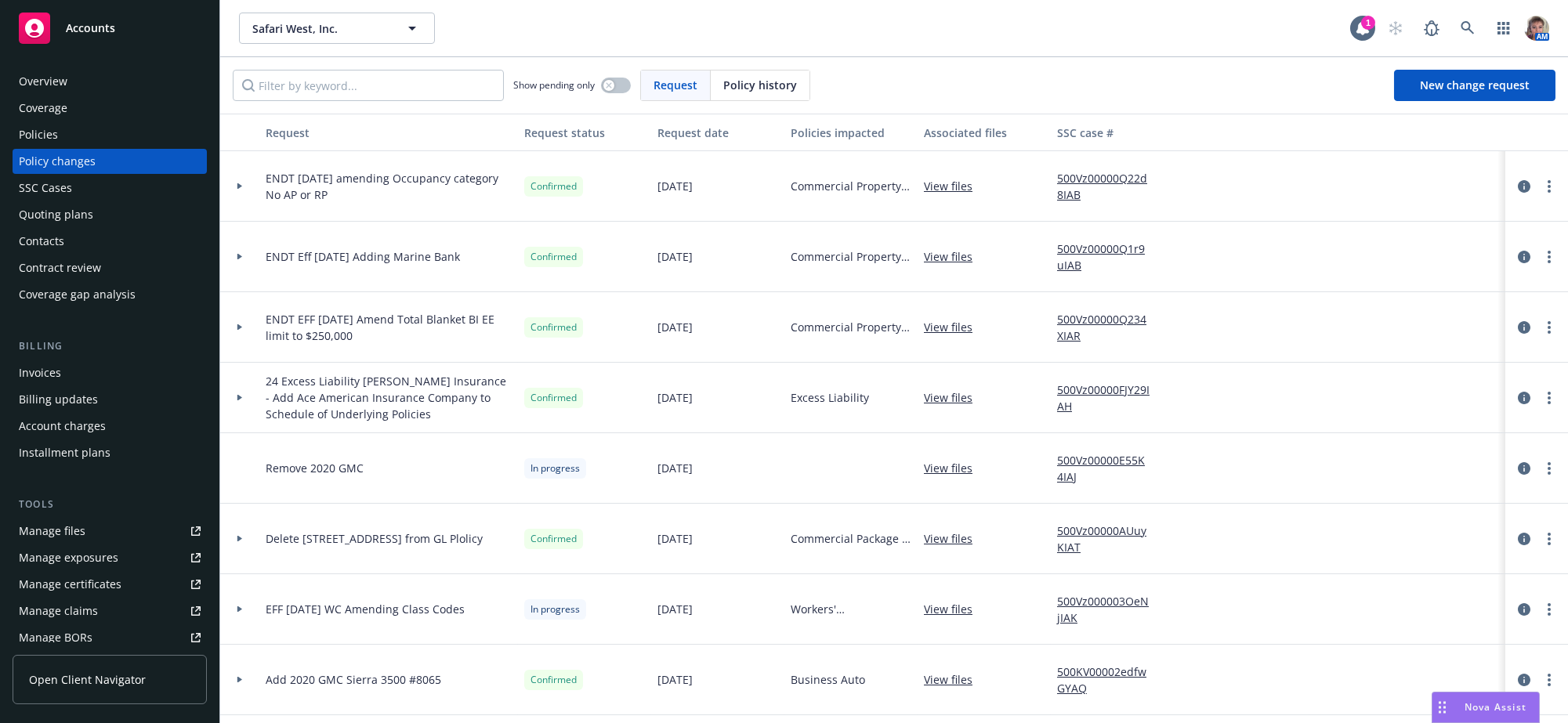
click at [93, 146] on div "Policies" at bounding box center [110, 134] width 182 height 26
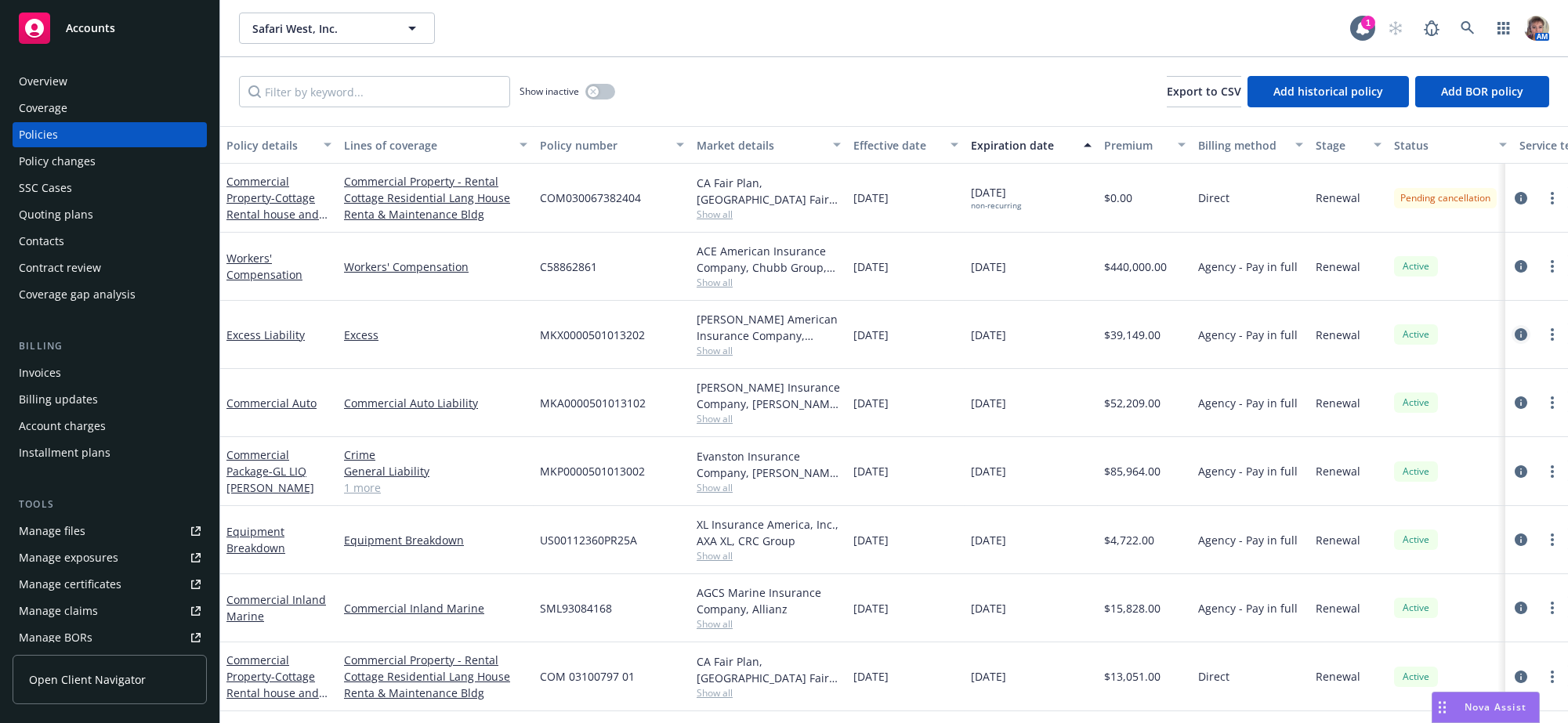
click at [1515, 341] on icon "circleInformation" at bounding box center [1521, 334] width 12 height 12
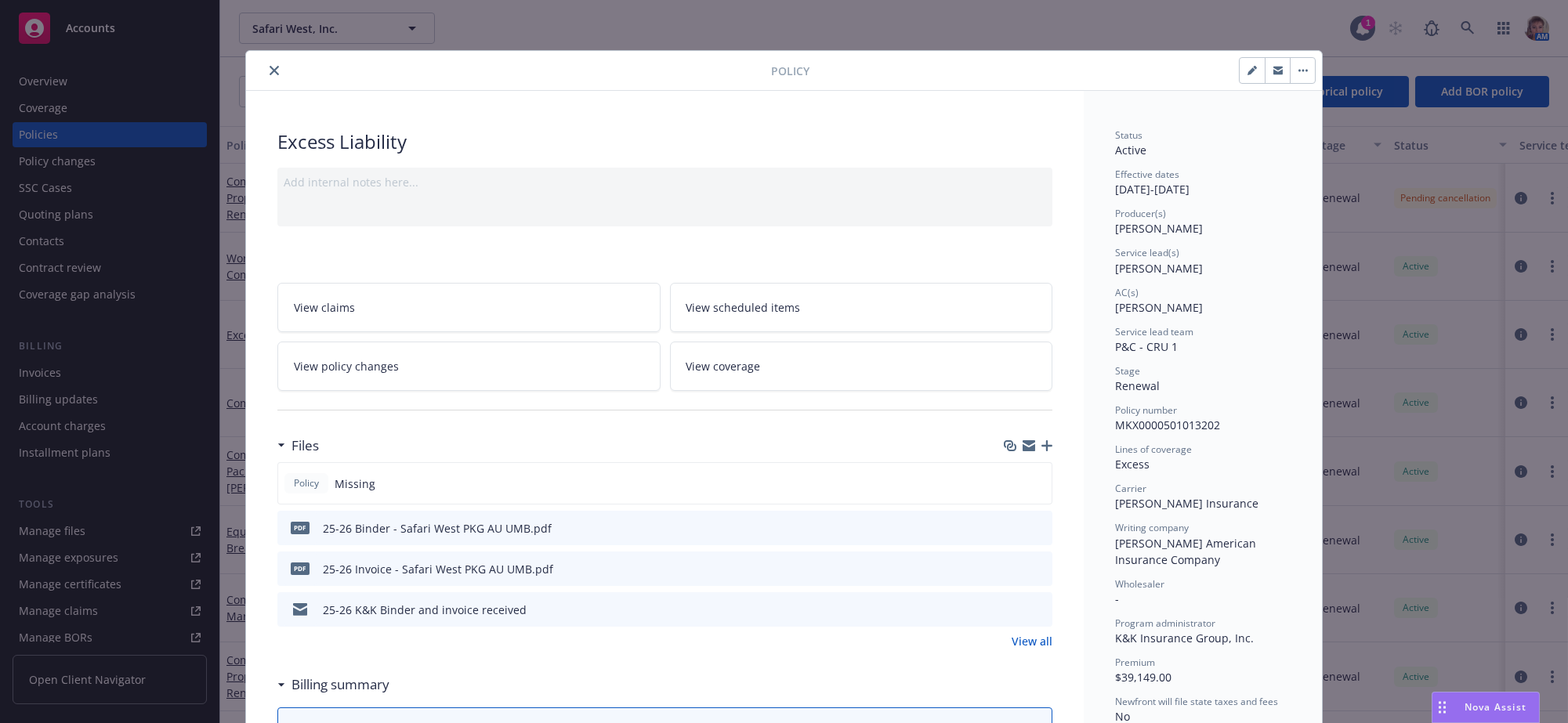
scroll to position [47, 0]
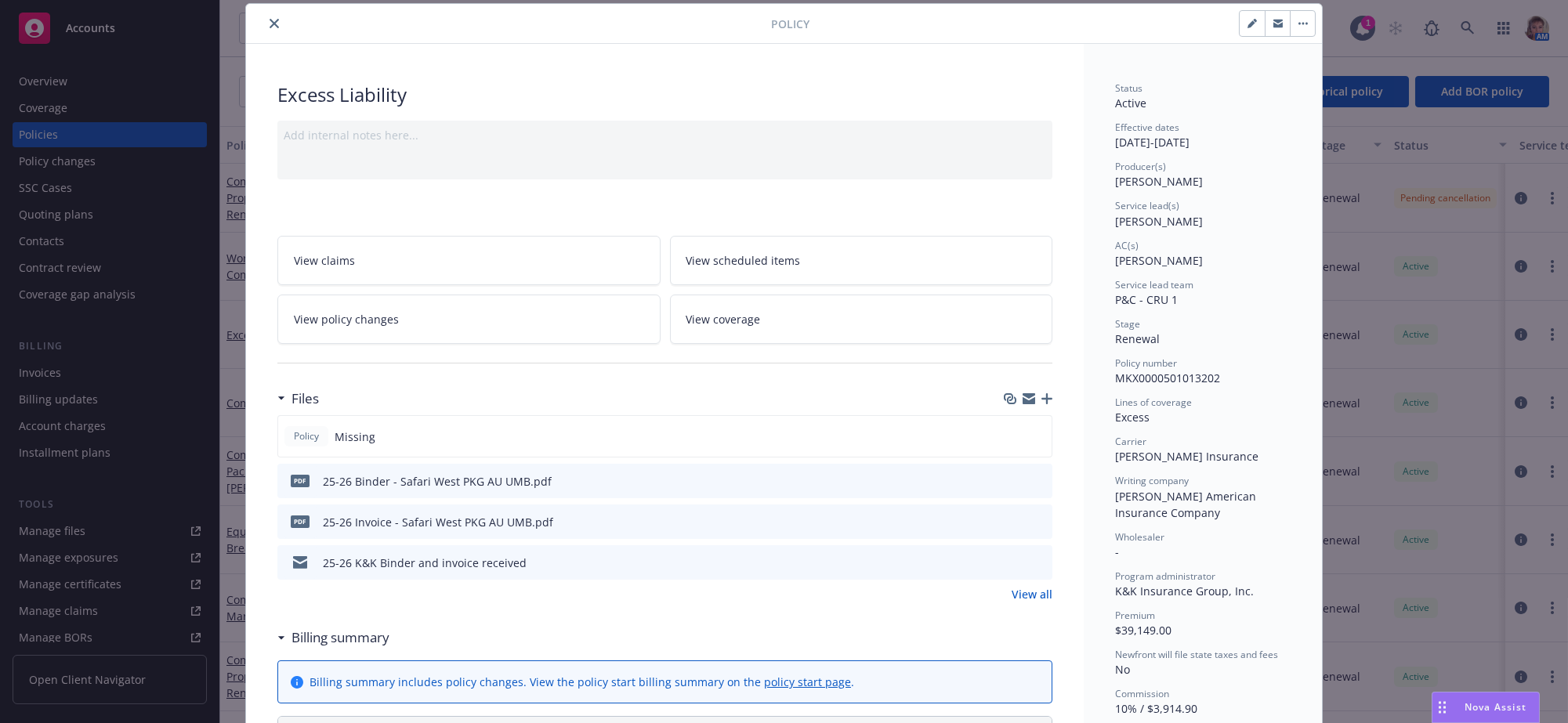
click at [530, 344] on link "View policy changes" at bounding box center [468, 319] width 383 height 49
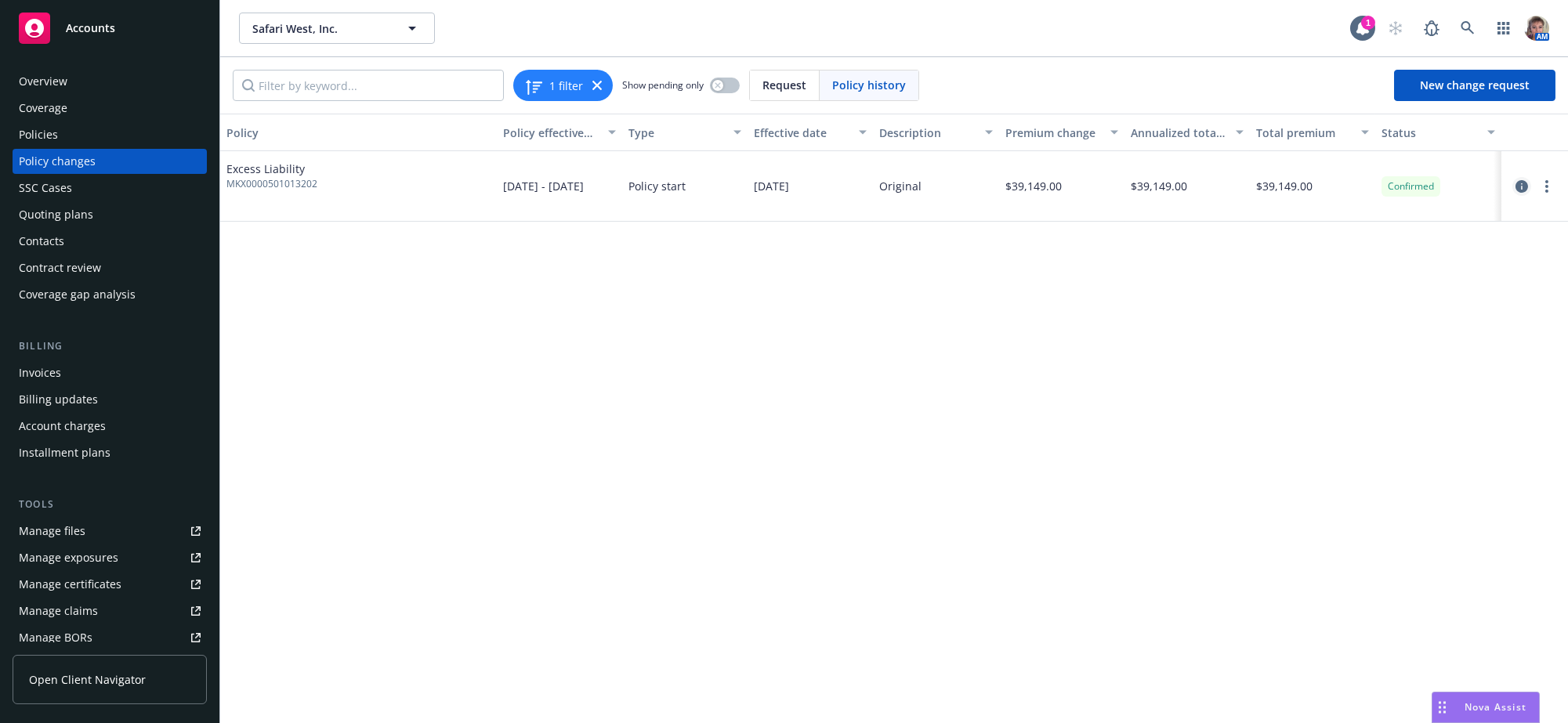
click at [1522, 193] on icon "circleInformation" at bounding box center [1522, 186] width 12 height 12
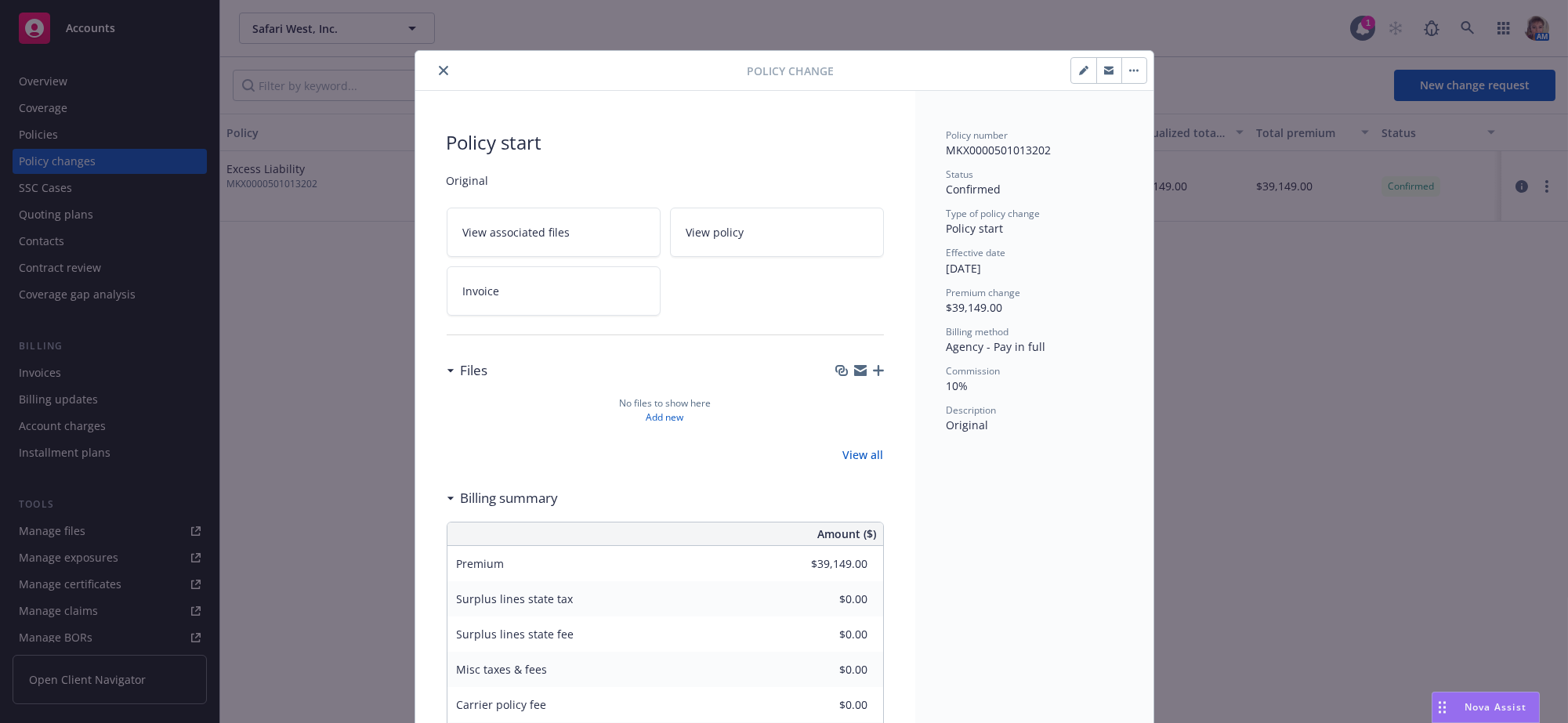
scroll to position [47, 0]
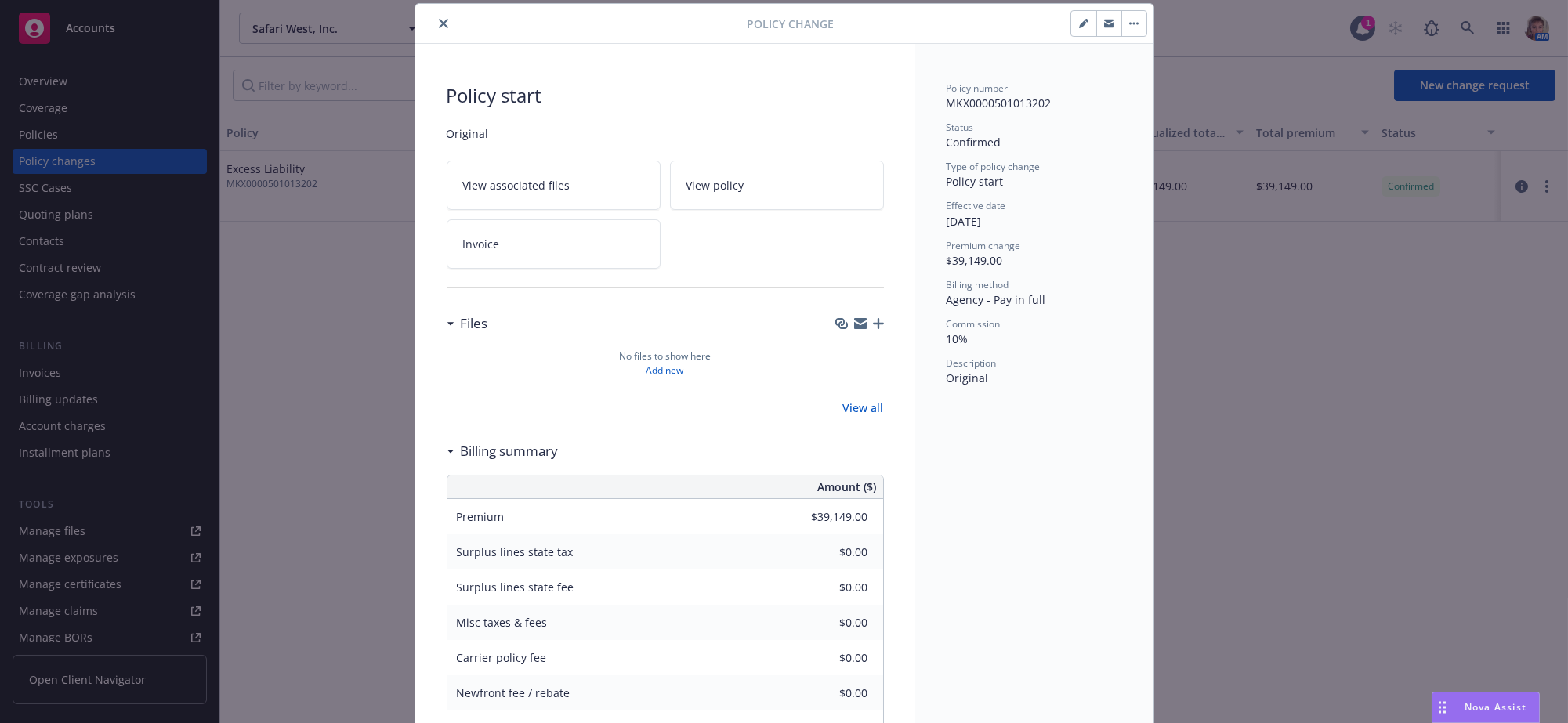
click at [953, 628] on div "Policy number MKX0000501013202 Status Confirmed Type of policy change Policy st…" at bounding box center [1035, 442] width 238 height 799
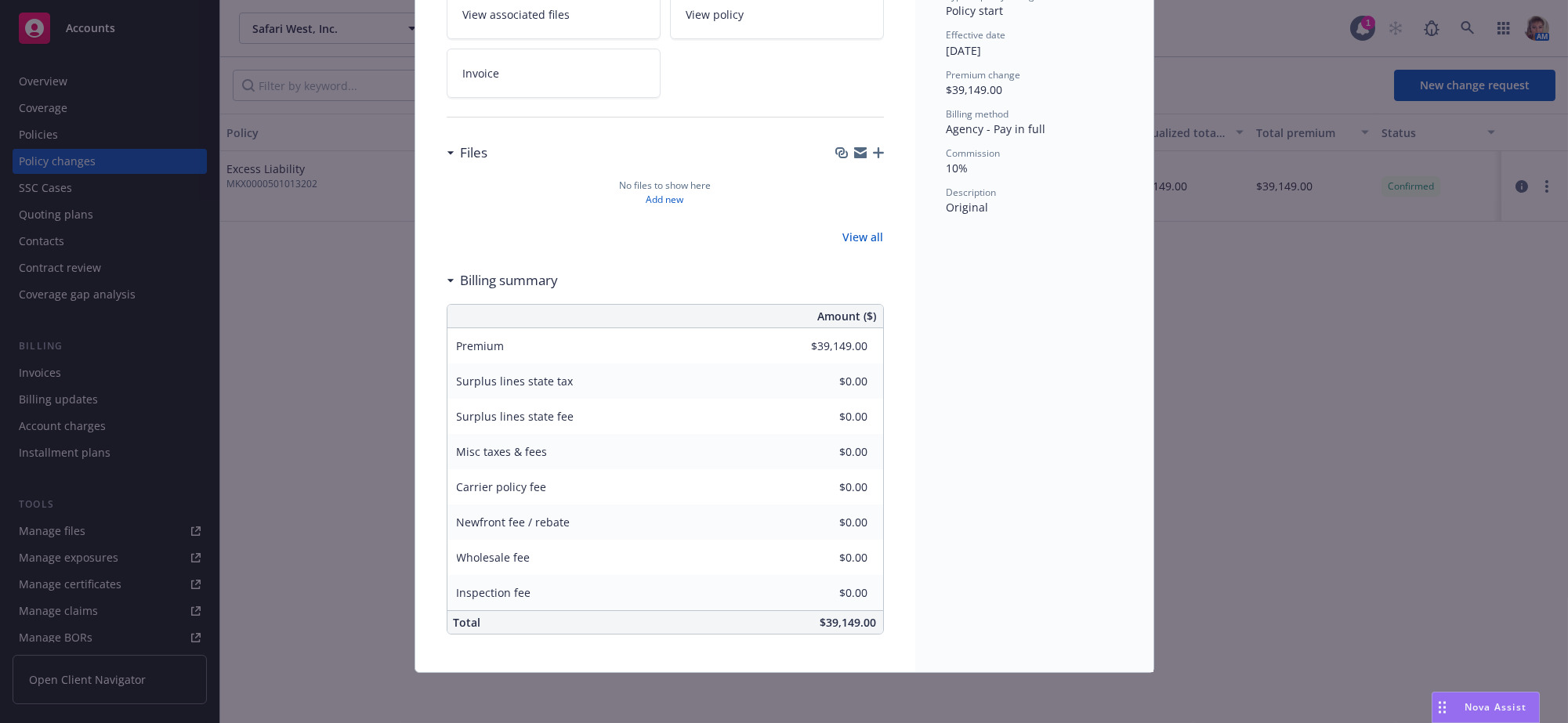
scroll to position [0, 0]
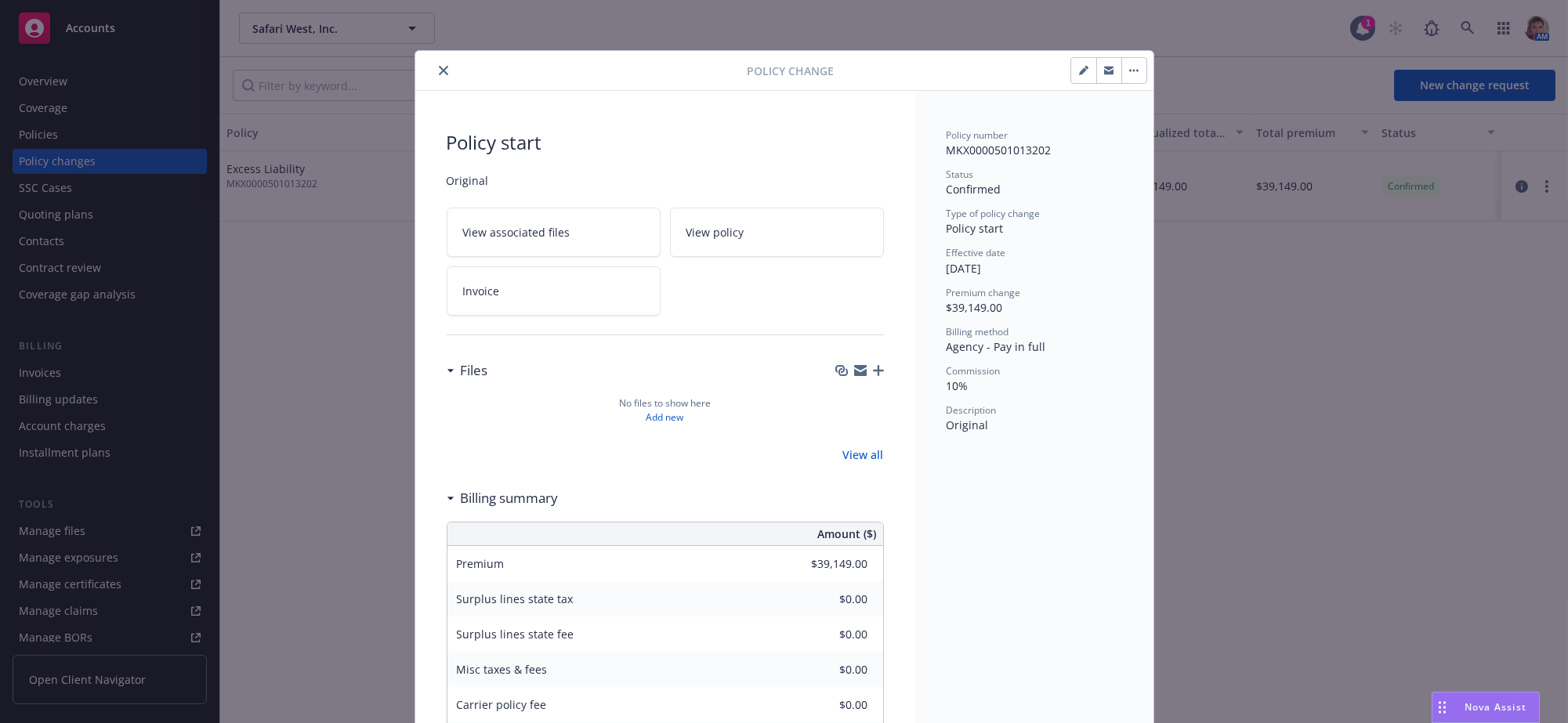
click at [439, 76] on icon "close" at bounding box center [444, 71] width 9 height 9
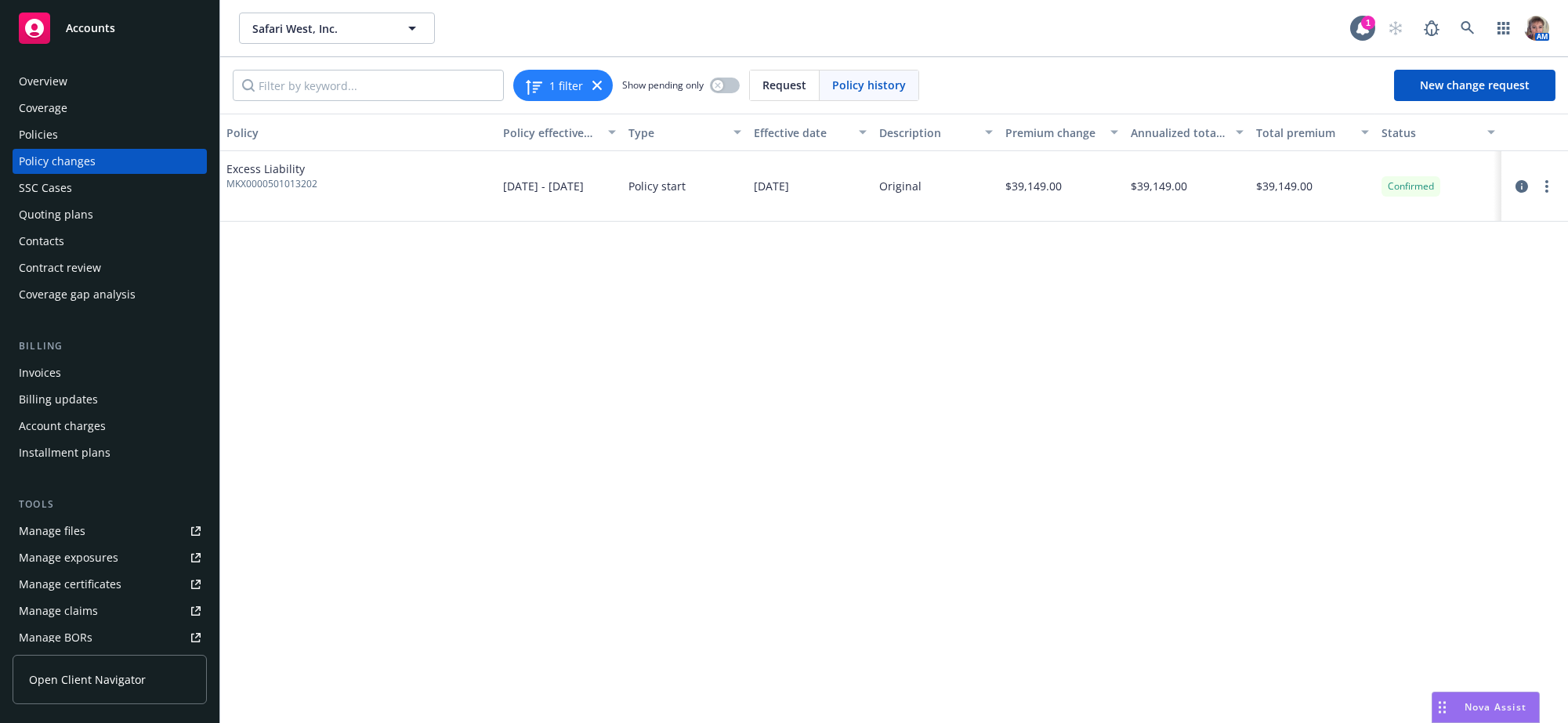
click at [1052, 483] on div "Policy Policy effective dates Type Effective date Description Premium change An…" at bounding box center [894, 415] width 1348 height 603
click at [81, 147] on div "Policies" at bounding box center [110, 134] width 182 height 26
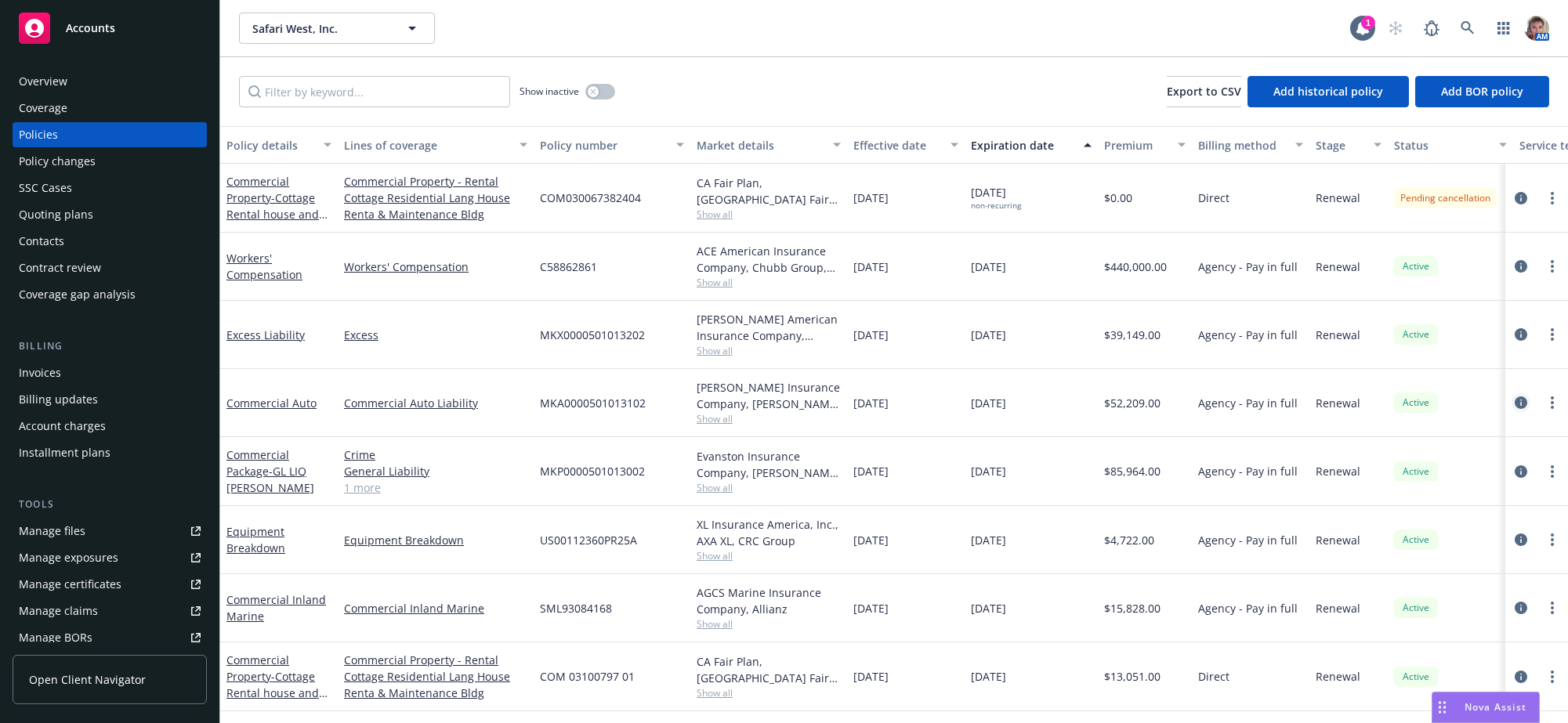
click at [1515, 409] on icon "circleInformation" at bounding box center [1521, 402] width 12 height 12
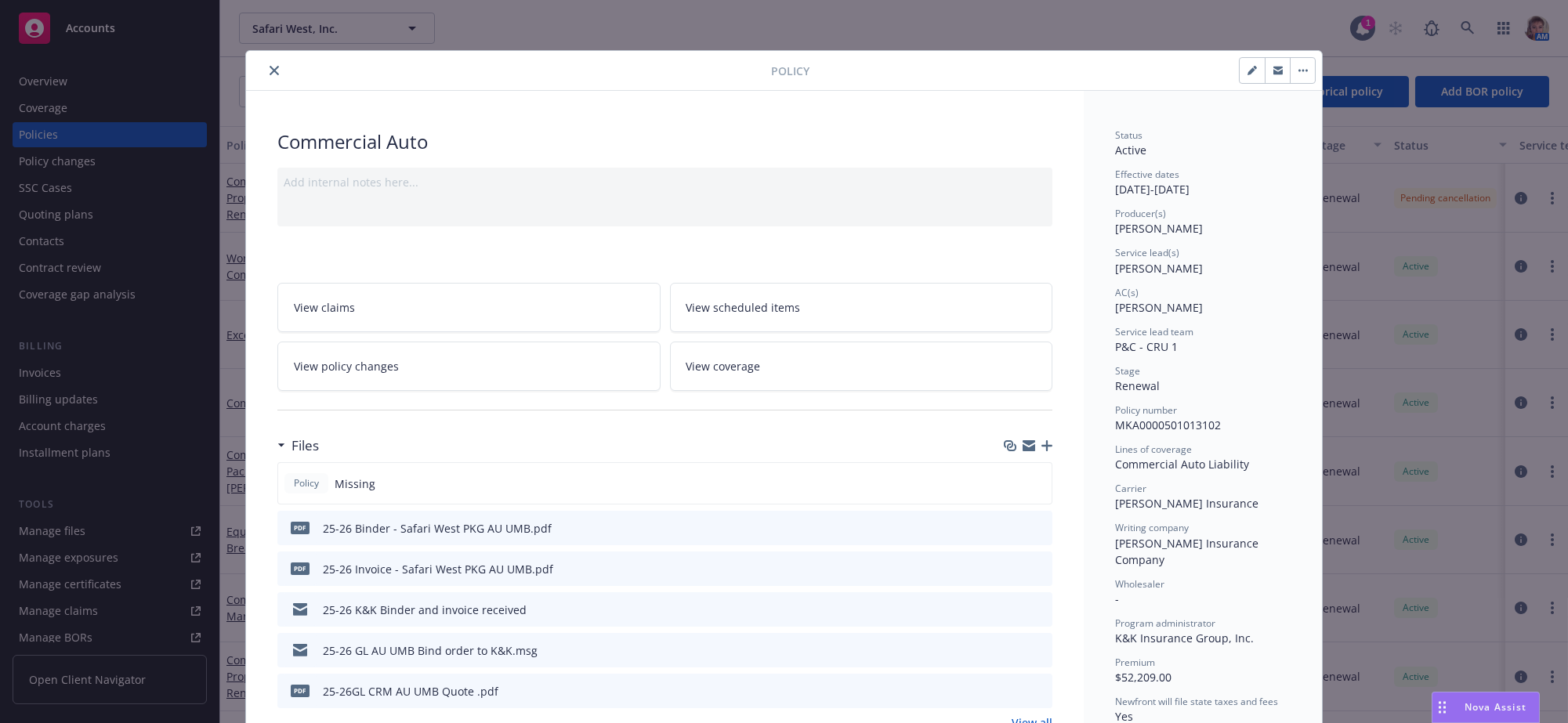
click at [397, 390] on link "View policy changes" at bounding box center [468, 366] width 383 height 49
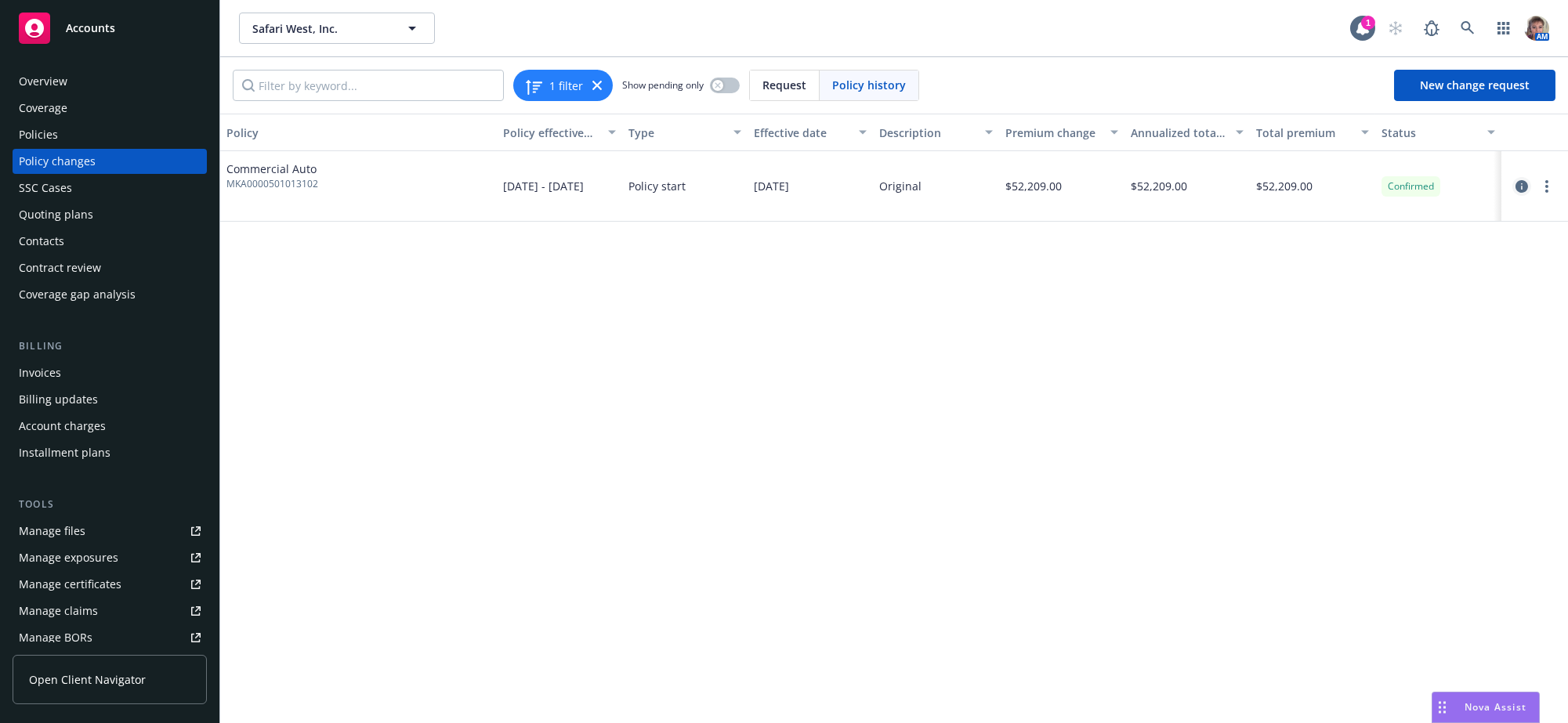
click at [1519, 193] on icon "circleInformation" at bounding box center [1522, 186] width 12 height 12
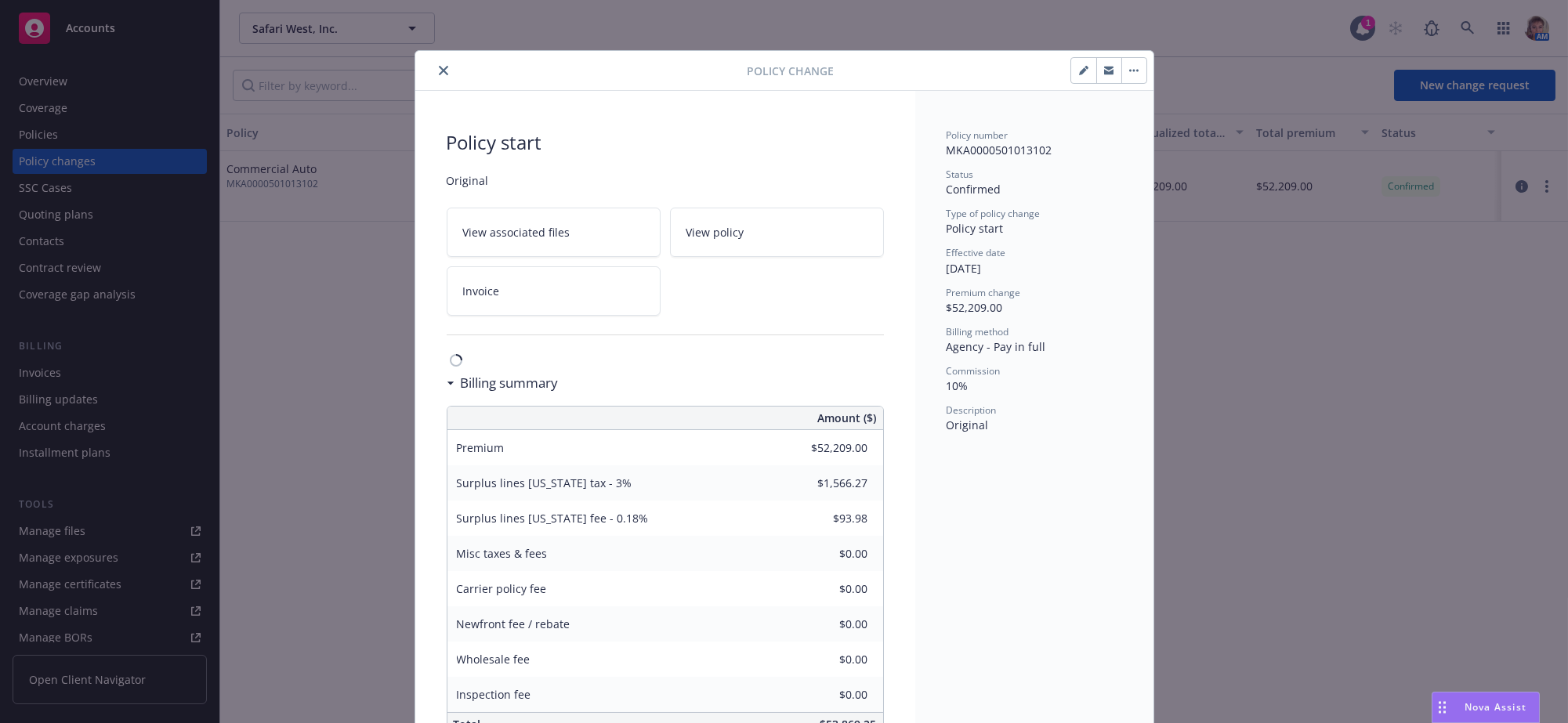
scroll to position [47, 0]
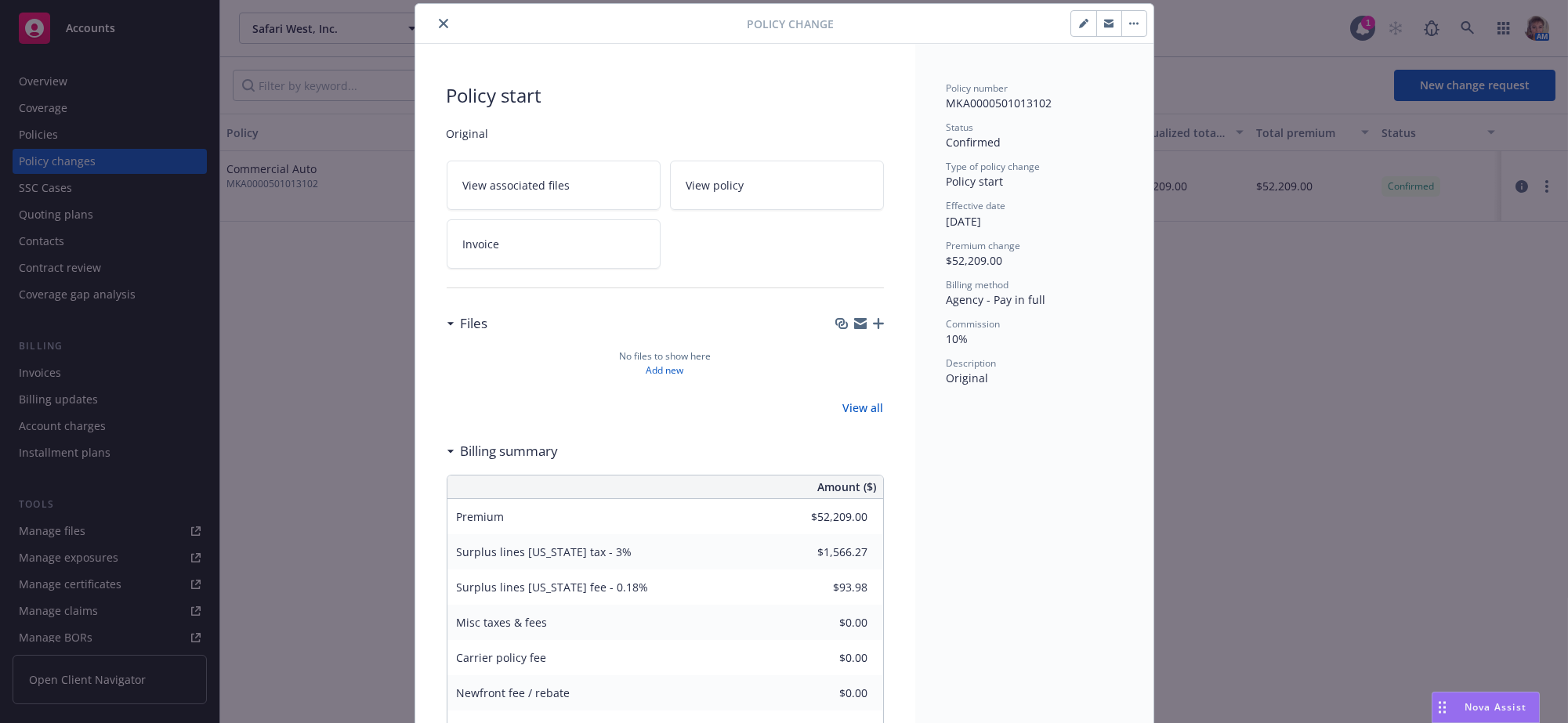
click at [1129, 24] on icon "button" at bounding box center [1134, 23] width 9 height 3
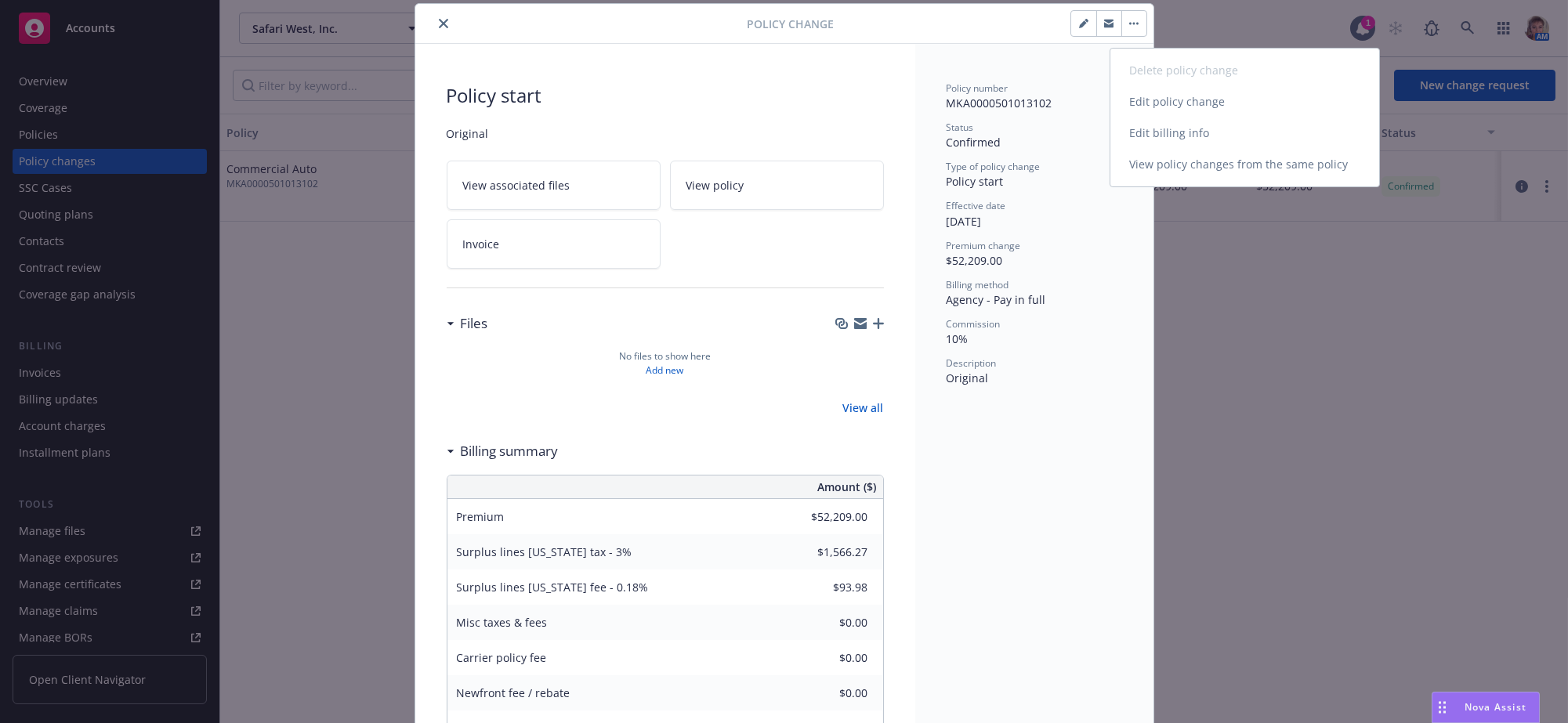
click at [1164, 109] on link "Edit policy change" at bounding box center [1245, 101] width 269 height 31
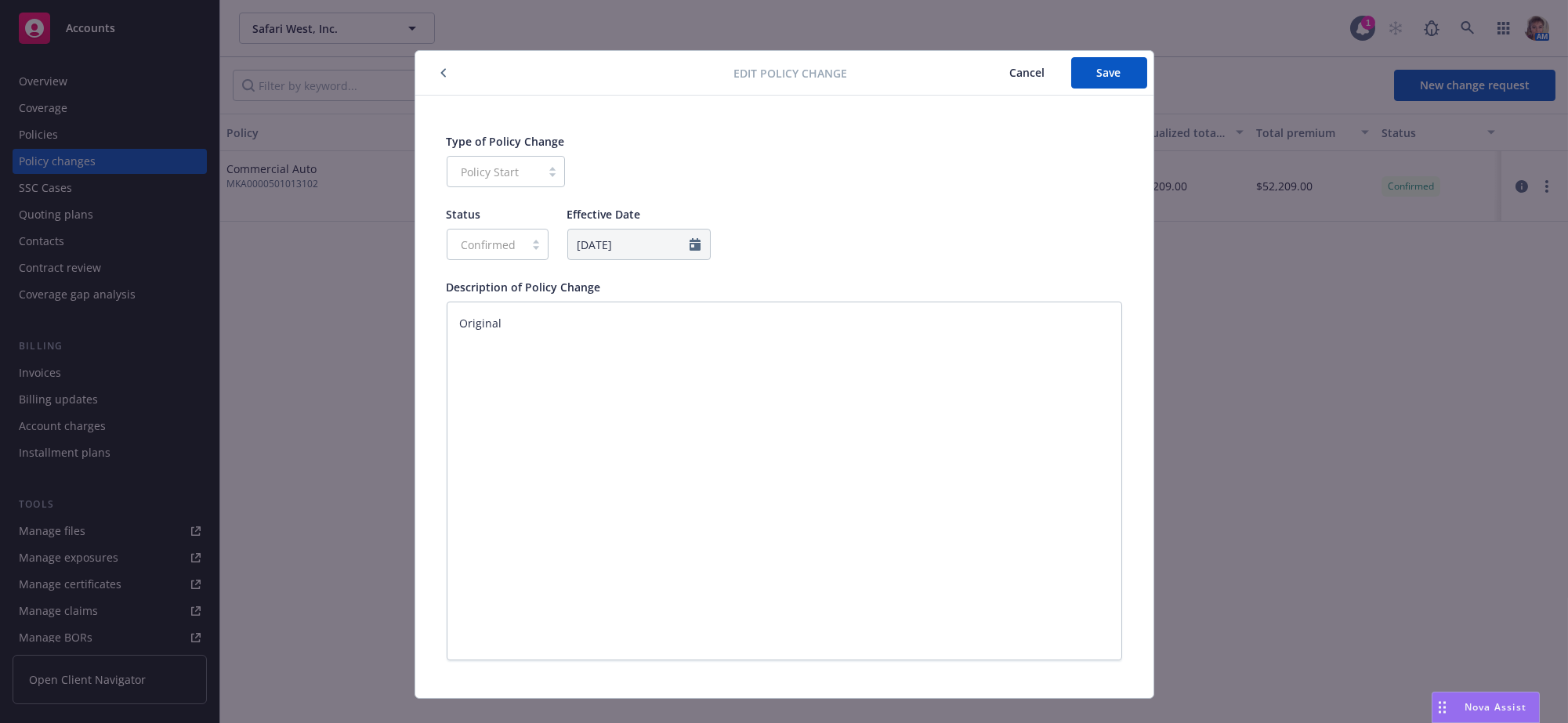
click at [434, 68] on button "button" at bounding box center [444, 73] width 19 height 19
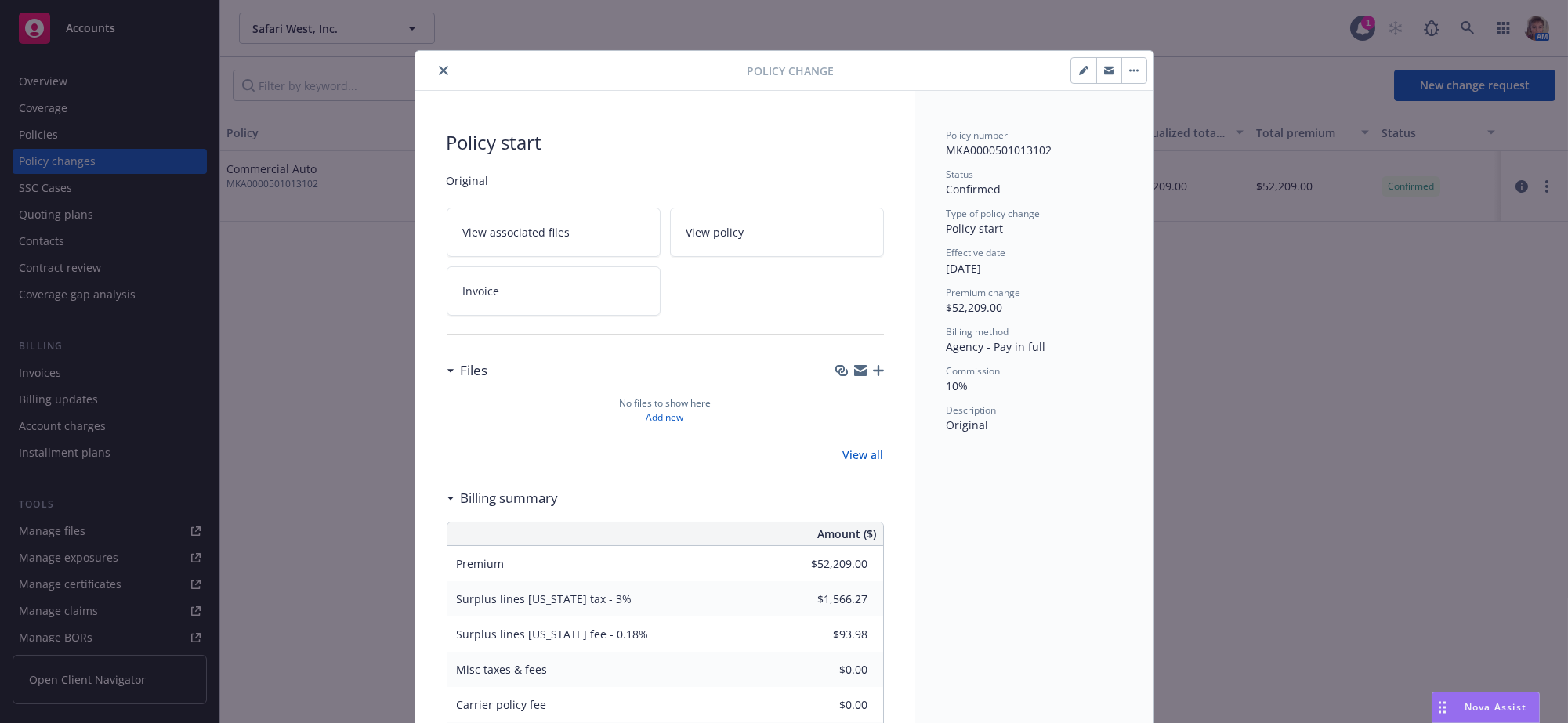
click at [1122, 77] on button "button" at bounding box center [1134, 70] width 26 height 26
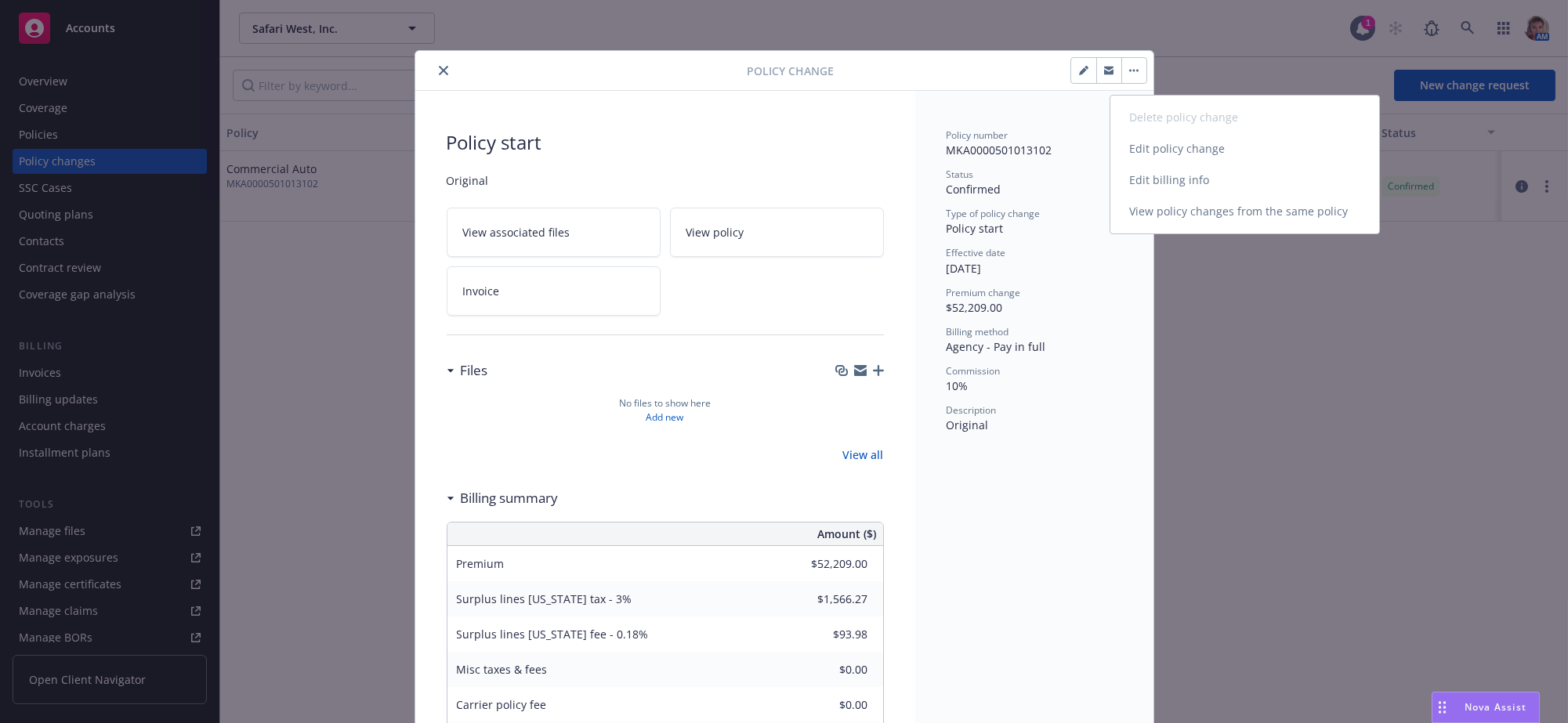
click at [1159, 194] on link "Edit billing info" at bounding box center [1245, 180] width 269 height 31
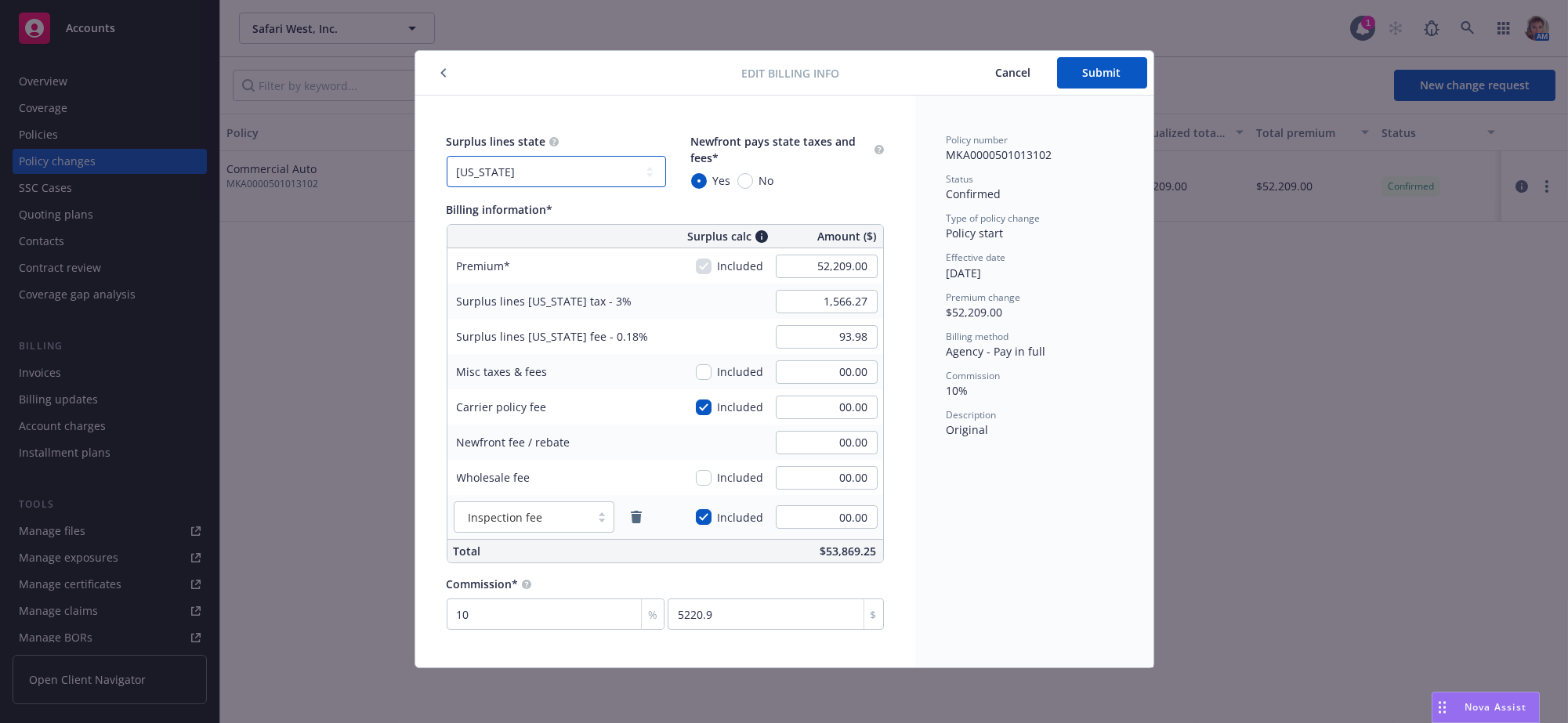
click at [561, 176] on select "No surplus lines state Alaska Alabama Arkansas Arizona California Colorado Conn…" at bounding box center [556, 171] width 219 height 31
select select "NONE"
click at [446, 158] on select "No surplus lines state Alaska Alabama Arkansas Arizona California Colorado Conn…" at bounding box center [556, 171] width 219 height 31
type input "00.00"
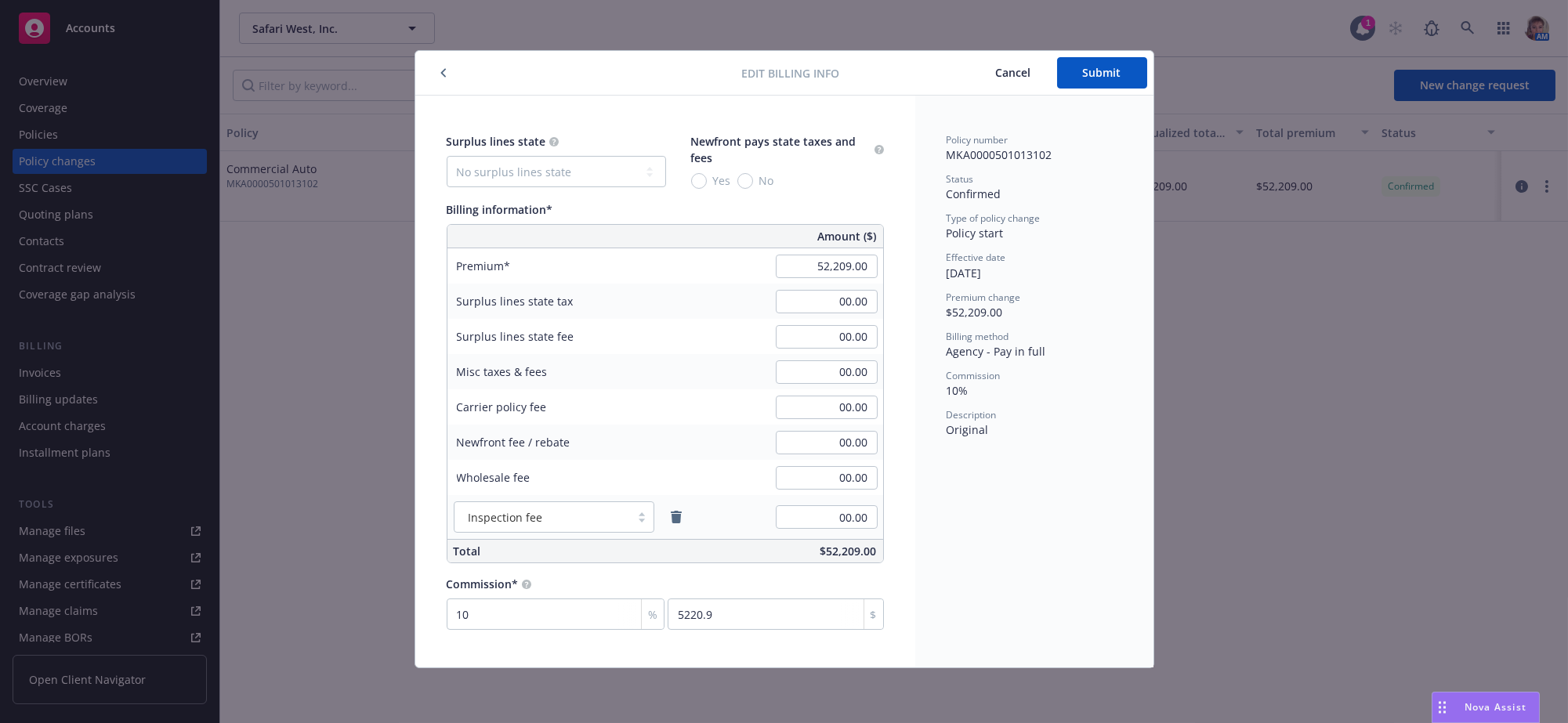
click at [1015, 399] on div "Commission 10%" at bounding box center [1035, 383] width 176 height 29
click at [1090, 82] on button "Submit" at bounding box center [1102, 72] width 90 height 31
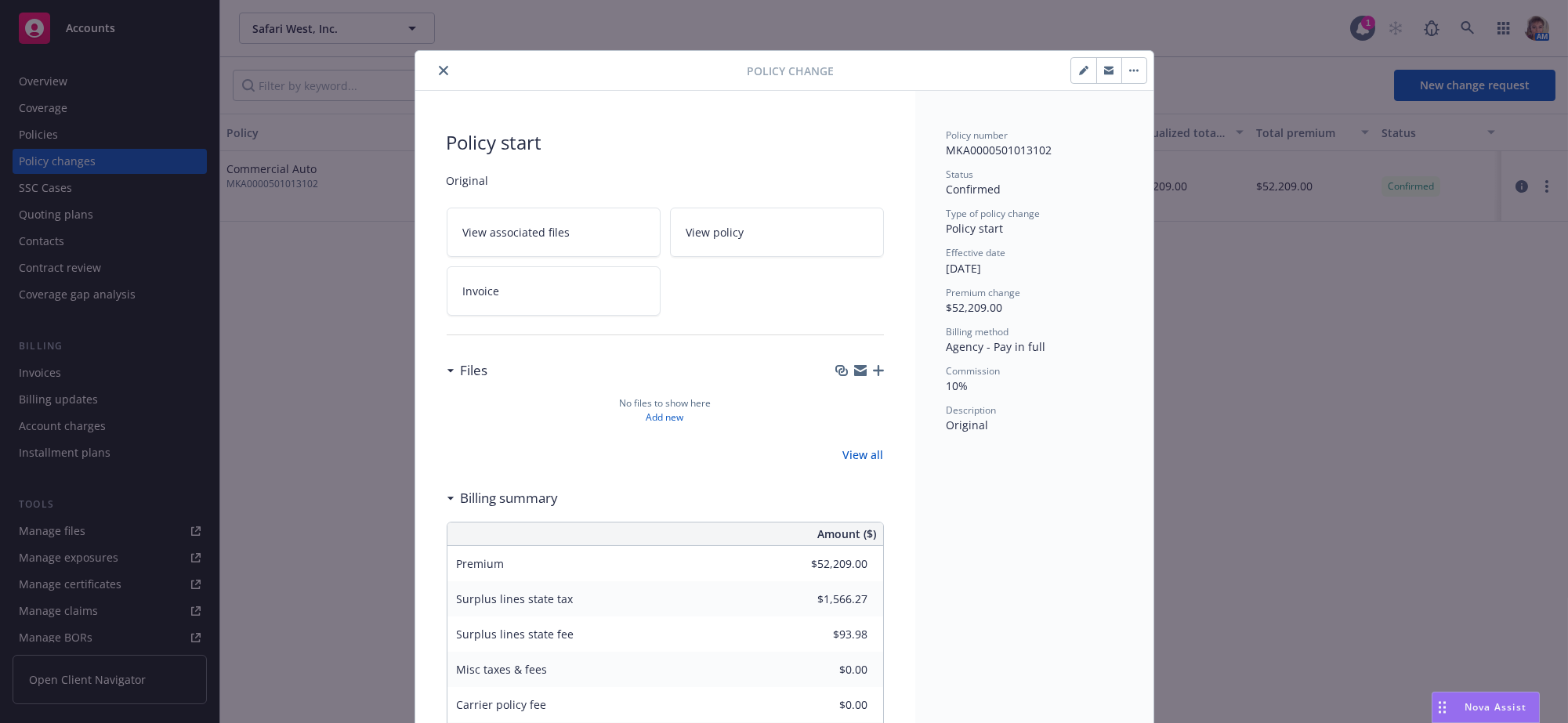
type input "$0.00"
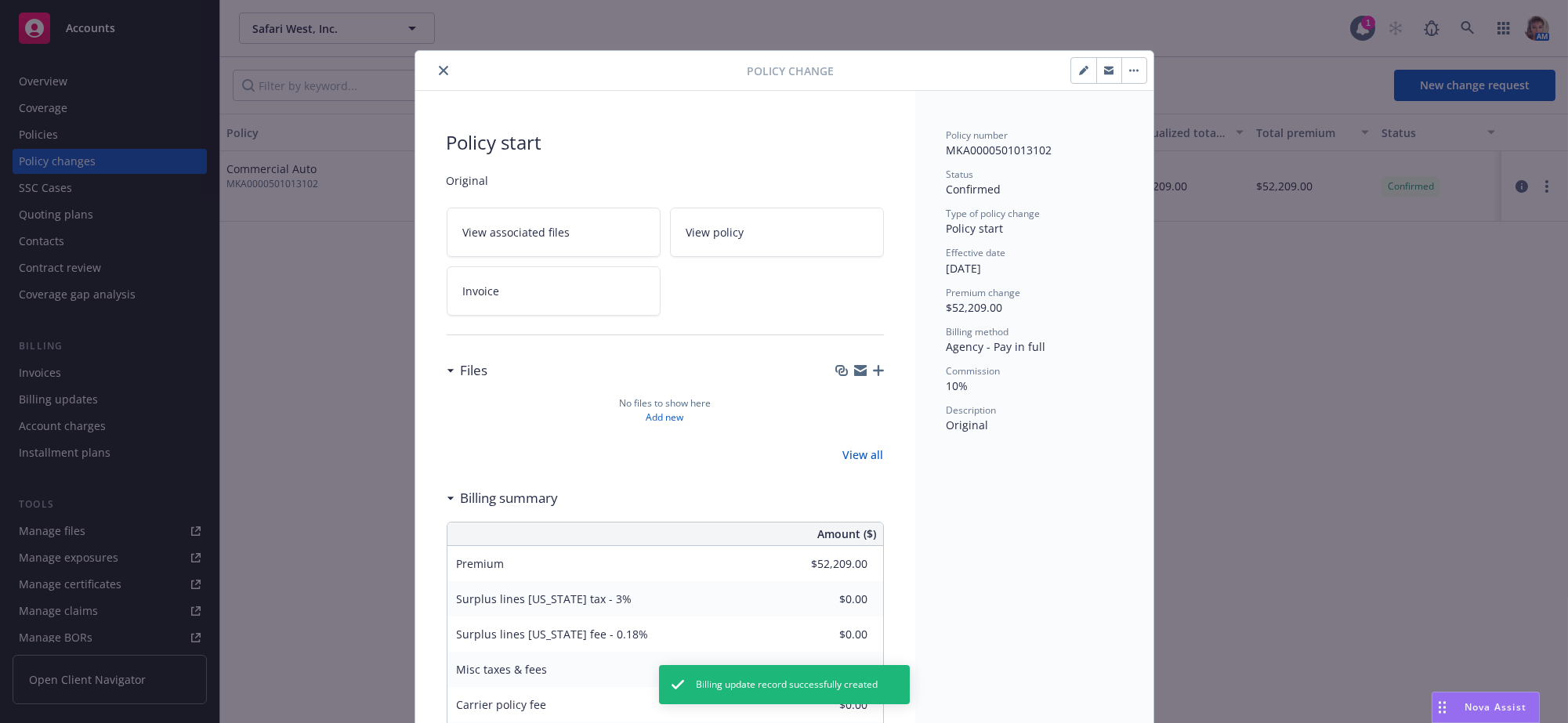
click at [441, 80] on button "close" at bounding box center [444, 71] width 19 height 19
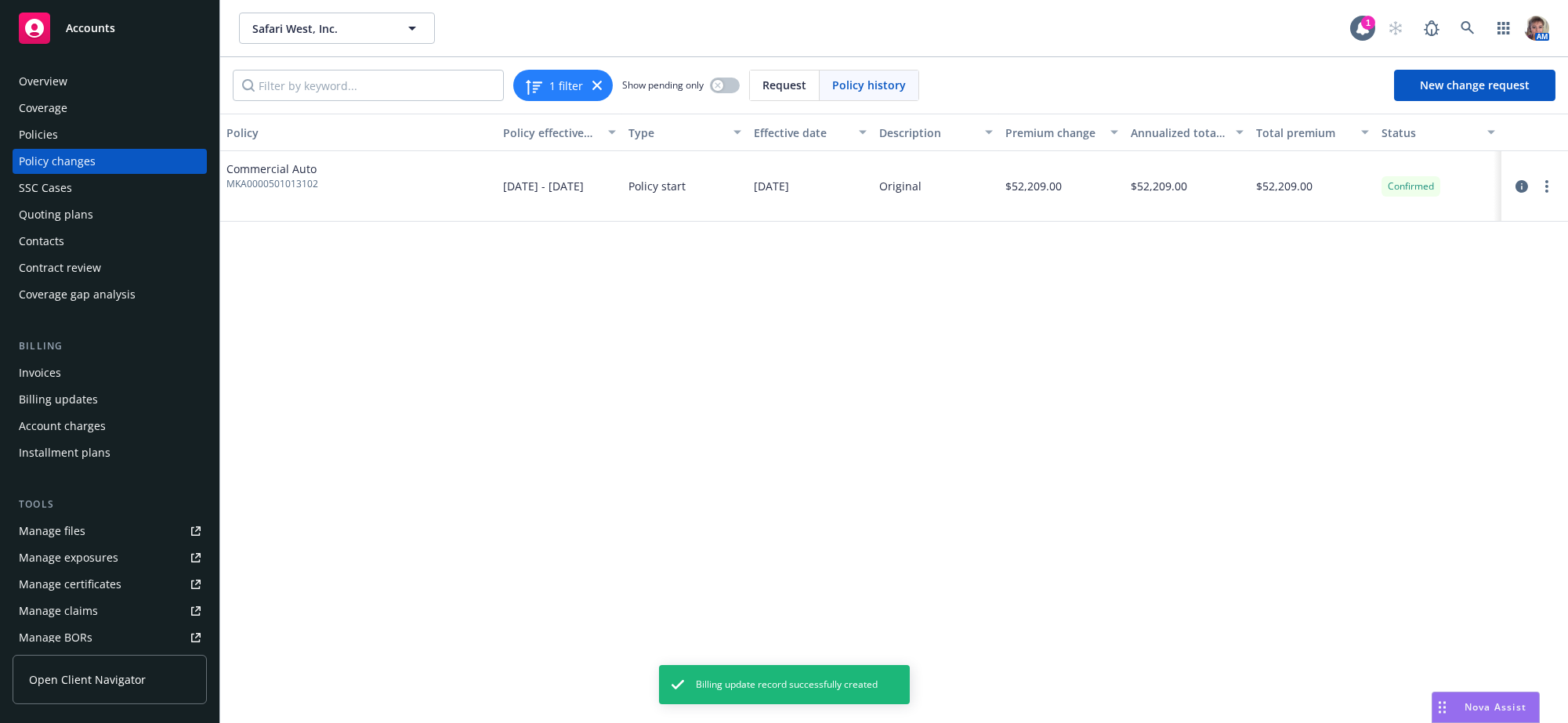
click at [52, 145] on div "Policies" at bounding box center [38, 134] width 39 height 26
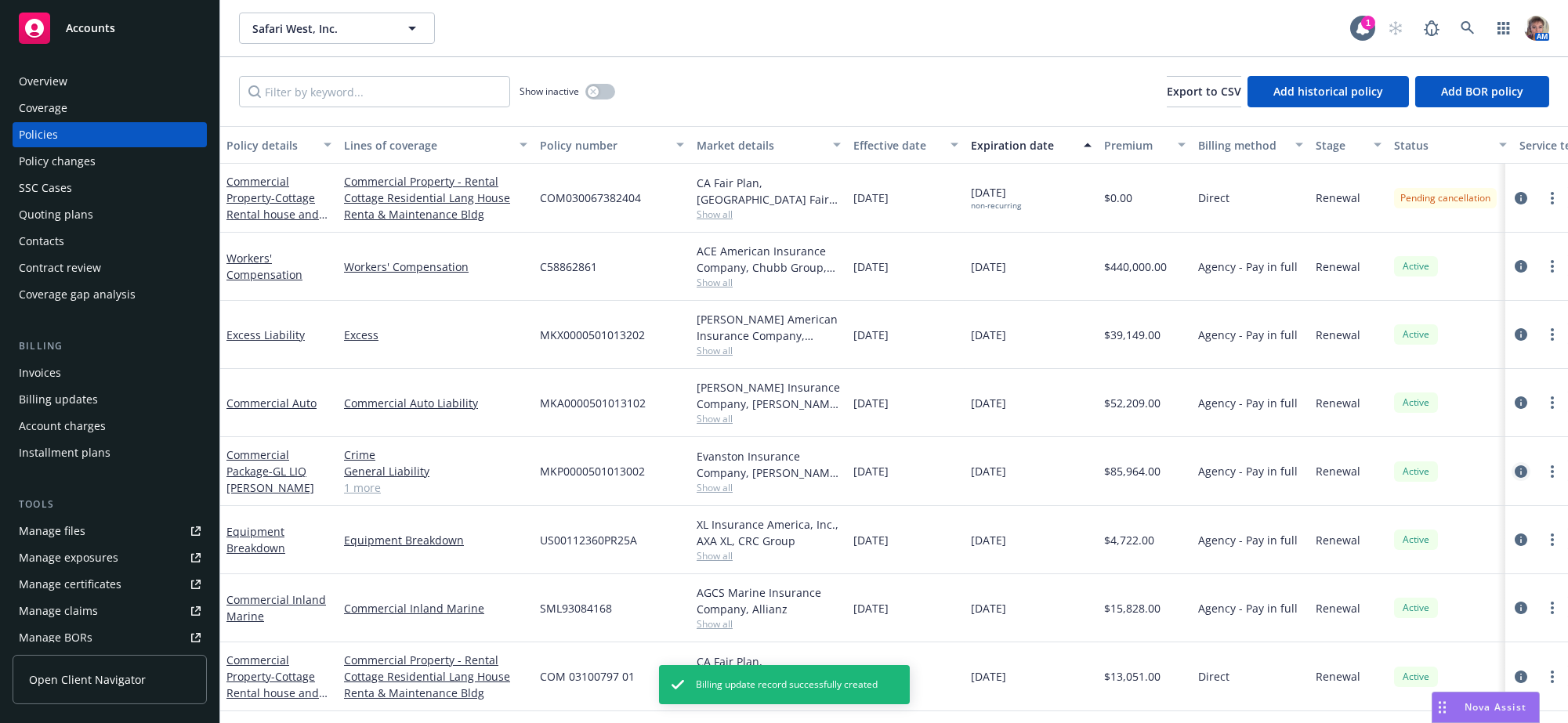
click at [1515, 478] on icon "circleInformation" at bounding box center [1521, 471] width 12 height 12
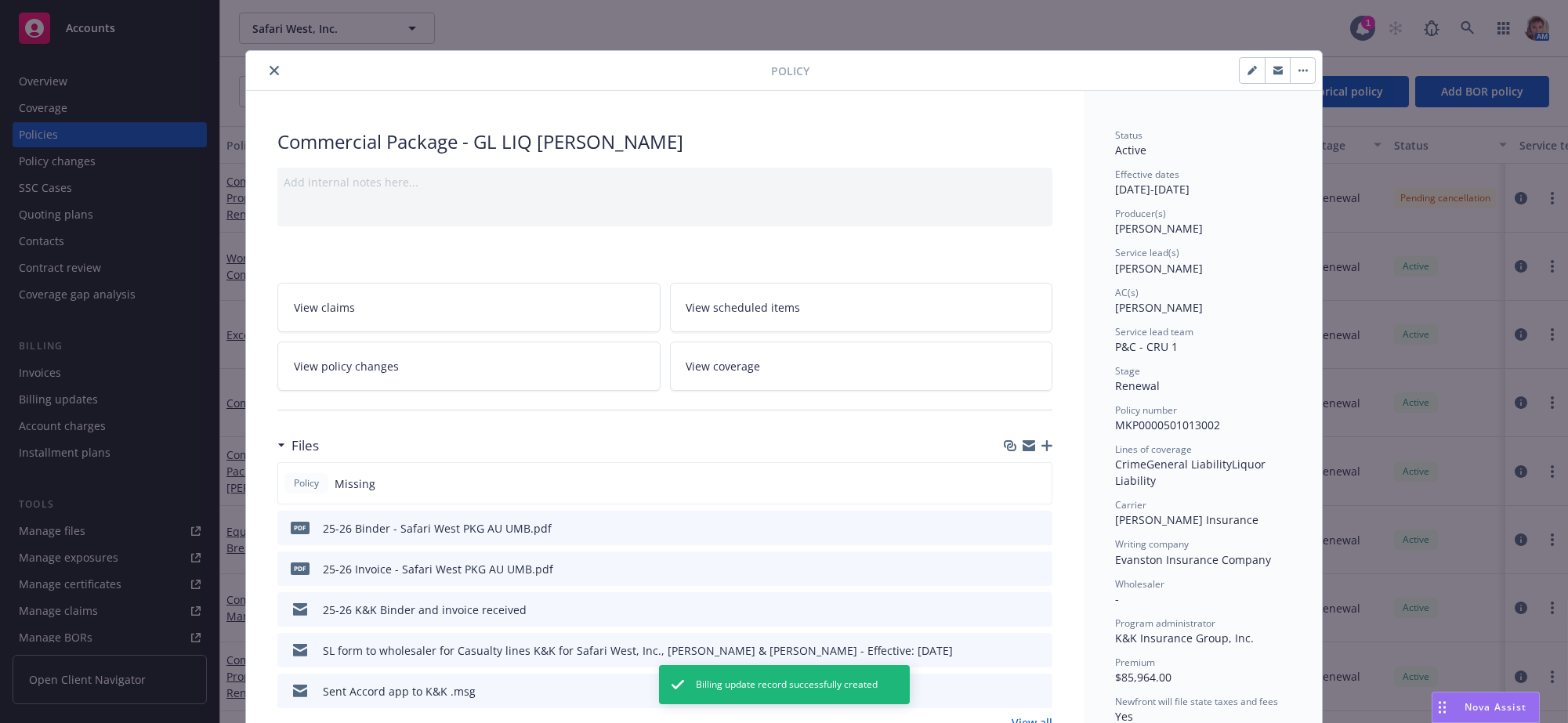
click at [451, 391] on link "View policy changes" at bounding box center [468, 366] width 383 height 49
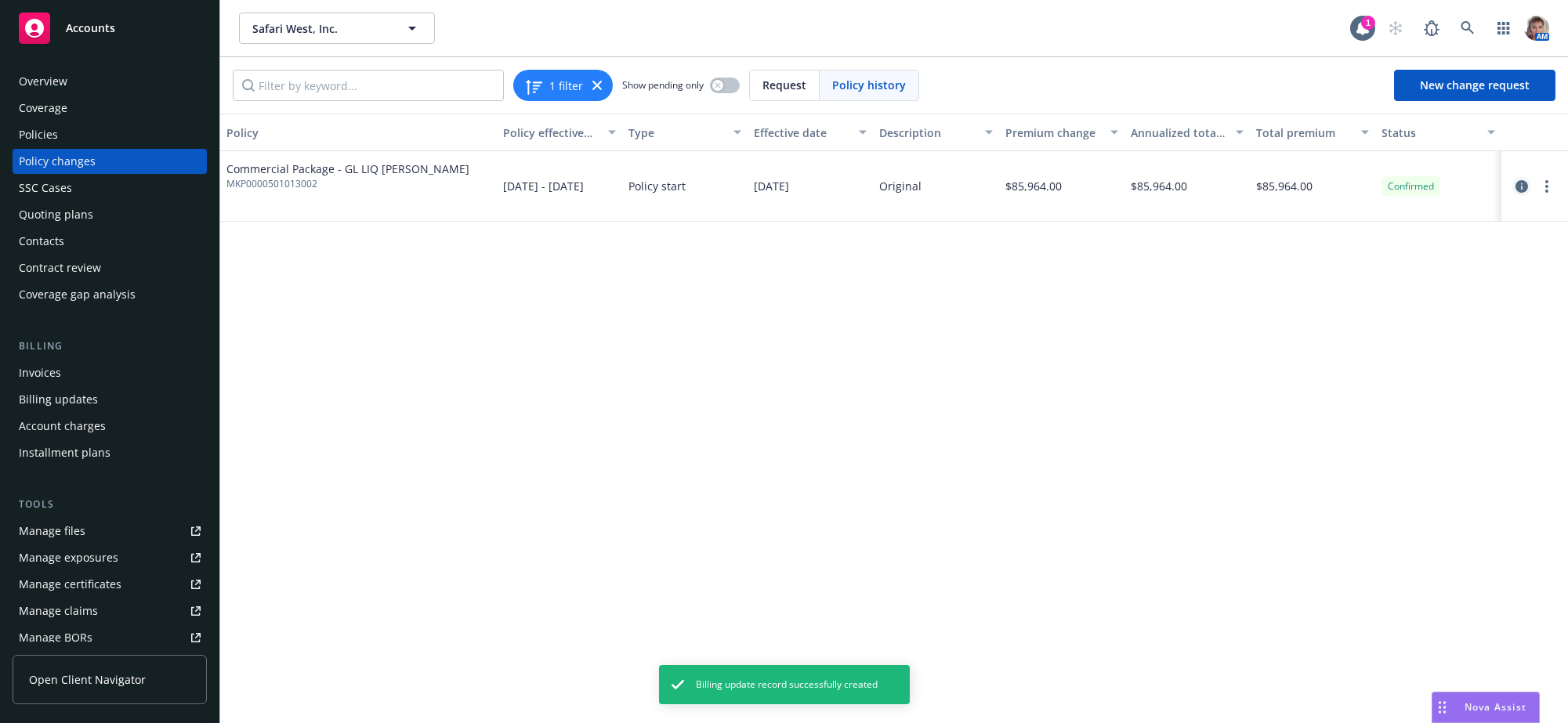
click at [1522, 193] on icon "circleInformation" at bounding box center [1522, 186] width 12 height 12
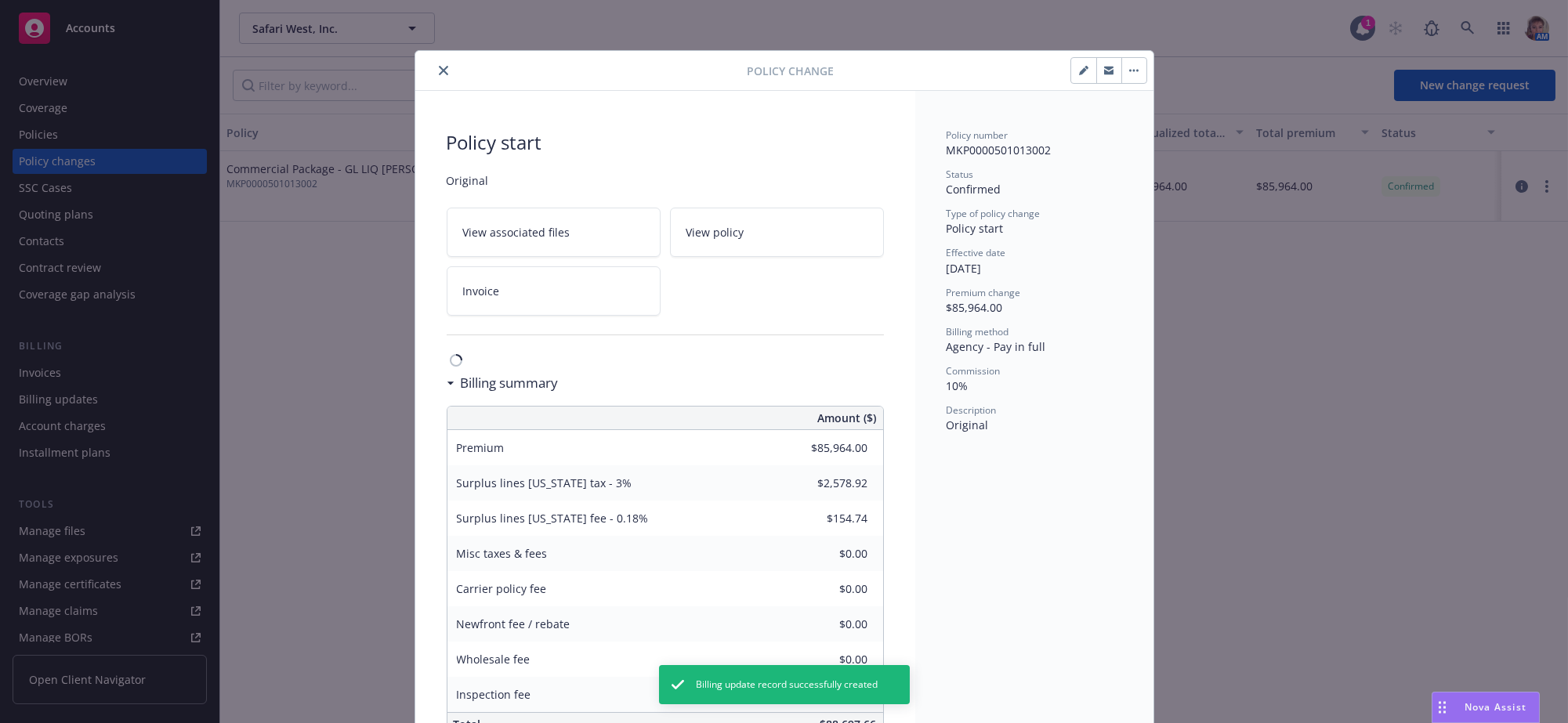
scroll to position [47, 0]
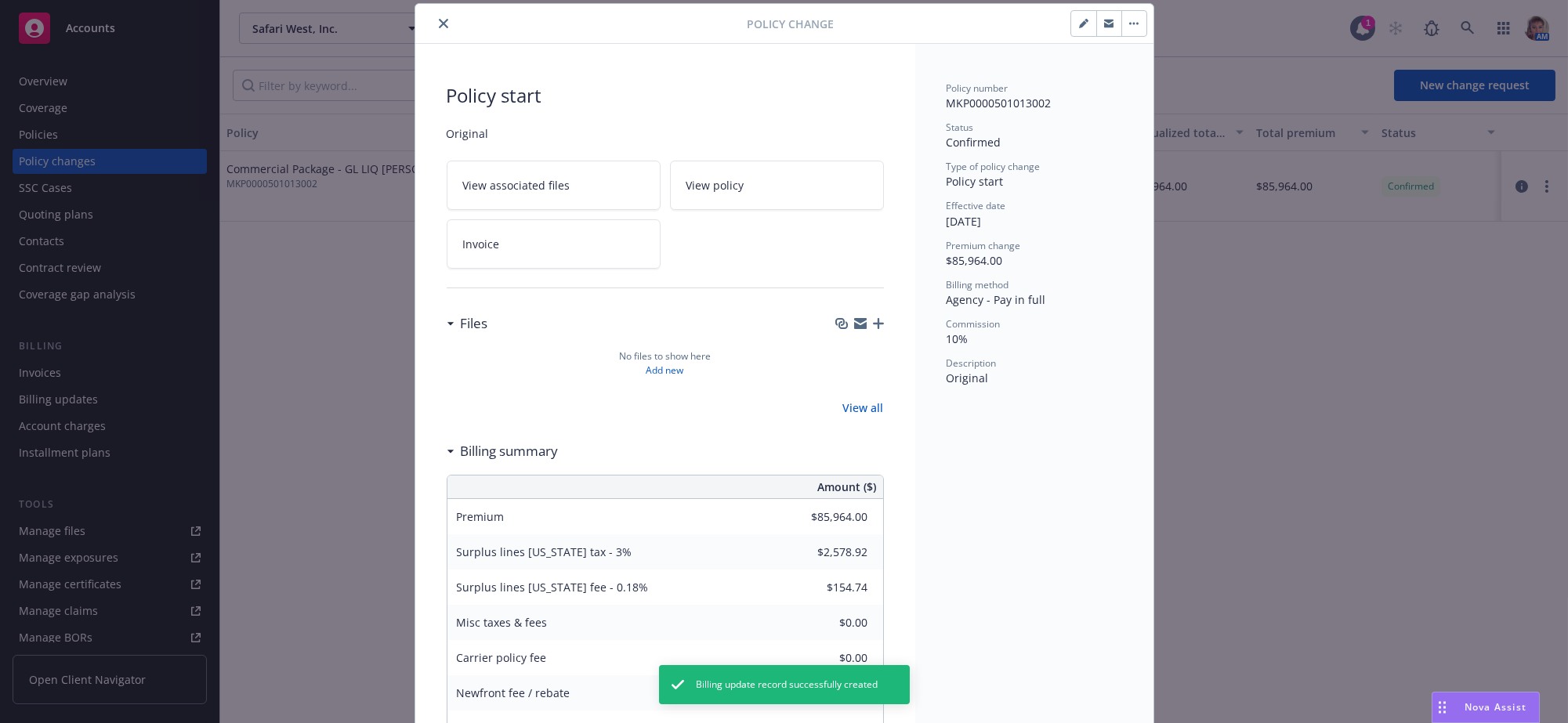
click at [1092, 471] on div "Policy number MKP0000501013002 Status Confirmed Type of policy change Policy st…" at bounding box center [1035, 442] width 238 height 799
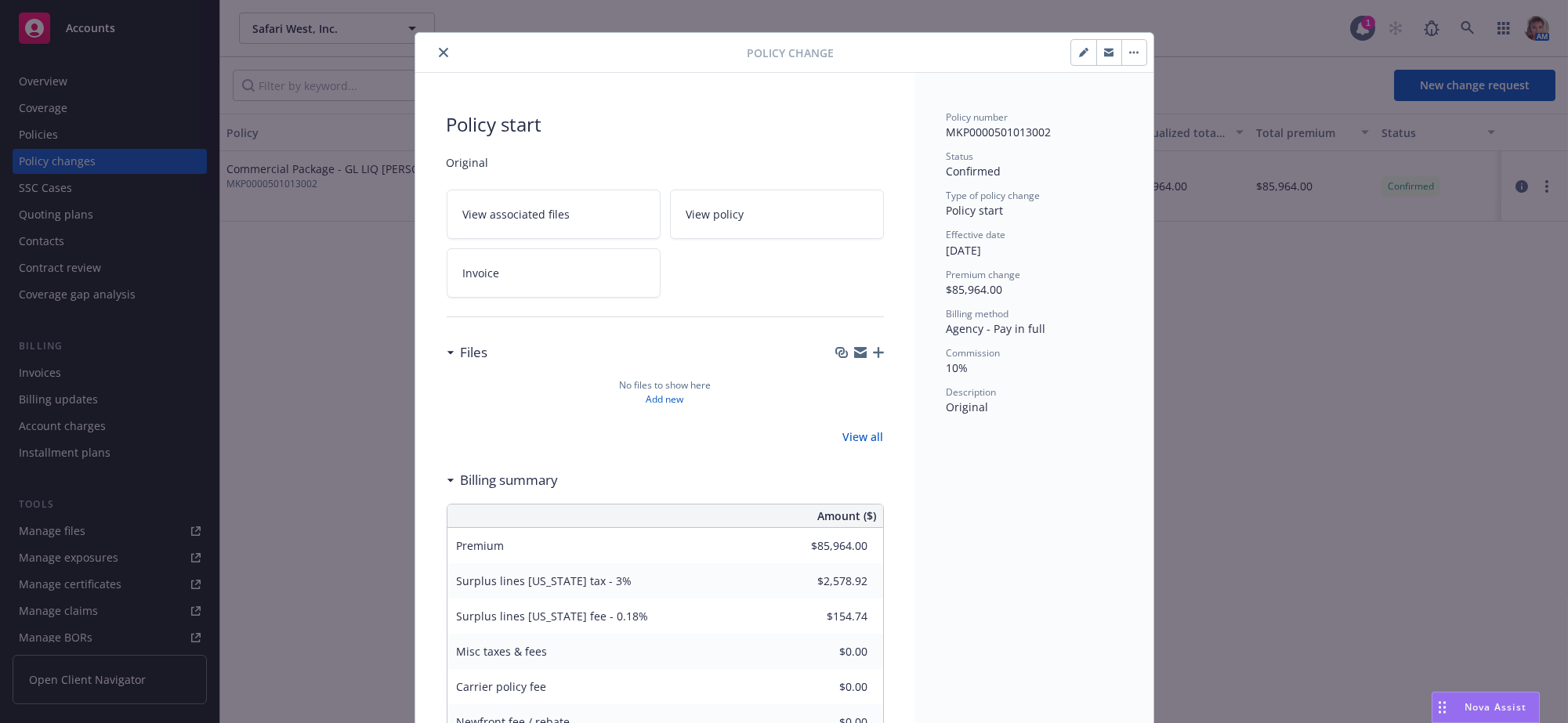
scroll to position [0, 0]
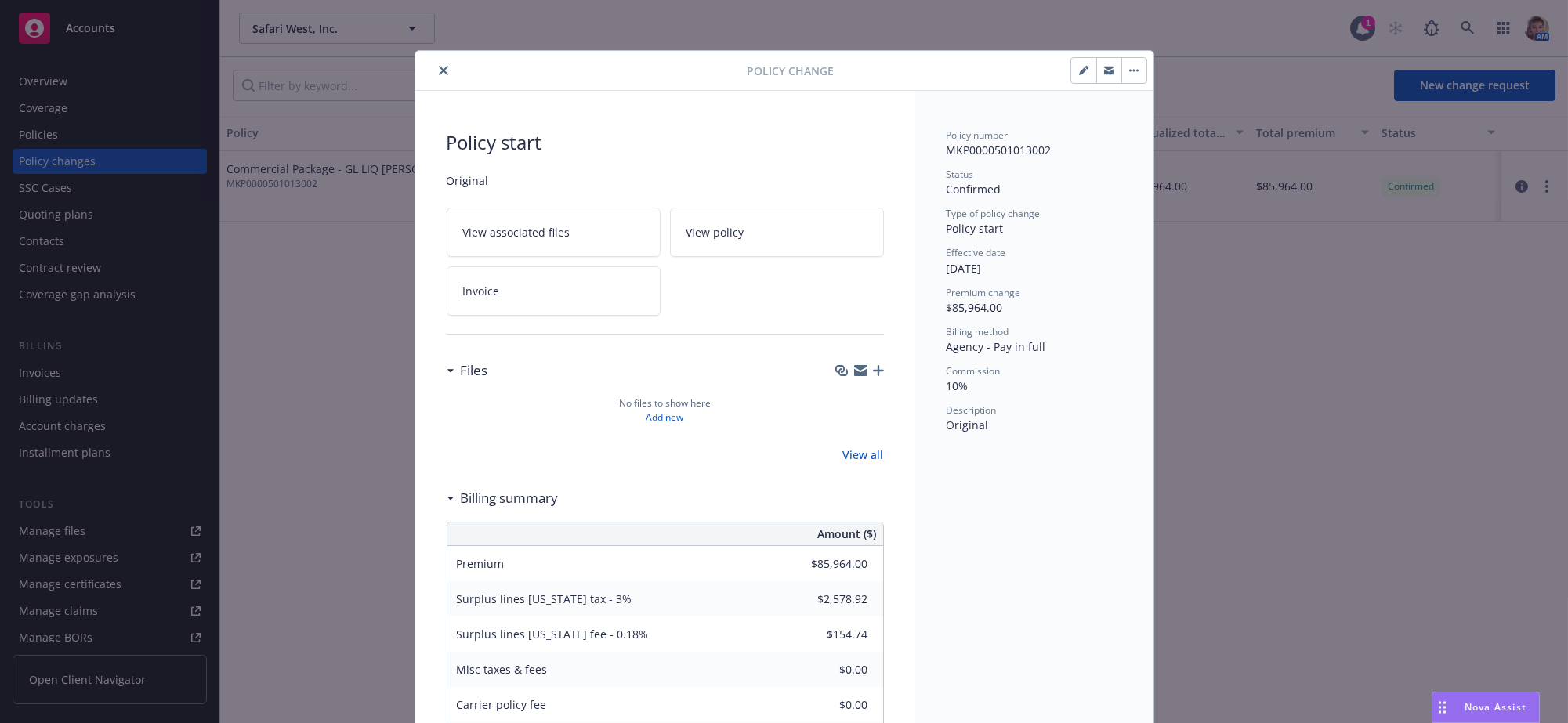
drag, startPoint x: 441, startPoint y: 71, endPoint x: 371, endPoint y: 42, distance: 75.8
click at [441, 71] on icon "close" at bounding box center [444, 71] width 9 height 9
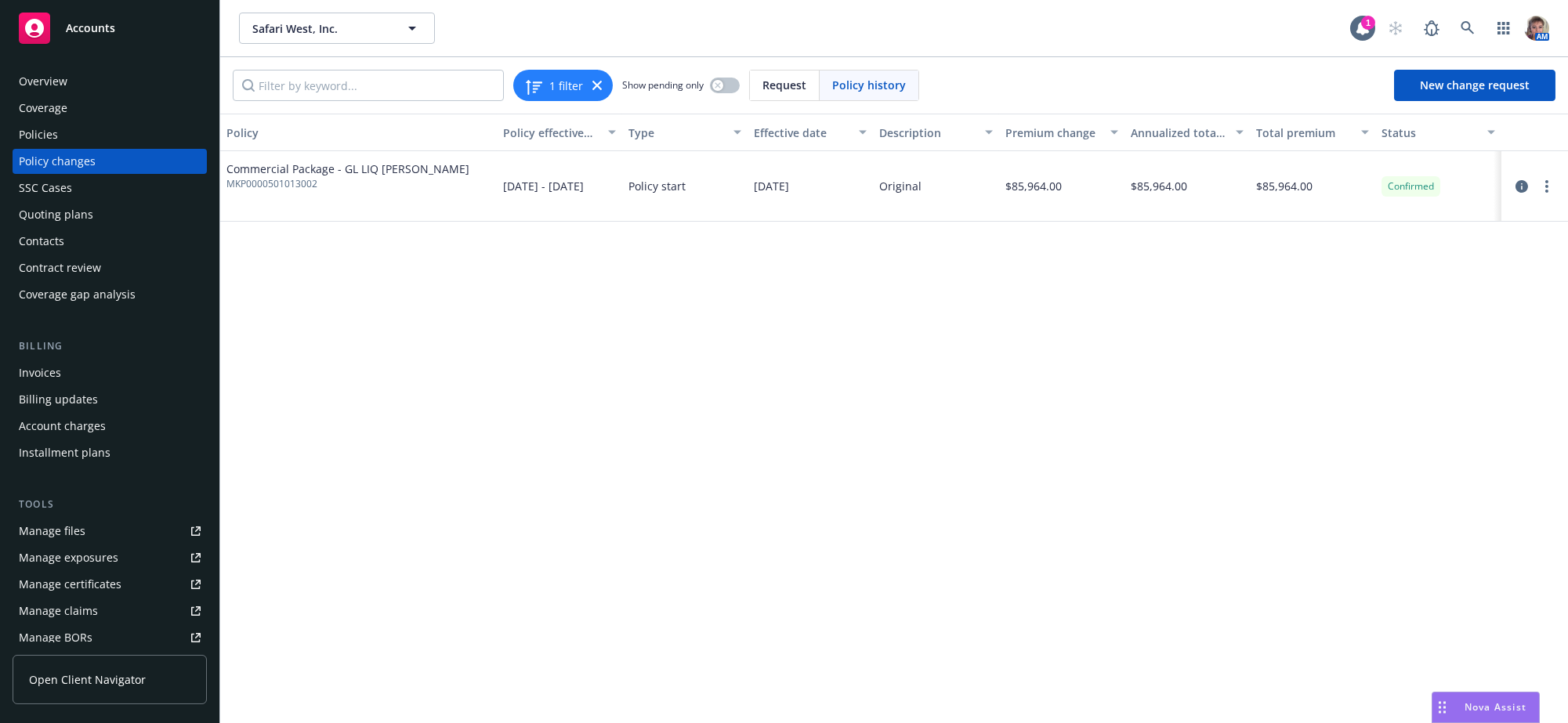
click at [65, 227] on div "Quoting plans" at bounding box center [56, 215] width 75 height 26
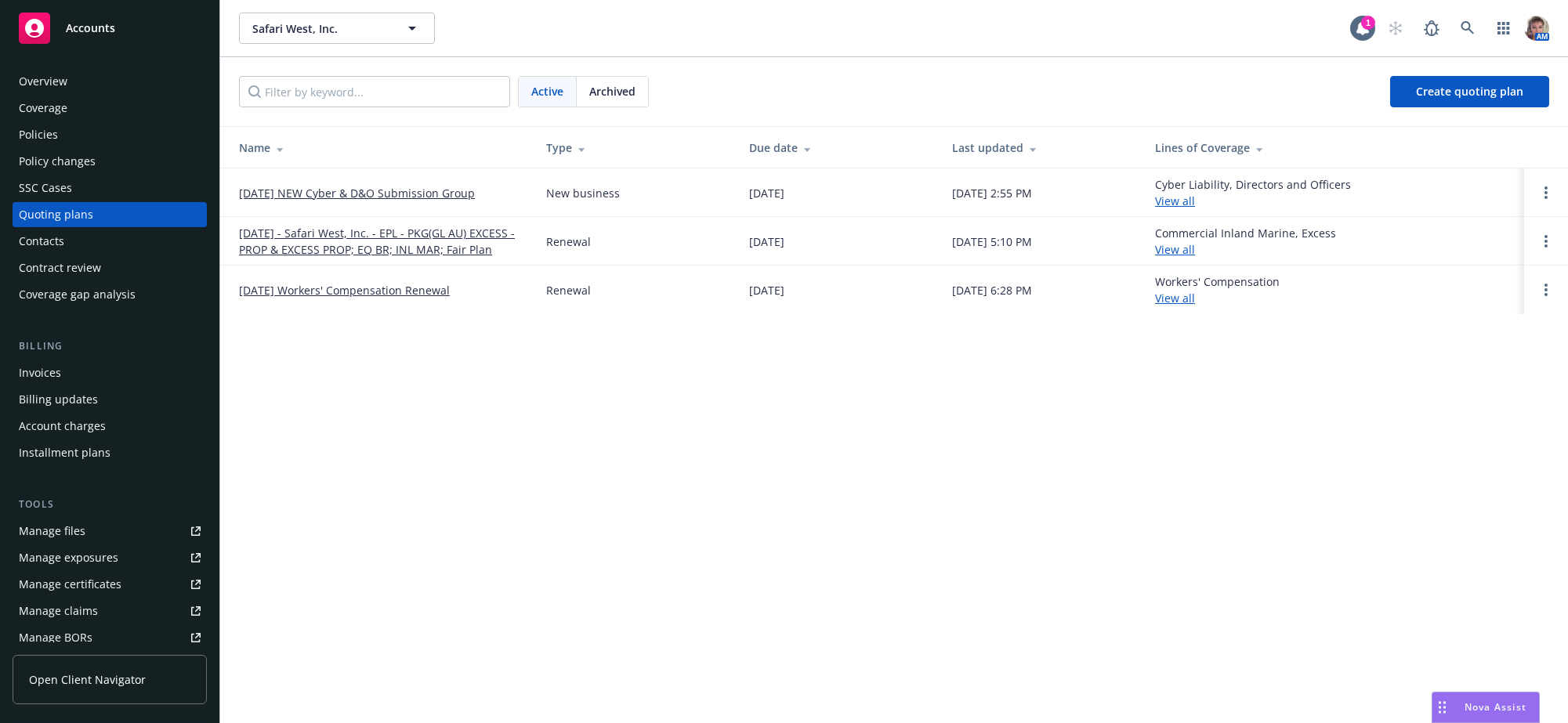
click at [328, 250] on link "08/15/25 - Safari West, Inc. - EPL - PKG(GL AU) EXCESS - PROP & EXCESS PROP; EQ…" at bounding box center [380, 241] width 282 height 33
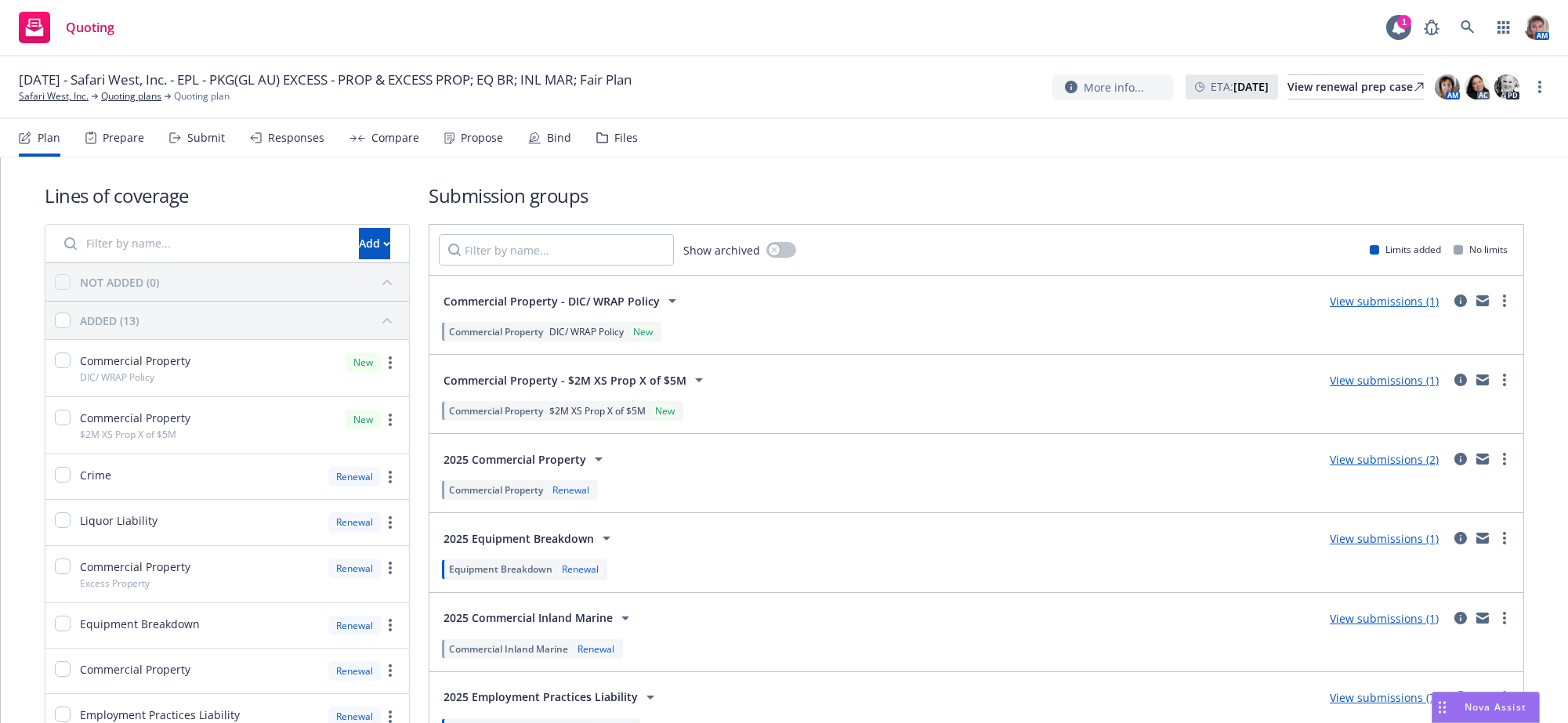
click at [571, 144] on div "Bind" at bounding box center [559, 137] width 25 height 12
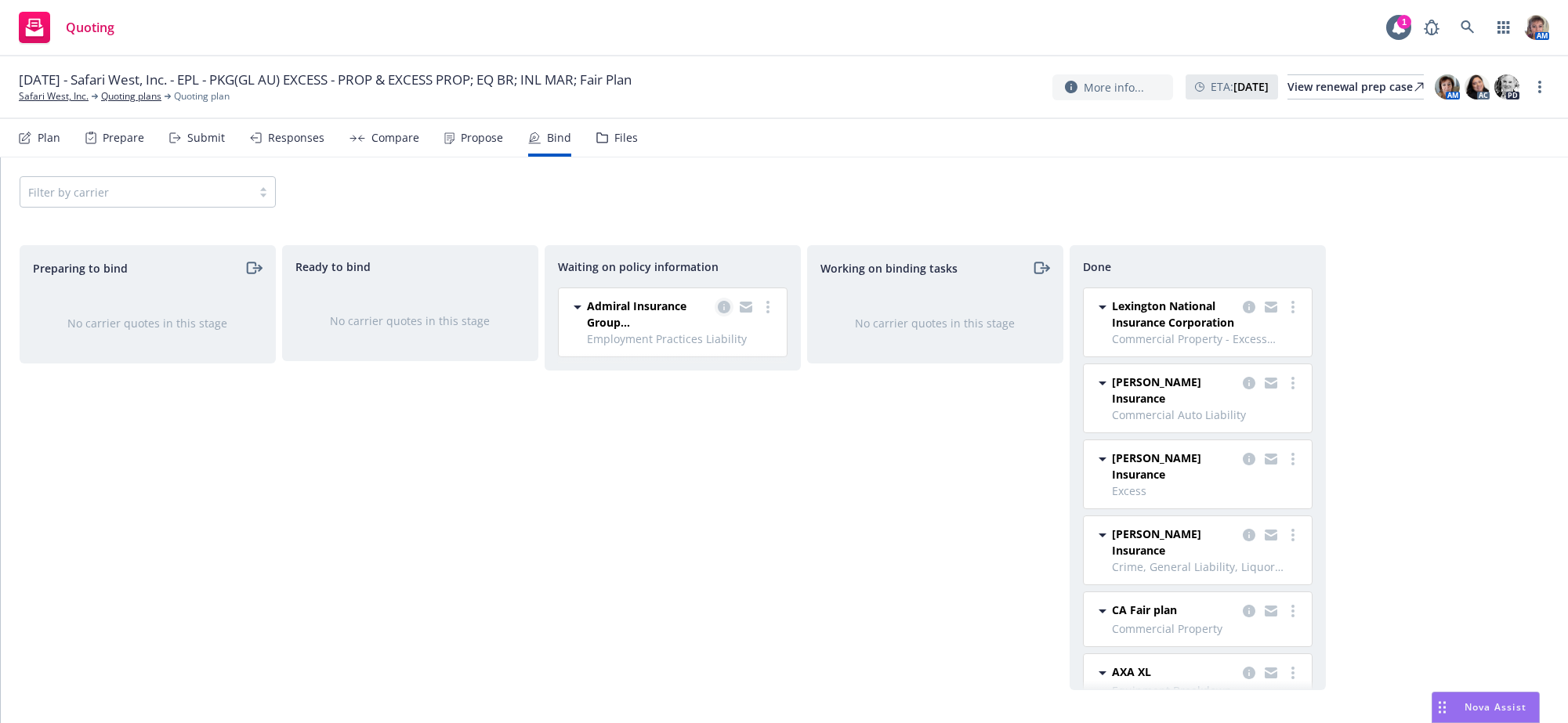
click at [720, 314] on icon "copy logging email" at bounding box center [723, 306] width 12 height 12
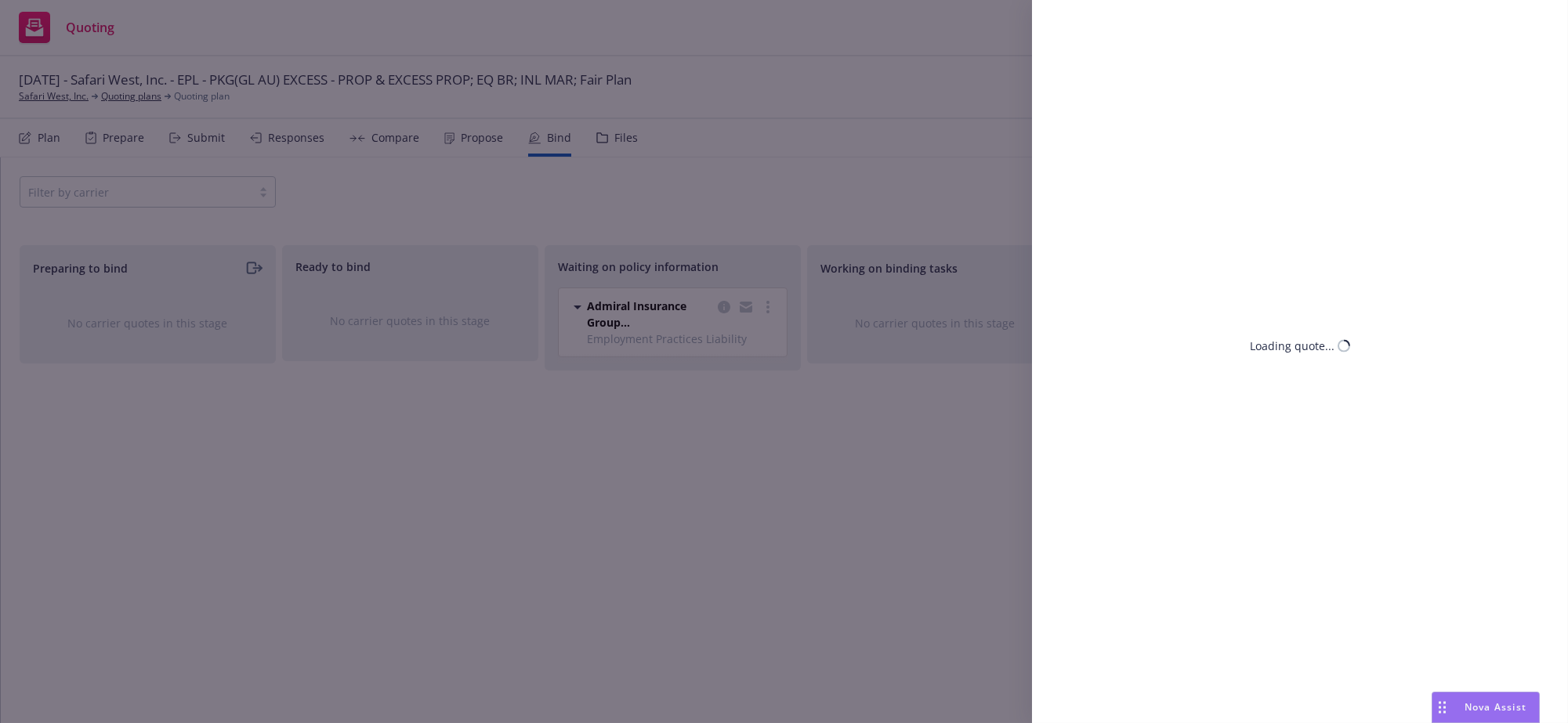
select select "CA"
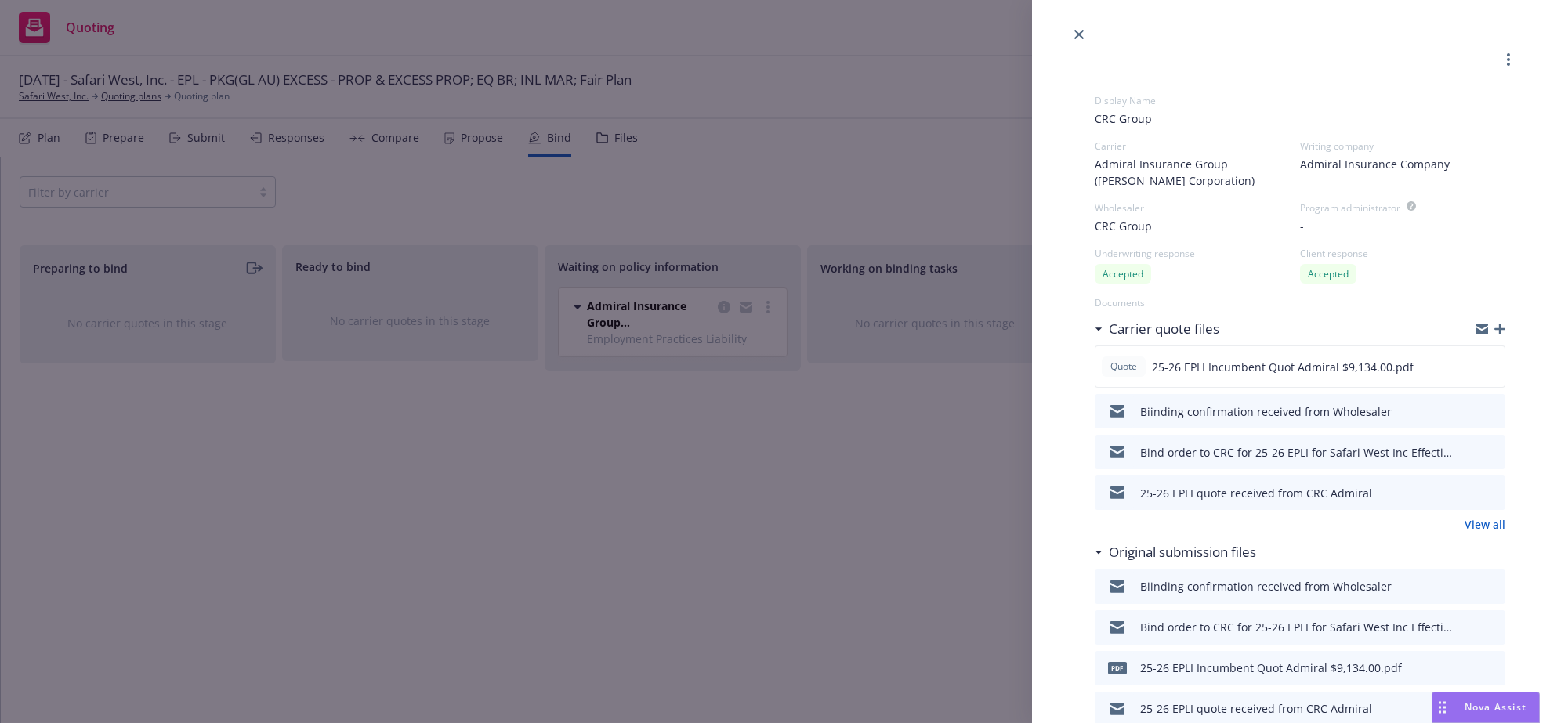
click at [1460, 413] on icon "download file" at bounding box center [1465, 408] width 10 height 9
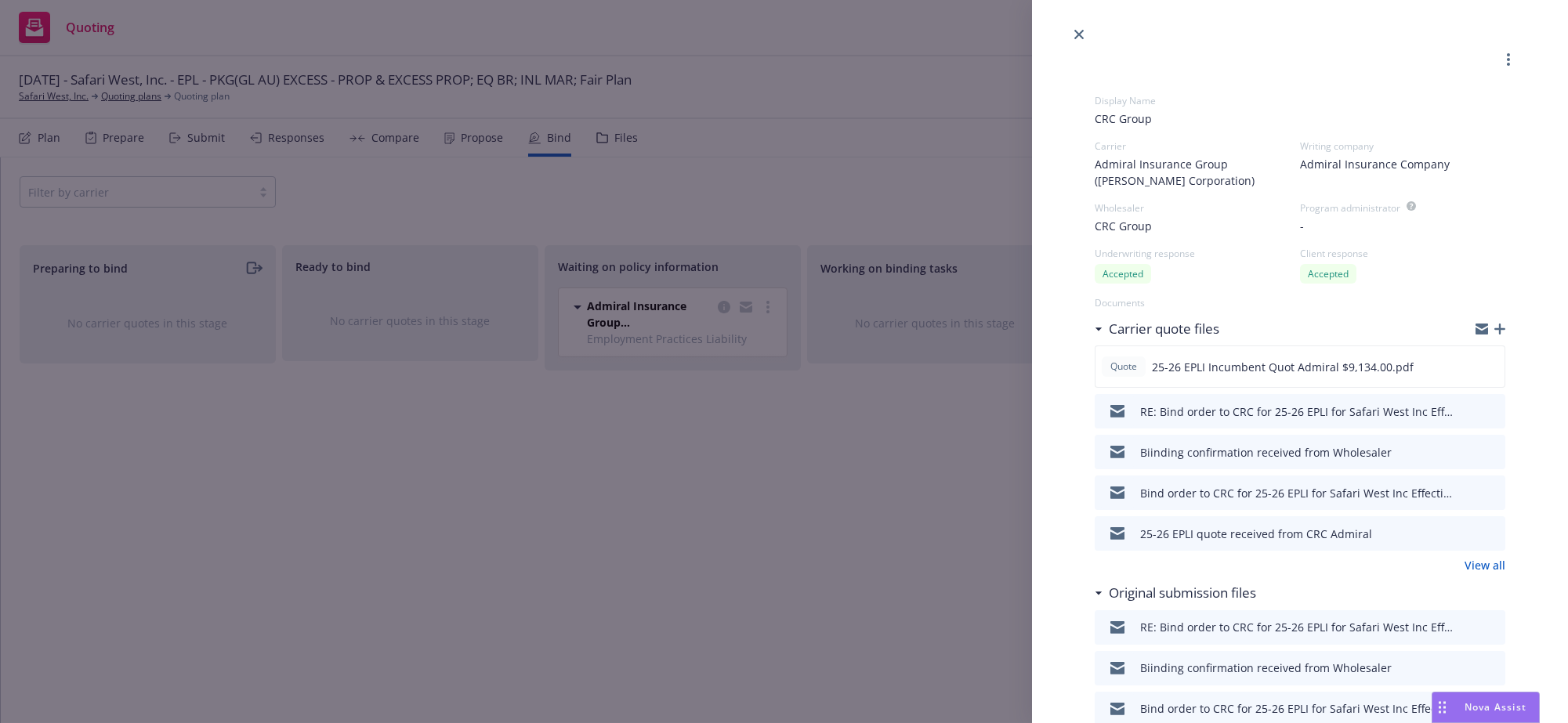
click at [751, 517] on div "Display Name CRC Group Carrier Admiral Insurance Group ([PERSON_NAME] Corporati…" at bounding box center [784, 361] width 1568 height 723
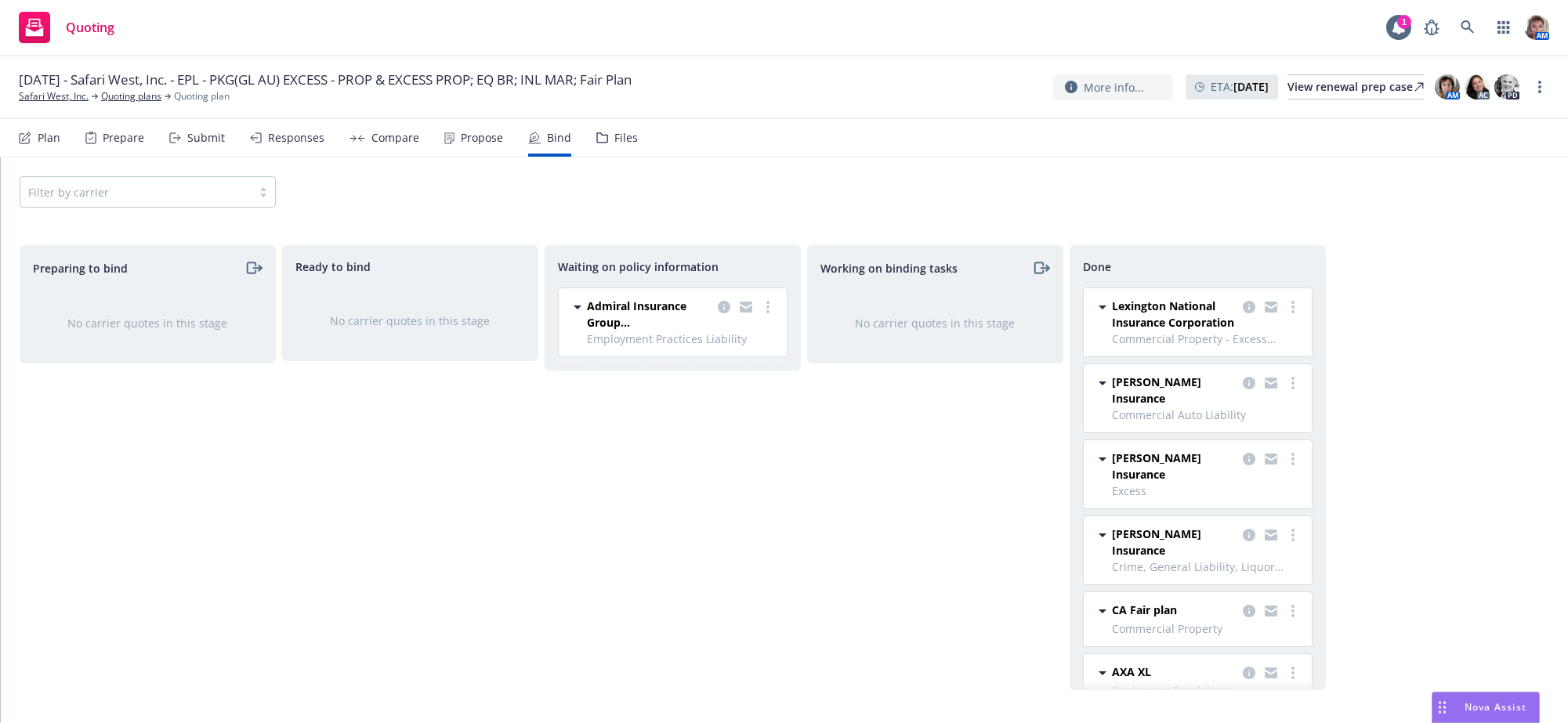
click at [638, 144] on div "Files" at bounding box center [626, 137] width 24 height 12
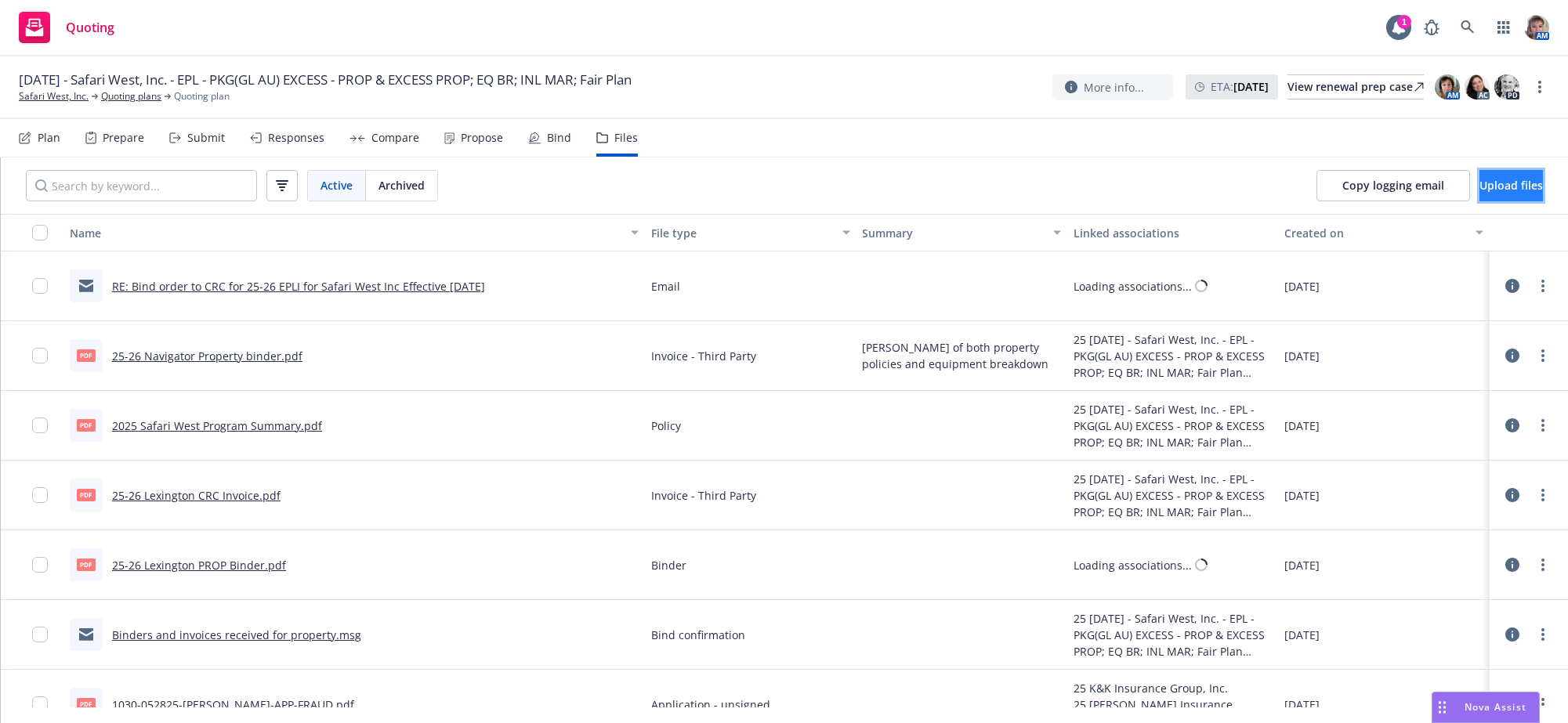
click at [1484, 193] on span "Upload files" at bounding box center [1511, 185] width 63 height 15
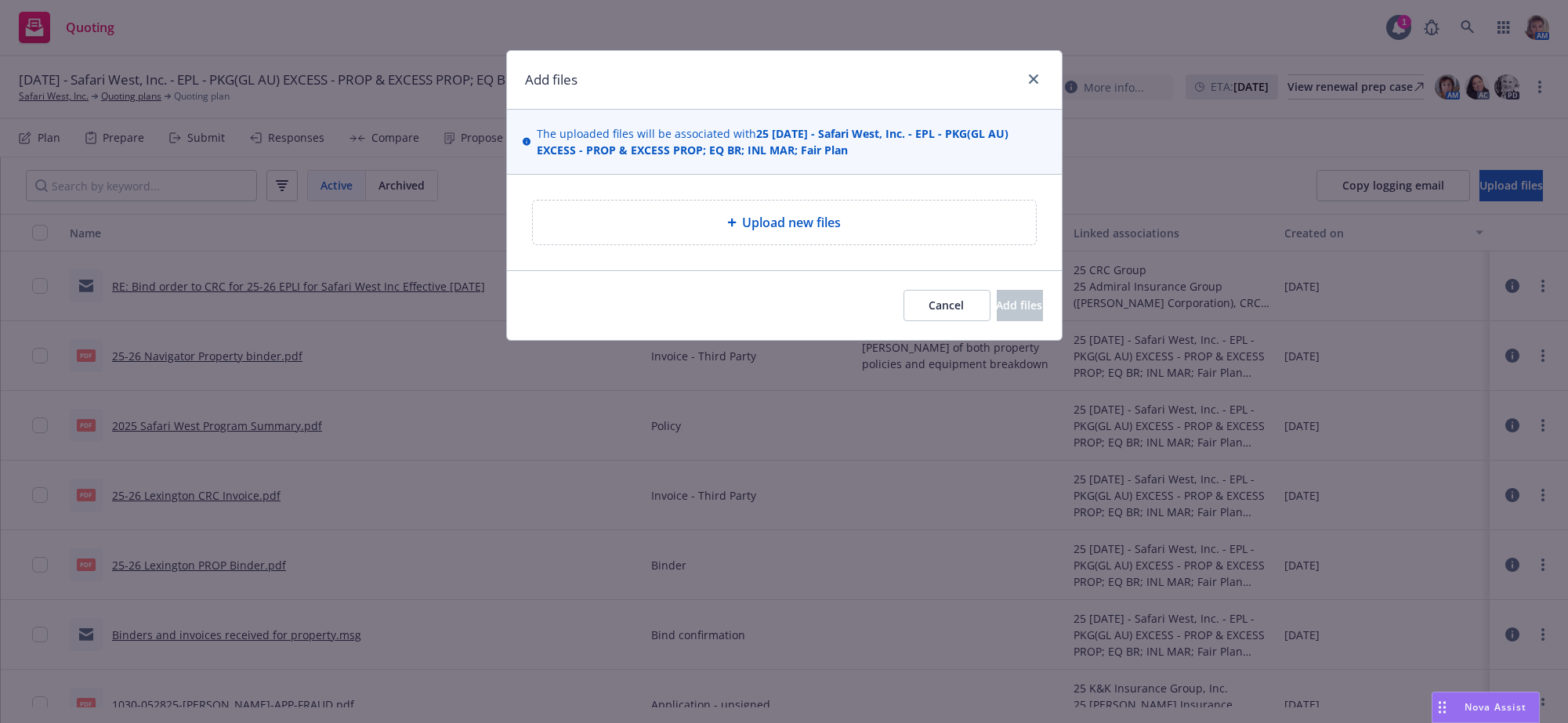
click at [743, 227] on span "Upload new files" at bounding box center [793, 222] width 98 height 19
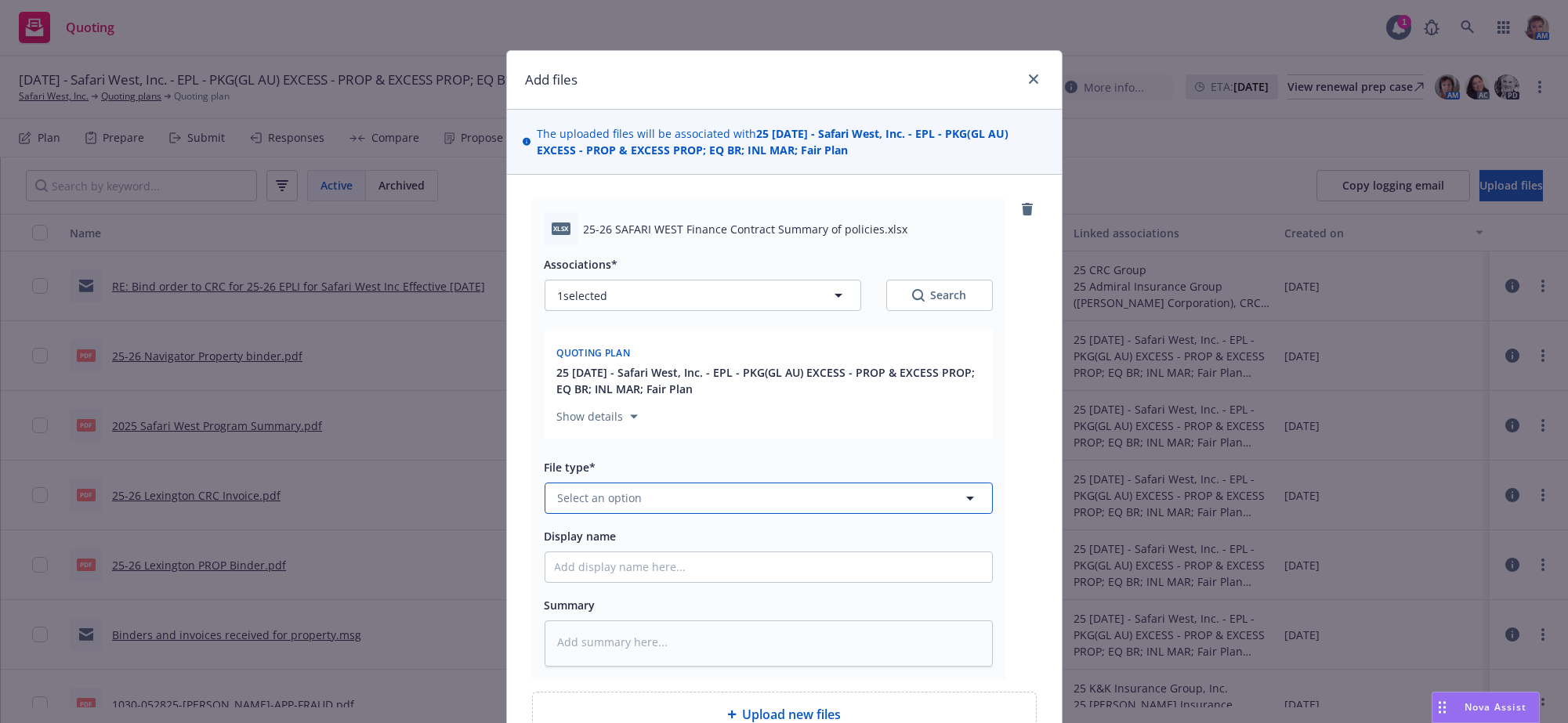
click at [658, 514] on button "Select an option" at bounding box center [769, 498] width 448 height 31
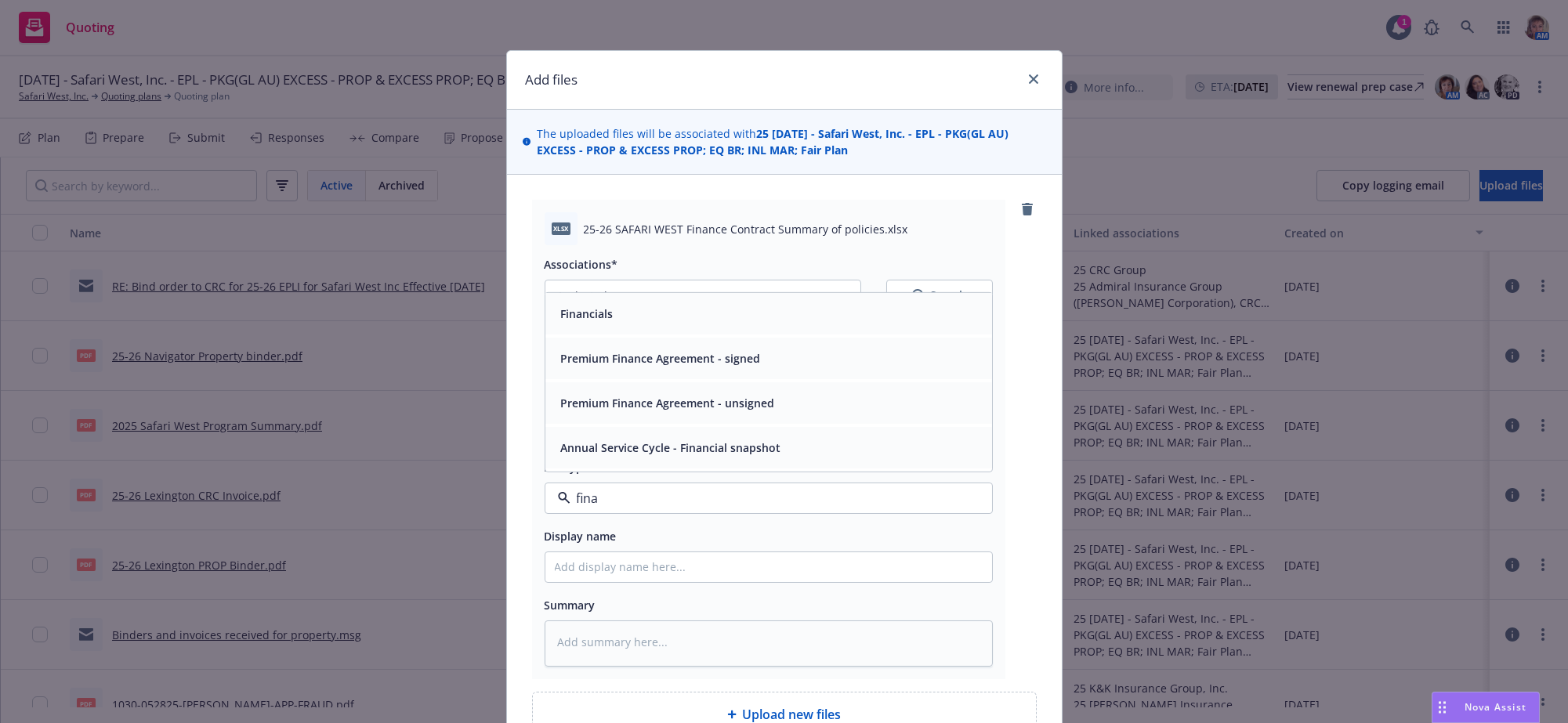
type input "[PERSON_NAME]"
click at [695, 411] on span "Premium Finance Agreement - unsigned" at bounding box center [668, 403] width 214 height 16
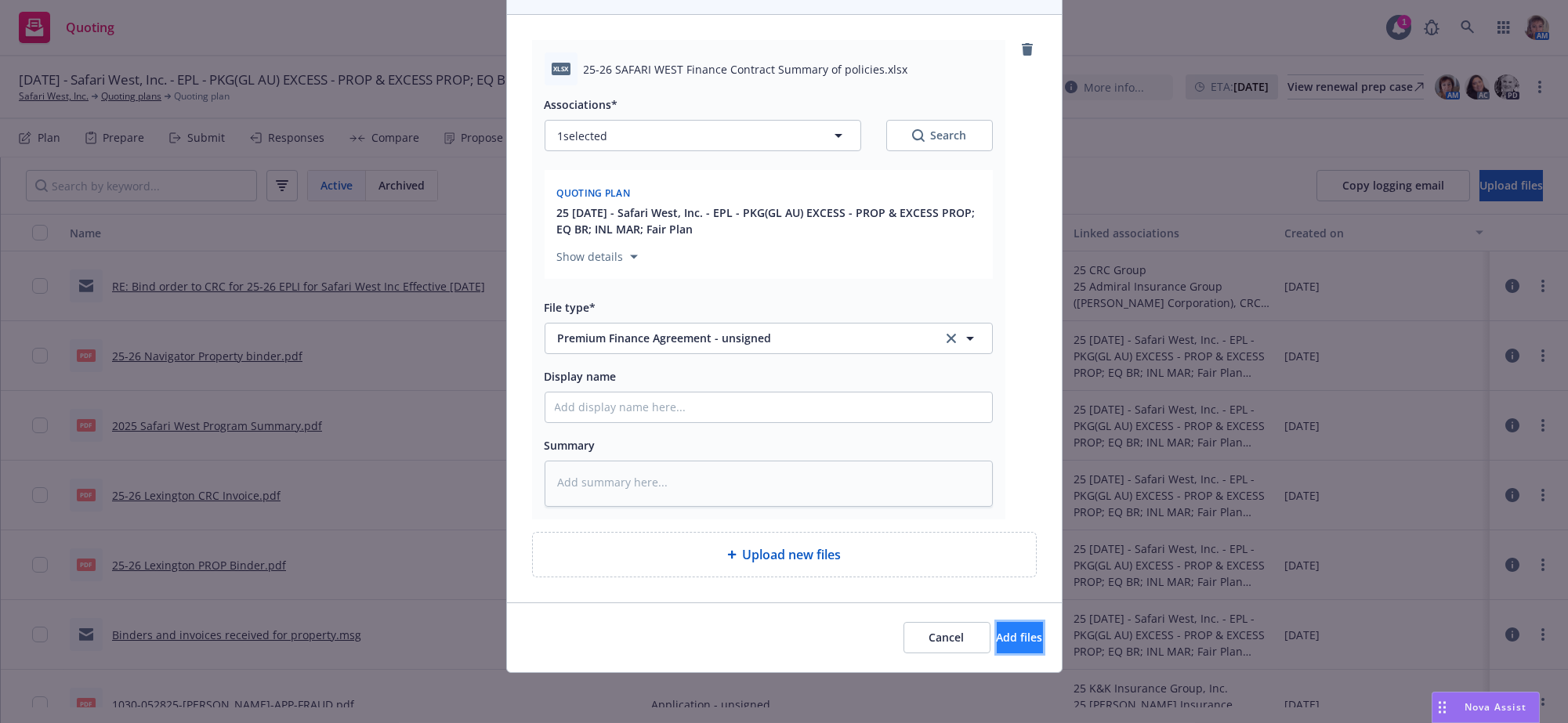
click at [997, 646] on button "Add files" at bounding box center [1019, 637] width 46 height 31
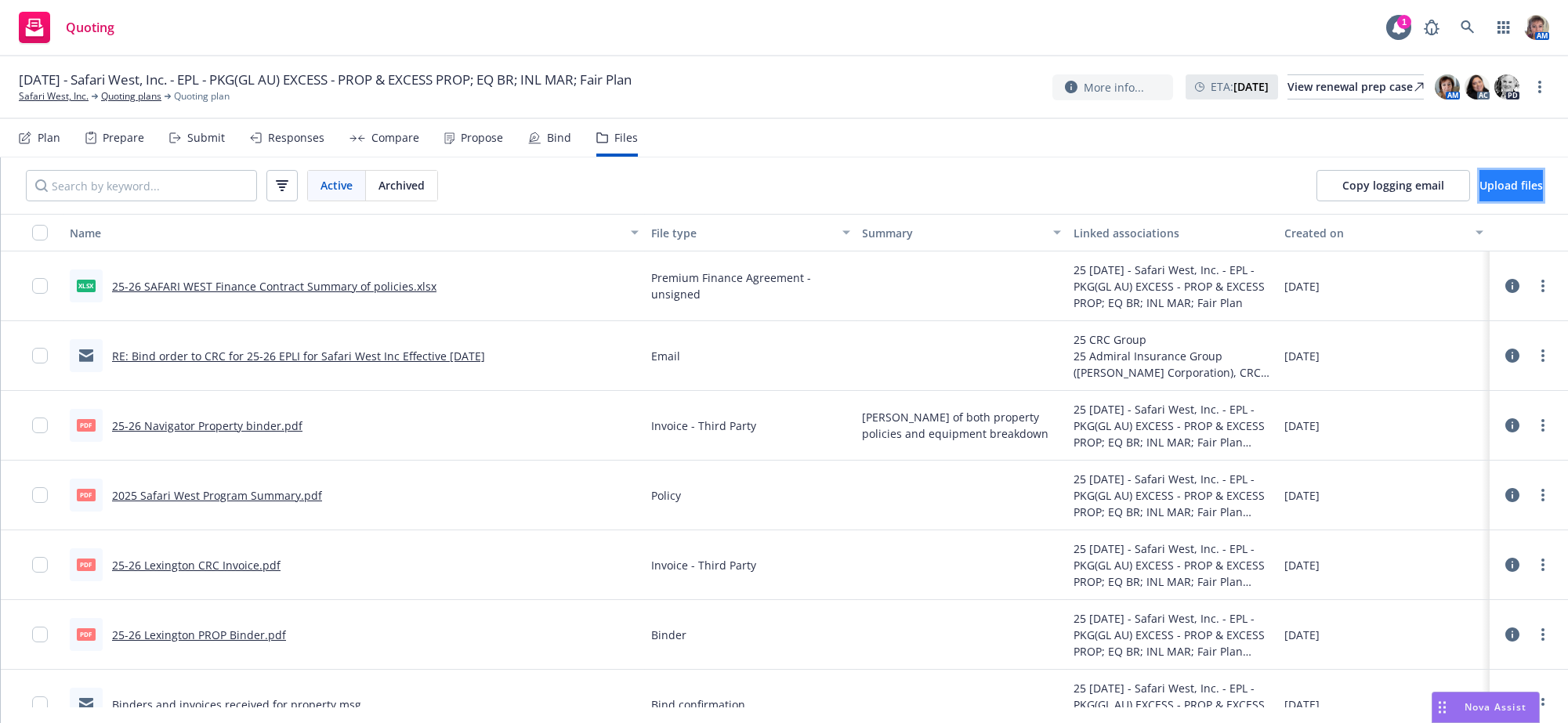
click at [1480, 193] on span "Upload files" at bounding box center [1511, 185] width 63 height 15
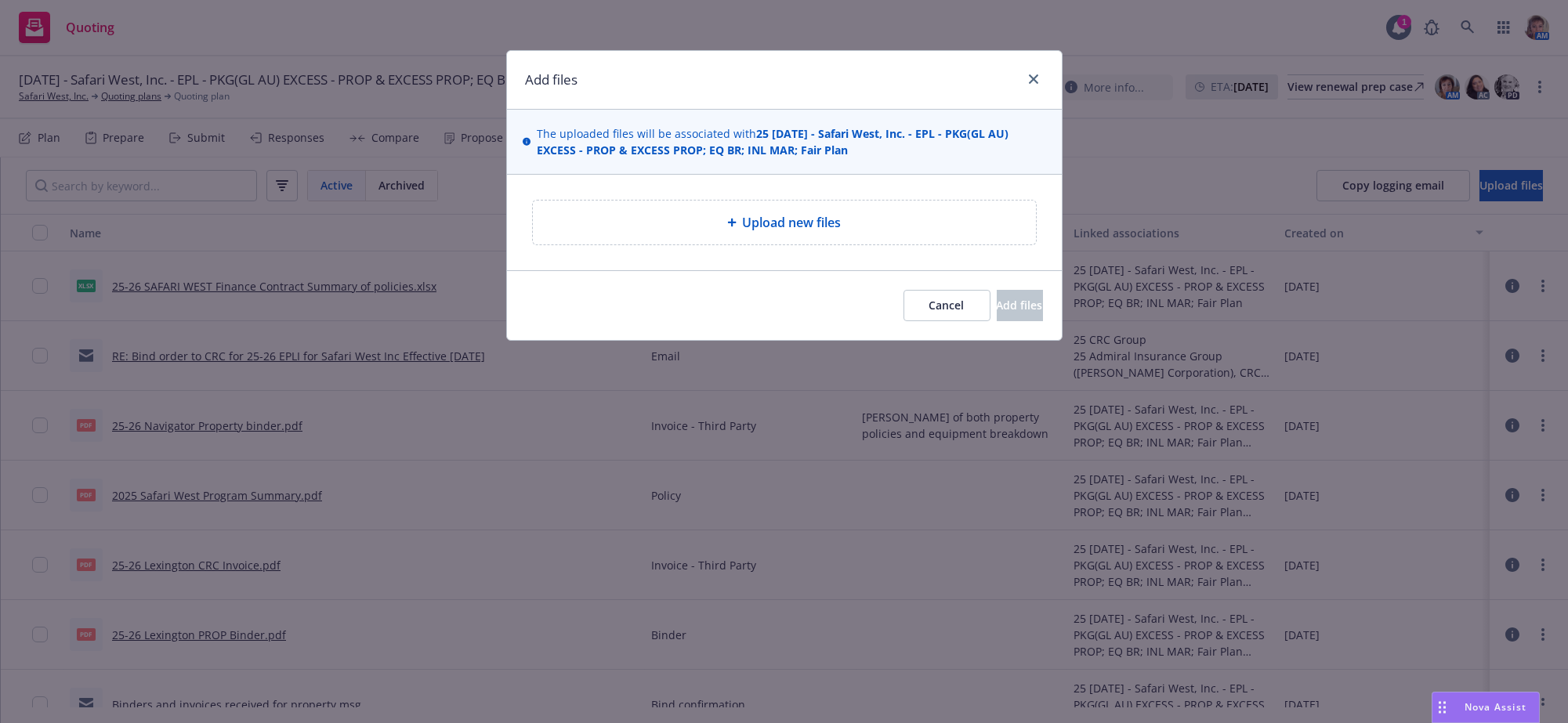
type textarea "x"
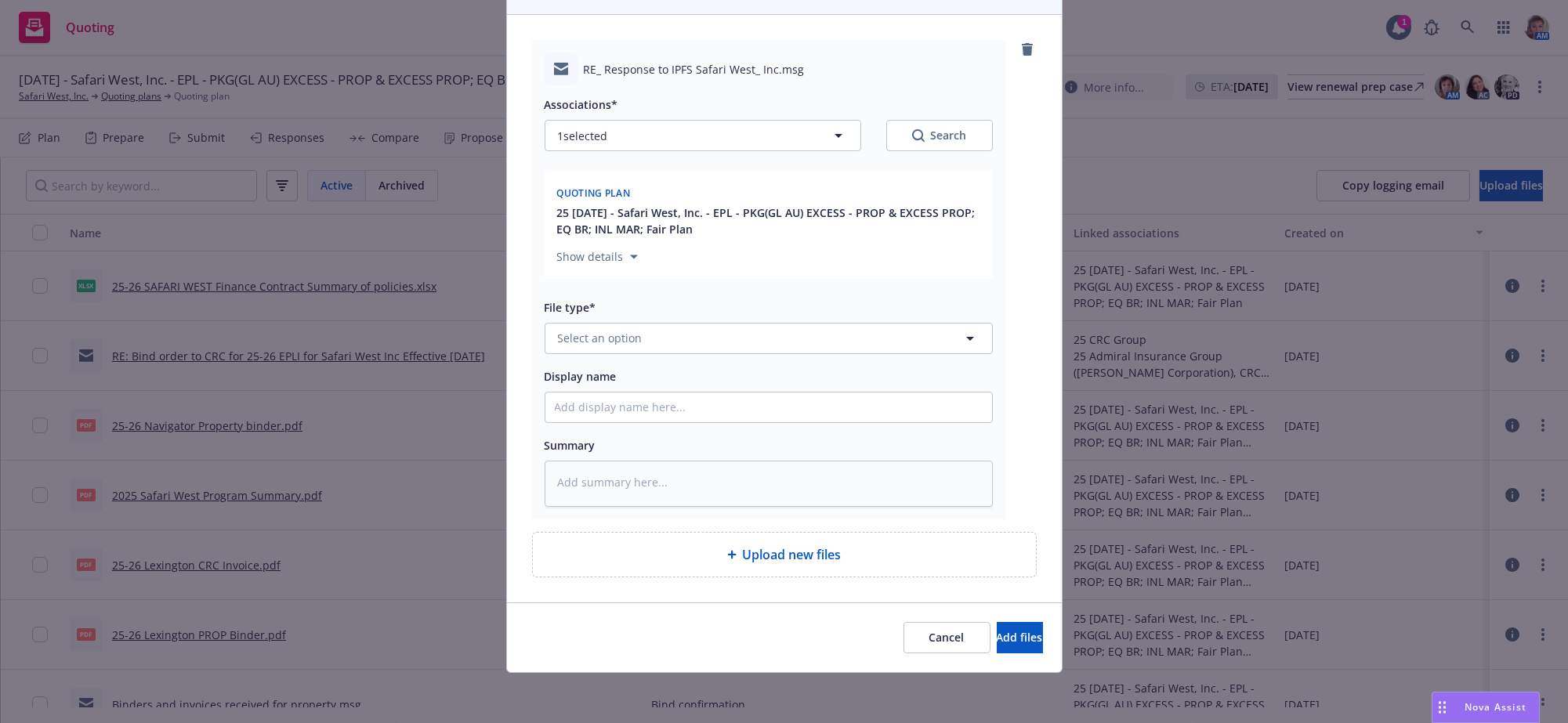
scroll to position [231, 0]
click at [688, 322] on button "Select an option" at bounding box center [769, 337] width 448 height 31
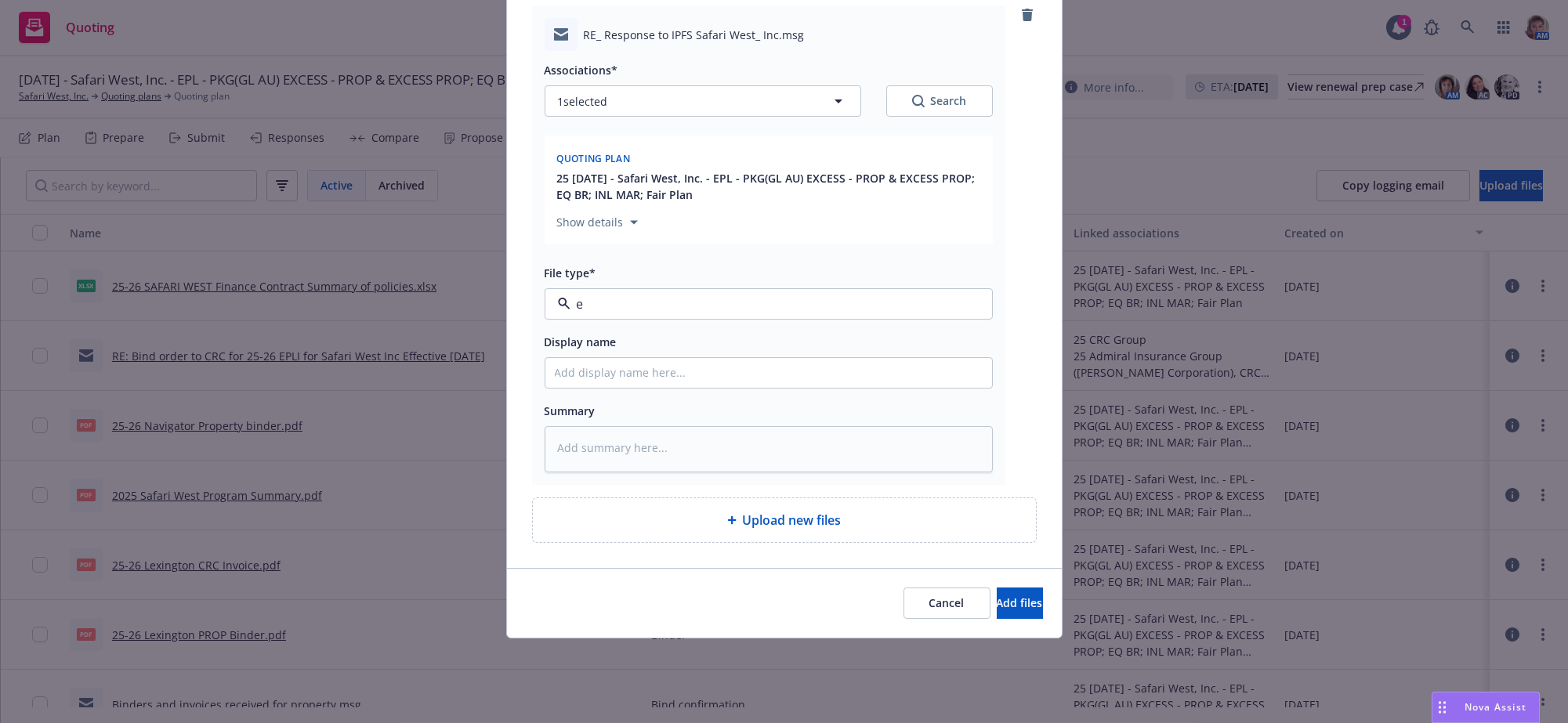
type input "em"
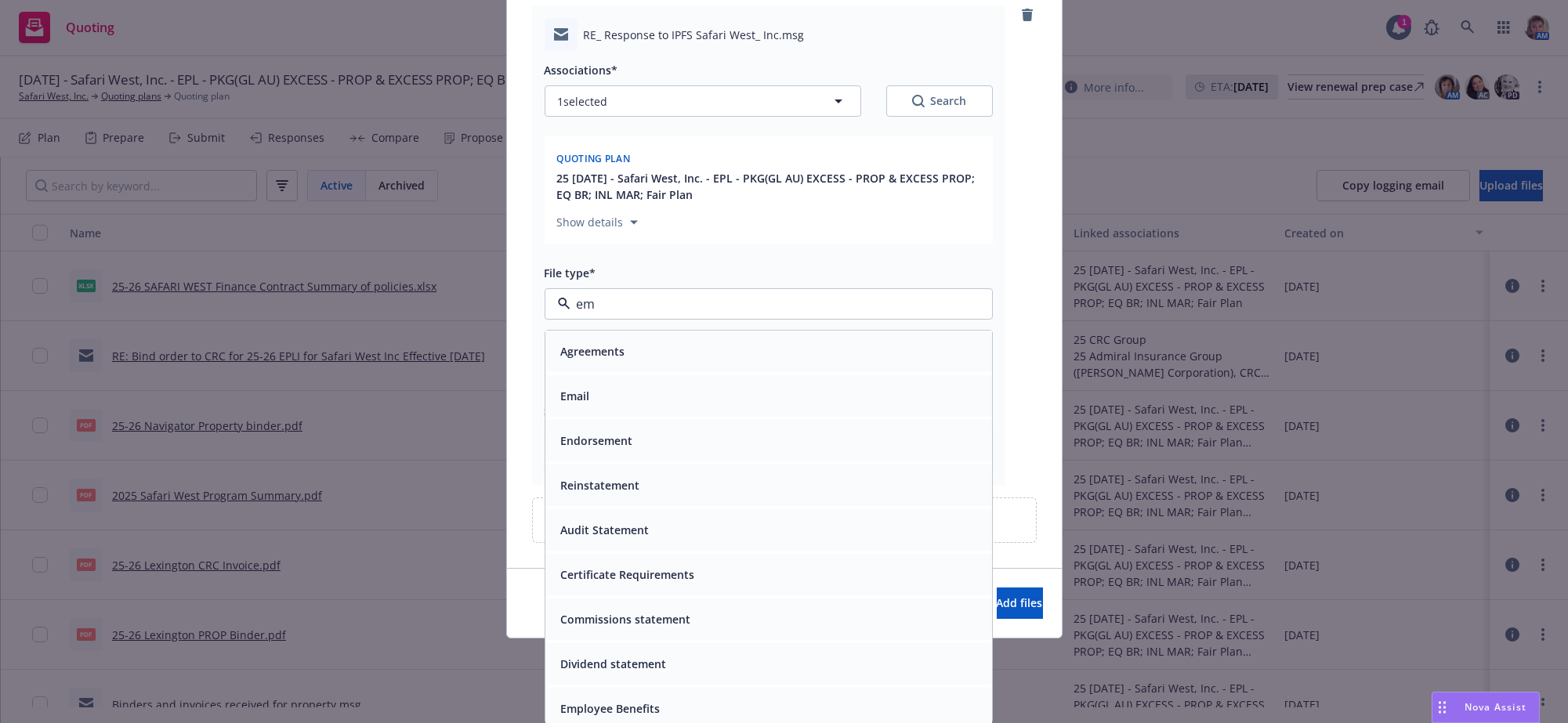
click at [656, 388] on div "Email" at bounding box center [769, 396] width 428 height 23
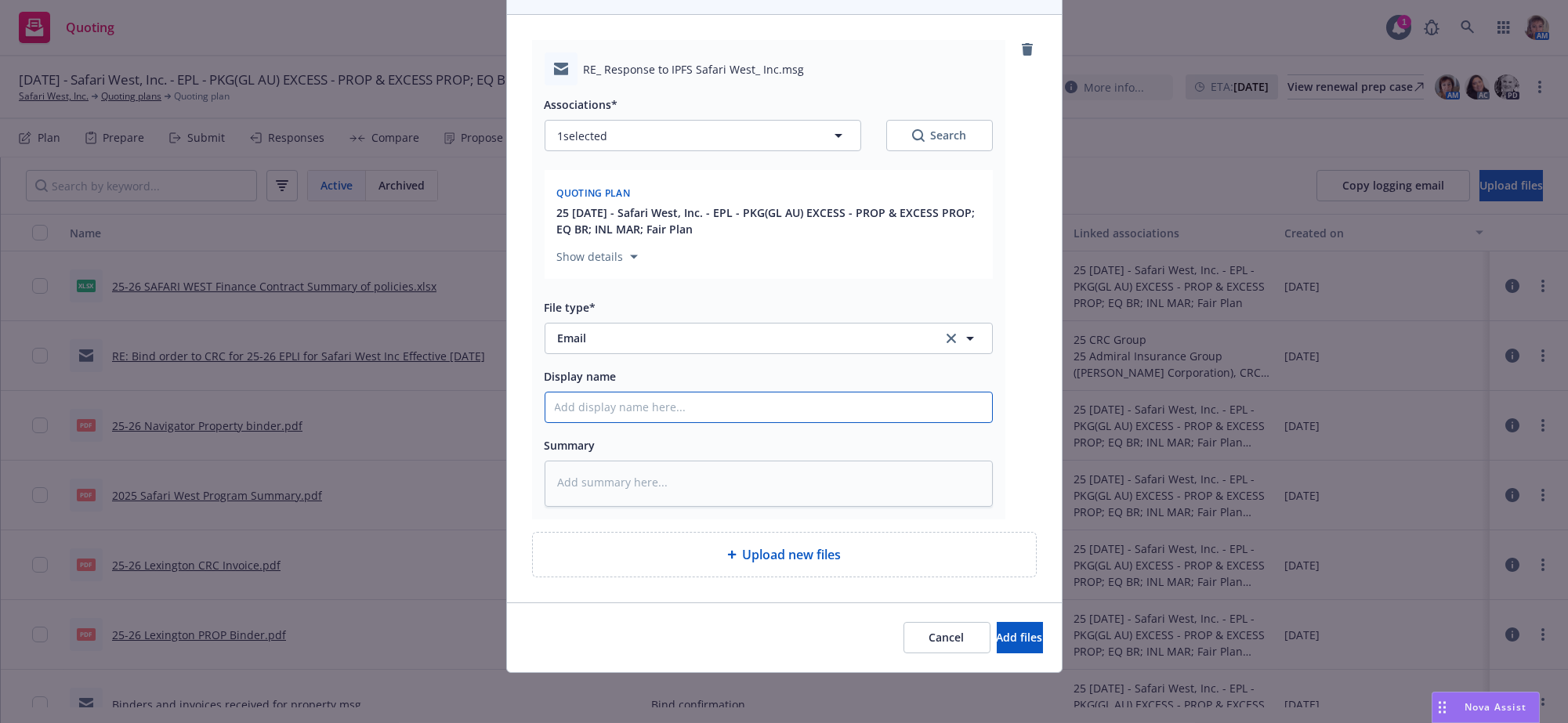
click at [656, 392] on input "Display name" at bounding box center [769, 406] width 446 height 29
type textarea "x"
type input "s"
type textarea "x"
type input "se"
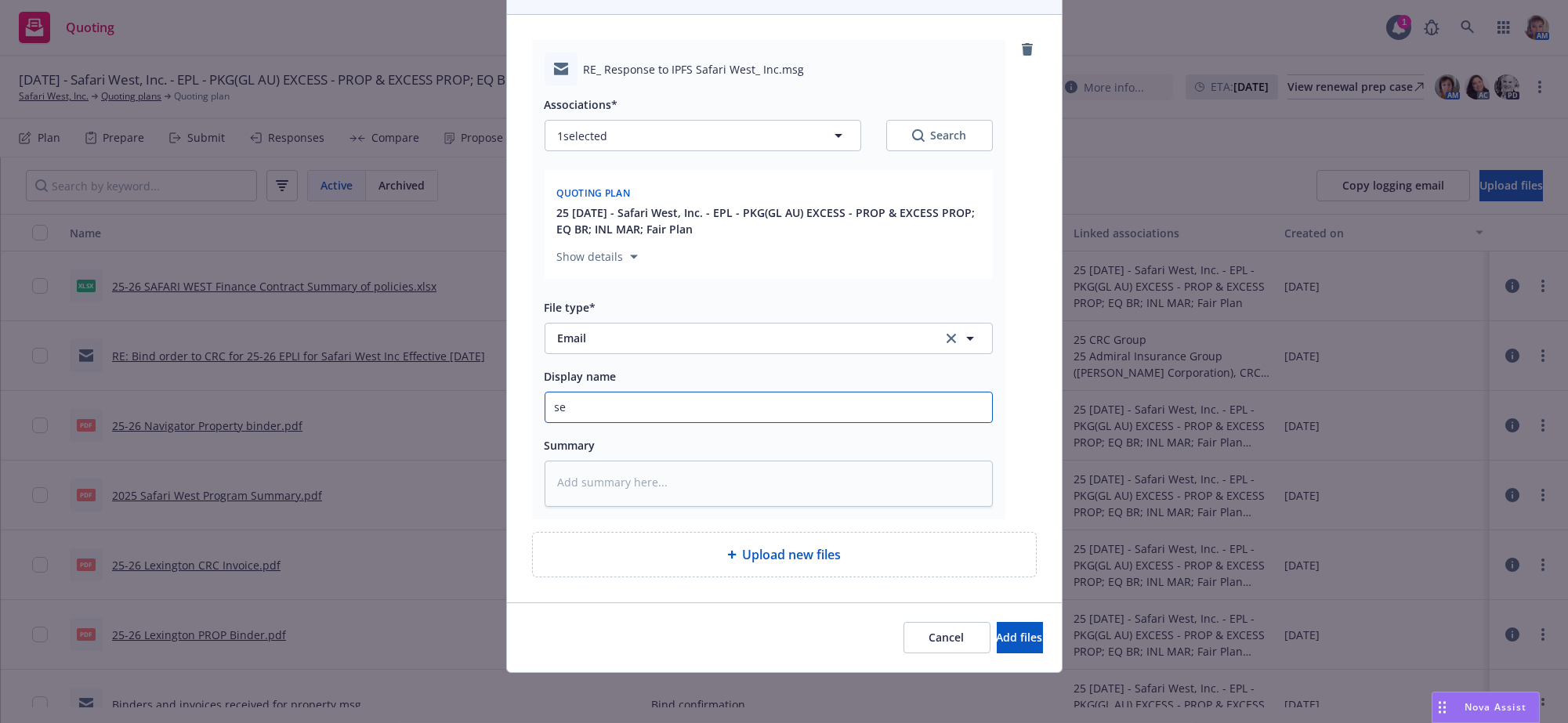
type textarea "x"
type input "sen"
type textarea "x"
type input "sent"
type textarea "x"
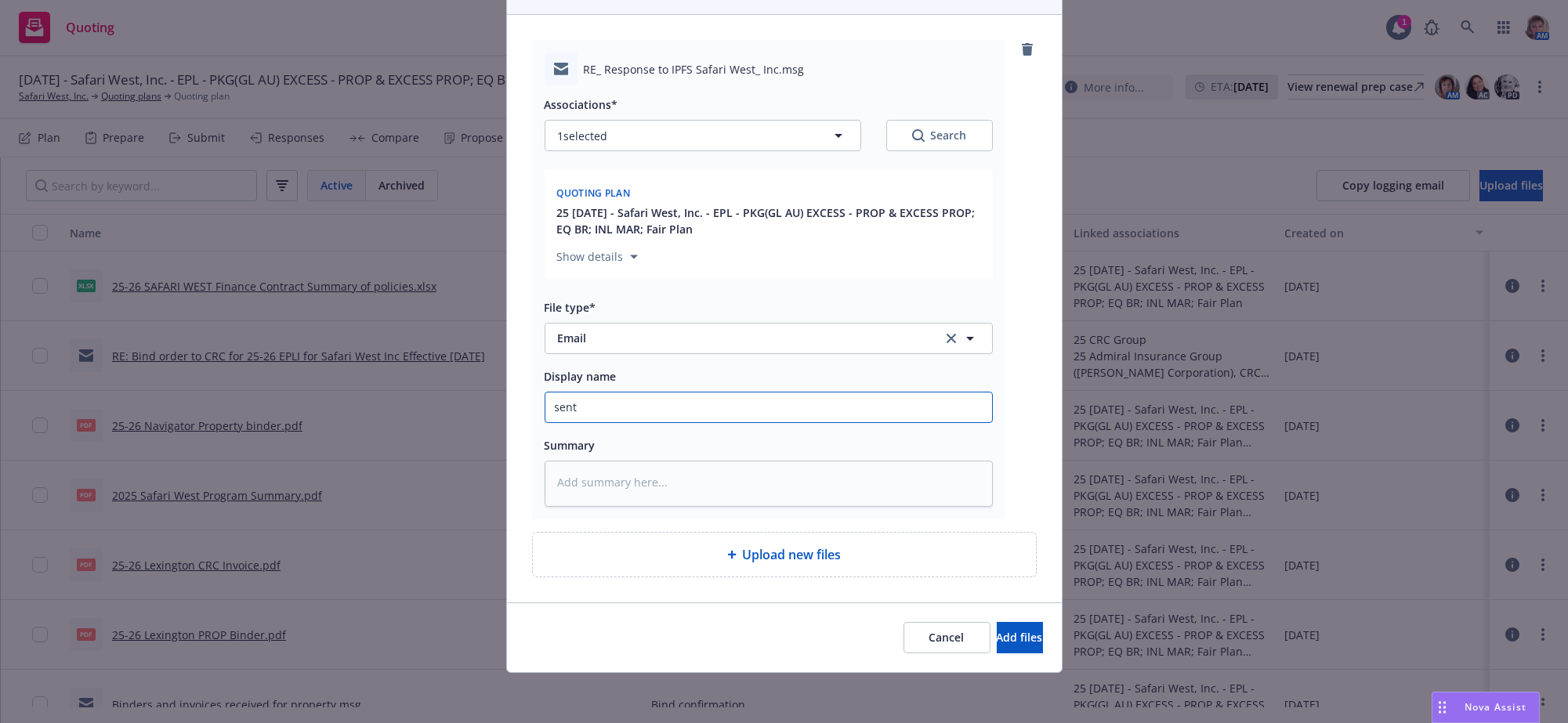
type input "sent f"
type textarea "x"
type input "sent fi"
type textarea "x"
type input "sent fin"
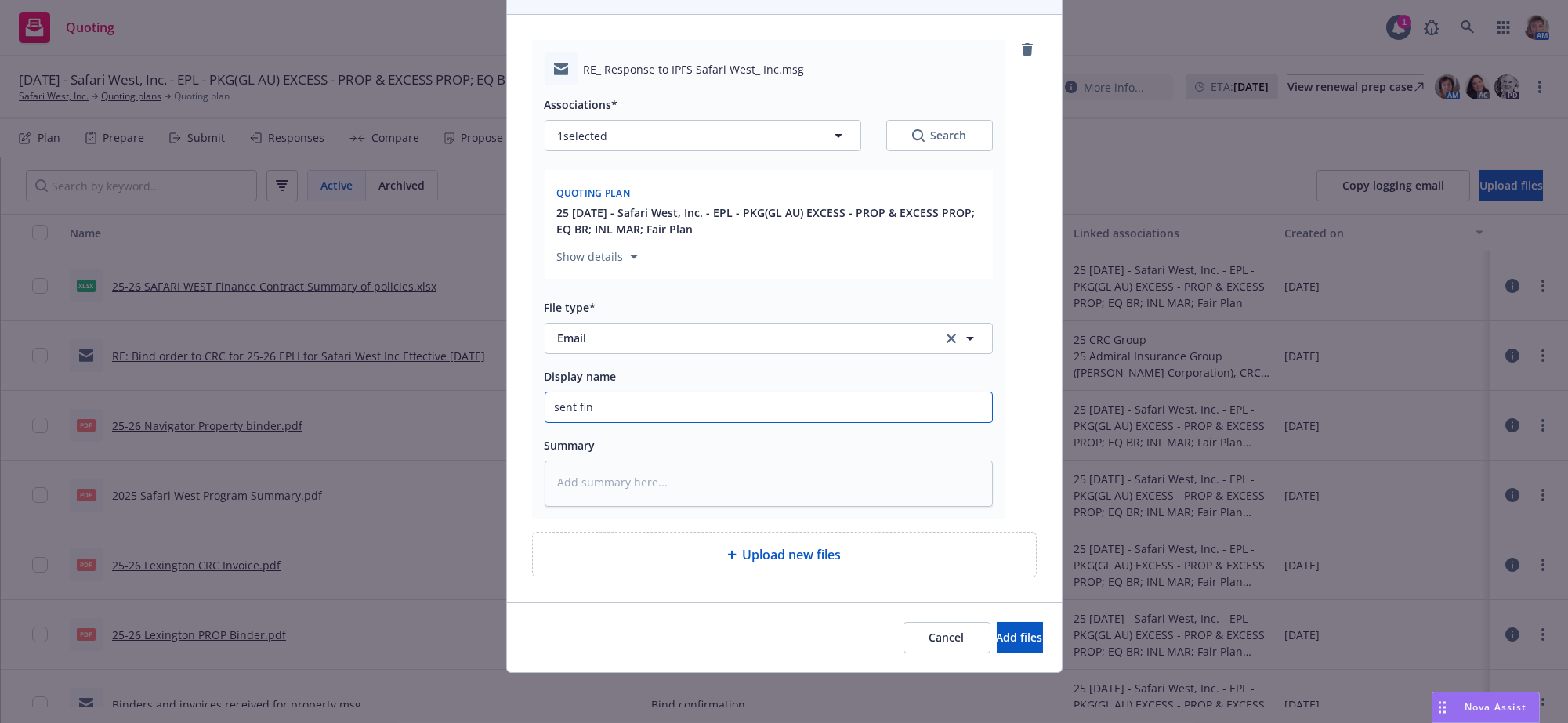
type textarea "x"
type input "sent fina"
type textarea "x"
type input "sent [PERSON_NAME]"
type textarea "x"
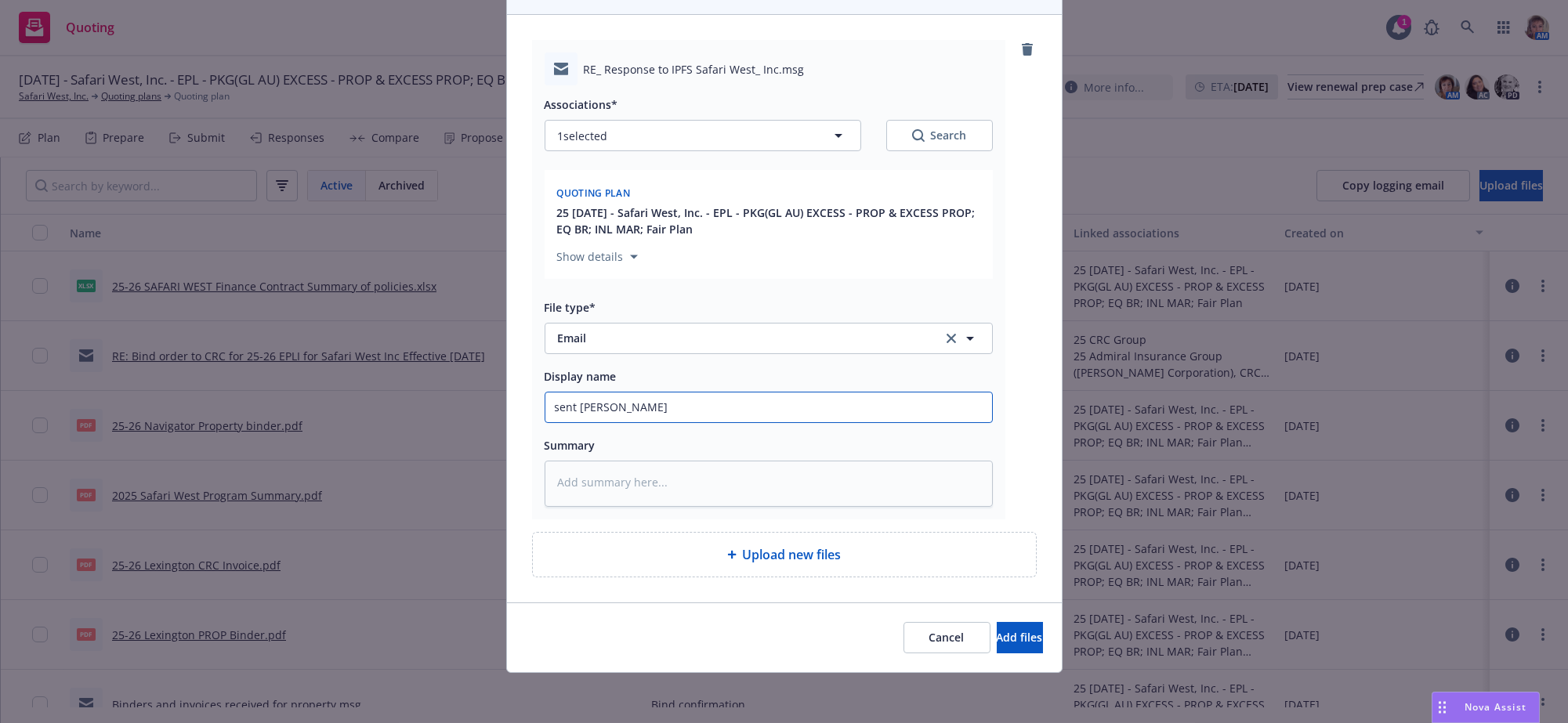
type input "sent financ"
type textarea "x"
type input "sent finance"
type textarea "x"
type input "sent finance"
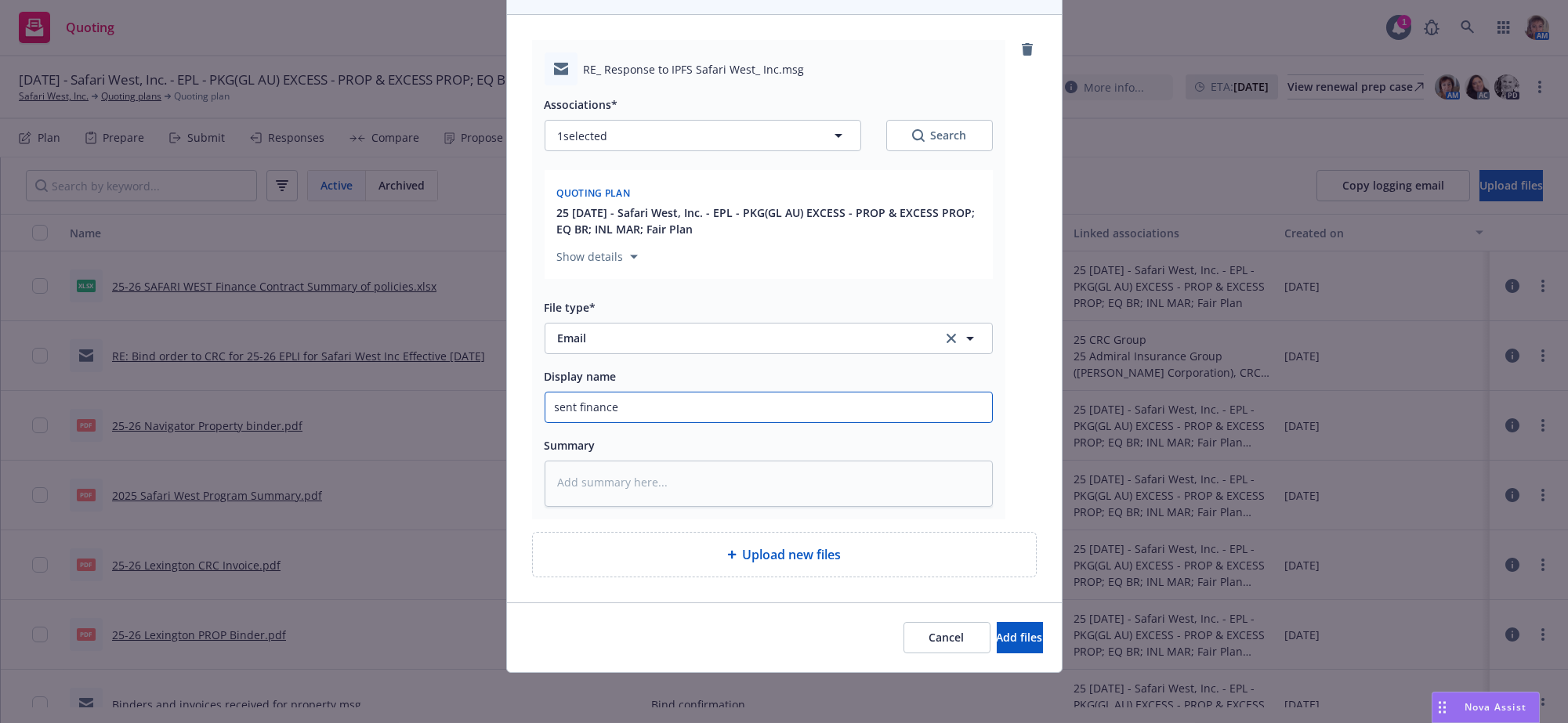
type textarea "x"
type input "sent finance c"
type textarea "x"
type input "sent finance co"
type textarea "x"
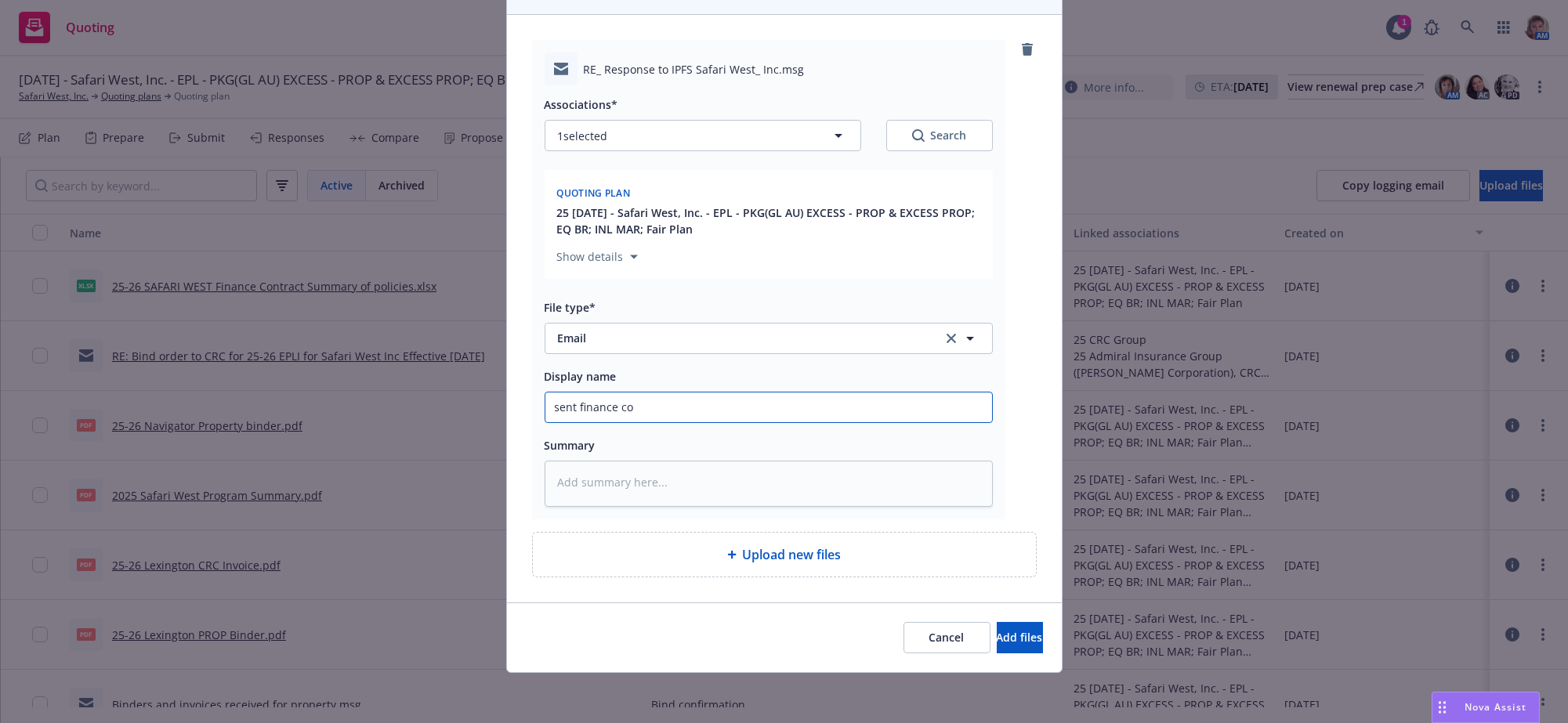
type input "sent finance com"
type textarea "x"
type input "sent finance comp"
type textarea "x"
type input "sent finance compa"
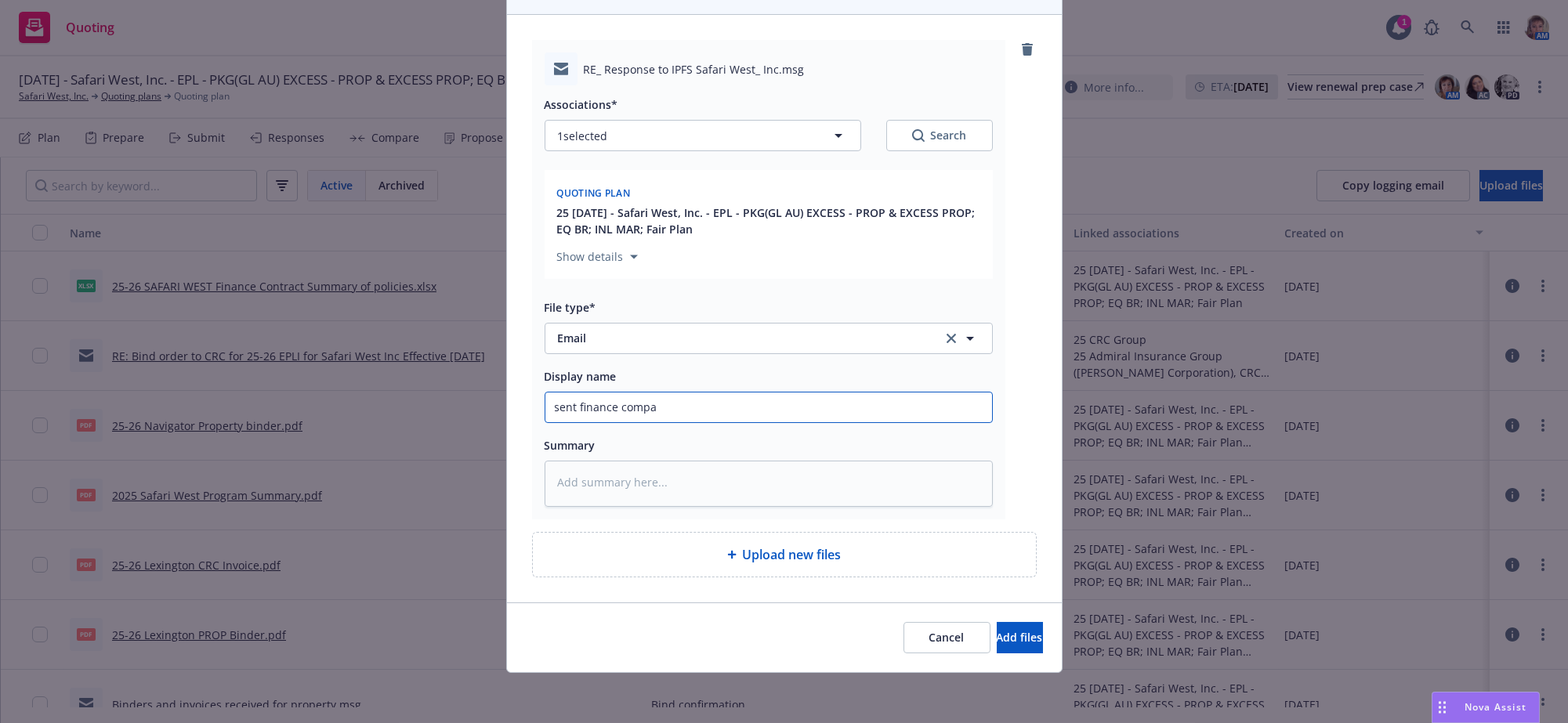
type textarea "x"
type input "sent finance compan"
type textarea "x"
type input "sent finance company"
type textarea "x"
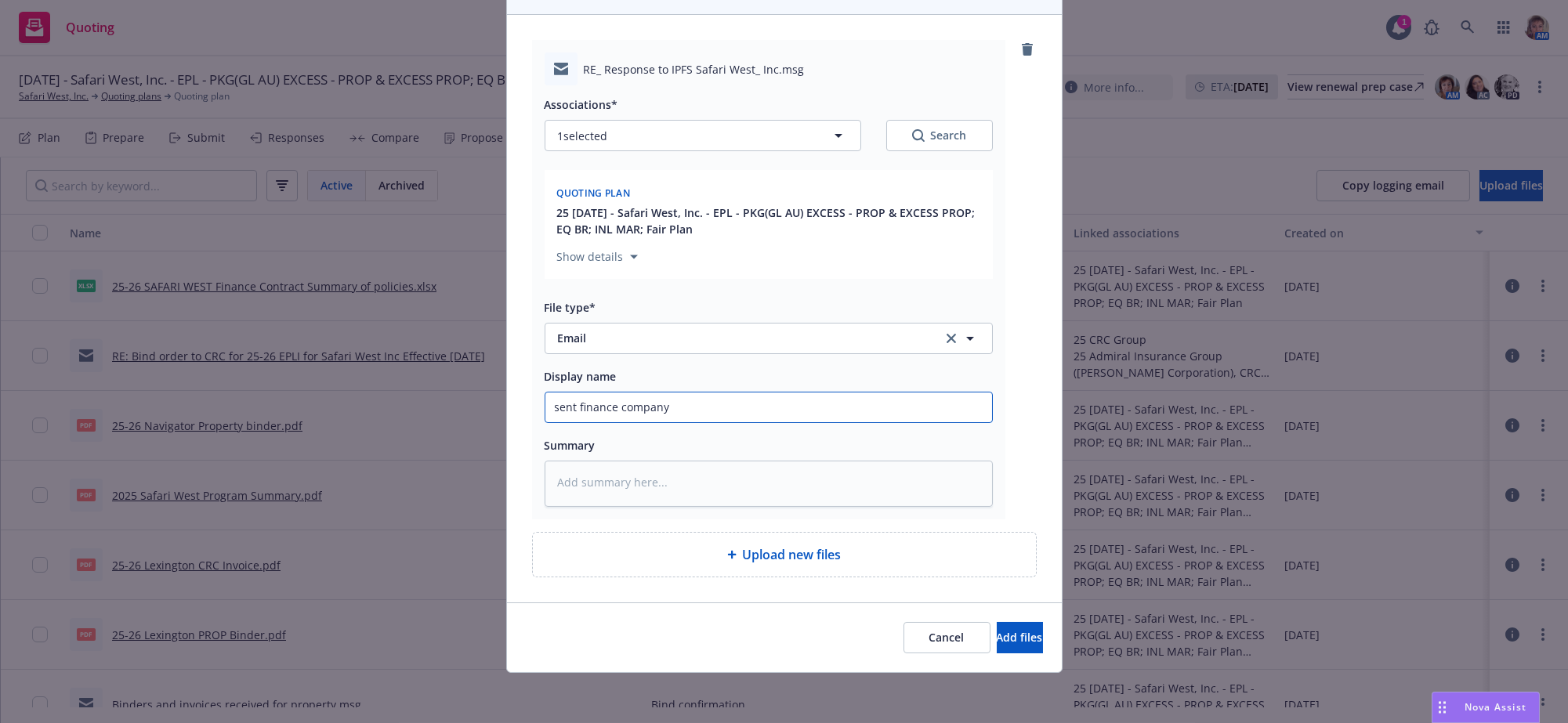
type input "sent finance company"
type textarea "x"
type input "sent finance company s"
type textarea "x"
type input "sent finance company sp"
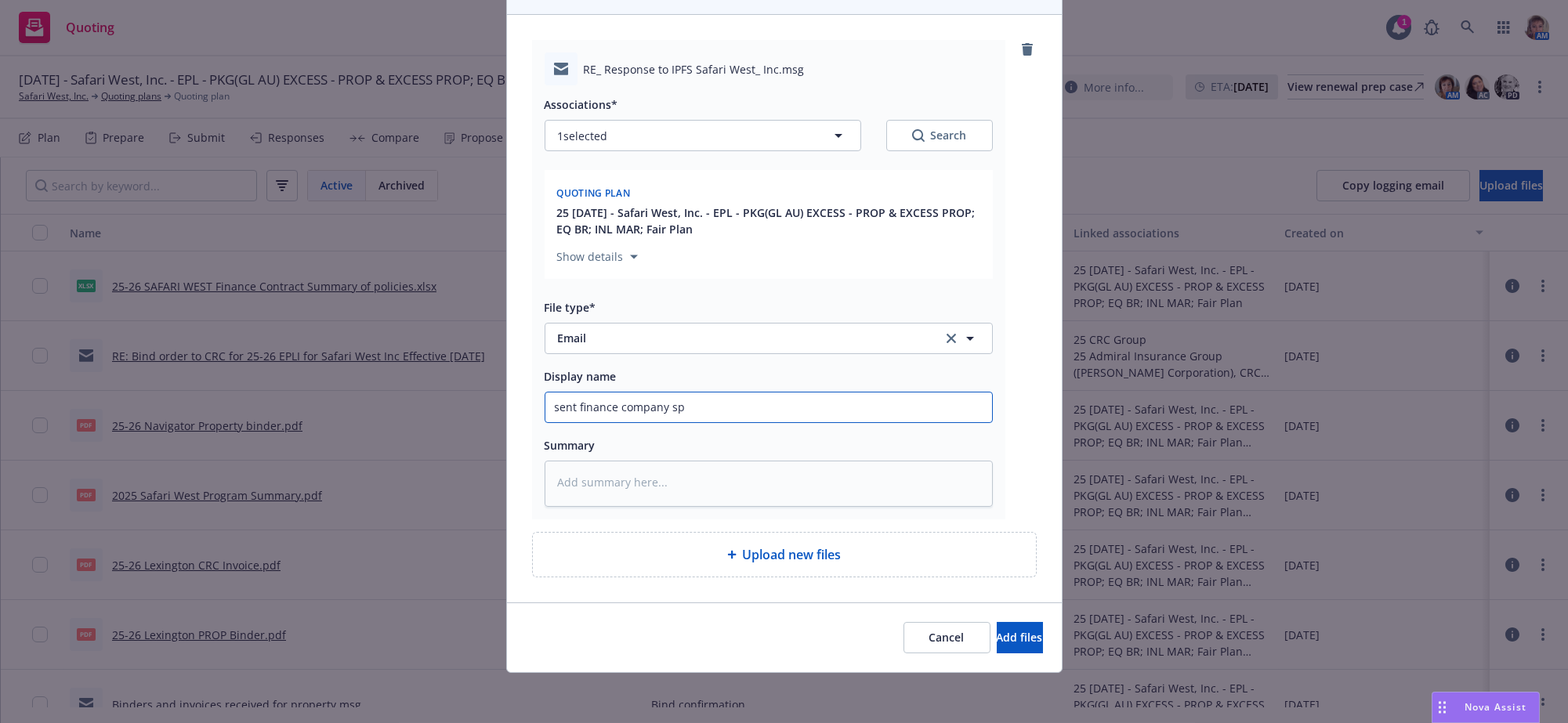
type textarea "x"
type input "sent finance company spr"
type textarea "x"
type input "sent finance company spre"
type textarea "x"
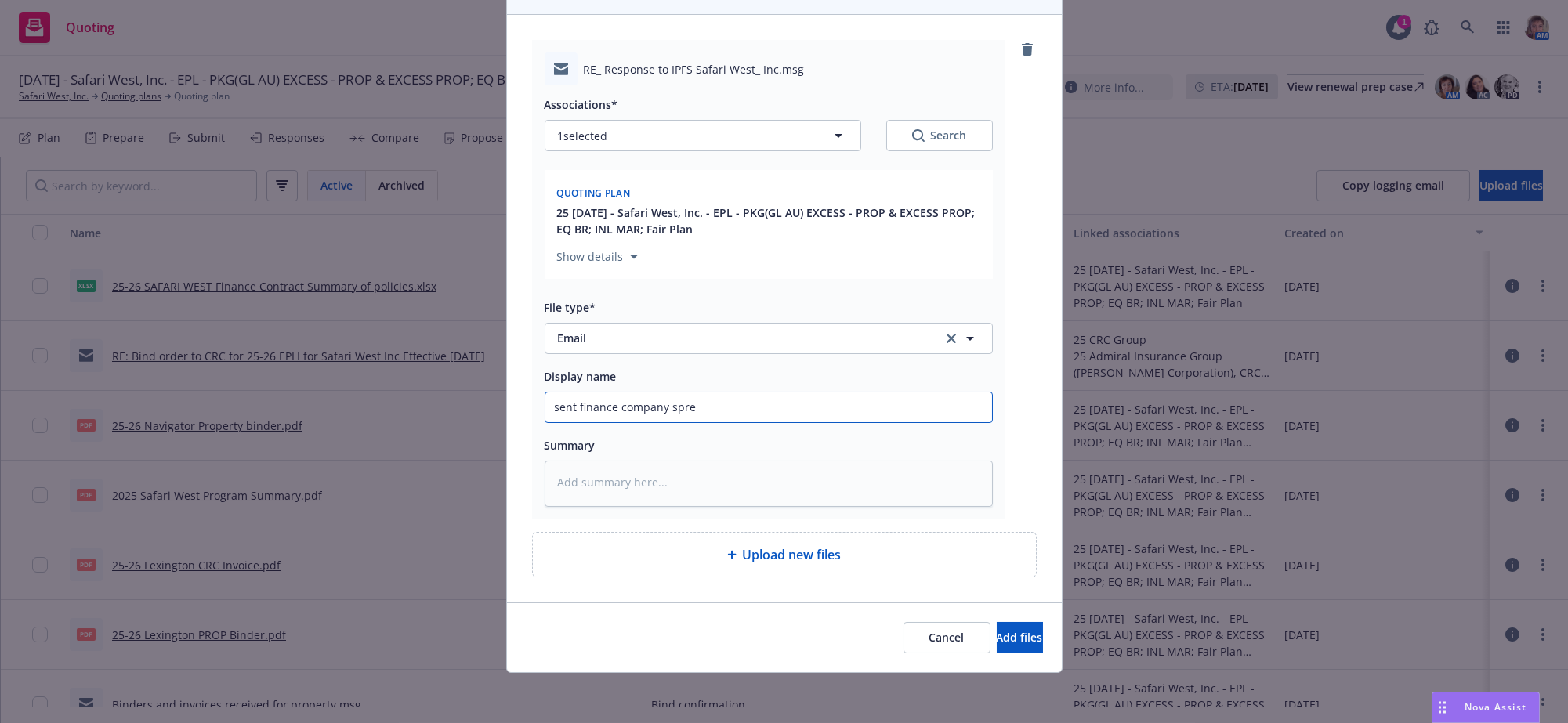
type input "sent finance company sprea"
type textarea "x"
type input "sent finance company spread"
type textarea "x"
type input "sent finance company spreadsh"
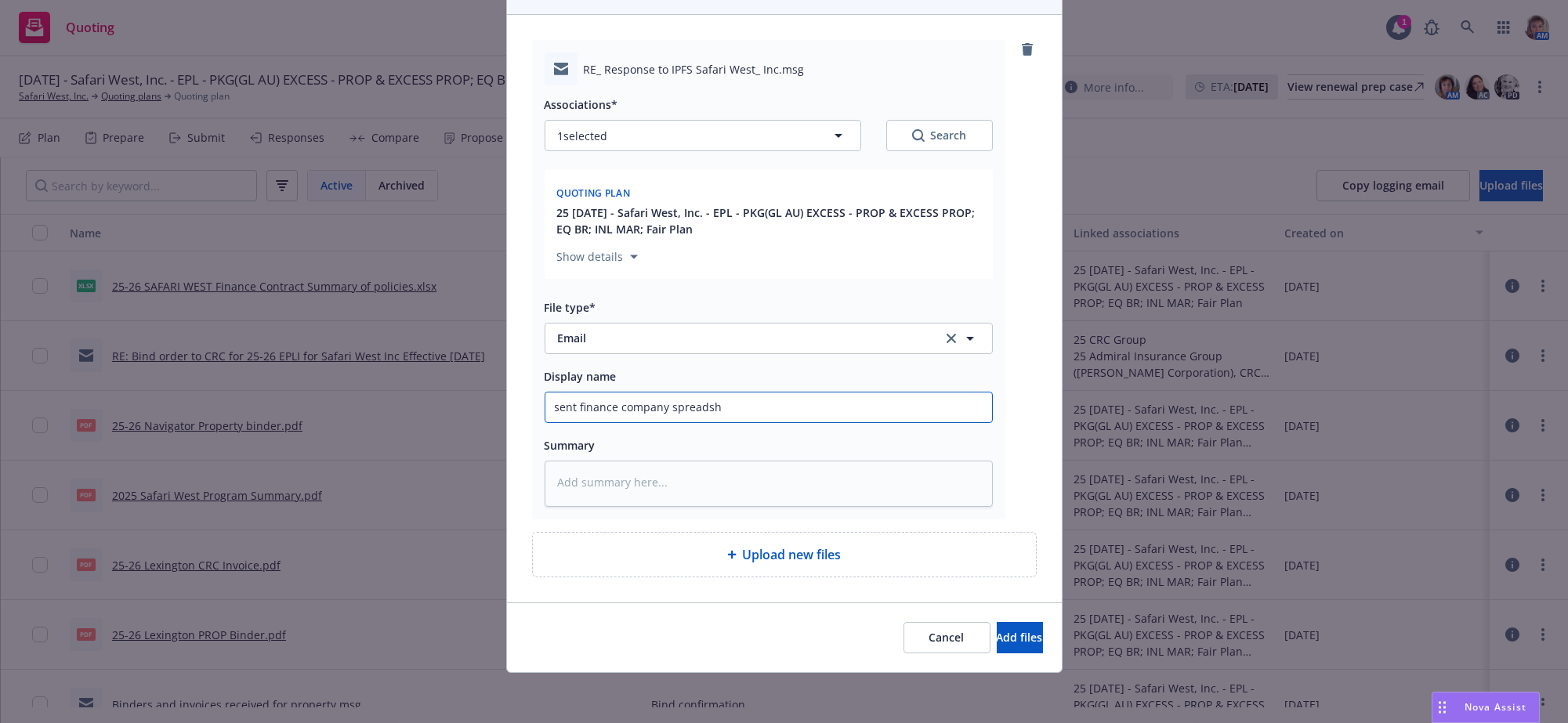
type textarea "x"
type input "sent finance company spreadshe"
type textarea "x"
type input "sent finance company spreadshee"
type textarea "x"
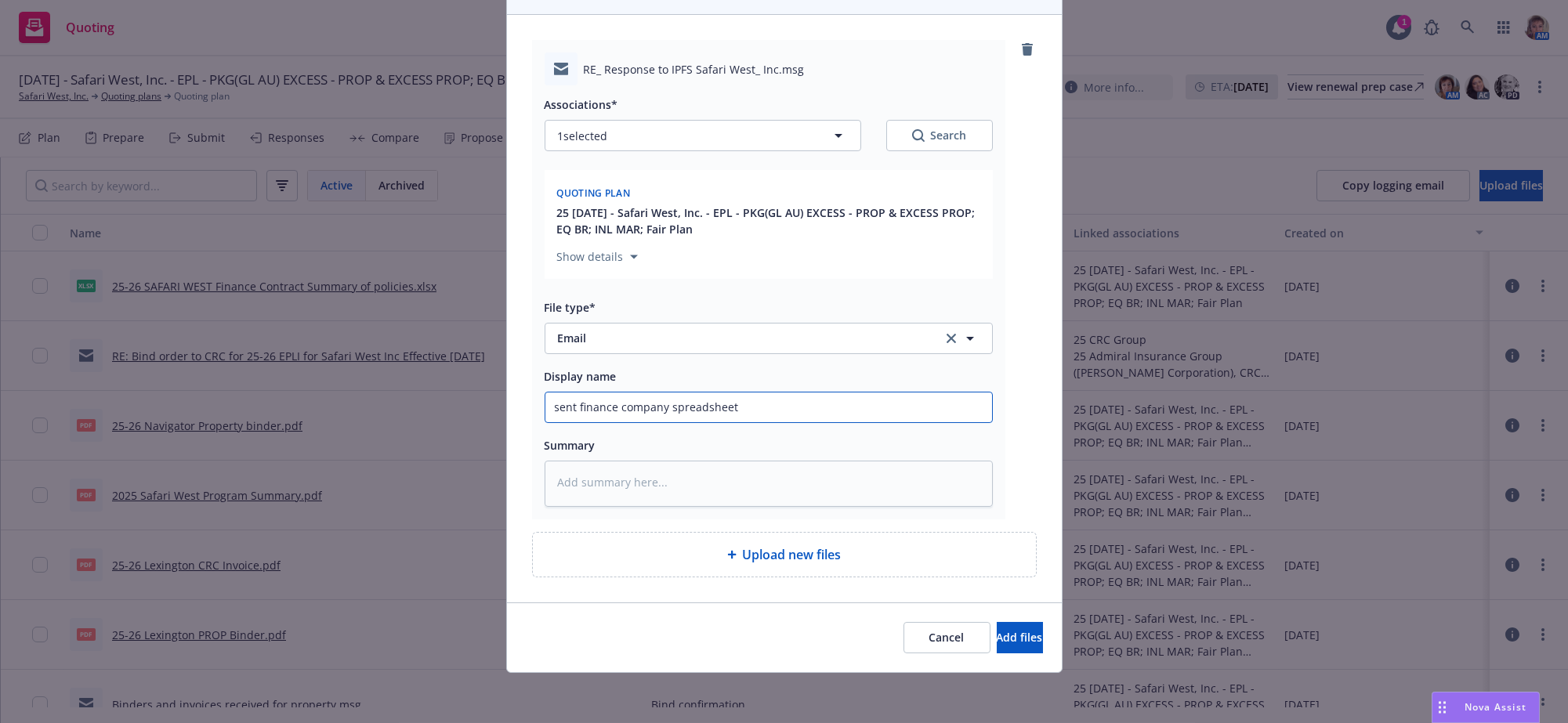
type input "sent finance company spreadsheet"
type textarea "x"
type input "sent finance company spreadsheet t"
type textarea "x"
type input "sent finance company spreadsheet to"
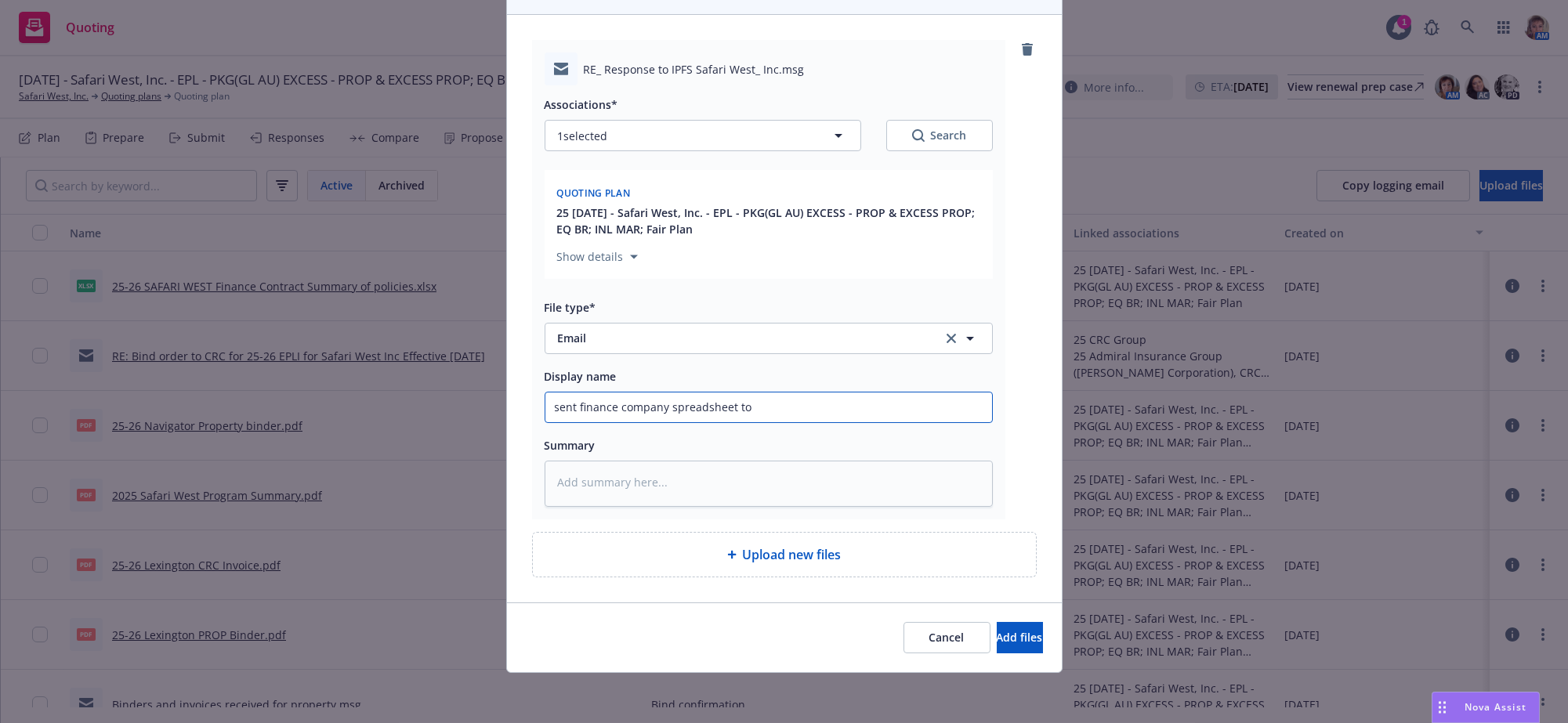
type textarea "x"
type input "sent finance company spreadsheet to"
type textarea "x"
type input "sent finance company spreadsheet to s"
type textarea "x"
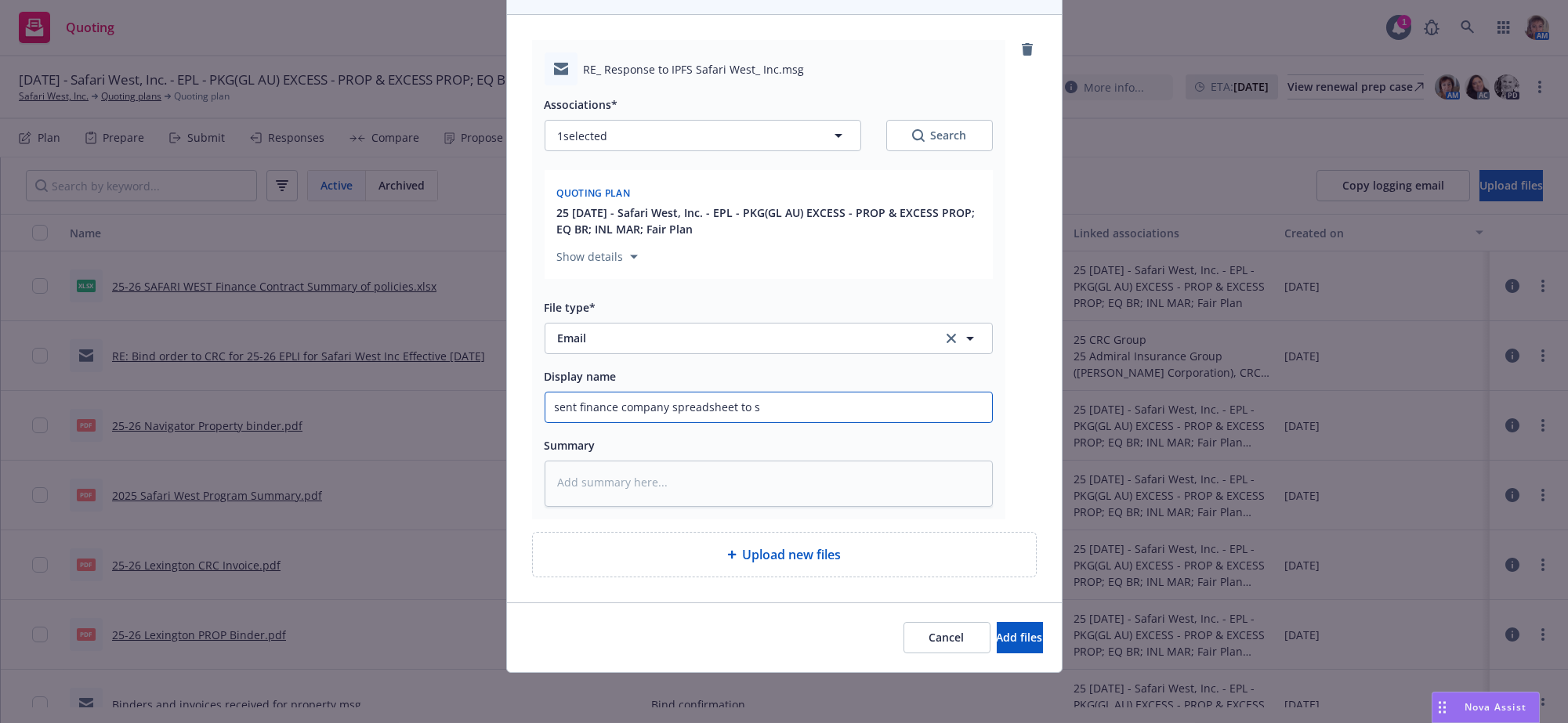
type input "sent finance company spreadsheet to se"
type textarea "x"
type input "sent finance company spreadsheet to set"
type textarea "x"
type input "sent finance company spreadsheet to set"
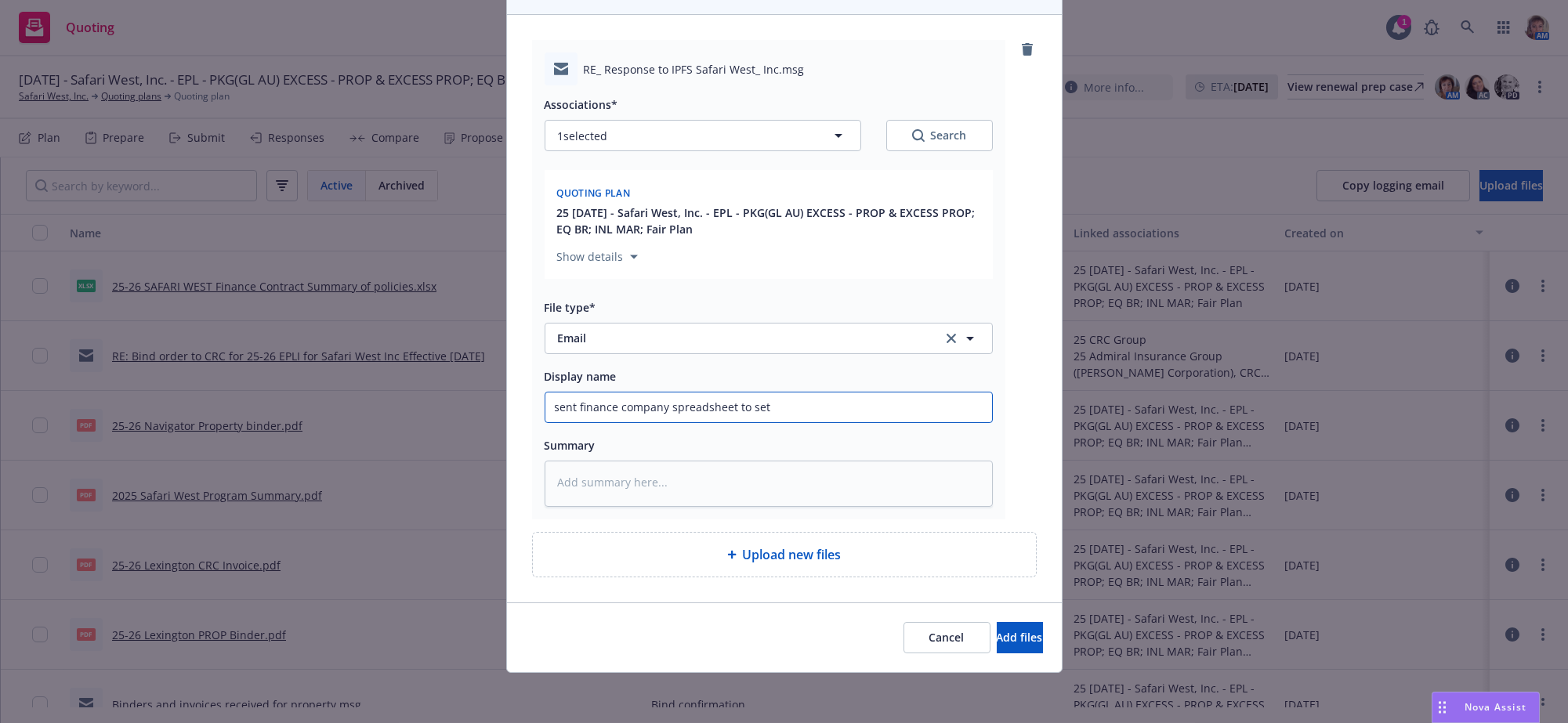
type textarea "x"
type input "sent finance company spreadsheet to set u"
type textarea "x"
type input "sent finance company spreadsheet to set up"
type textarea "x"
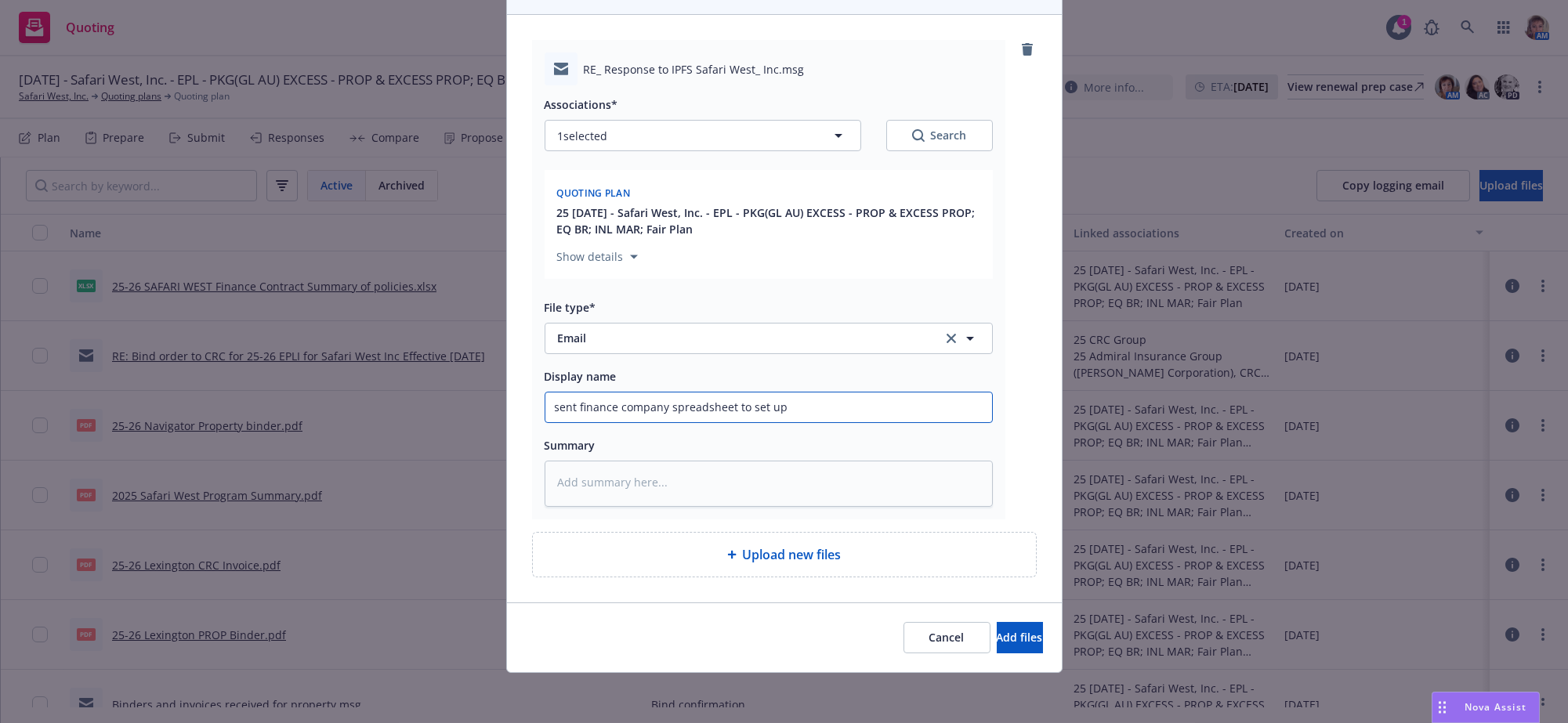
type input "sent finance company spreadsheet to set up"
type textarea "x"
type input "sent finance company spreadsheet to set up f"
type textarea "x"
type input "sent finance company spreadsheet to set up fi"
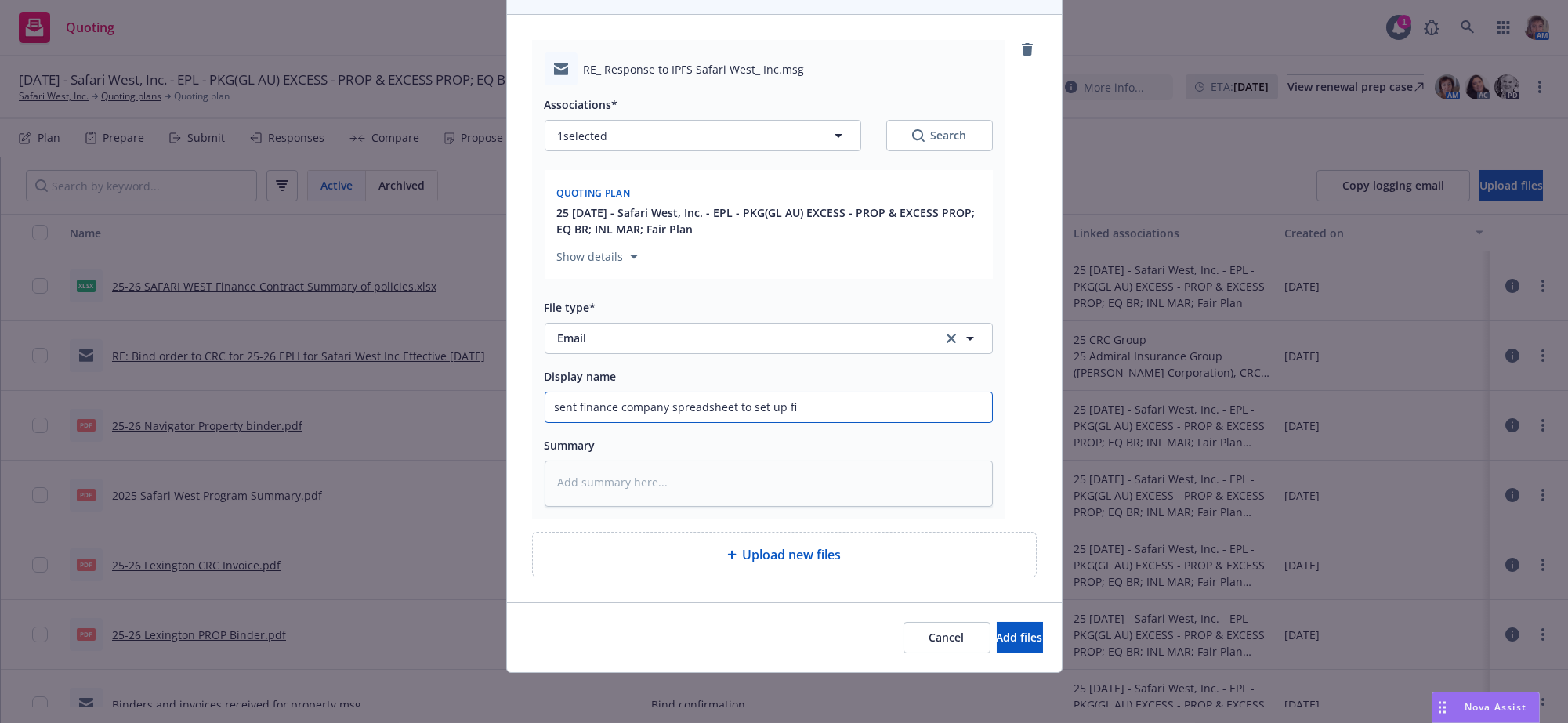
type textarea "x"
type input "sent finance company spreadsheet to set up fin"
type textarea "x"
type input "sent finance company spreadsheet to set up fina"
type textarea "x"
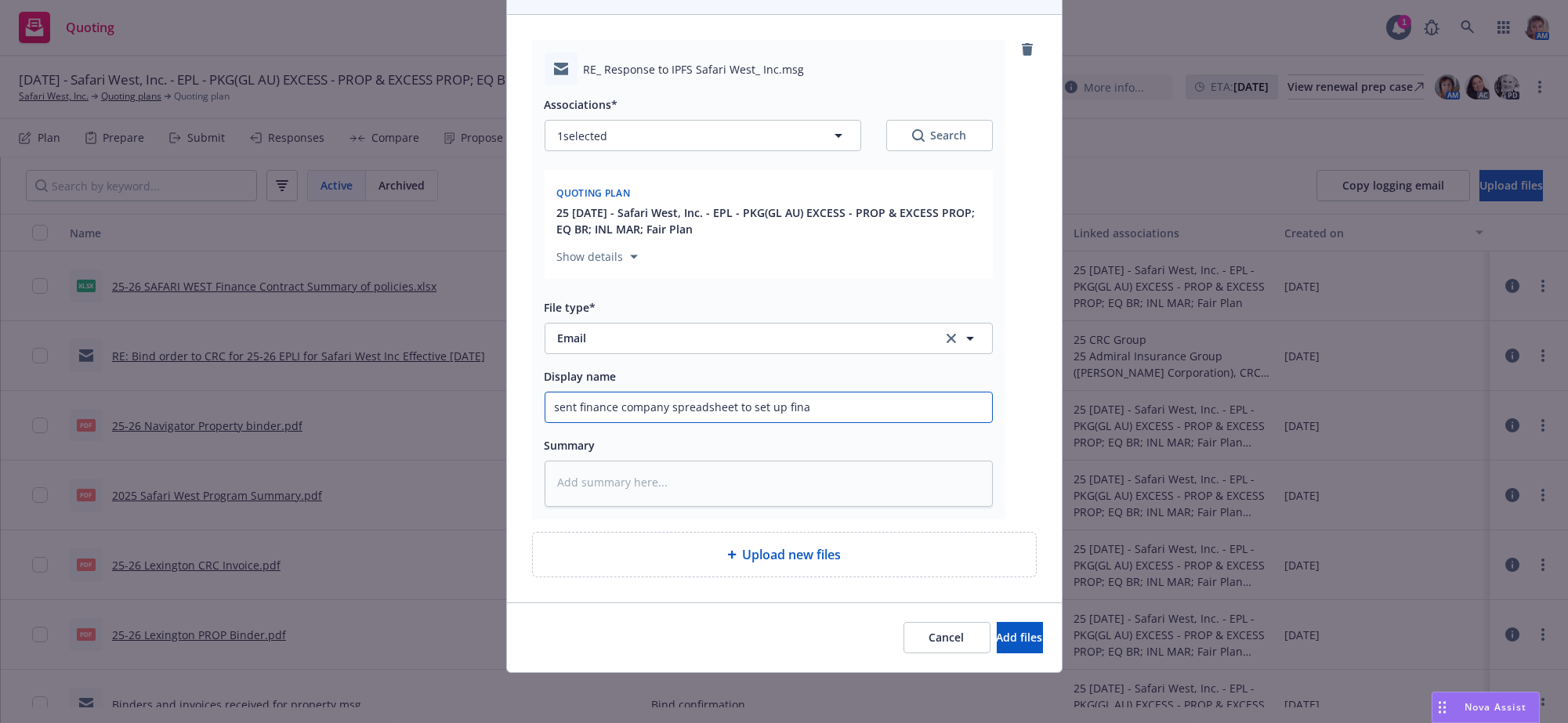
type input "sent finance company spreadsheet to set up finan"
type textarea "x"
type input "sent finance company spreadsheet to set up financ"
type textarea "x"
type input "sent finance company spreadsheet to set up financin"
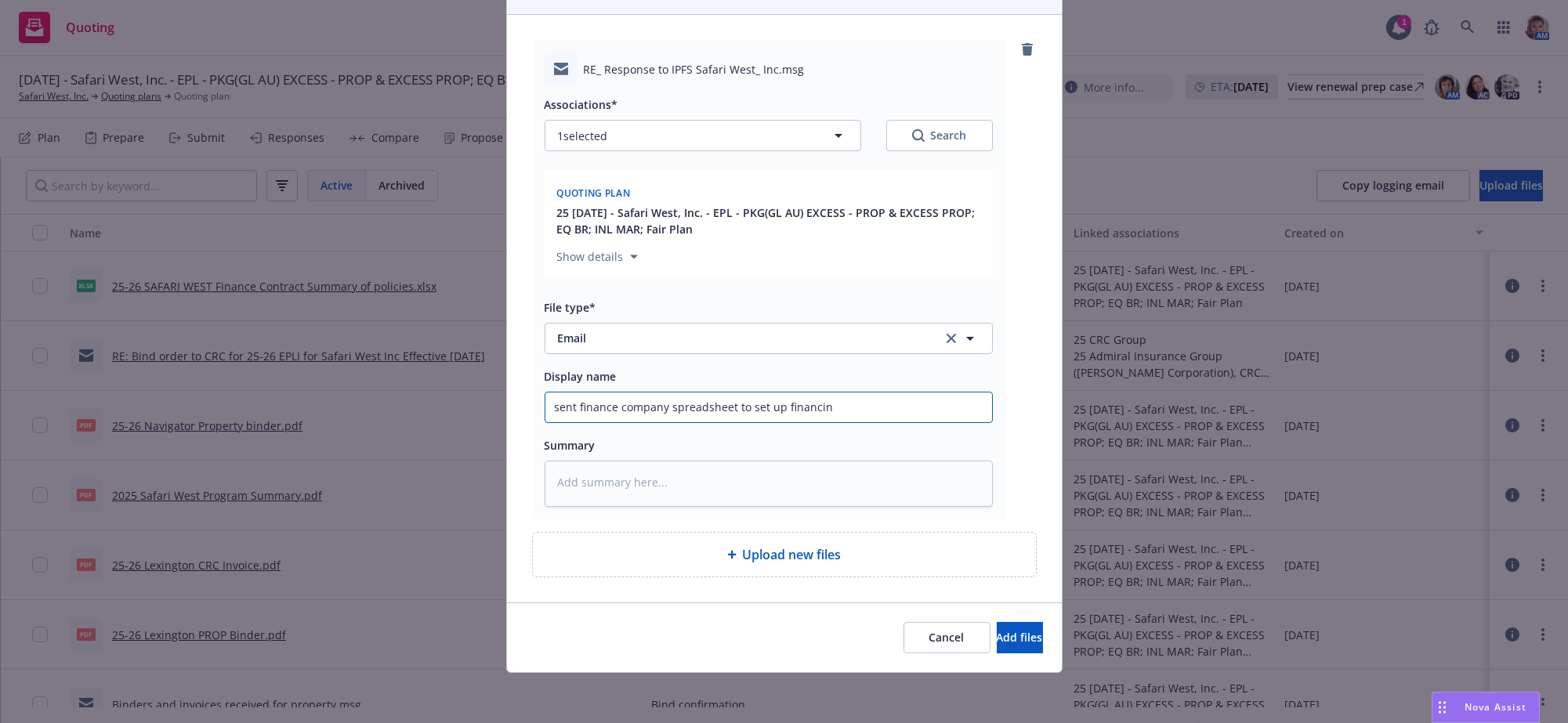
type textarea "x"
type input "sent finance company spreadsheet to set up financing"
type textarea "x"
type input "sent finance company spreadsheet to set up financing"
click at [1010, 653] on div "Cancel Add files" at bounding box center [784, 637] width 555 height 70
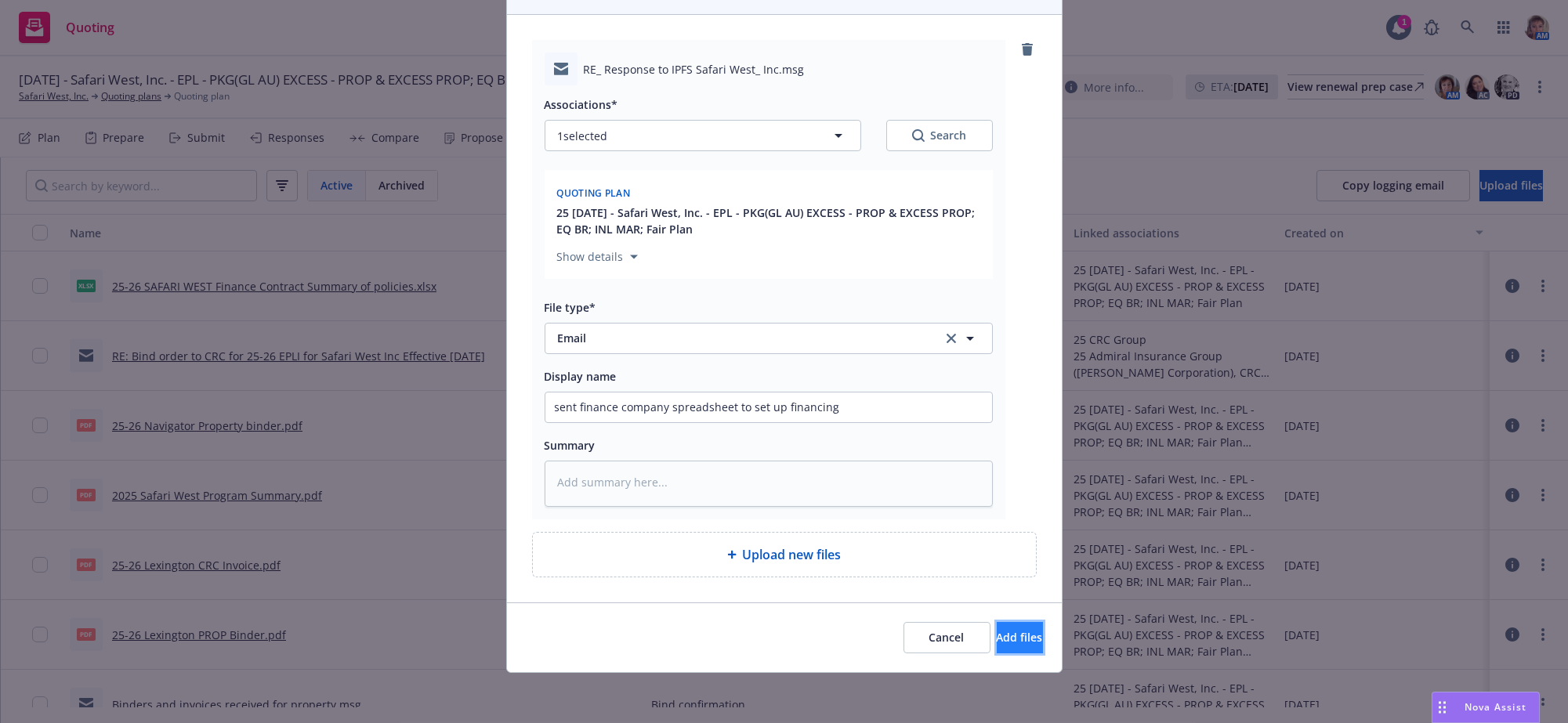
click at [1006, 645] on button "Add files" at bounding box center [1019, 637] width 46 height 31
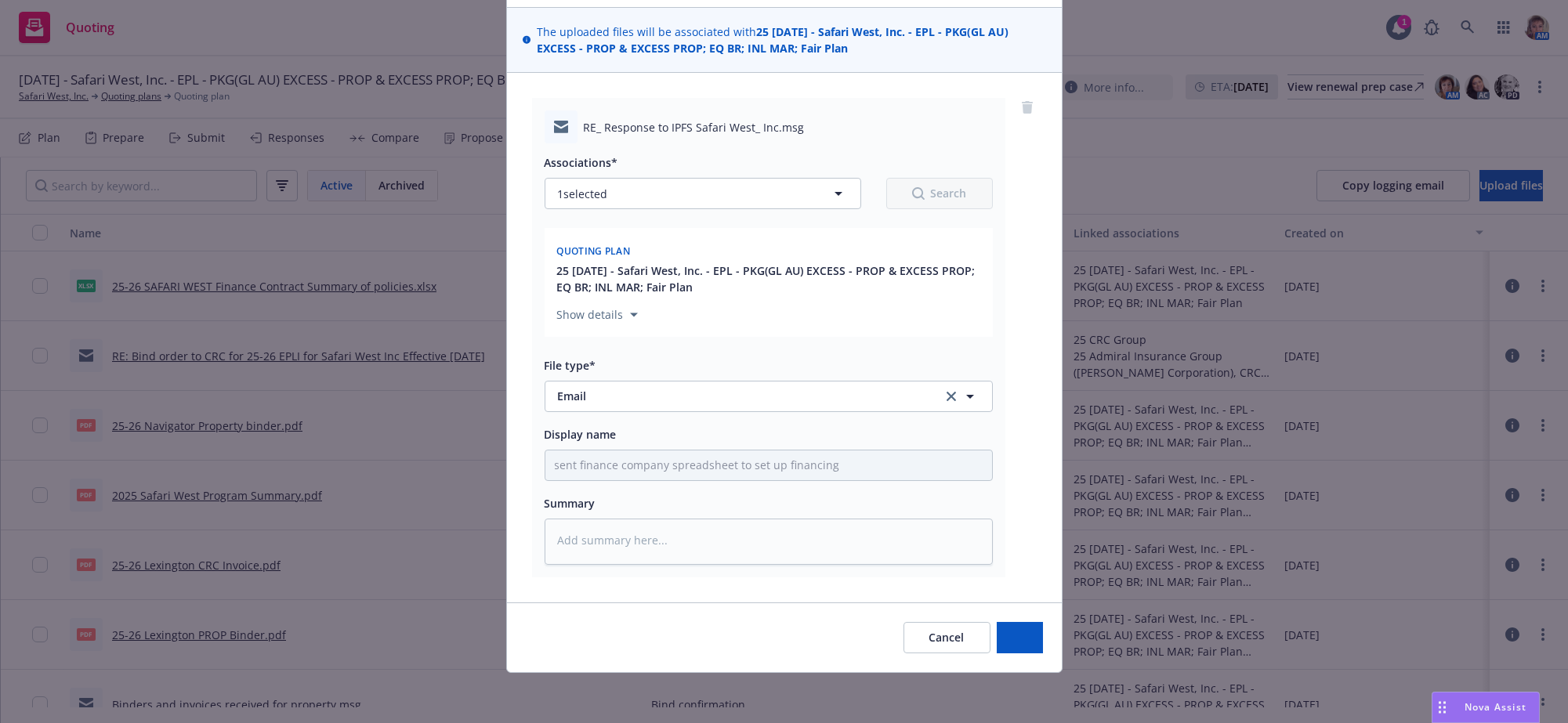
scroll to position [167, 0]
type textarea "x"
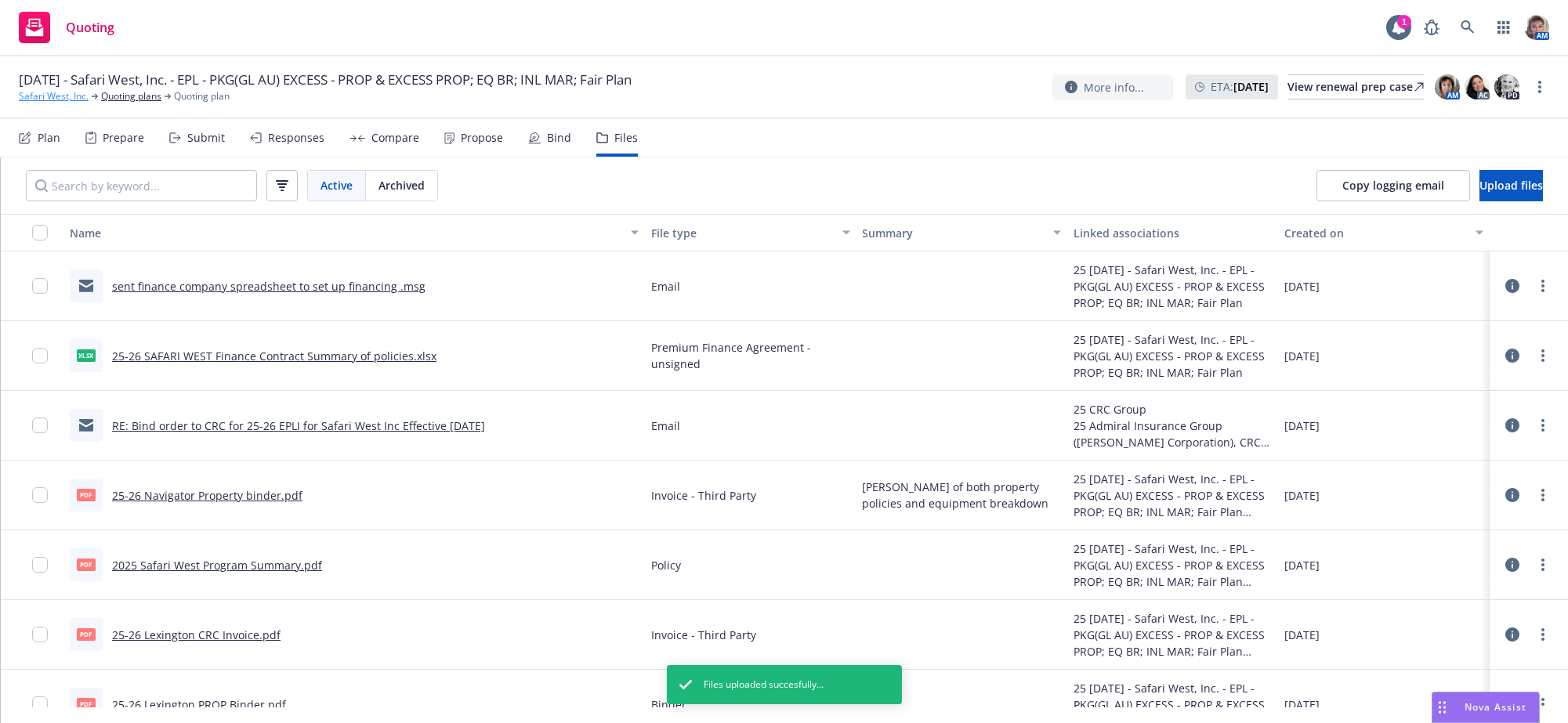
click at [30, 98] on link "Safari West, Inc." at bounding box center [54, 95] width 70 height 14
